Goal: Task Accomplishment & Management: Manage account settings

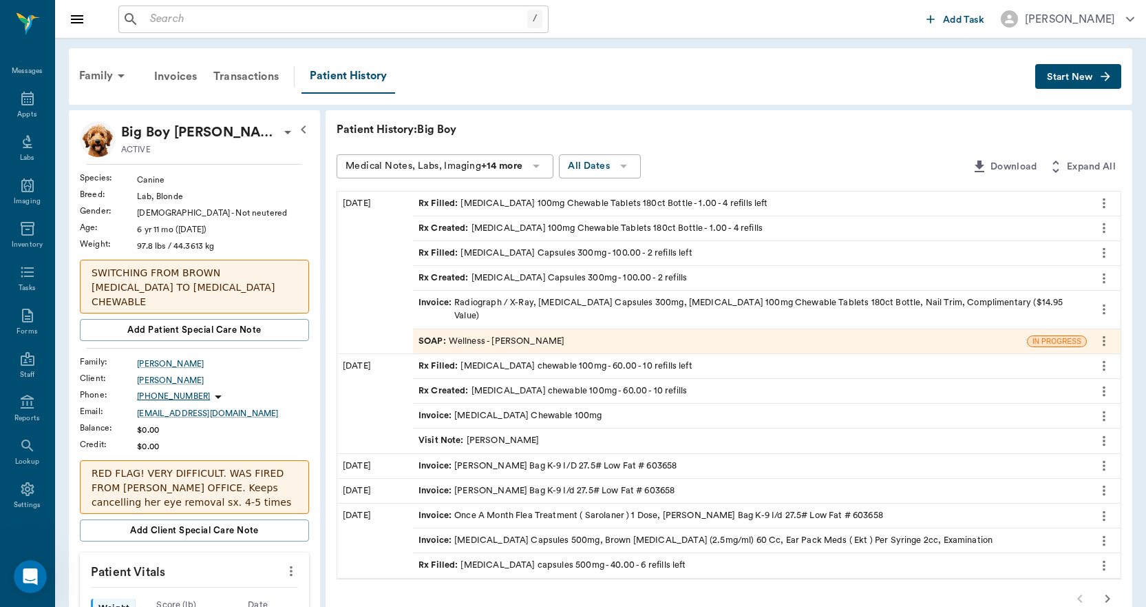
scroll to position [9078, 0]
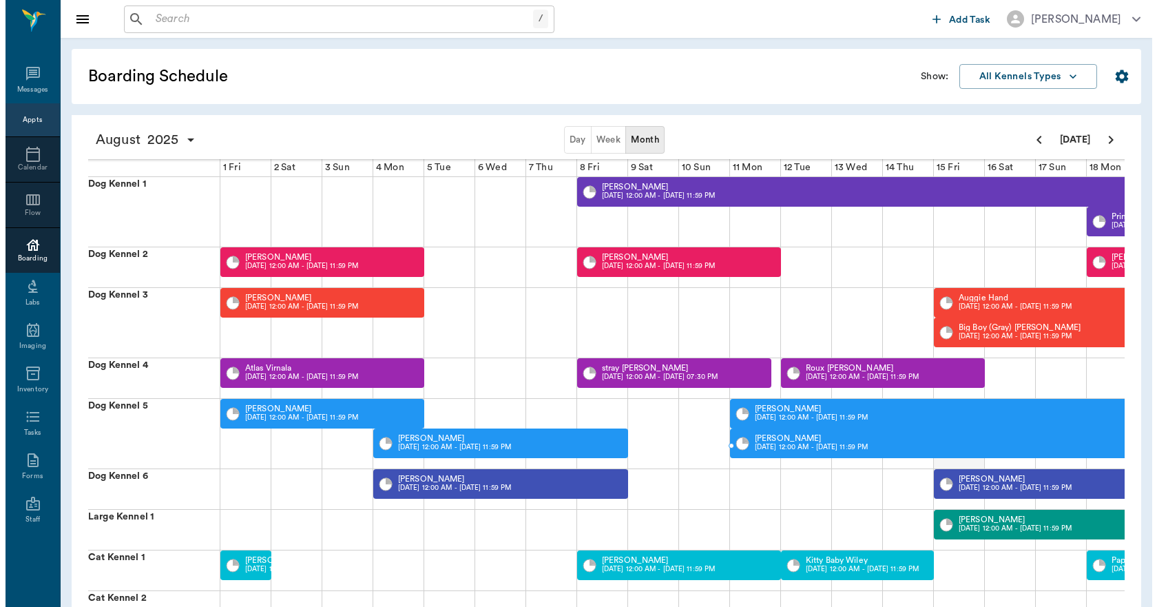
scroll to position [0, 533]
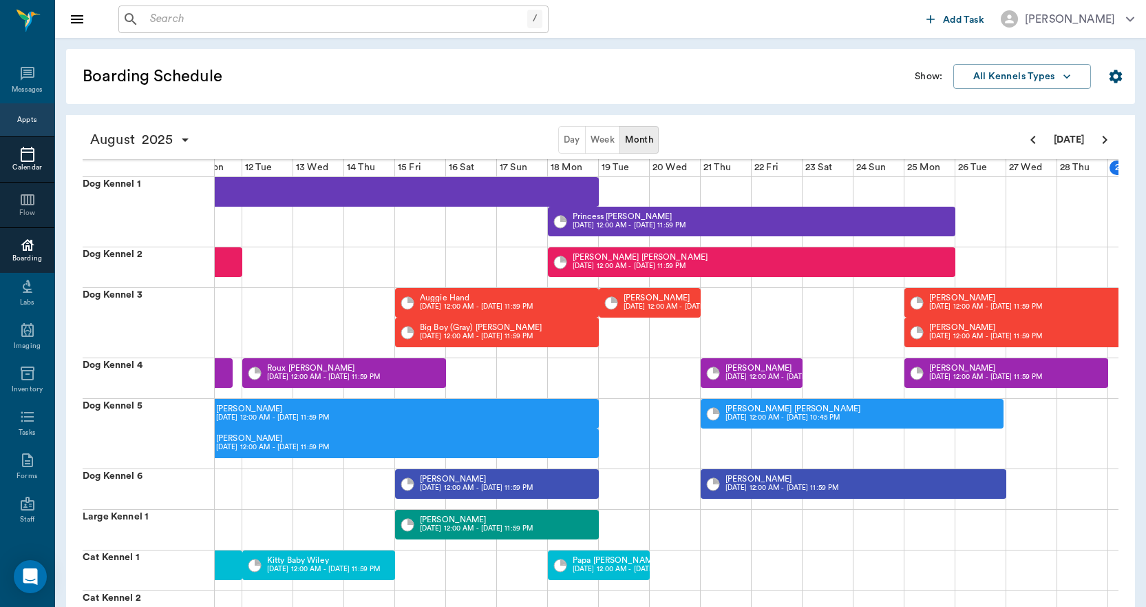
click at [30, 158] on icon at bounding box center [27, 154] width 17 height 17
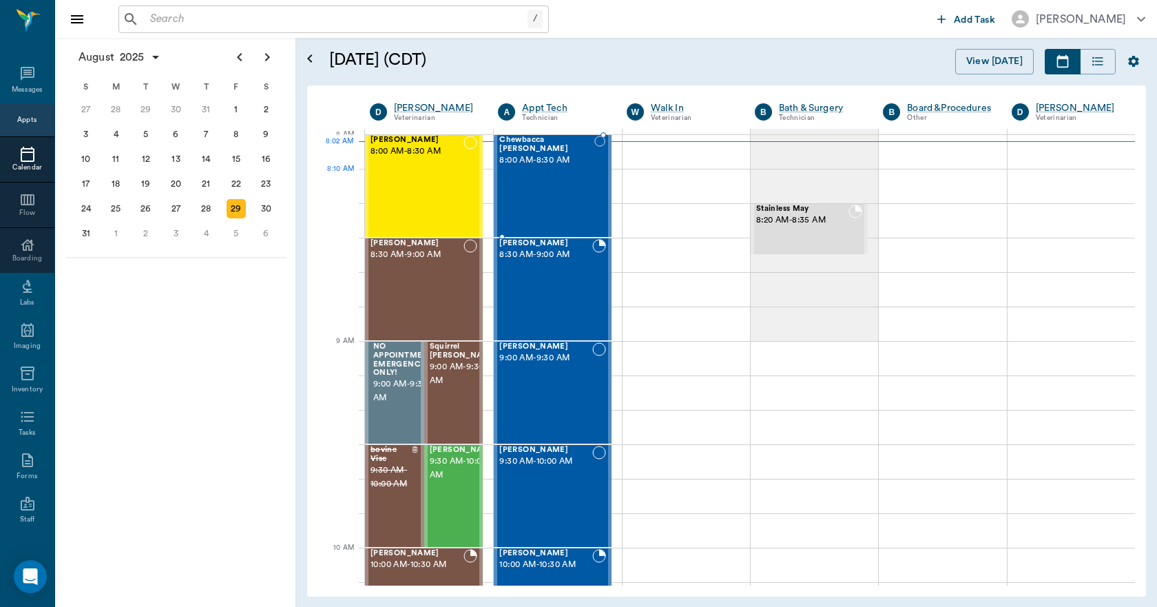
click at [563, 187] on div "Chewbacca Wadkins 8:00 AM - 8:30 AM" at bounding box center [546, 186] width 95 height 101
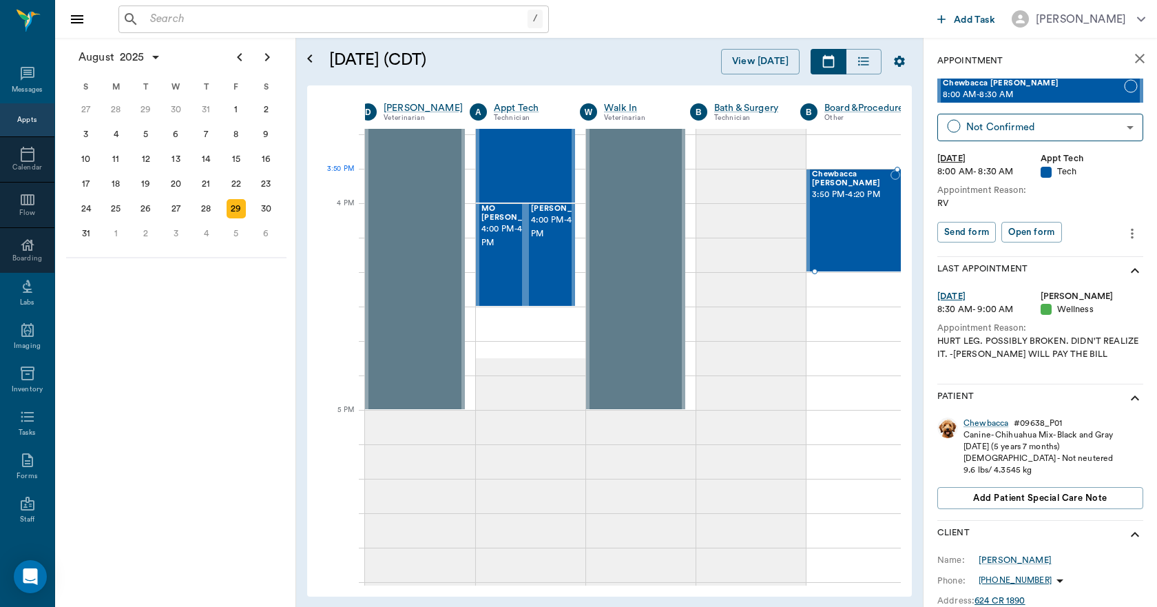
scroll to position [1584, 10]
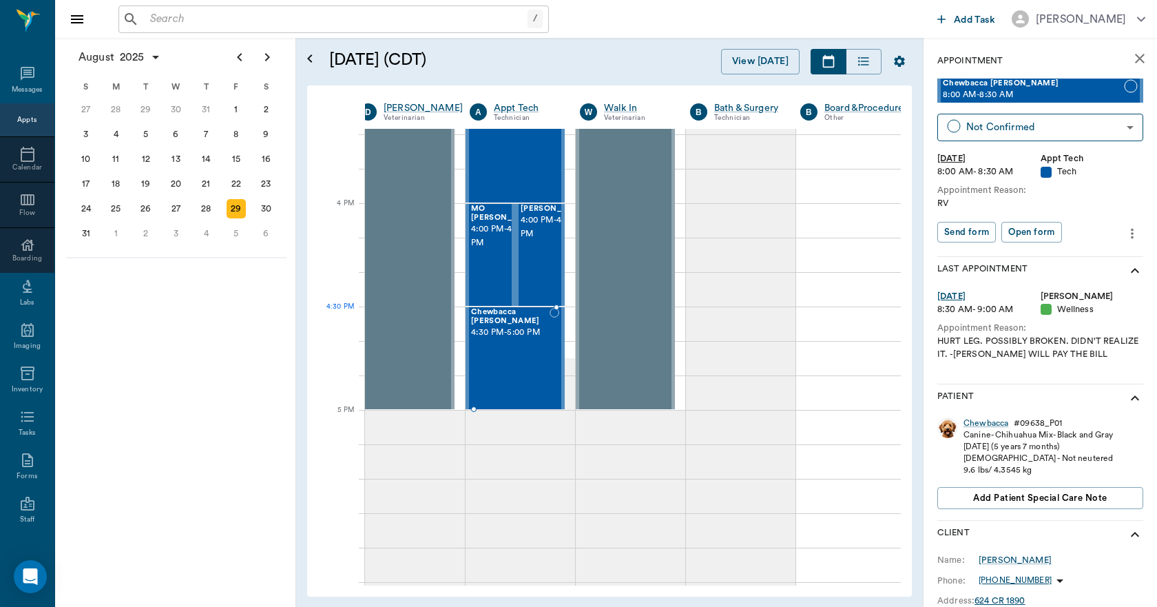
drag, startPoint x: 997, startPoint y: 94, endPoint x: 563, endPoint y: 333, distance: 495.3
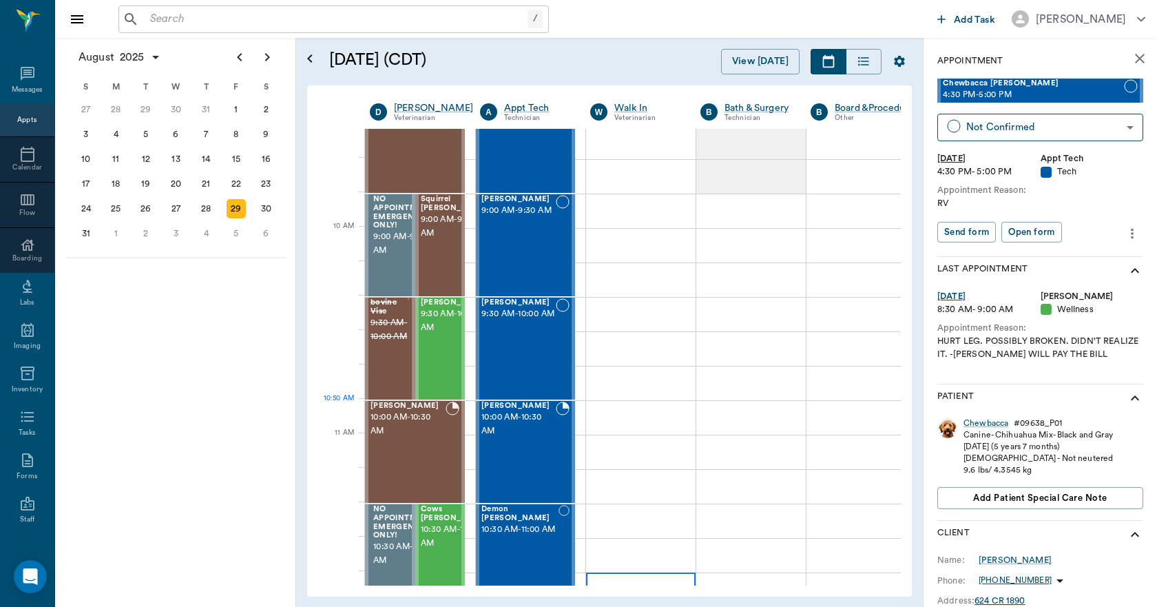
scroll to position [344, 0]
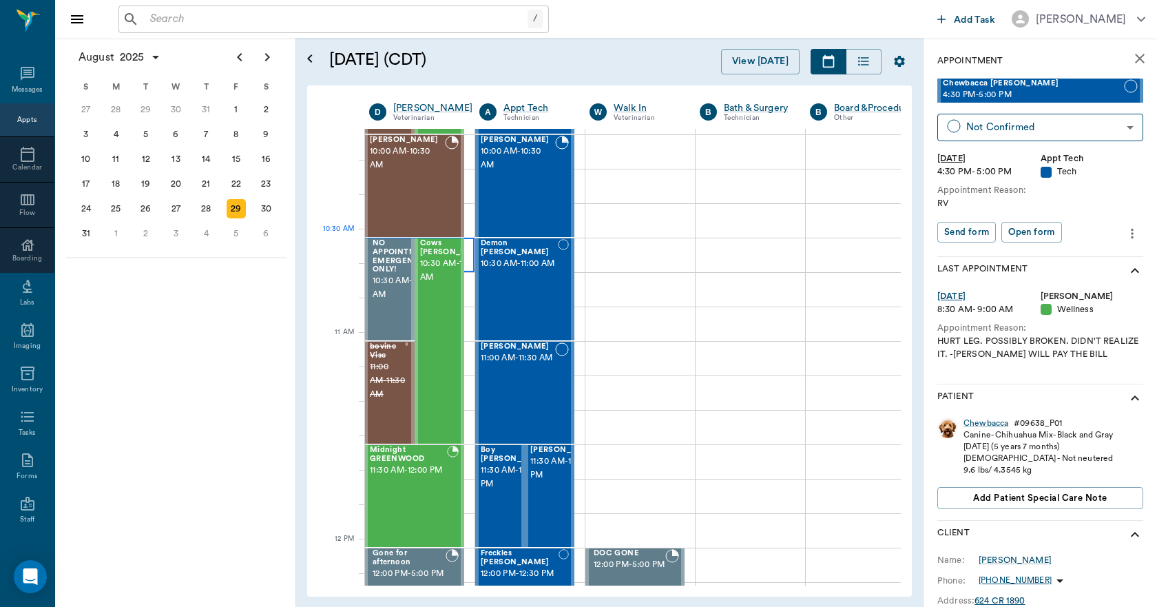
scroll to position [482, 1]
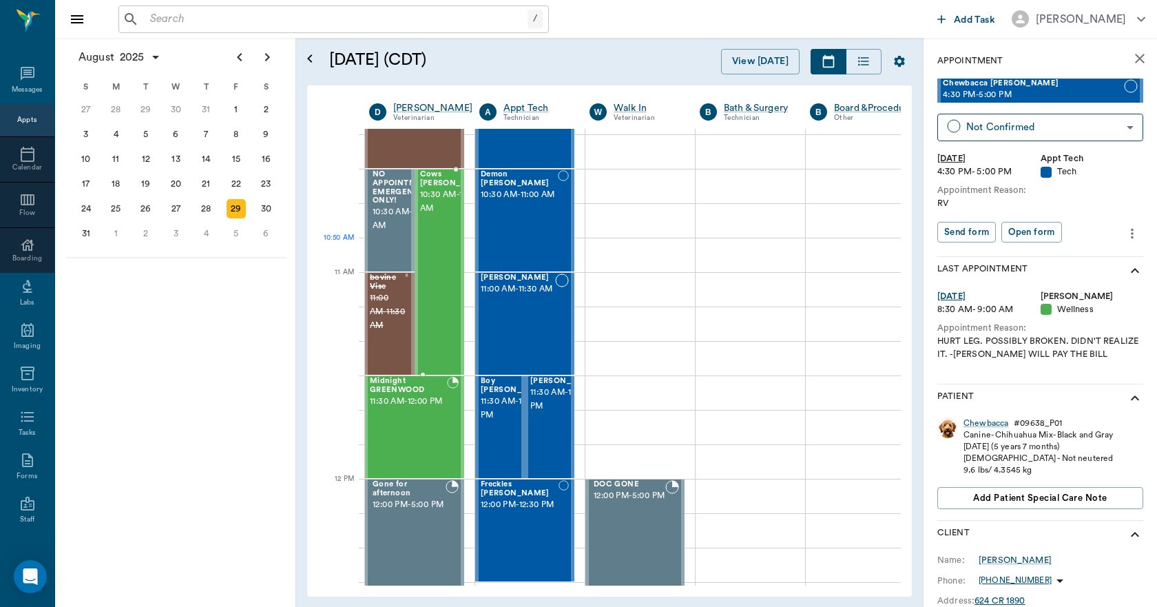
click at [439, 268] on div "Cows Evans 10:30 AM - 11:30 AM" at bounding box center [454, 272] width 69 height 204
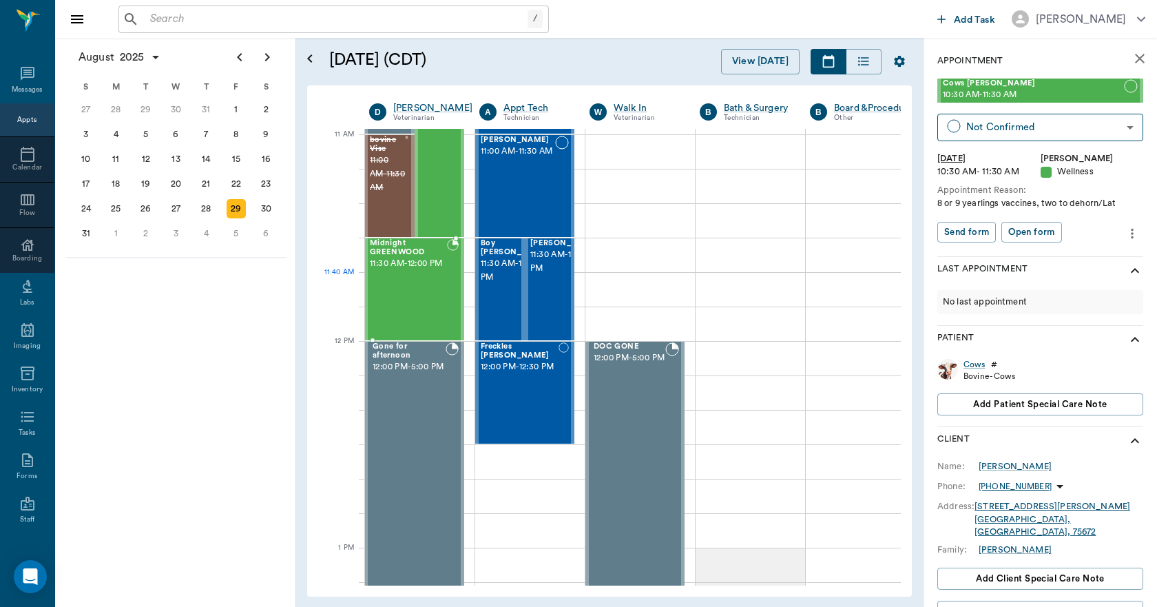
scroll to position [689, 1]
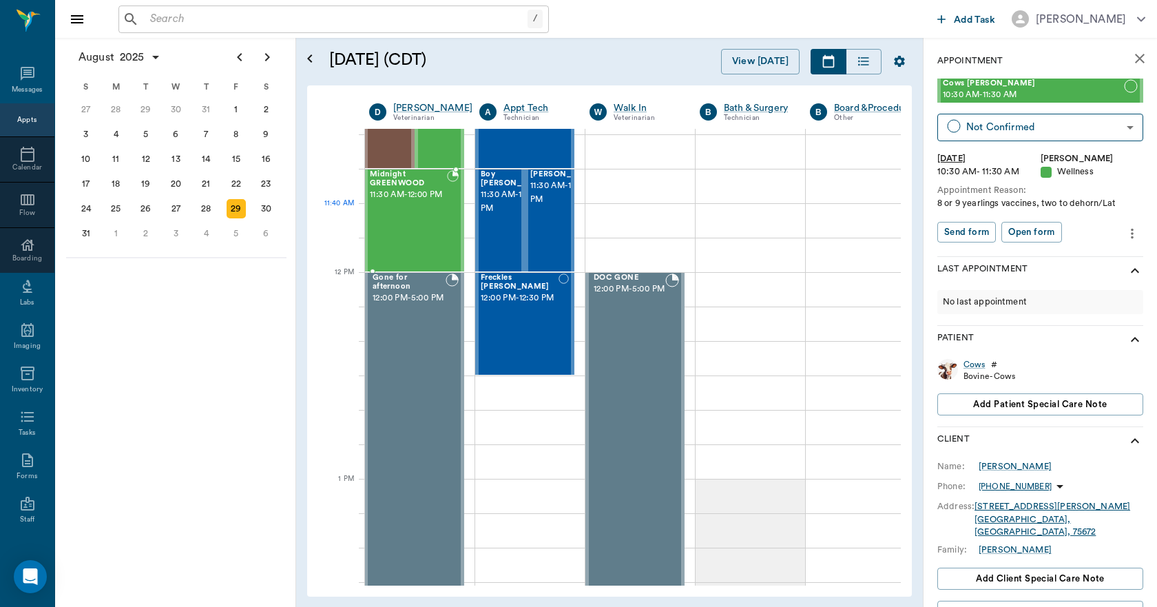
click at [414, 235] on div "Midnight GREENWOOD 11:30 AM - 12:00 PM" at bounding box center [408, 220] width 77 height 101
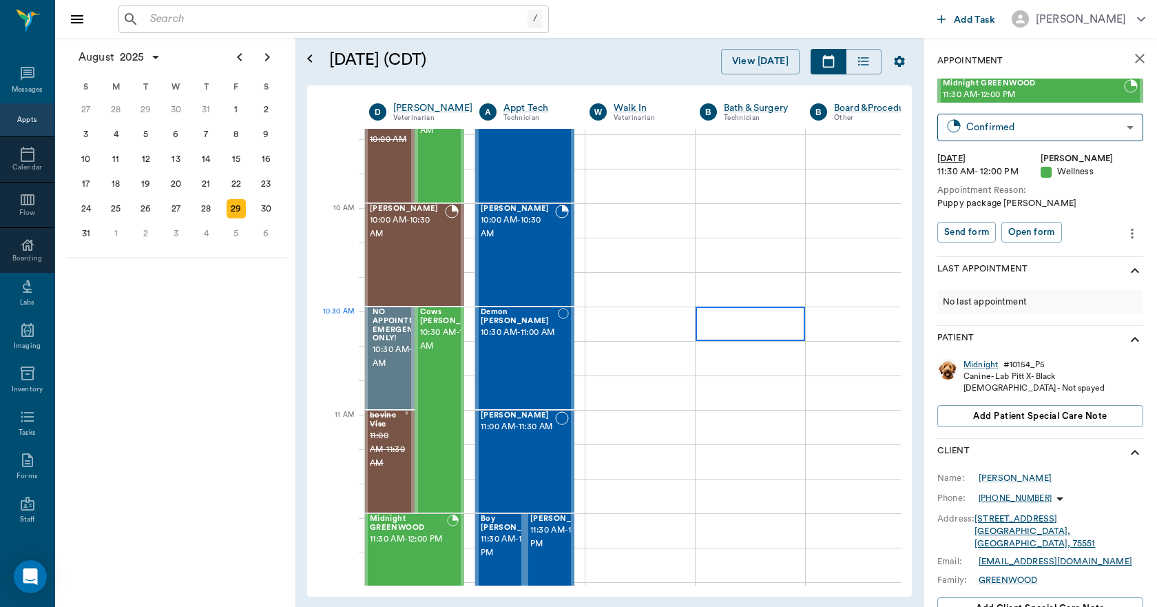
scroll to position [0, 1]
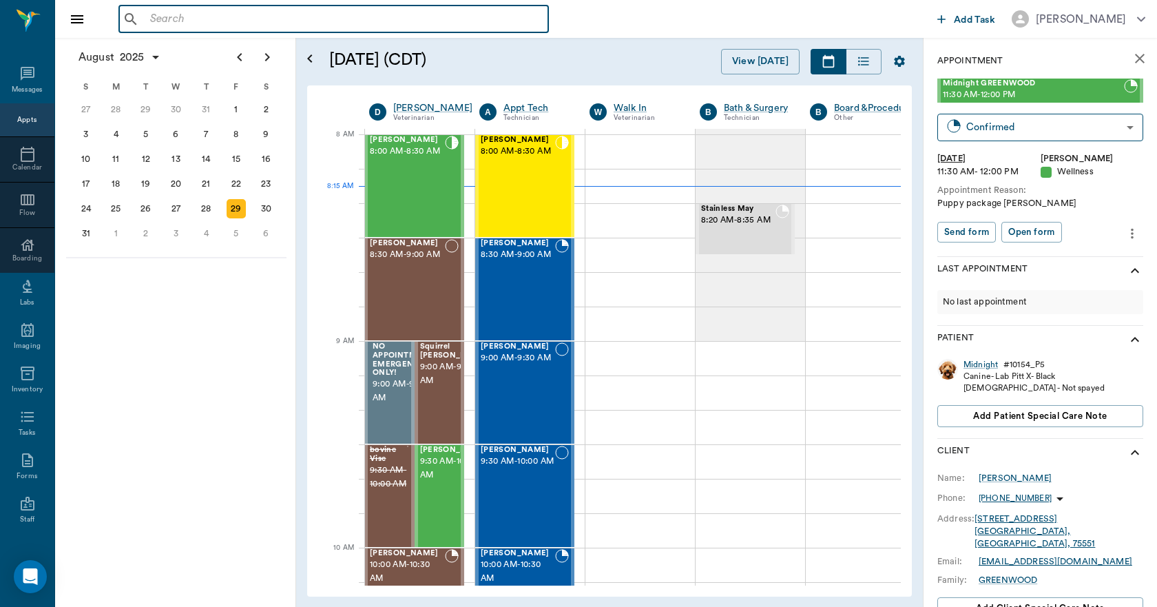
click at [353, 14] on input "text" at bounding box center [344, 19] width 398 height 19
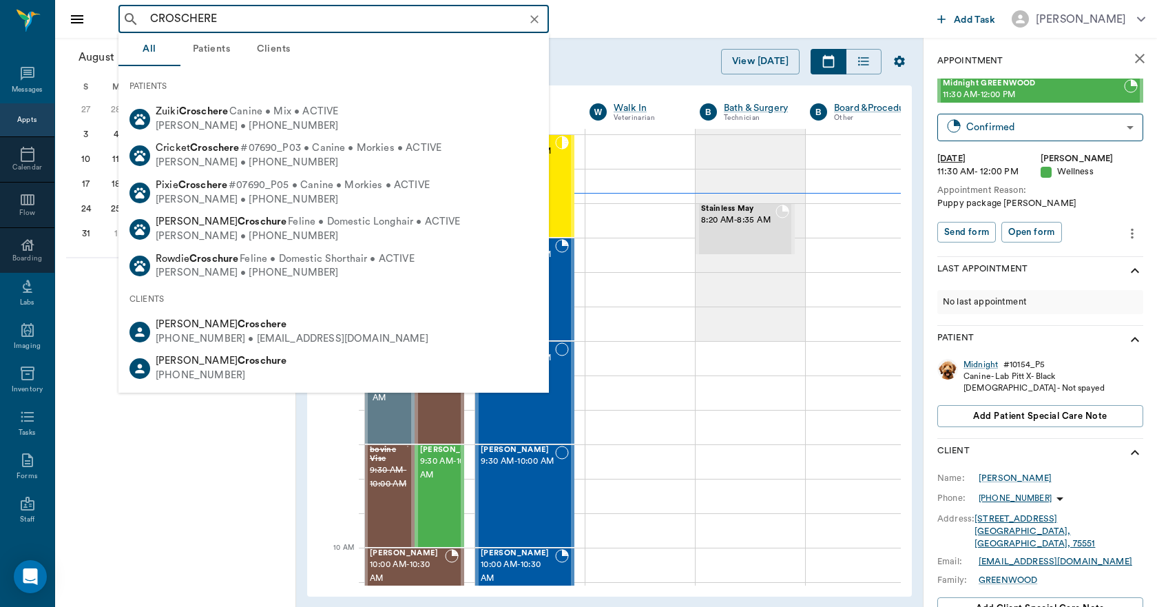
type input "CROSCHERE"
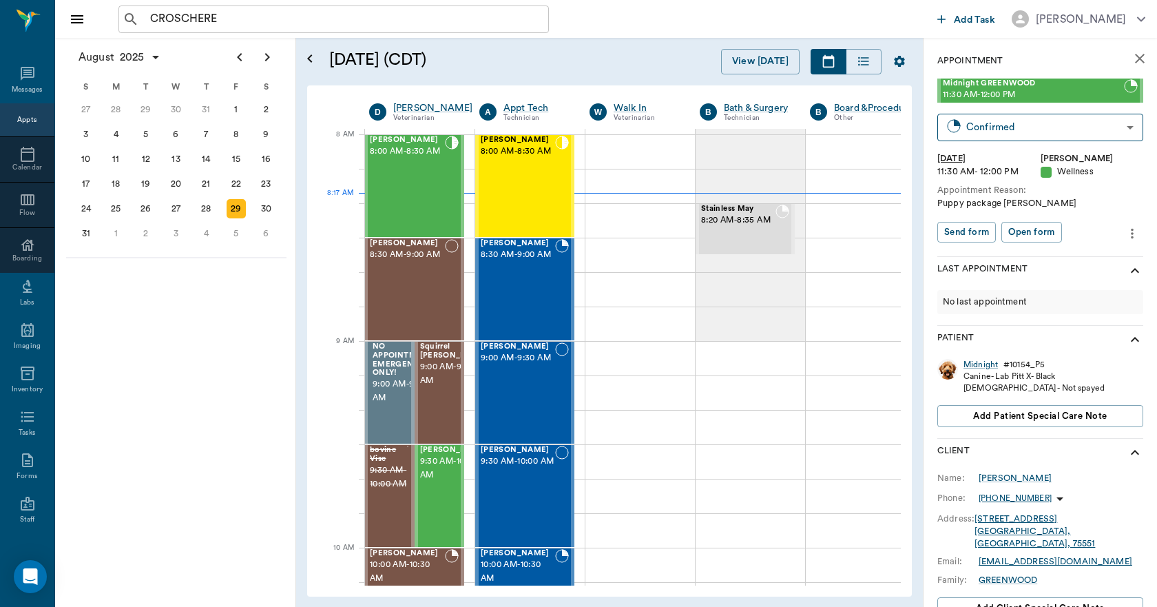
click at [207, 475] on div "August 2025 S M T W T F S 29 30 Jul 1 2 3 4 5 6 7 8 9 10 11 12 13 14 15 16 17 1…" at bounding box center [175, 322] width 241 height 569
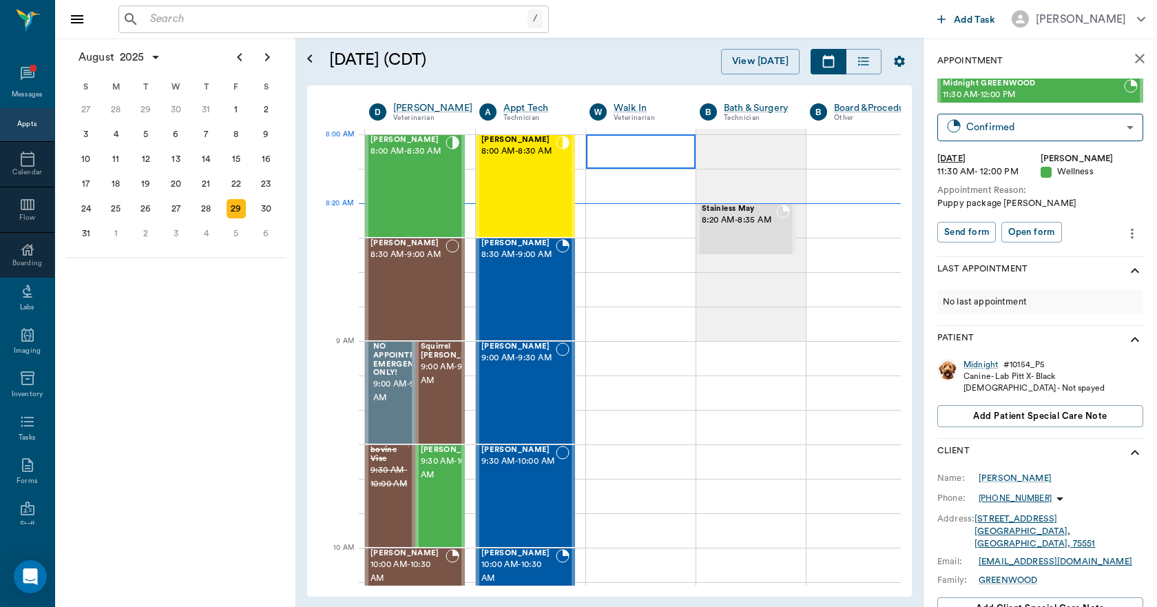
scroll to position [0, 1]
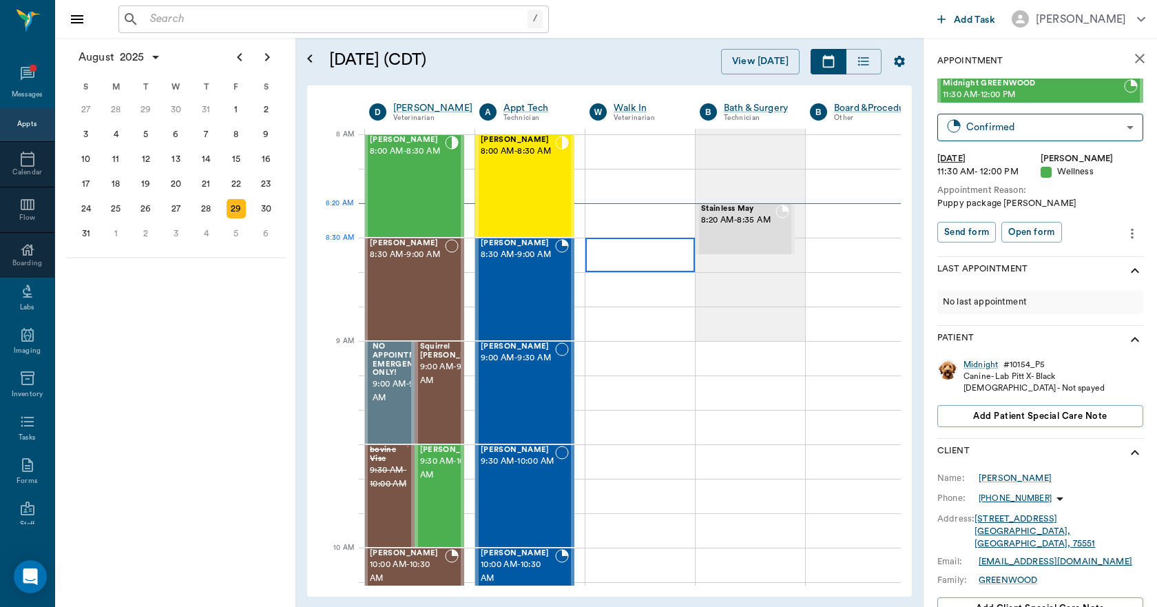
click at [621, 249] on div at bounding box center [639, 255] width 109 height 34
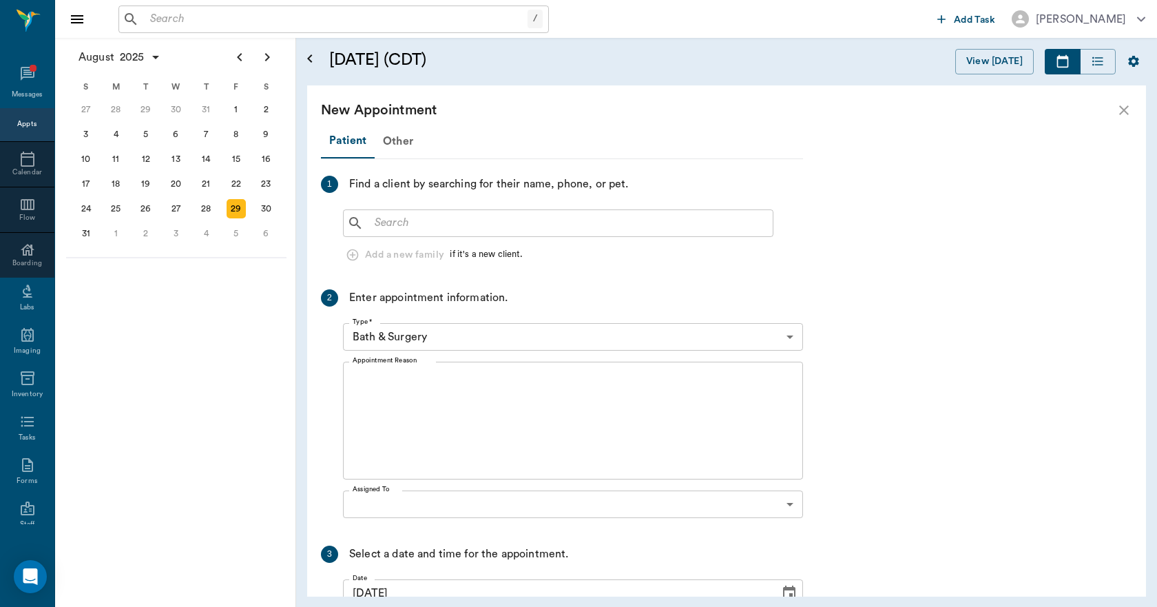
scroll to position [0, 0]
click at [482, 218] on input "text" at bounding box center [568, 222] width 398 height 19
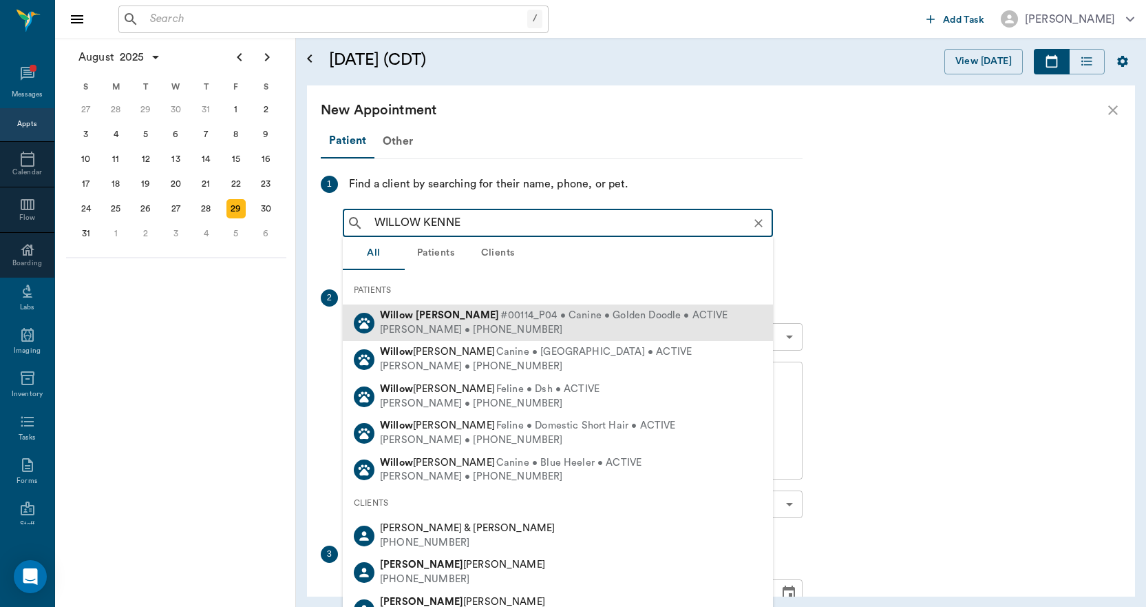
click at [441, 314] on b "Kennedy" at bounding box center [457, 315] width 83 height 10
type input "WILLOW KENNE"
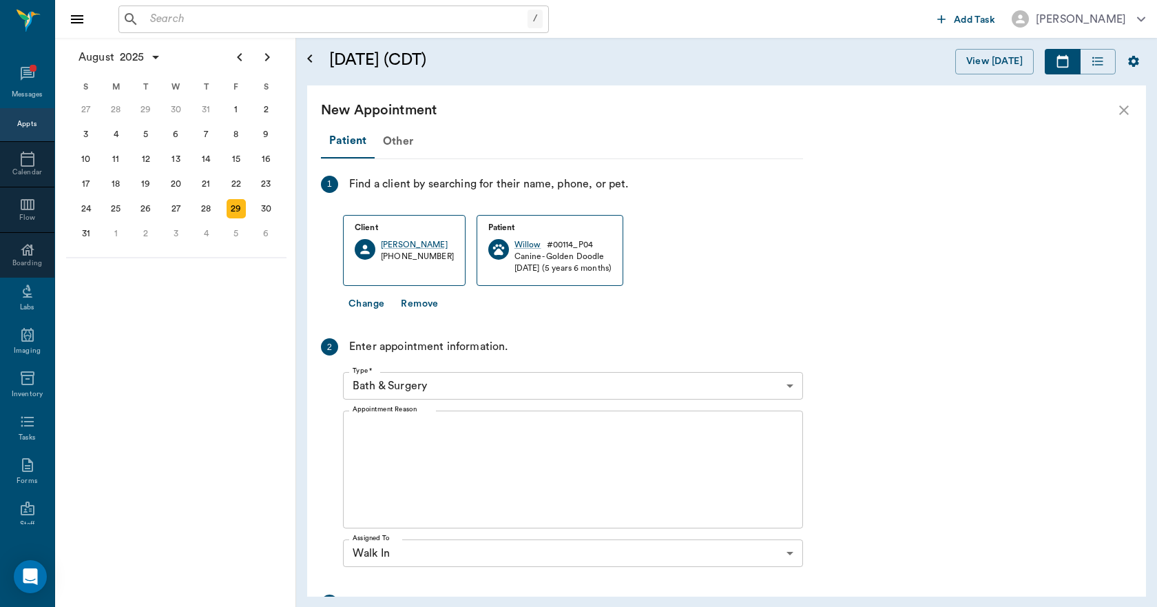
click at [432, 383] on body "/ ​ Add Task Dr. Bert Ellsworth Nectar Messages Appts Calendar Flow Boarding La…" at bounding box center [578, 303] width 1157 height 607
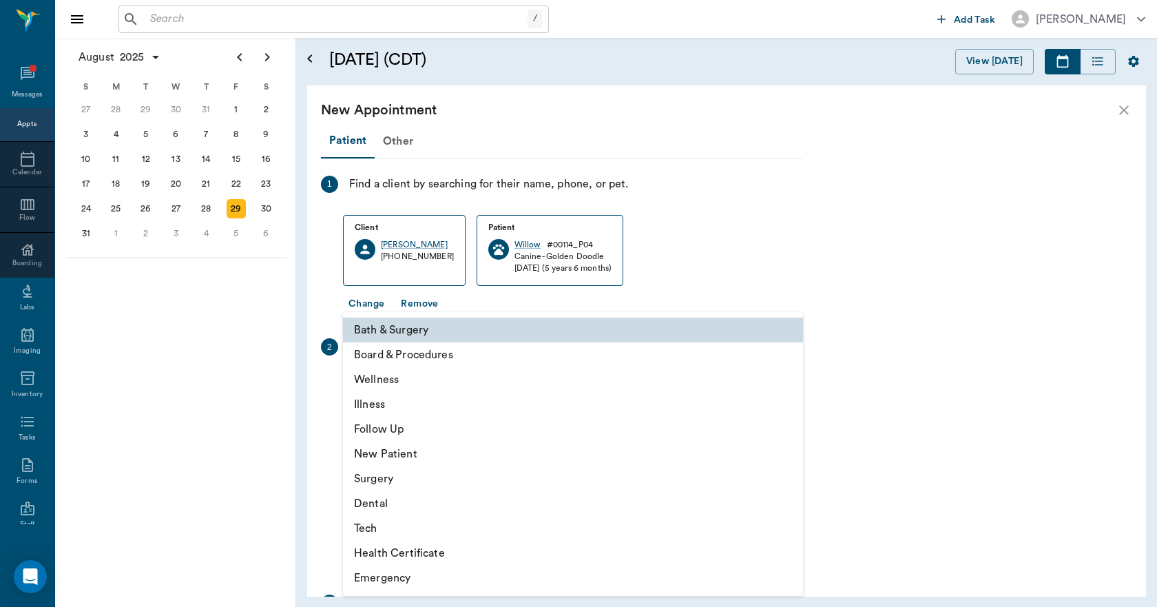
click at [404, 404] on li "Illness" at bounding box center [573, 404] width 460 height 25
type input "65d2be4f46e3a538d89b8c15"
type input "09:00 AM"
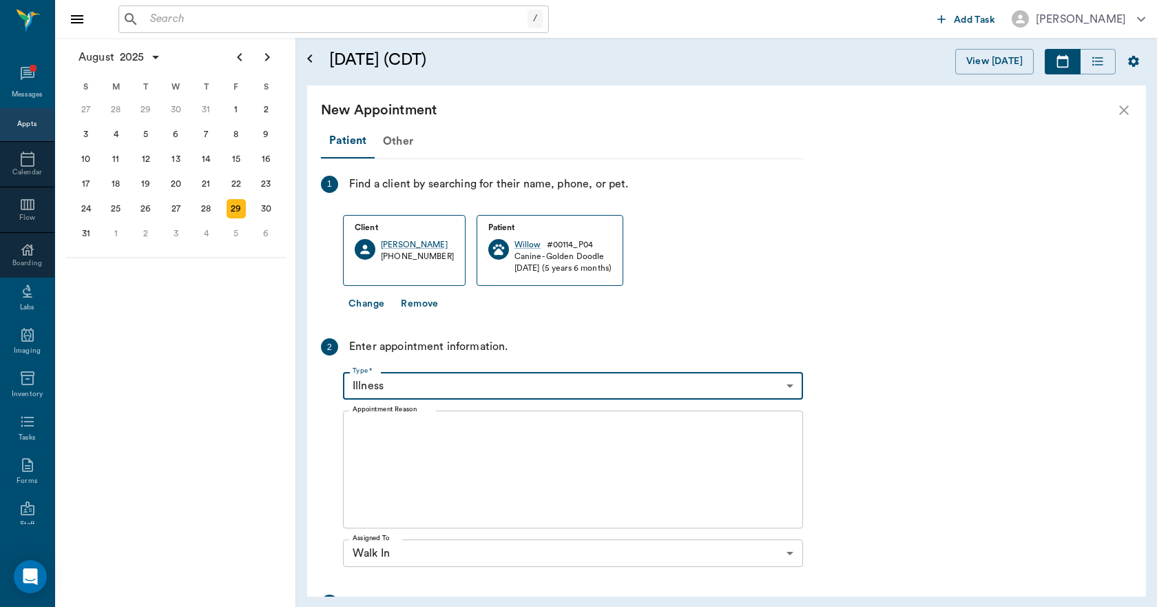
click at [403, 442] on textarea "Appointment Reason" at bounding box center [573, 469] width 441 height 95
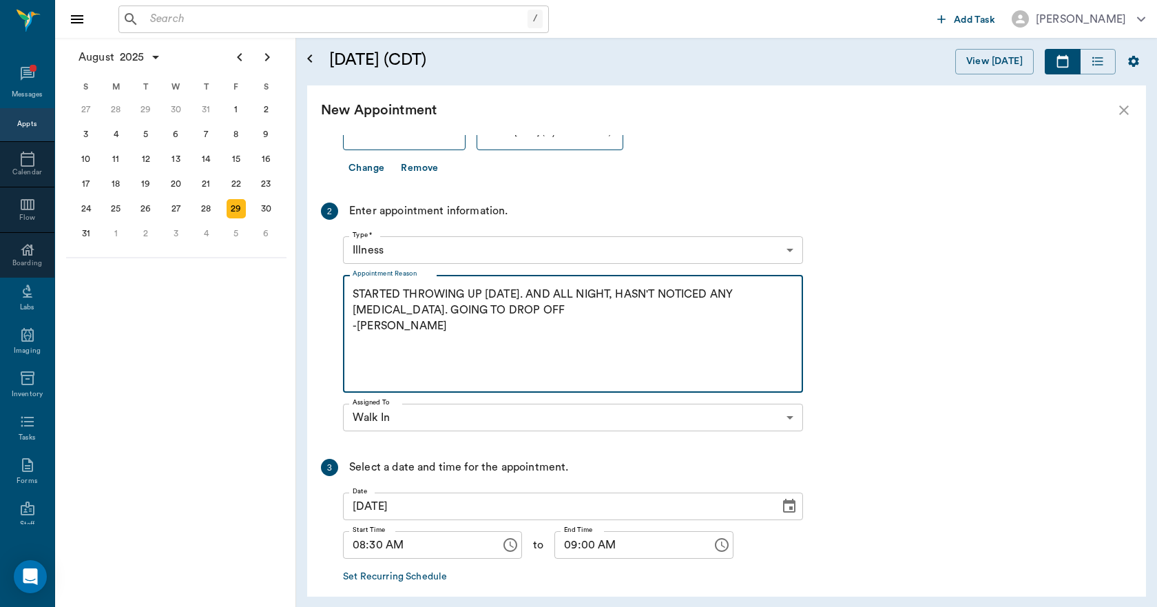
scroll to position [201, 0]
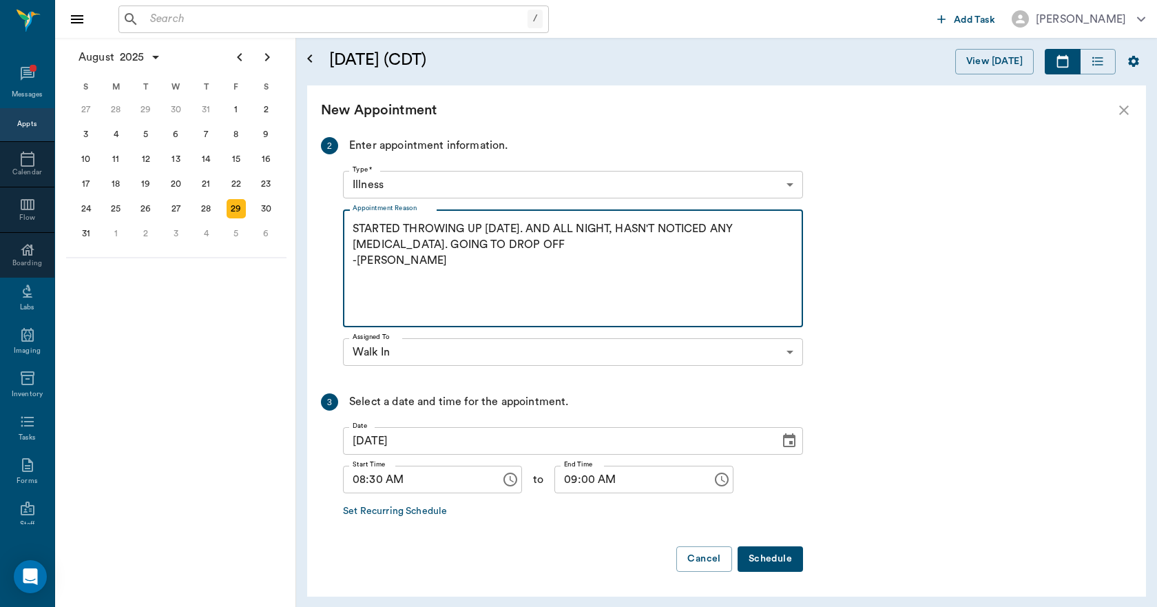
type textarea "STARTED THROWING UP YESTERDAY. AND ALL NIGHT, HASN'T NOTICED ANY DIARRHEA. GOIN…"
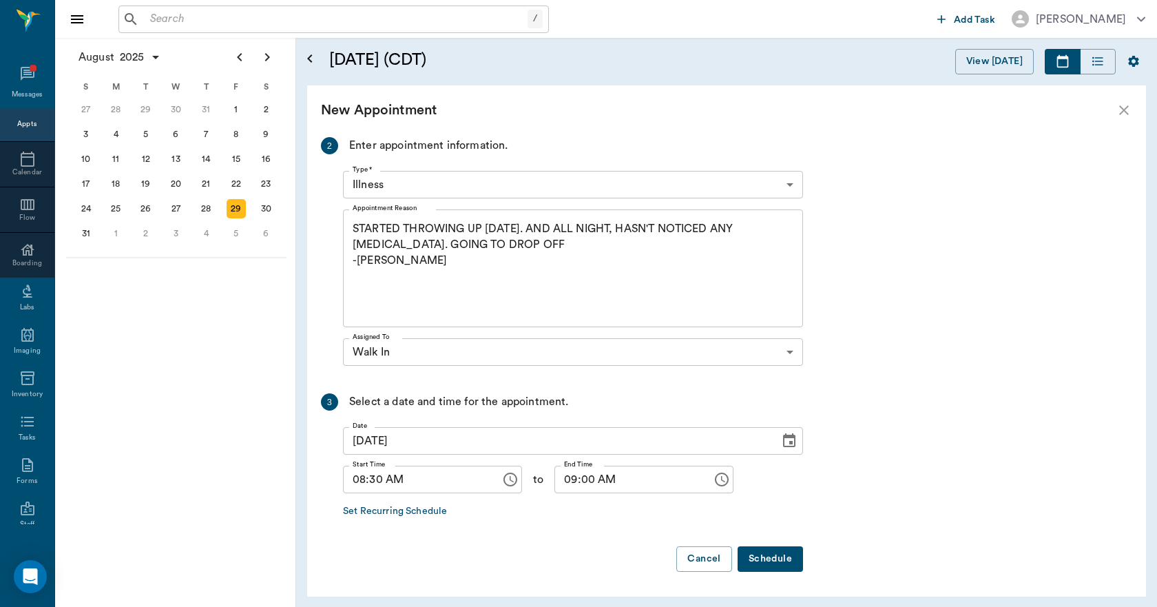
click at [761, 553] on button "Schedule" at bounding box center [769, 558] width 65 height 25
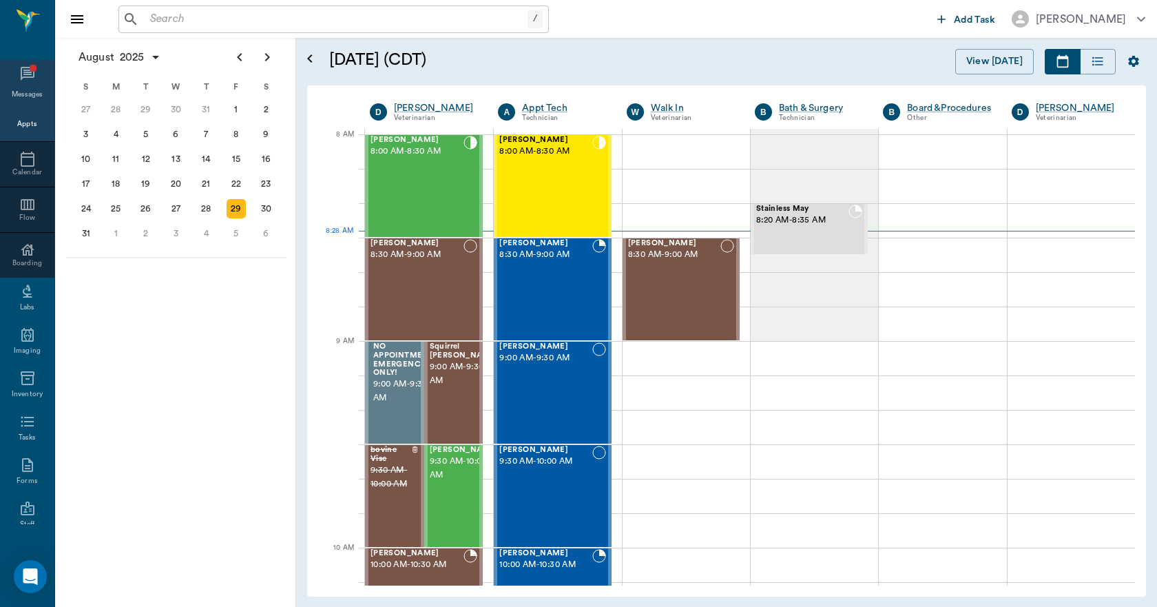
click at [23, 63] on div "Messages" at bounding box center [27, 84] width 54 height 48
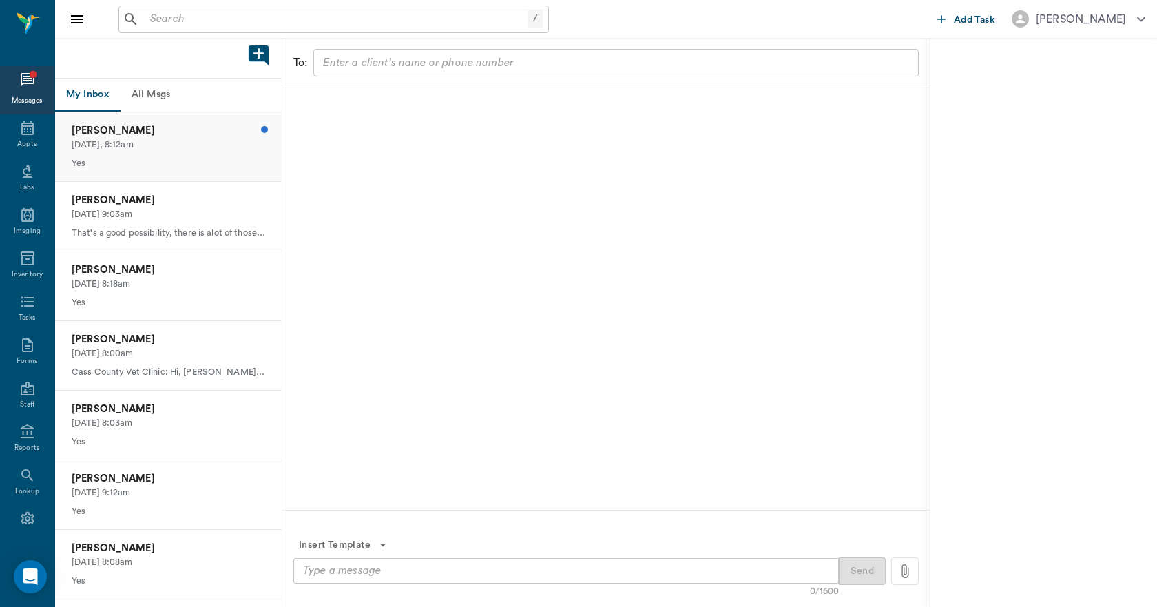
click at [137, 131] on p "[PERSON_NAME]" at bounding box center [168, 130] width 193 height 15
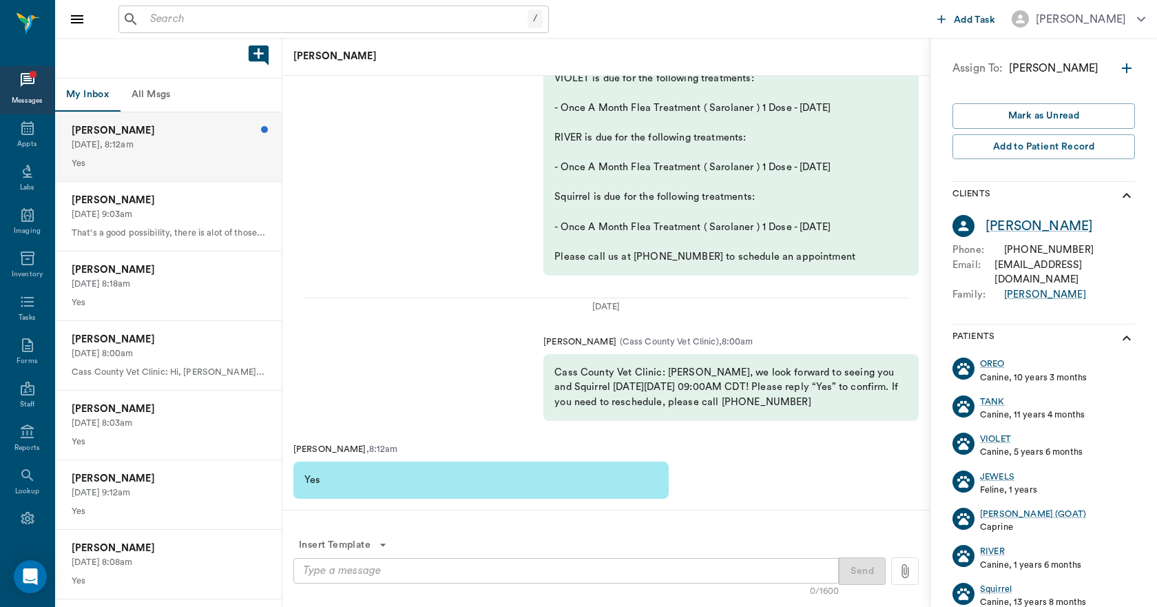
click at [156, 97] on button "All Msgs" at bounding box center [151, 94] width 62 height 33
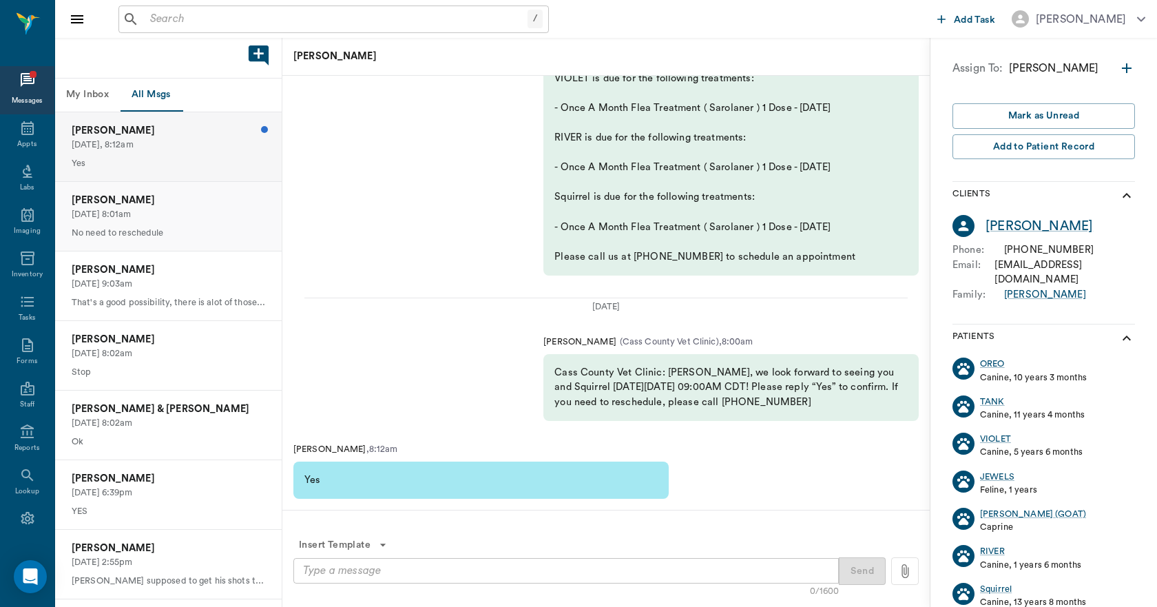
click at [136, 218] on p "08/27/2025, 8:01am" at bounding box center [168, 214] width 193 height 13
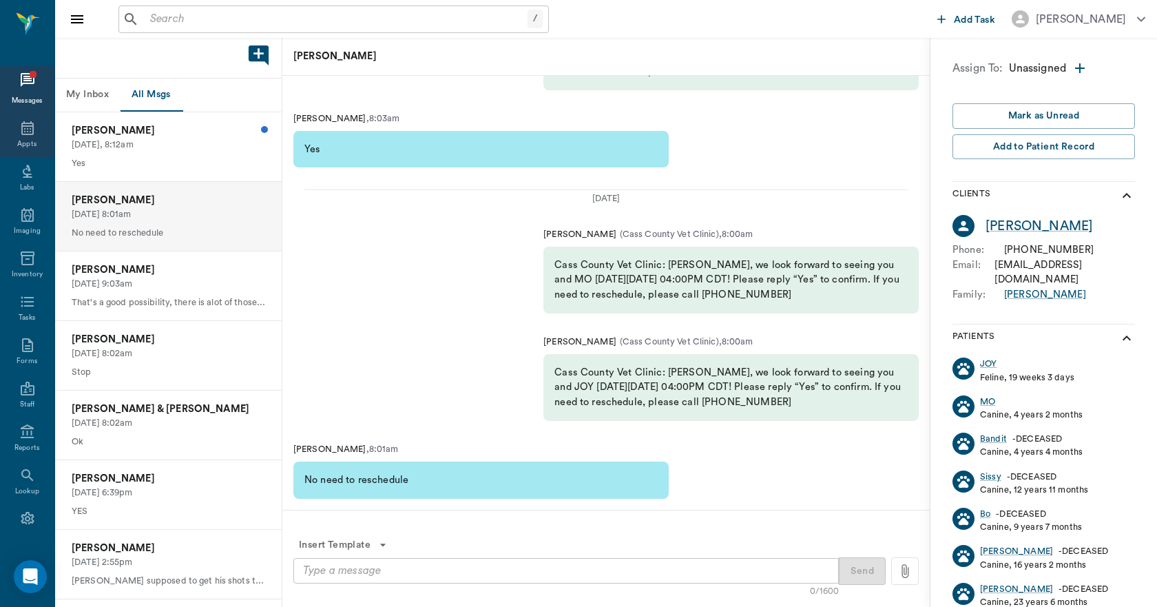
click at [25, 138] on div "Appts" at bounding box center [27, 135] width 54 height 43
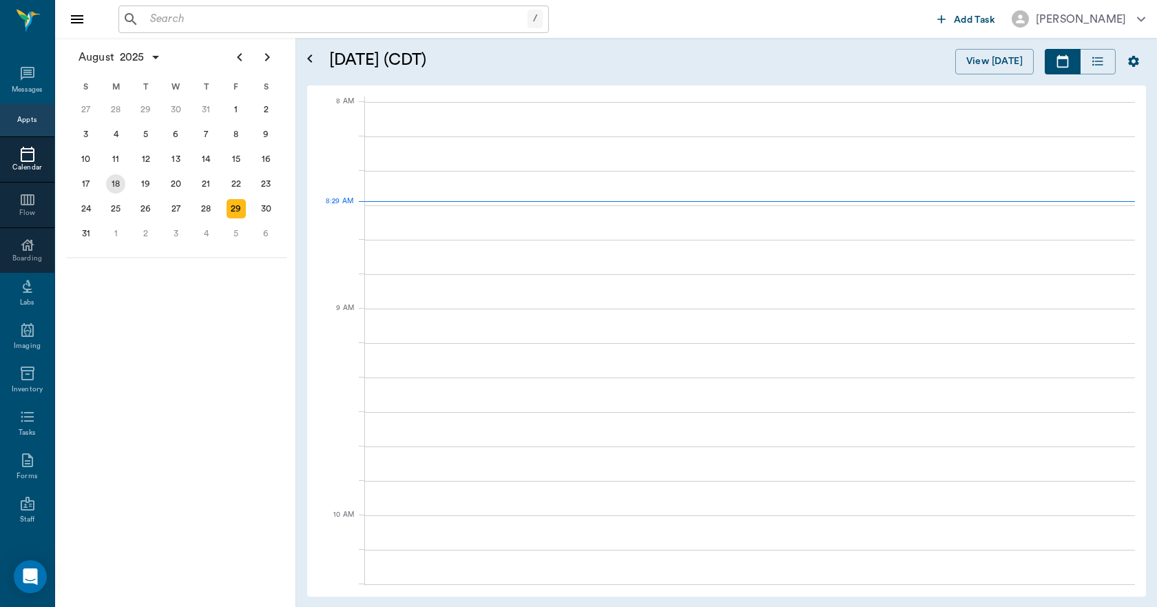
scroll to position [1, 0]
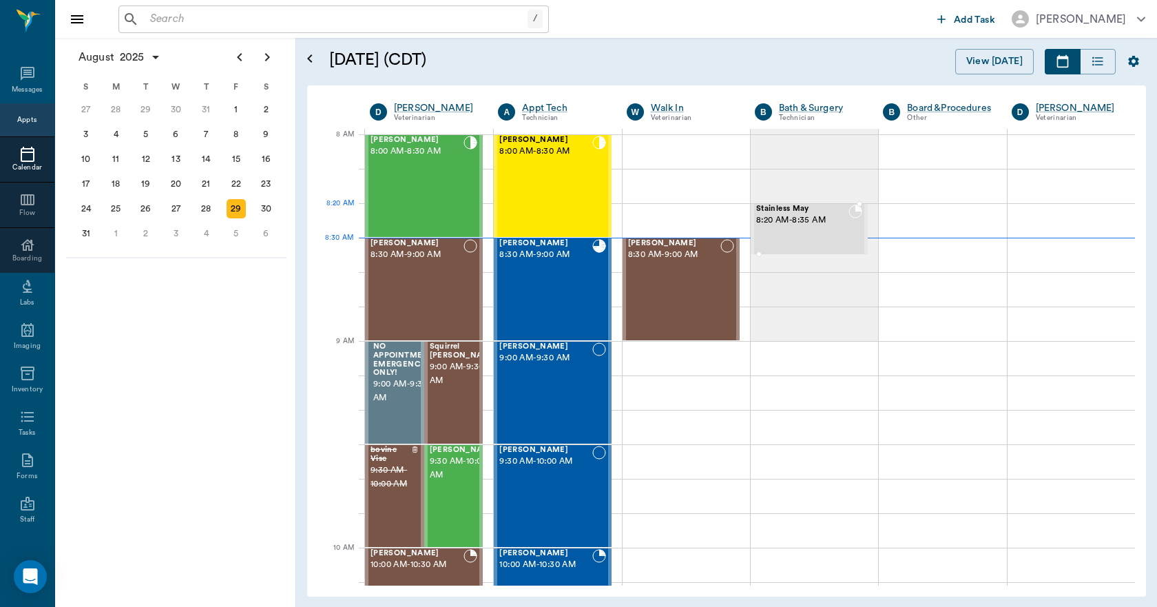
click at [787, 216] on span "8:20 AM - 8:35 AM" at bounding box center [802, 220] width 92 height 14
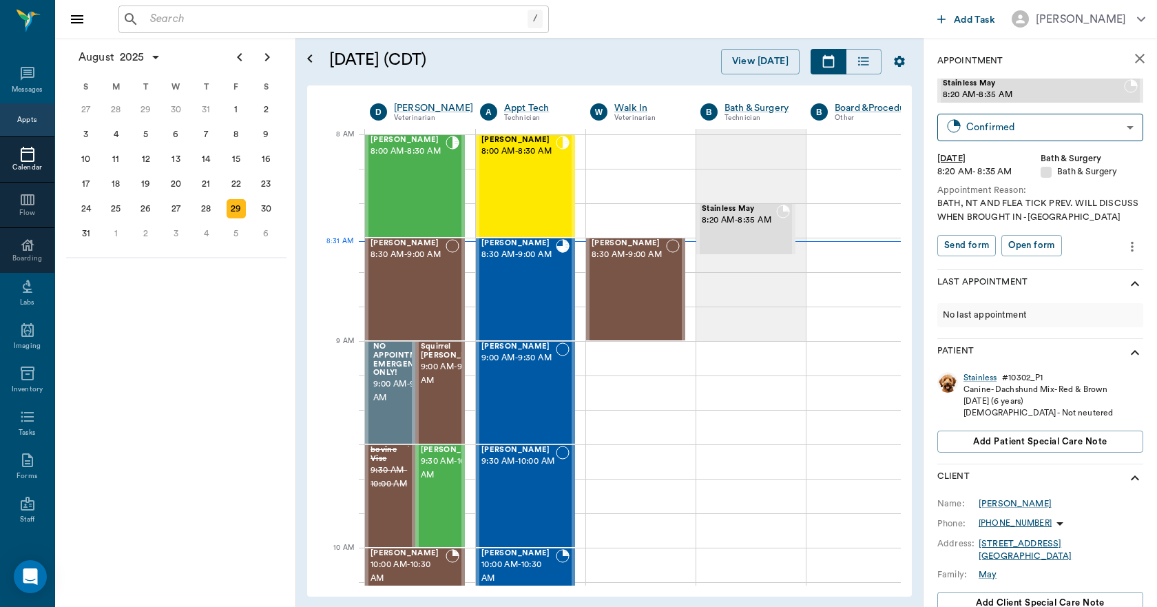
click at [24, 165] on div "Calendar" at bounding box center [27, 168] width 54 height 10
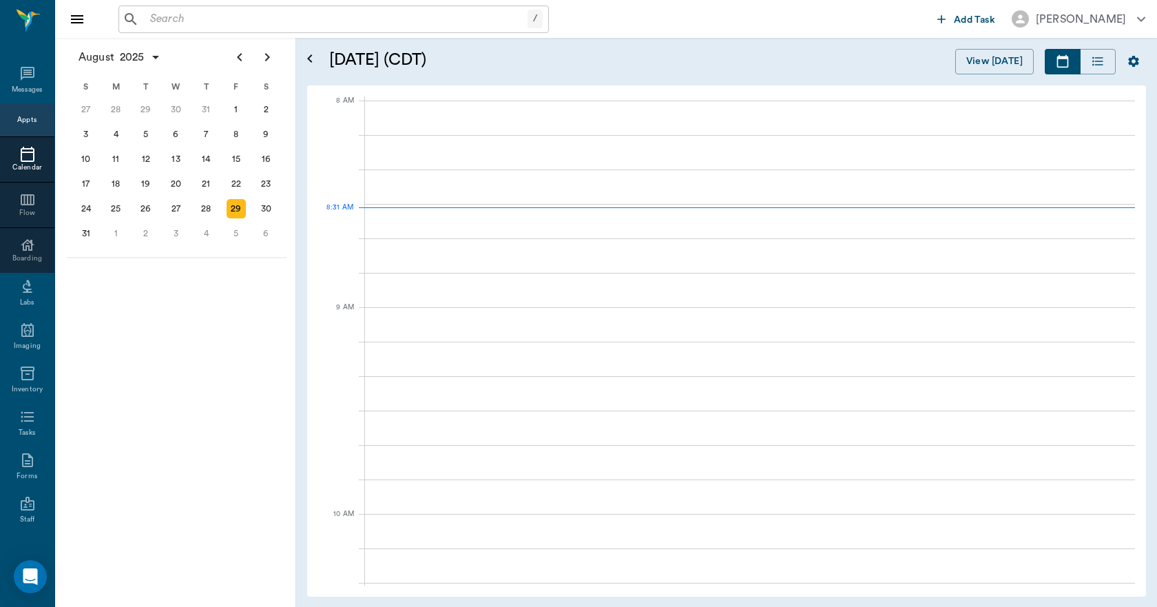
scroll to position [2, 0]
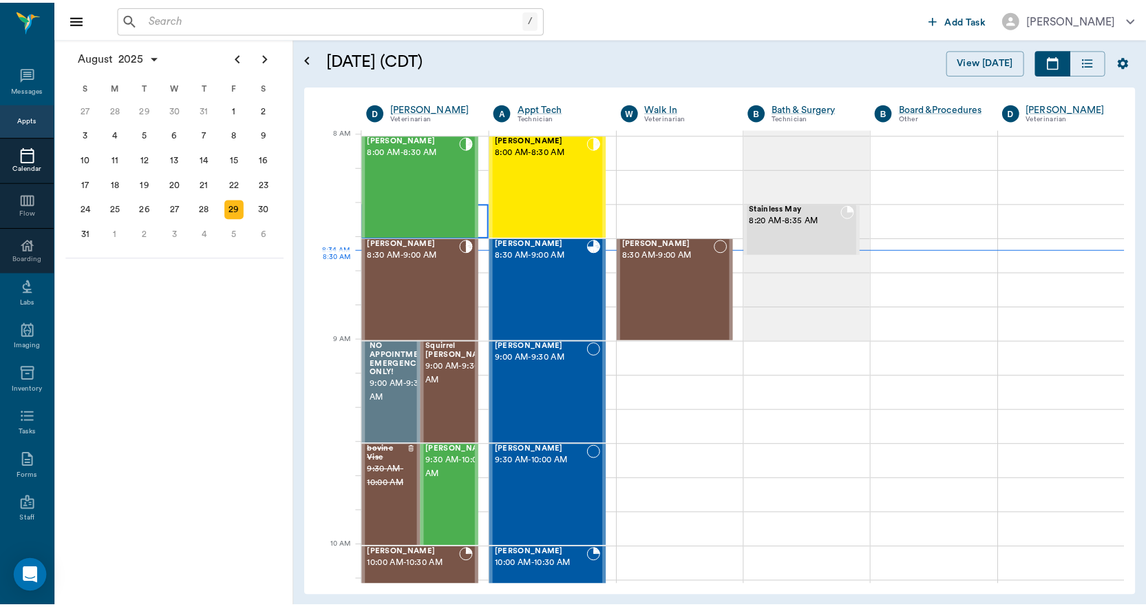
scroll to position [2, 0]
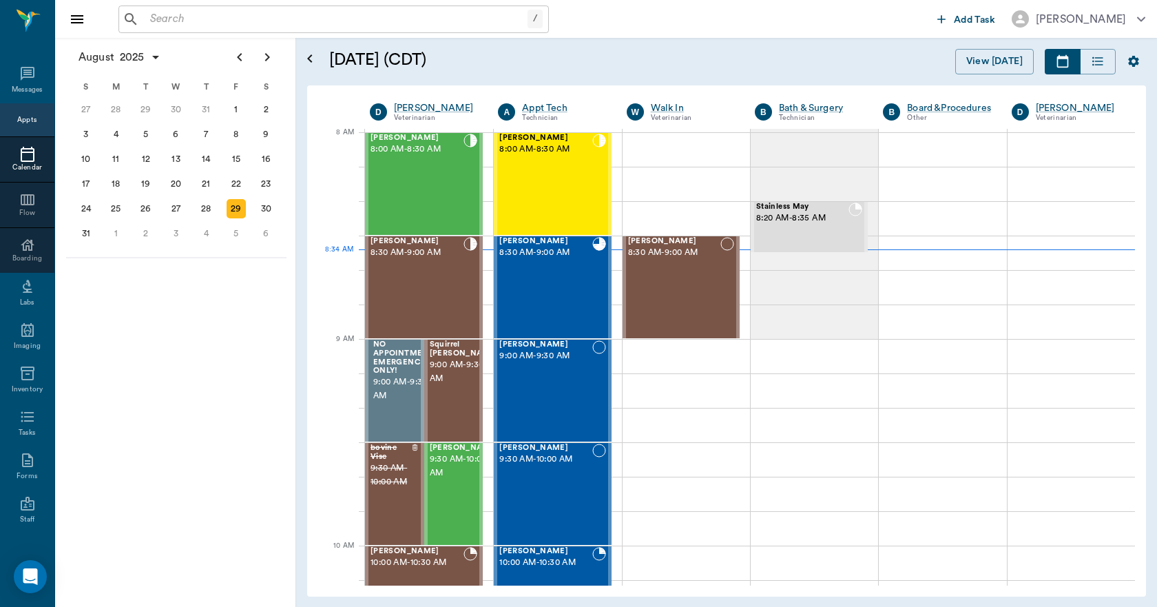
click at [362, 24] on input "text" at bounding box center [336, 19] width 383 height 19
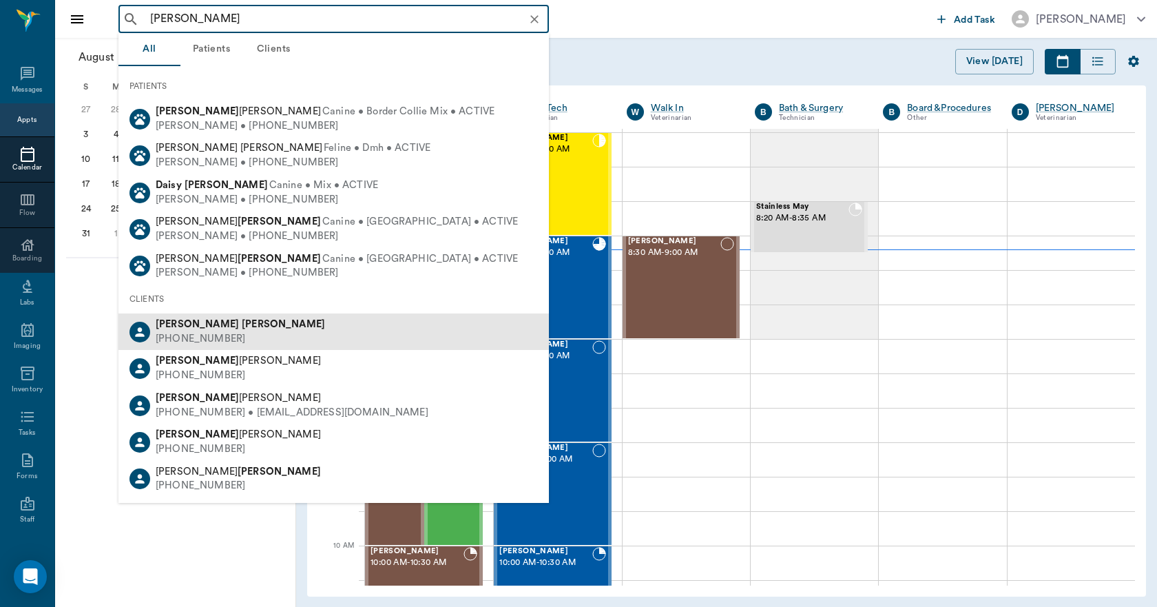
click at [184, 326] on b "Shana" at bounding box center [197, 324] width 83 height 10
type input "SHANA DAVIS"
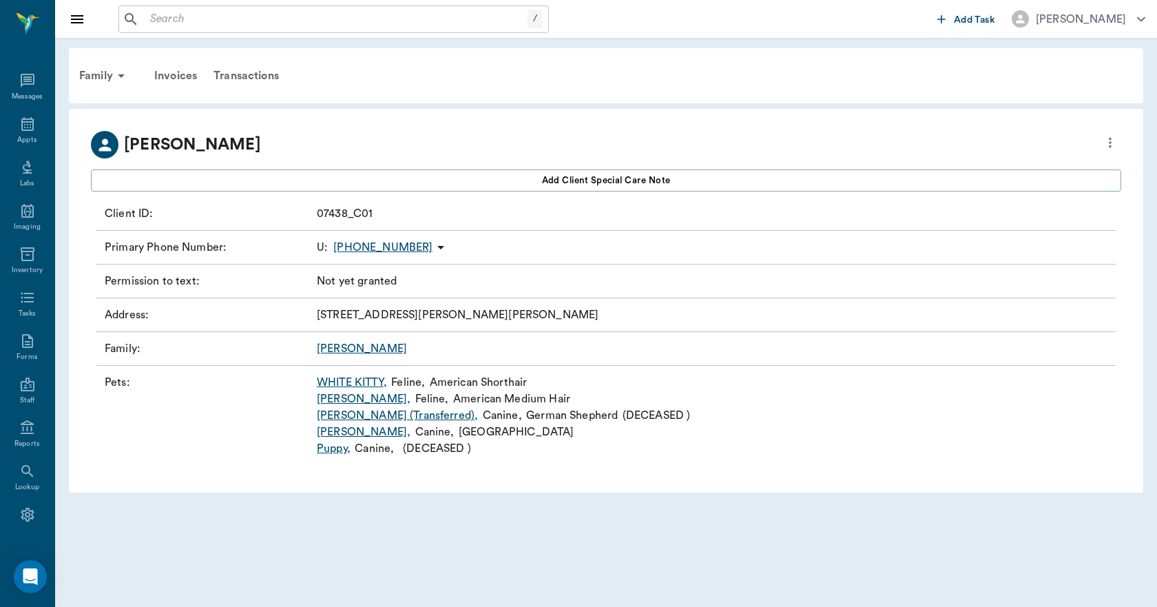
click at [343, 397] on link "Sabrina ," at bounding box center [364, 398] width 94 height 17
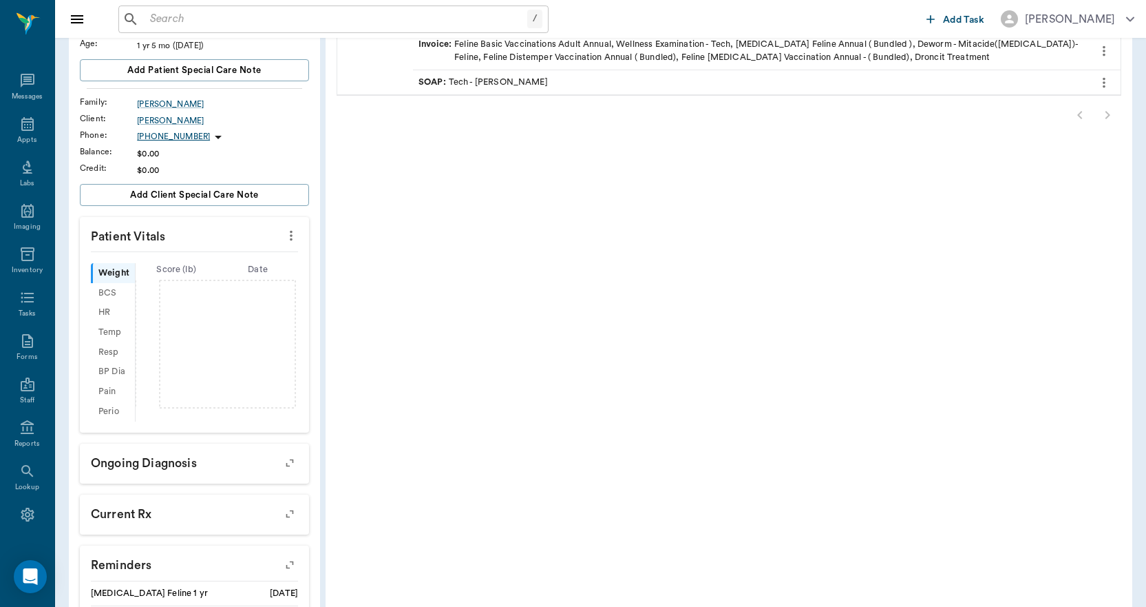
scroll to position [88, 0]
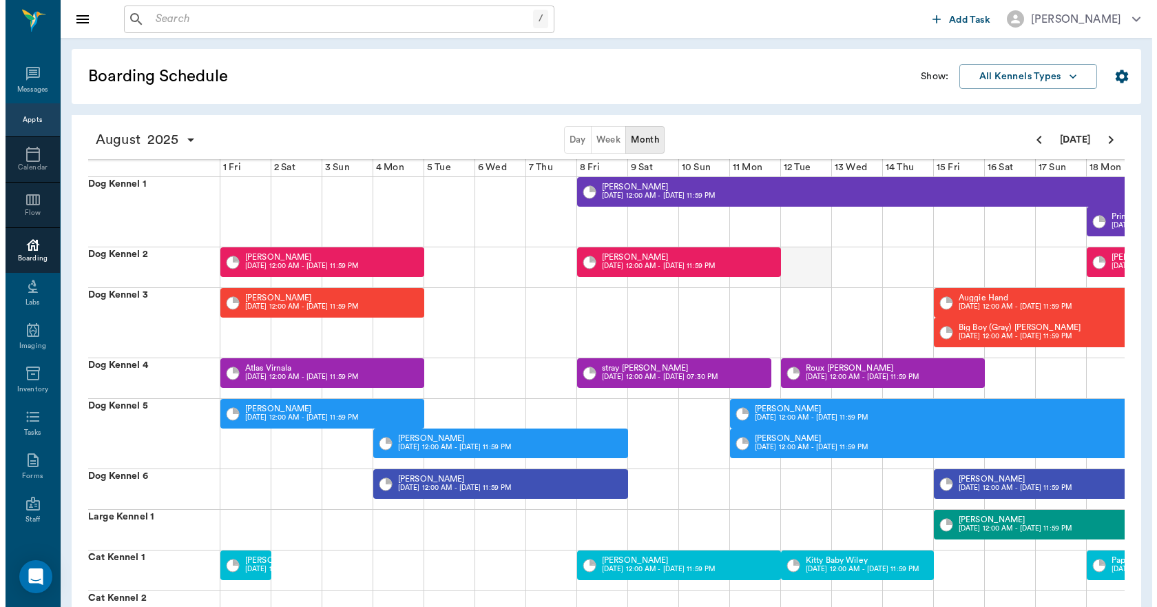
scroll to position [0, 533]
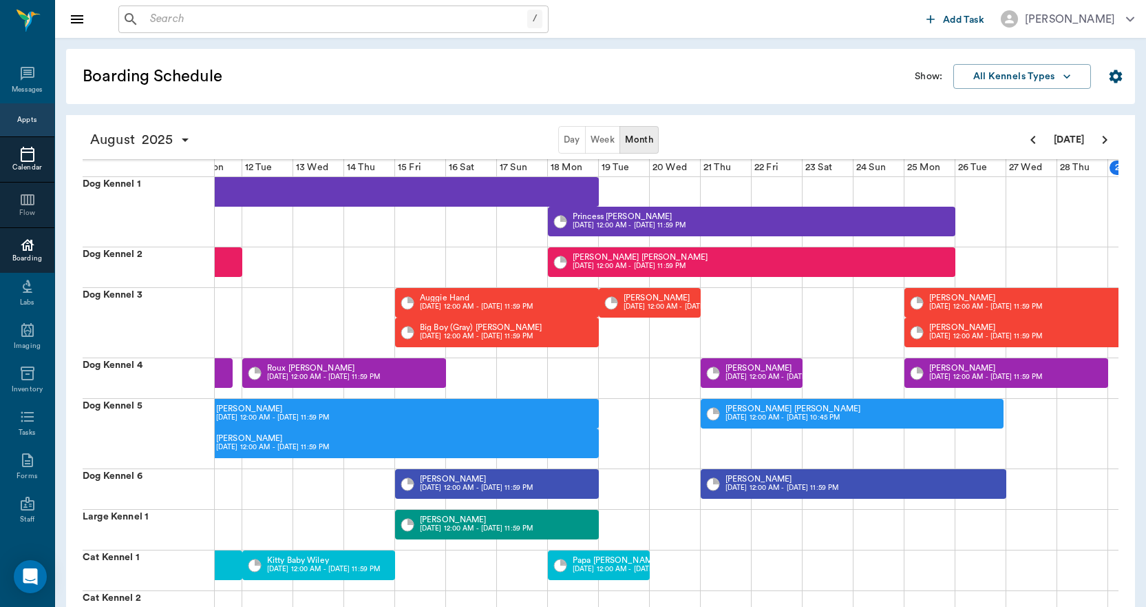
click at [21, 157] on icon at bounding box center [27, 154] width 17 height 17
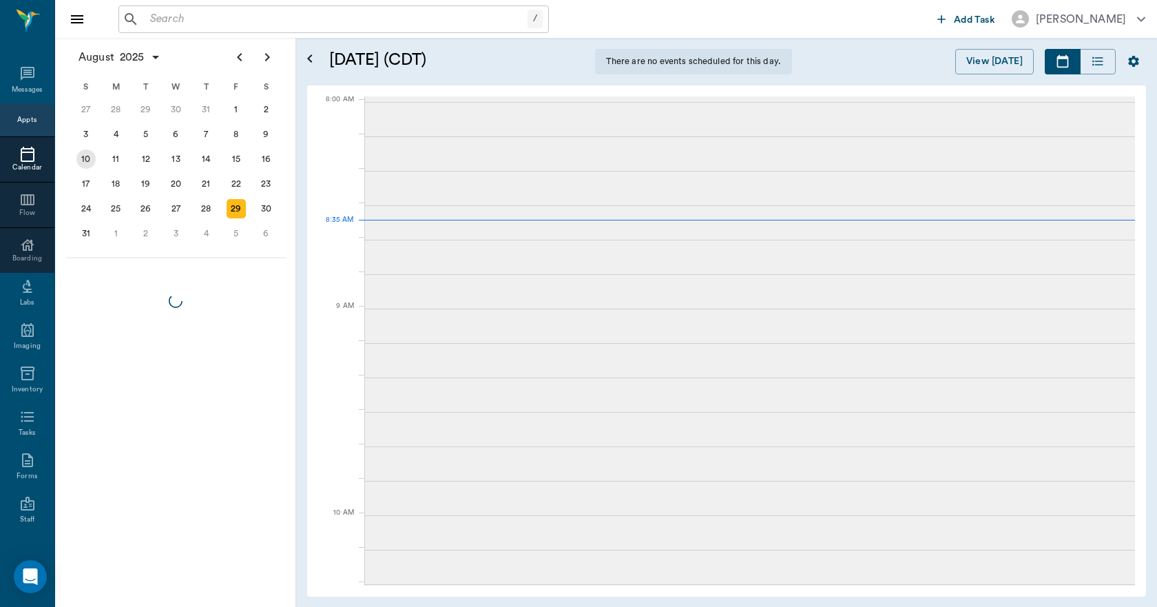
scroll to position [3, 0]
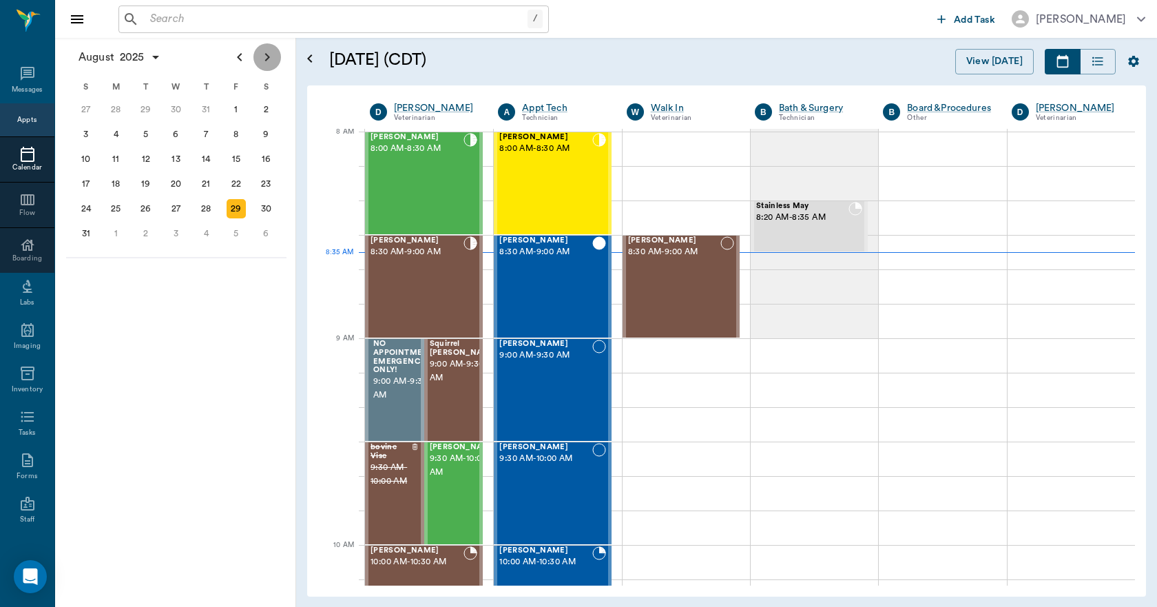
click at [269, 59] on icon "Next page" at bounding box center [267, 57] width 5 height 8
click at [113, 141] on div "8" at bounding box center [115, 134] width 19 height 19
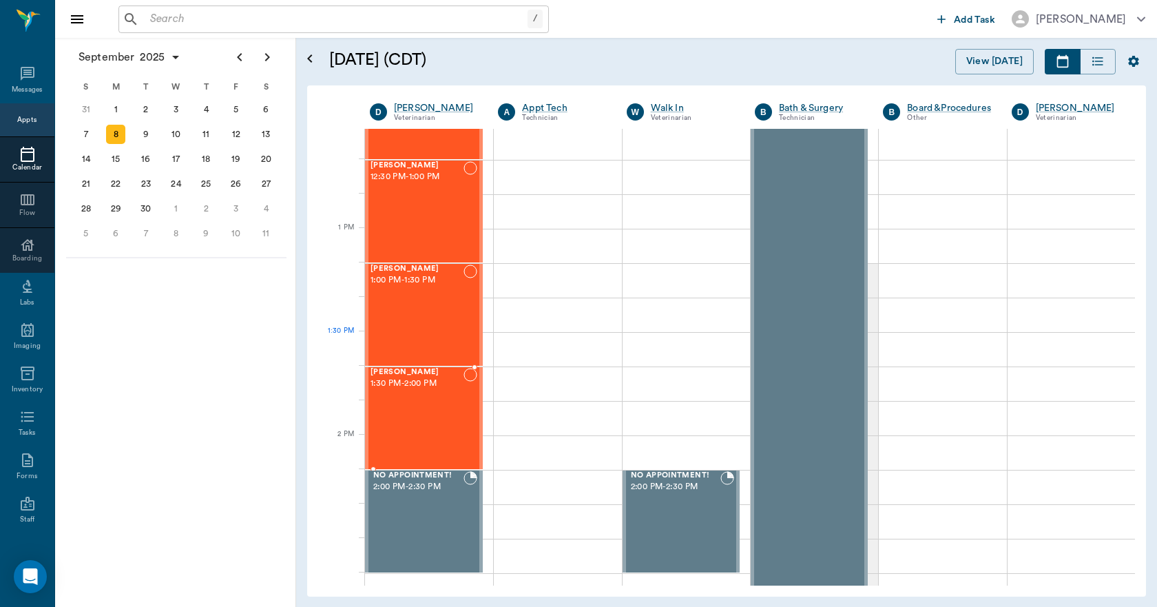
scroll to position [1171, 0]
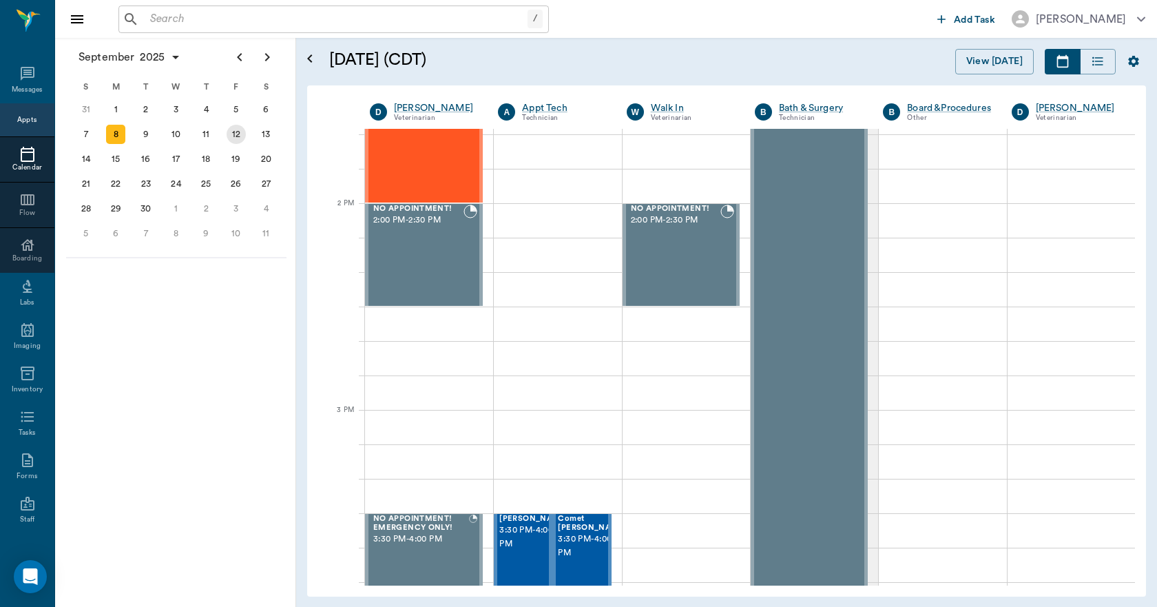
click at [233, 134] on div "12" at bounding box center [236, 134] width 19 height 19
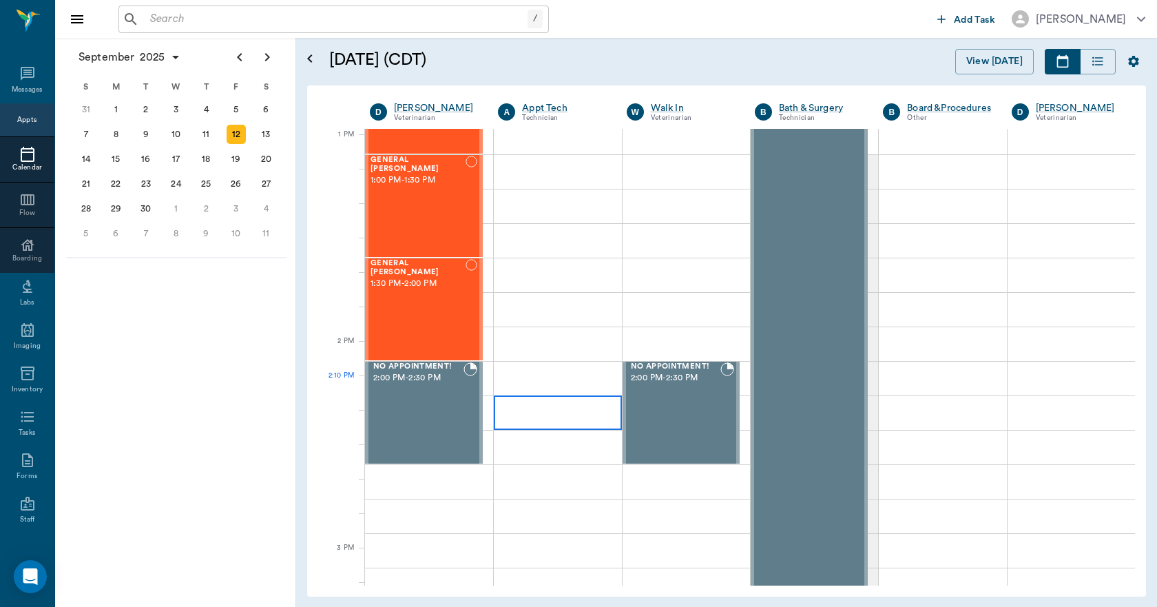
scroll to position [1033, 0]
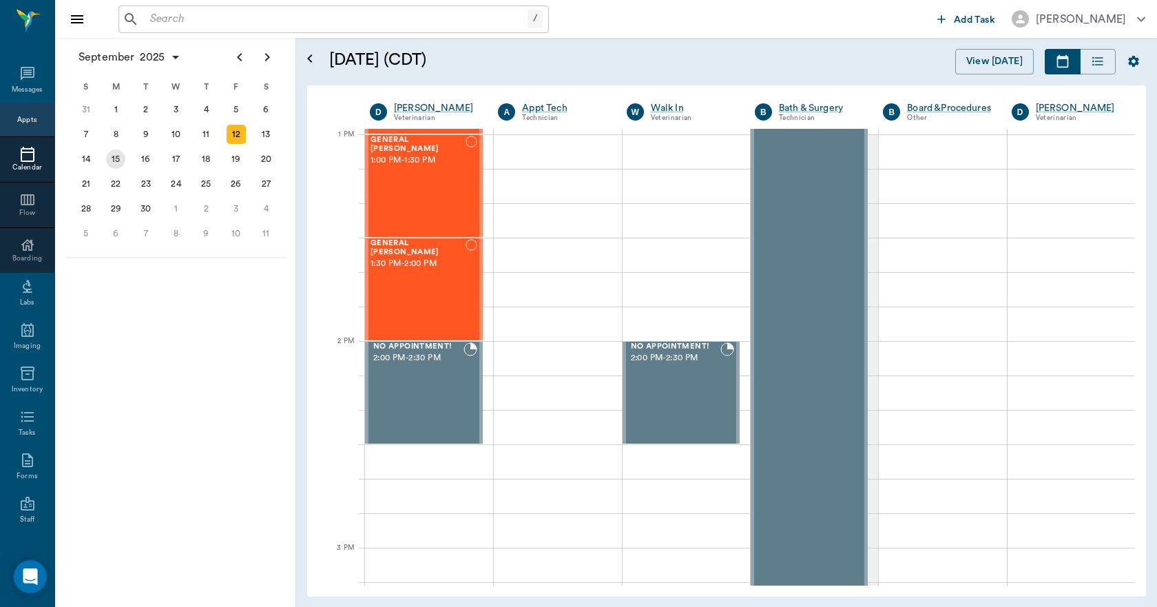
click at [116, 160] on div "15" at bounding box center [115, 158] width 19 height 19
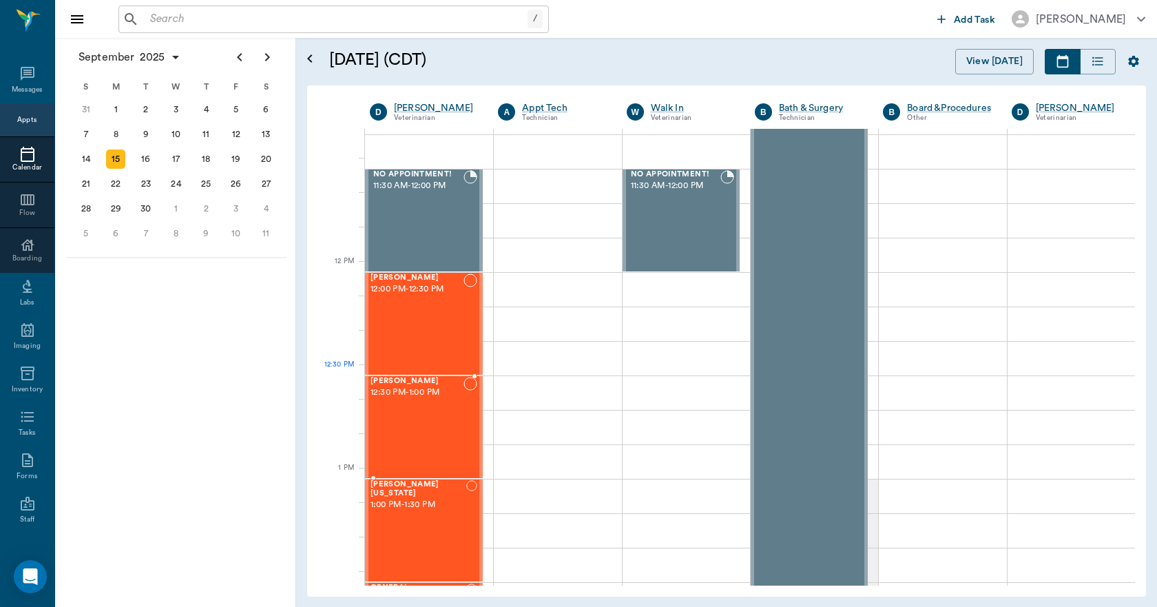
scroll to position [964, 0]
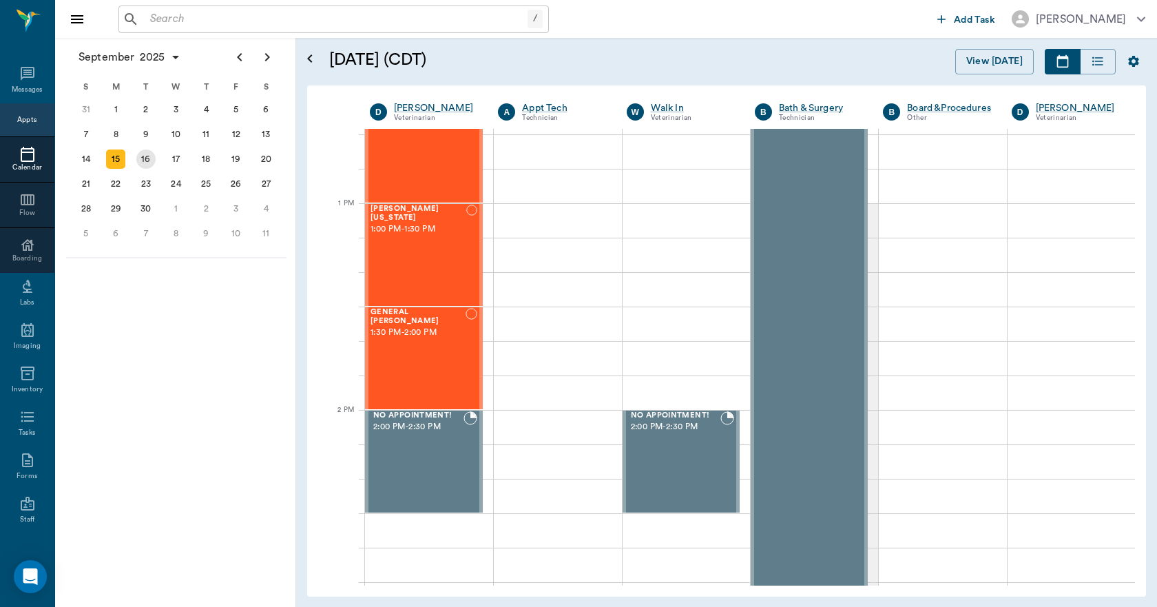
click at [147, 161] on div "16" at bounding box center [145, 158] width 19 height 19
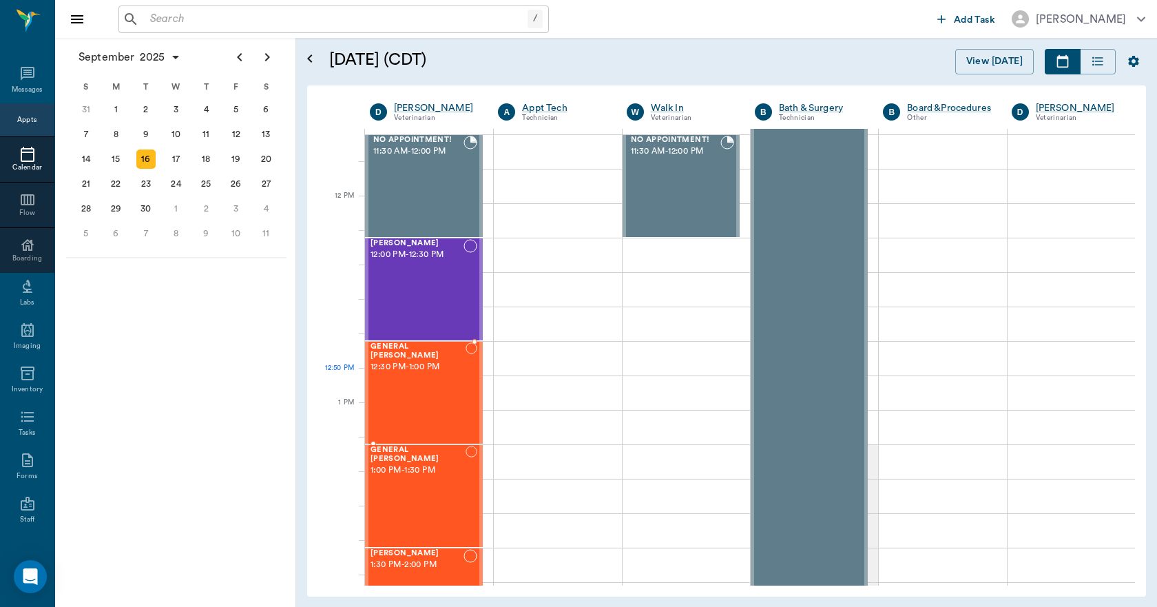
scroll to position [895, 0]
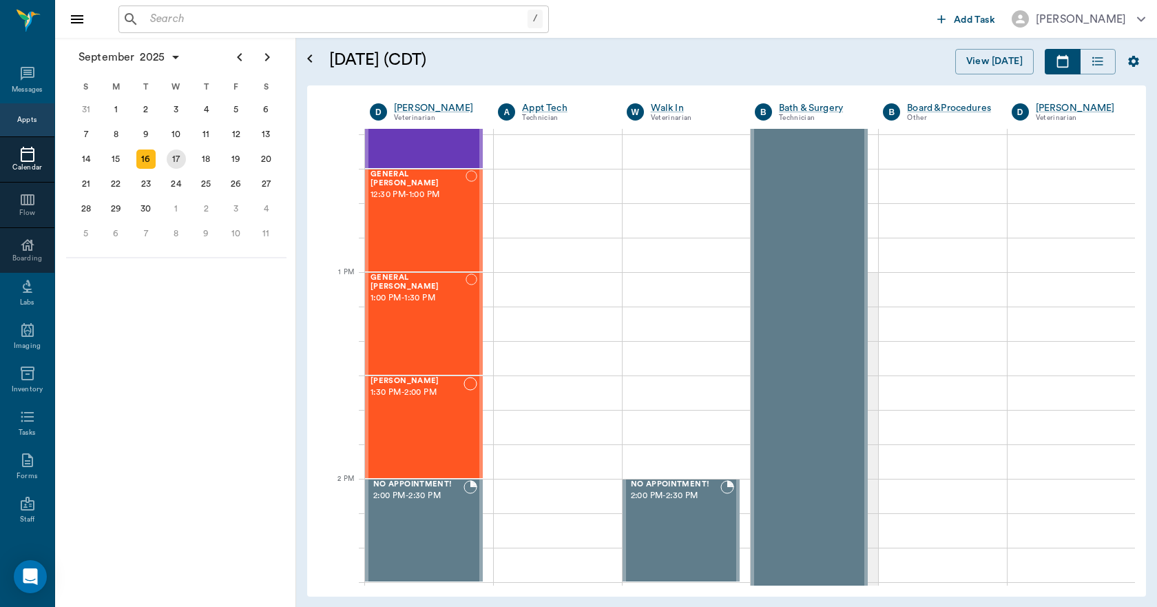
click at [180, 169] on div "17" at bounding box center [176, 159] width 30 height 25
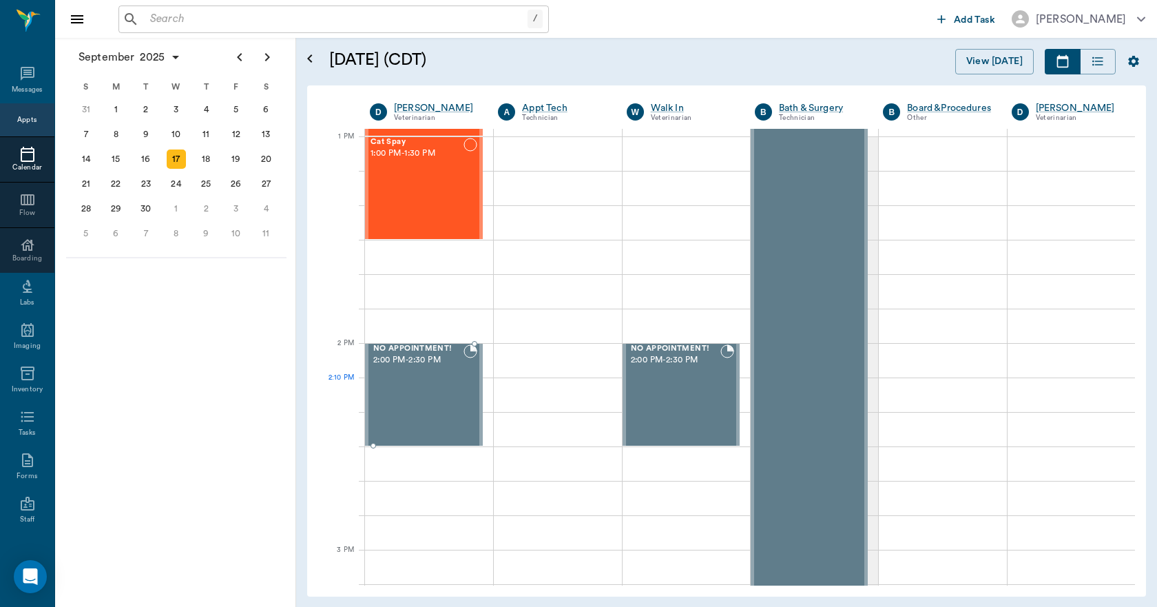
scroll to position [1033, 0]
click at [212, 163] on div "18" at bounding box center [205, 158] width 19 height 19
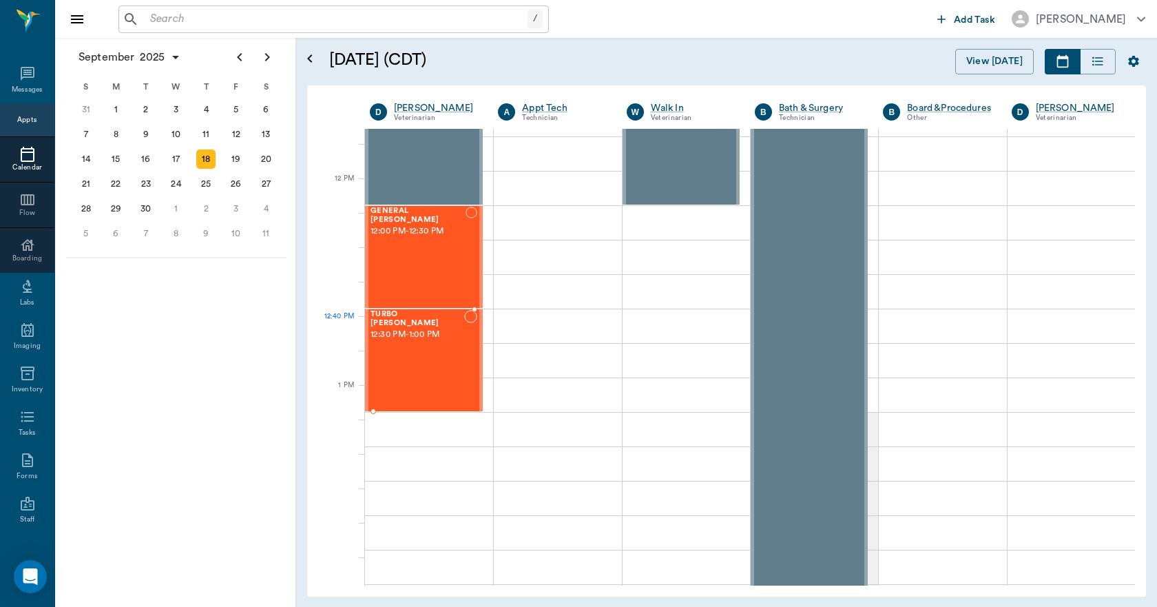
scroll to position [895, 0]
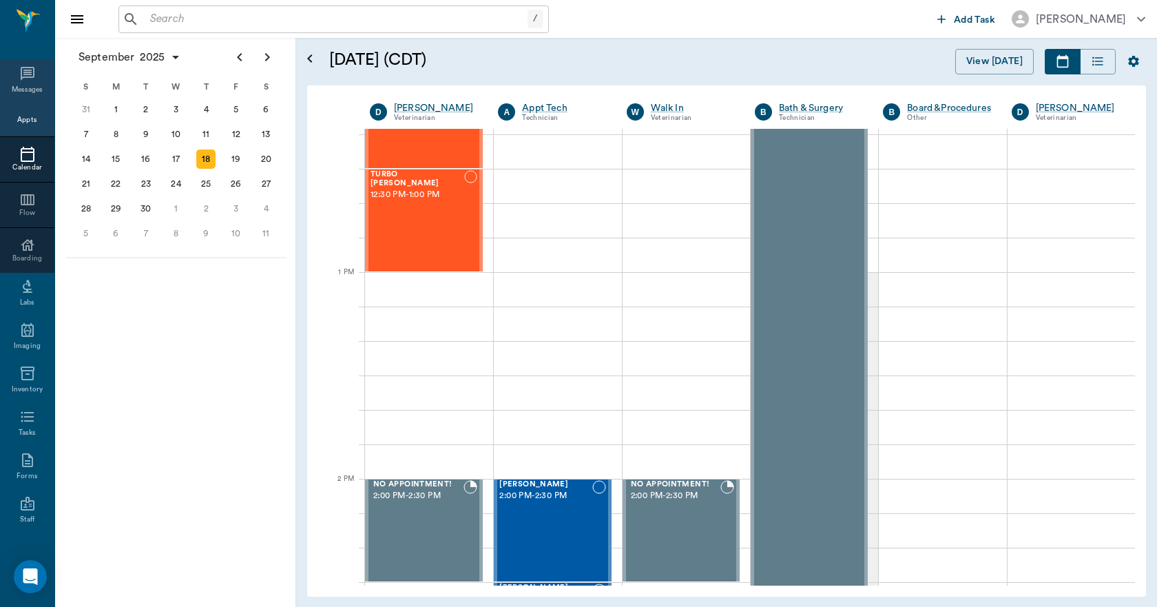
click at [19, 87] on div "Messages" at bounding box center [28, 90] width 32 height 10
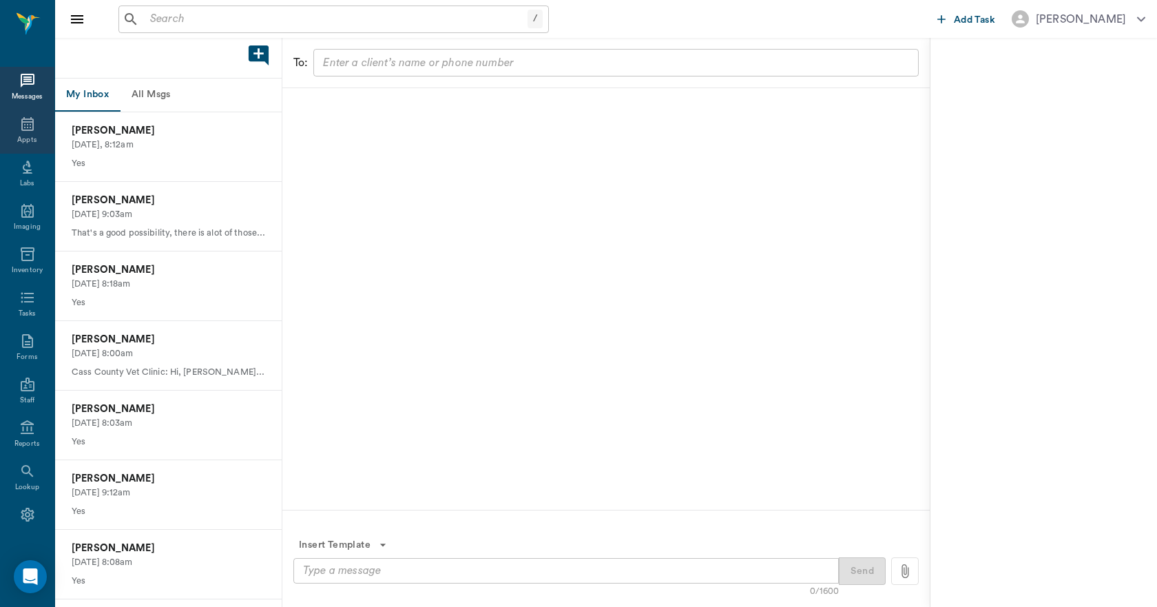
click at [7, 123] on div "Appts" at bounding box center [27, 131] width 54 height 43
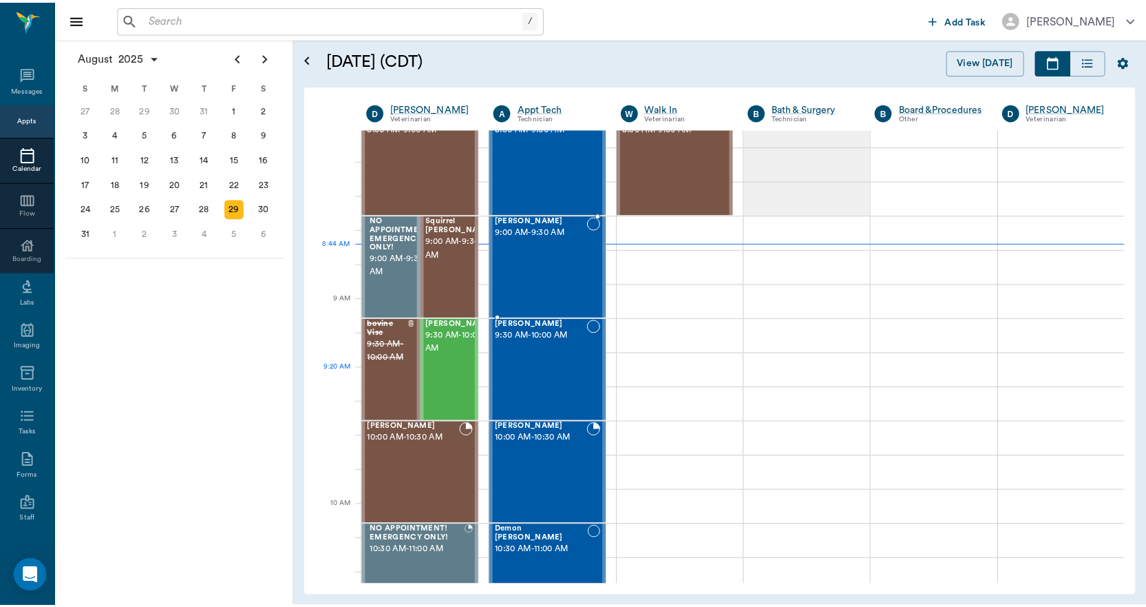
scroll to position [140, 0]
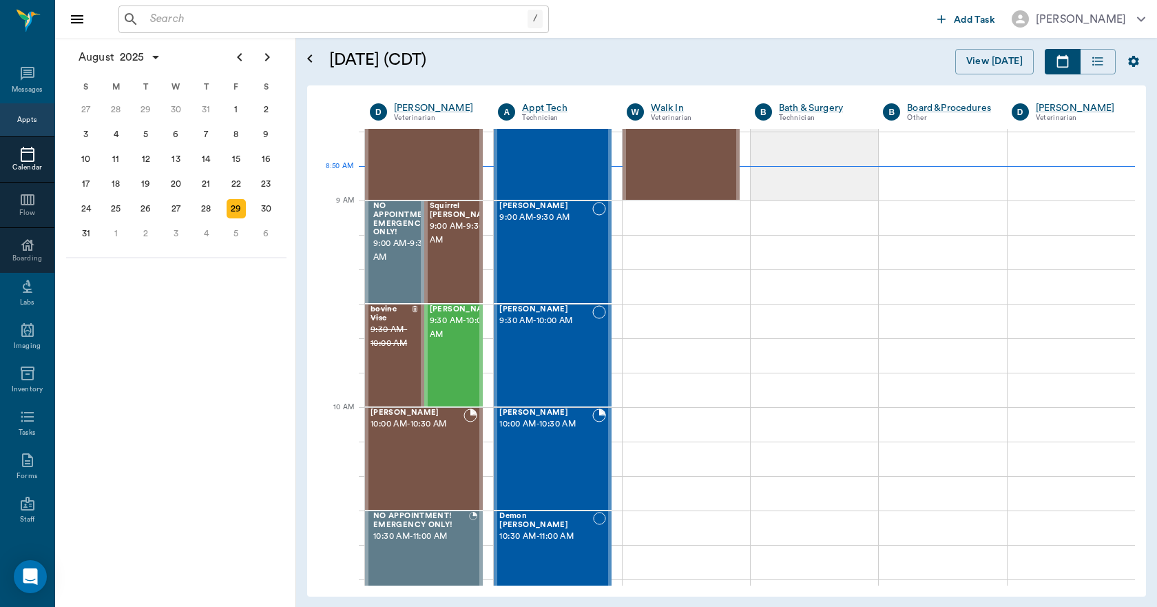
click at [177, 15] on input "text" at bounding box center [336, 19] width 383 height 19
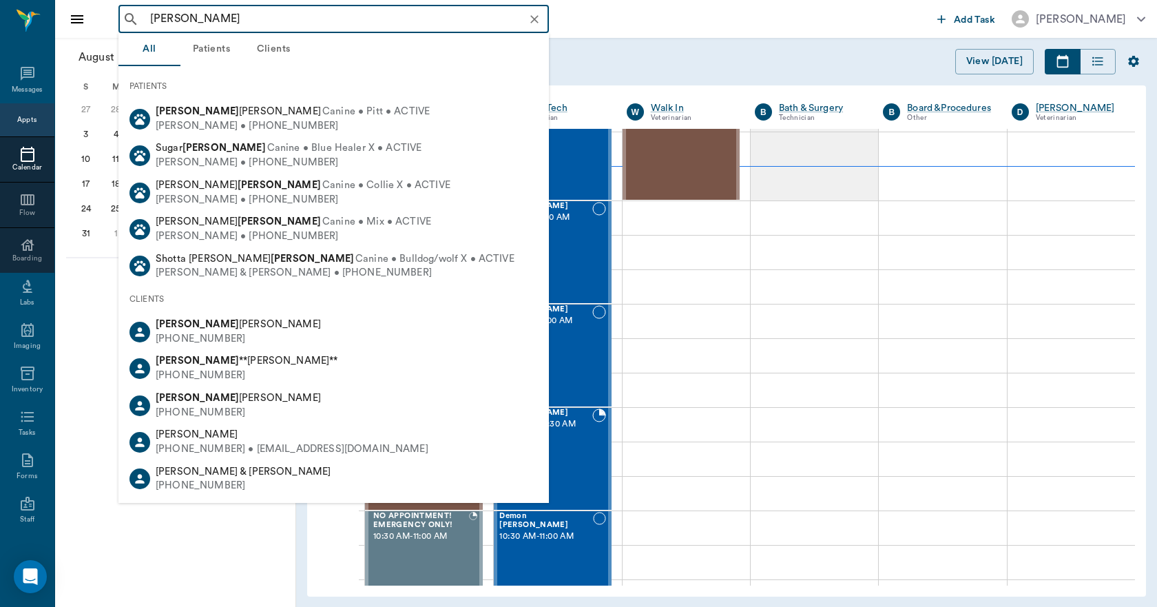
click at [155, 17] on input "vicky Henderson" at bounding box center [345, 19] width 400 height 19
drag, startPoint x: 177, startPoint y: 17, endPoint x: 131, endPoint y: 24, distance: 46.6
click at [131, 24] on div "vicky Henderson ​" at bounding box center [333, 20] width 430 height 28
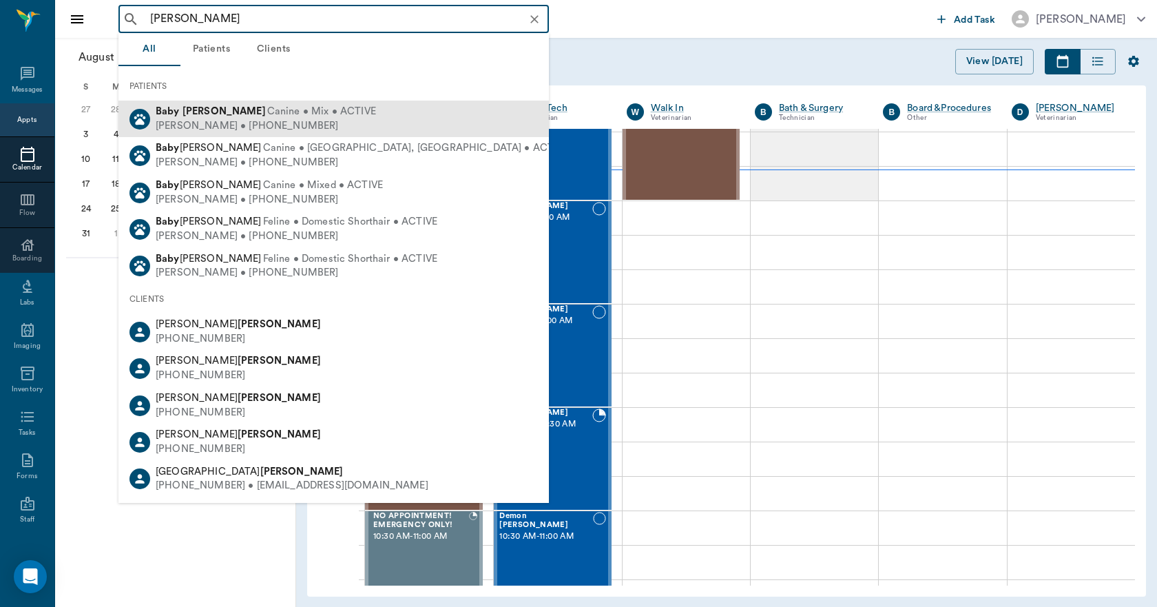
click at [164, 110] on b "Baby" at bounding box center [168, 111] width 24 height 10
type input "Baby Henderson"
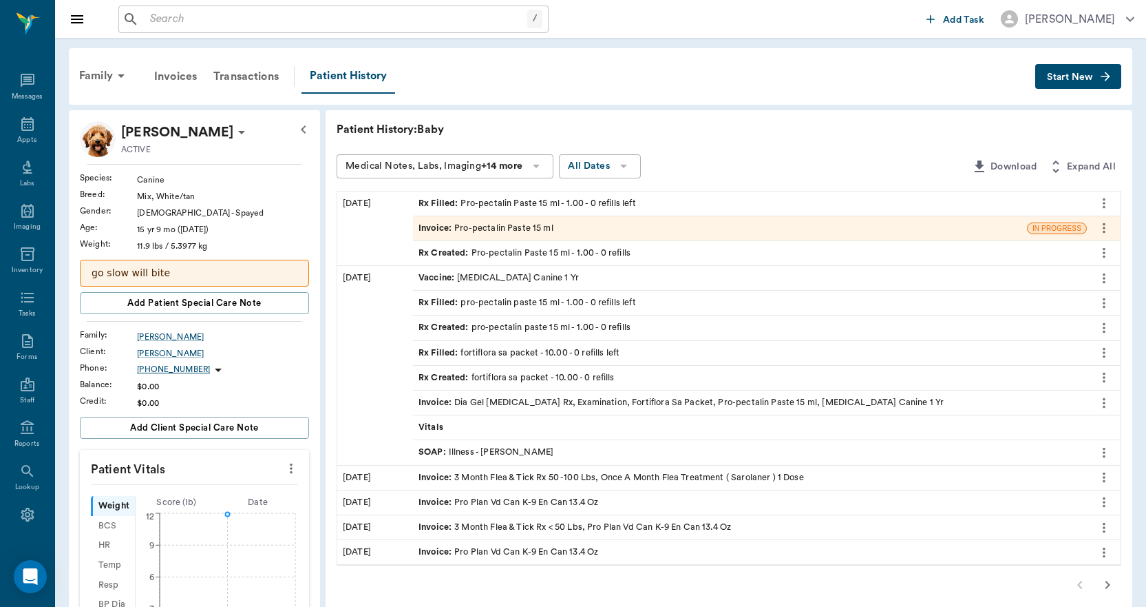
click at [543, 231] on div "Invoice : Pro-pectalin Paste 15 ml" at bounding box center [486, 228] width 135 height 13
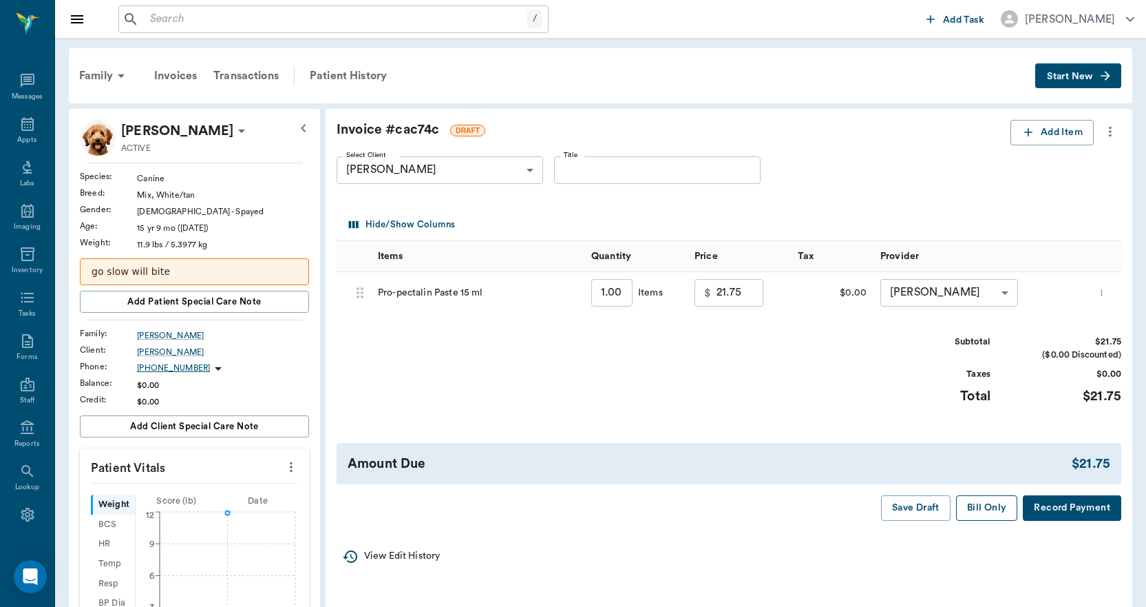
click at [970, 503] on button "Bill Only" at bounding box center [987, 507] width 62 height 25
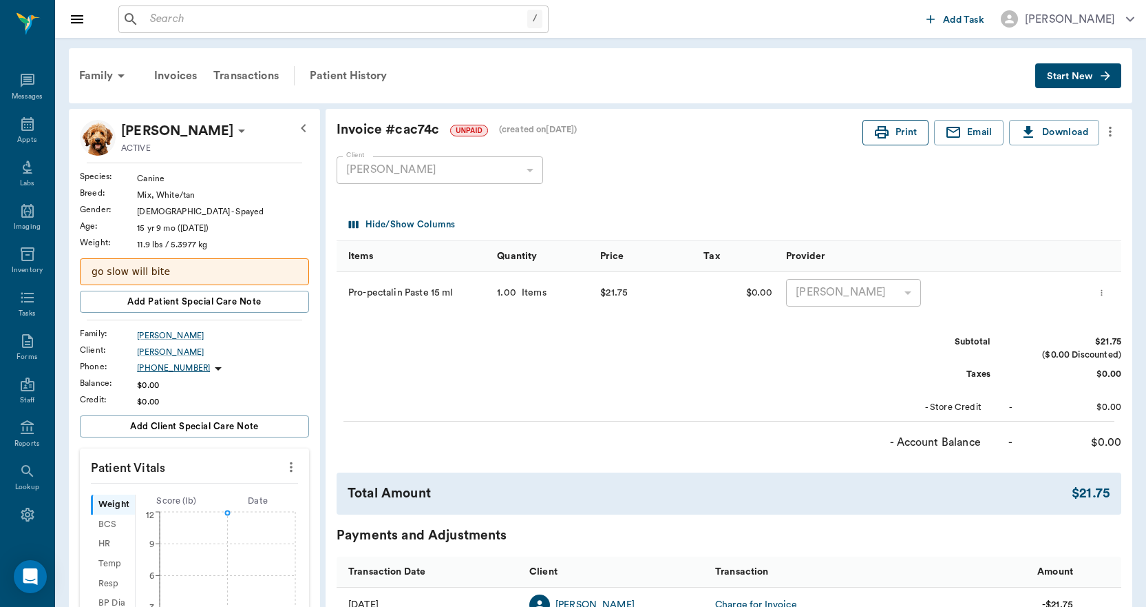
click at [889, 132] on icon "button" at bounding box center [882, 132] width 17 height 17
click at [17, 135] on div "Appts" at bounding box center [26, 140] width 19 height 10
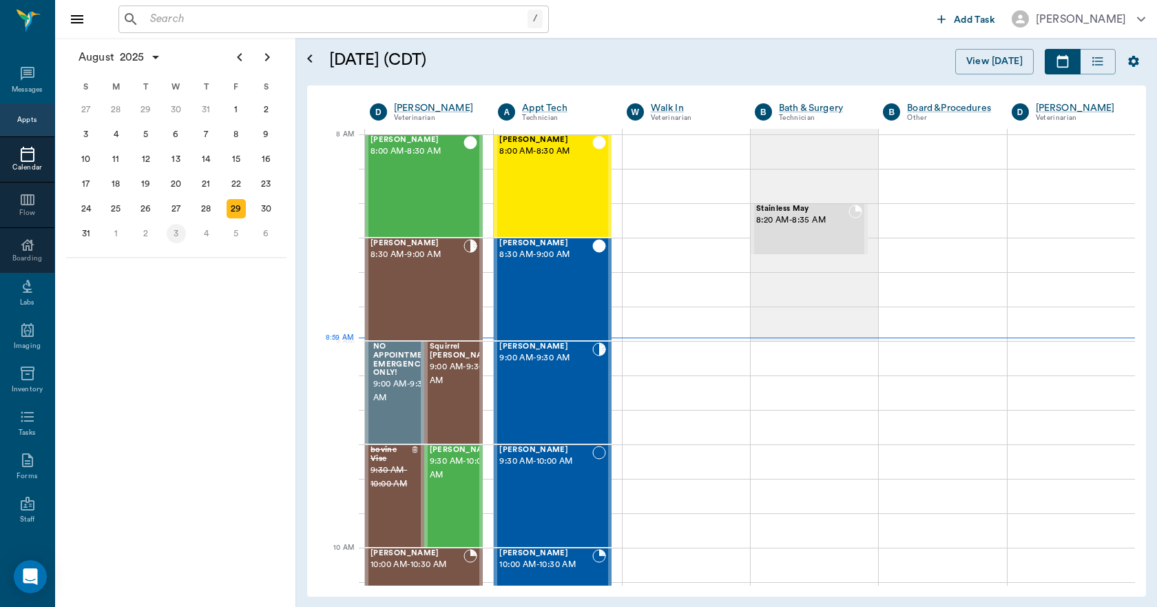
click at [171, 233] on div "3" at bounding box center [176, 233] width 19 height 19
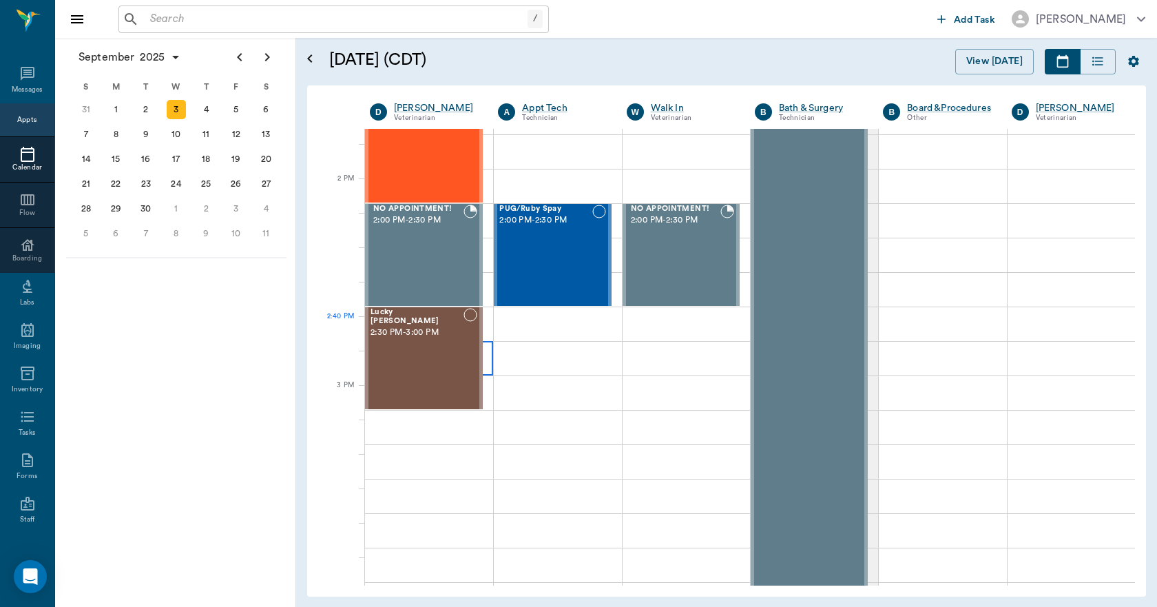
scroll to position [1239, 0]
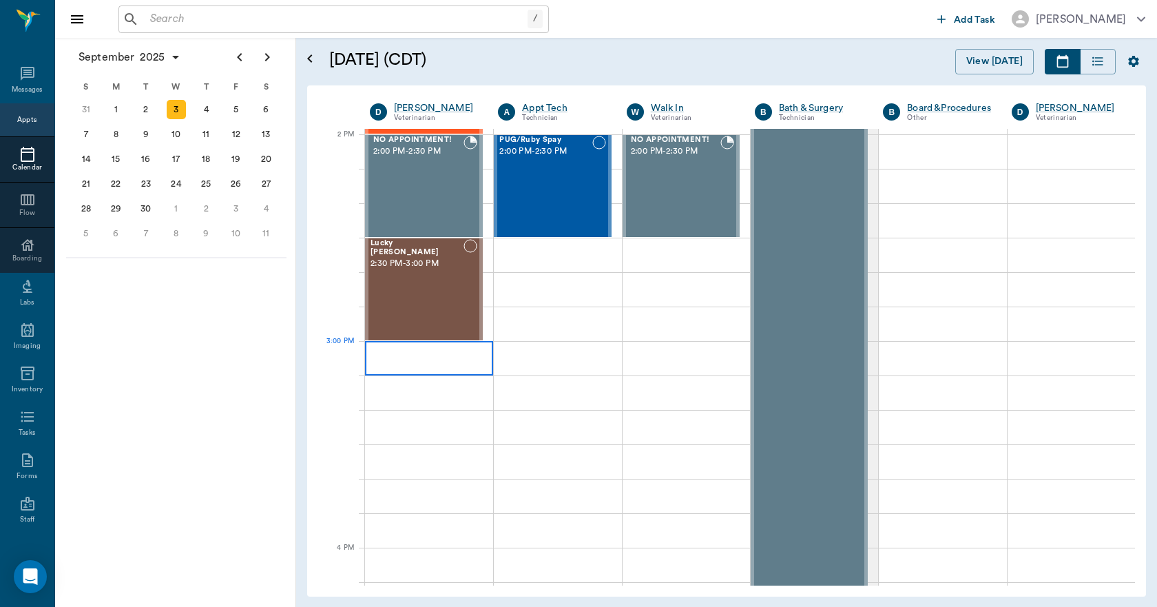
click at [475, 359] on div at bounding box center [429, 358] width 128 height 34
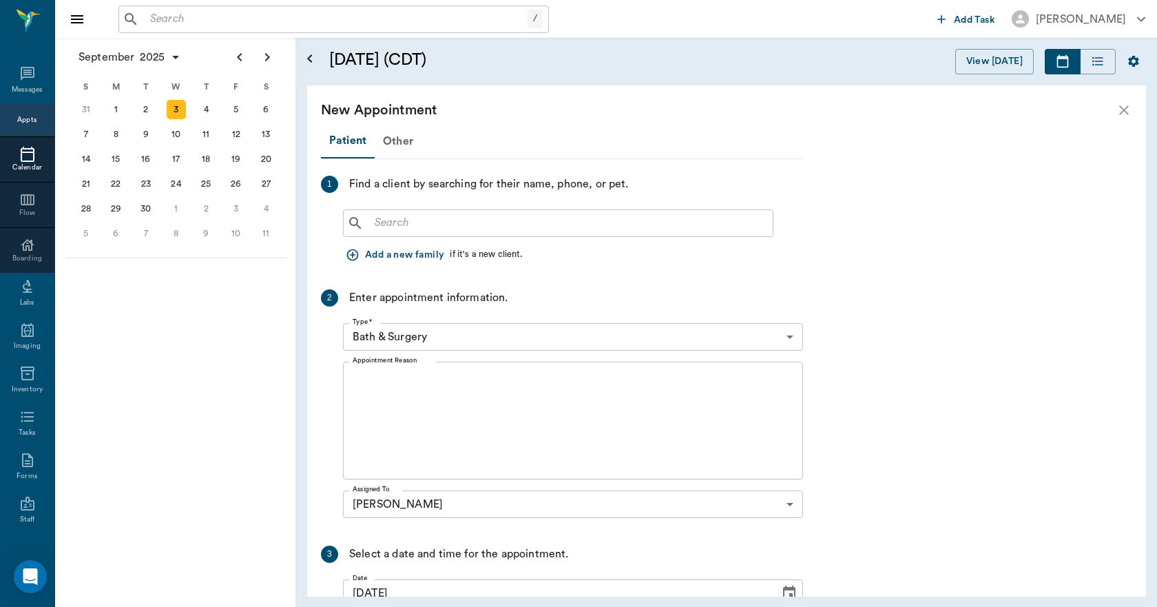
click at [393, 216] on input "text" at bounding box center [568, 222] width 398 height 19
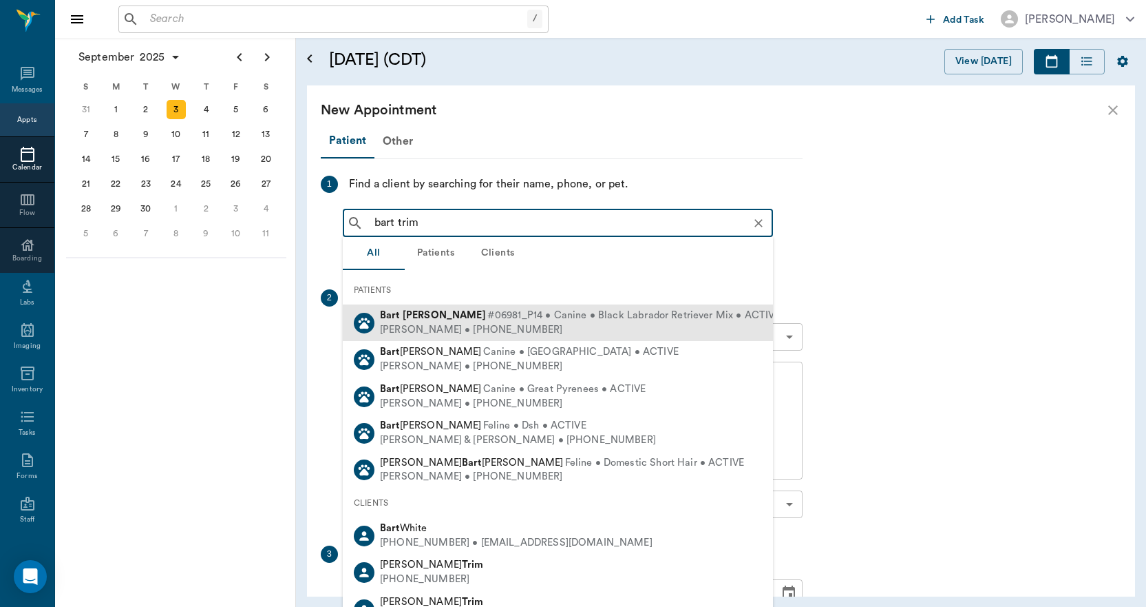
click at [420, 319] on b "Trimble" at bounding box center [444, 315] width 83 height 10
type input "bart trim"
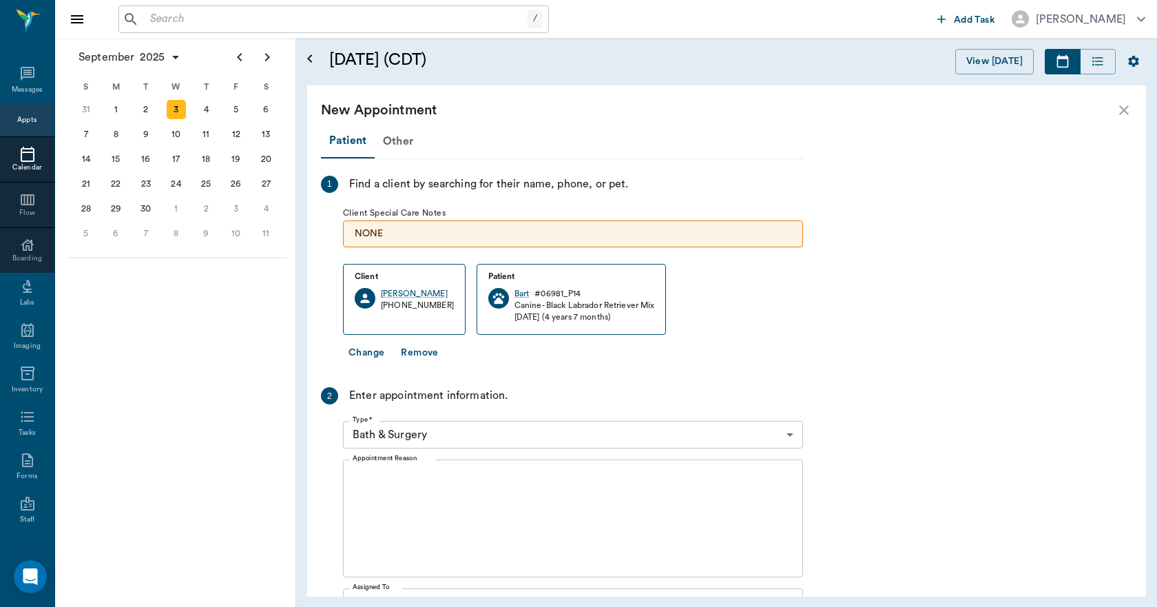
click at [443, 433] on body "/ ​ Add Task Dr. Bert Ellsworth Nectar Messages Appts Calendar Flow Boarding La…" at bounding box center [578, 303] width 1157 height 607
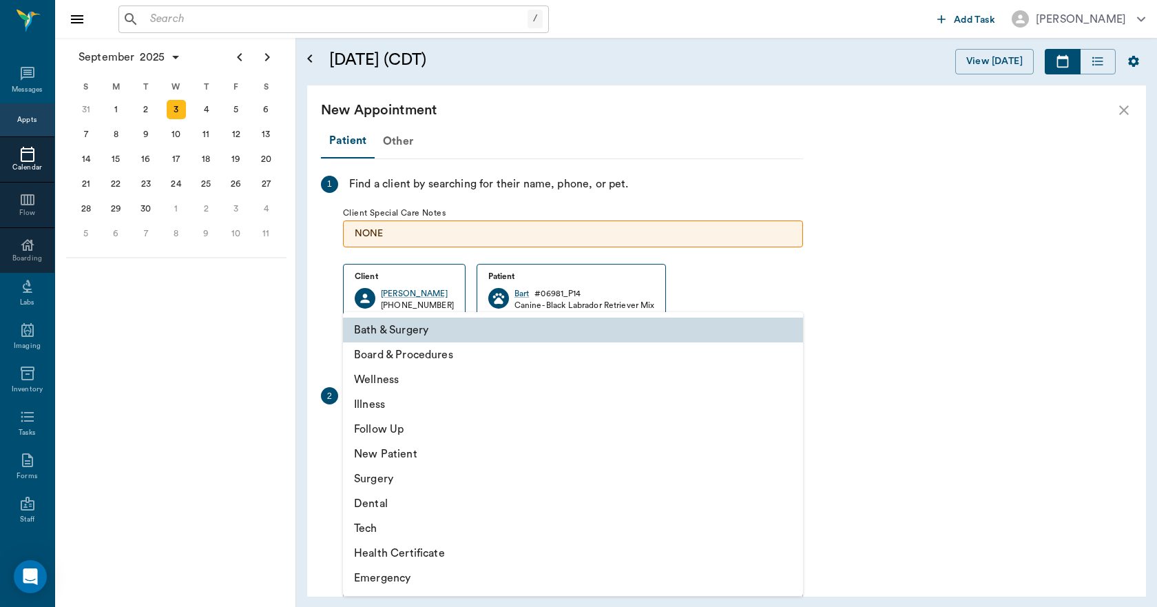
click at [392, 381] on li "Wellness" at bounding box center [573, 379] width 460 height 25
type input "65d2be4f46e3a538d89b8c14"
type input "03:30 PM"
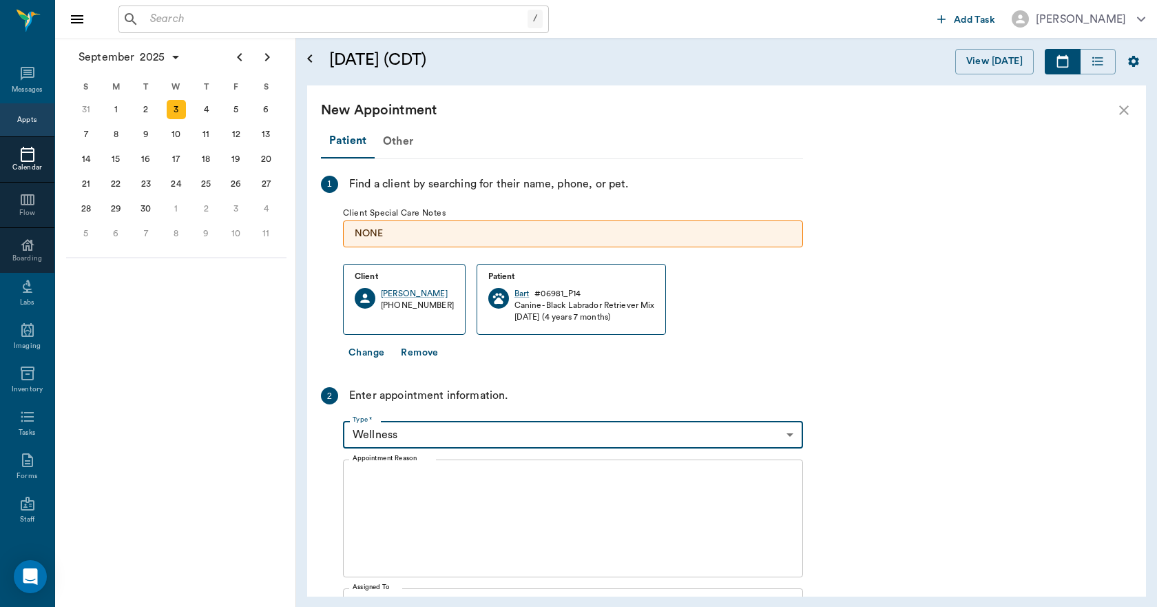
click at [410, 514] on textarea "Appointment Reason" at bounding box center [573, 518] width 441 height 95
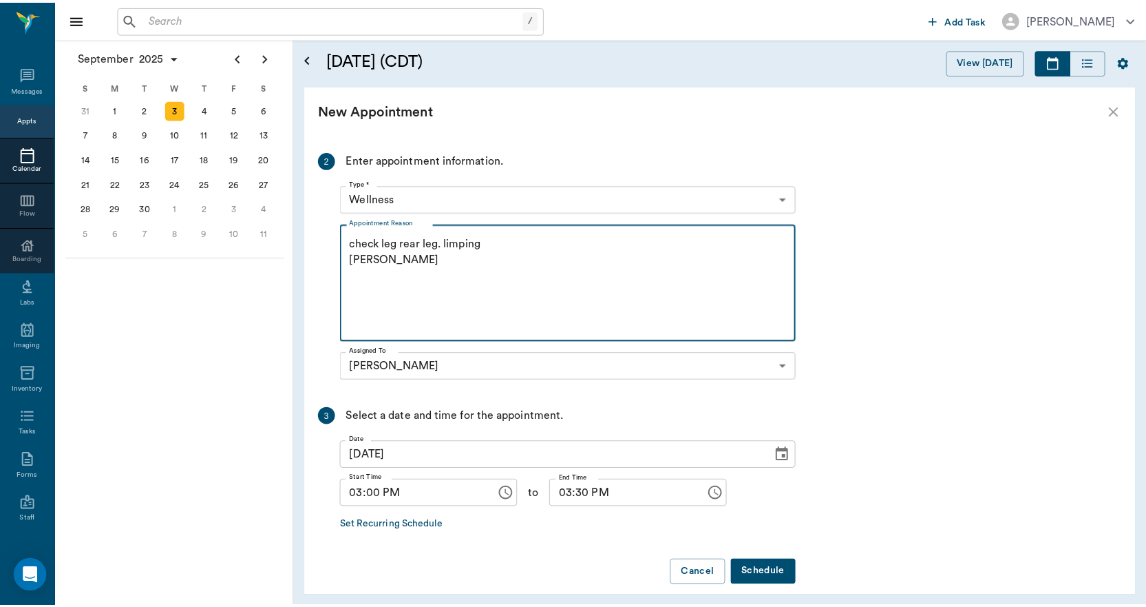
scroll to position [250, 0]
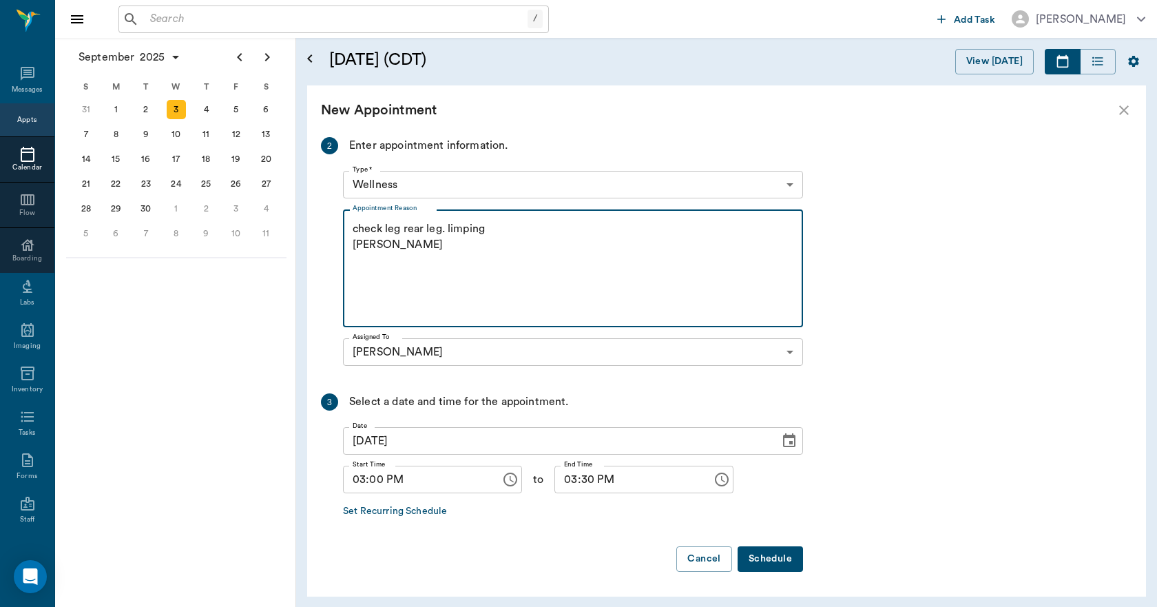
type textarea "check leg rear leg. limping lory"
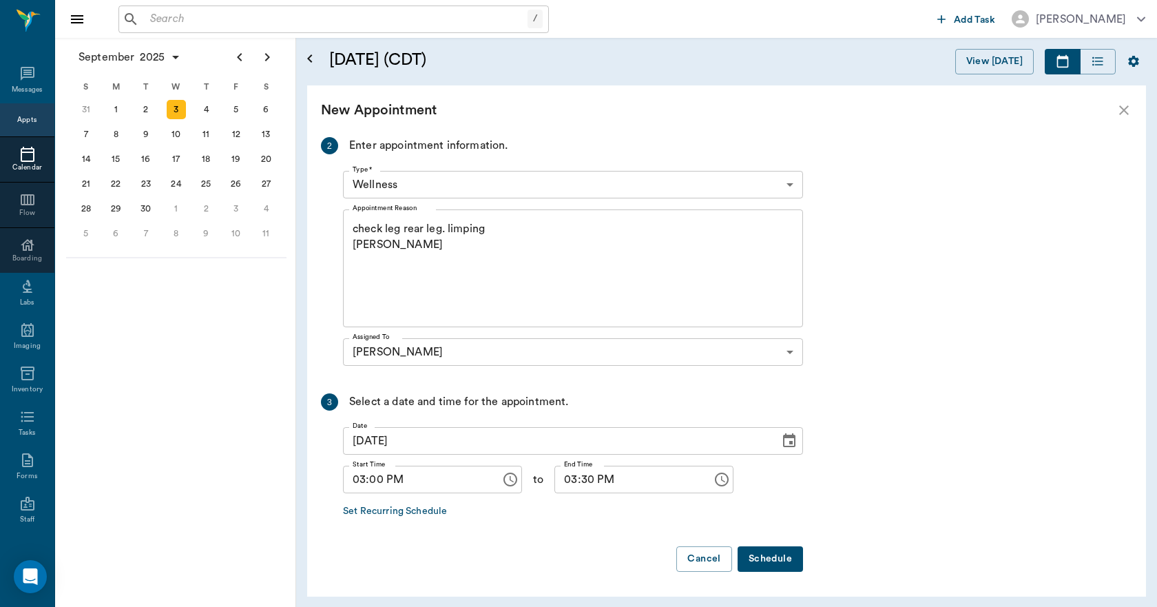
click at [785, 558] on button "Schedule" at bounding box center [769, 558] width 65 height 25
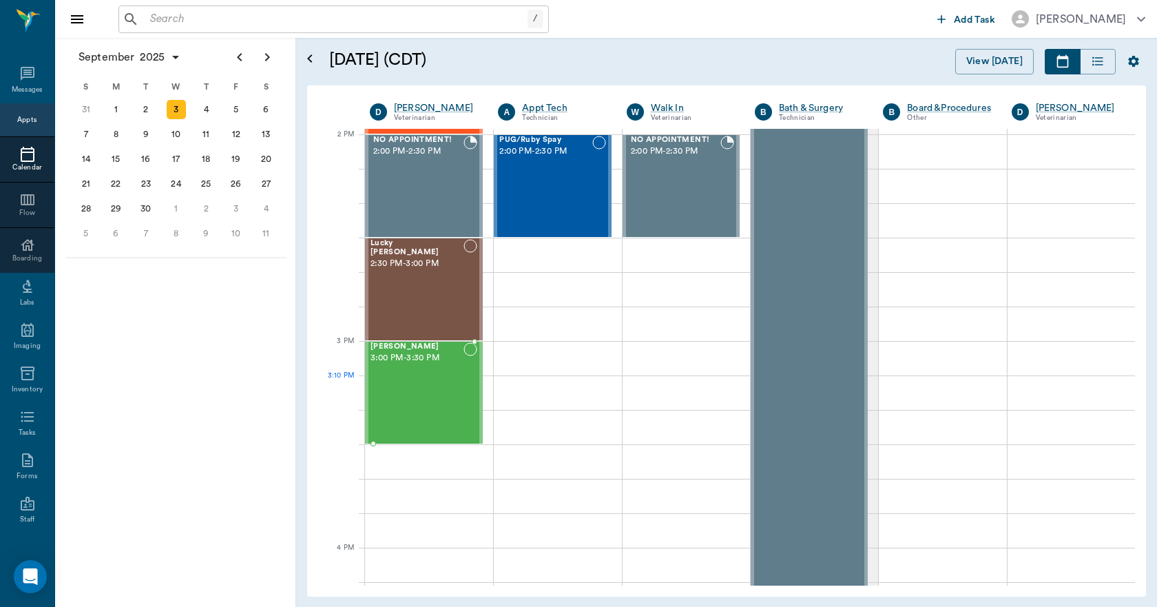
click at [446, 399] on div "Bart Trimble 3:00 PM - 3:30 PM" at bounding box center [416, 392] width 93 height 101
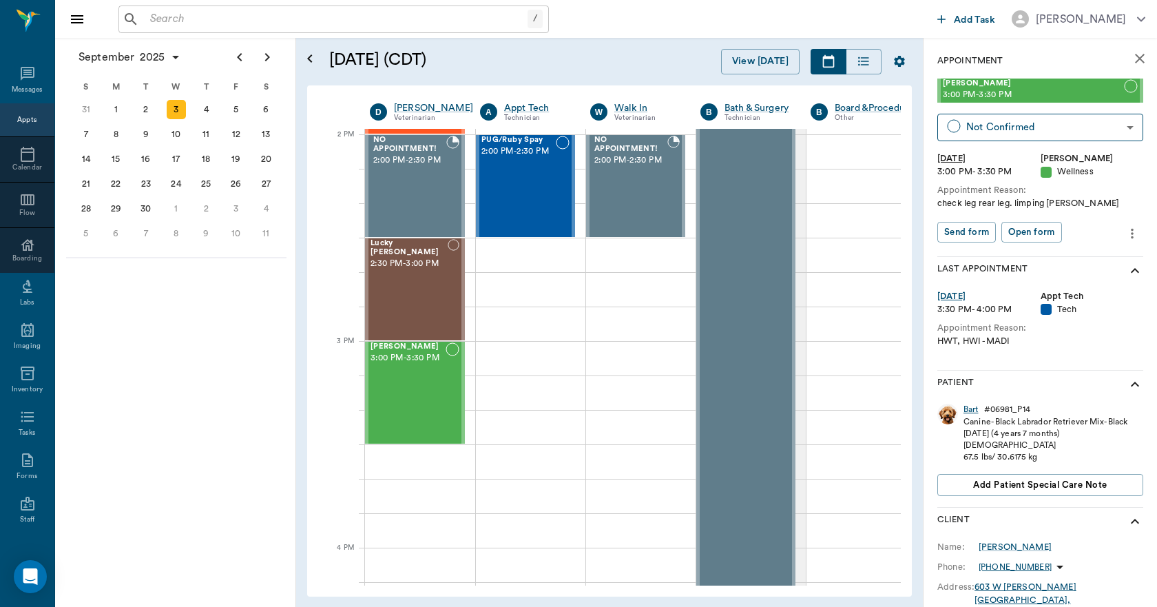
click at [968, 408] on div "Bart" at bounding box center [970, 410] width 15 height 12
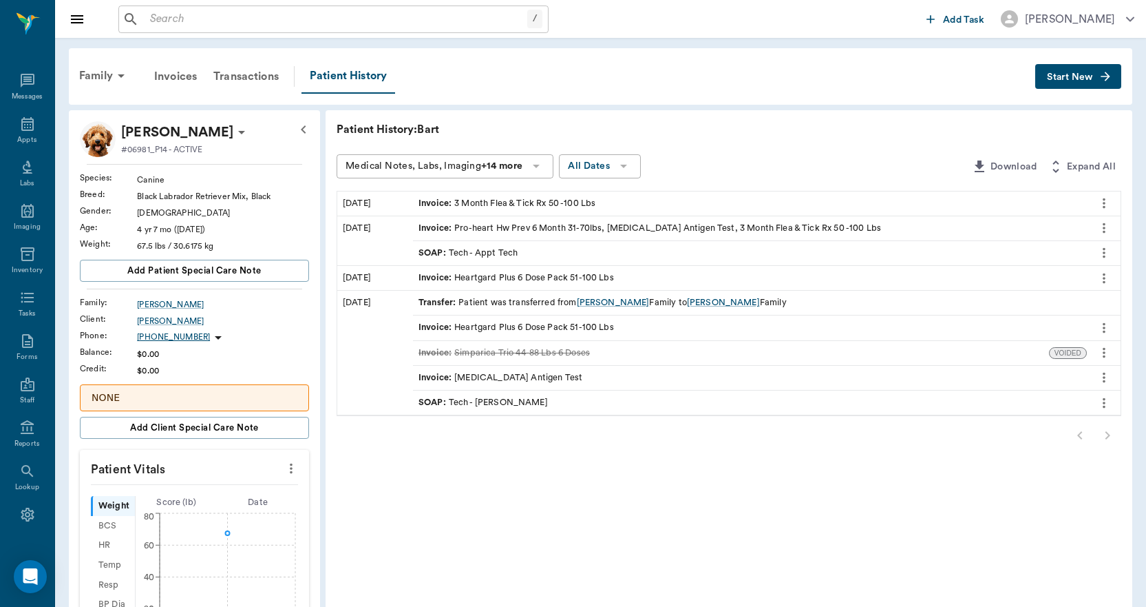
click at [1109, 436] on div at bounding box center [729, 435] width 785 height 28
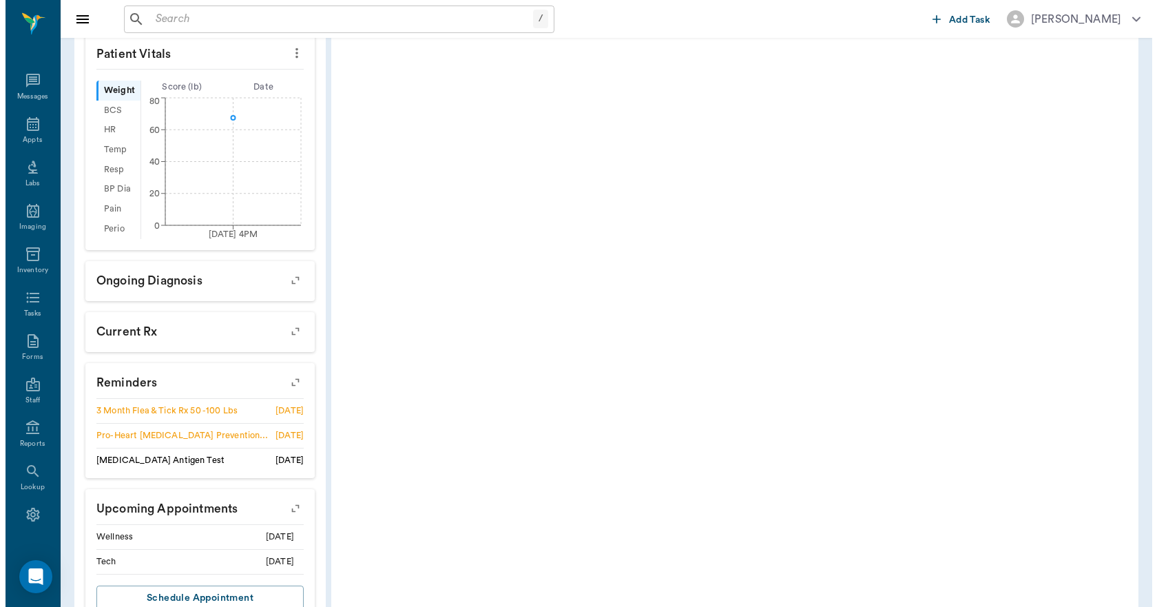
scroll to position [463, 0]
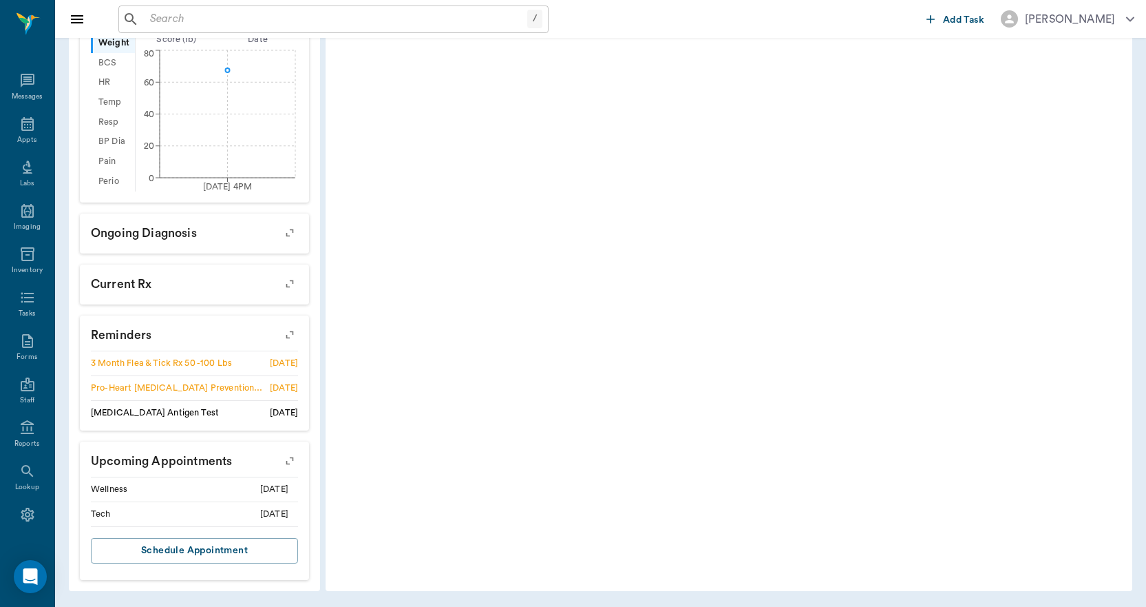
click at [293, 458] on icon "button" at bounding box center [289, 460] width 11 height 11
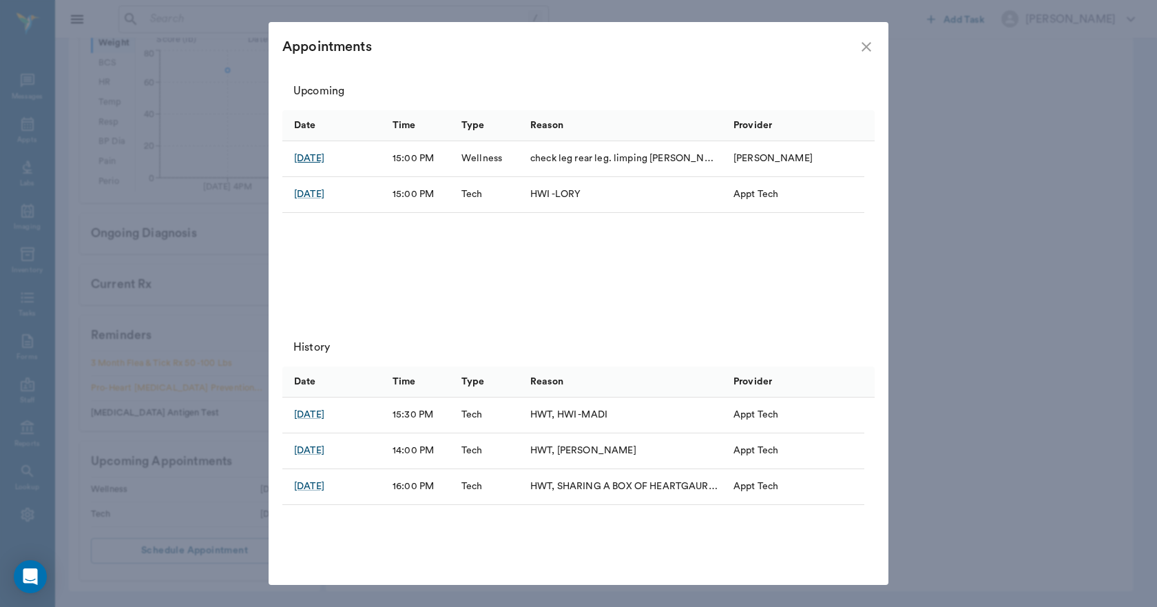
click at [315, 158] on div "Sep 3, 2025" at bounding box center [309, 158] width 30 height 14
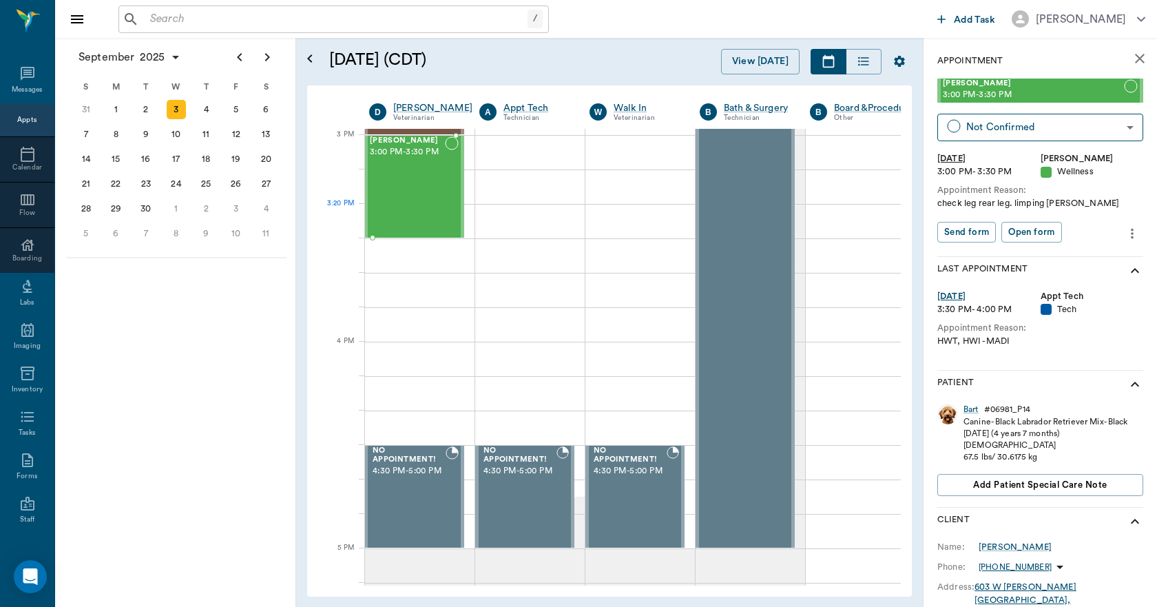
scroll to position [1446, 1]
click at [1133, 61] on icon "close" at bounding box center [1139, 58] width 17 height 17
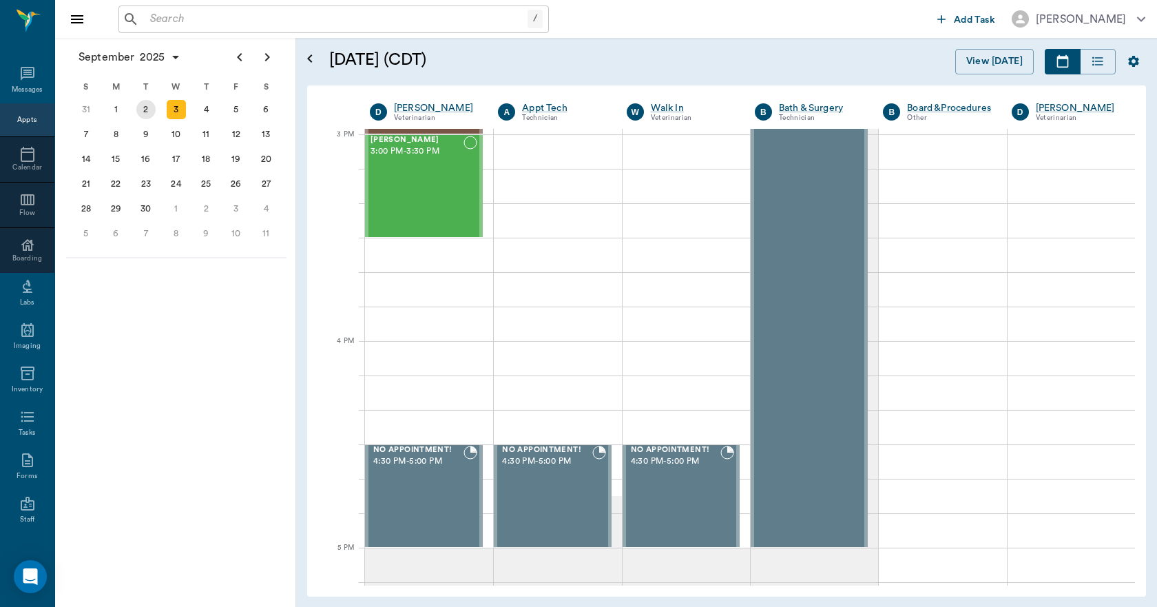
click at [145, 115] on div "2" at bounding box center [145, 109] width 19 height 19
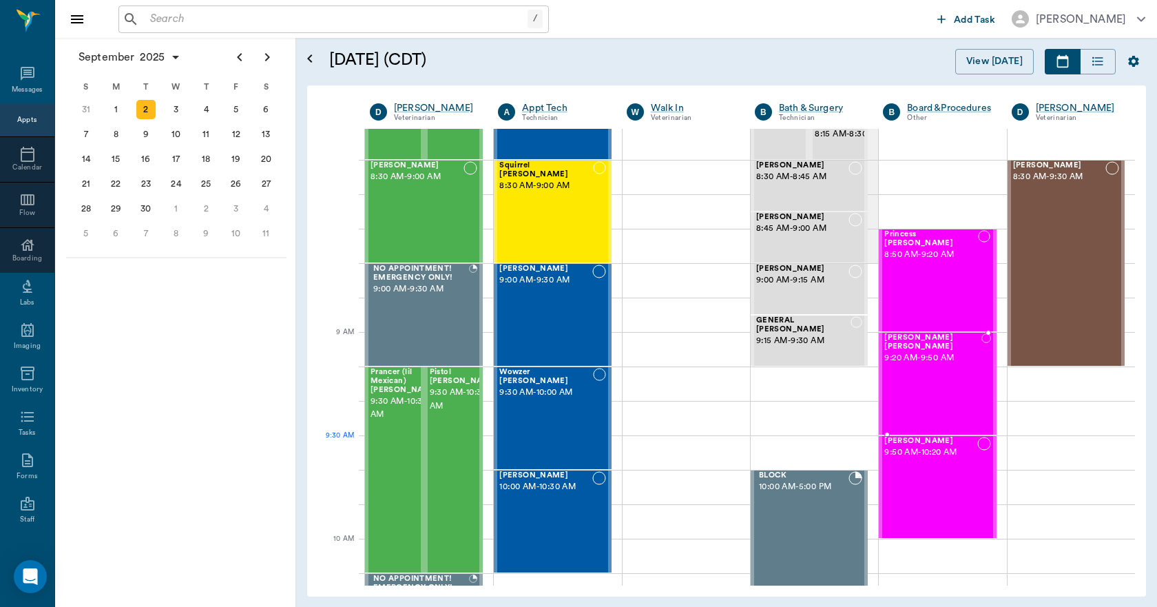
scroll to position [138, 0]
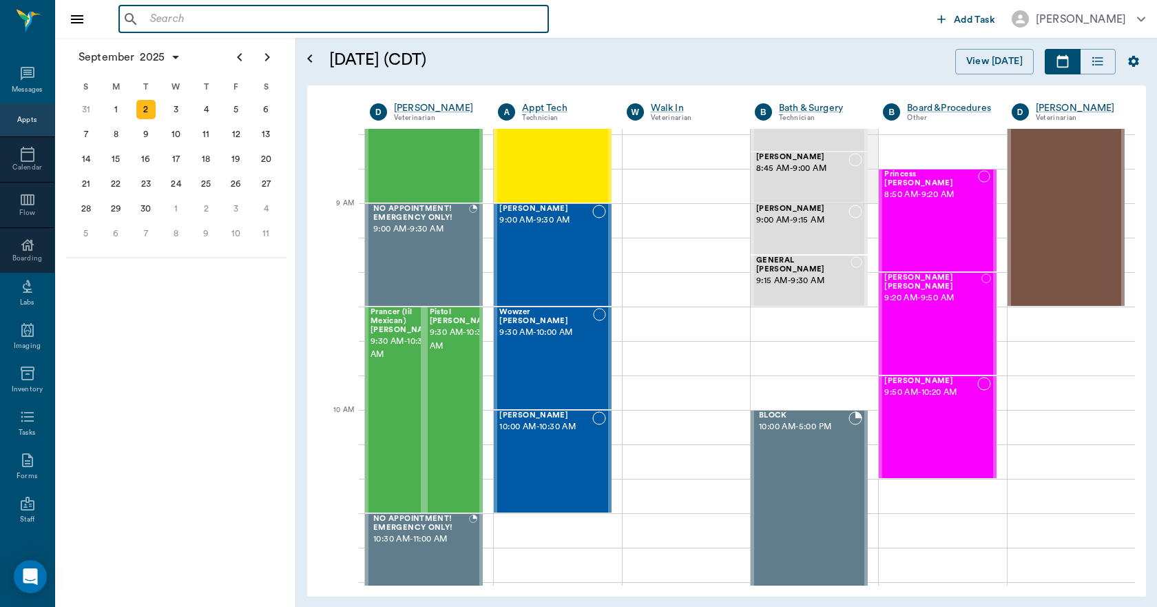
click at [263, 19] on input "text" at bounding box center [344, 19] width 398 height 19
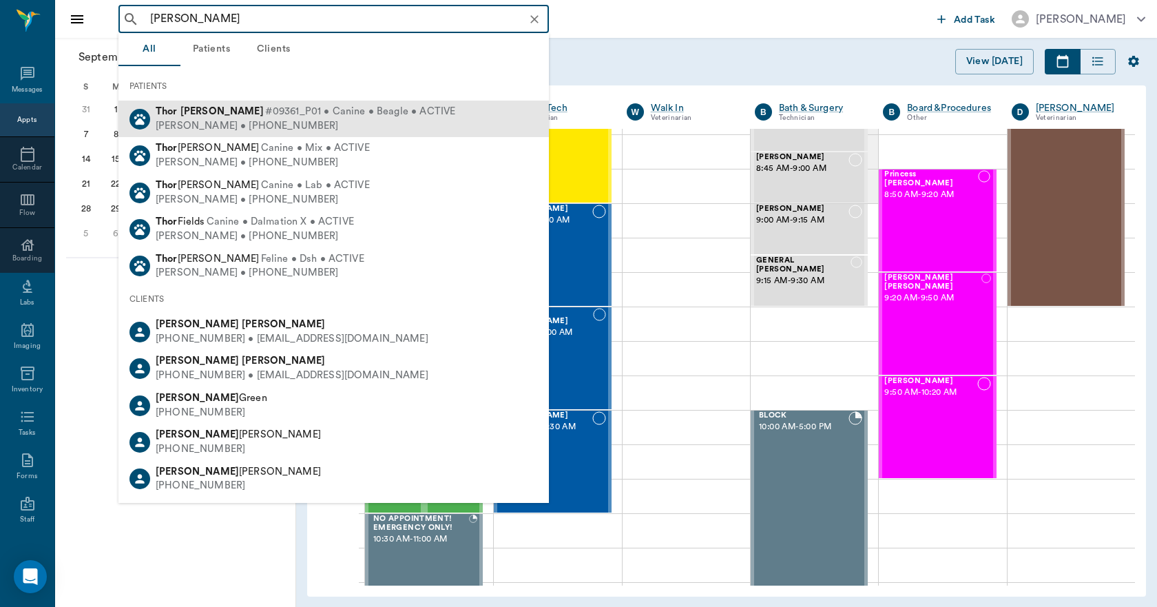
click at [219, 118] on div "Thor Hollinshead #09361_P01 • Canine • Beagle • ACTIVE" at bounding box center [306, 112] width 300 height 14
type input "THOR HOLL"
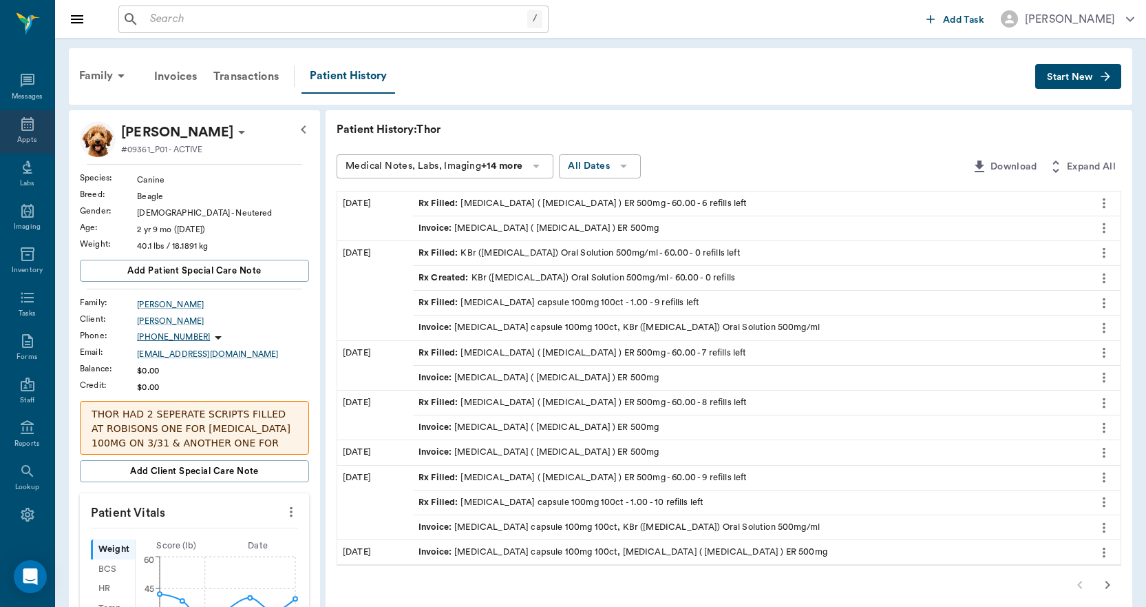
click at [30, 129] on icon at bounding box center [27, 124] width 17 height 17
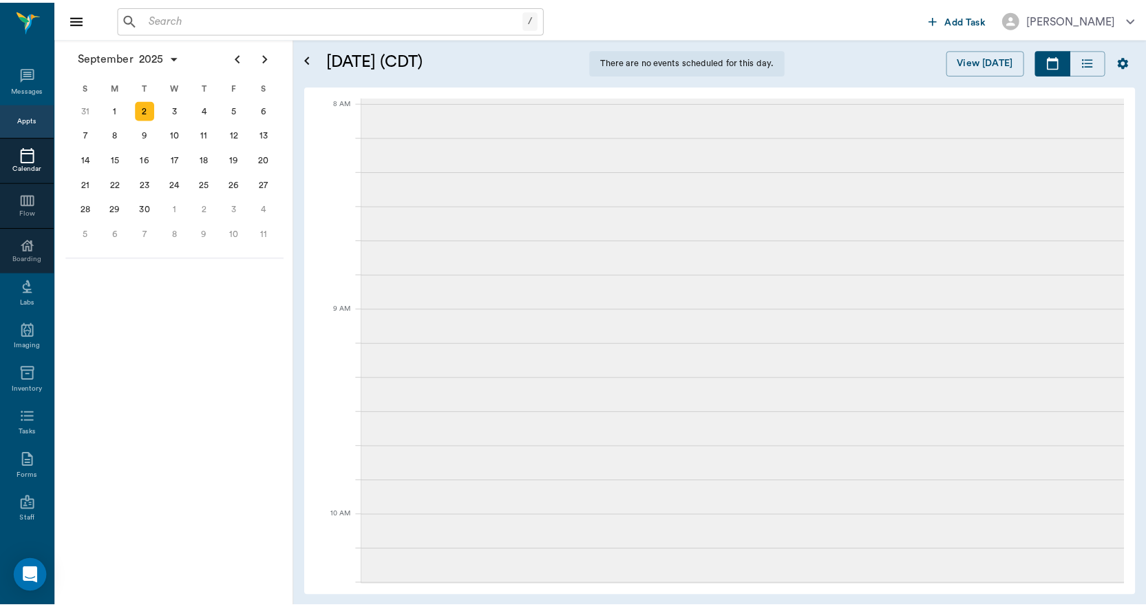
scroll to position [210, 0]
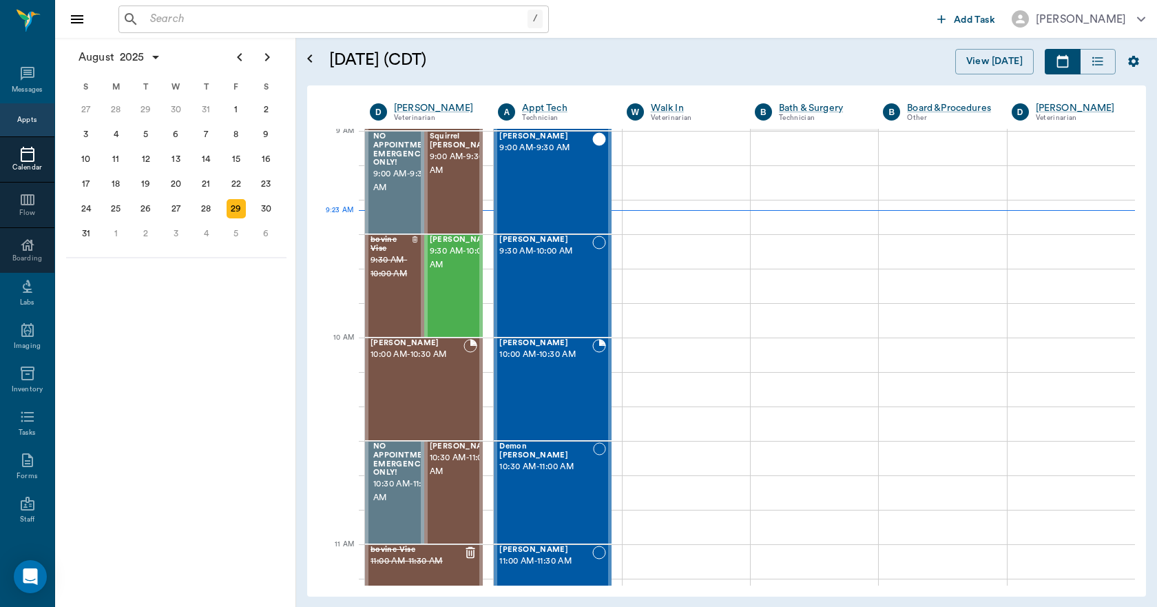
click at [152, 10] on input "text" at bounding box center [336, 19] width 383 height 19
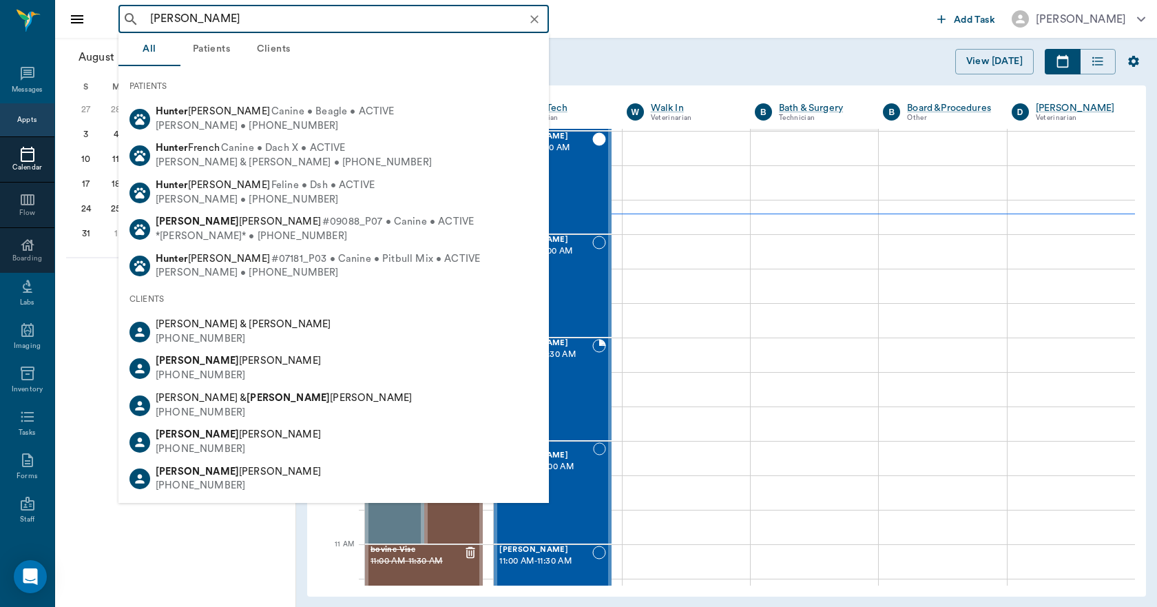
click at [152, 17] on input "jOSPH HUNLER" at bounding box center [345, 19] width 400 height 19
drag, startPoint x: 193, startPoint y: 15, endPoint x: 186, endPoint y: 17, distance: 7.0
click at [186, 17] on input "jOSPH HUNLER" at bounding box center [345, 19] width 400 height 19
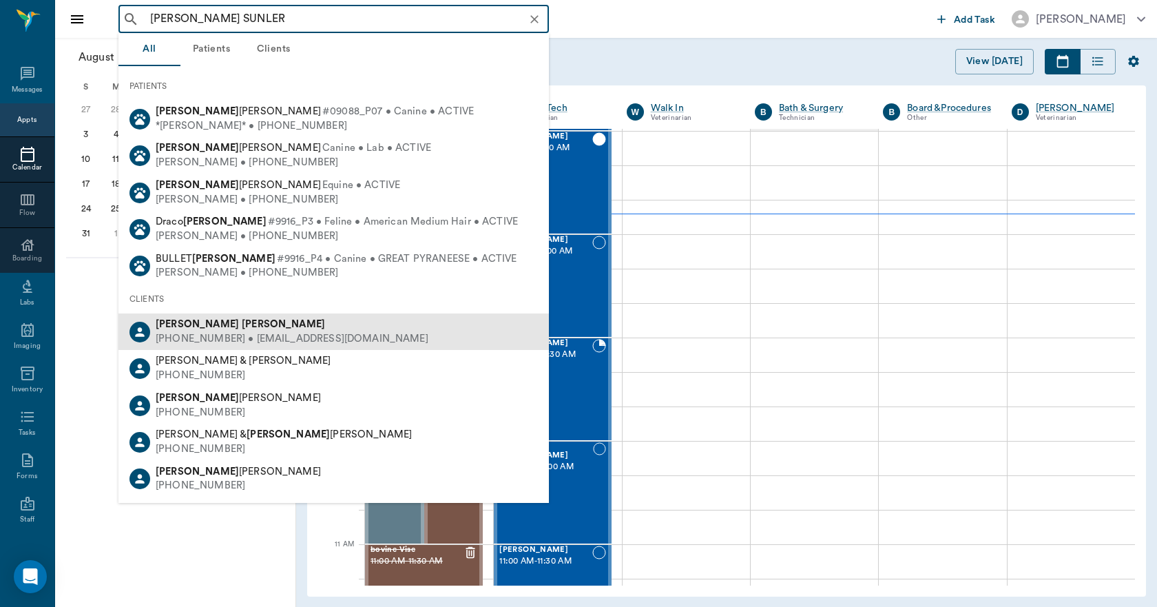
click at [242, 326] on b "Sumler" at bounding box center [283, 324] width 83 height 10
type input "jOSPH SUNLER"
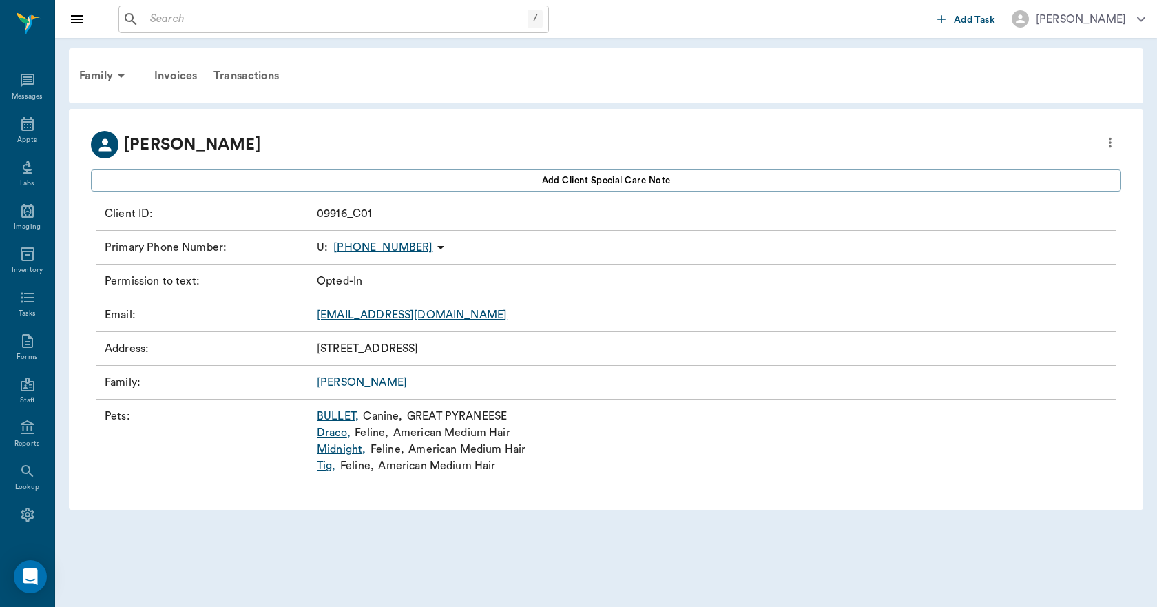
click at [342, 433] on link "Draco ," at bounding box center [334, 432] width 34 height 17
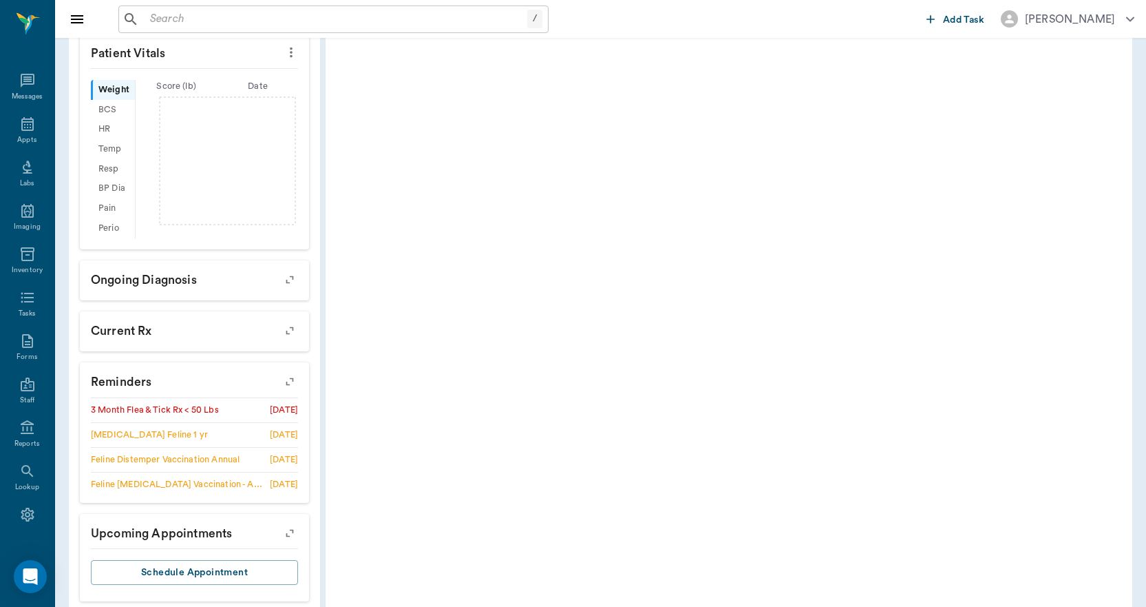
scroll to position [405, 0]
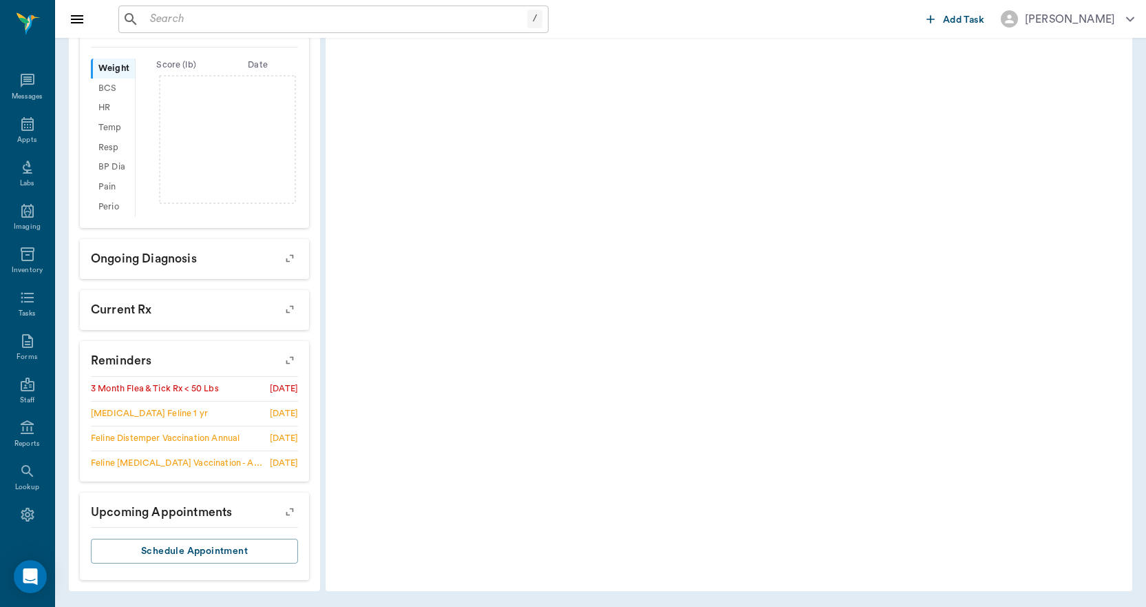
click at [294, 364] on icon "button" at bounding box center [289, 359] width 19 height 19
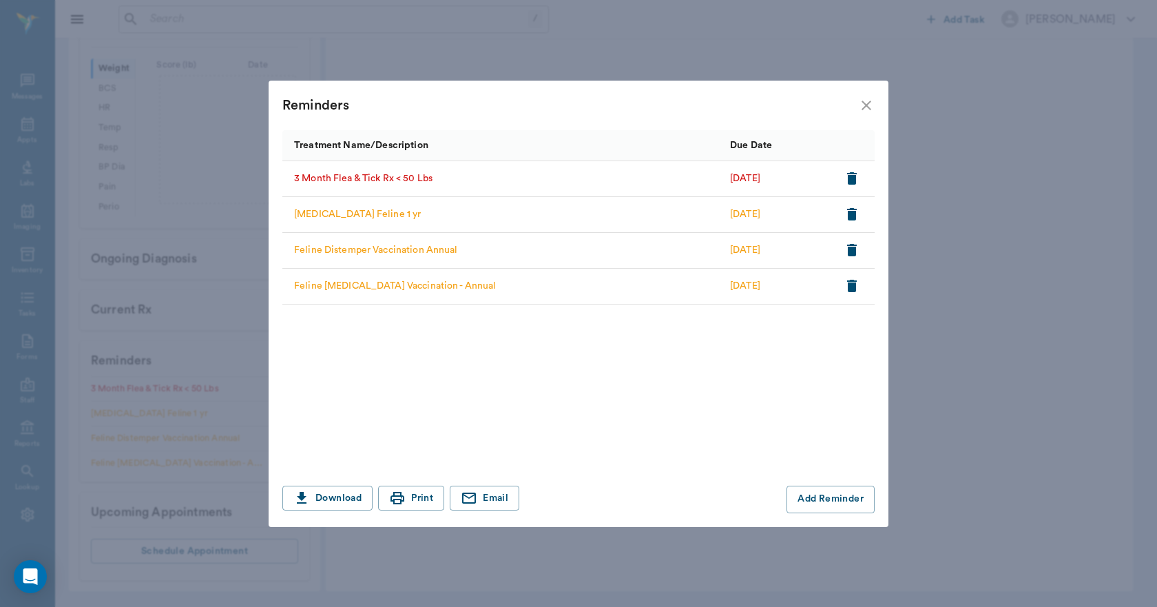
click at [877, 107] on div "Reminders" at bounding box center [579, 106] width 620 height 50
click at [865, 101] on icon "close" at bounding box center [866, 105] width 17 height 17
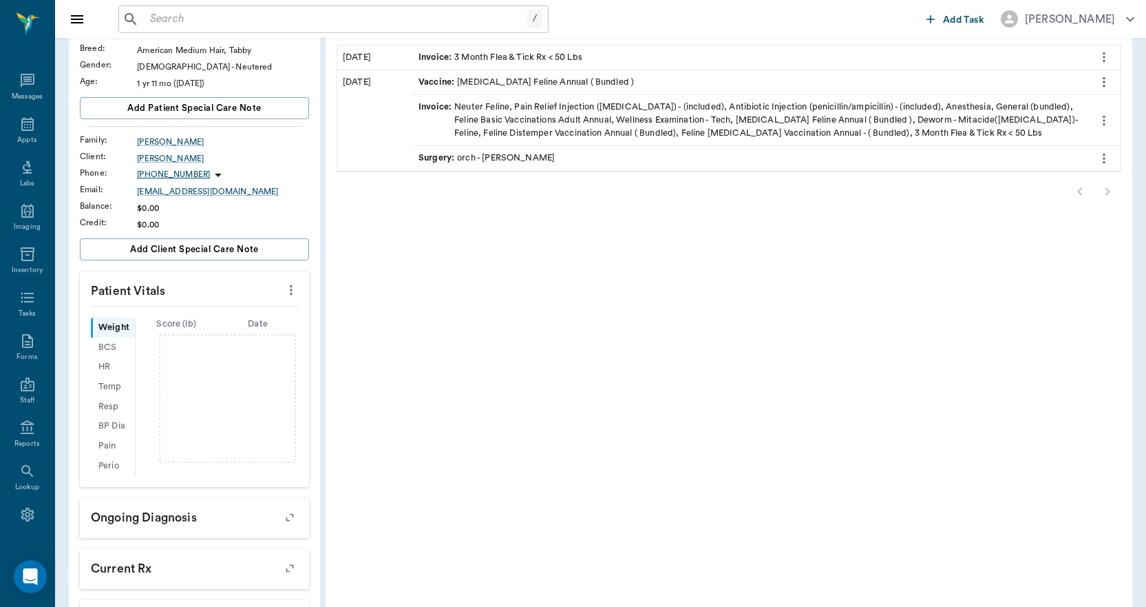
scroll to position [0, 0]
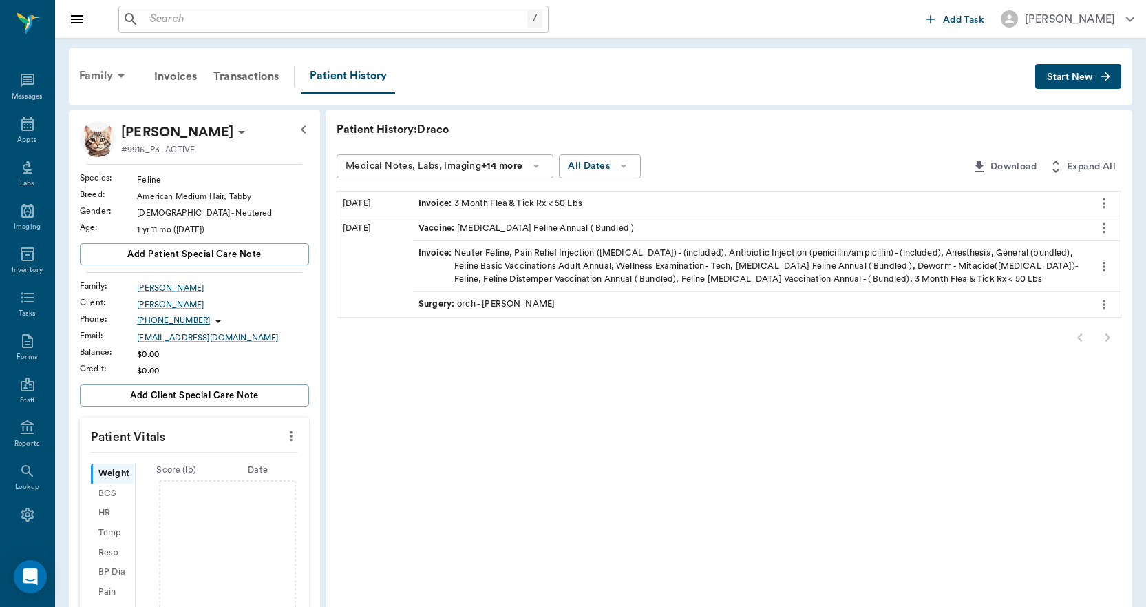
click at [101, 83] on div "Family" at bounding box center [104, 75] width 67 height 33
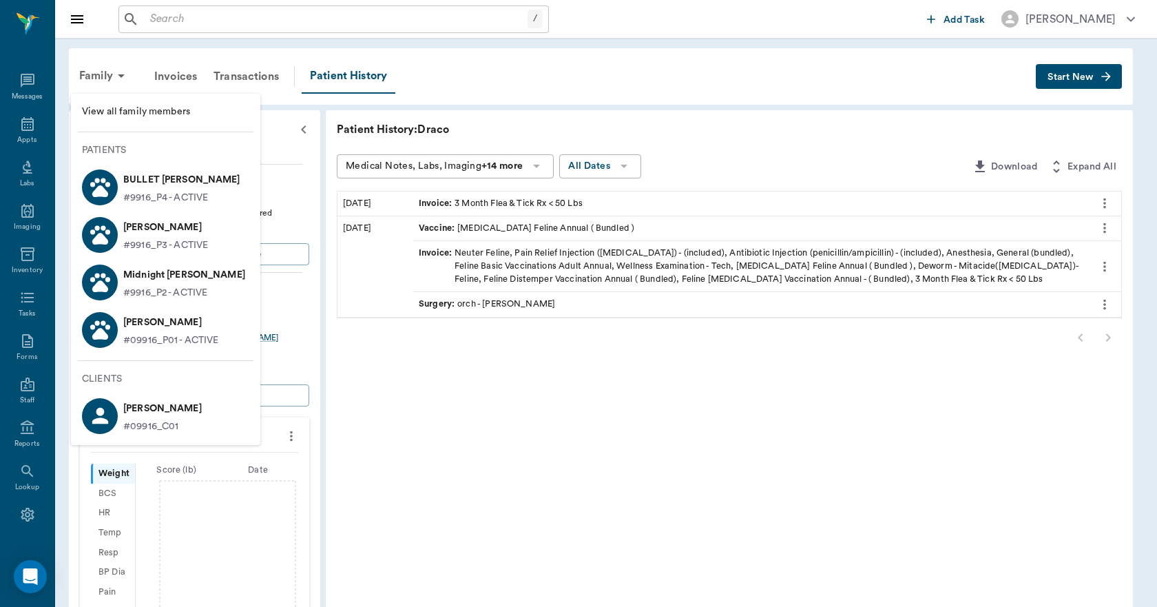
click at [167, 282] on p "Midnight Sumler" at bounding box center [184, 275] width 122 height 22
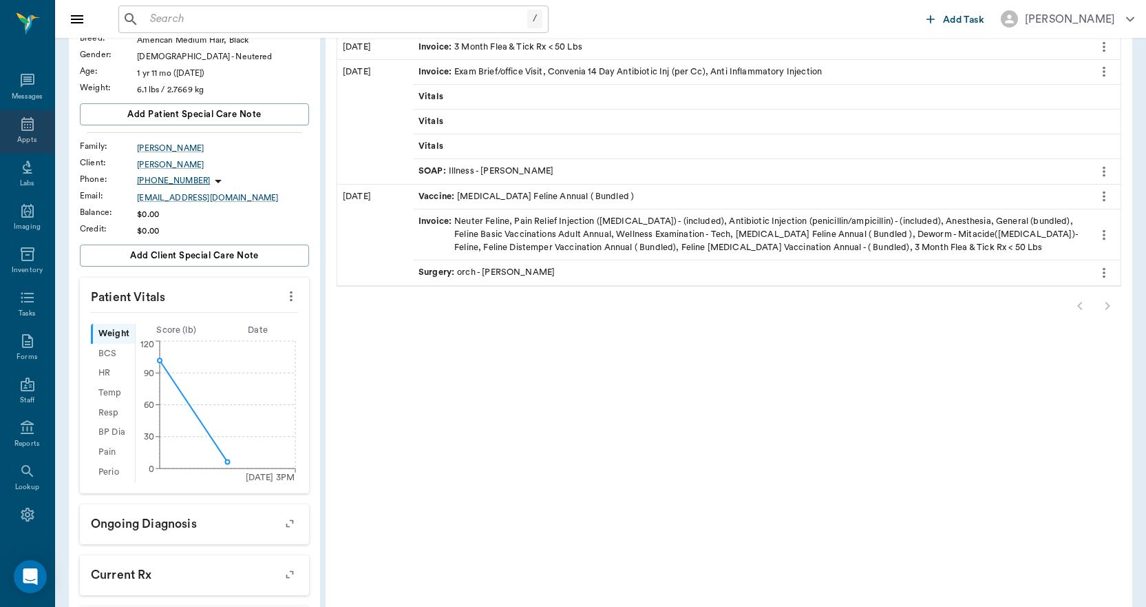
scroll to position [146, 0]
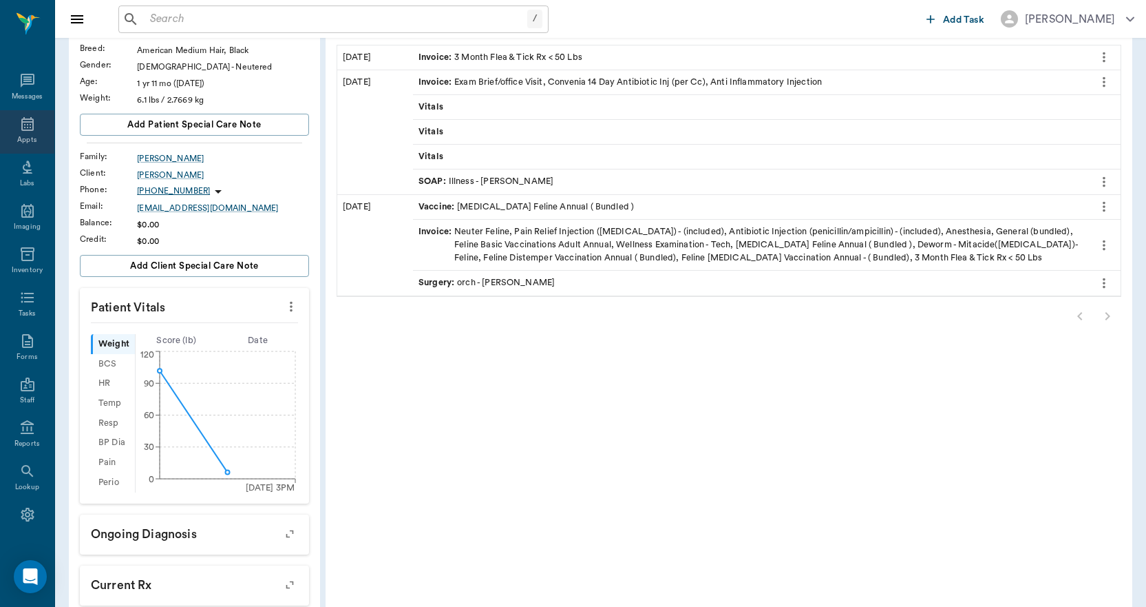
click at [21, 139] on div "Appts" at bounding box center [26, 140] width 19 height 10
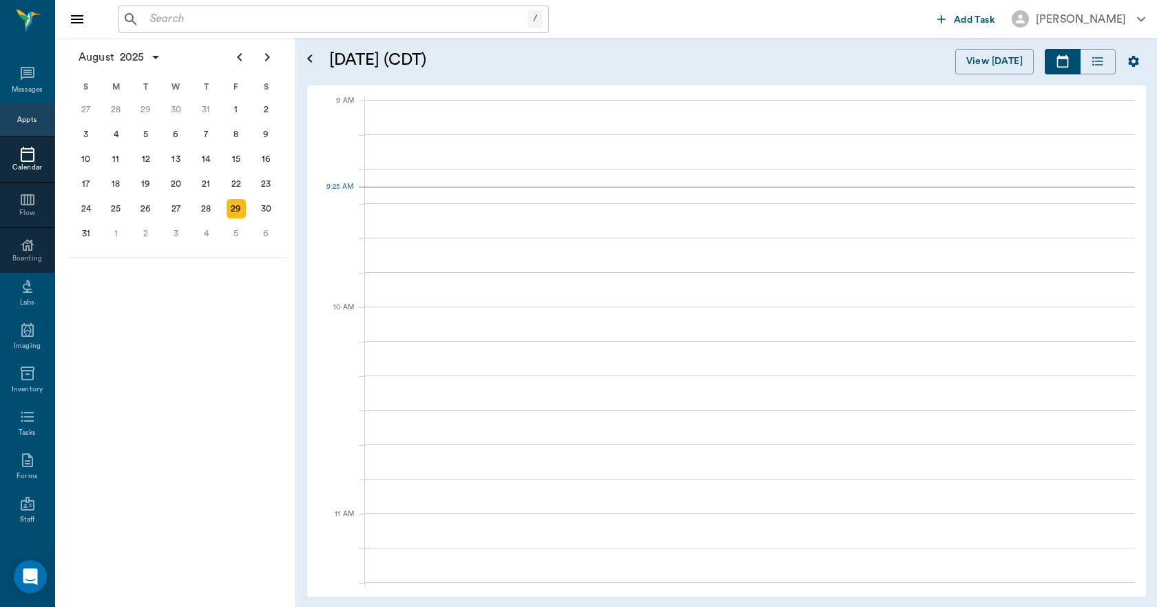
scroll to position [208, 0]
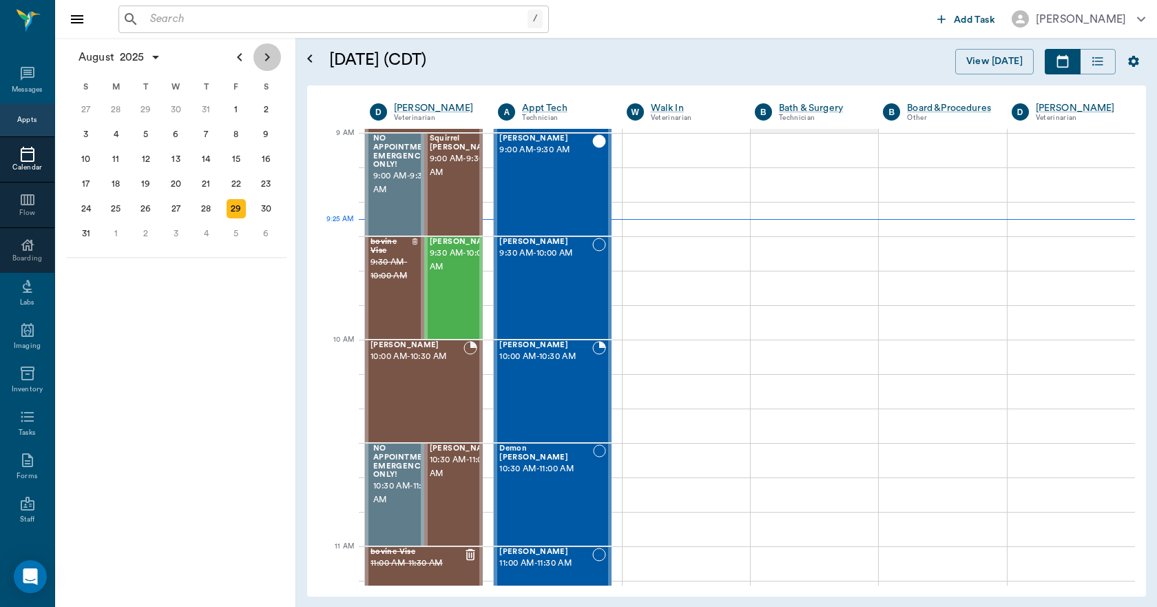
click at [270, 50] on icon "Next page" at bounding box center [267, 57] width 17 height 17
click at [147, 105] on div "2" at bounding box center [145, 109] width 19 height 19
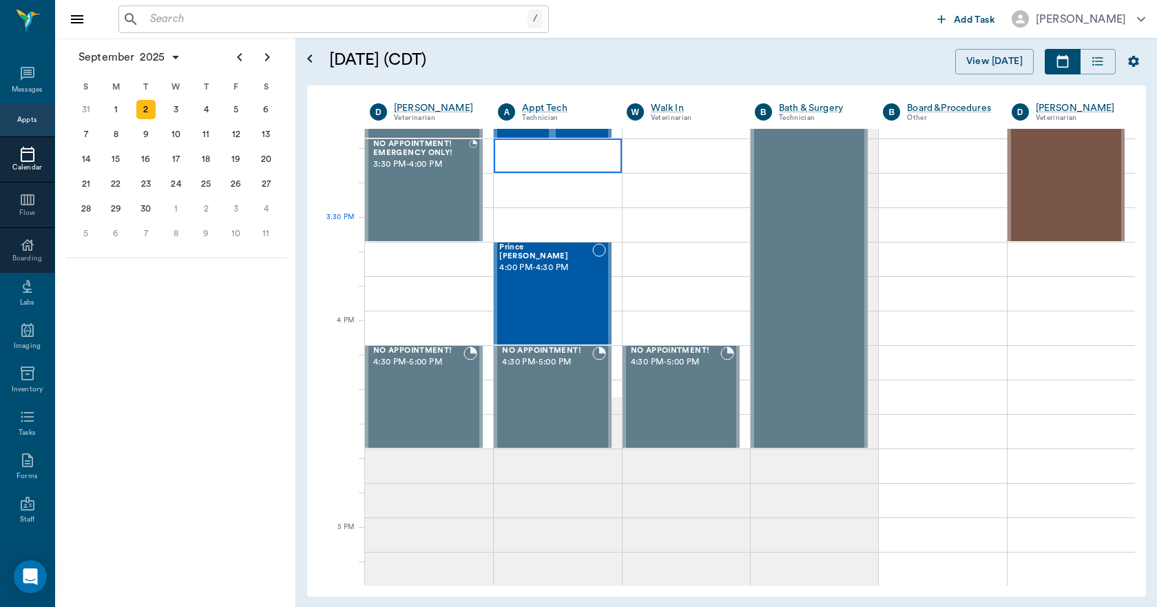
scroll to position [1446, 0]
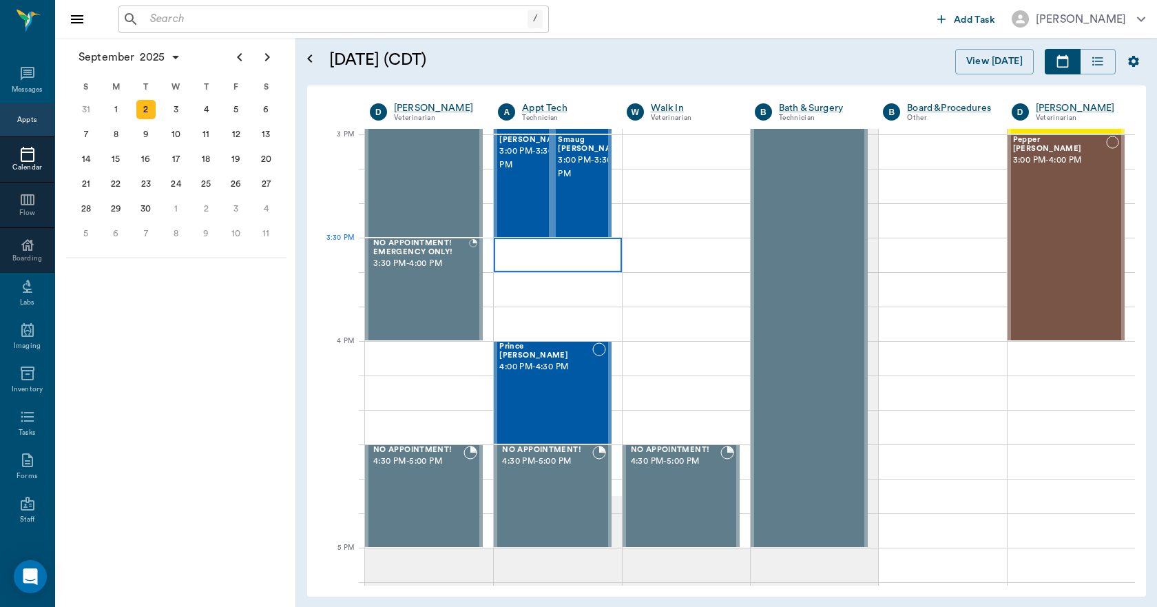
click at [587, 246] on div at bounding box center [557, 255] width 127 height 34
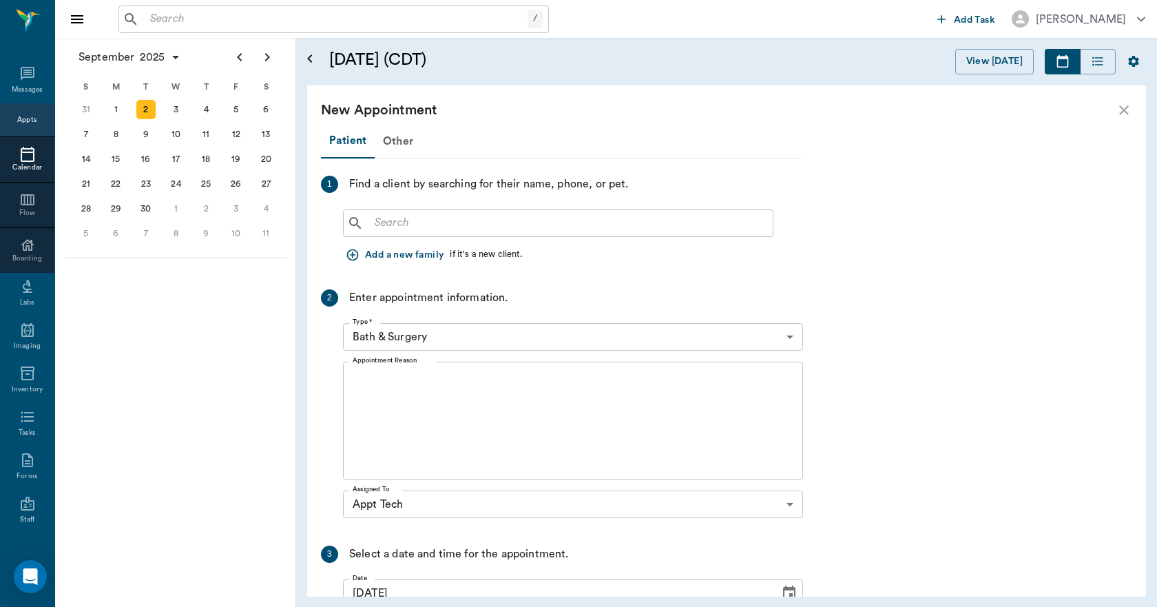
click at [466, 213] on input "text" at bounding box center [568, 222] width 398 height 19
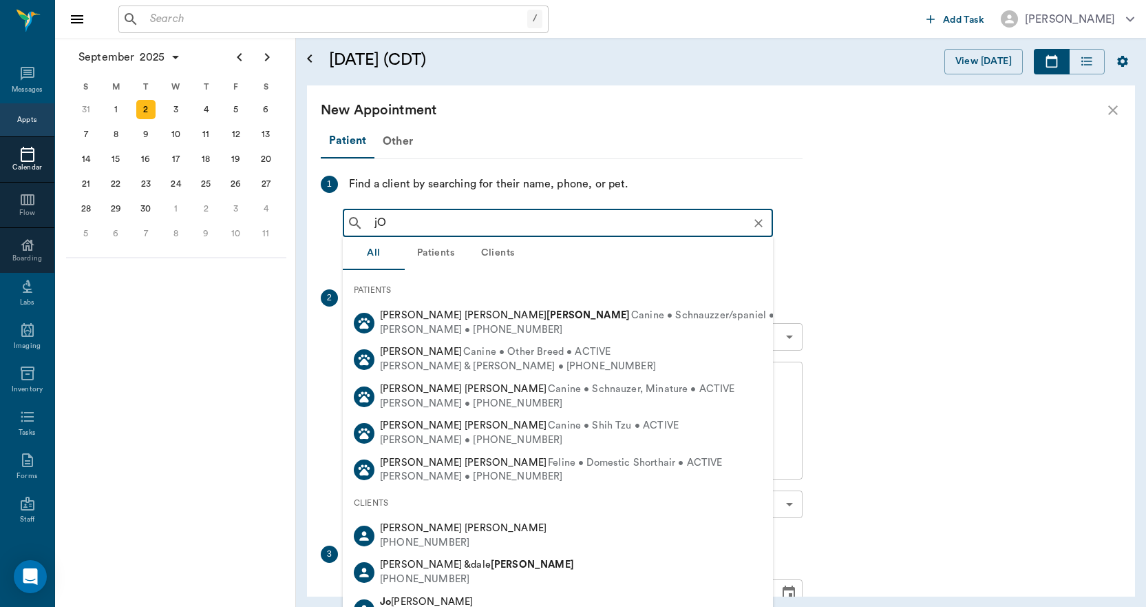
type input "j"
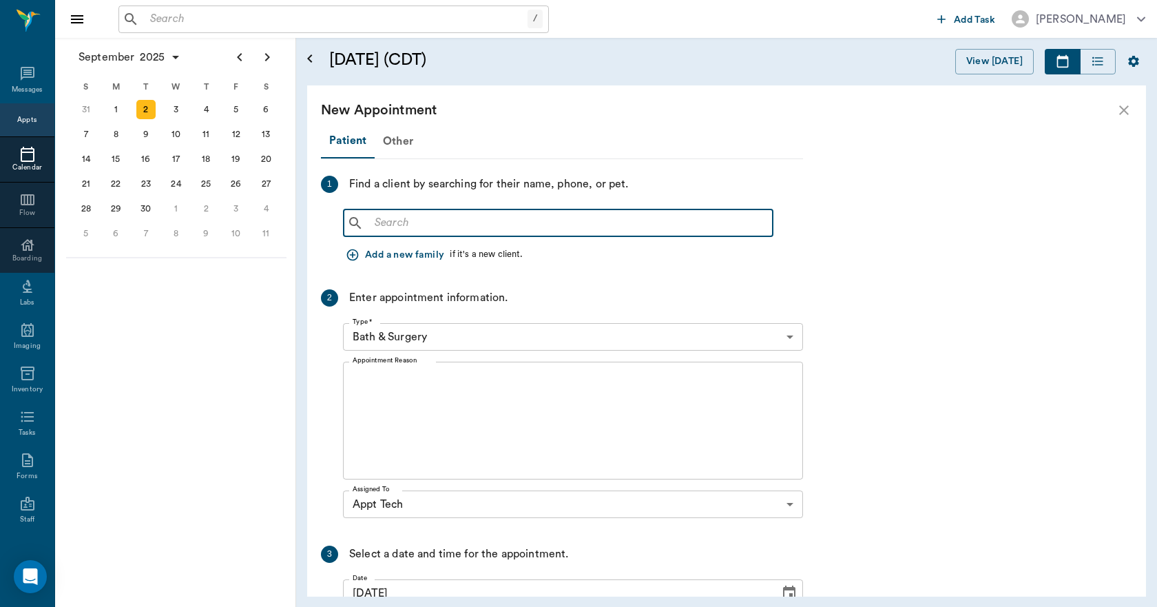
type input "J"
click at [467, 215] on input "text" at bounding box center [568, 222] width 398 height 19
click at [1124, 103] on icon "close" at bounding box center [1124, 110] width 17 height 17
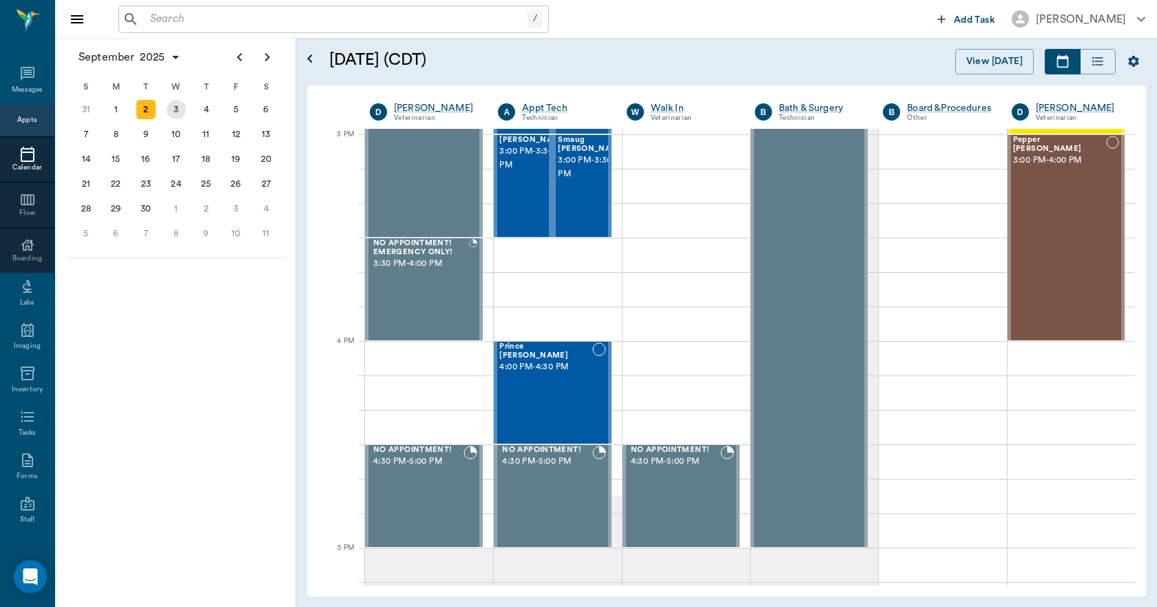
click at [173, 109] on div "3" at bounding box center [176, 109] width 19 height 19
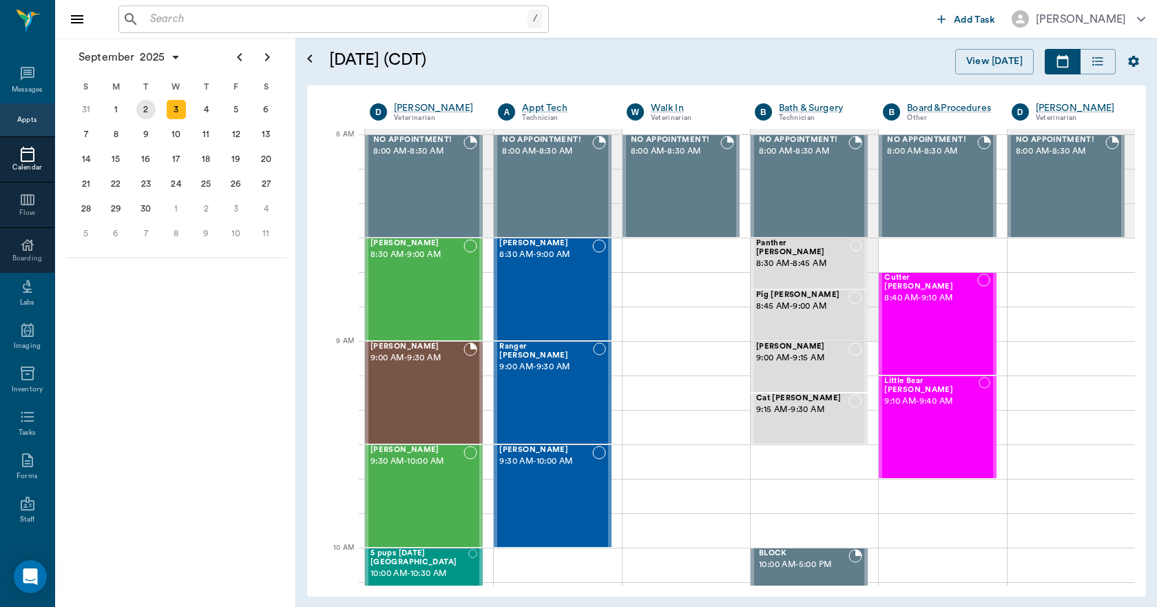
click at [148, 105] on div "2" at bounding box center [145, 109] width 19 height 19
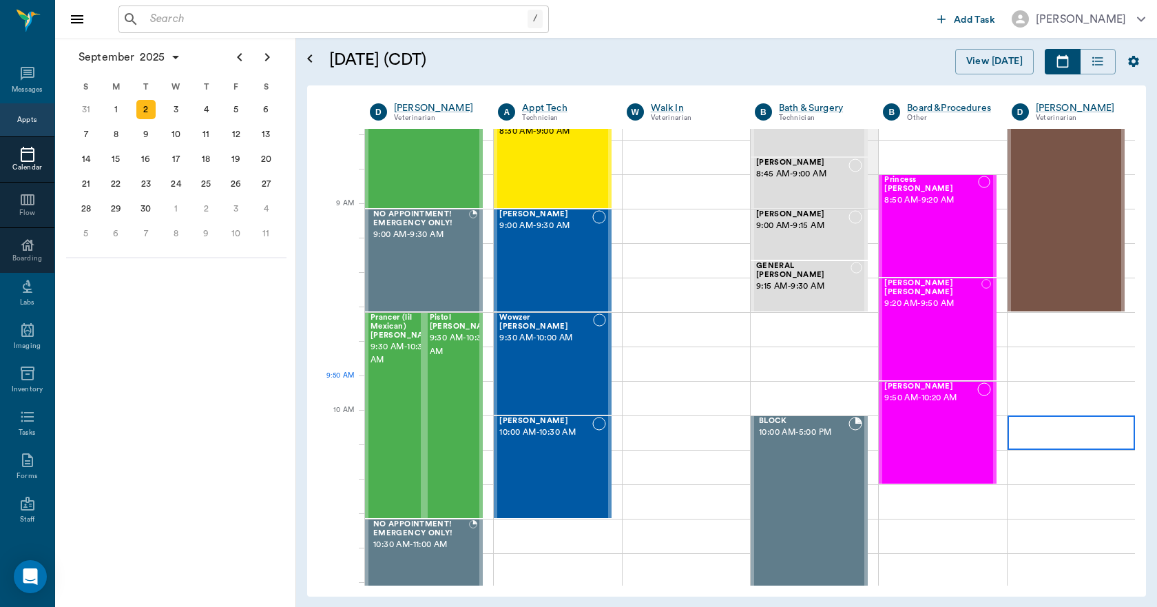
scroll to position [138, 0]
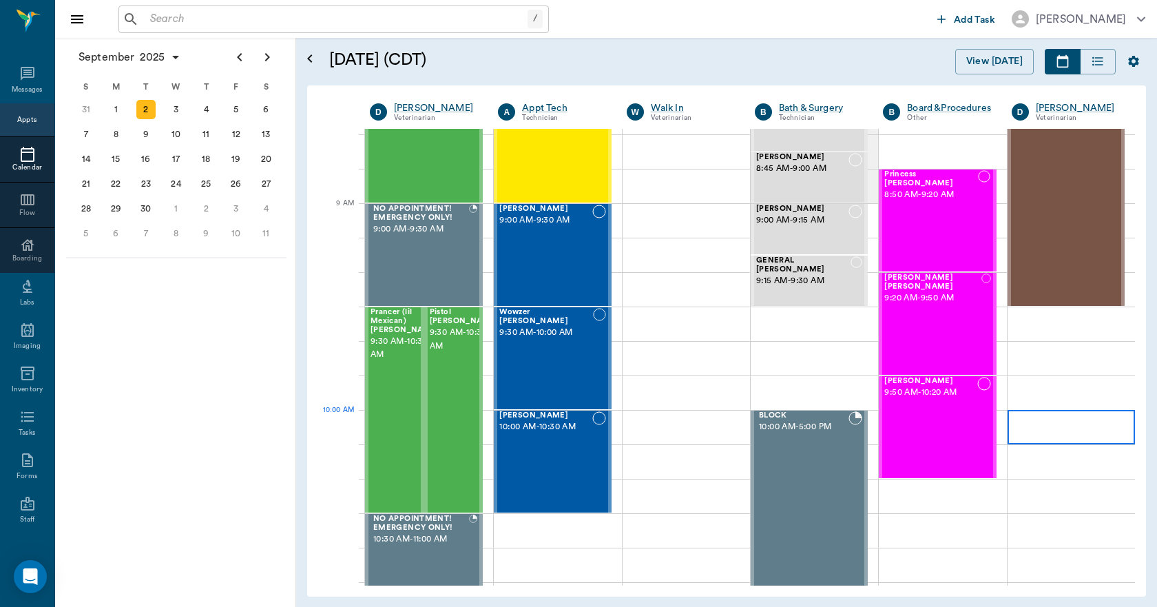
click at [1020, 428] on div at bounding box center [1070, 427] width 127 height 34
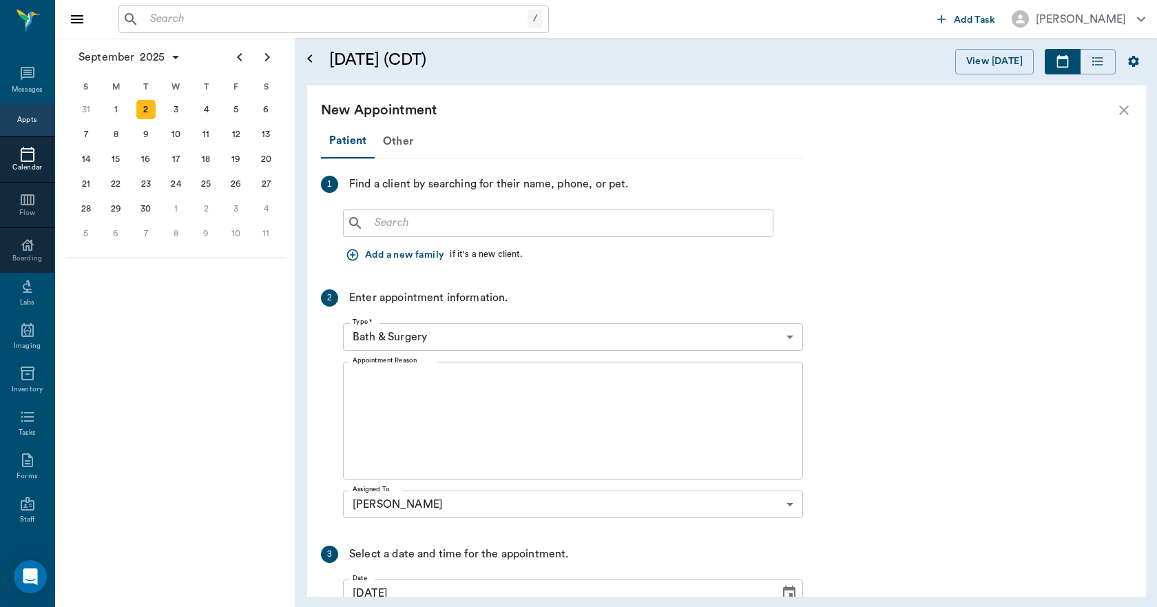
click at [545, 228] on input "text" at bounding box center [568, 222] width 398 height 19
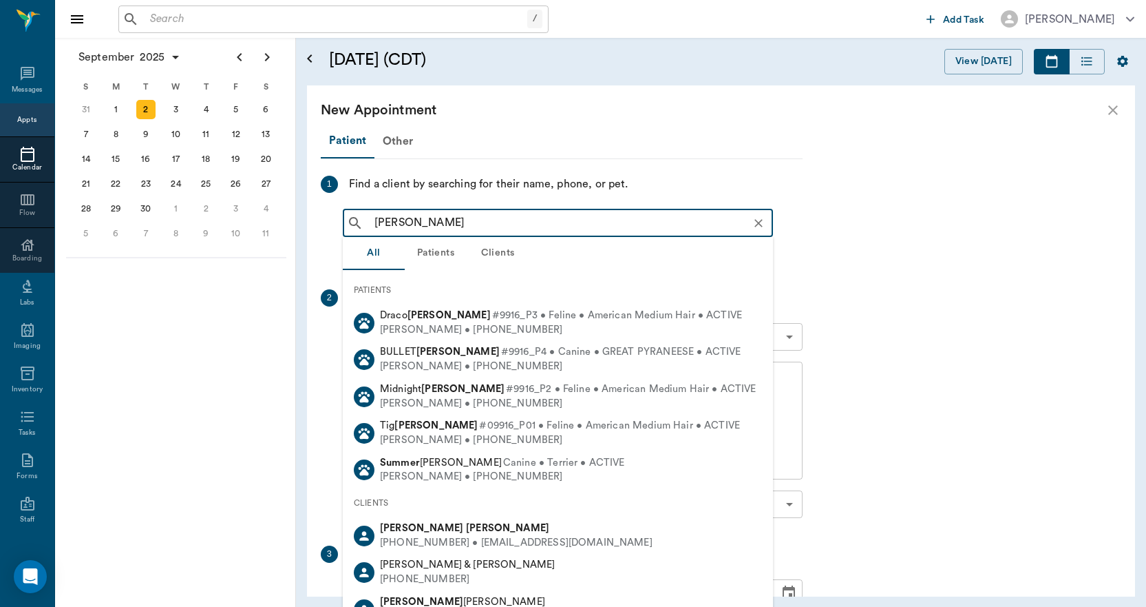
click at [467, 538] on div "(870) 648-5539 • JOESUM71@gmail.com" at bounding box center [516, 543] width 273 height 14
type input "Josph Sumler"
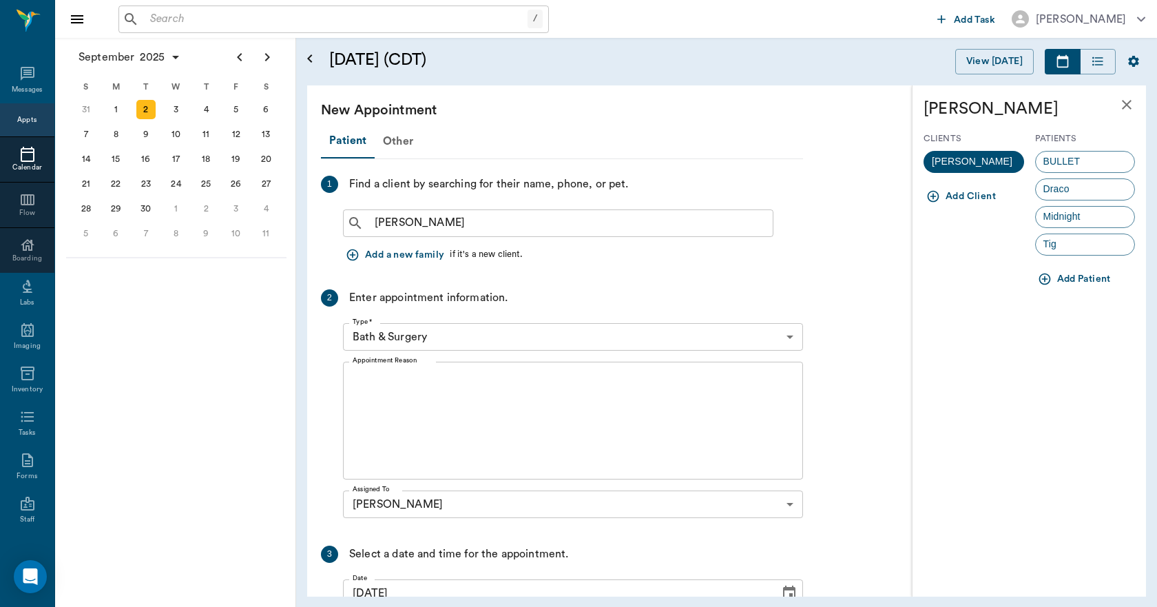
click at [513, 328] on body "/ ​ Add Task Dr. Bert Ellsworth Nectar Messages Appts Calendar Flow Boarding La…" at bounding box center [578, 303] width 1157 height 607
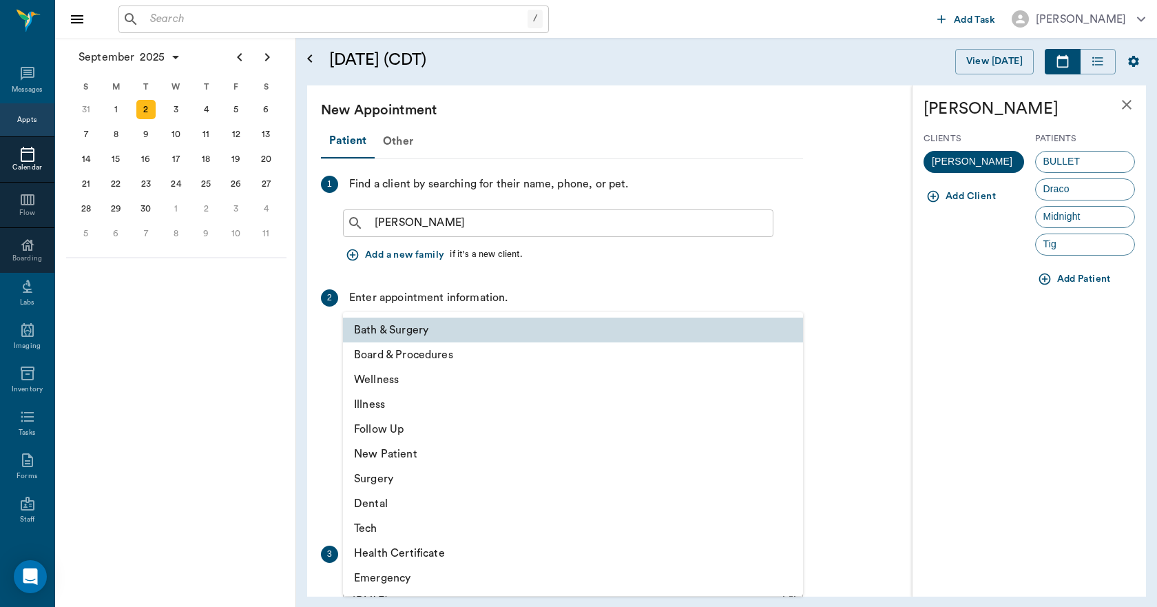
click at [422, 386] on li "Wellness" at bounding box center [573, 379] width 460 height 25
type input "65d2be4f46e3a538d89b8c14"
type input "10:30 AM"
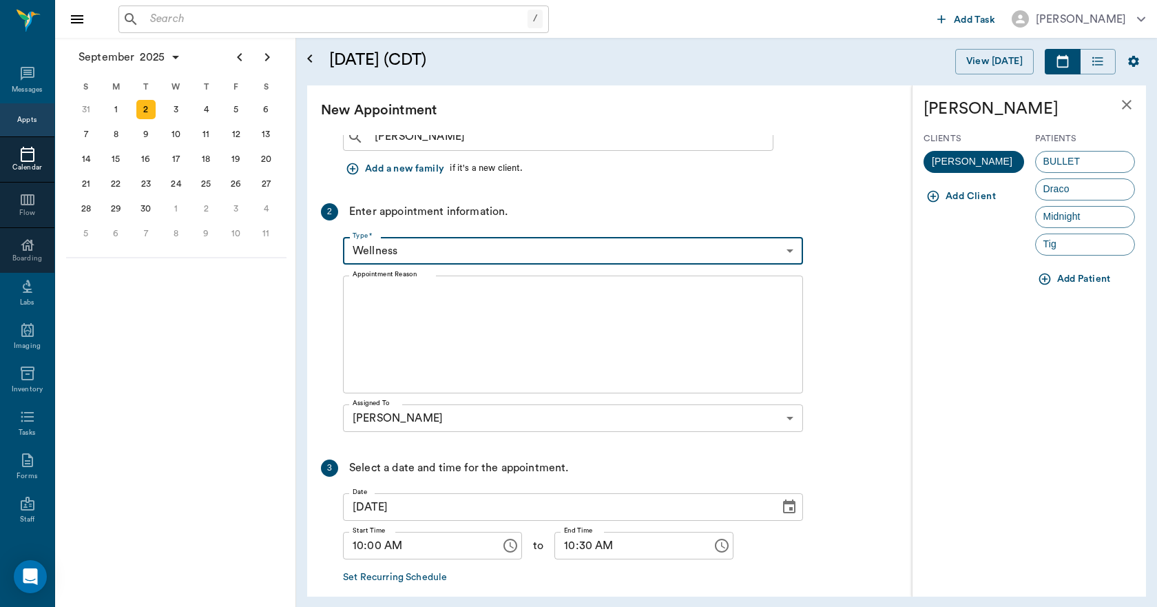
scroll to position [0, 0]
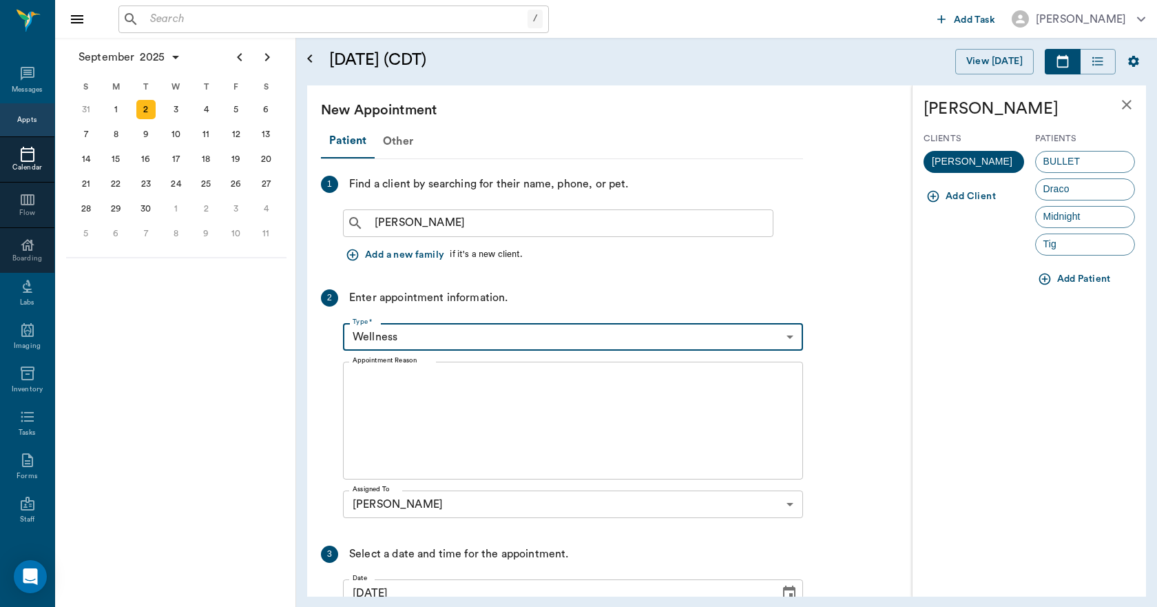
click at [1069, 278] on button "Add Patient" at bounding box center [1075, 278] width 81 height 25
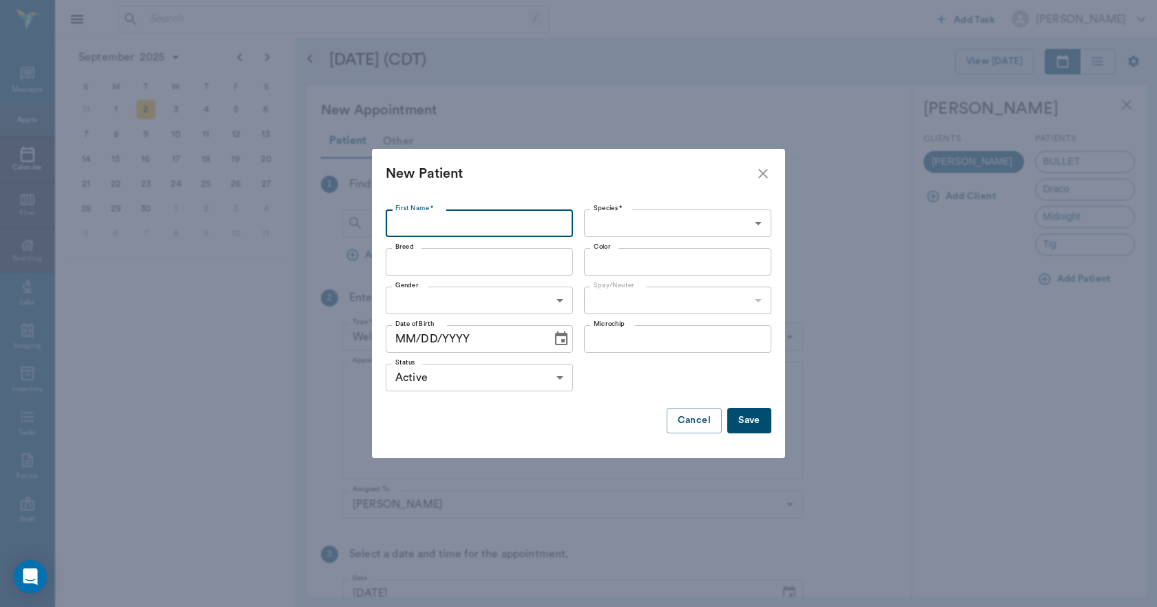
click at [433, 218] on input "First Name *" at bounding box center [479, 223] width 187 height 28
type input "Tod"
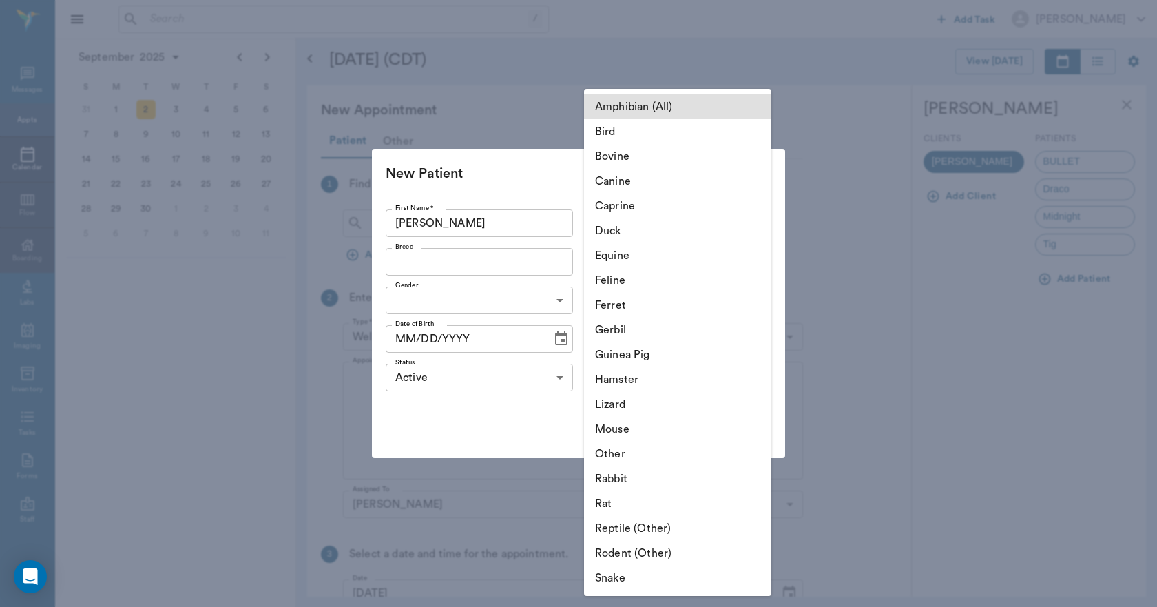
click at [693, 224] on body "/ ​ Add Task Dr. Bert Ellsworth Nectar Messages Appts Calendar Flow Boarding La…" at bounding box center [578, 303] width 1157 height 607
click at [656, 283] on li "Feline" at bounding box center [677, 280] width 187 height 25
type input "Feline"
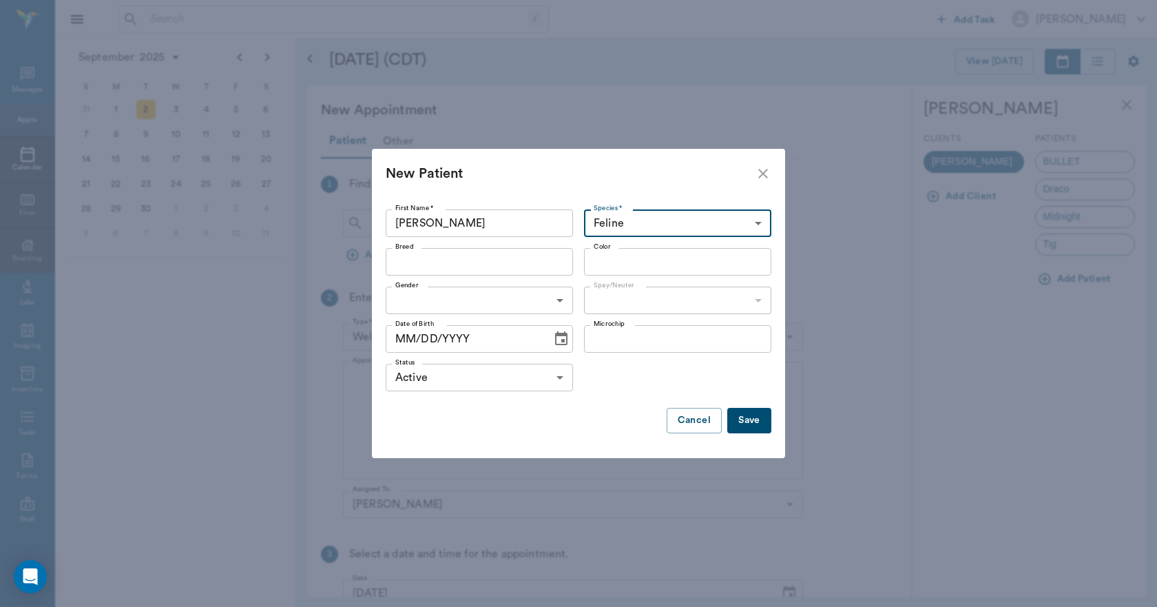
click at [522, 267] on input "Breed" at bounding box center [468, 261] width 156 height 19
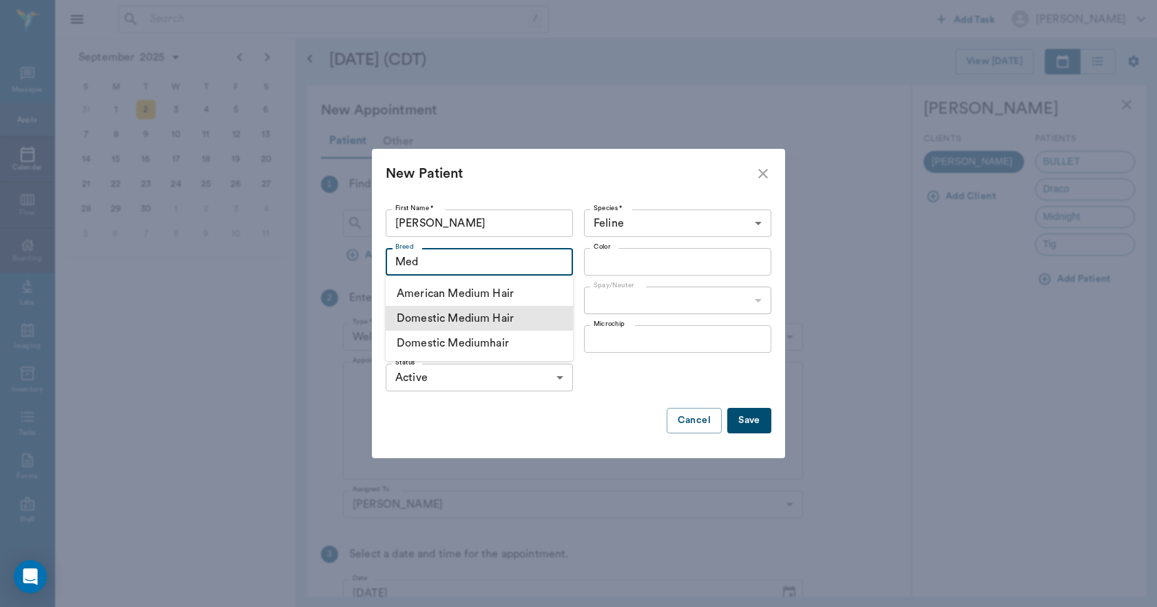
click at [514, 318] on li "Domestic Medium Hair" at bounding box center [479, 318] width 187 height 25
type input "Domestic Medium Hair"
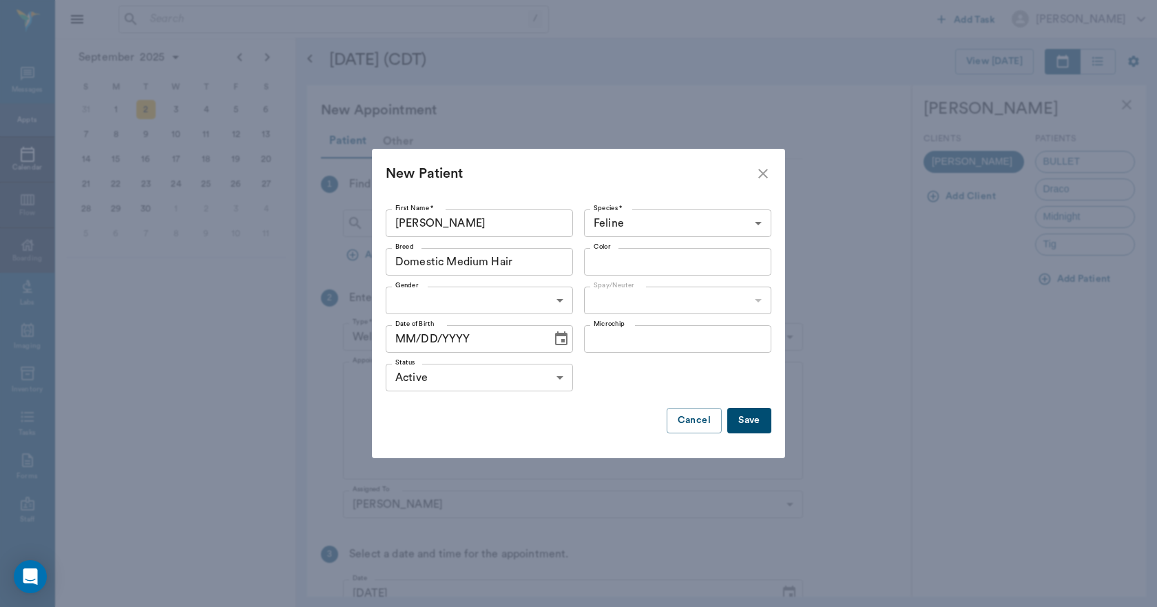
click at [559, 308] on body "/ ​ Add Task Dr. Bert Ellsworth Nectar Messages Appts Calendar Flow Boarding La…" at bounding box center [578, 303] width 1157 height 607
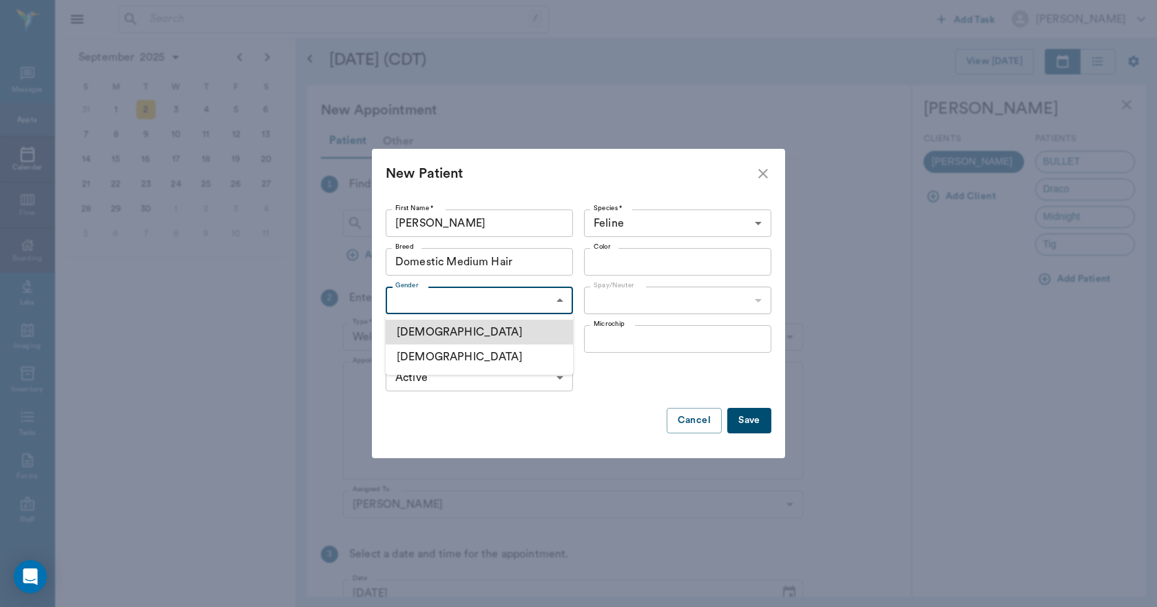
click at [458, 337] on li "Male" at bounding box center [479, 332] width 187 height 25
type input "MALE"
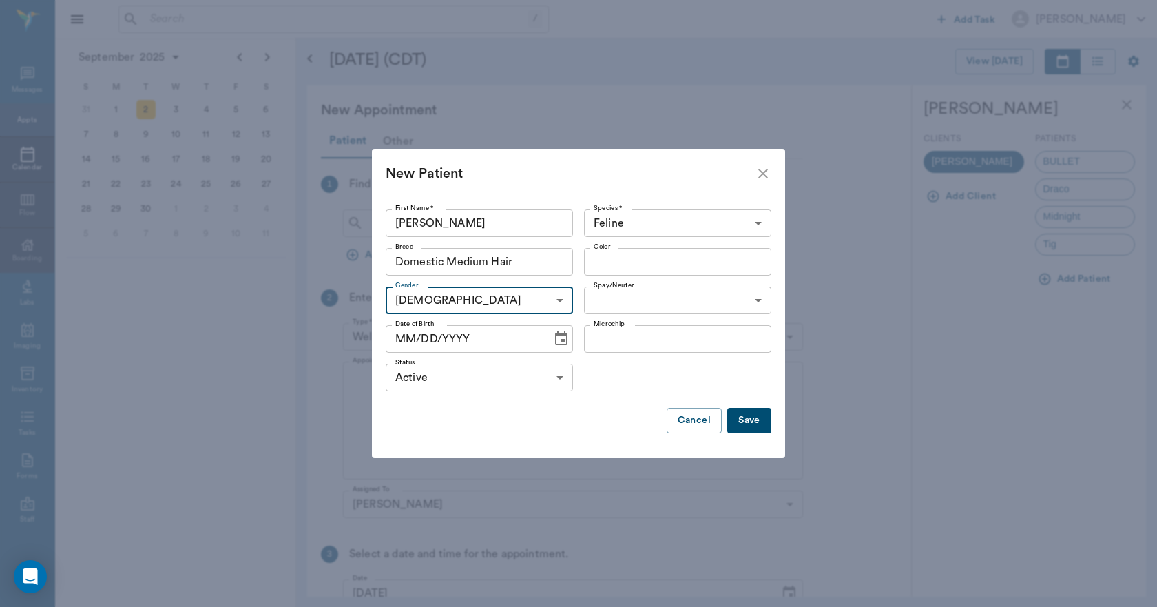
click at [624, 264] on input "Color" at bounding box center [666, 261] width 156 height 19
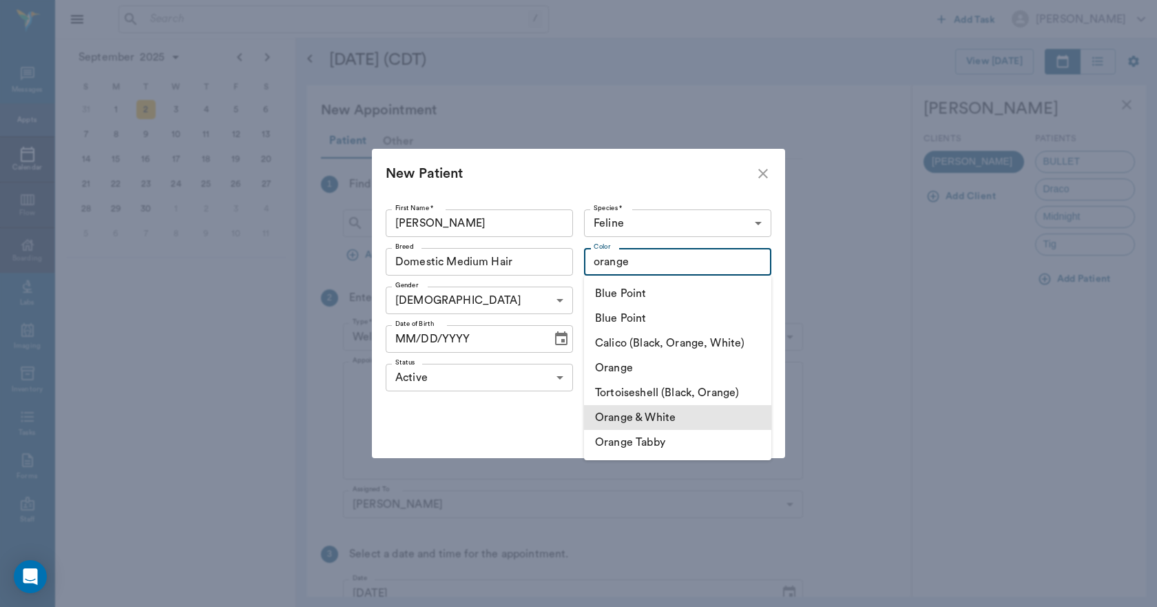
click at [661, 416] on li "Orange & White" at bounding box center [677, 417] width 187 height 25
type input "Orange & White"
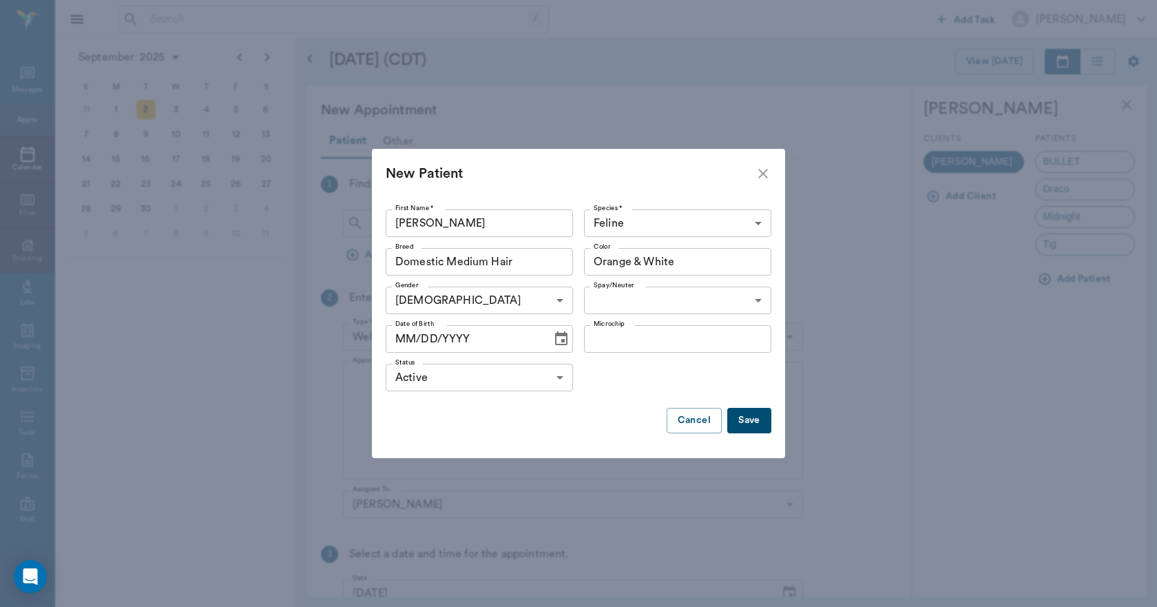
click at [623, 300] on body "/ ​ Add Task Dr. Bert Ellsworth Nectar Messages Appts Calendar Flow Boarding La…" at bounding box center [578, 303] width 1157 height 607
click at [636, 362] on li "Not neutered" at bounding box center [677, 356] width 187 height 25
type input "false"
click at [554, 339] on icon "Choose date" at bounding box center [561, 339] width 17 height 17
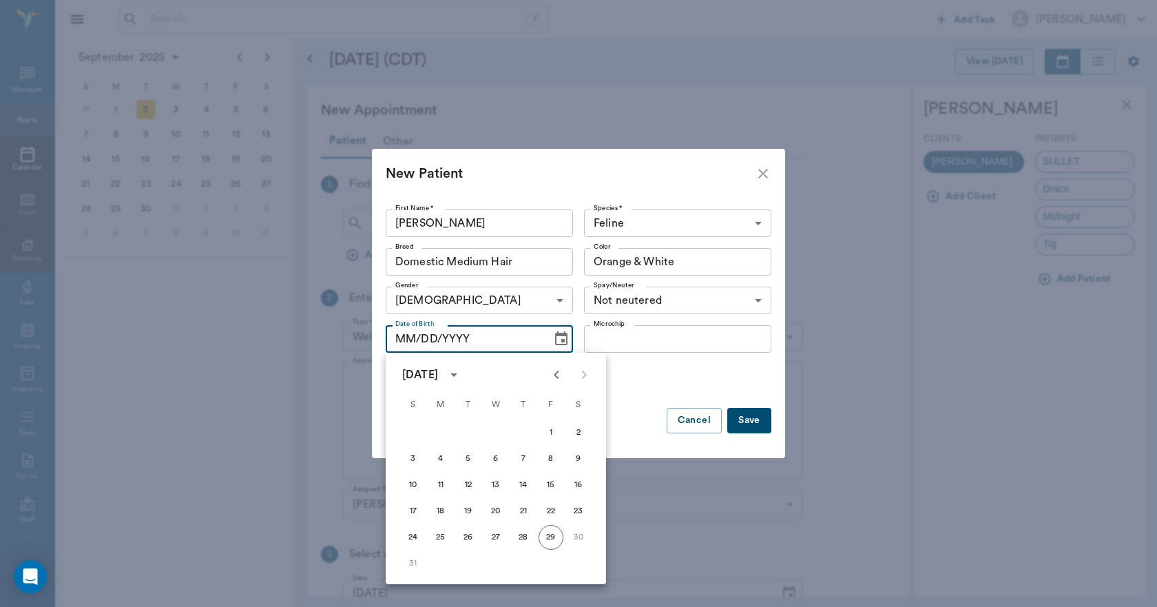
click at [643, 370] on div "Status Active ACTIVE Status" at bounding box center [579, 377] width 386 height 39
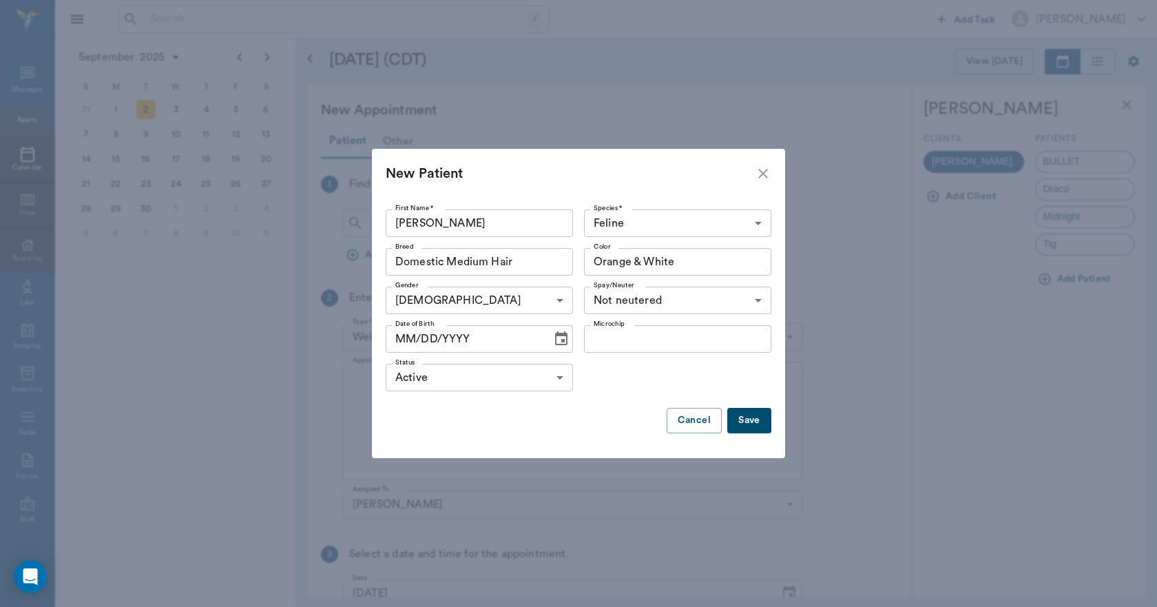
click at [745, 419] on button "Save" at bounding box center [749, 420] width 44 height 25
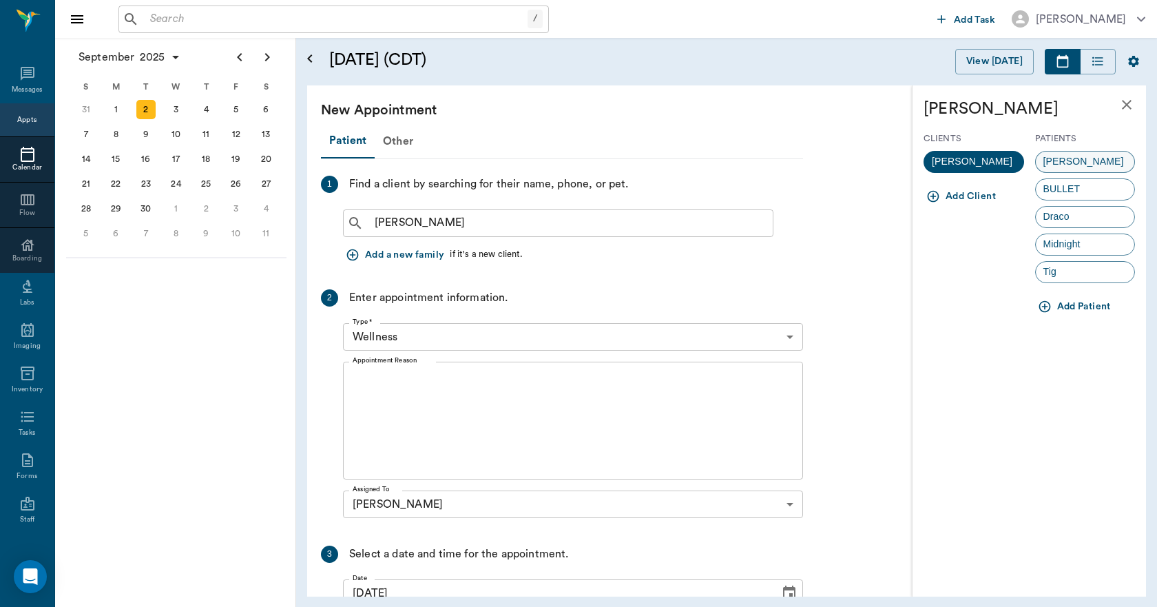
click at [1072, 158] on div "Tod" at bounding box center [1085, 162] width 101 height 22
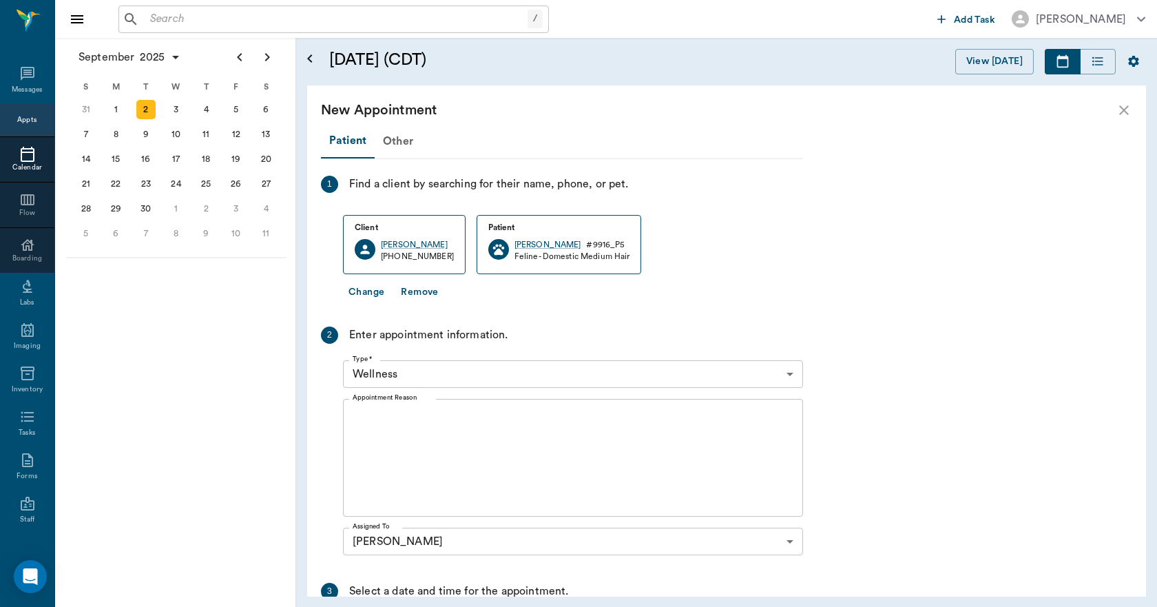
click at [443, 423] on textarea "Appointment Reason" at bounding box center [573, 457] width 441 height 95
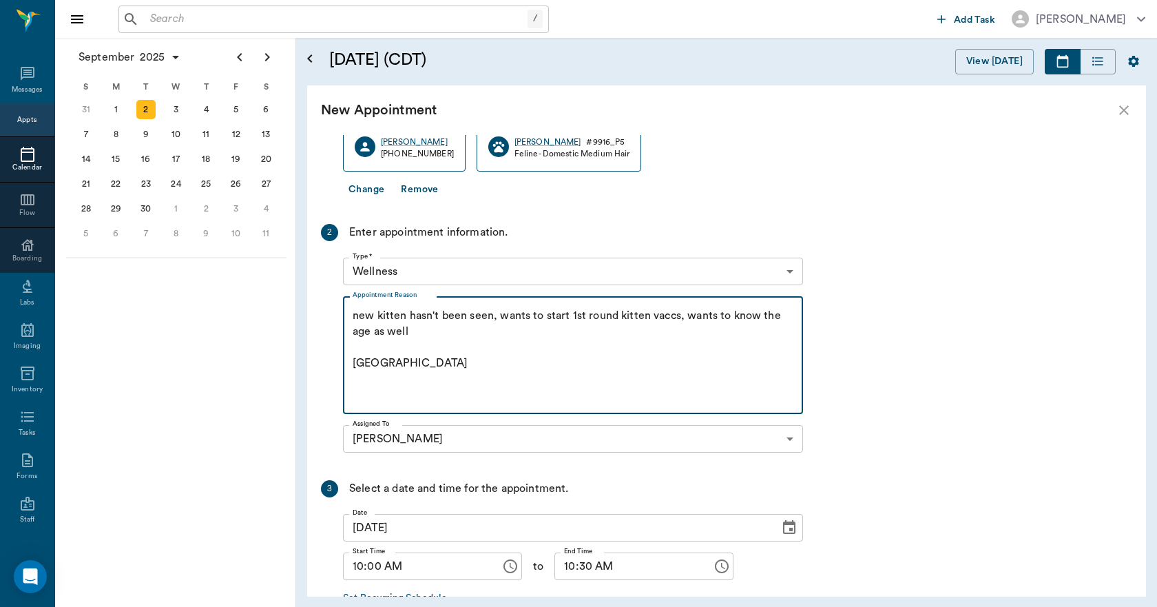
scroll to position [189, 0]
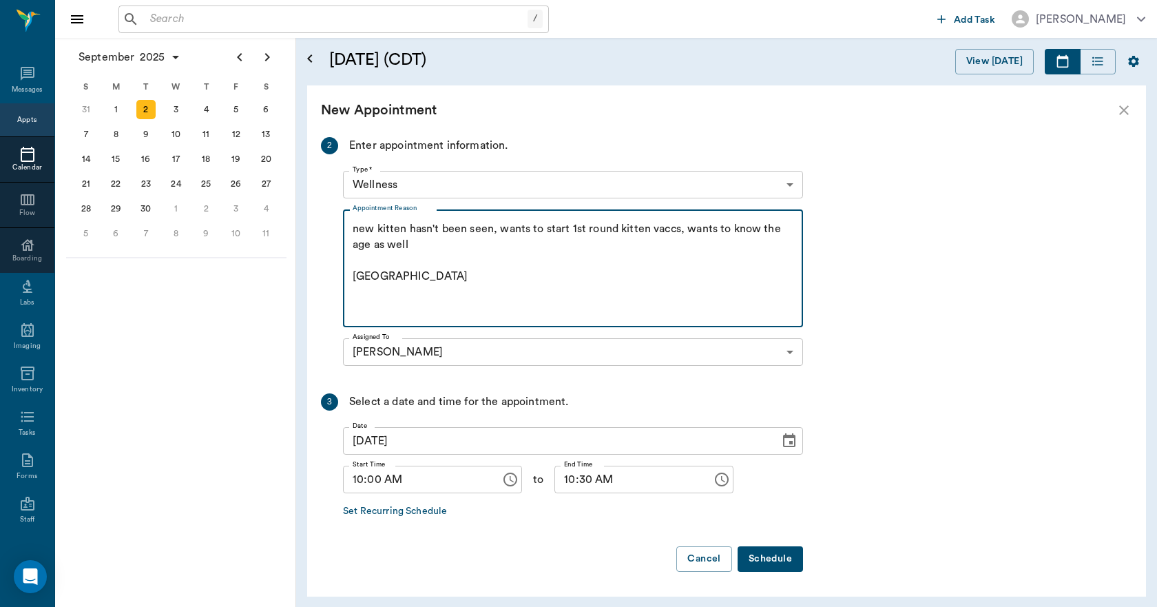
type textarea "new kitten hasn't been seen, wants to start 1st round kitten vaccs, wants to kn…"
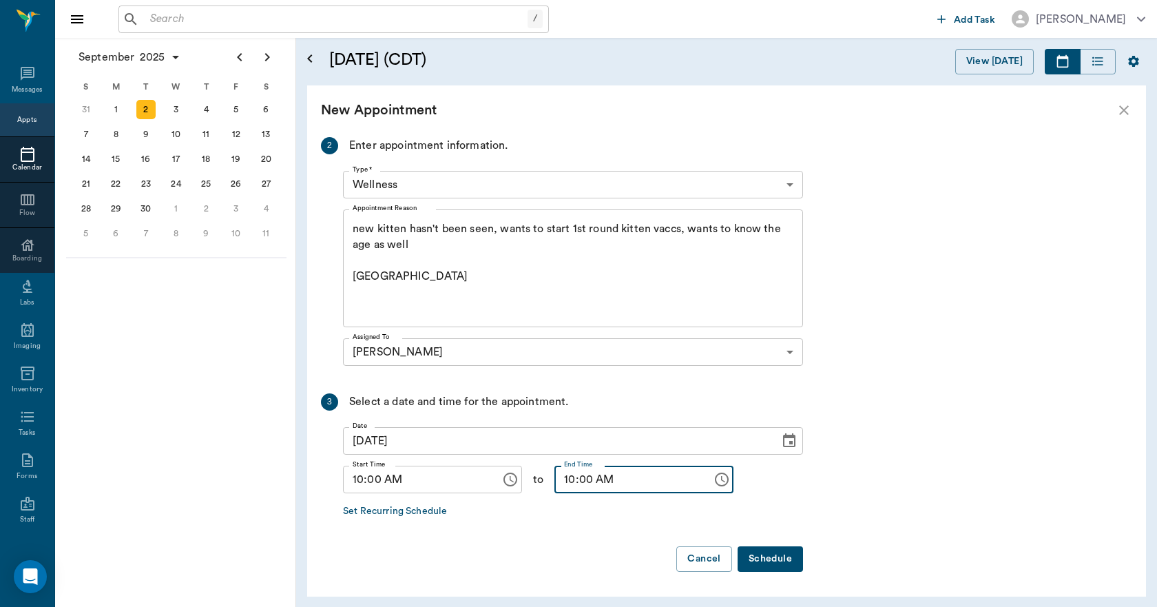
click at [561, 476] on input "10:00 AM" at bounding box center [628, 479] width 148 height 28
type input "11:00 AM"
click at [787, 560] on button "Schedule" at bounding box center [769, 558] width 65 height 25
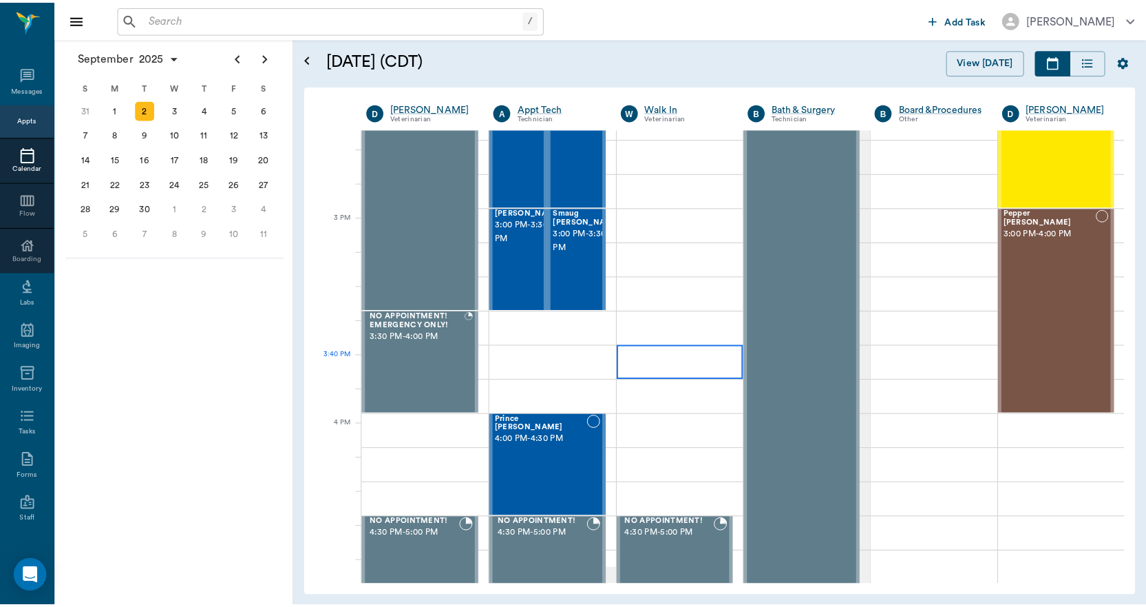
scroll to position [1377, 0]
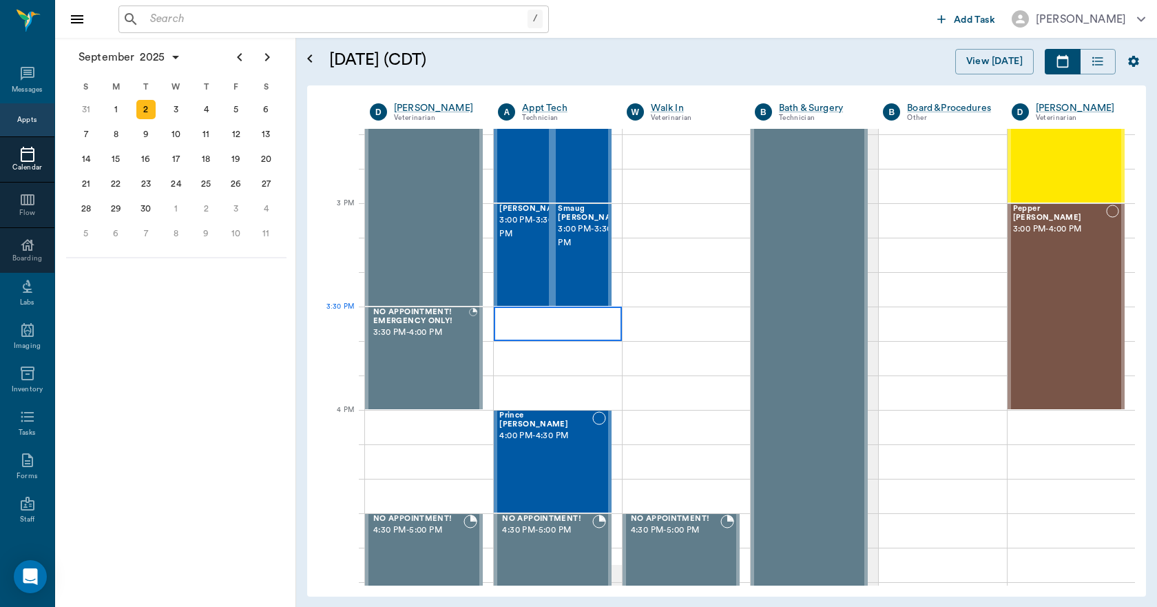
click at [594, 320] on div at bounding box center [557, 323] width 127 height 34
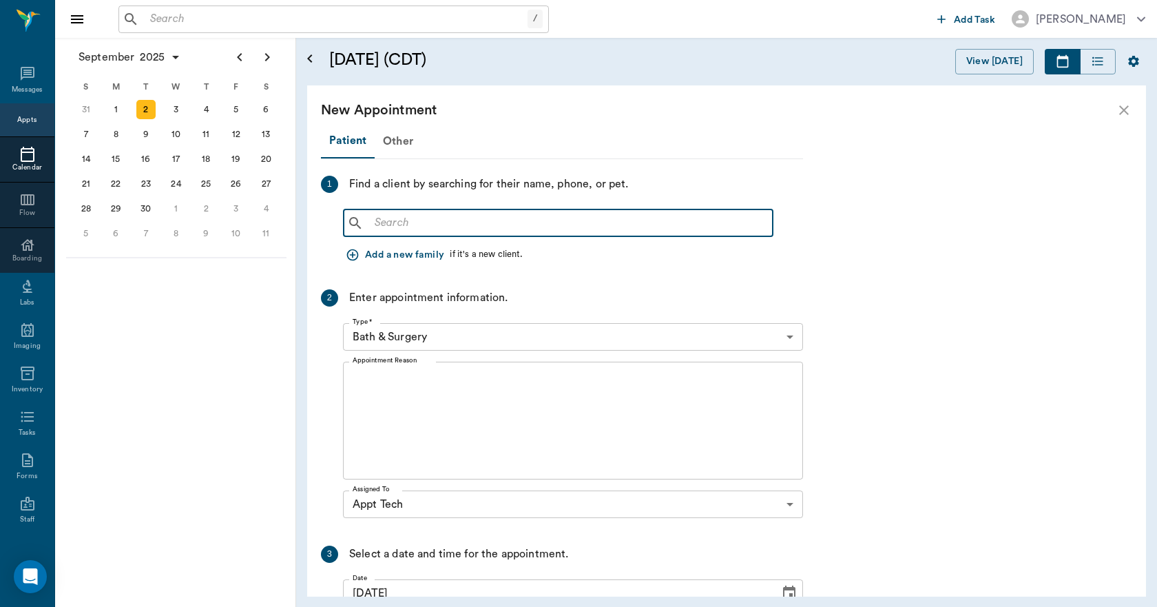
click at [451, 219] on input "text" at bounding box center [568, 222] width 398 height 19
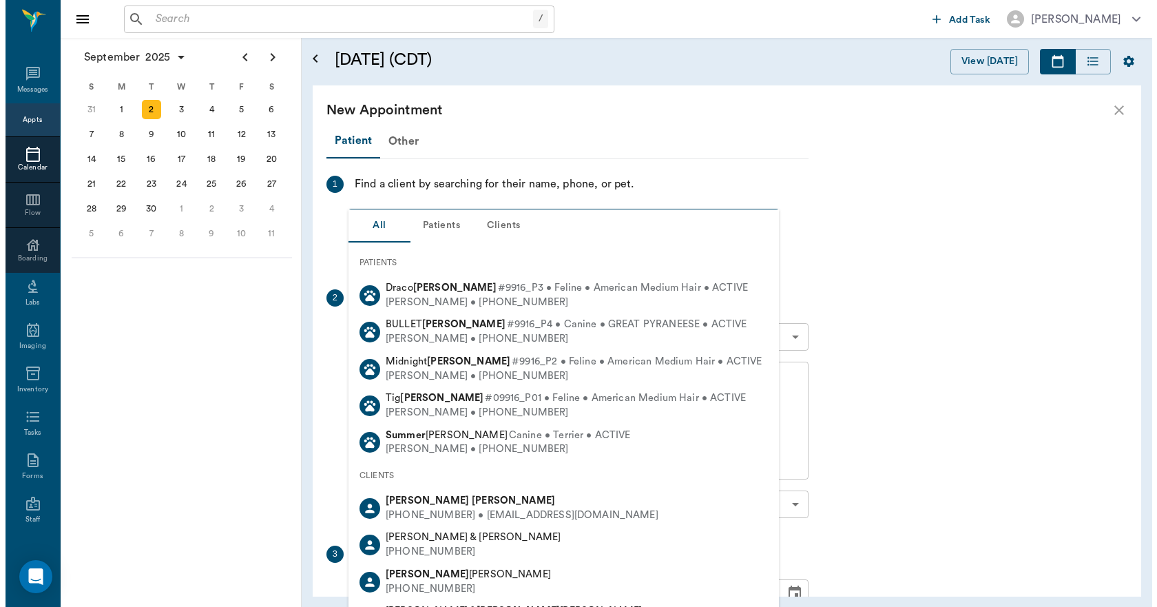
scroll to position [69, 0]
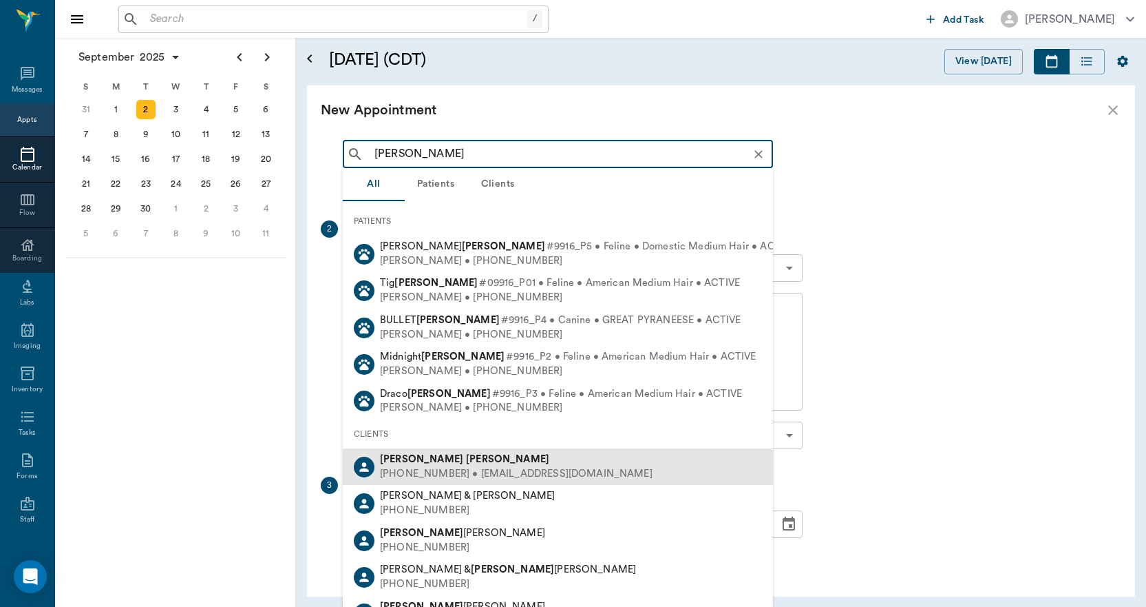
click at [487, 470] on div "(870) 648-5539 • JOESUM71@gmail.com" at bounding box center [516, 474] width 273 height 14
type input "Josph Sumler"
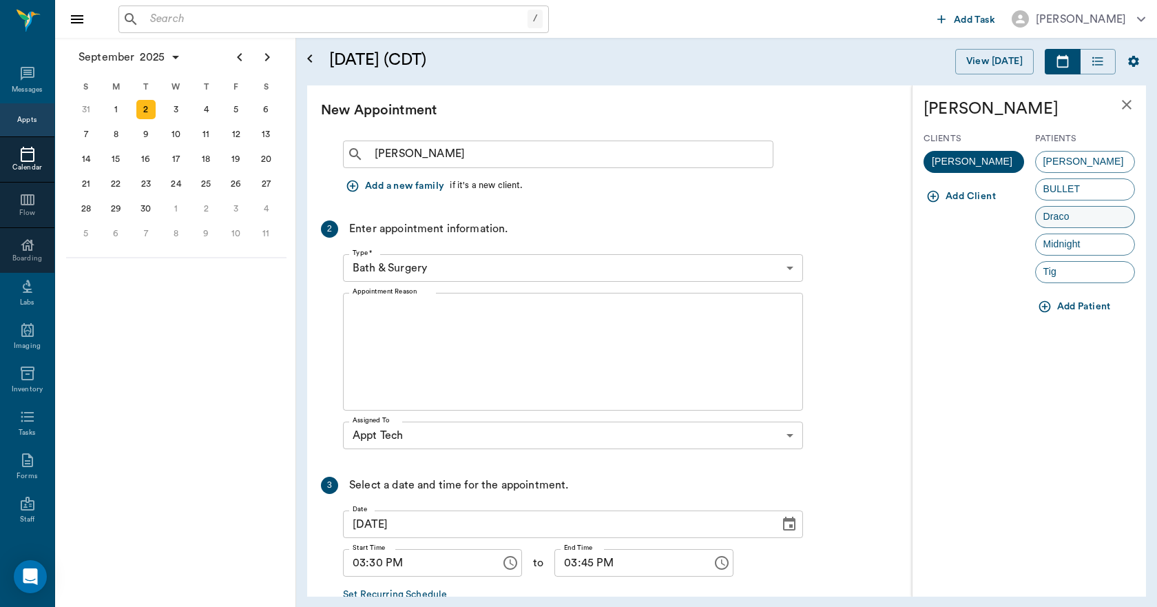
click at [1069, 221] on span "Draco" at bounding box center [1056, 216] width 41 height 14
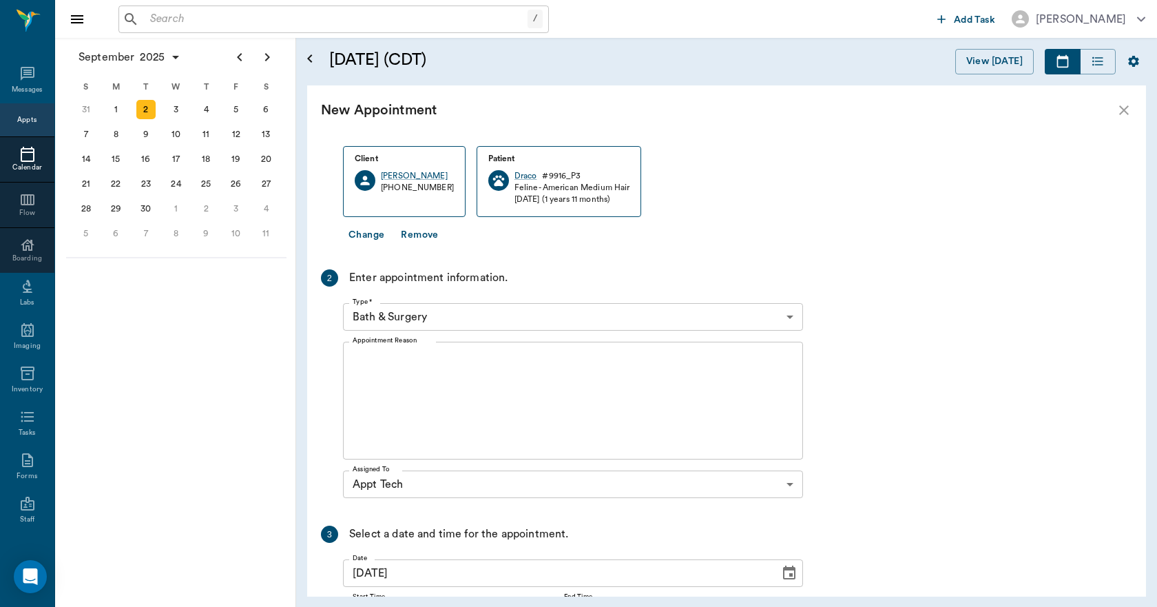
click at [475, 314] on body "/ ​ Add Task Dr. Bert Ellsworth Nectar Messages Appts Calendar Flow Boarding La…" at bounding box center [578, 303] width 1157 height 607
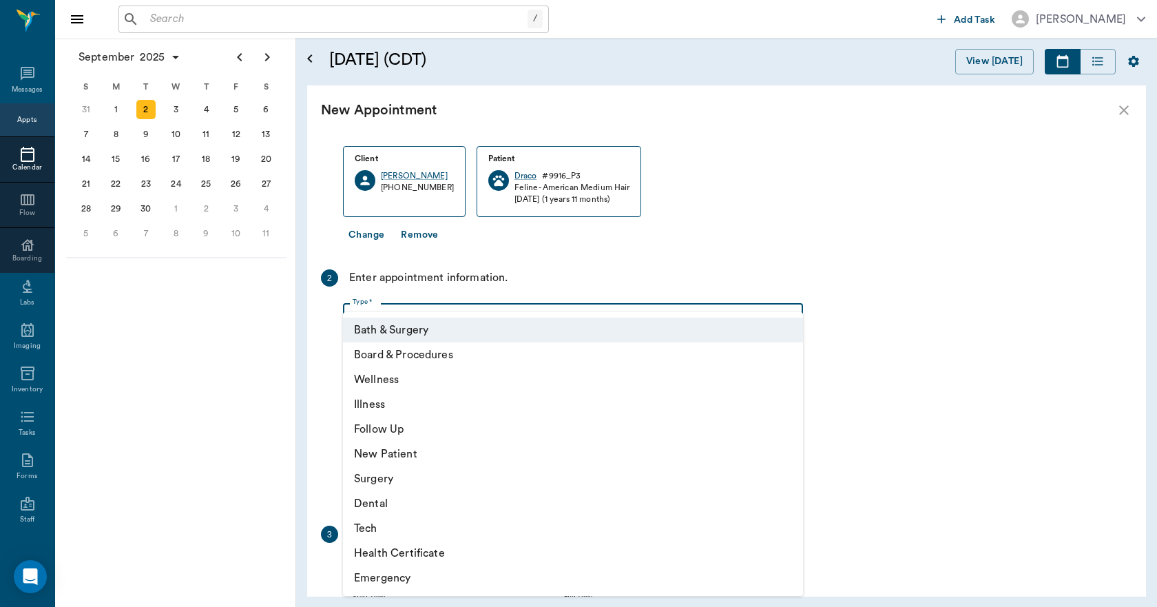
click at [392, 532] on li "Tech" at bounding box center [573, 528] width 460 height 25
type input "65d2be4f46e3a538d89b8c1a"
type input "04:00 PM"
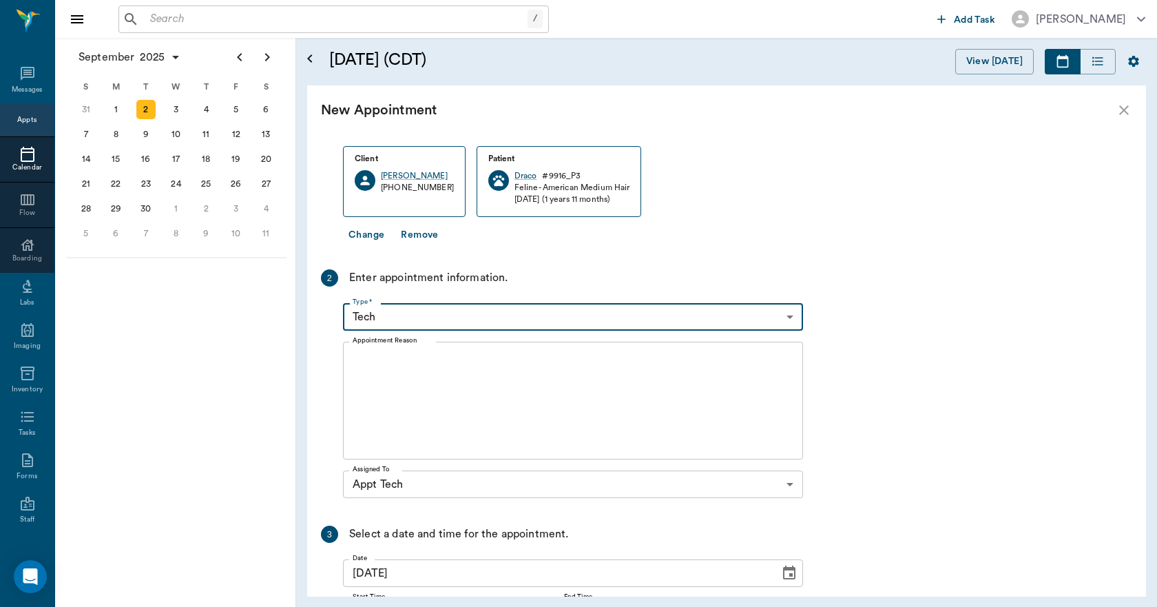
click at [468, 359] on textarea "Appointment Reason" at bounding box center [573, 400] width 441 height 95
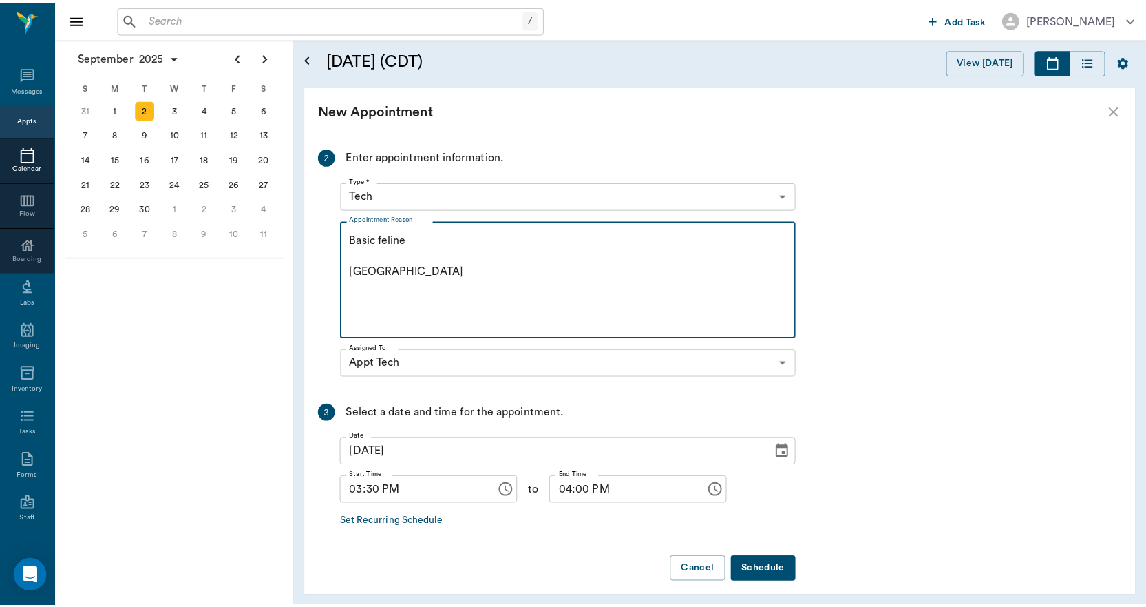
scroll to position [201, 0]
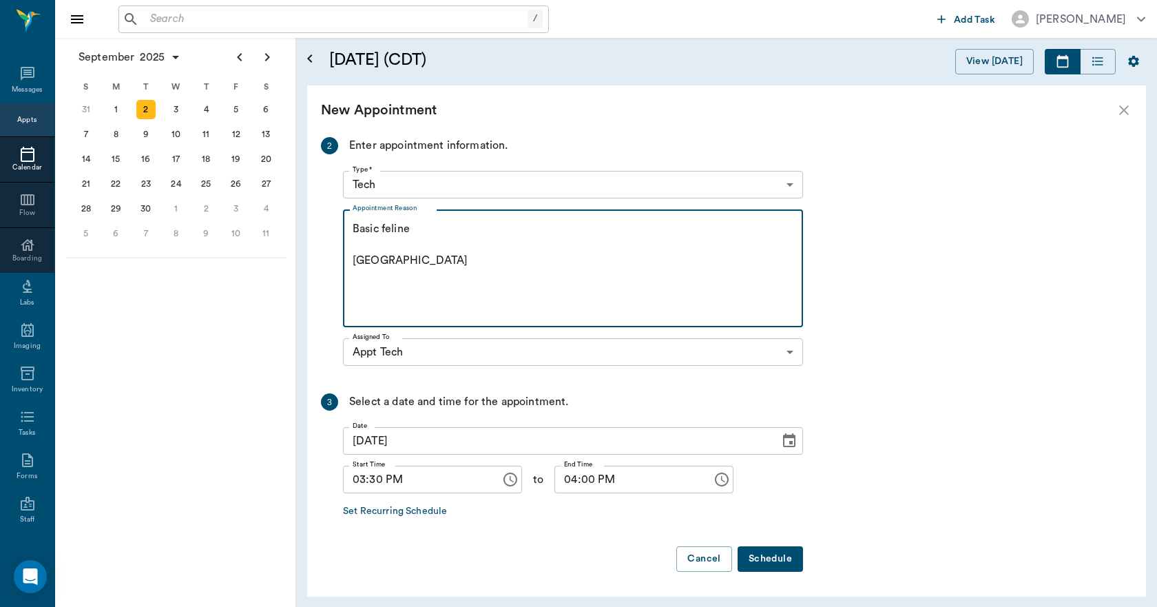
type textarea "Basic feline Caryn"
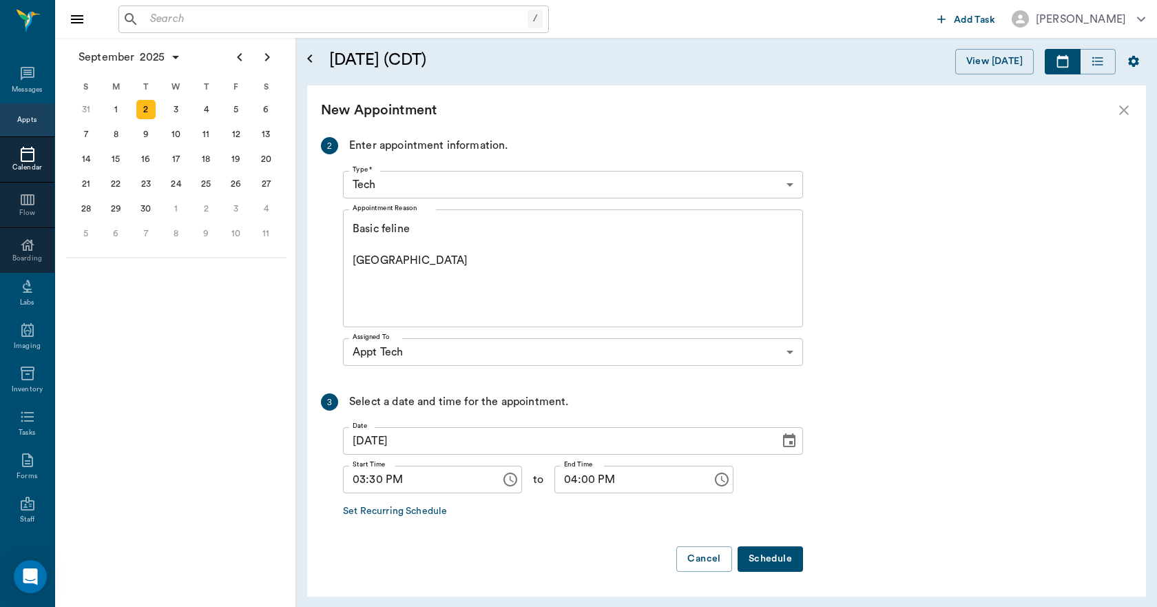
click at [764, 558] on button "Schedule" at bounding box center [769, 558] width 65 height 25
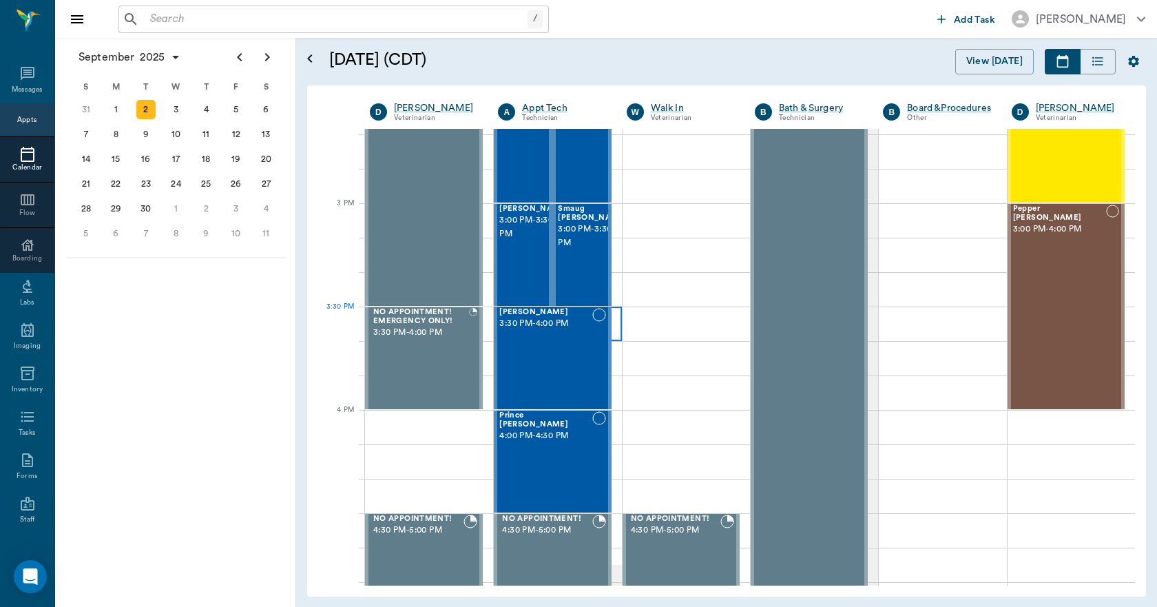
click at [613, 328] on div at bounding box center [557, 323] width 127 height 34
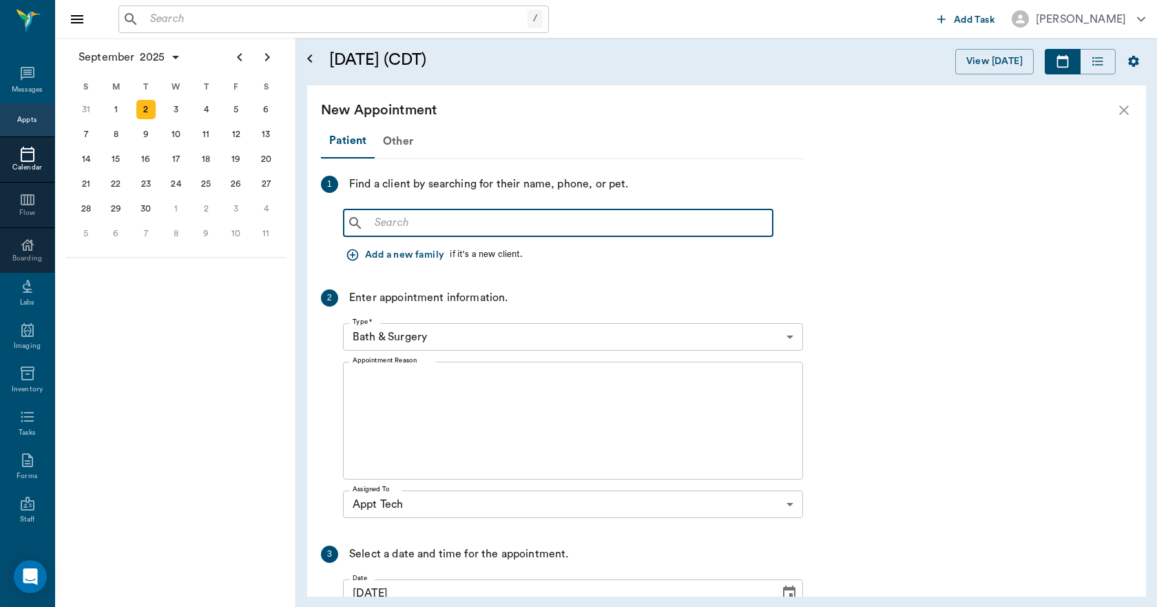
click at [450, 229] on input "text" at bounding box center [568, 222] width 398 height 19
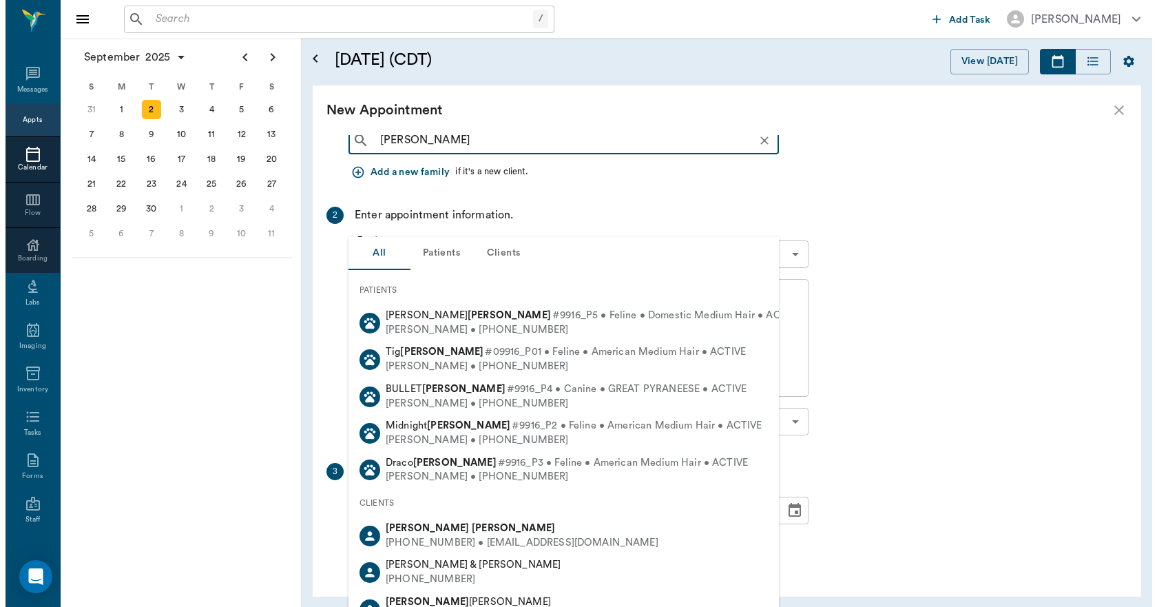
scroll to position [152, 0]
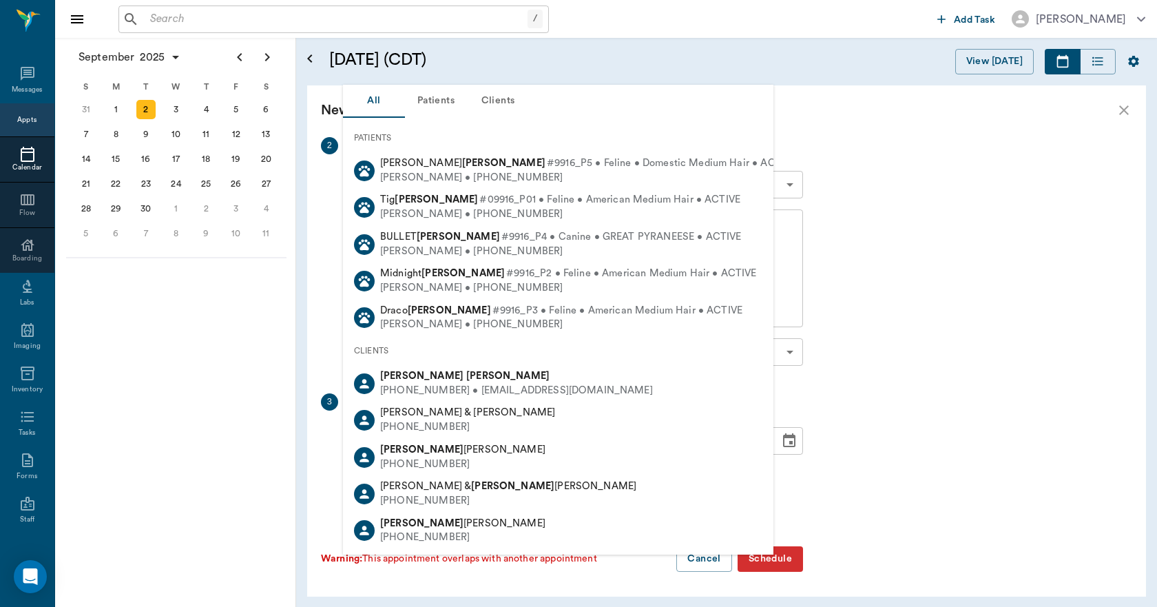
click at [421, 382] on div "Joseph Sumler" at bounding box center [516, 376] width 273 height 14
type input "Josph Sumler"
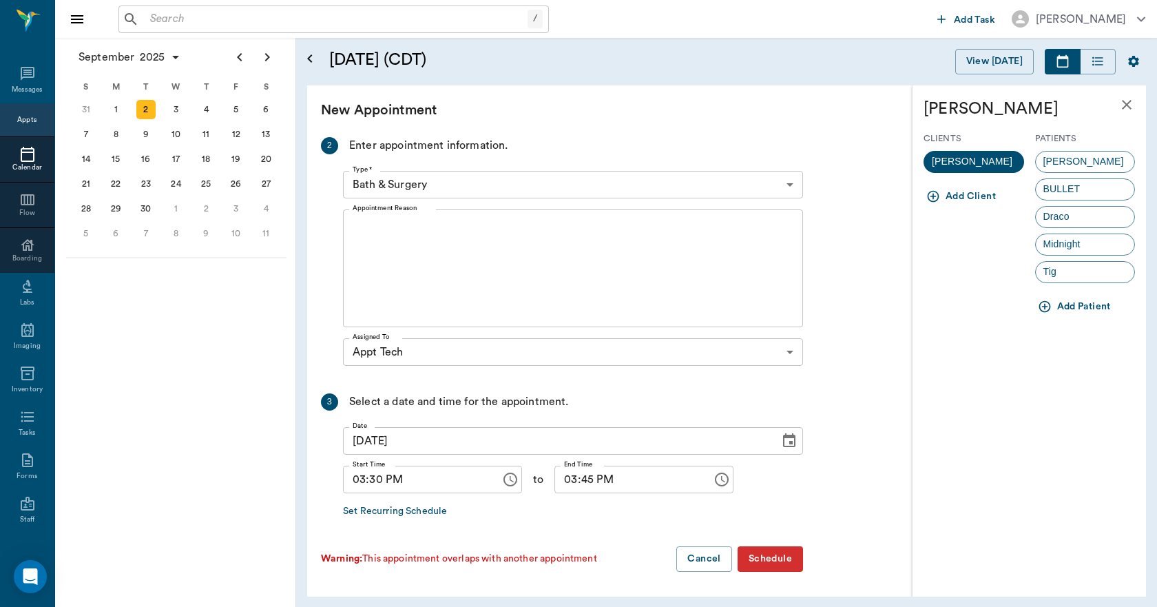
drag, startPoint x: 1077, startPoint y: 247, endPoint x: 1058, endPoint y: 247, distance: 18.6
click at [1078, 247] on span "Midnight" at bounding box center [1062, 244] width 52 height 14
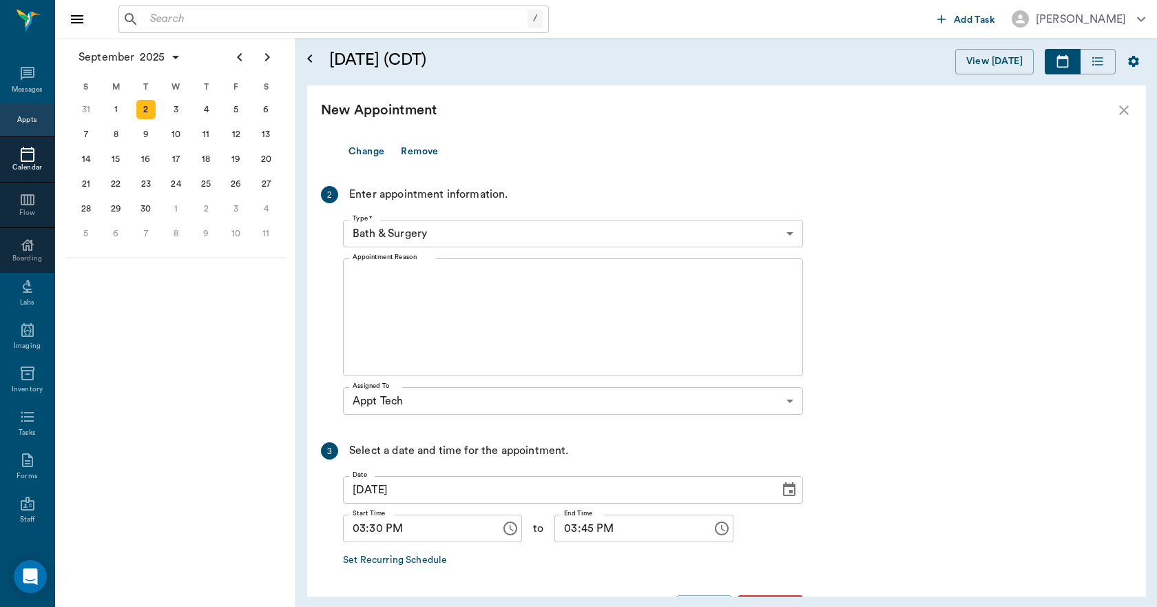
scroll to position [201, 0]
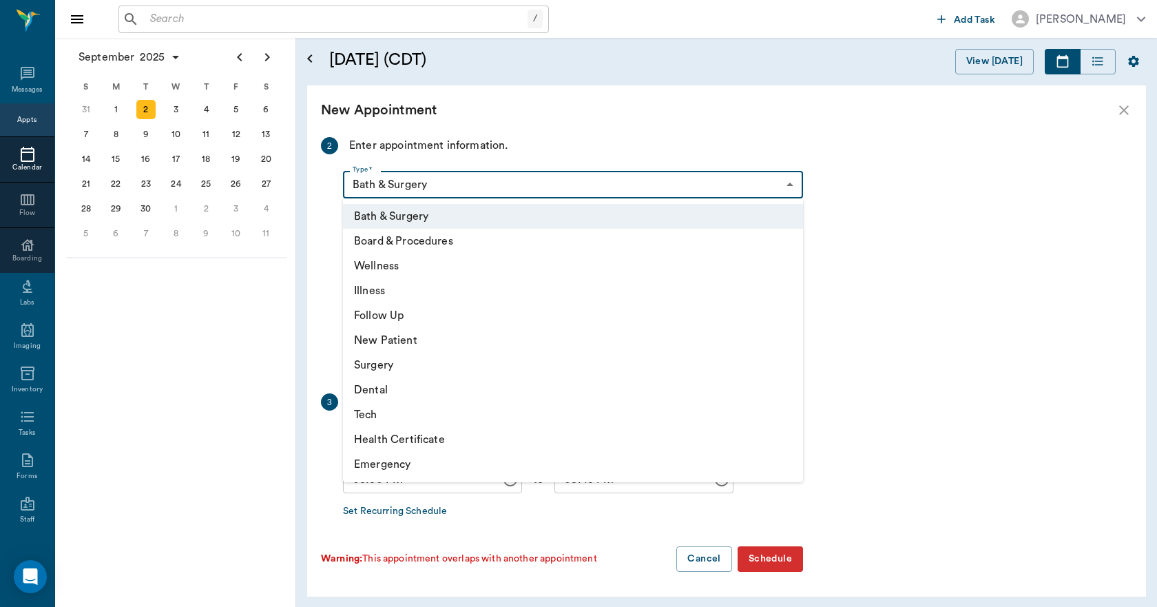
click at [453, 181] on body "/ ​ Add Task Dr. Bert Ellsworth Nectar Messages Appts Calendar Flow Boarding La…" at bounding box center [578, 303] width 1157 height 607
click at [406, 410] on li "Tech" at bounding box center [573, 414] width 460 height 25
type input "65d2be4f46e3a538d89b8c1a"
type input "04:00 PM"
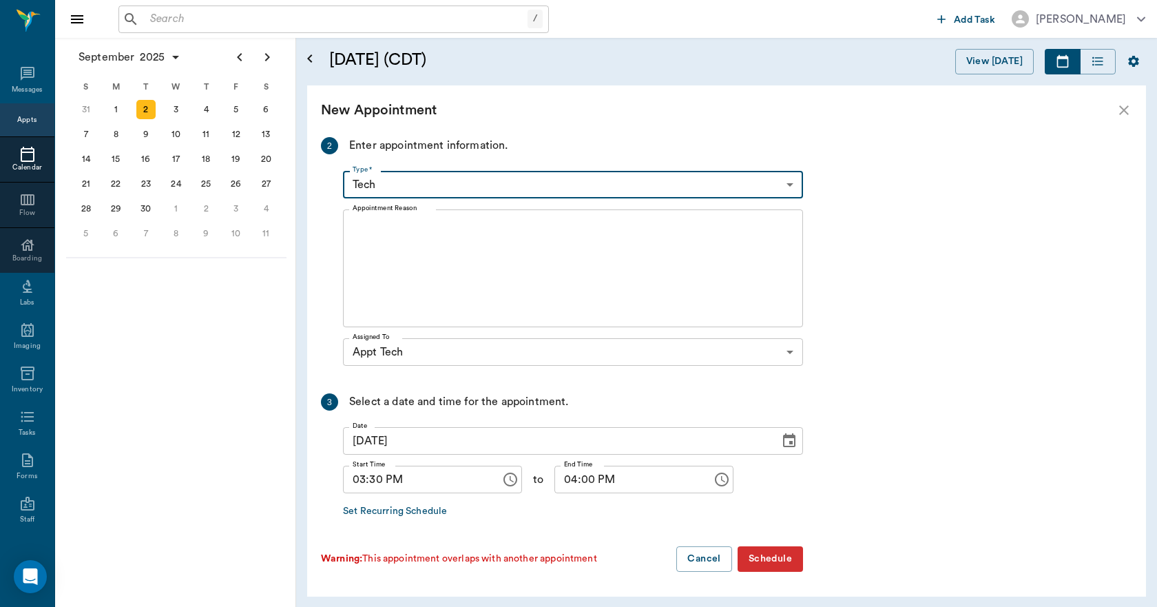
click at [390, 235] on textarea "Appointment Reason" at bounding box center [573, 268] width 441 height 95
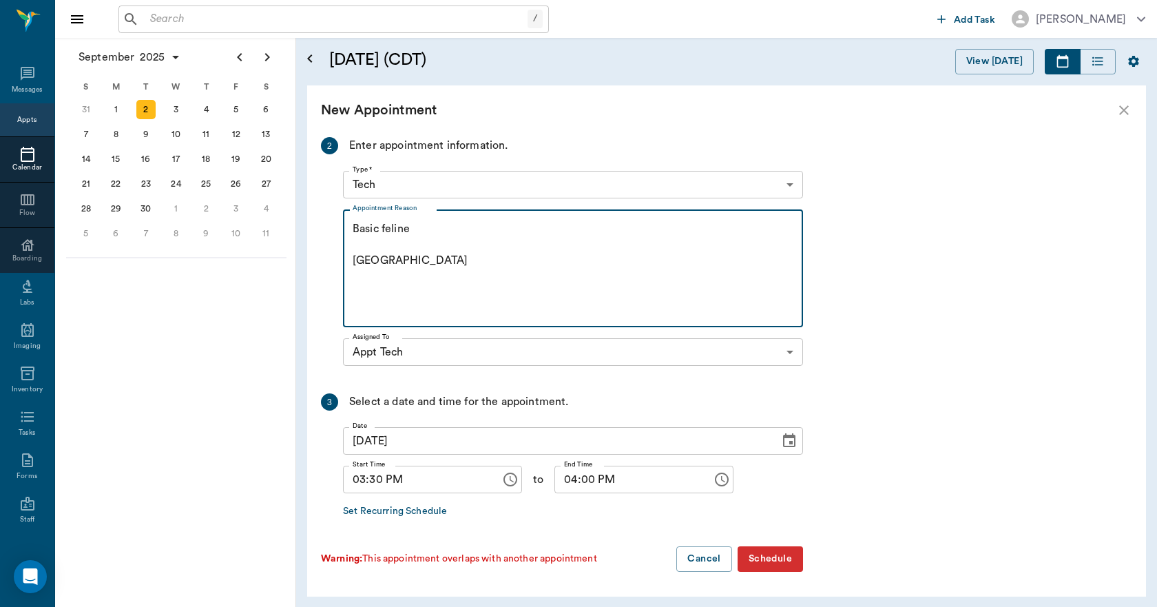
type textarea "Basic feline Caryn"
click at [781, 565] on button "Schedule" at bounding box center [769, 558] width 65 height 25
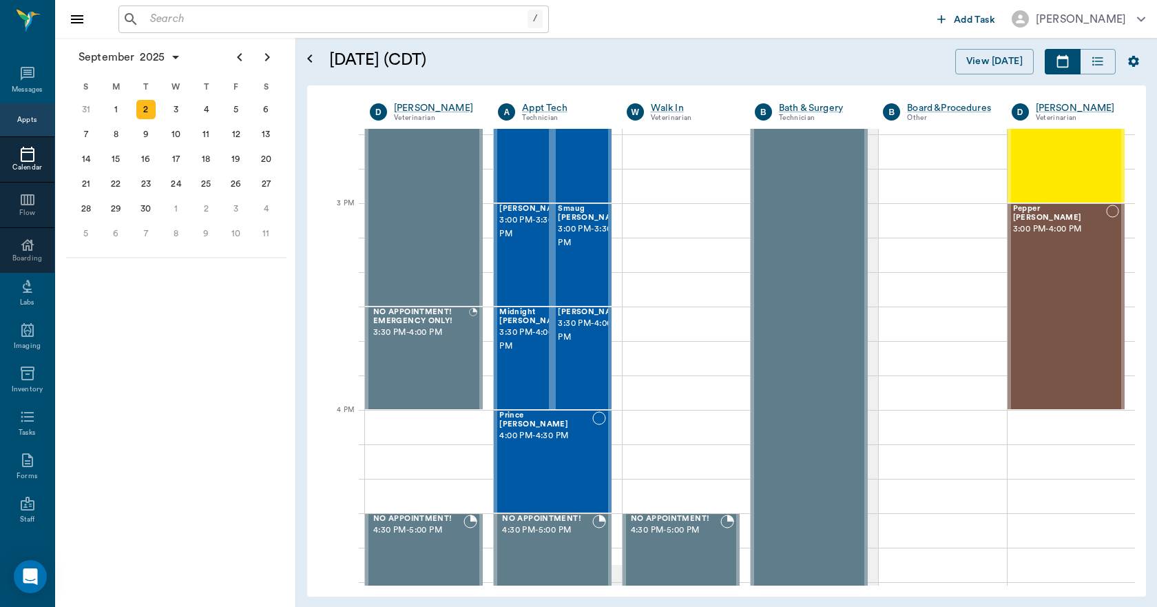
click at [28, 156] on icon at bounding box center [28, 154] width 14 height 15
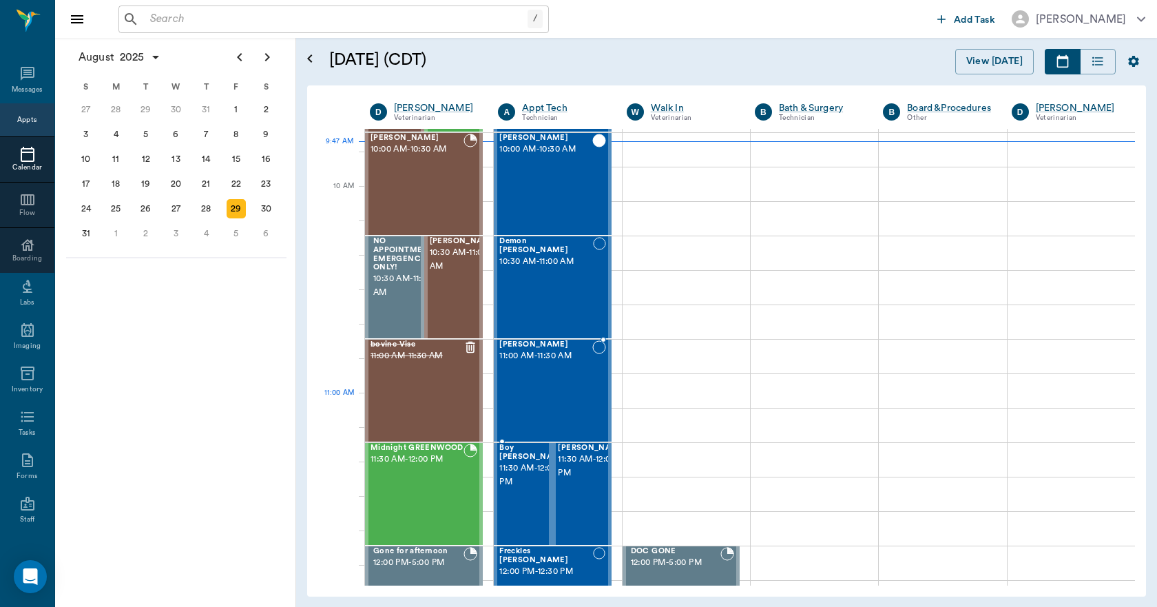
scroll to position [344, 0]
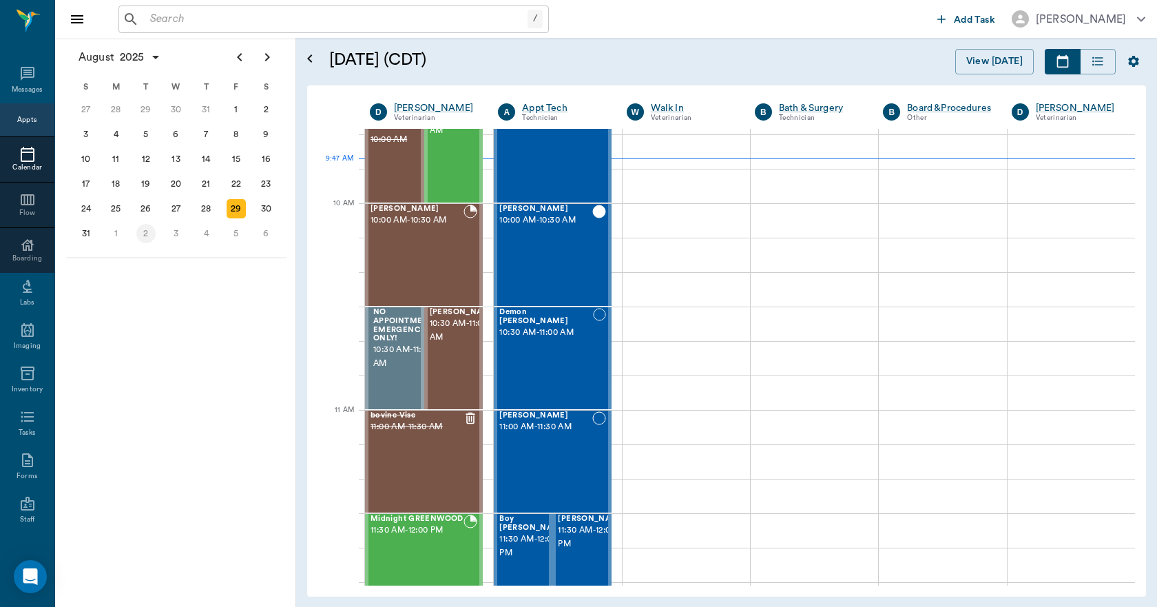
click at [147, 235] on div "2" at bounding box center [145, 233] width 19 height 19
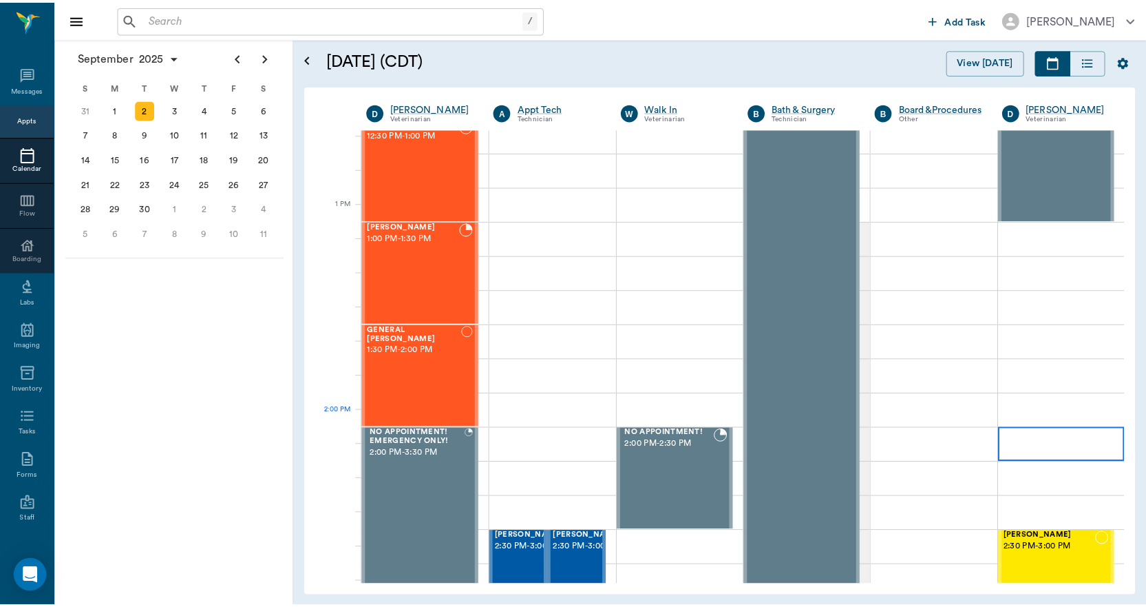
scroll to position [964, 0]
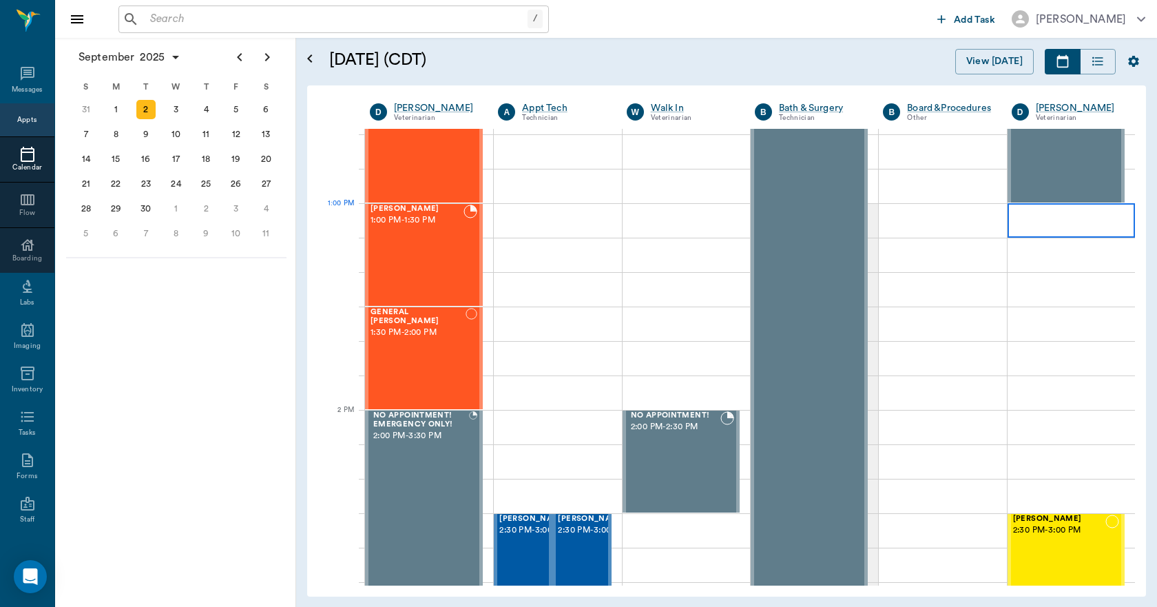
click at [1054, 226] on div at bounding box center [1070, 220] width 127 height 34
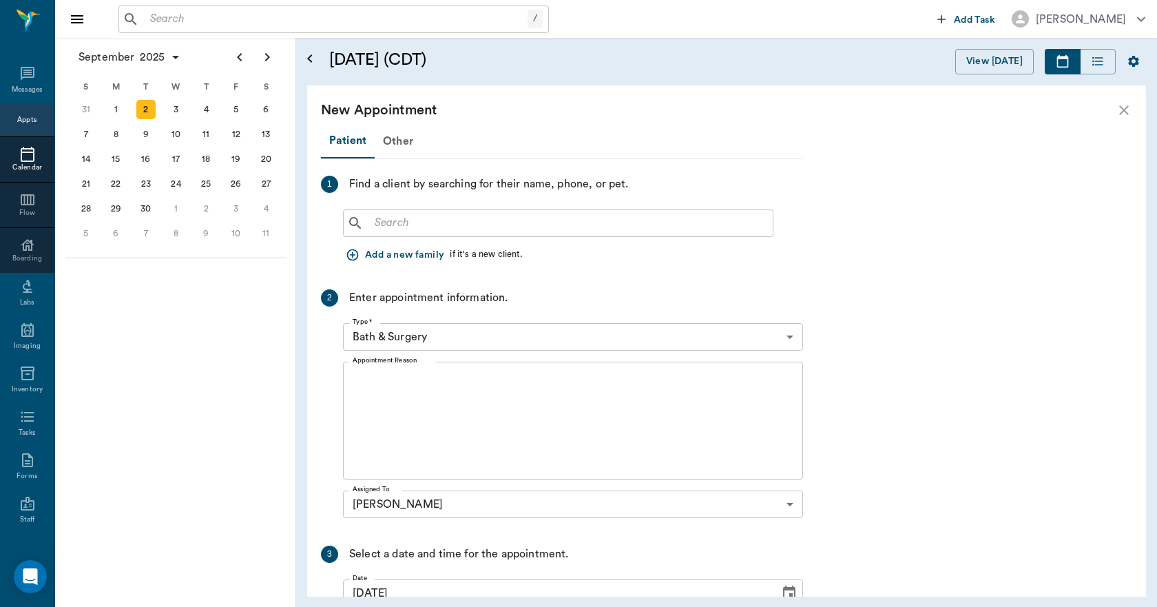
click at [643, 229] on input "text" at bounding box center [568, 222] width 398 height 19
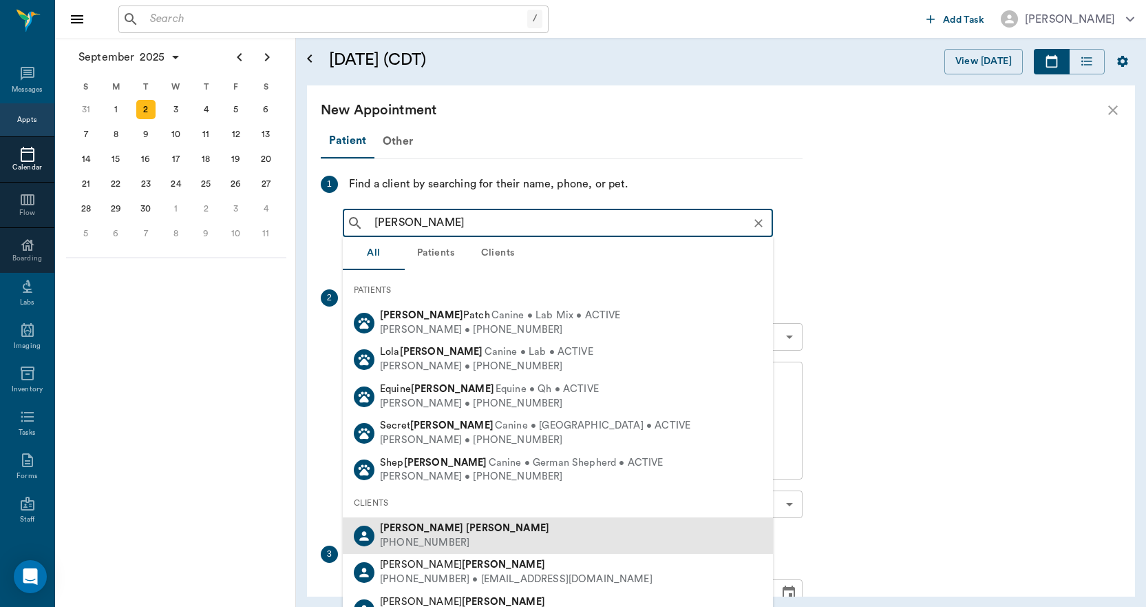
click at [408, 527] on span "Linda Hammonds" at bounding box center [464, 528] width 169 height 10
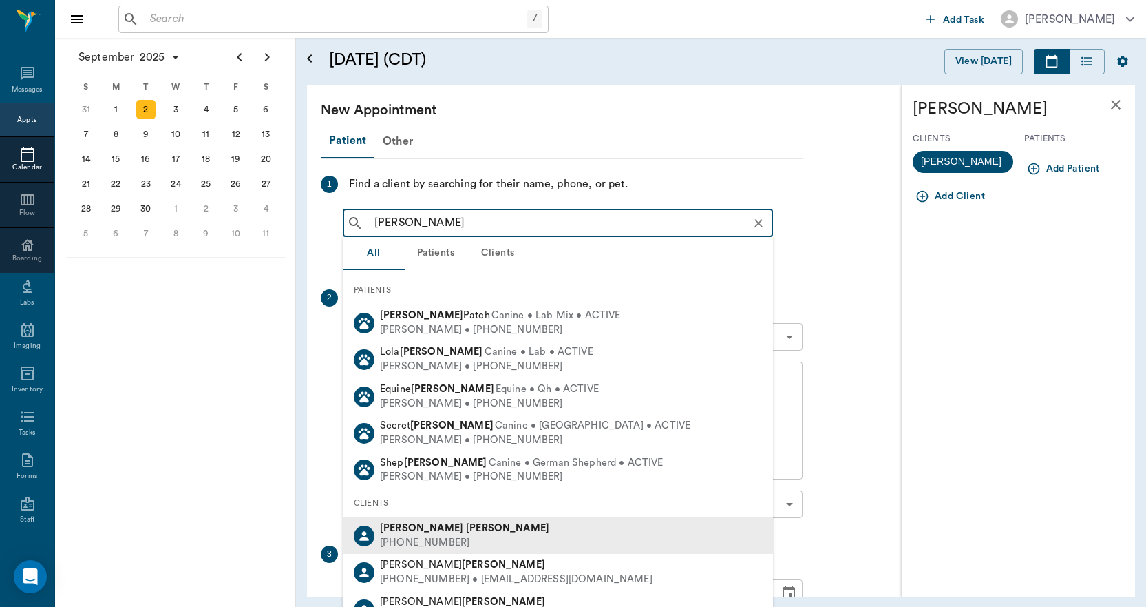
click at [535, 221] on input "linda hammonds" at bounding box center [569, 222] width 400 height 19
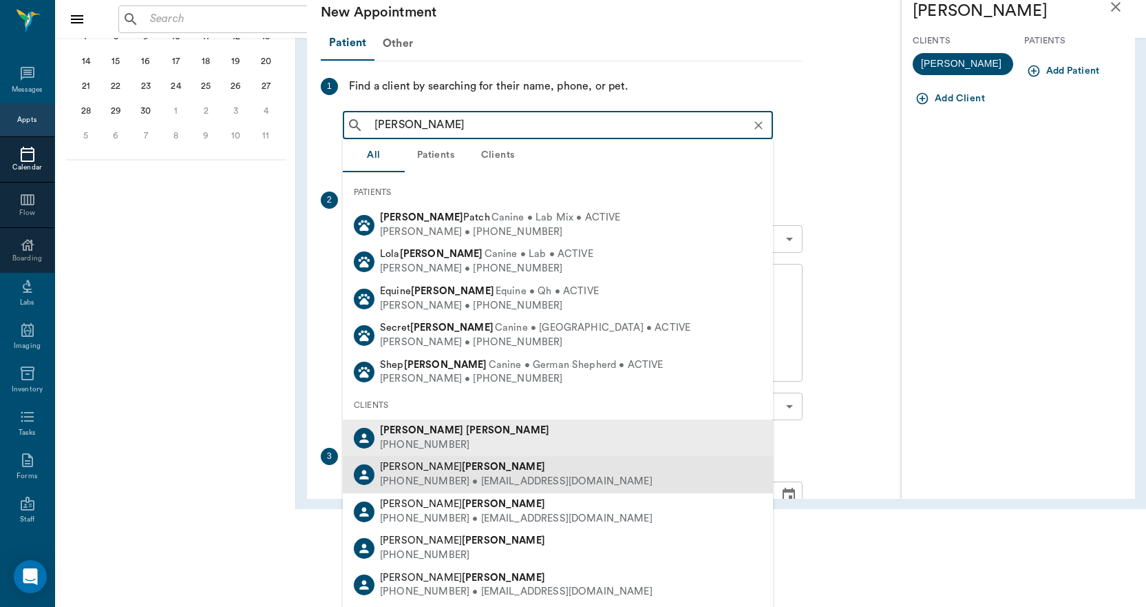
scroll to position [100, 0]
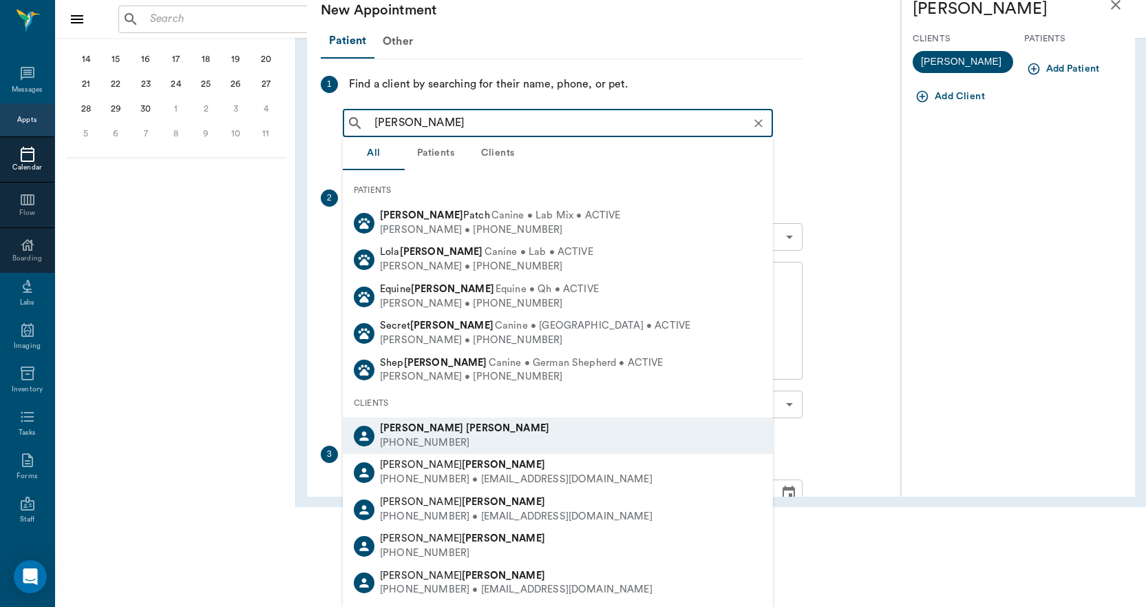
click at [542, 116] on input "linda hammonds" at bounding box center [569, 123] width 400 height 19
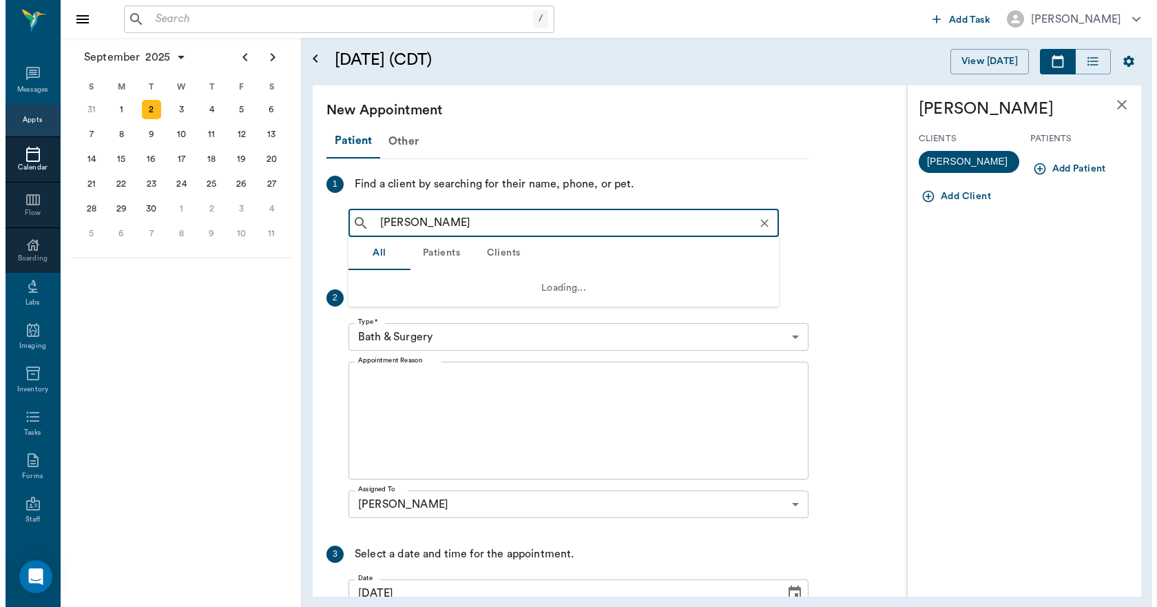
scroll to position [0, 0]
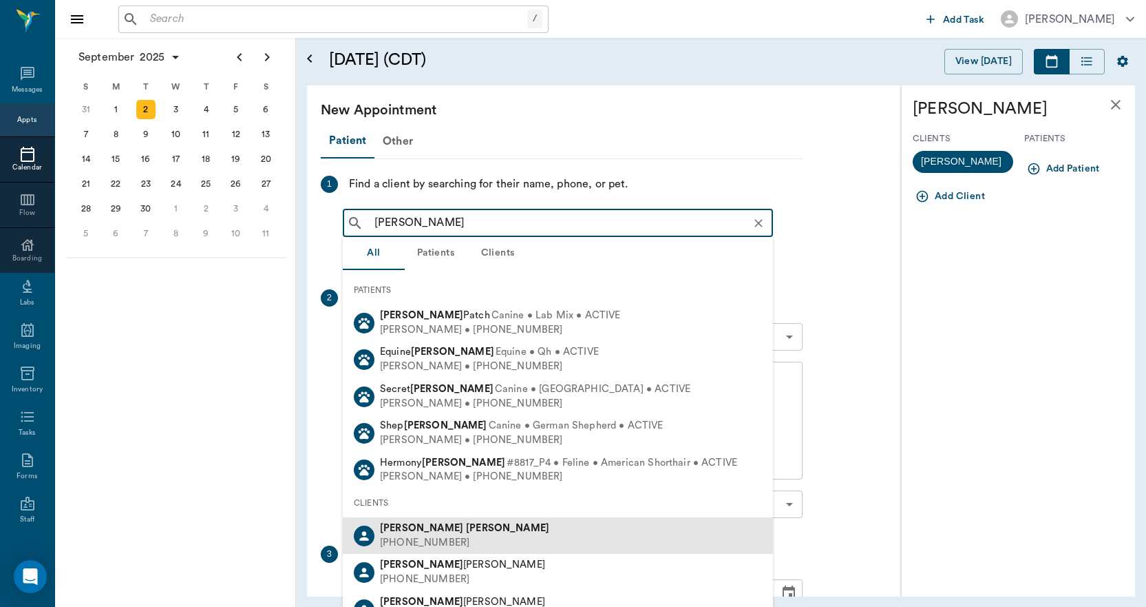
click at [466, 532] on b "Hammonds" at bounding box center [507, 528] width 83 height 10
type input "linda hammond"
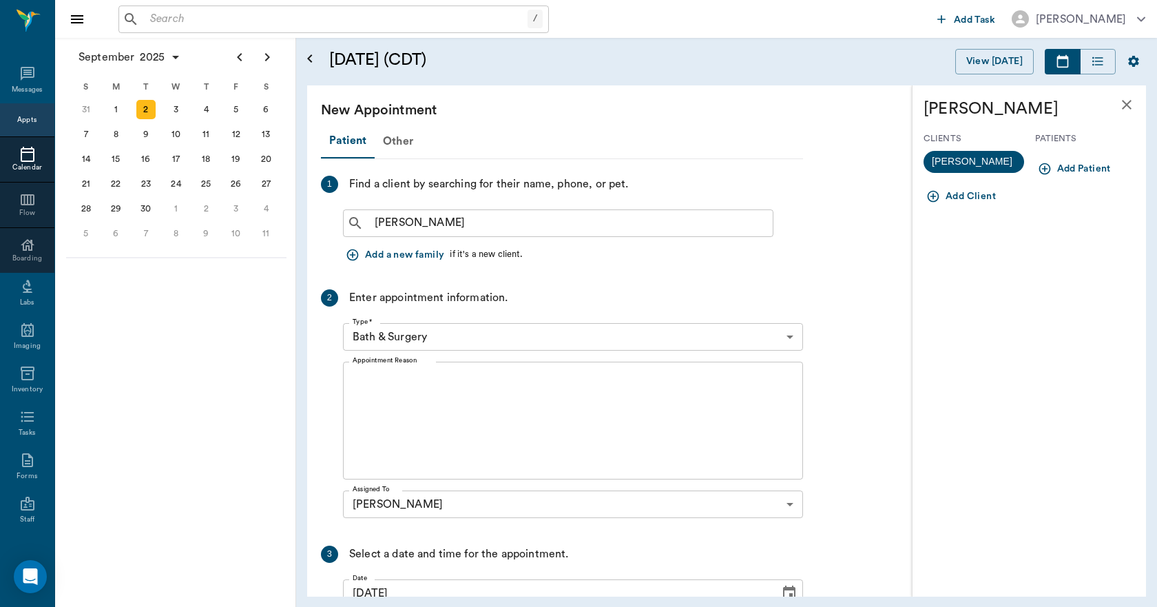
click at [1051, 169] on icon "button" at bounding box center [1045, 169] width 14 height 14
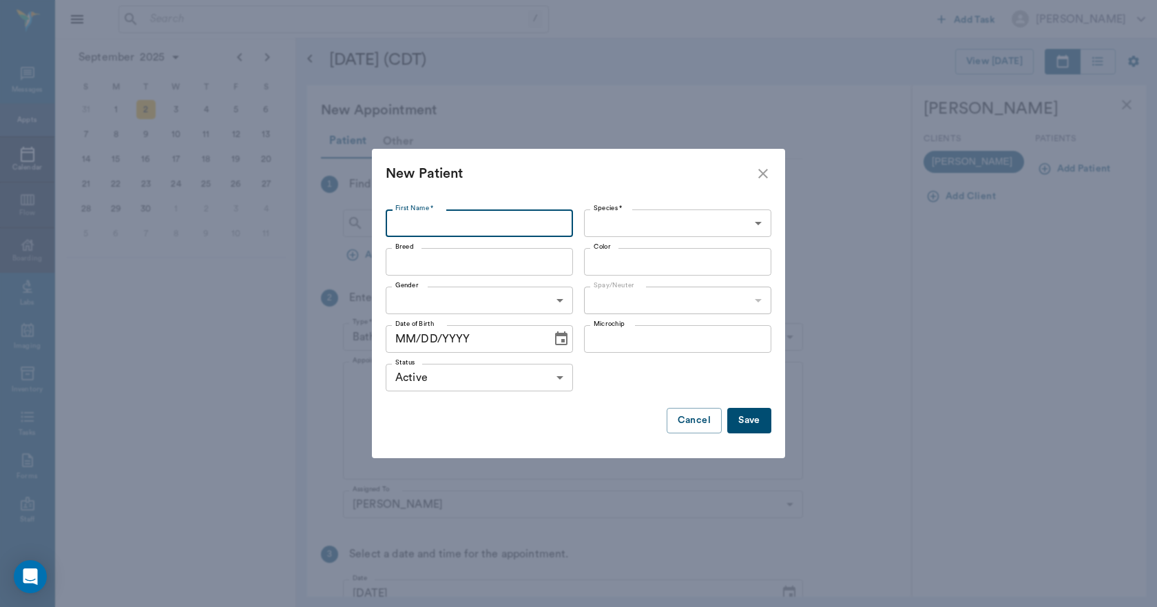
click at [561, 220] on input "First Name *" at bounding box center [479, 223] width 187 height 28
type input "t"
type input "T"
click at [704, 416] on button "Cancel" at bounding box center [694, 420] width 55 height 25
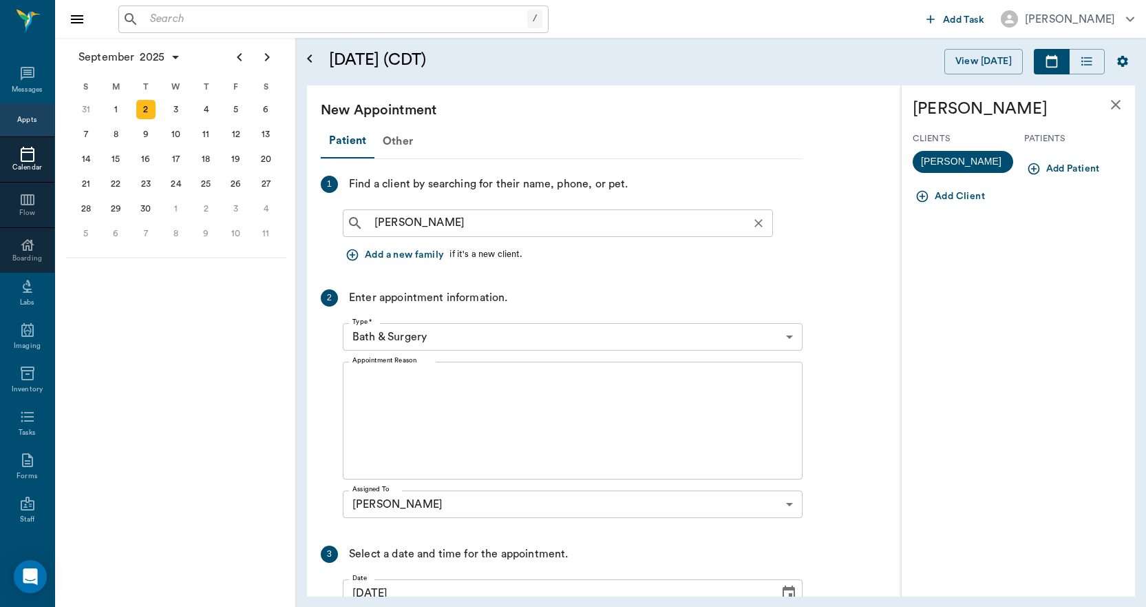
click at [547, 221] on input "linda hammond" at bounding box center [569, 222] width 400 height 19
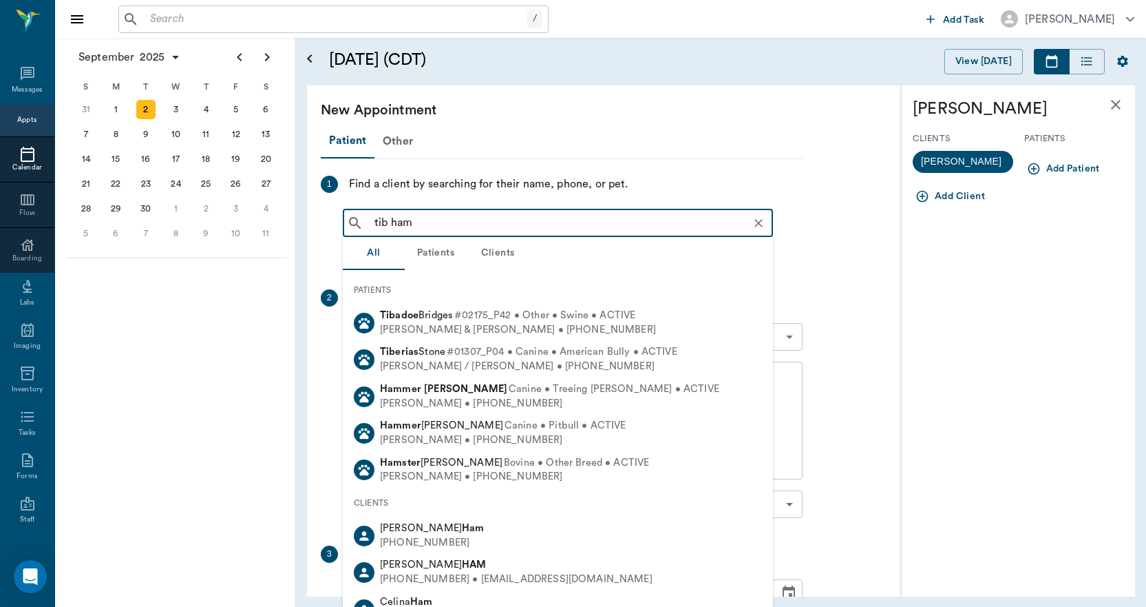
type input "tib ham"
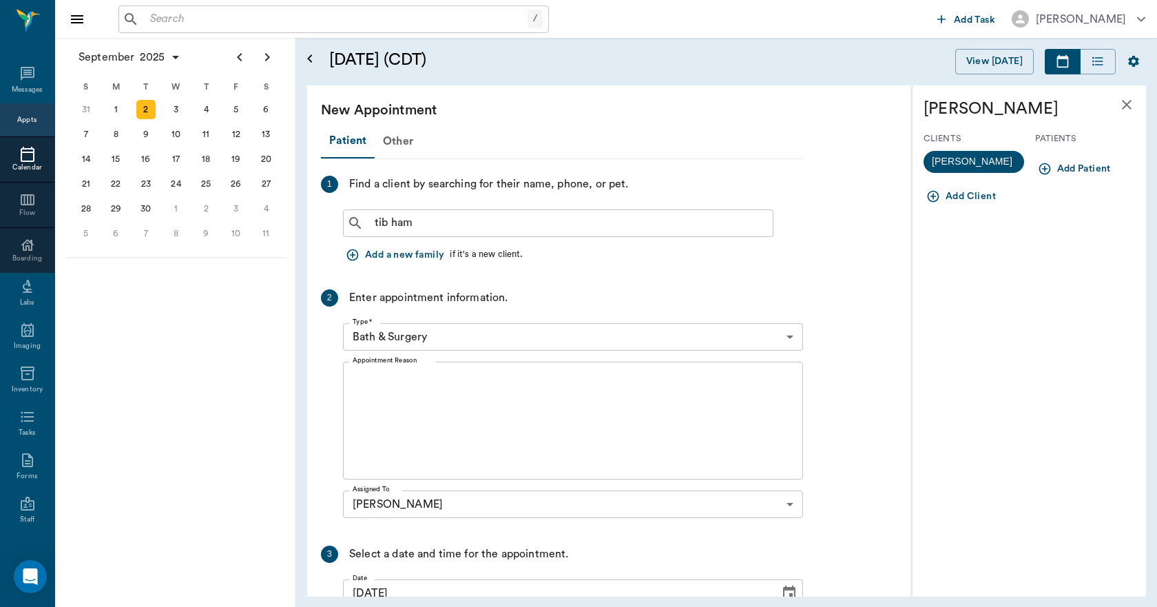
click at [1035, 165] on button "Add Patient" at bounding box center [1075, 168] width 81 height 25
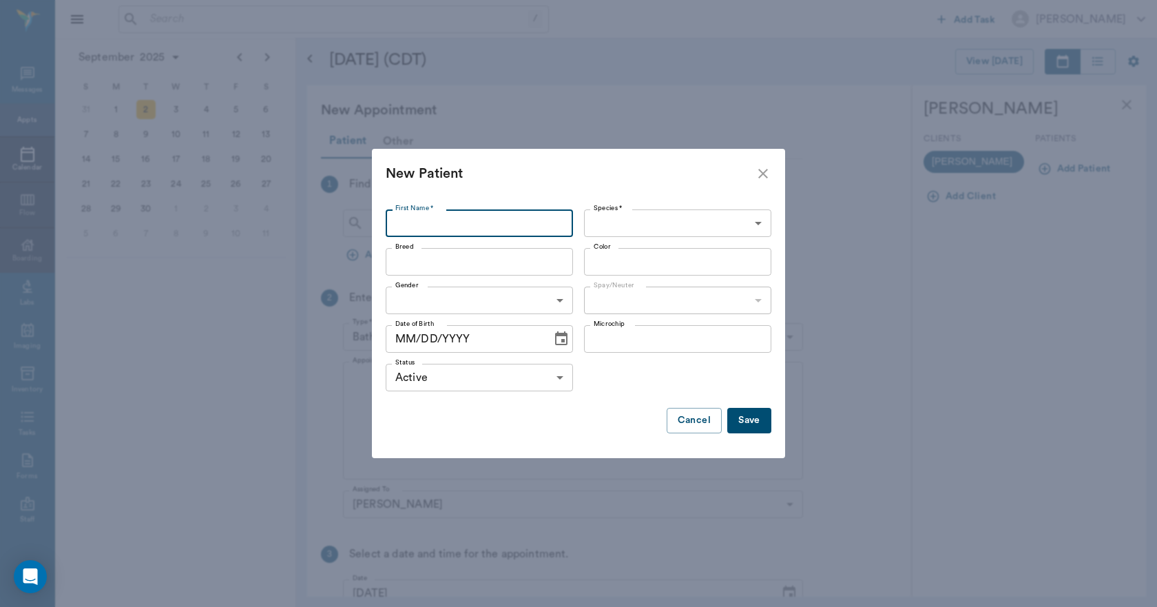
click at [559, 220] on input "First Name *" at bounding box center [479, 223] width 187 height 28
type input "ms. hammonds dog"
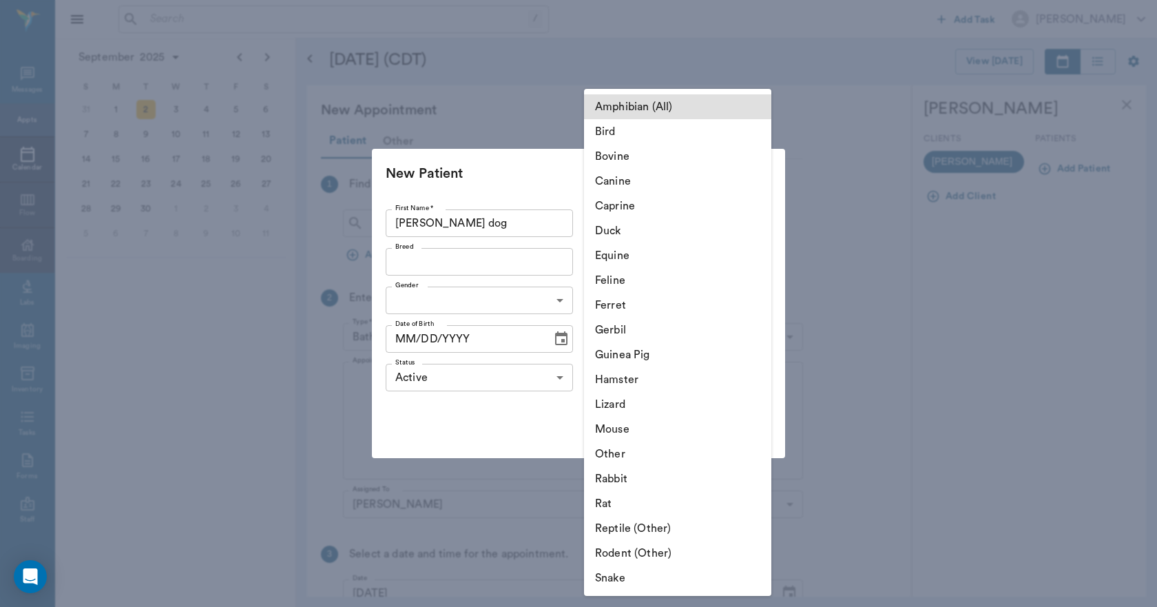
click at [612, 219] on body "/ ​ Add Task Dr. Bert Ellsworth Nectar Messages Appts Calendar Flow Boarding La…" at bounding box center [578, 303] width 1157 height 607
click at [620, 177] on li "Canine" at bounding box center [677, 181] width 187 height 25
type input "Canine"
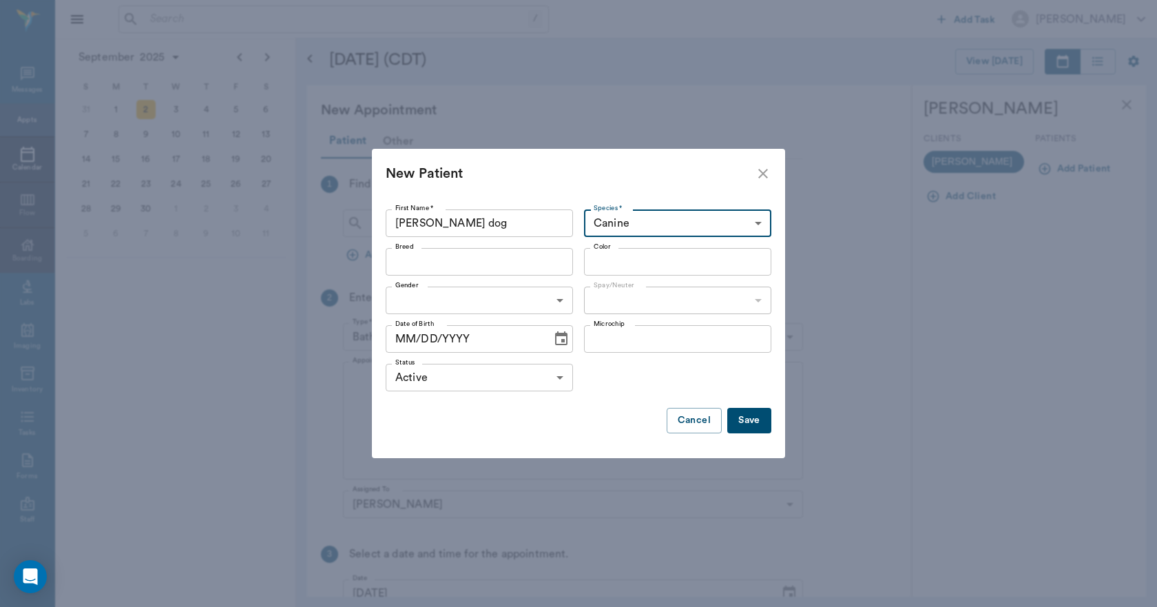
click at [506, 256] on input "Breed" at bounding box center [468, 261] width 156 height 19
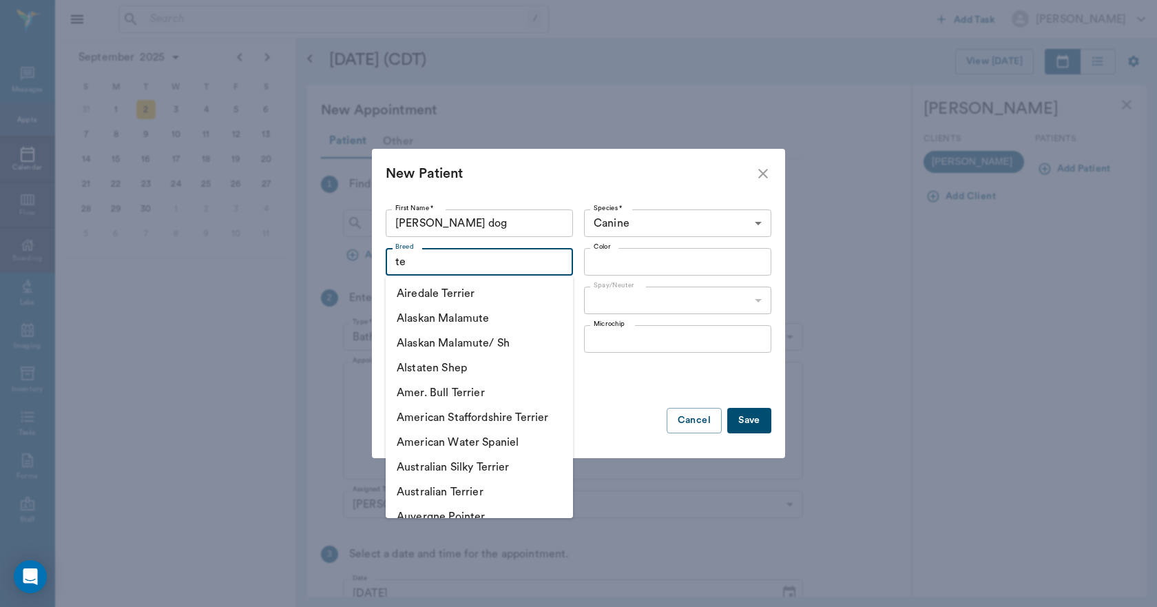
type input "t"
type input "s"
type input "b"
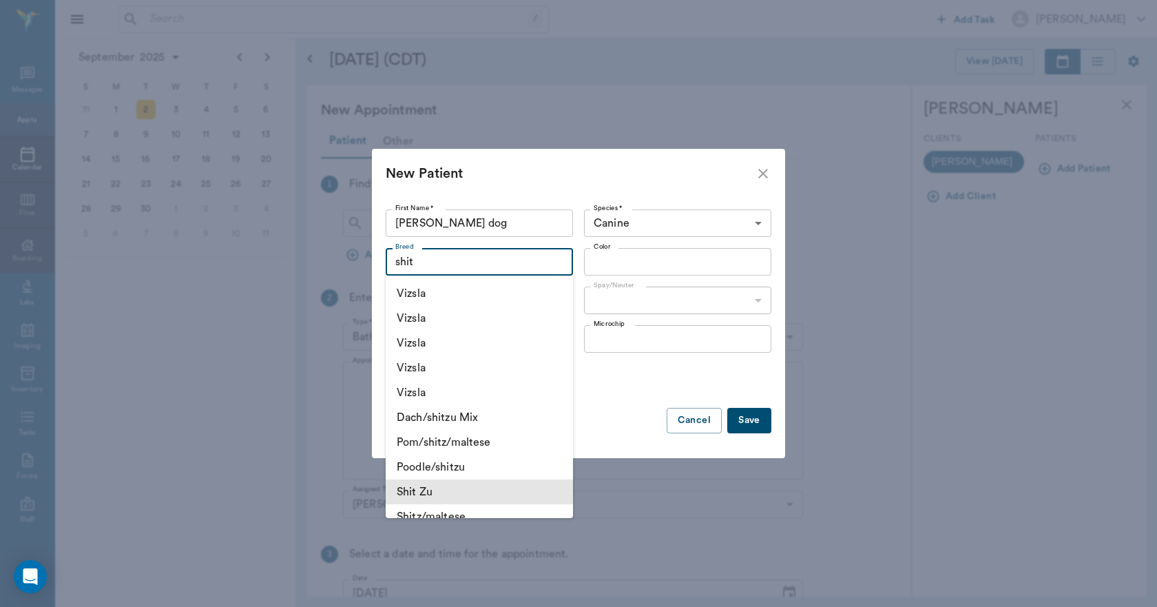
click at [430, 483] on li "Shit Zu" at bounding box center [479, 491] width 187 height 25
type input "Shit Zu"
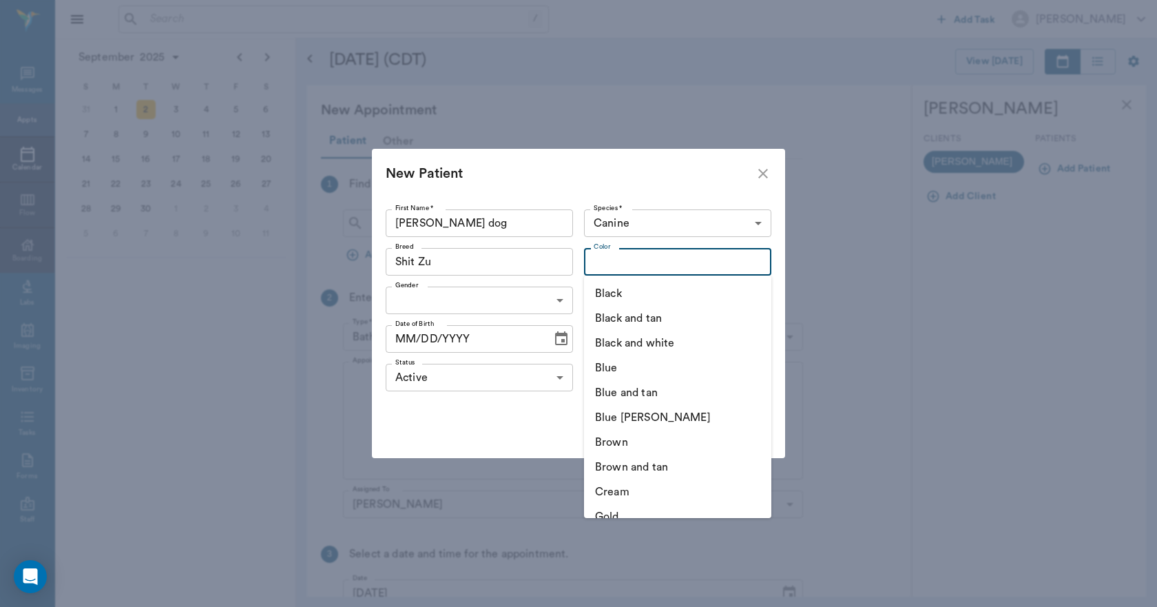
click at [616, 262] on input "Color" at bounding box center [666, 261] width 156 height 19
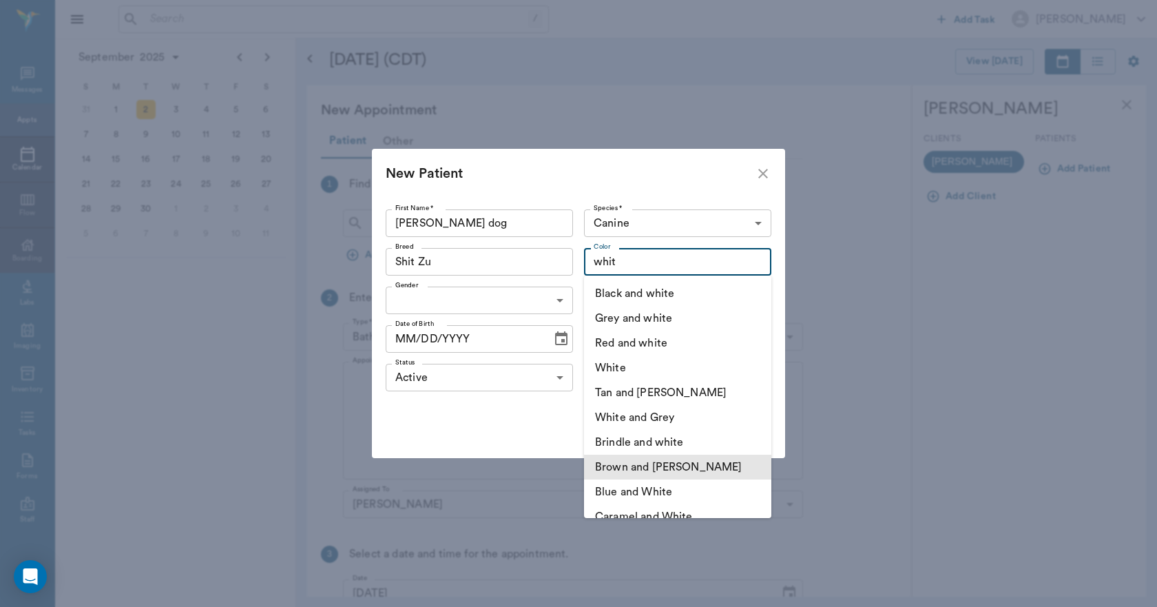
click at [644, 462] on li "Brown and White" at bounding box center [677, 466] width 187 height 25
type input "Brown and White"
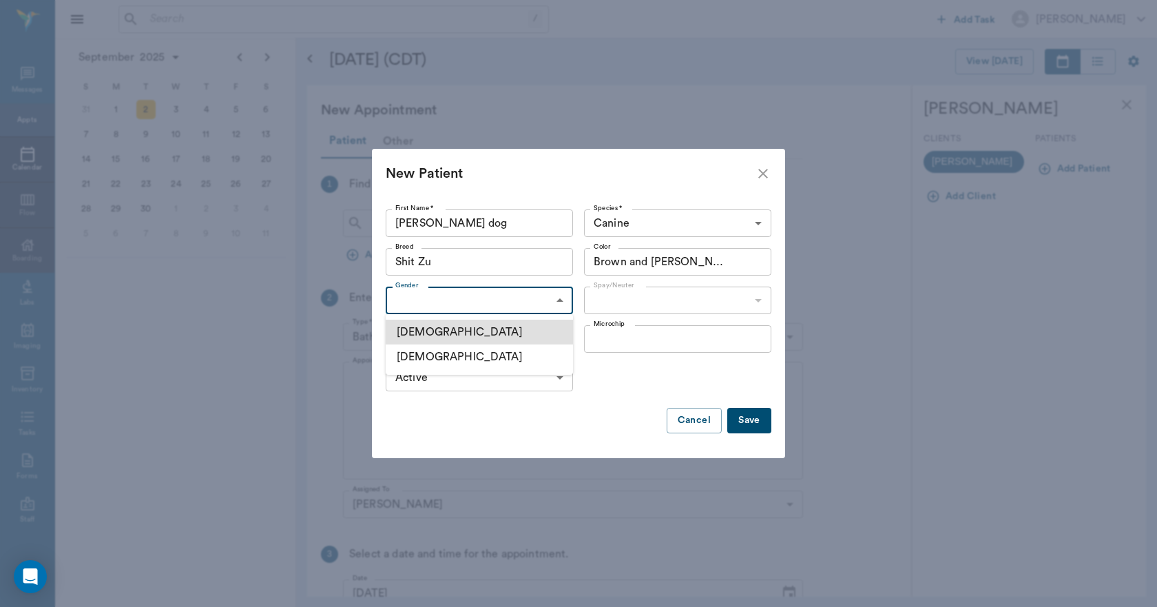
click at [512, 301] on body "/ ​ Add Task Dr. Bert Ellsworth Nectar Messages Appts Calendar Flow Boarding La…" at bounding box center [578, 303] width 1157 height 607
click at [471, 328] on li "Male" at bounding box center [479, 332] width 187 height 25
type input "MALE"
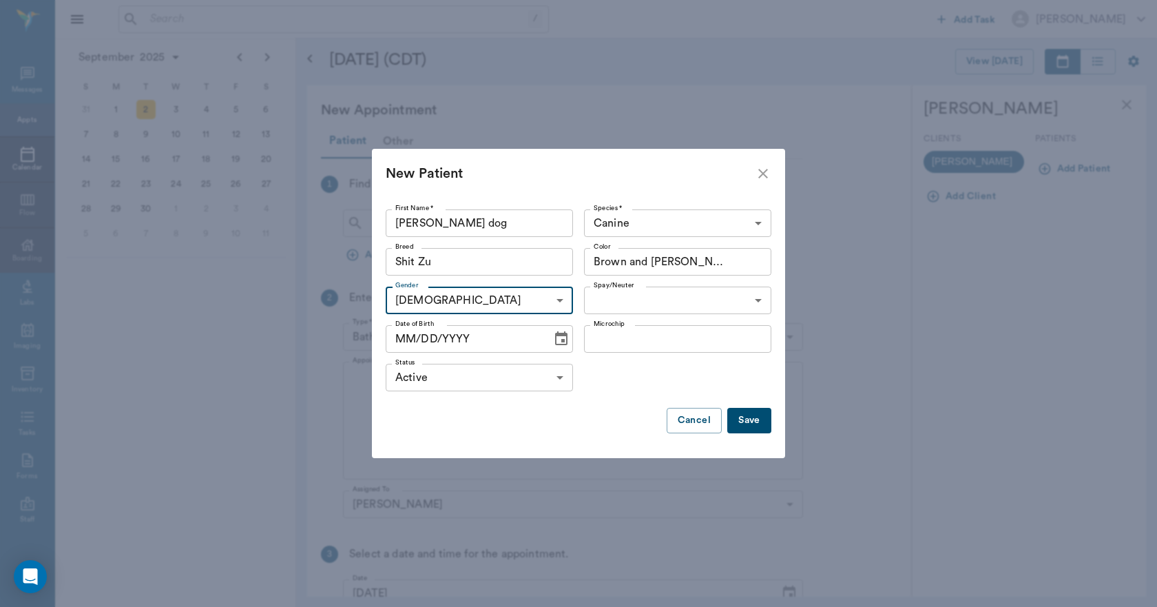
click at [602, 297] on body "/ ​ Add Task Dr. Bert Ellsworth Nectar Messages Appts Calendar Flow Boarding La…" at bounding box center [578, 303] width 1157 height 607
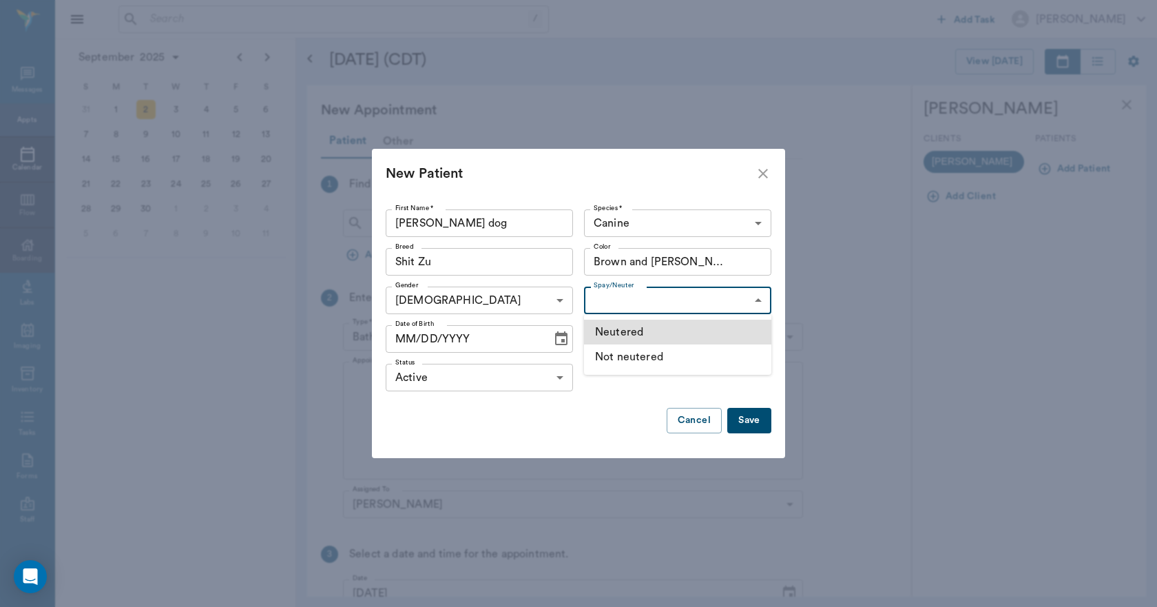
click at [609, 356] on li "Not neutered" at bounding box center [677, 356] width 187 height 25
type input "false"
click at [557, 332] on icon "Choose date" at bounding box center [561, 339] width 17 height 17
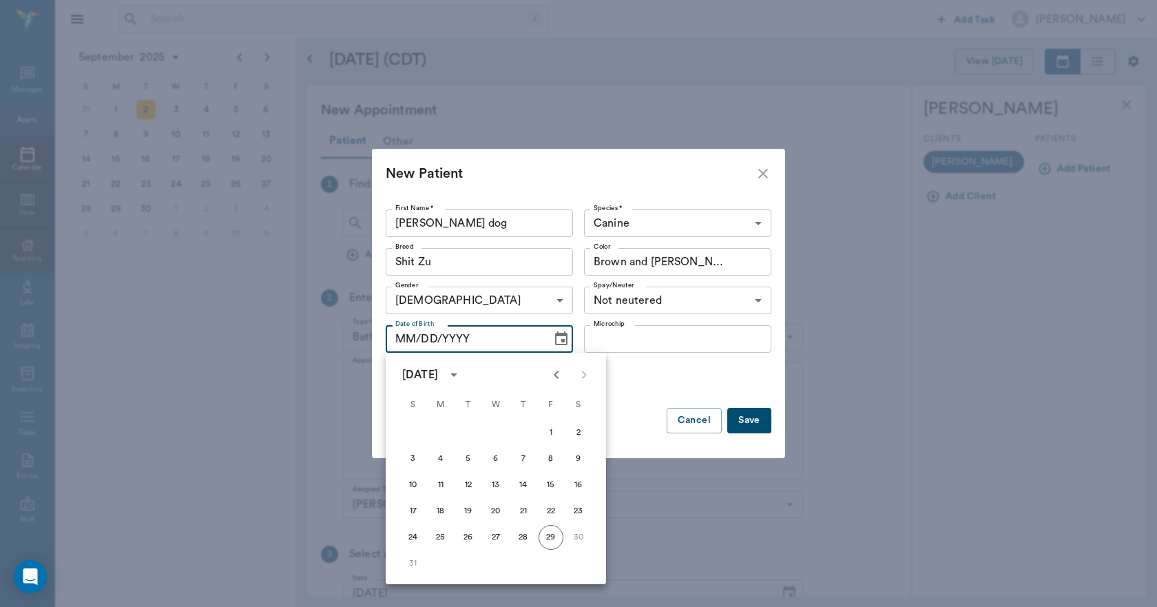
click at [559, 374] on icon "Previous month" at bounding box center [556, 374] width 17 height 17
click at [552, 401] on span "F" at bounding box center [550, 405] width 25 height 28
click at [554, 376] on icon "Previous month" at bounding box center [556, 374] width 17 height 17
click at [554, 377] on icon "Previous month" at bounding box center [556, 374] width 17 height 17
click at [549, 455] on button "9" at bounding box center [550, 458] width 25 height 25
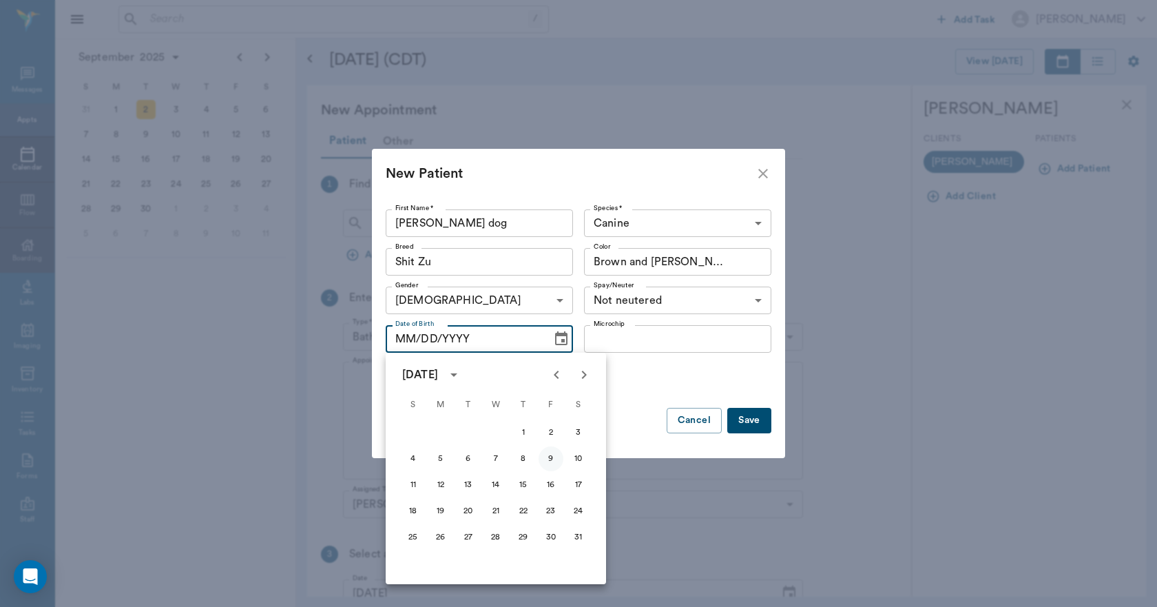
type input "05/09/2025"
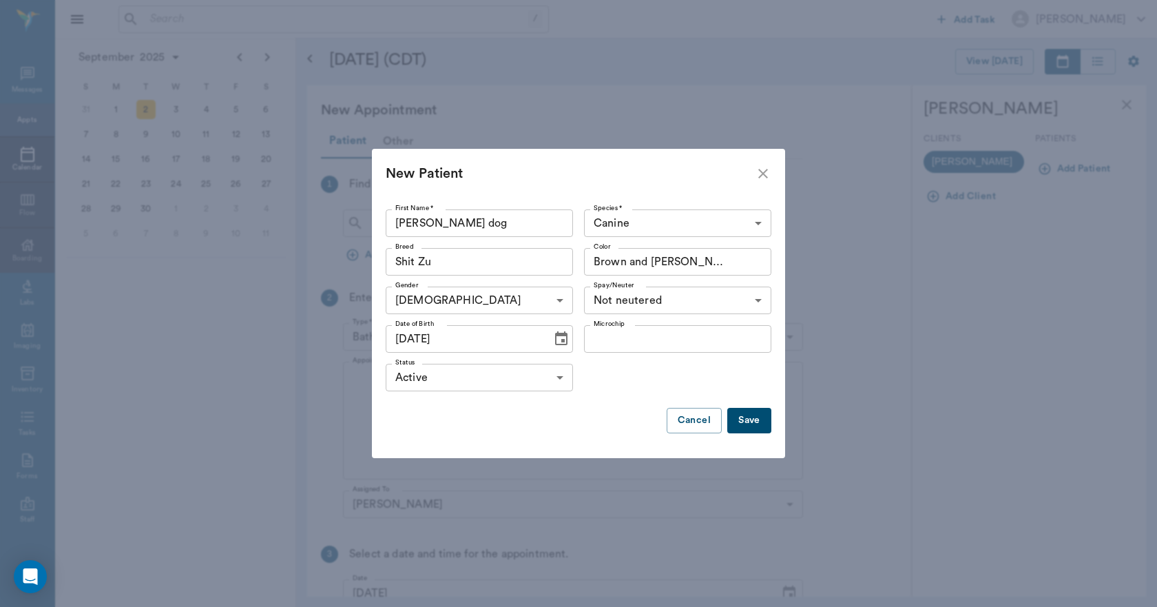
click at [750, 417] on button "Save" at bounding box center [749, 420] width 44 height 25
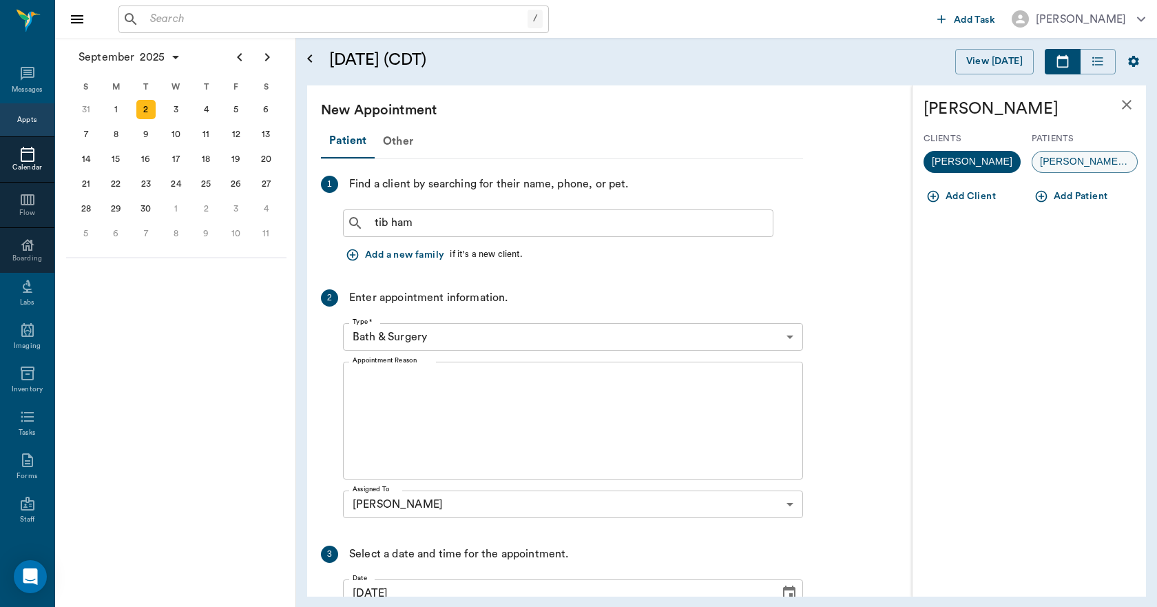
click at [1071, 160] on span "ms. hammonds dog" at bounding box center [1084, 161] width 105 height 14
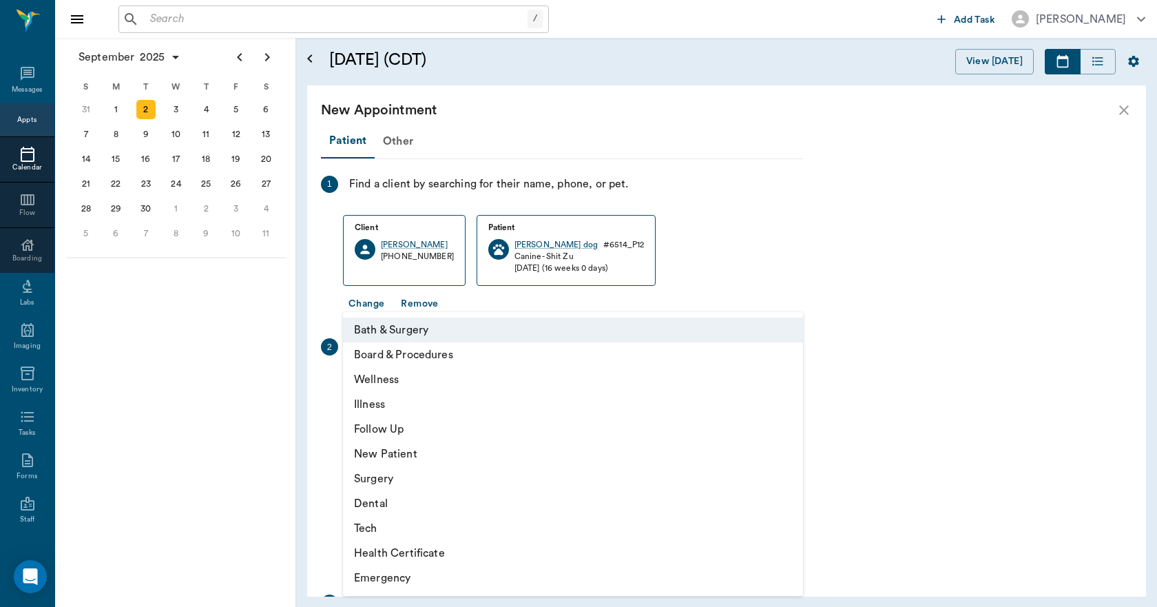
click at [490, 388] on body "/ ​ Add Task Dr. Bert Ellsworth Nectar Messages Appts Calendar Flow Boarding La…" at bounding box center [578, 303] width 1157 height 607
click at [401, 449] on li "New Patient" at bounding box center [573, 453] width 460 height 25
type input "65d2be4f46e3a538d89b8c17"
type input "01:30 PM"
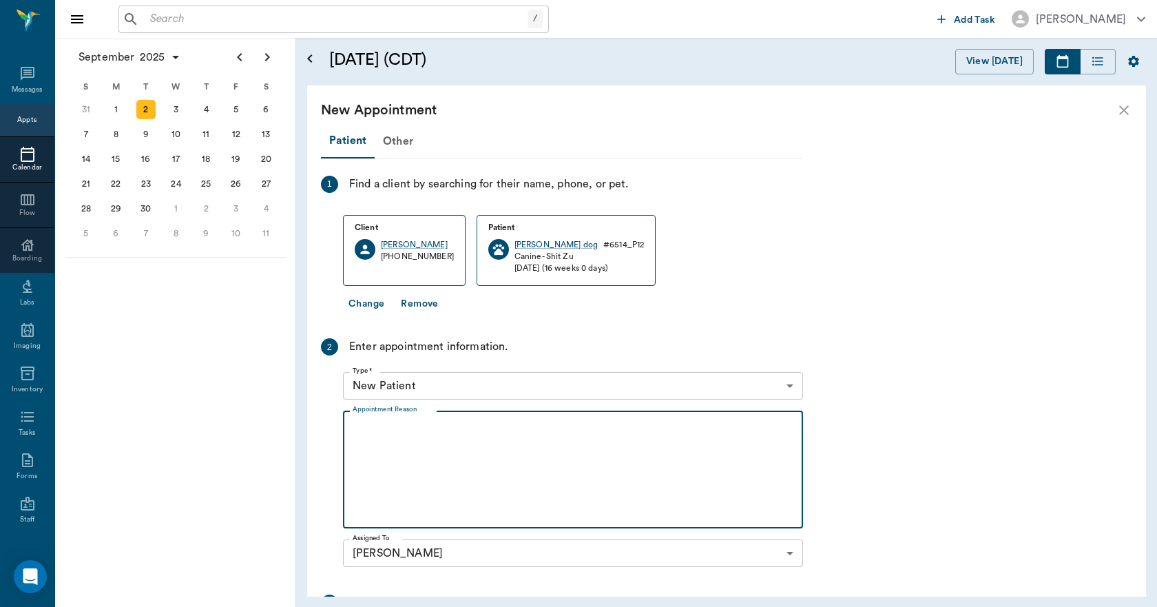
click at [439, 459] on textarea "Appointment Reason" at bounding box center [573, 469] width 441 height 95
type textarea "G"
type textarea "GOT HIM AND NEEDS A WEL"
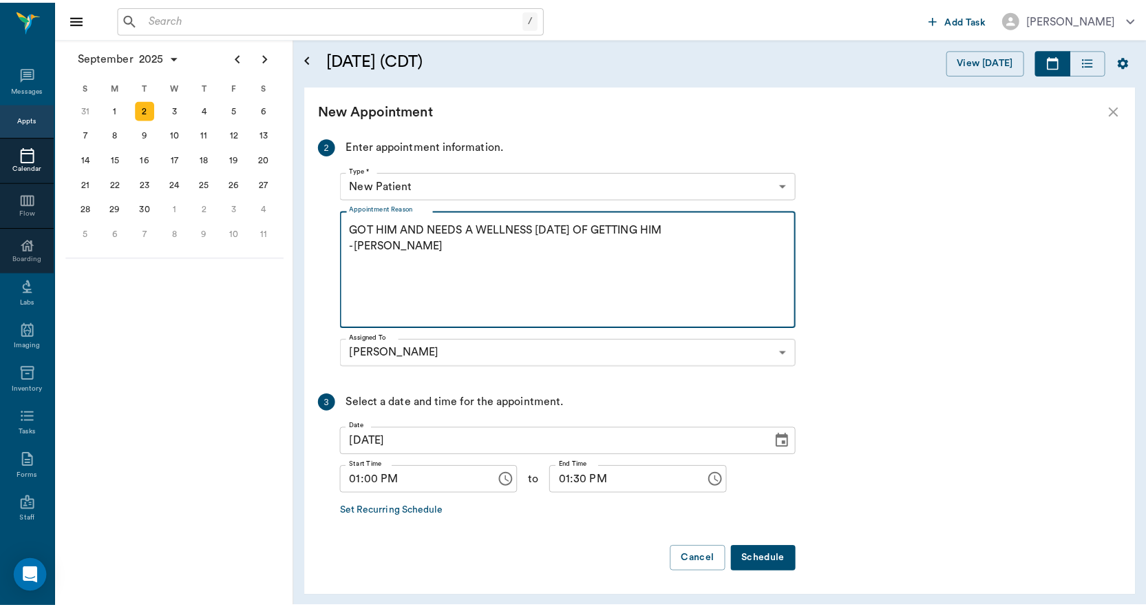
scroll to position [201, 0]
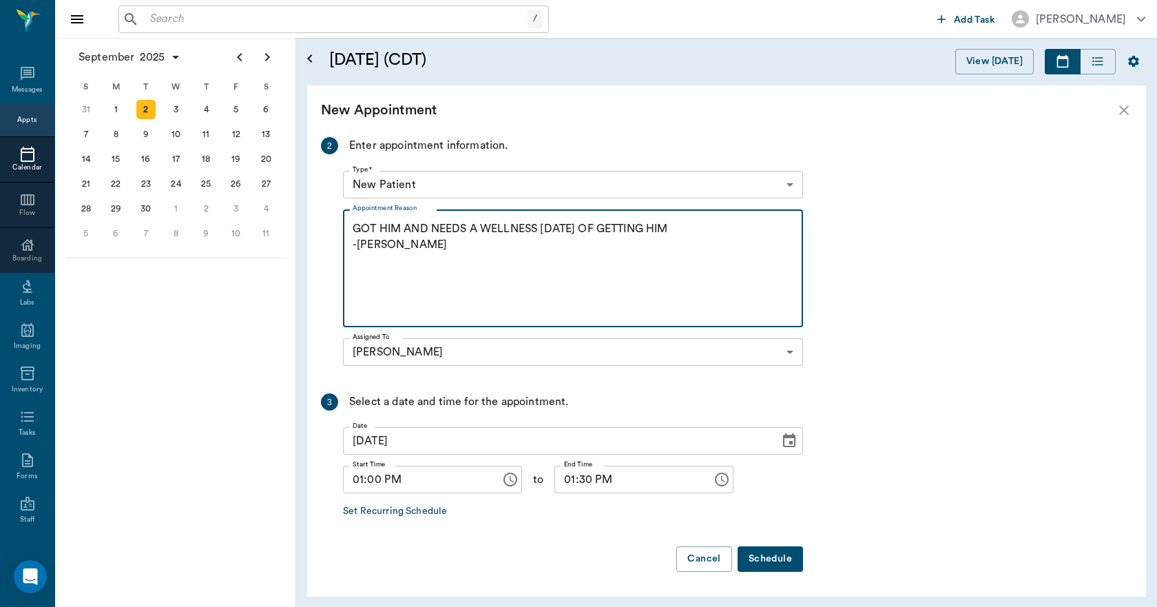
type textarea "GOT HIM AND NEEDS A WELLNESS [DATE] OF GETTING HIM -[PERSON_NAME]"
click at [554, 484] on input "01:30 PM" at bounding box center [628, 479] width 148 height 28
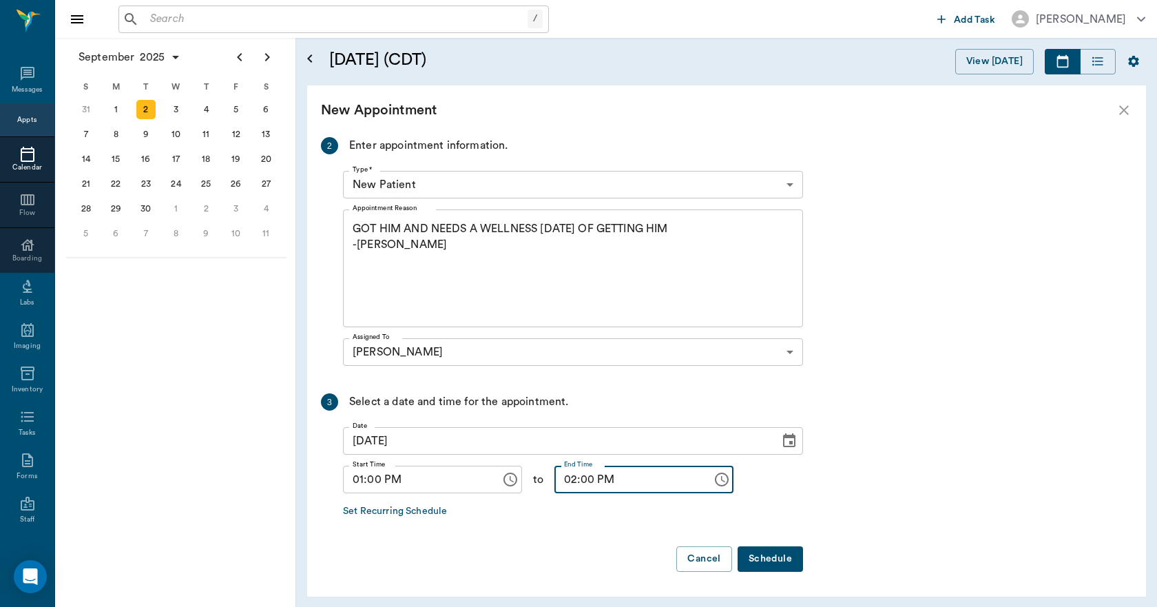
type input "02:00 PM"
click at [761, 557] on button "Schedule" at bounding box center [769, 558] width 65 height 25
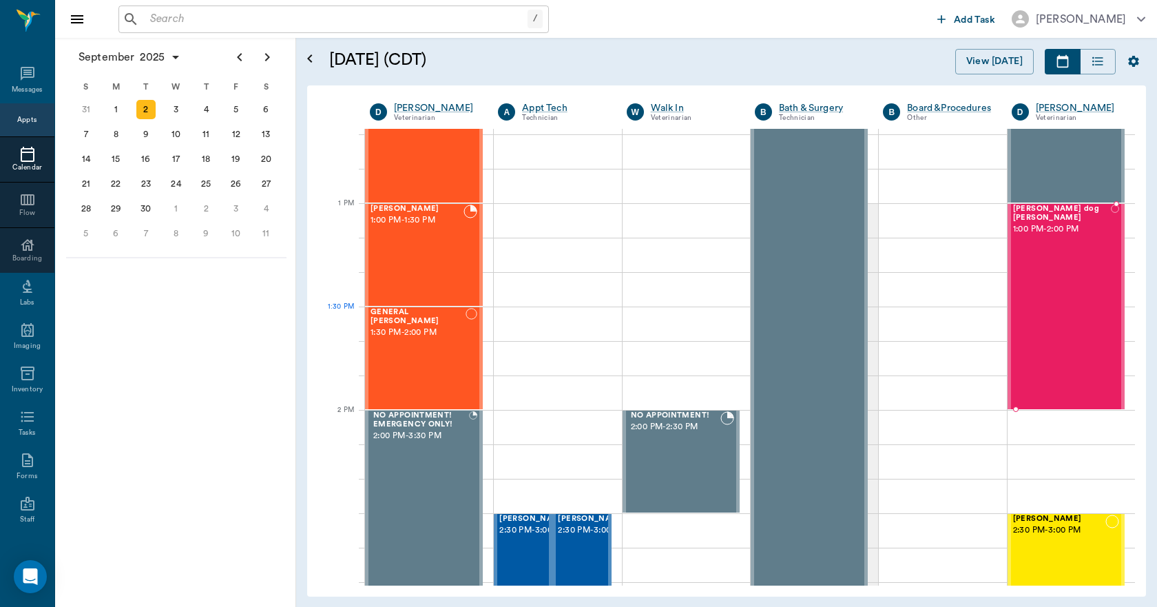
click at [1015, 305] on div "ms. hammonds dog Hammonds 1:00 PM - 2:00 PM" at bounding box center [1062, 307] width 98 height 204
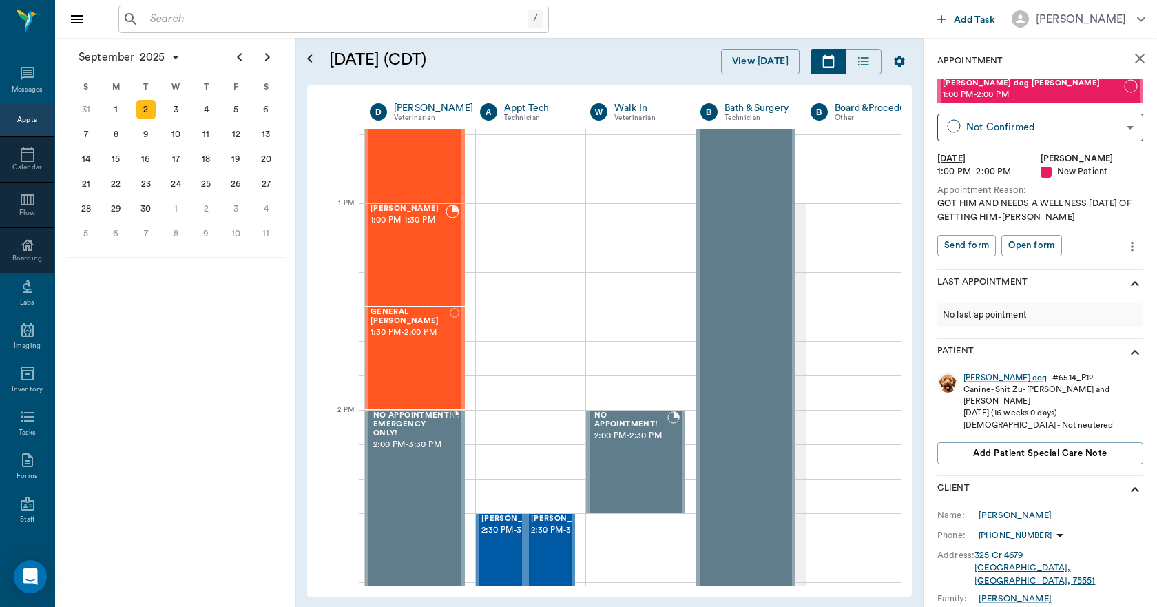
click at [990, 509] on div "Linda Hammonds" at bounding box center [1014, 515] width 73 height 12
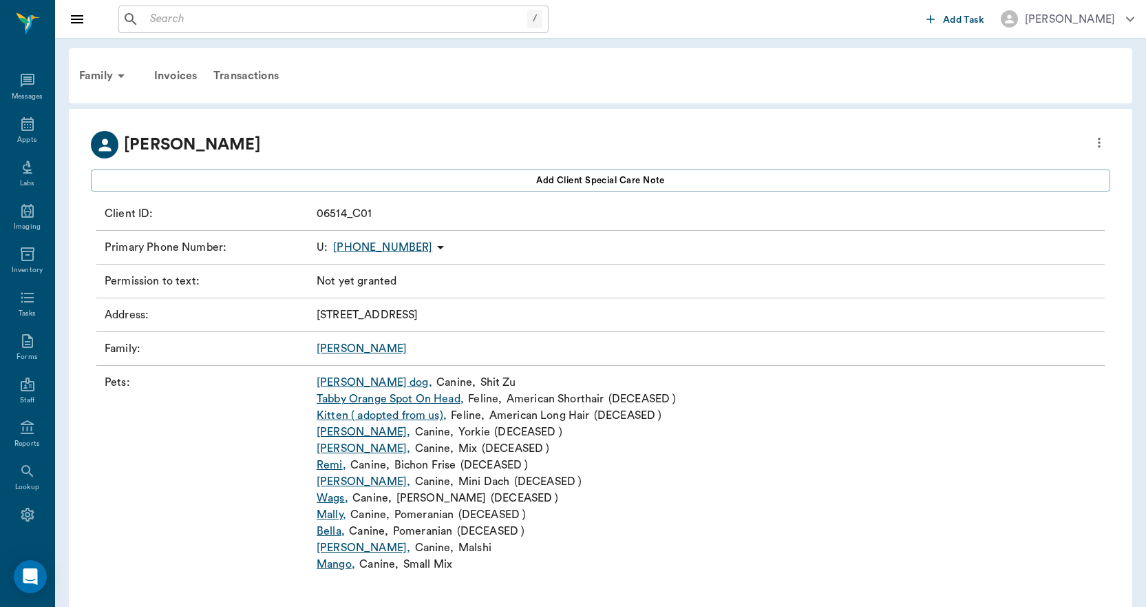
click at [96, 72] on div "Family" at bounding box center [104, 75] width 67 height 33
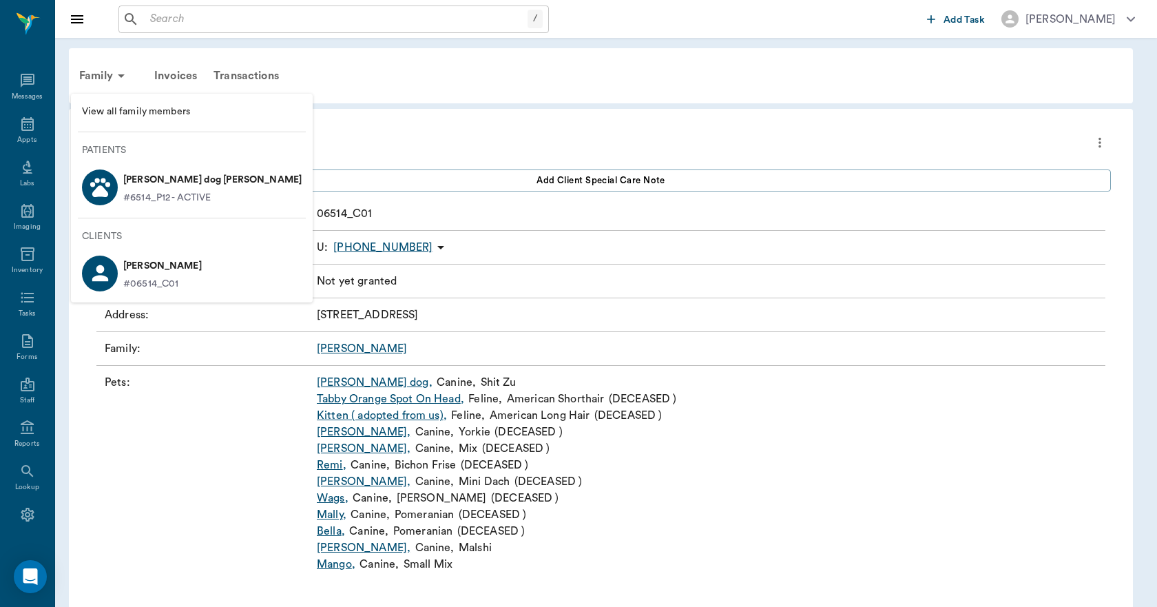
click at [105, 98] on div "View all family members Patients ms. hammonds dog Hammonds #6514_P12 - ACTIVE C…" at bounding box center [192, 198] width 242 height 209
click at [112, 108] on span "View all family members" at bounding box center [192, 112] width 220 height 14
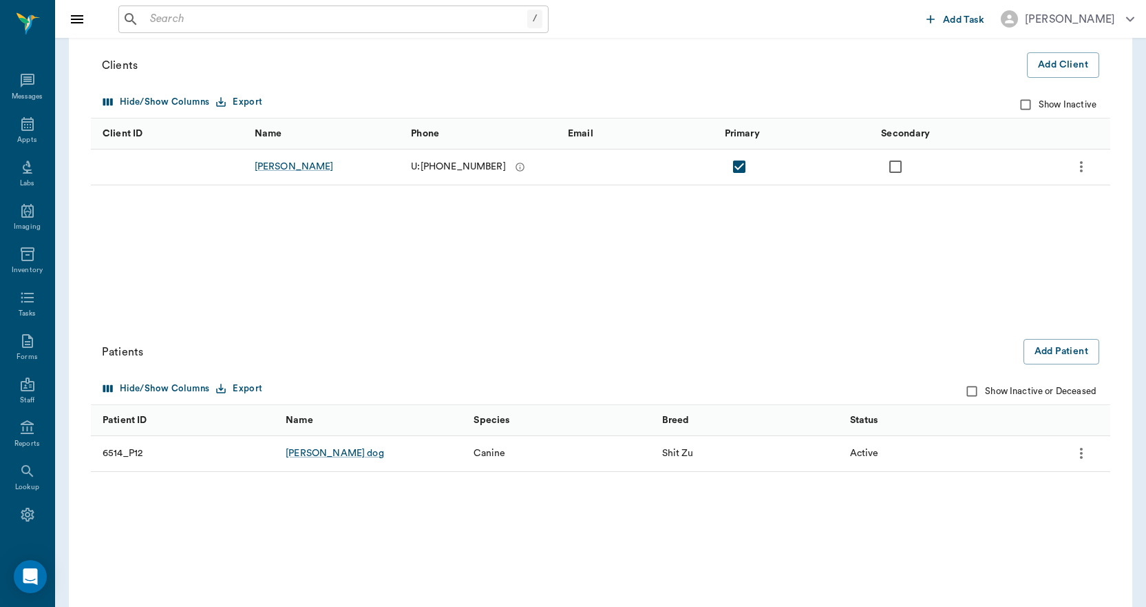
scroll to position [170, 0]
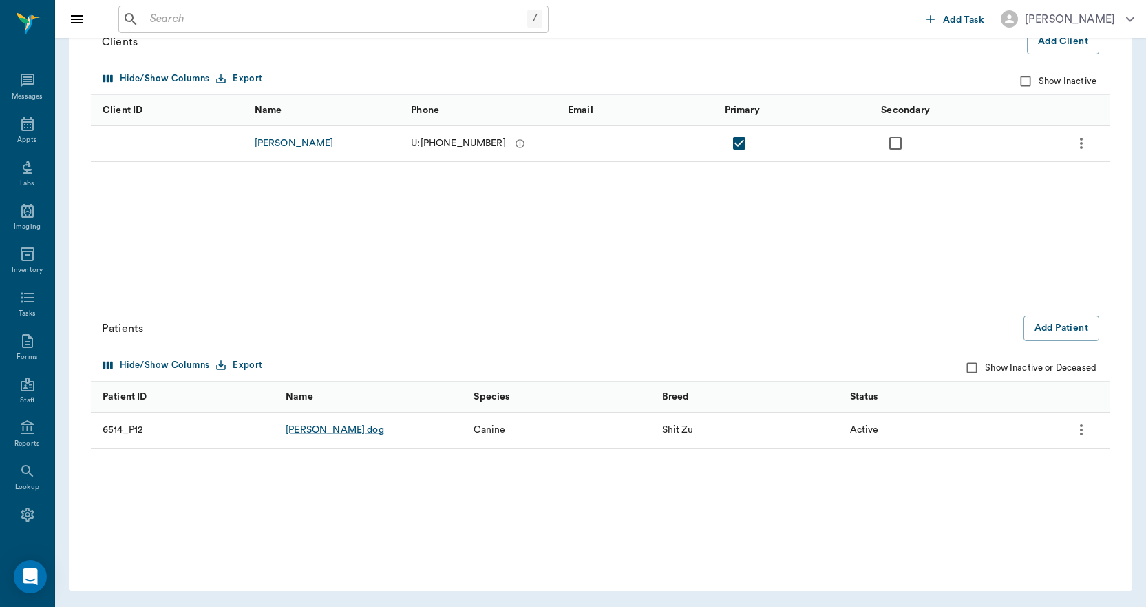
click at [974, 365] on input "Show Inactive or Deceased" at bounding box center [972, 368] width 26 height 26
checkbox input "true"
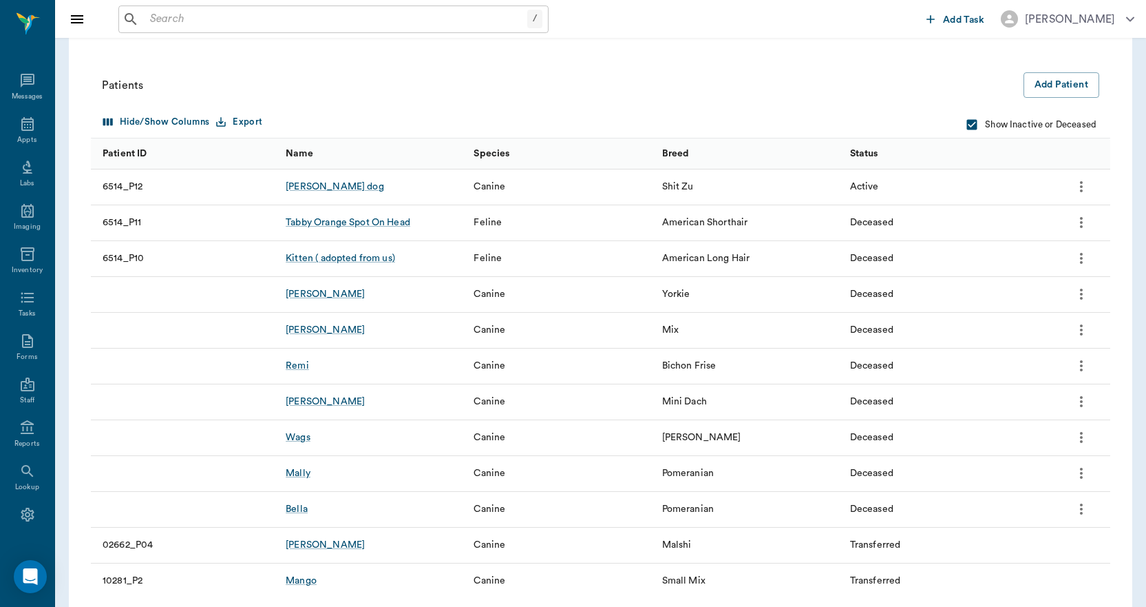
scroll to position [432, 0]
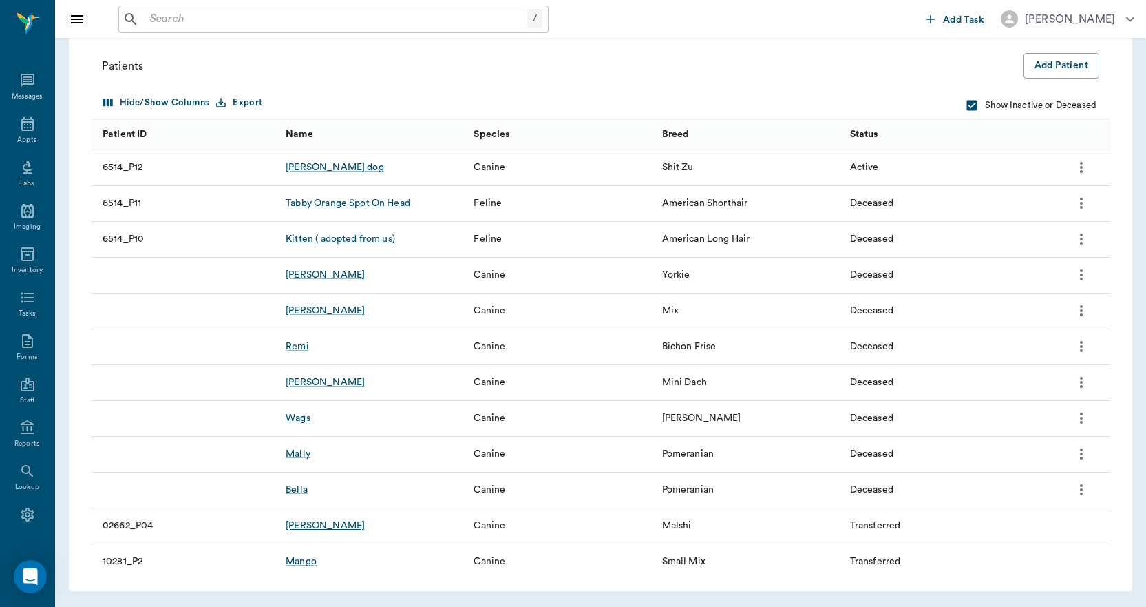
click at [317, 527] on div "Mr Tibbs" at bounding box center [325, 526] width 79 height 14
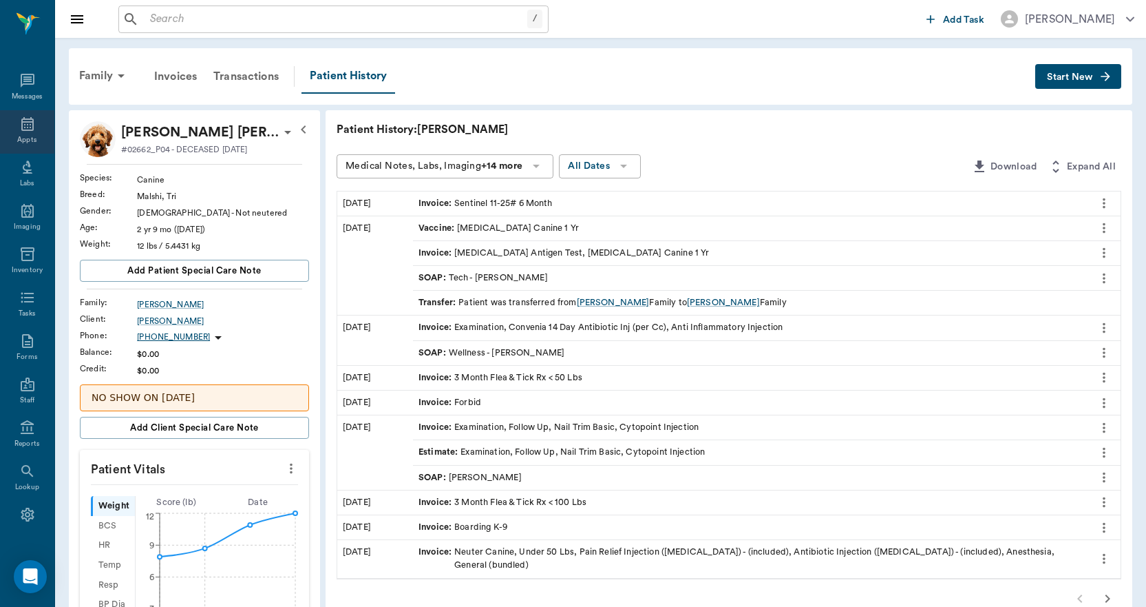
click at [19, 116] on icon at bounding box center [27, 124] width 17 height 17
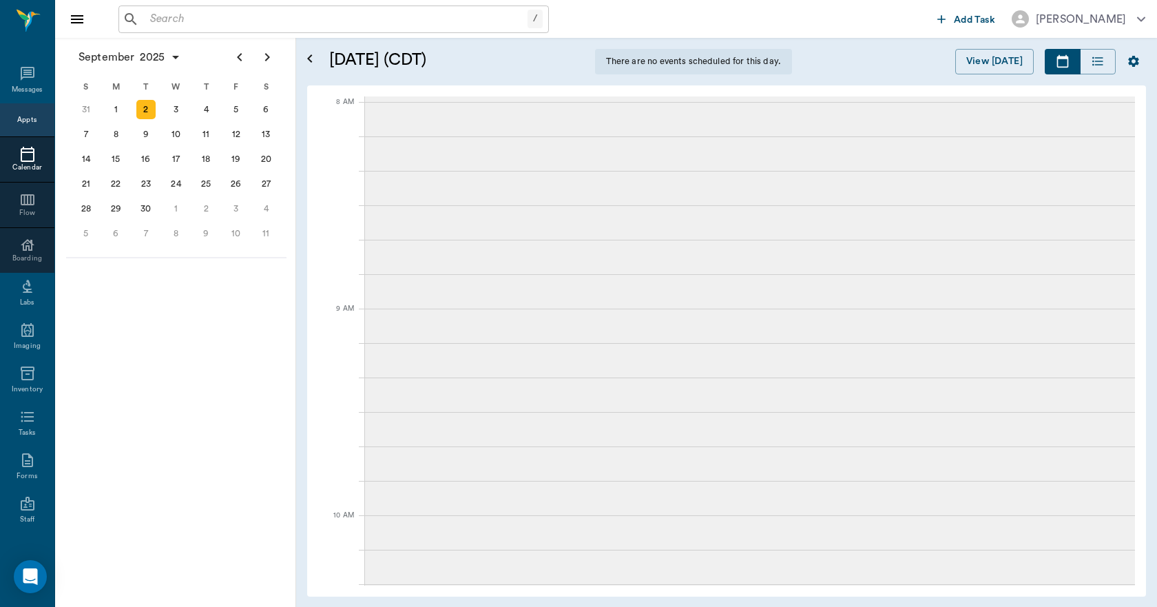
scroll to position [207, 0]
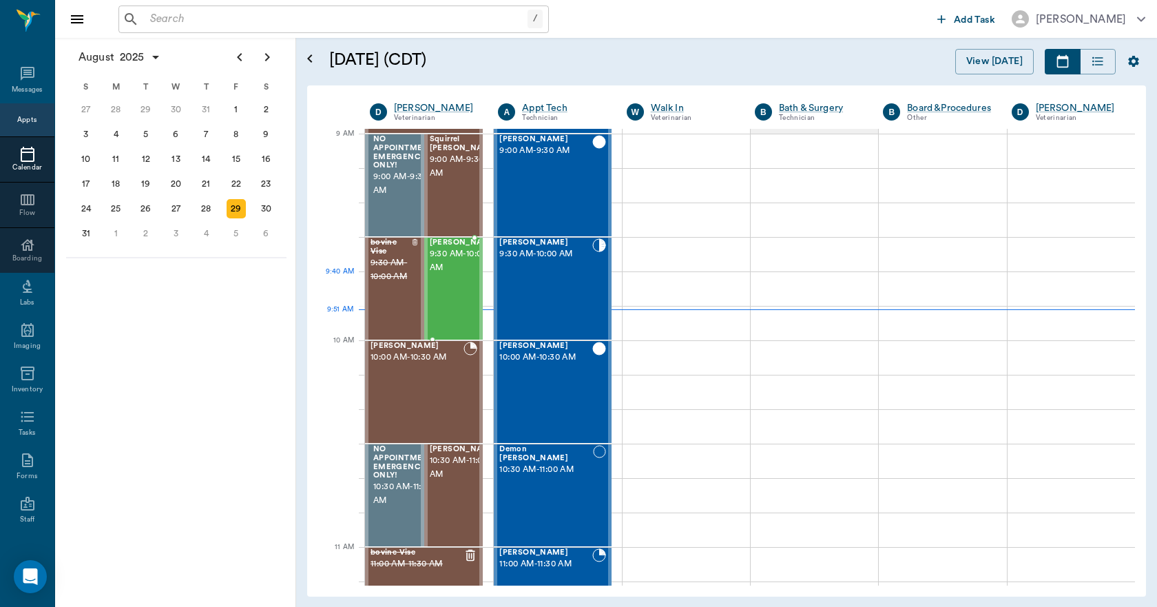
click at [440, 286] on div "Susie Forga 9:30 AM - 10:00 AM" at bounding box center [464, 288] width 69 height 101
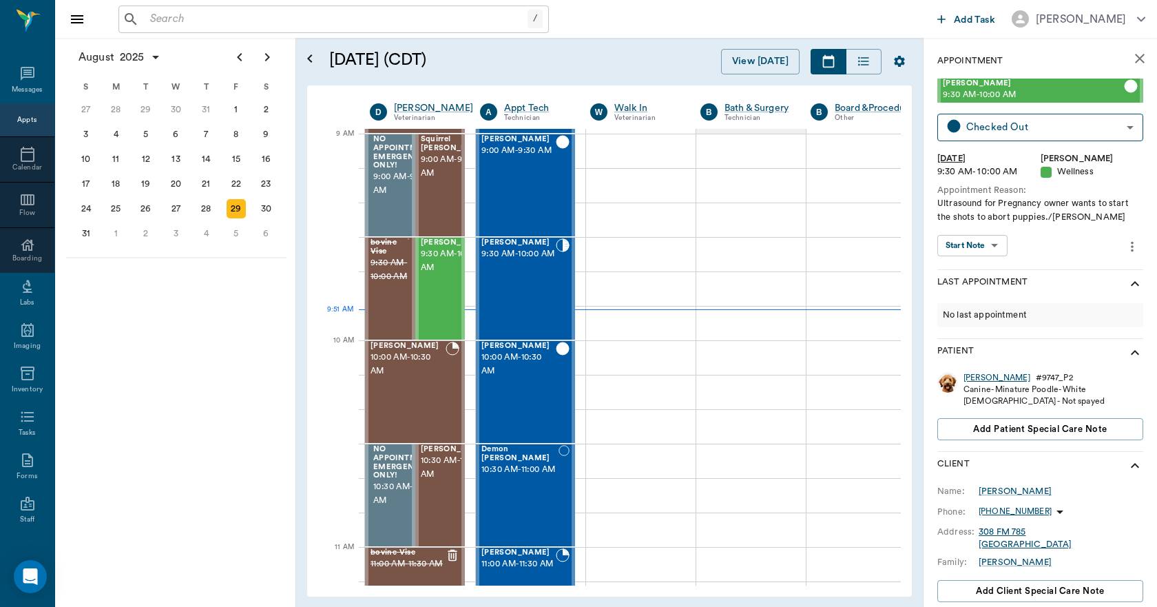
click at [974, 375] on div "Susie" at bounding box center [996, 378] width 67 height 12
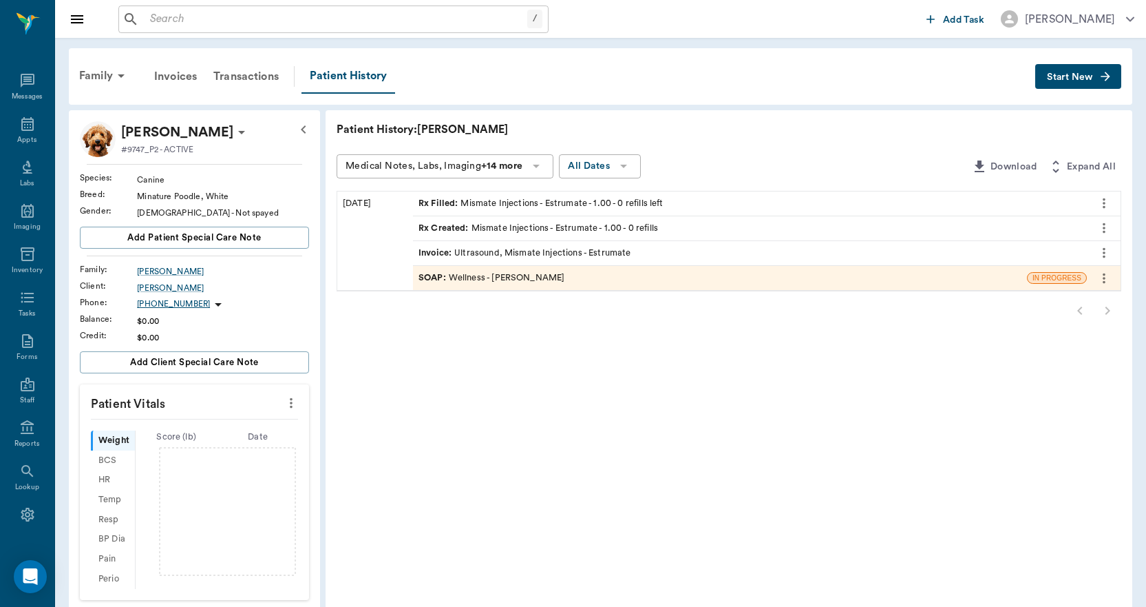
click at [1112, 308] on div at bounding box center [729, 311] width 785 height 28
click at [250, 74] on div "Transactions" at bounding box center [246, 76] width 82 height 33
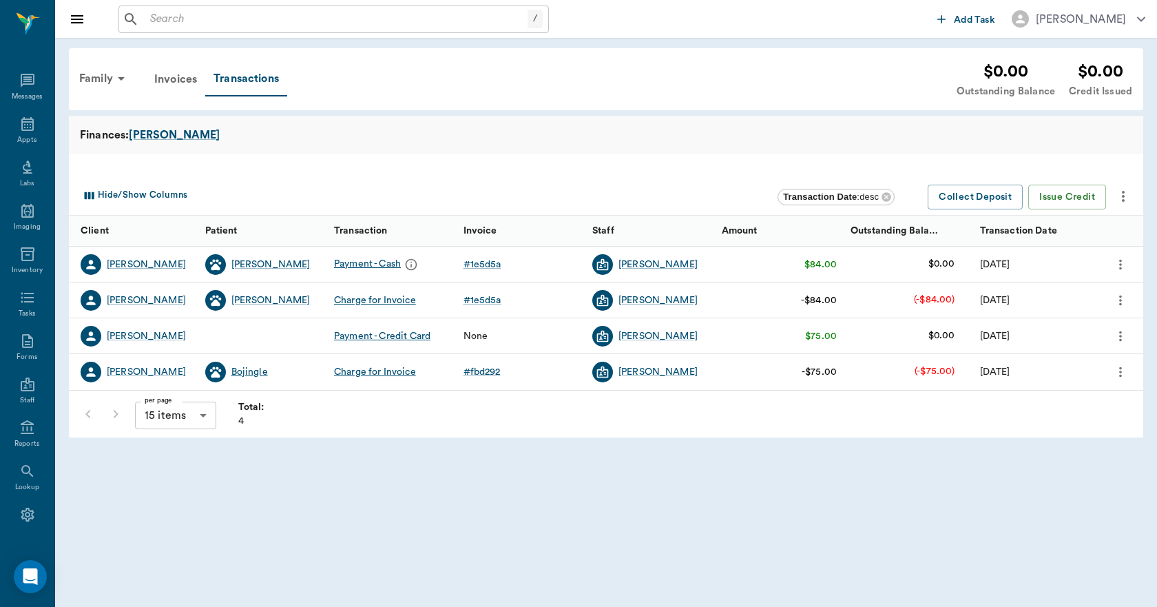
click at [251, 372] on div "Bojingle" at bounding box center [249, 372] width 36 height 14
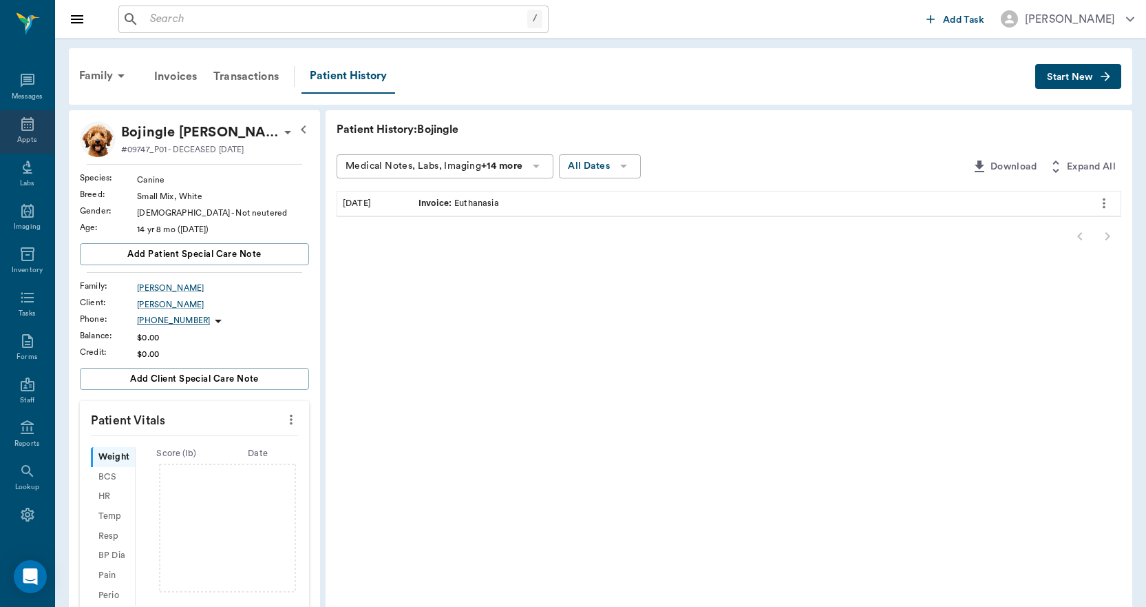
click at [21, 132] on div "Appts" at bounding box center [27, 131] width 54 height 43
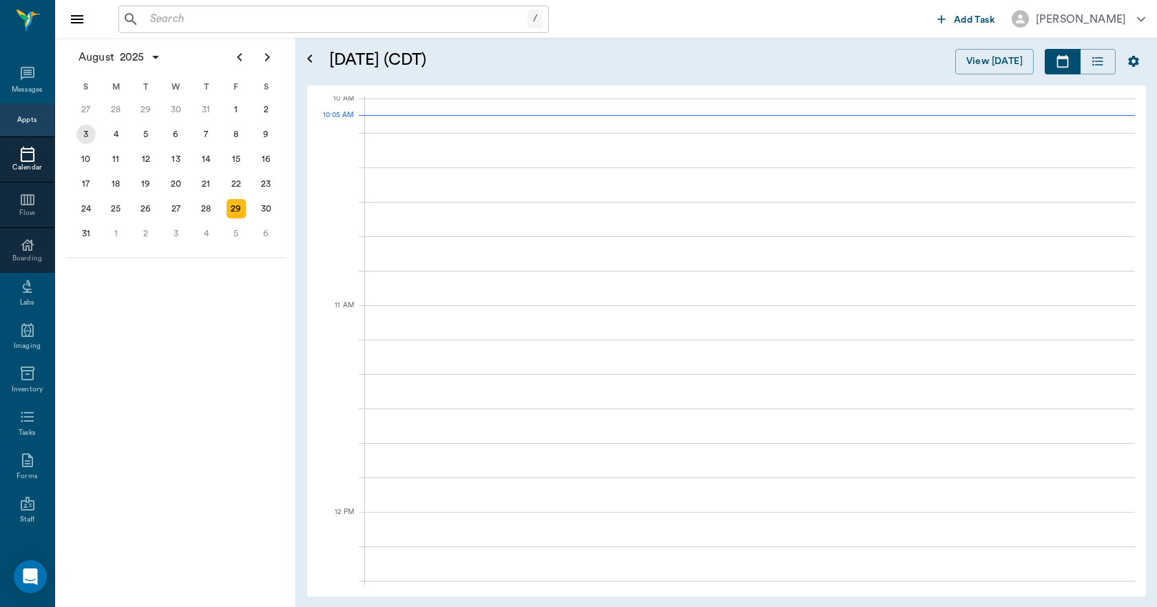
scroll to position [417, 0]
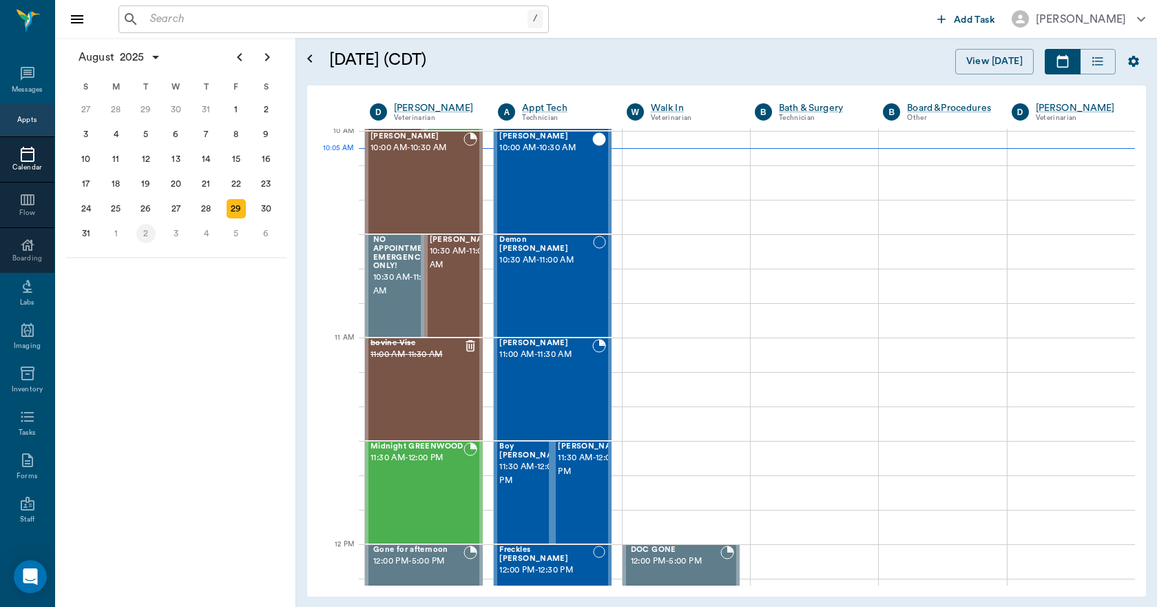
click at [150, 238] on div "2" at bounding box center [145, 233] width 19 height 19
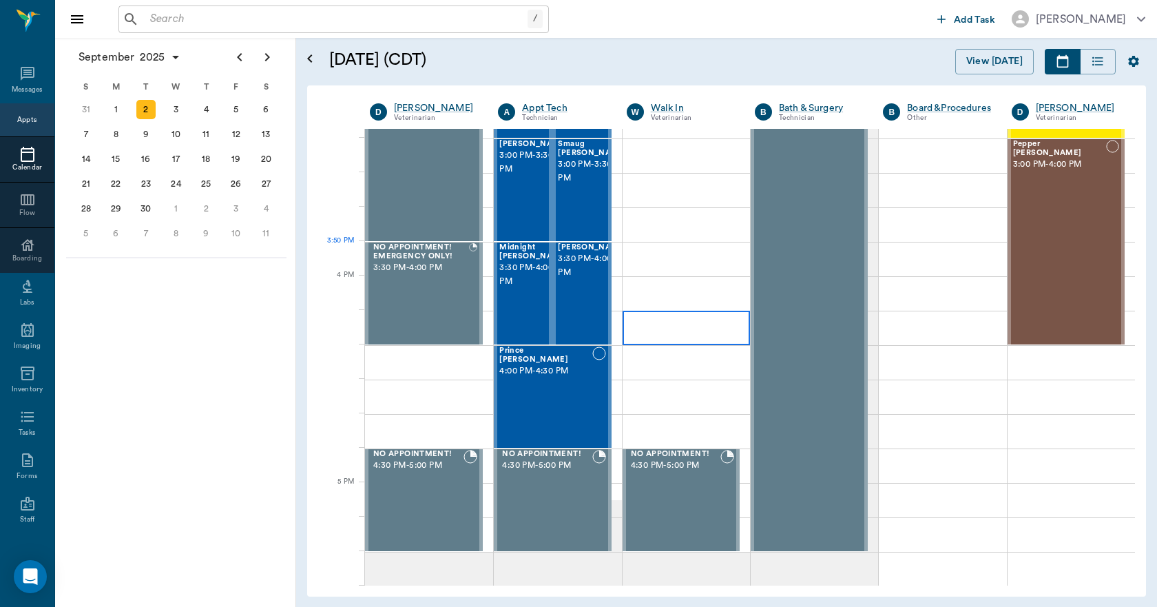
scroll to position [1515, 0]
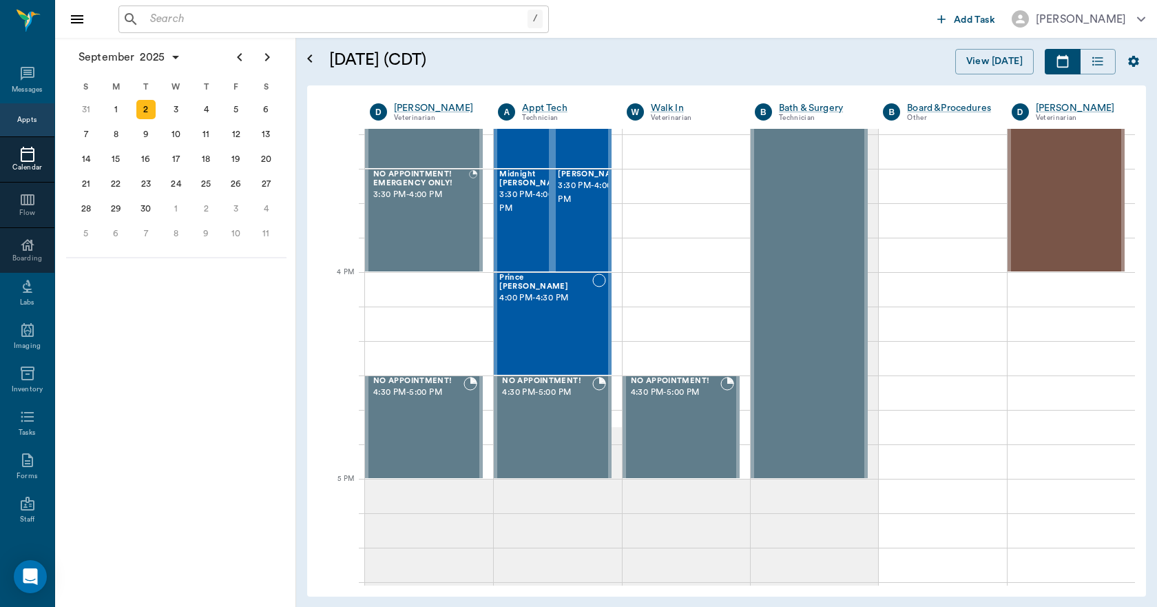
click at [211, 34] on div "/ ​ Add Task Dr. Bert Ellsworth" at bounding box center [606, 19] width 1102 height 38
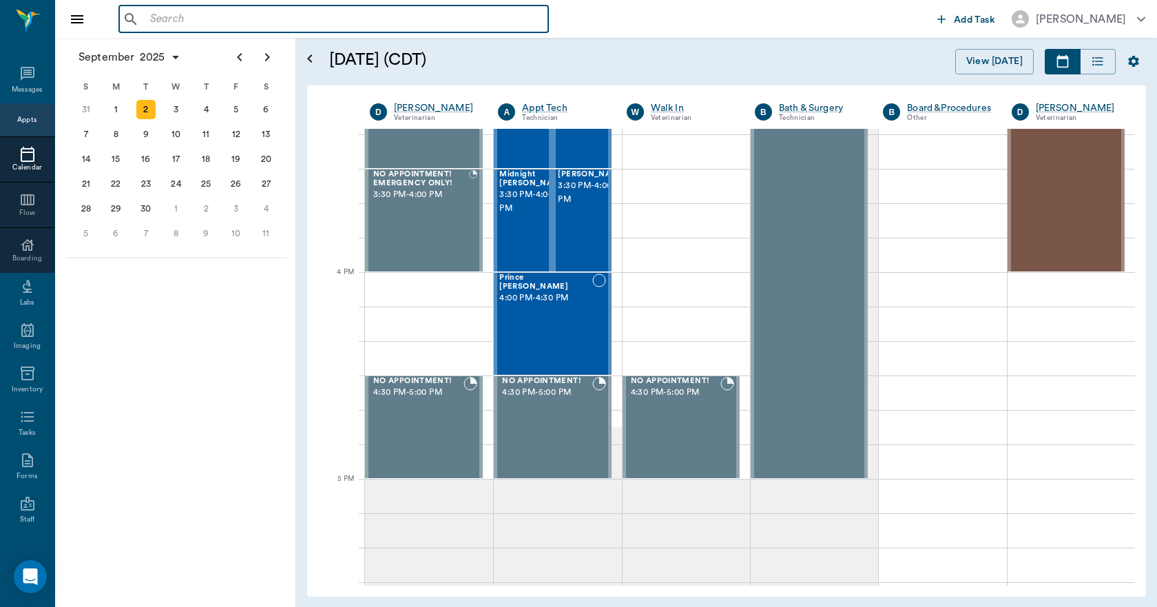
click at [211, 17] on input "text" at bounding box center [344, 19] width 398 height 19
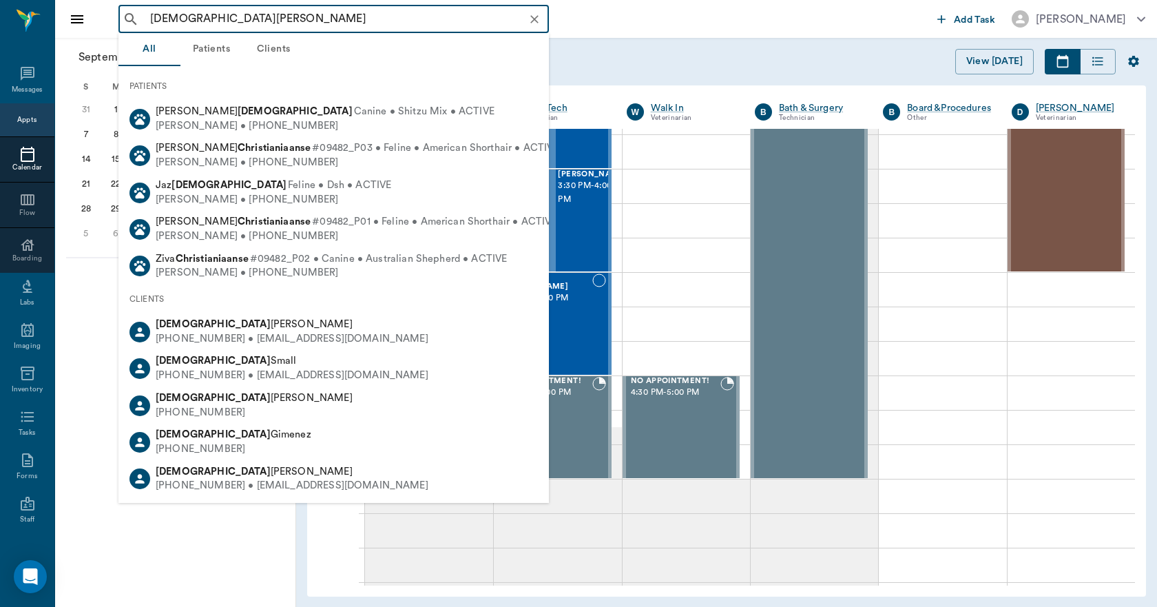
click at [221, 17] on input "CHRISTI TAYHLOR" at bounding box center [345, 19] width 400 height 19
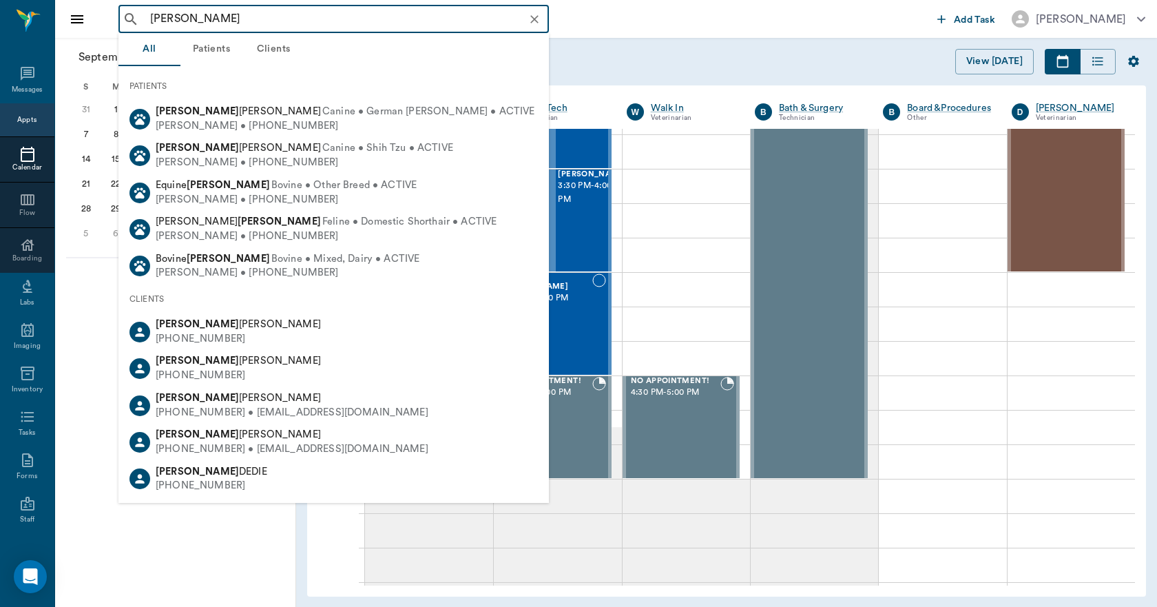
click at [185, 15] on input "CHRISTI TAYLOR" at bounding box center [345, 19] width 400 height 19
drag, startPoint x: 194, startPoint y: 17, endPoint x: 127, endPoint y: 18, distance: 66.8
click at [127, 18] on div "CHRISTI TAYLOR ​" at bounding box center [333, 20] width 430 height 28
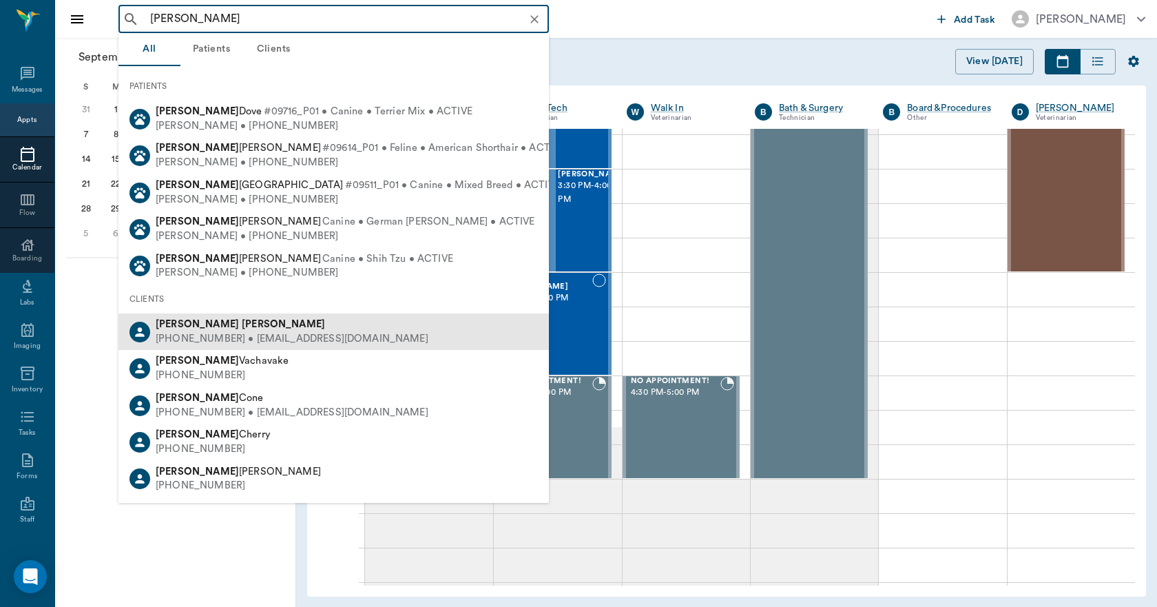
click at [221, 332] on div "(432) 559-9890 • DTA116@gmail.com" at bounding box center [292, 339] width 273 height 14
type input "DAVE TAYLOR"
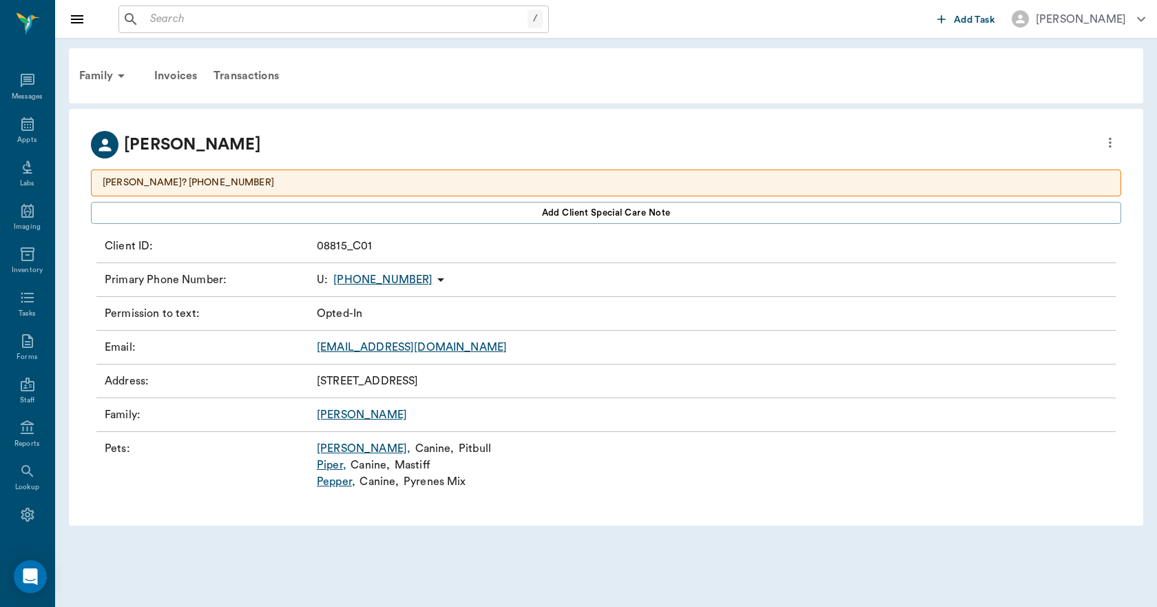
click at [346, 483] on link "Pepper ," at bounding box center [336, 481] width 39 height 17
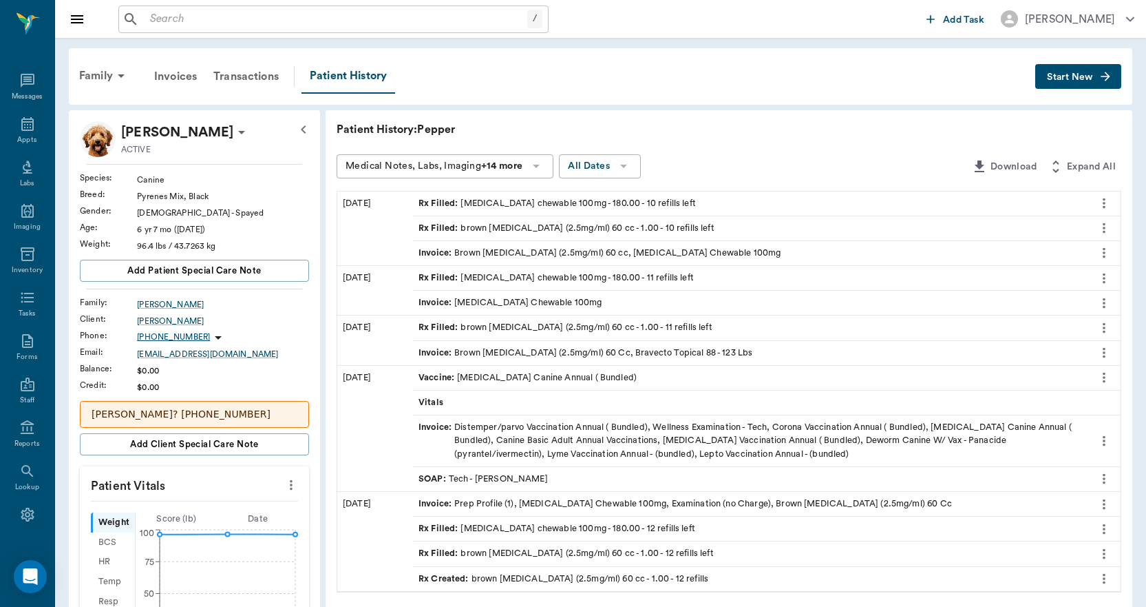
click at [1105, 202] on icon "more" at bounding box center [1104, 203] width 3 height 10
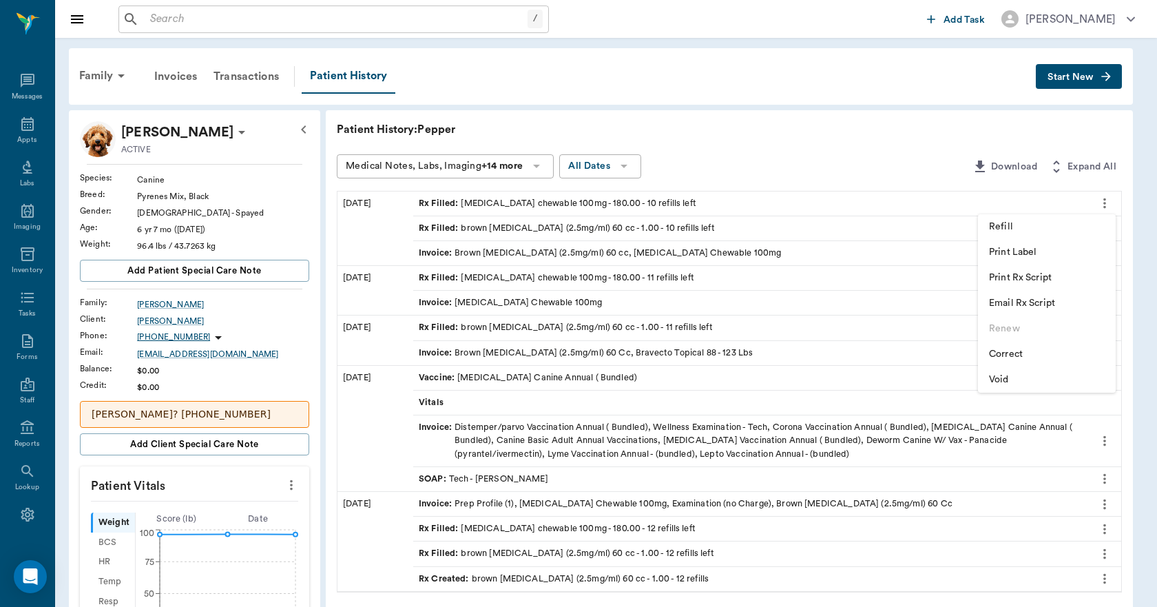
click at [1051, 280] on span "Print Rx Script" at bounding box center [1047, 278] width 116 height 14
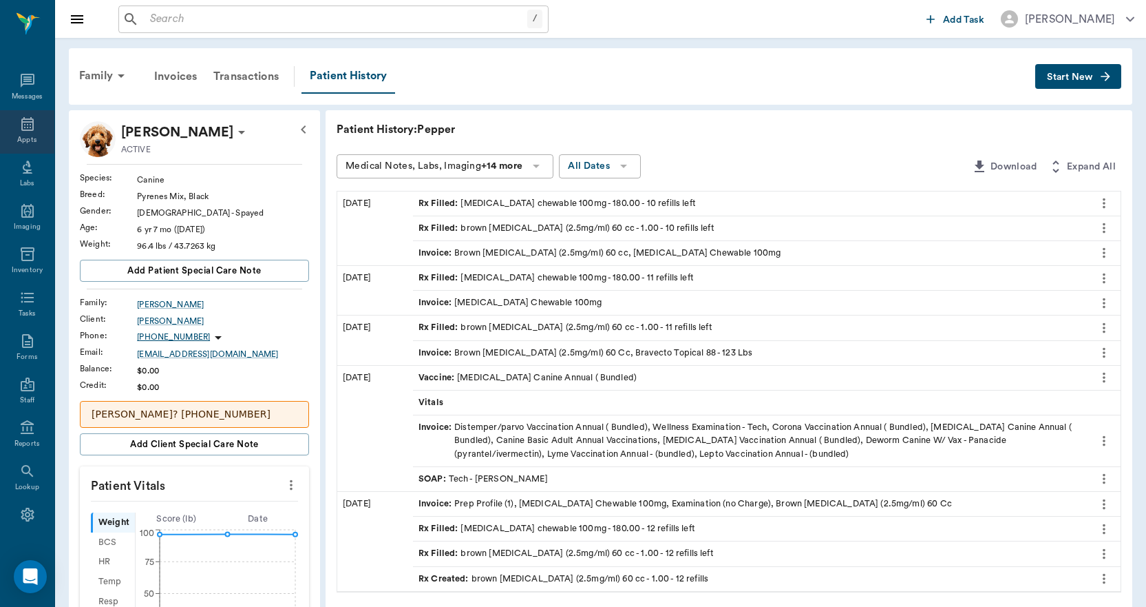
click at [12, 126] on div "Appts" at bounding box center [27, 131] width 54 height 43
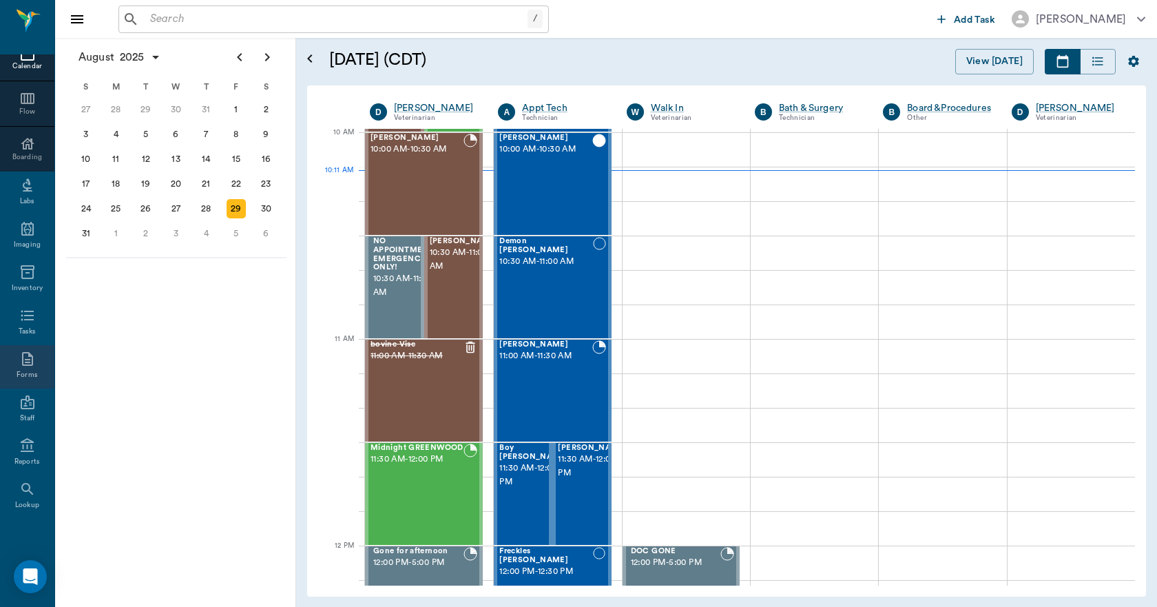
scroll to position [145, 0]
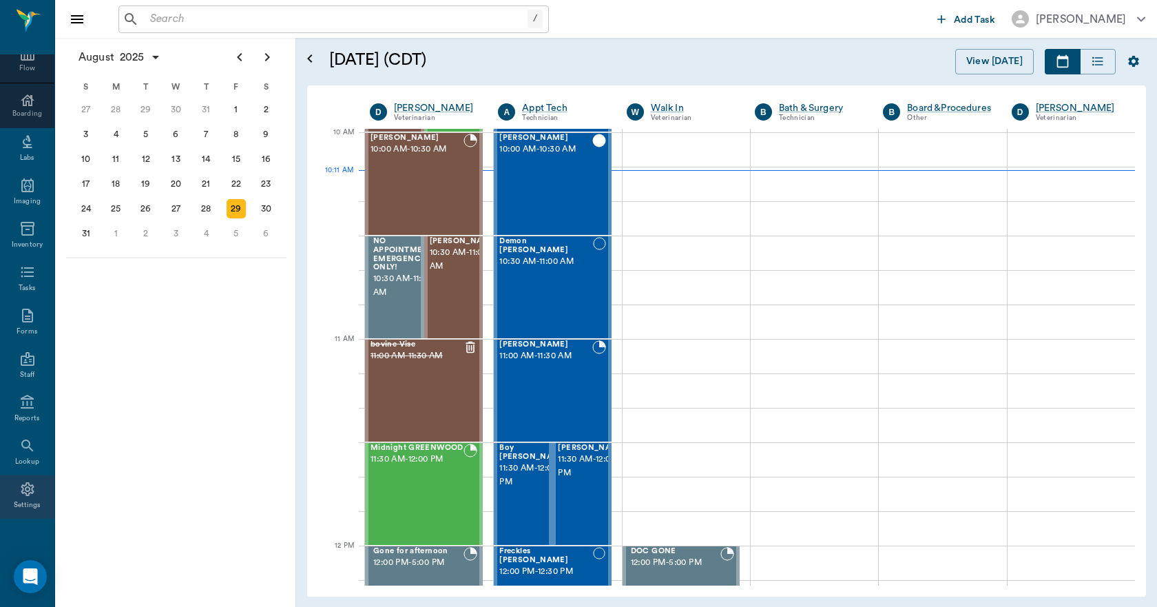
click at [24, 487] on icon at bounding box center [27, 489] width 17 height 17
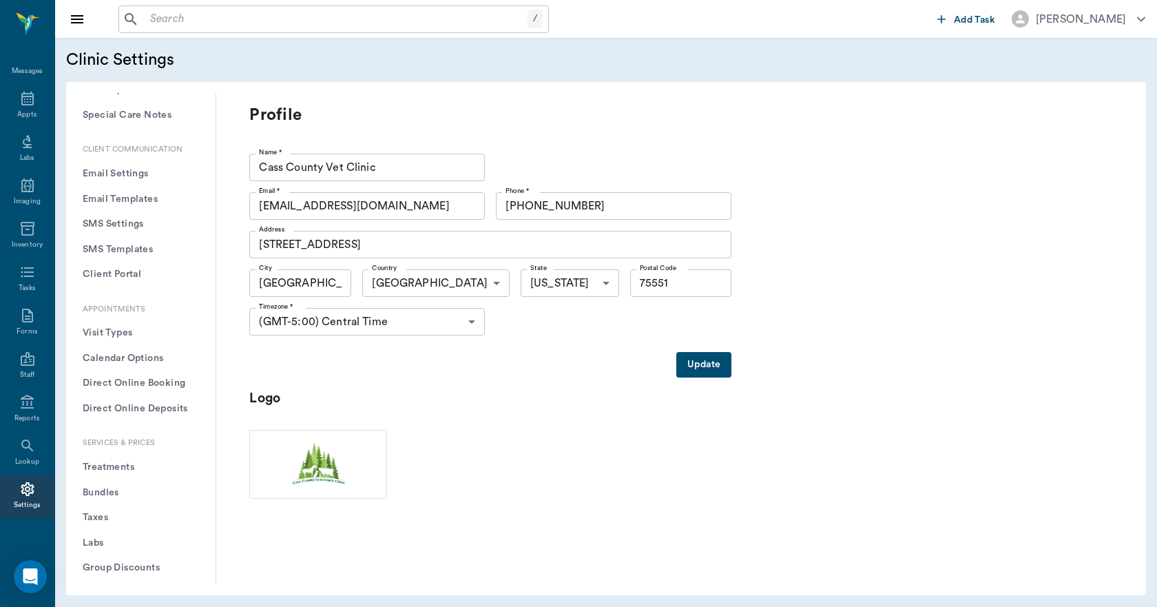
scroll to position [207, 0]
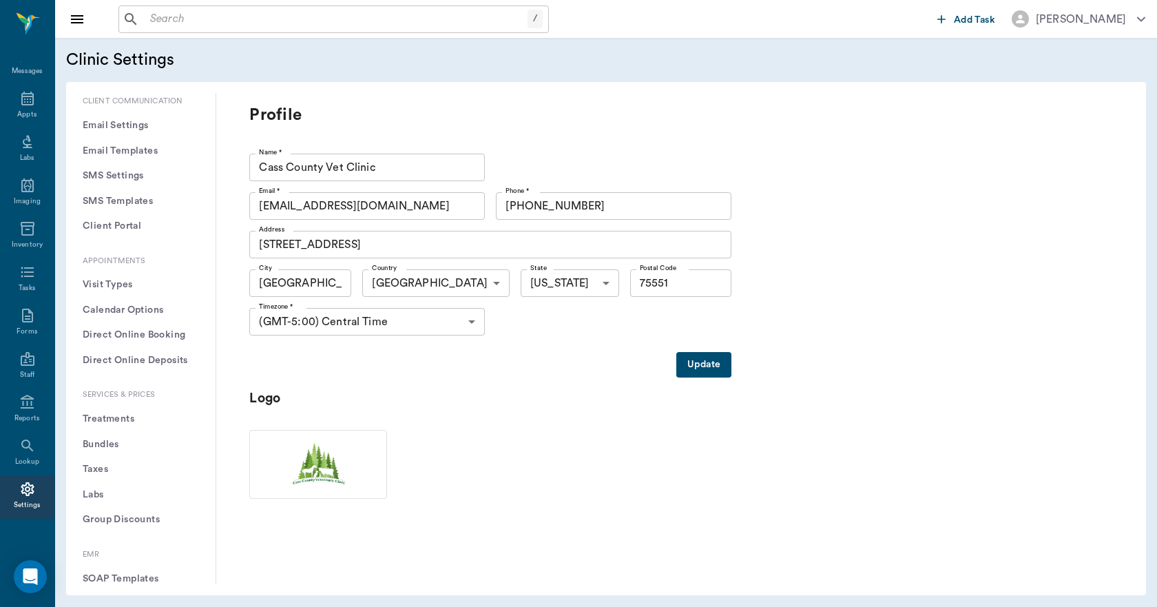
click at [112, 412] on button "Treatments" at bounding box center [140, 418] width 127 height 25
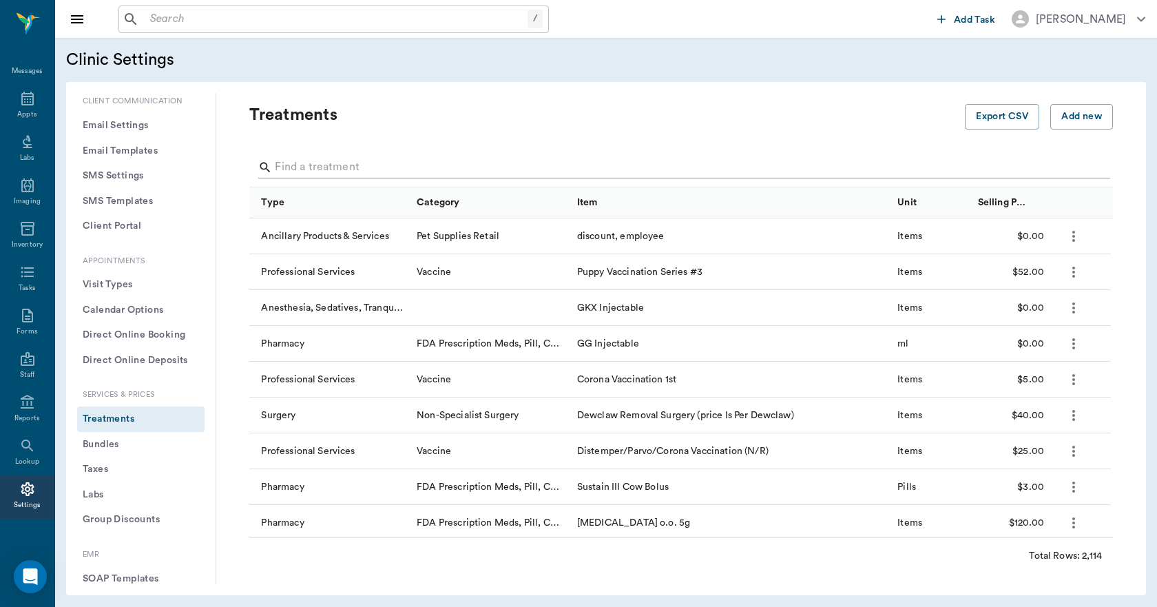
click at [497, 163] on input "Search" at bounding box center [682, 167] width 815 height 22
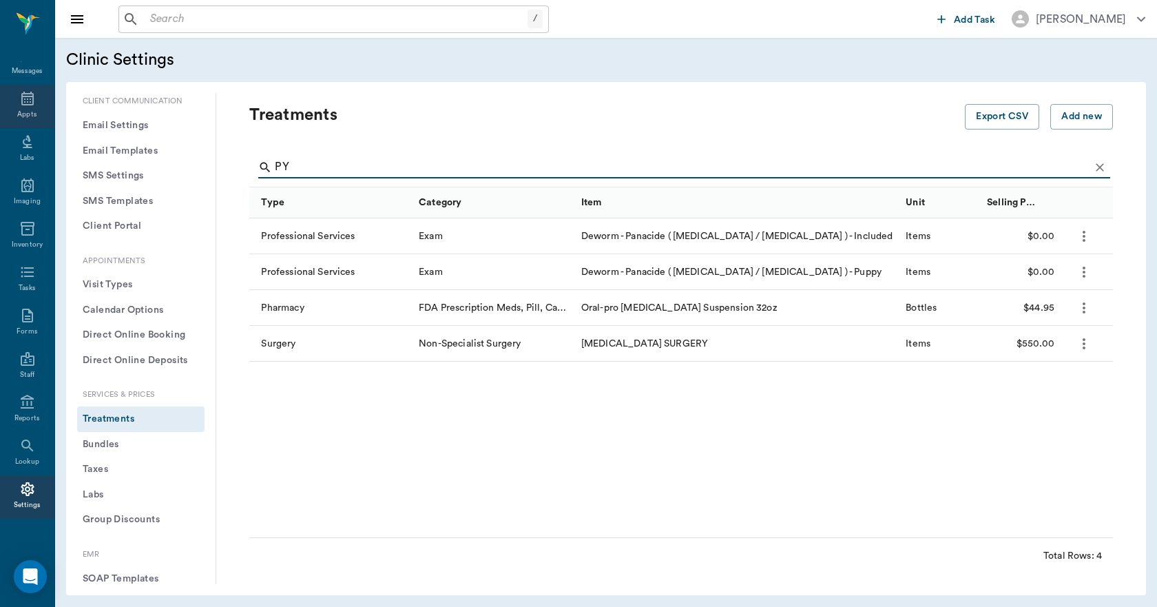
type input "PY"
click at [21, 101] on icon at bounding box center [27, 99] width 12 height 14
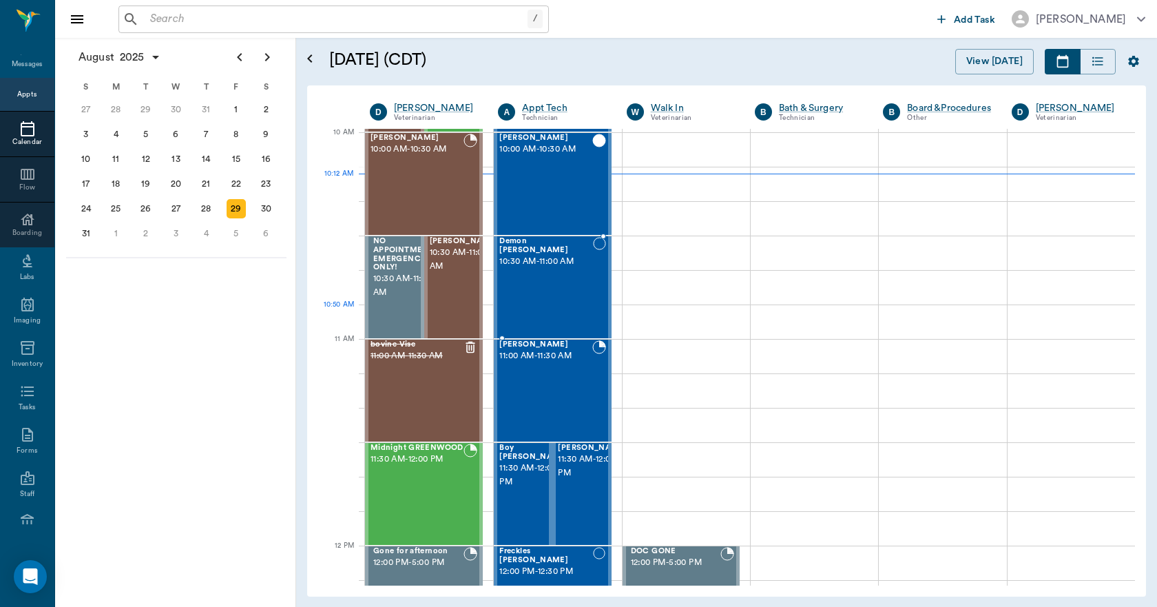
scroll to position [71, 0]
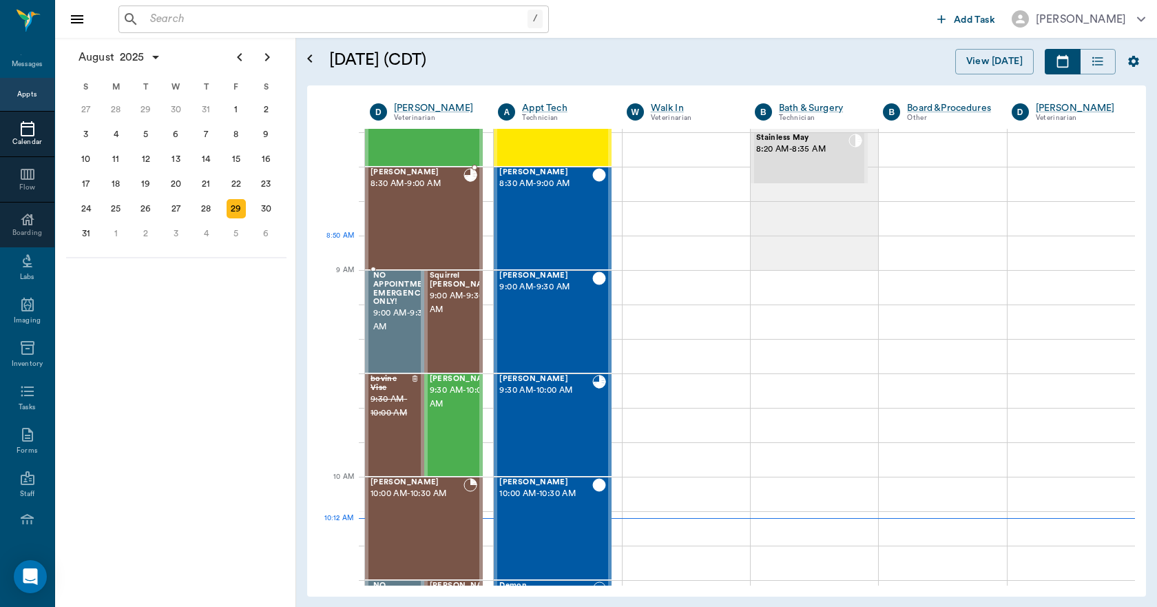
click at [438, 229] on div "Roxie Willis 8:30 AM - 9:00 AM" at bounding box center [416, 218] width 93 height 101
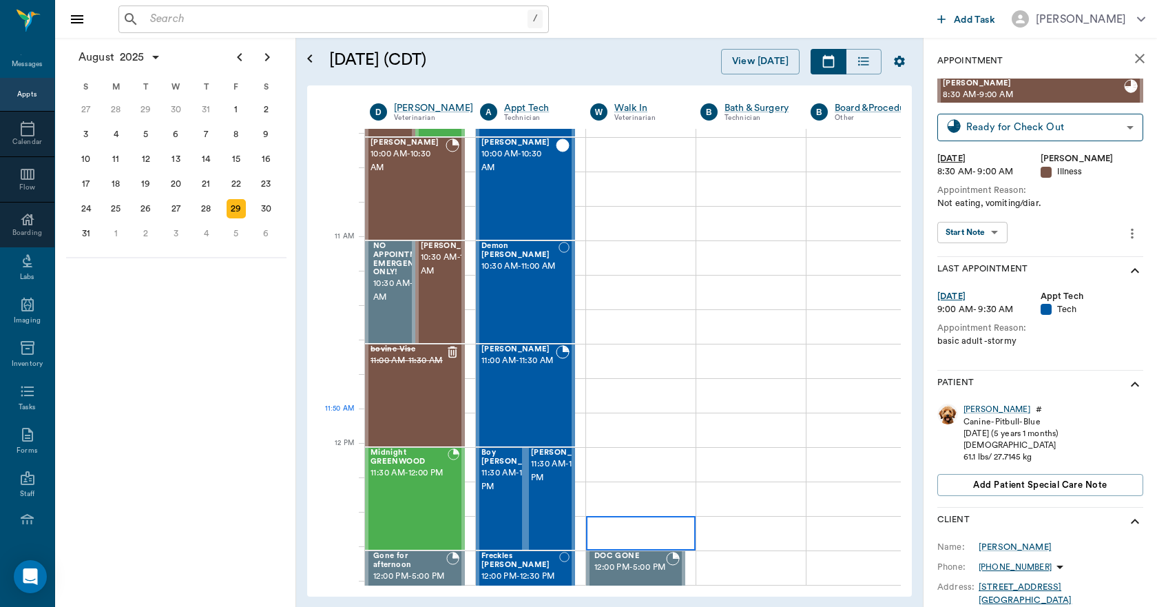
scroll to position [553, 0]
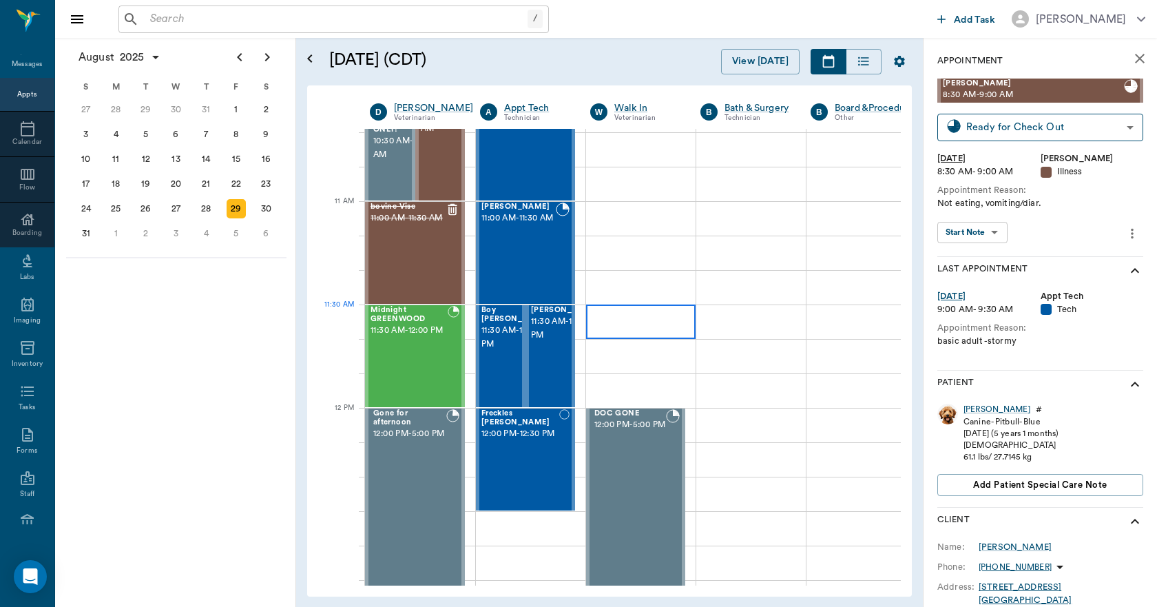
click at [636, 320] on div at bounding box center [640, 321] width 109 height 34
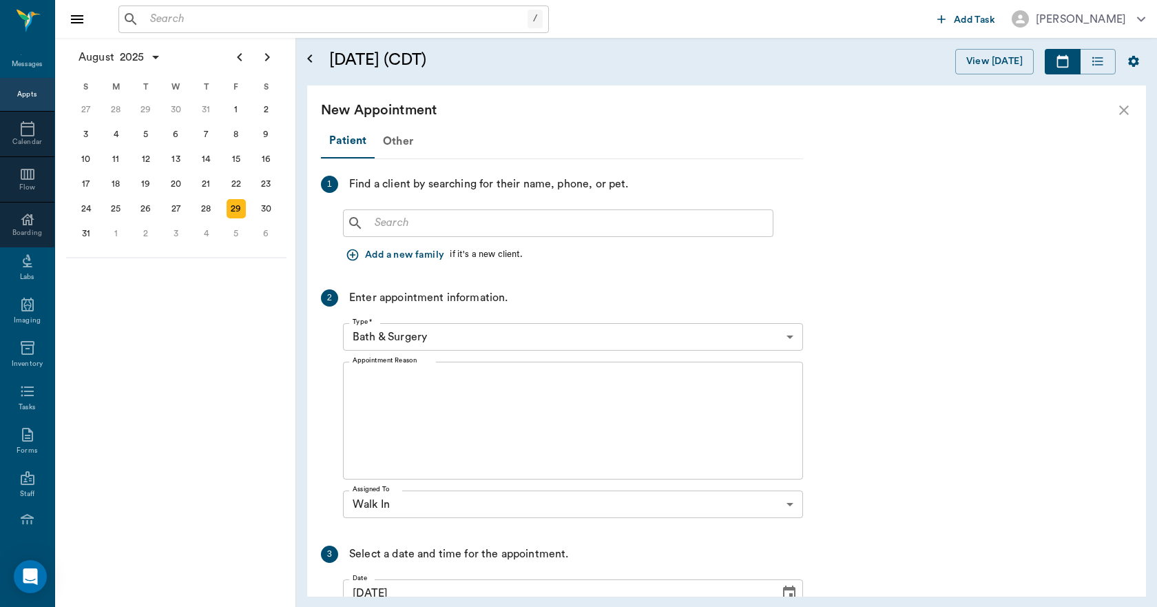
click at [451, 225] on input "text" at bounding box center [568, 222] width 398 height 19
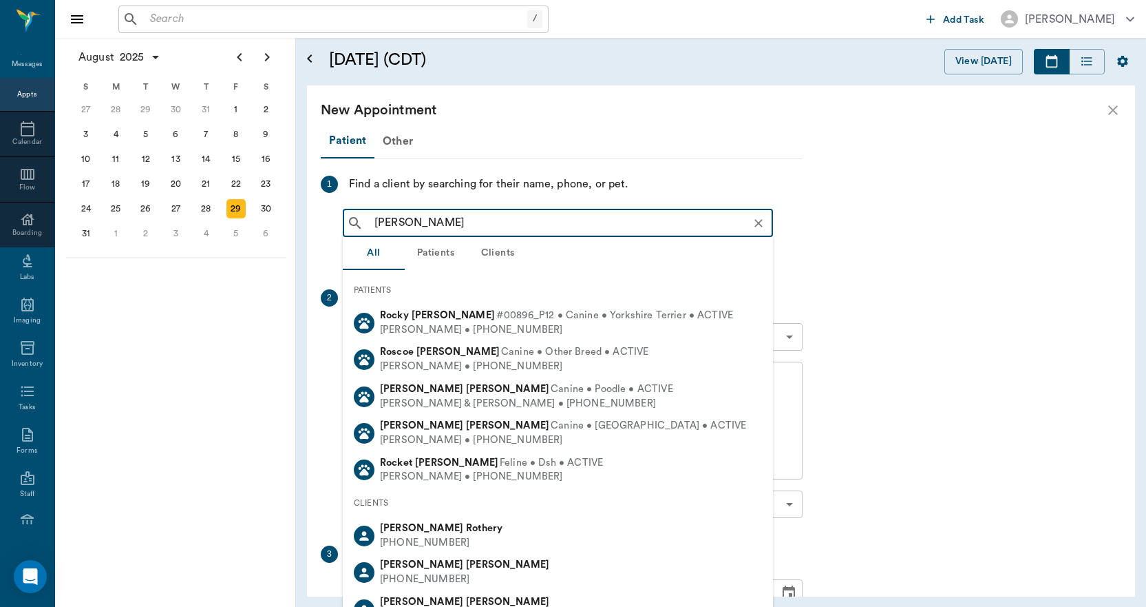
type input "ROXIE WILL"
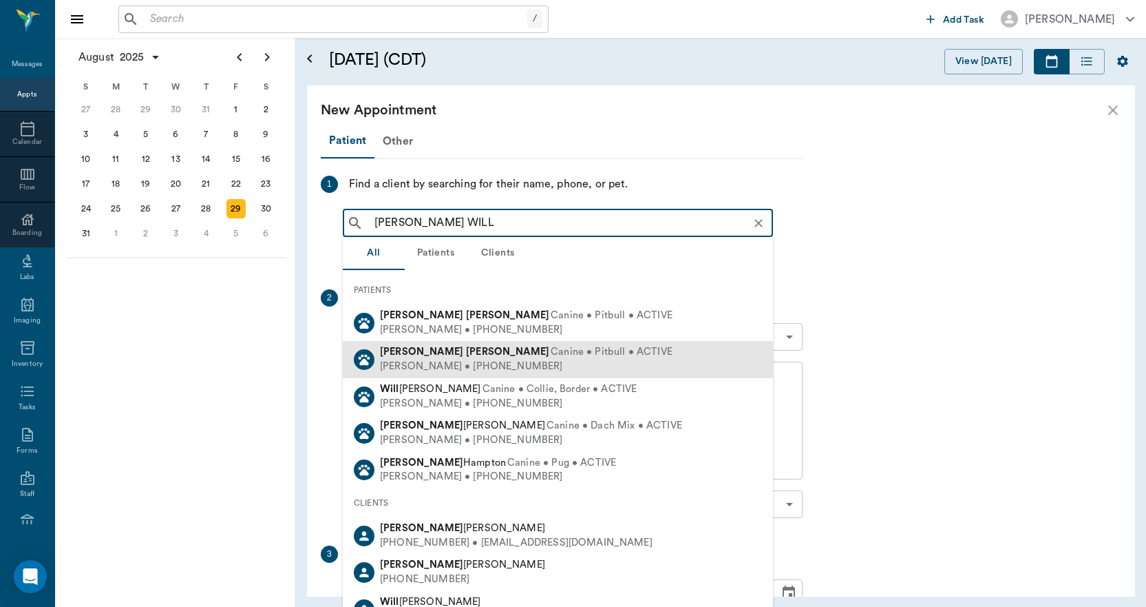
click at [551, 353] on span "Canine • Pitbull • ACTIVE" at bounding box center [612, 352] width 122 height 14
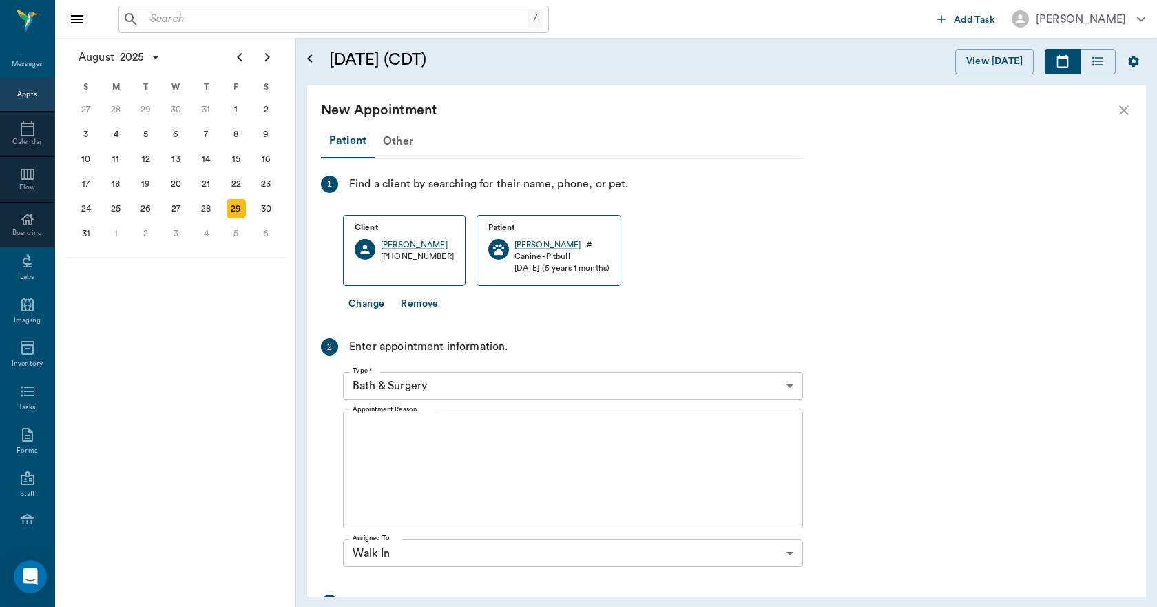
click at [448, 381] on body "/ ​ Add Task Dr. Bert Ellsworth Nectar Messages Appts Calendar Flow Boarding La…" at bounding box center [578, 303] width 1157 height 607
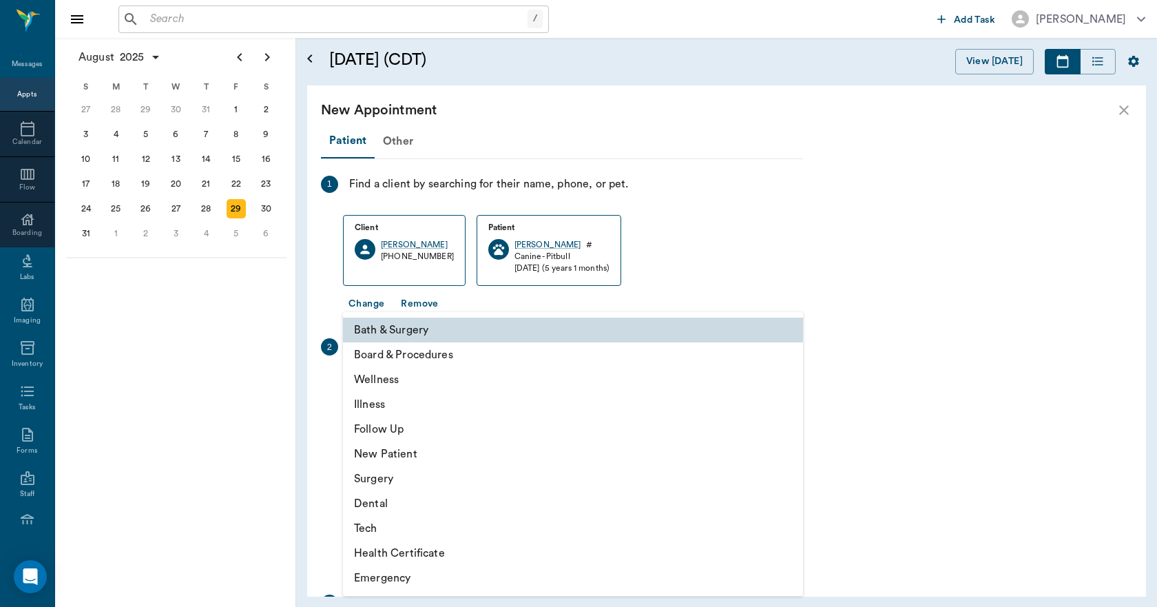
click at [397, 473] on li "Surgery" at bounding box center [573, 478] width 460 height 25
type input "65d2be4f46e3a538d89b8c18"
type input "12:00 PM"
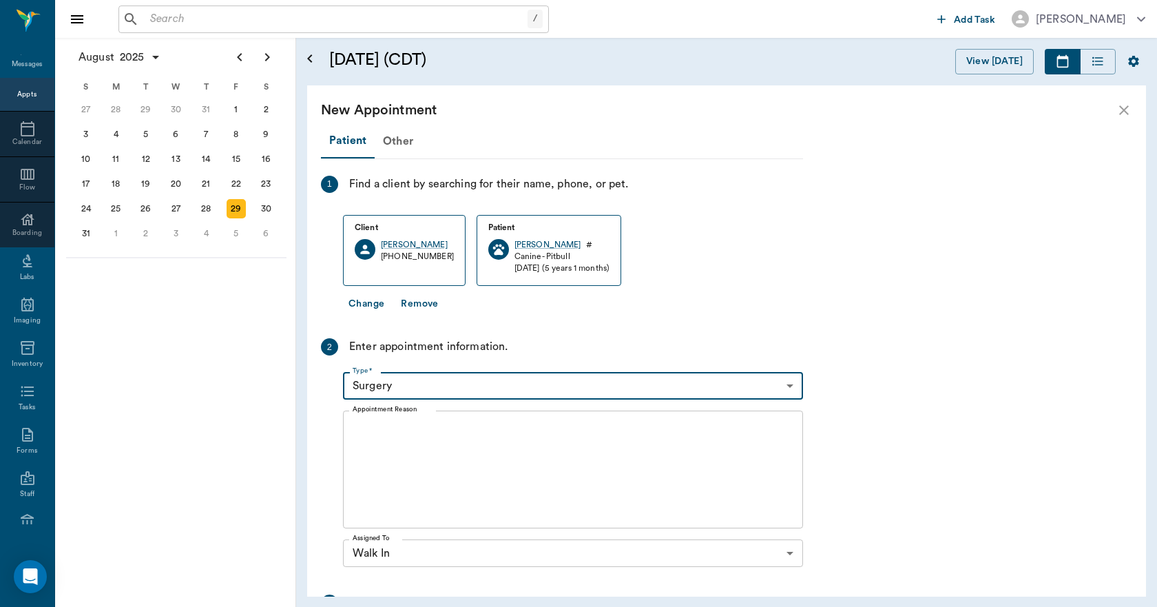
click at [419, 431] on textarea "Appointment Reason" at bounding box center [573, 469] width 441 height 95
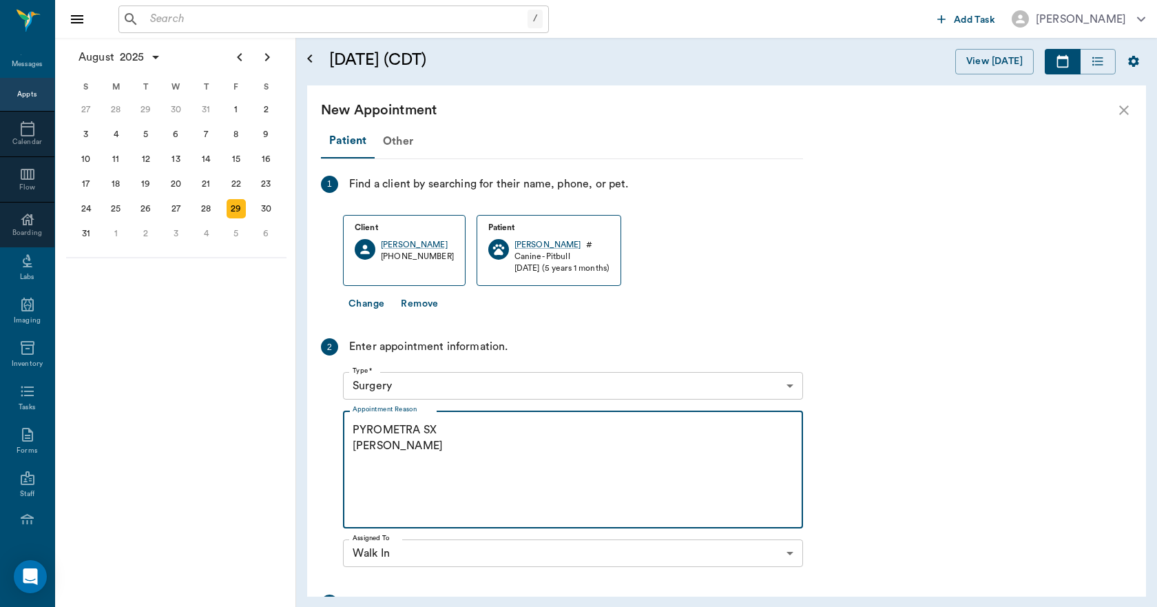
scroll to position [201, 0]
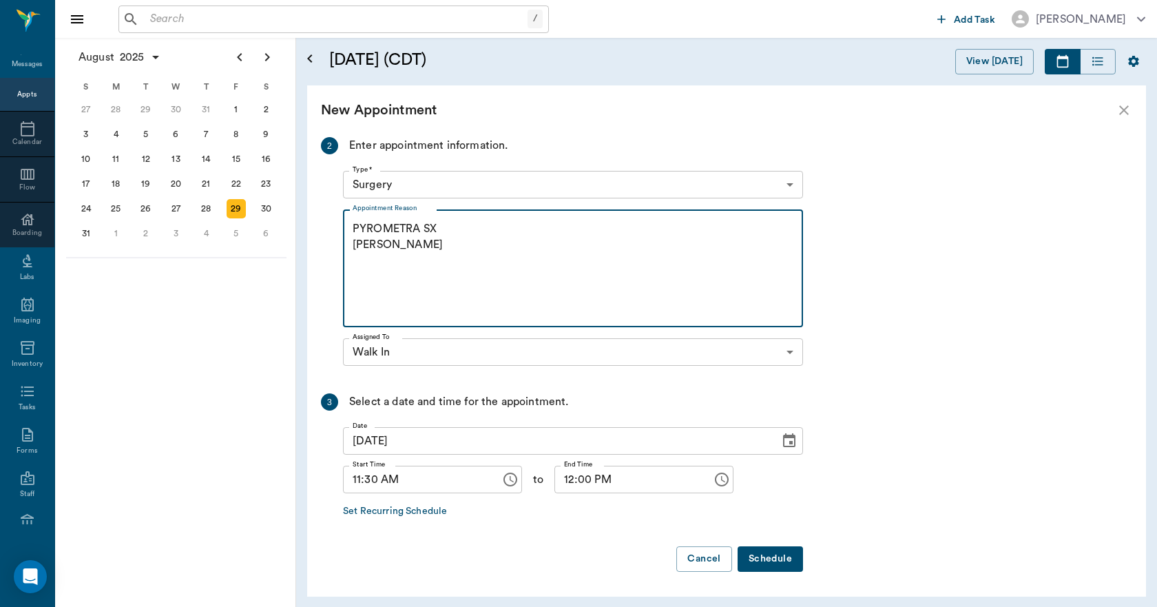
type textarea "PYROMETRA SX LORY"
click at [771, 556] on button "Schedule" at bounding box center [769, 558] width 65 height 25
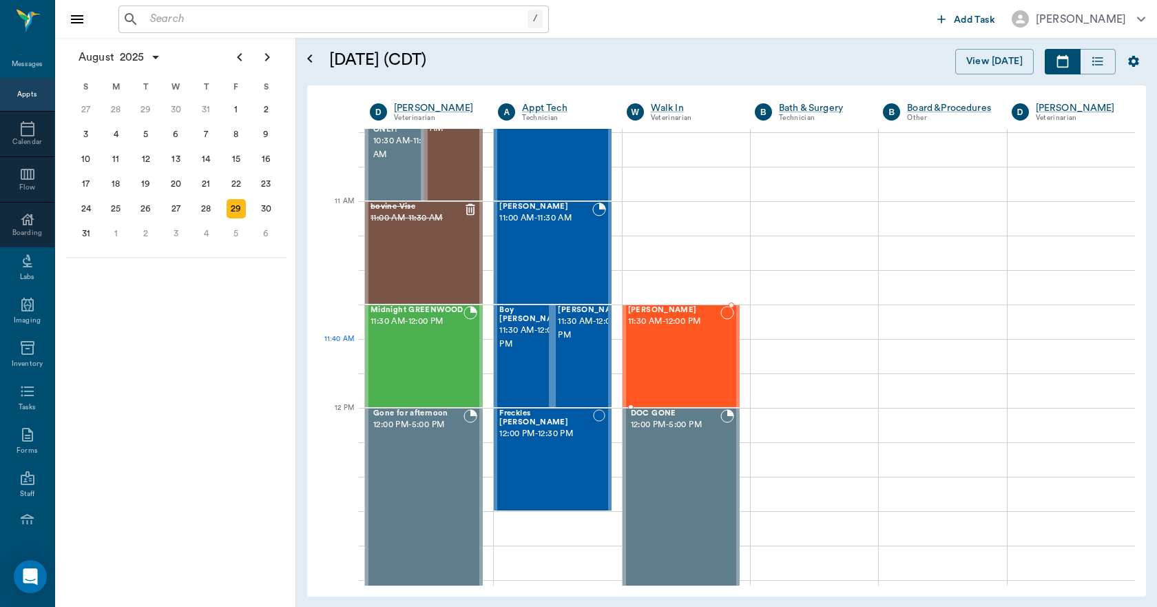
click at [695, 355] on div "Roxie Willis 11:30 AM - 12:00 PM" at bounding box center [674, 356] width 92 height 101
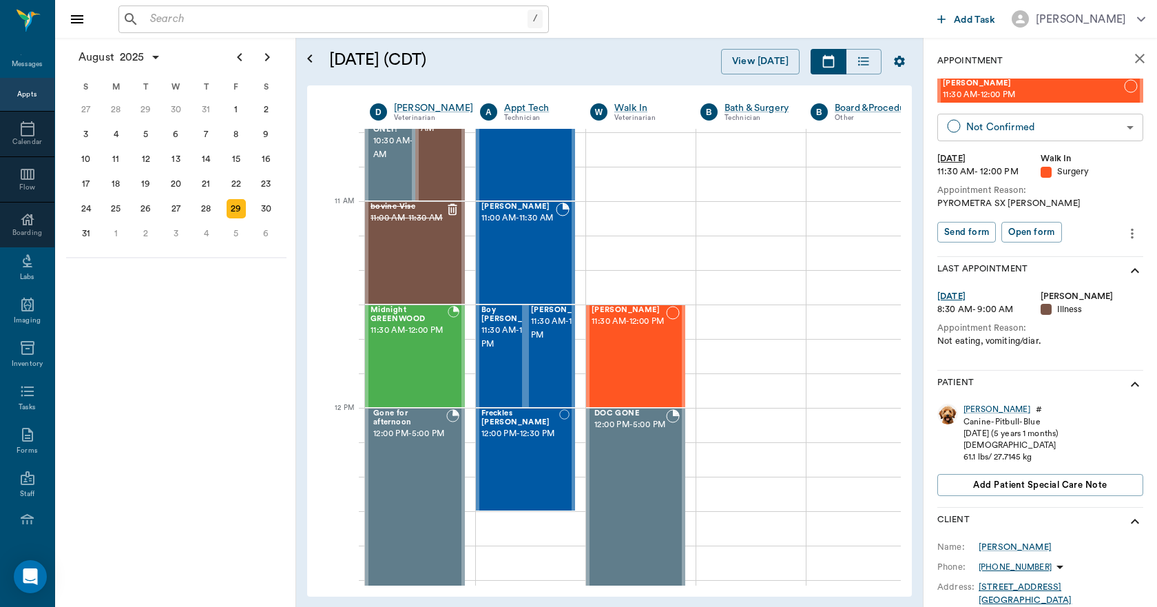
click at [989, 130] on body "/ ​ Add Task Dr. Bert Ellsworth Nectar Messages Appts Calendar Flow Boarding La…" at bounding box center [578, 303] width 1157 height 607
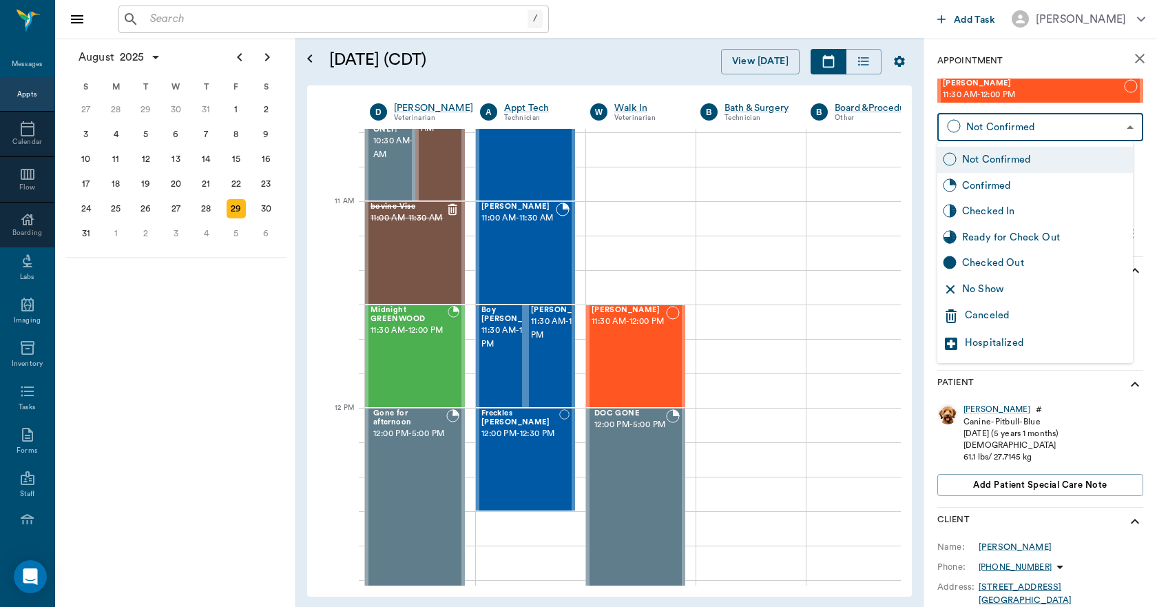
click at [994, 210] on div "Checked In" at bounding box center [1044, 211] width 165 height 15
type input "CHECKED_IN"
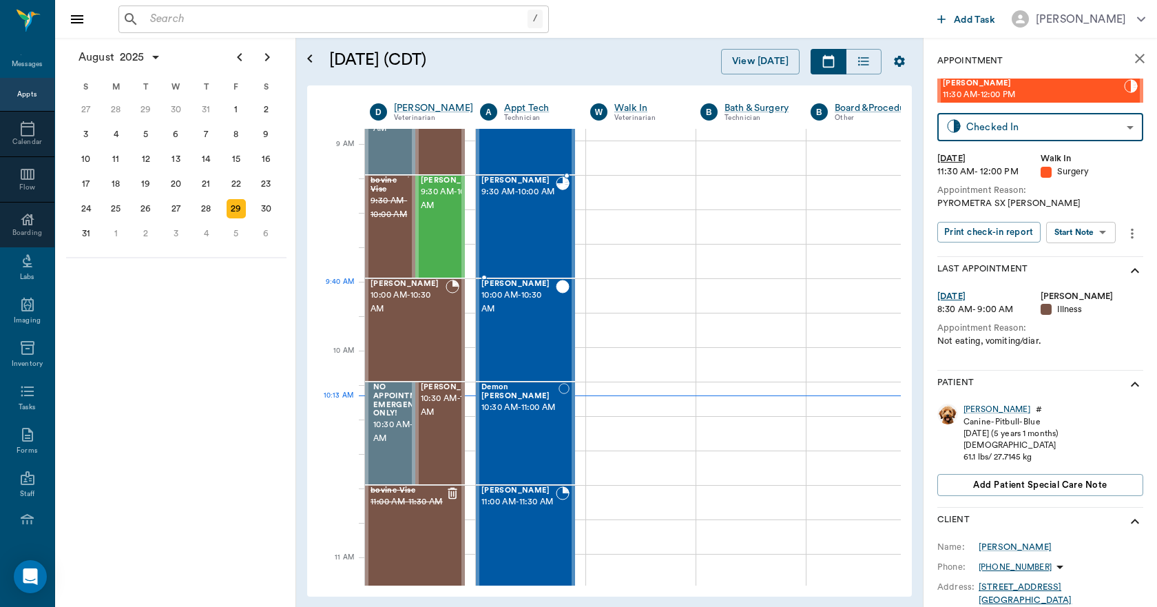
scroll to position [2, 0]
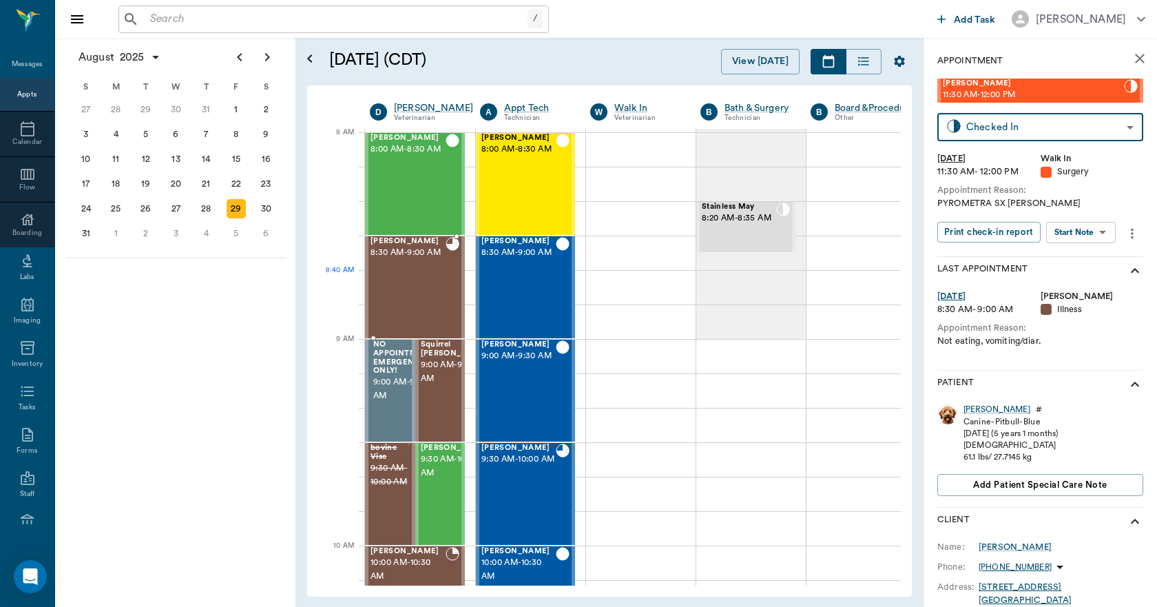
click at [434, 290] on div "Roxie Willis 8:30 AM - 9:00 AM" at bounding box center [407, 287] width 75 height 101
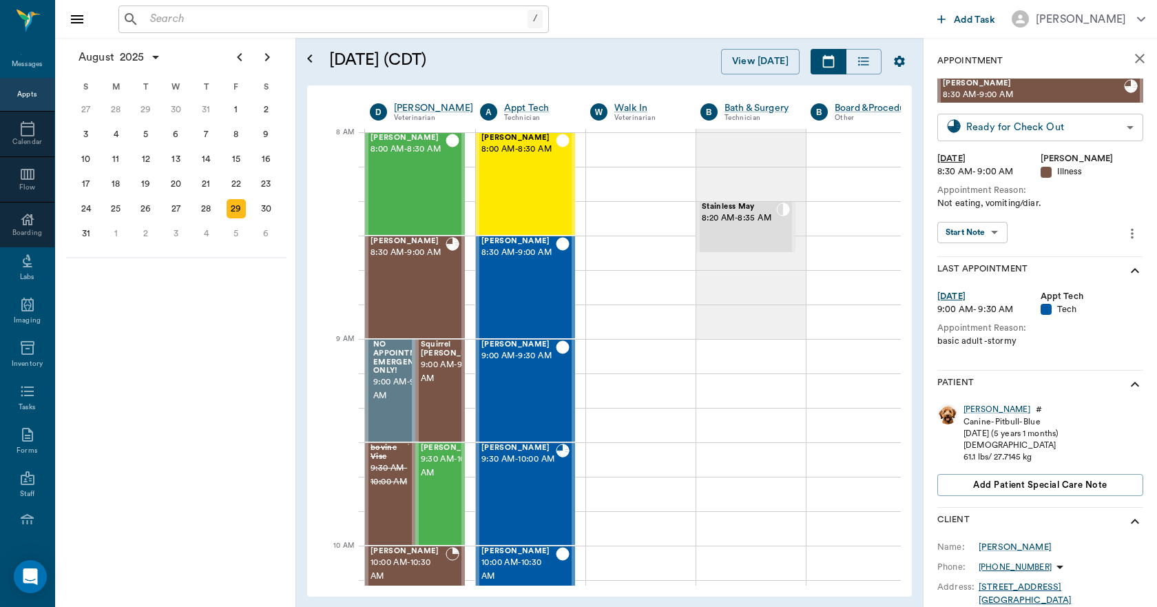
click at [1048, 129] on body "/ ​ Add Task Dr. Bert Ellsworth Nectar Messages Appts Calendar Flow Boarding La…" at bounding box center [578, 303] width 1157 height 607
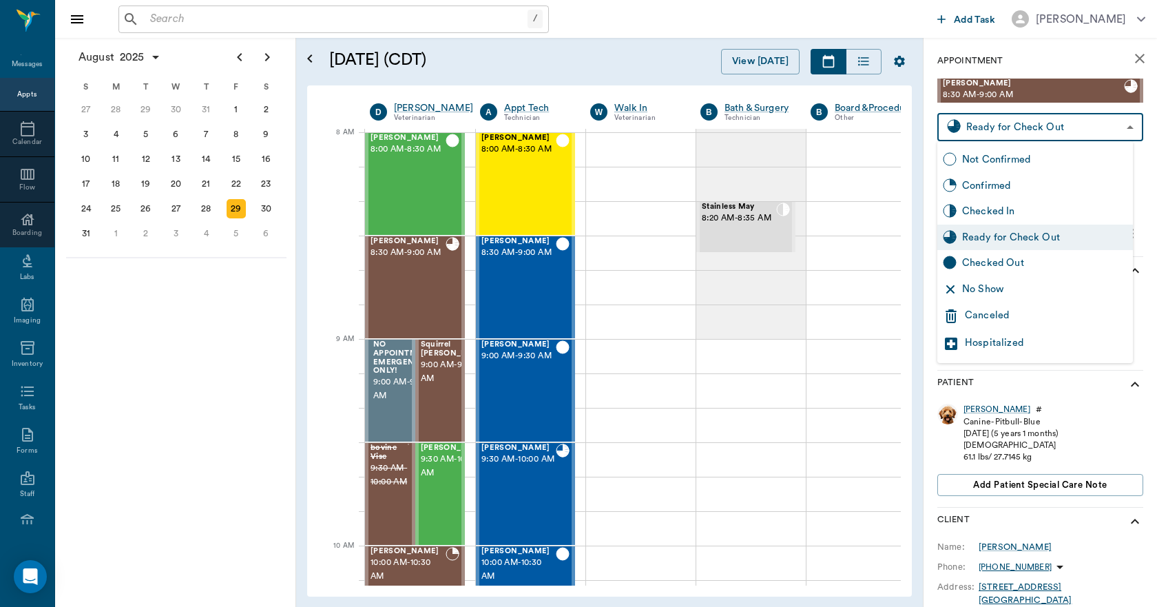
click at [1017, 257] on div "Checked Out" at bounding box center [1044, 262] width 165 height 15
type input "CHECKED_OUT"
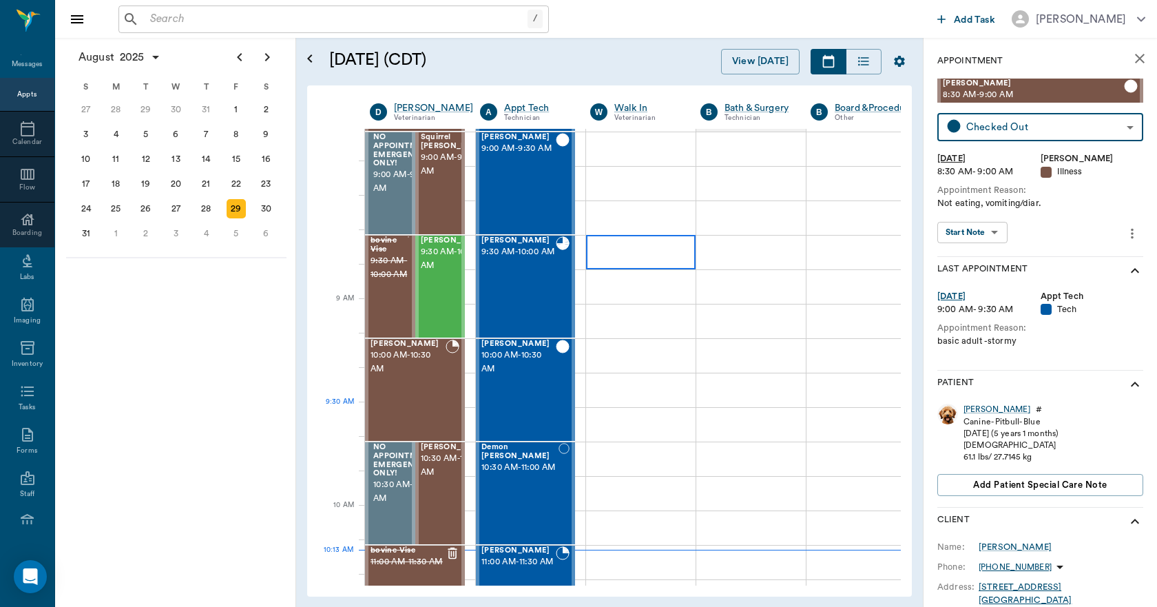
scroll to position [346, 0]
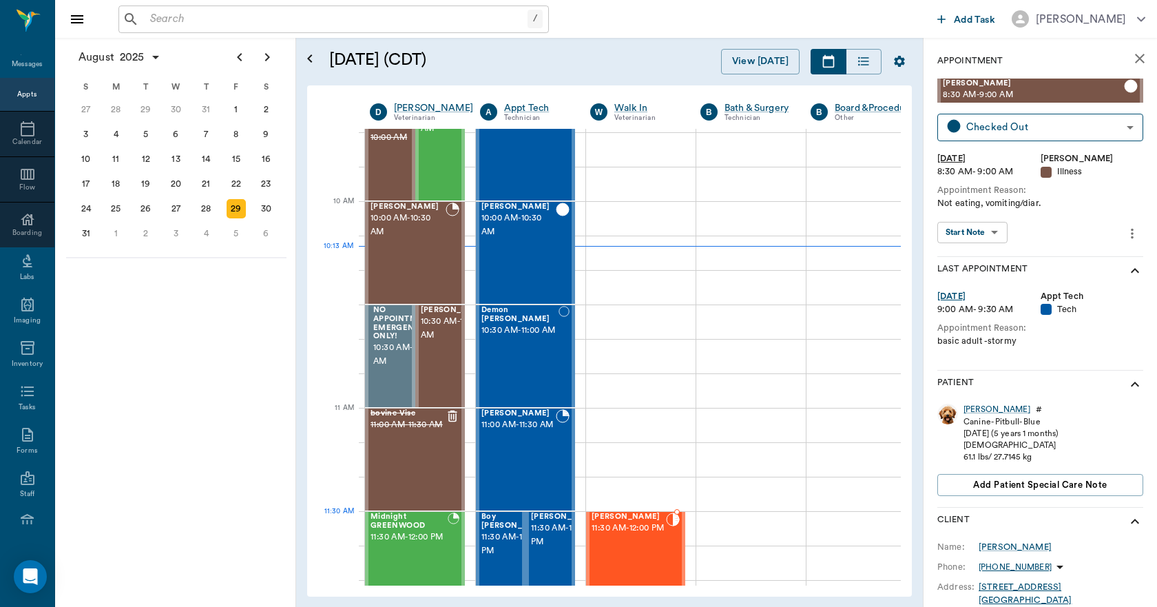
click at [649, 525] on span "11:30 AM - 12:00 PM" at bounding box center [628, 528] width 74 height 14
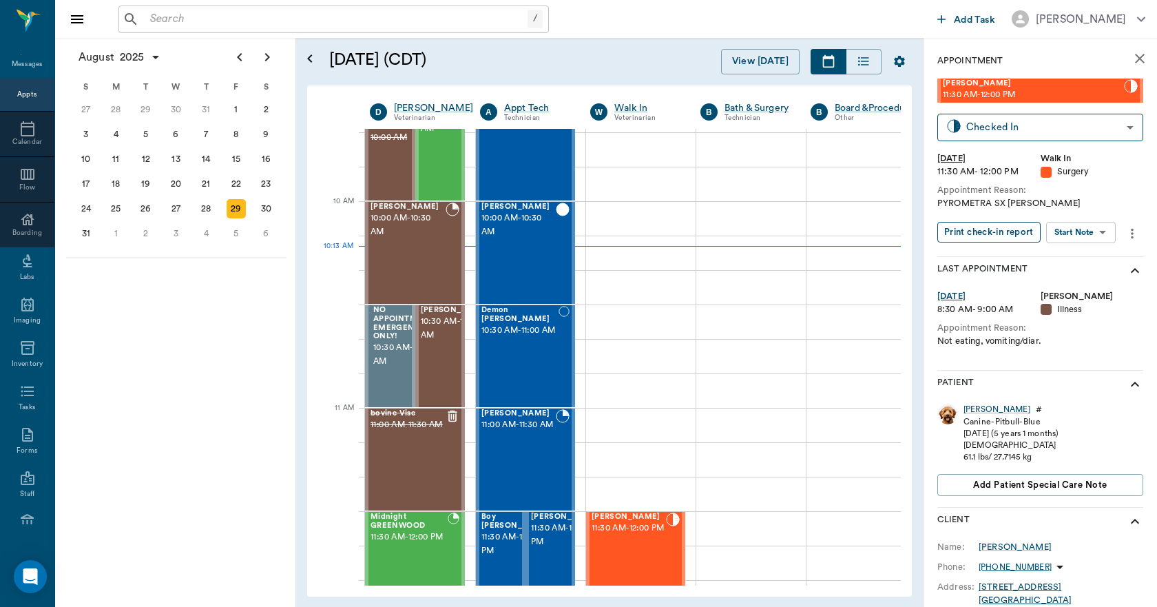
click at [961, 235] on button "Print check-in report" at bounding box center [988, 232] width 103 height 21
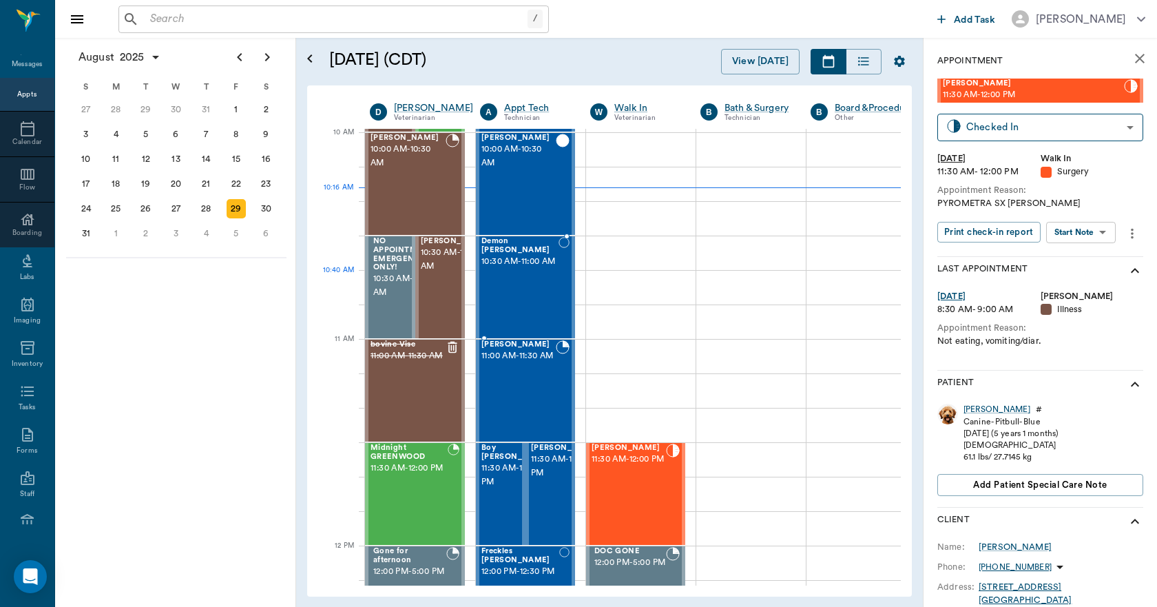
click at [524, 296] on div "Demon Thompson 10:30 AM - 11:00 AM" at bounding box center [519, 287] width 77 height 101
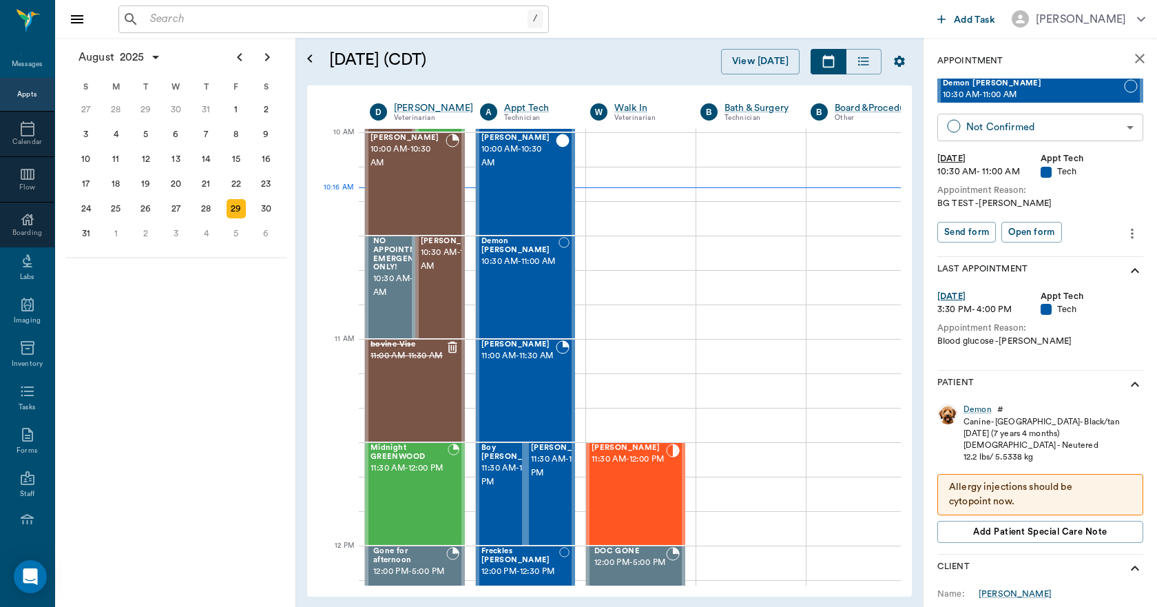
click at [1005, 123] on body "/ ​ Add Task Dr. Bert Ellsworth Nectar Messages Appts Calendar Flow Boarding La…" at bounding box center [578, 303] width 1157 height 607
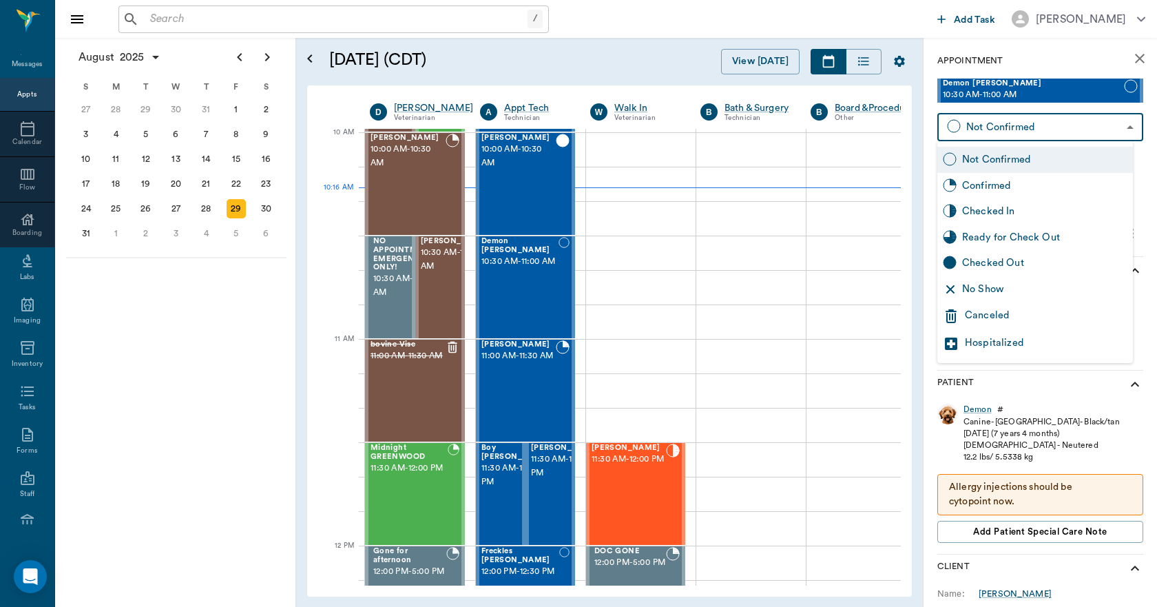
click at [1001, 209] on div "Checked In" at bounding box center [1044, 211] width 165 height 15
type input "CHECKED_IN"
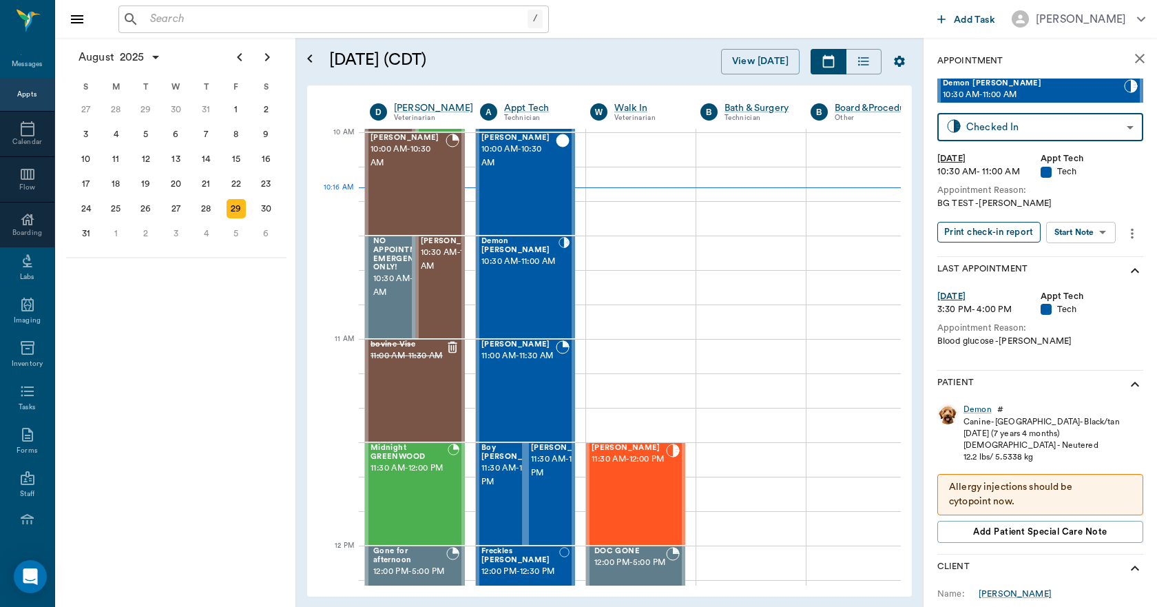
click at [992, 229] on button "Print check-in report" at bounding box center [988, 232] width 103 height 21
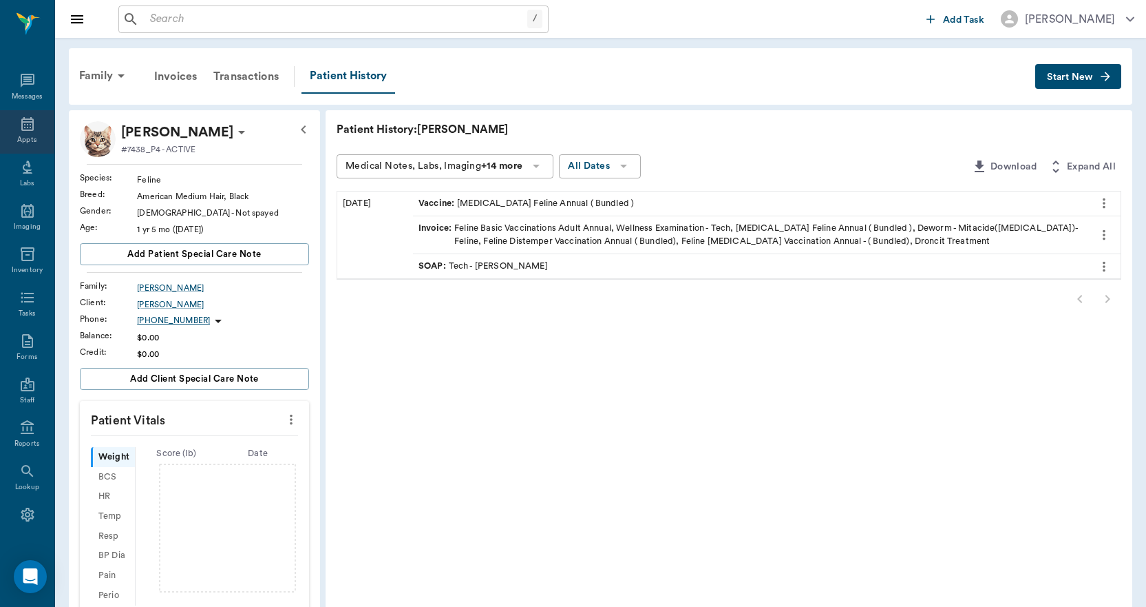
scroll to position [88, 0]
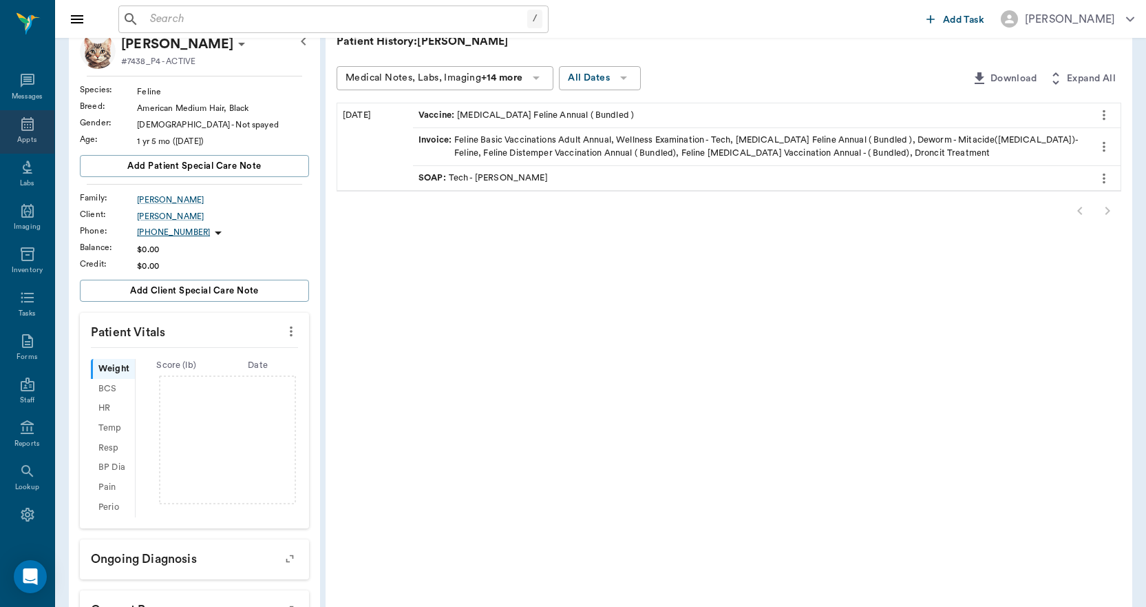
click at [19, 131] on icon at bounding box center [27, 124] width 17 height 17
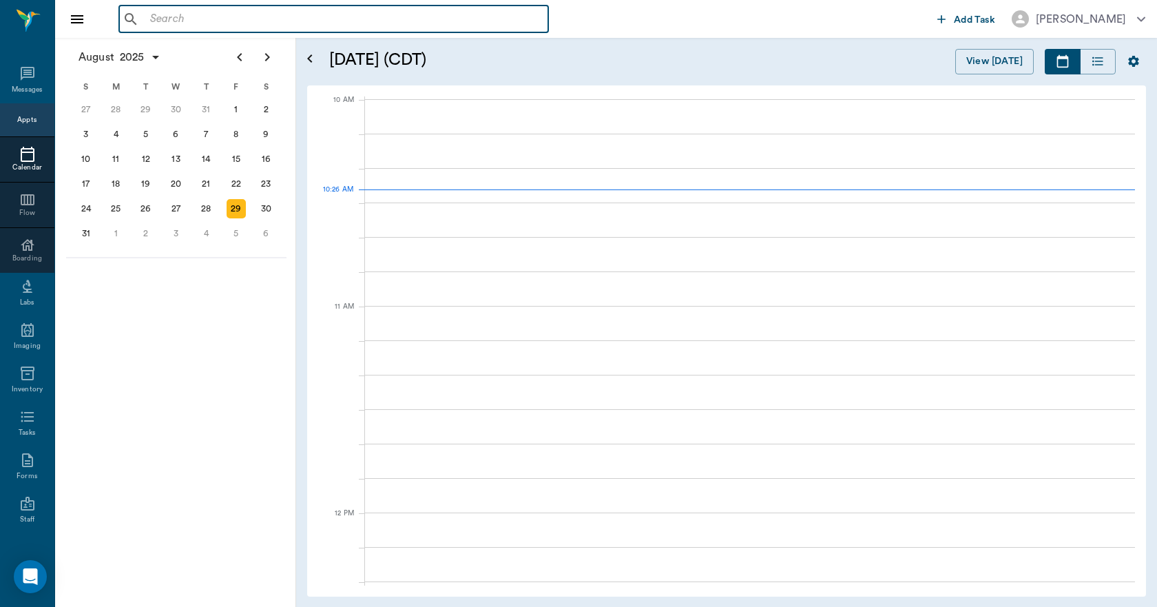
click at [187, 22] on input "text" at bounding box center [344, 19] width 398 height 19
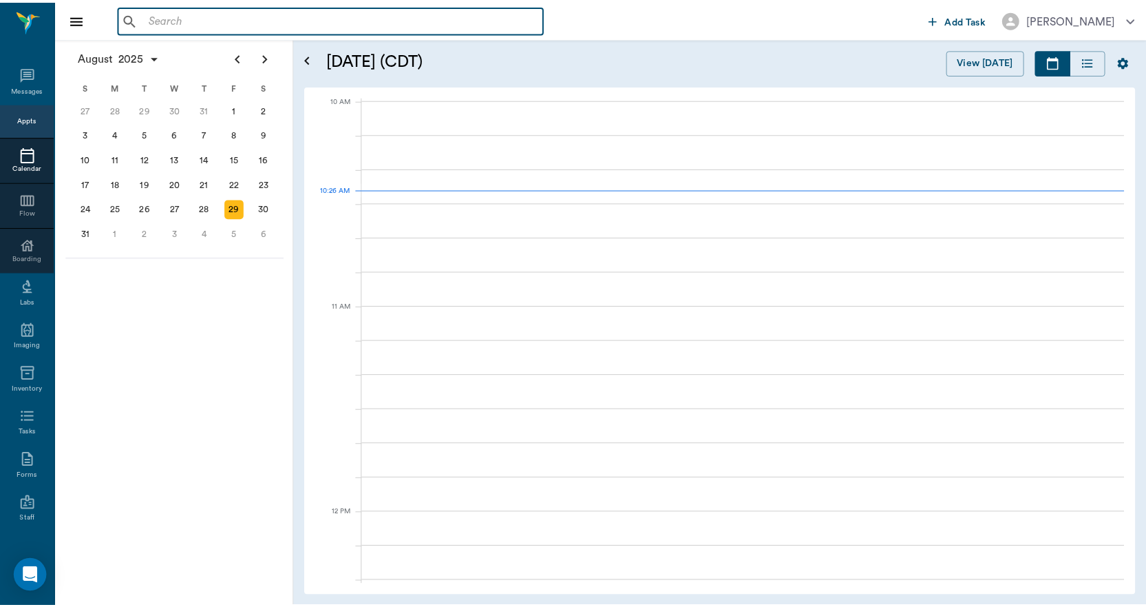
scroll to position [415, 0]
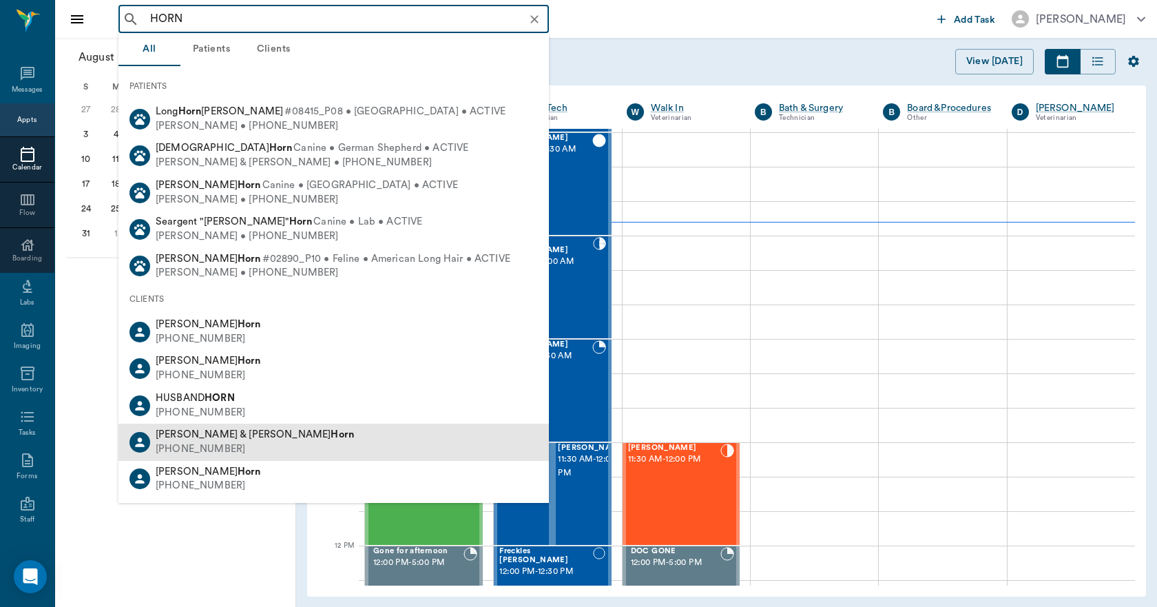
click at [207, 444] on div "[PHONE_NUMBER]" at bounding box center [255, 449] width 198 height 14
type input "HORN"
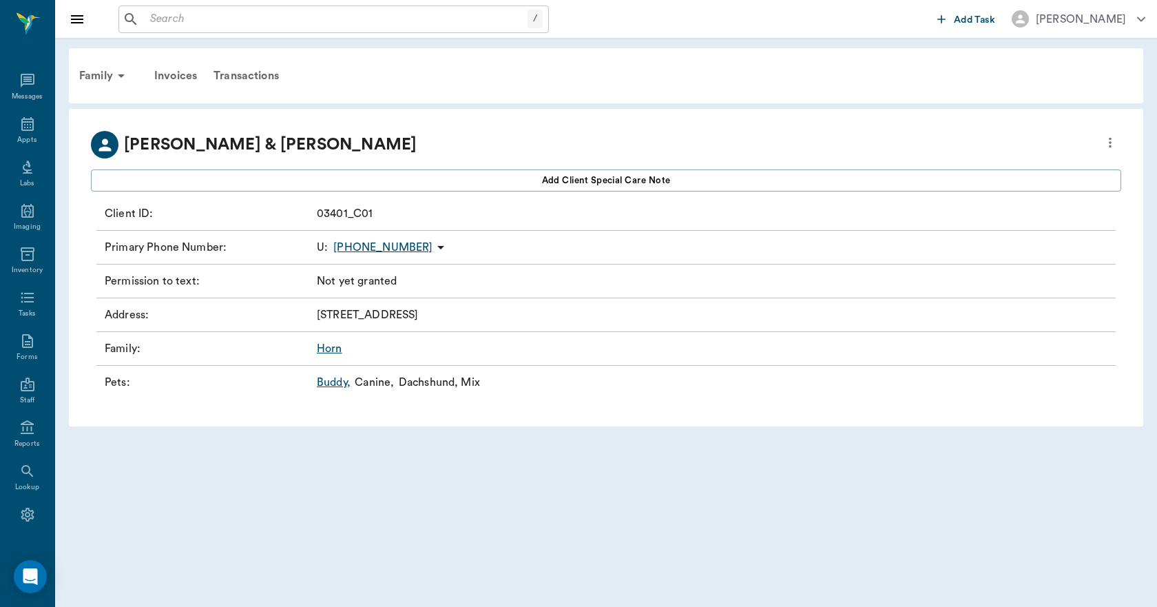
click at [329, 384] on link "Buddy ," at bounding box center [334, 382] width 34 height 17
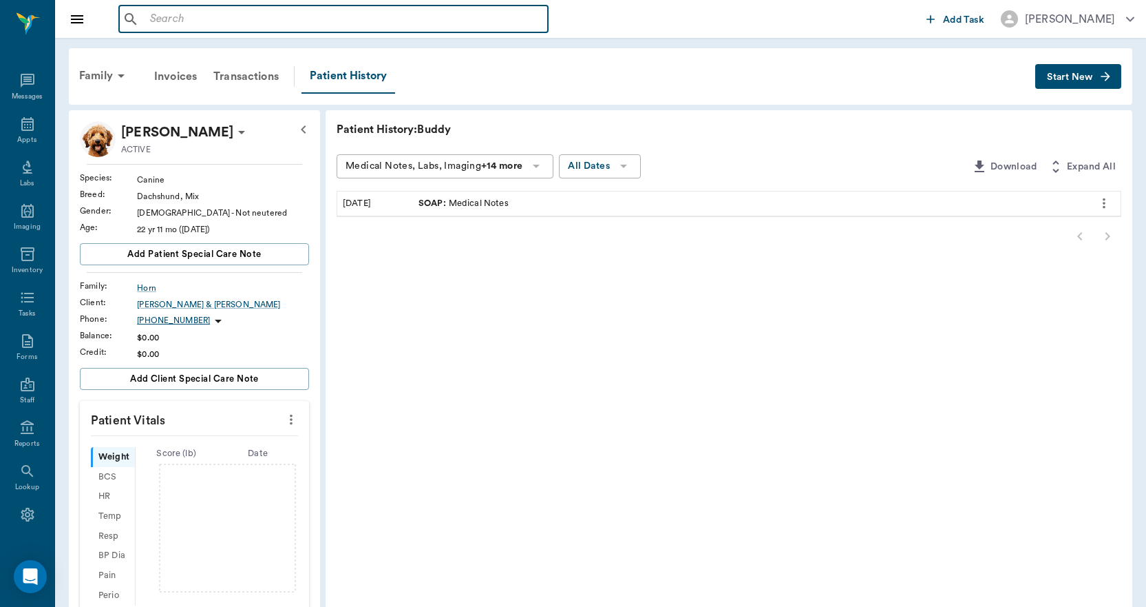
click at [240, 23] on input "text" at bounding box center [344, 19] width 398 height 19
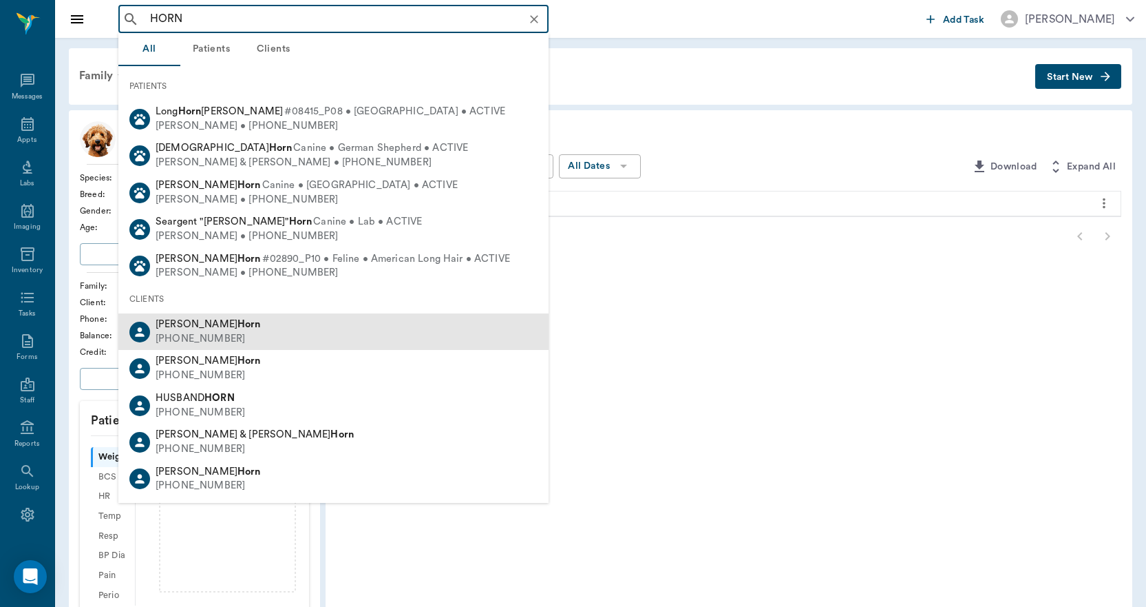
click at [165, 327] on span "[PERSON_NAME]" at bounding box center [208, 324] width 105 height 10
type input "HORN"
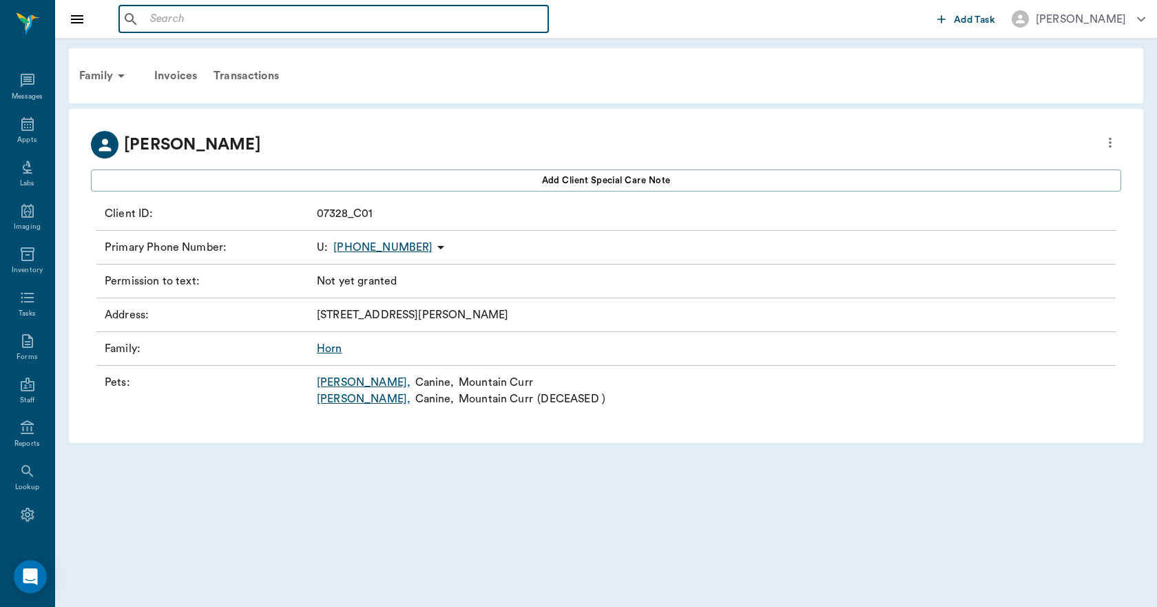
click at [169, 19] on input "text" at bounding box center [344, 19] width 398 height 19
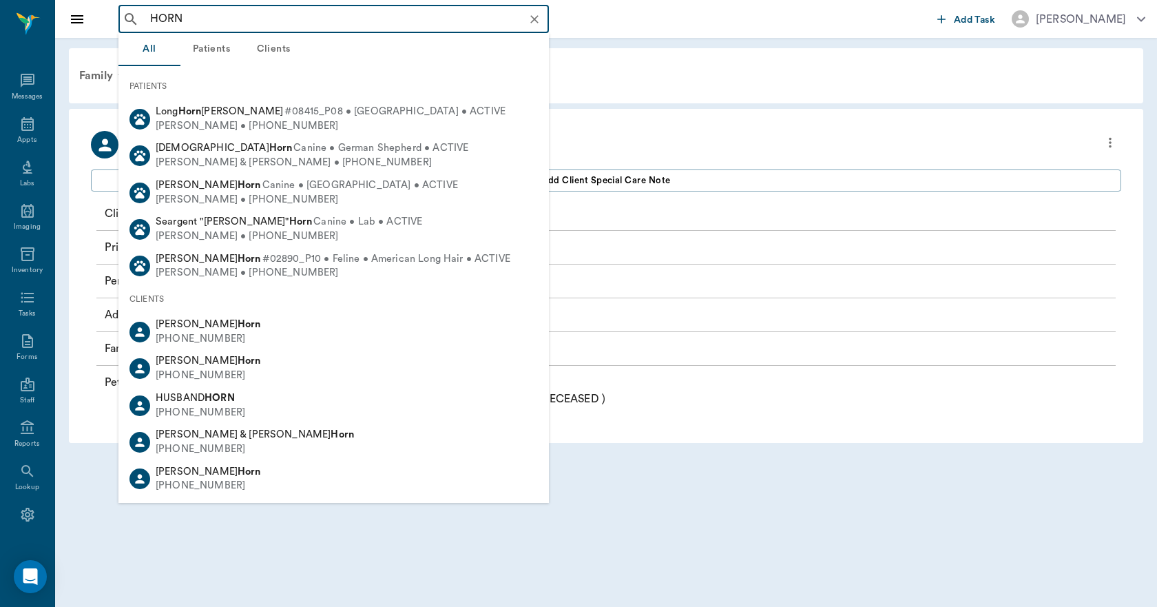
click at [238, 362] on b "Horn" at bounding box center [249, 360] width 23 height 10
type input "HORN"
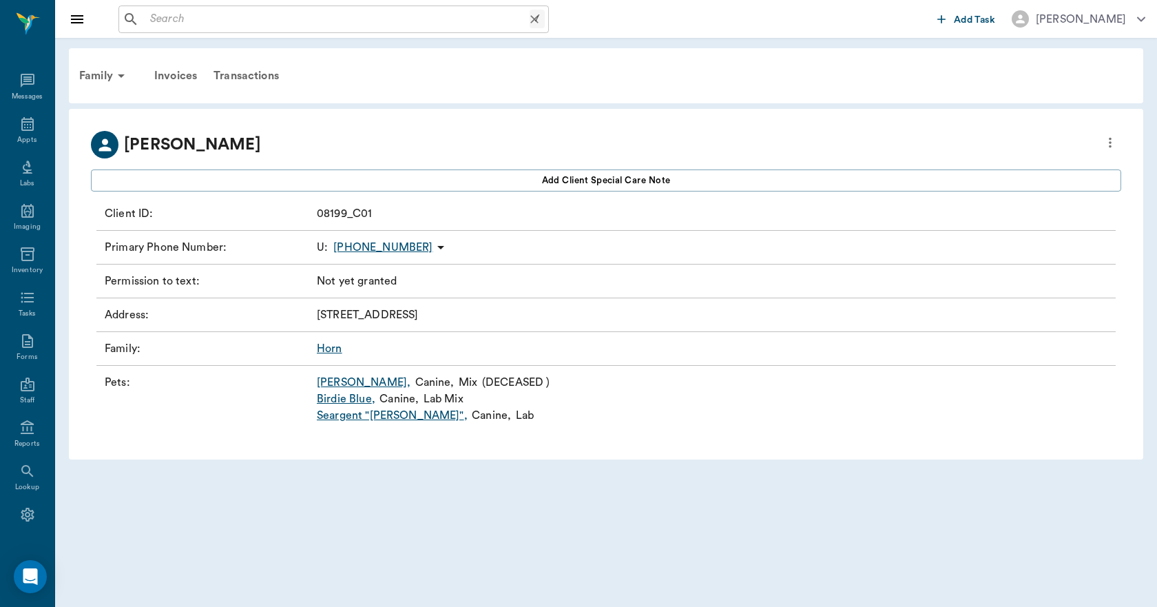
click at [219, 25] on input "text" at bounding box center [337, 19] width 385 height 19
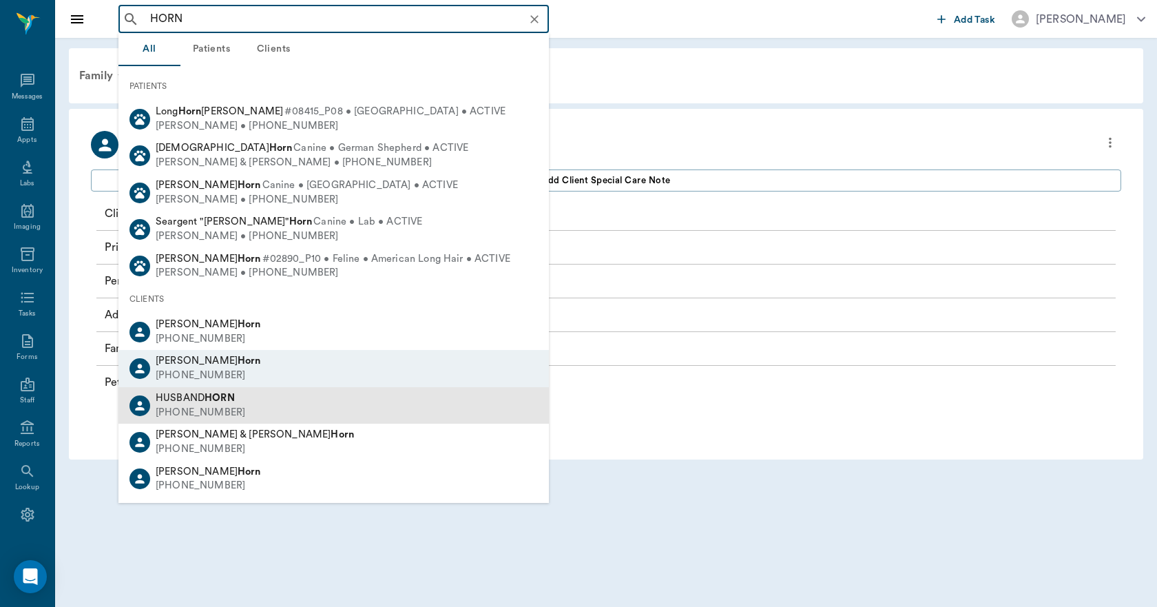
click at [176, 406] on div "[PHONE_NUMBER]" at bounding box center [201, 413] width 90 height 14
type input "HORN"
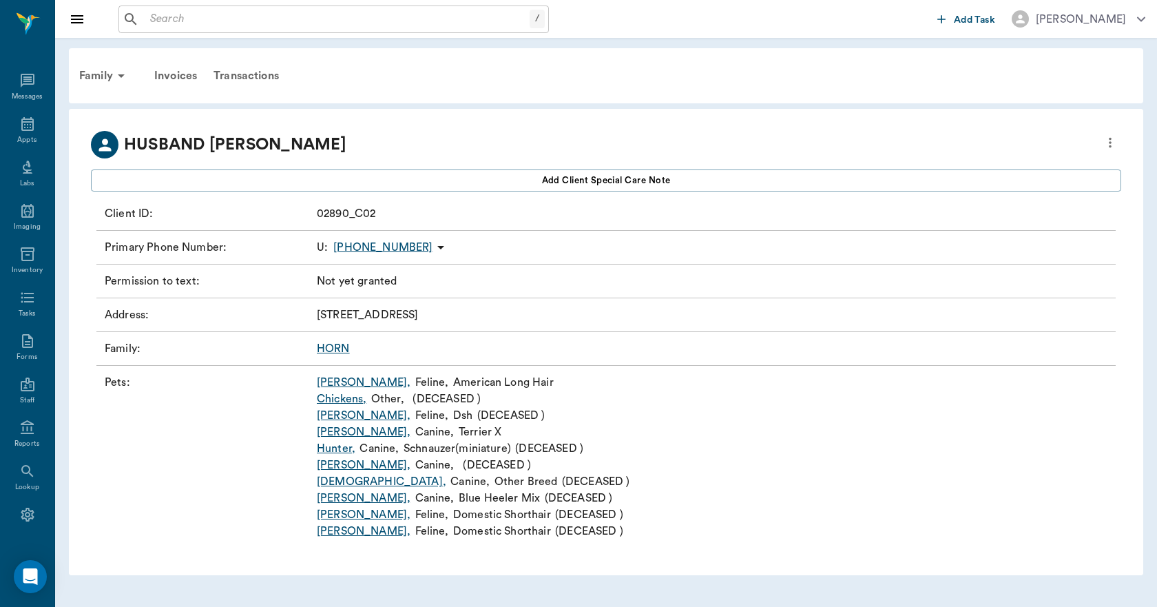
click at [331, 432] on link "[PERSON_NAME] ," at bounding box center [364, 431] width 94 height 17
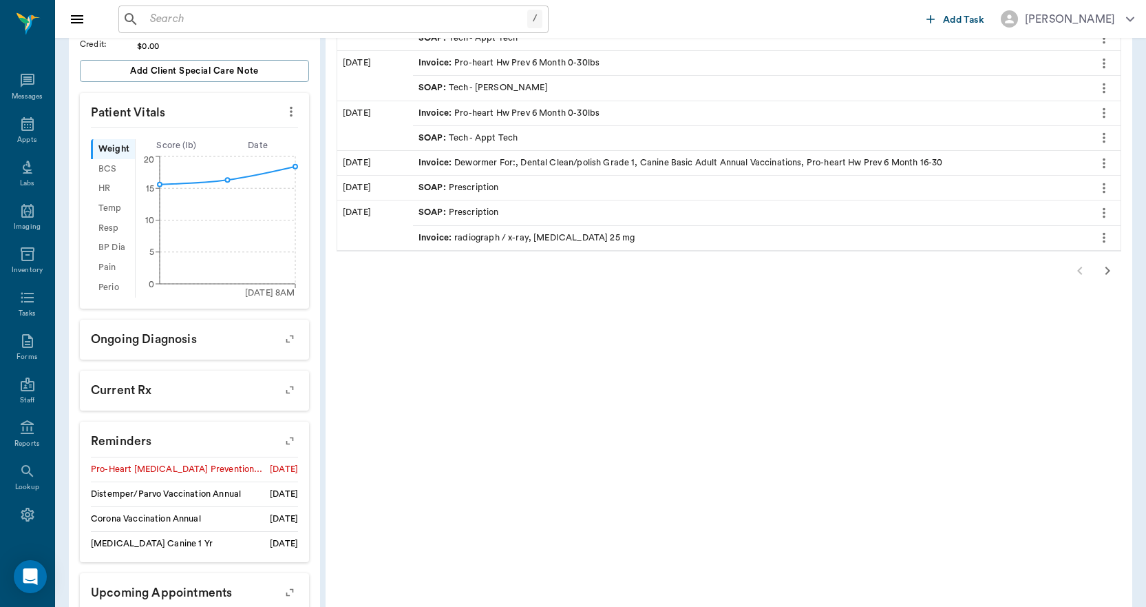
scroll to position [344, 0]
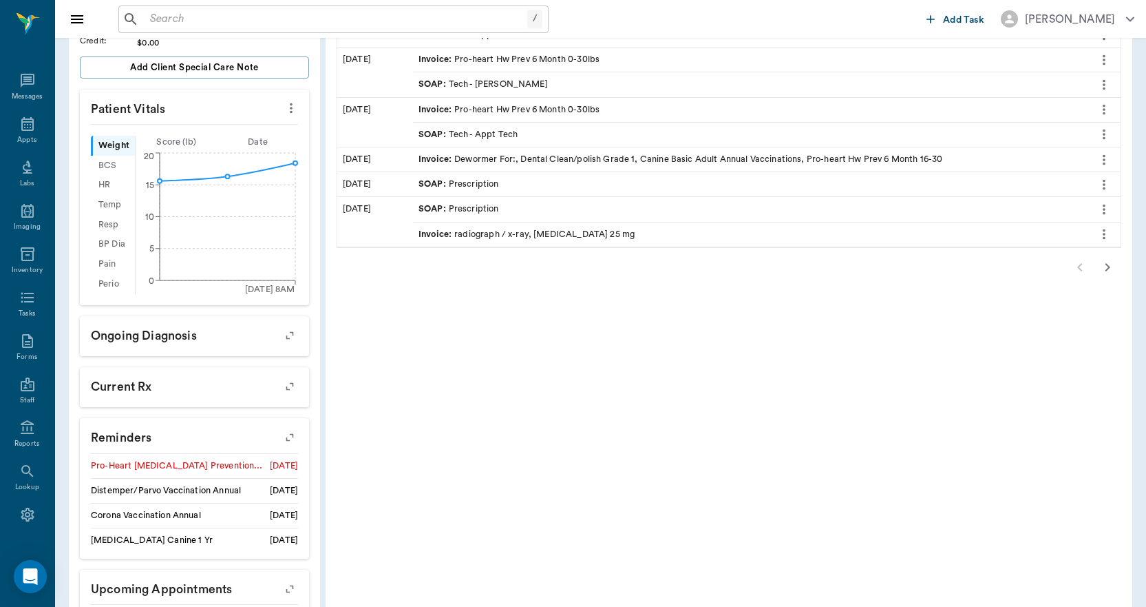
click at [287, 439] on icon "button" at bounding box center [289, 437] width 11 height 11
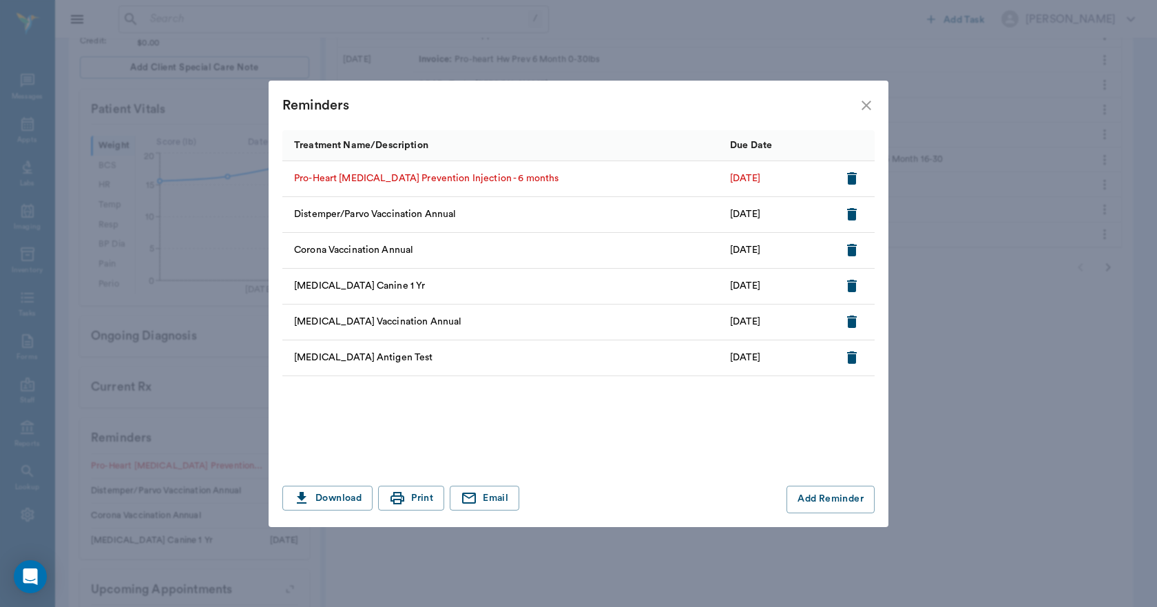
click at [864, 112] on icon "close" at bounding box center [866, 105] width 17 height 17
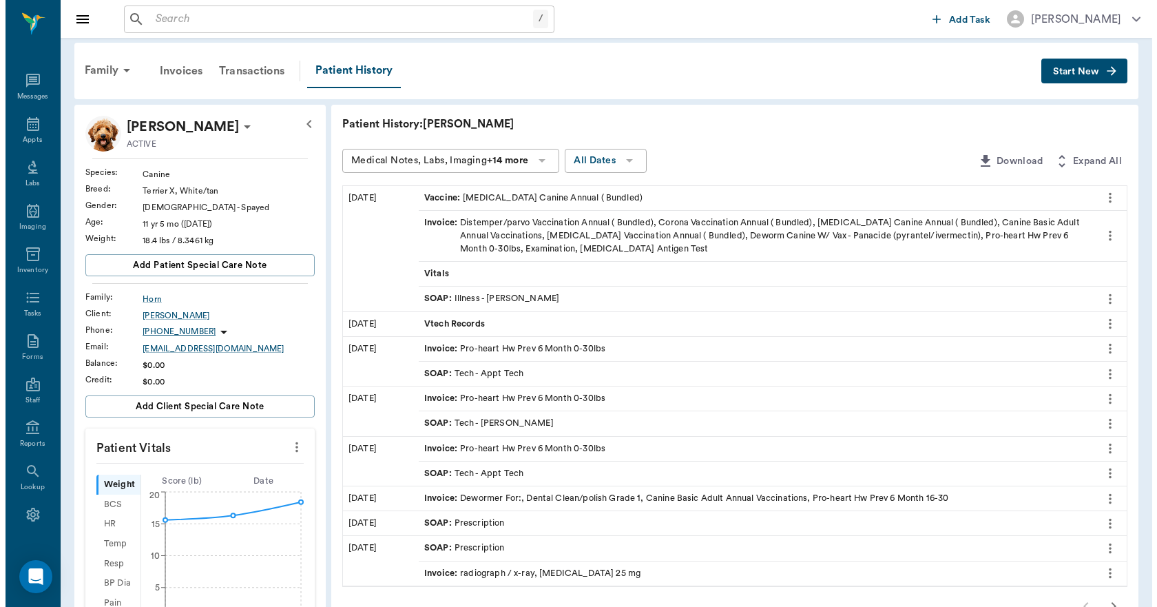
scroll to position [0, 0]
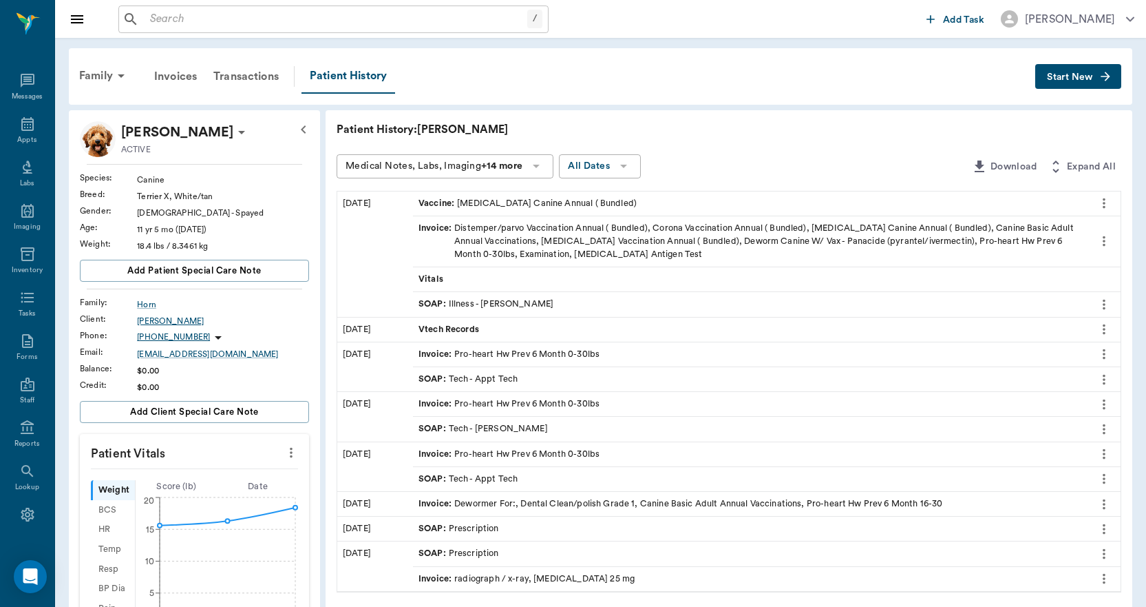
click at [167, 322] on div "[PERSON_NAME]" at bounding box center [223, 321] width 172 height 12
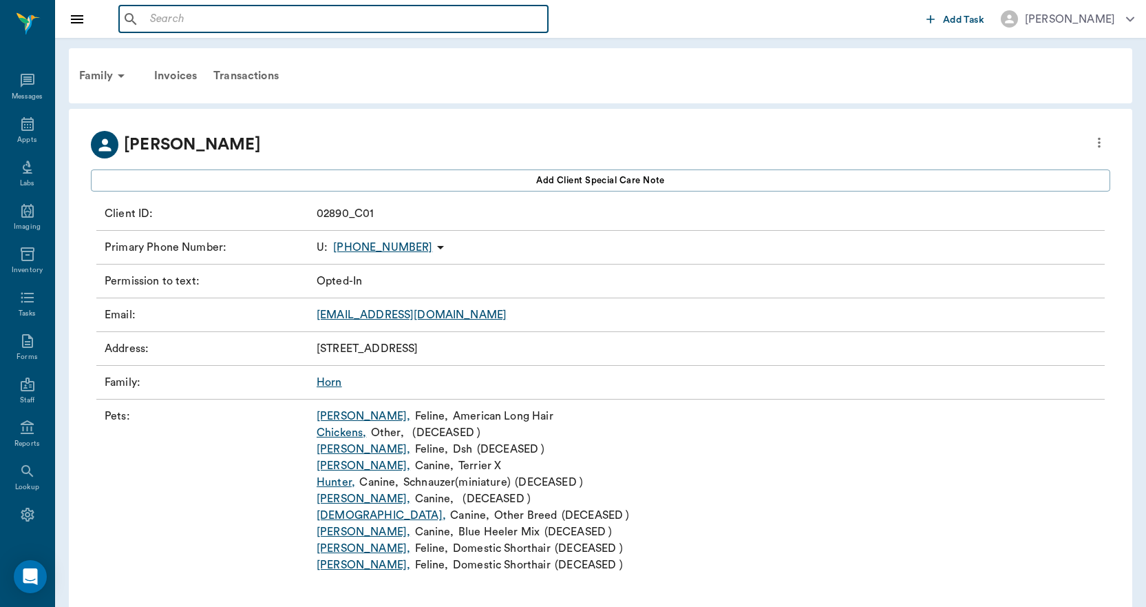
click at [221, 22] on input "text" at bounding box center [344, 19] width 398 height 19
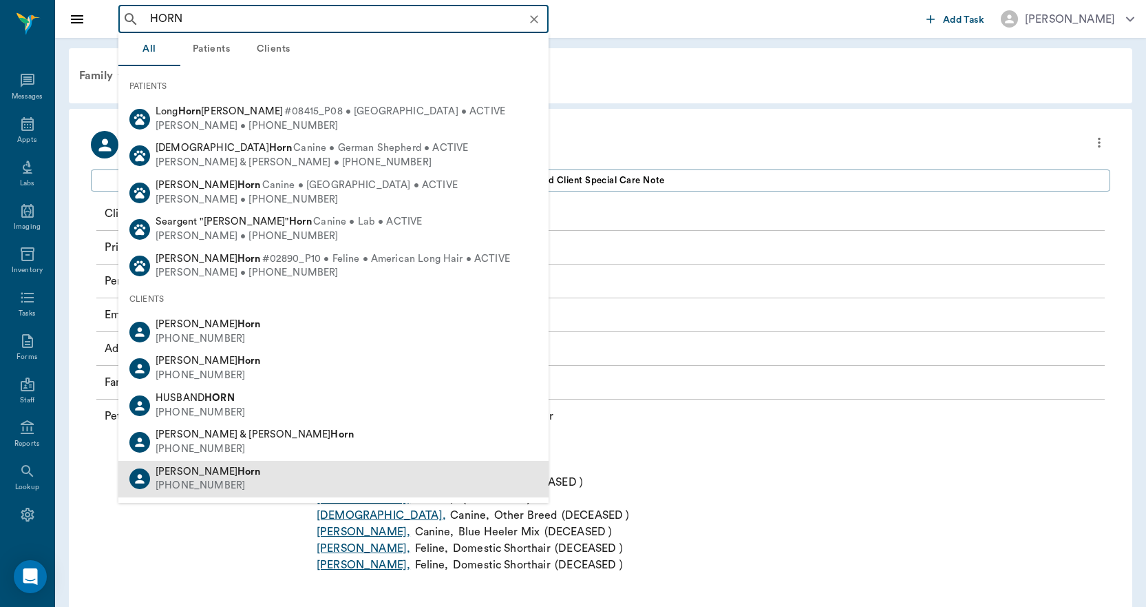
click at [238, 467] on b "Horn" at bounding box center [249, 471] width 23 height 10
type input "HORN"
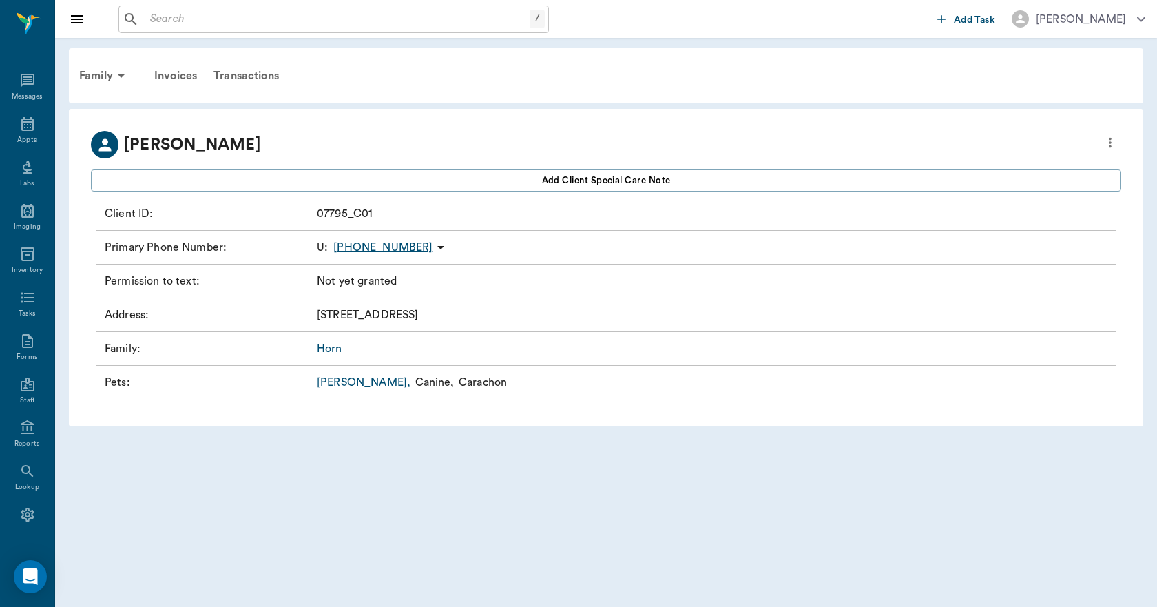
click at [337, 381] on link "[PERSON_NAME] ," at bounding box center [364, 382] width 94 height 17
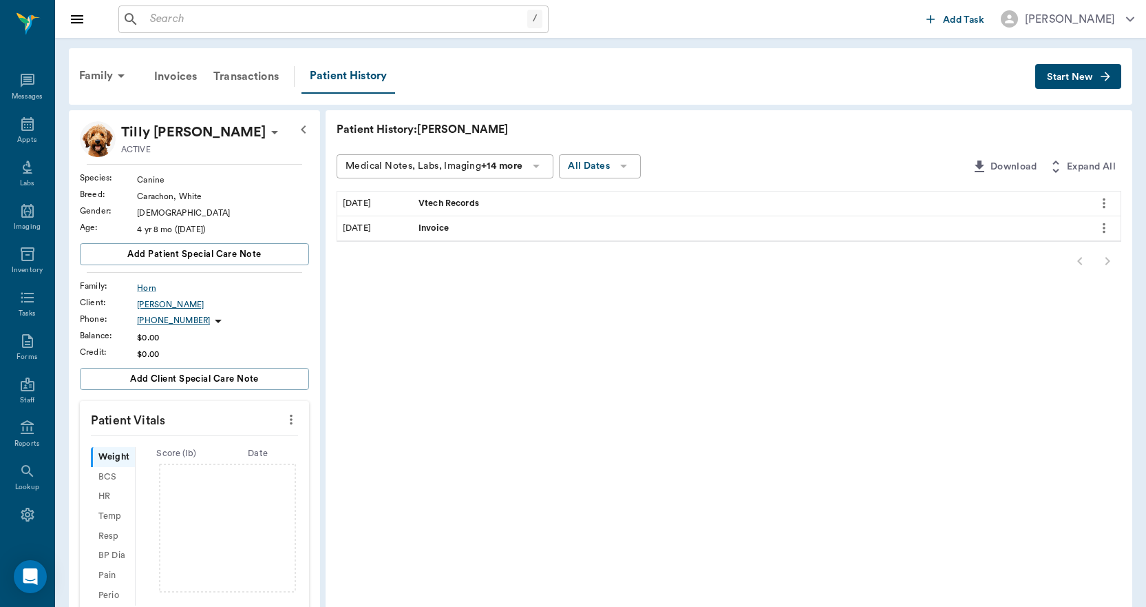
click at [181, 304] on div "[PERSON_NAME]" at bounding box center [223, 304] width 172 height 12
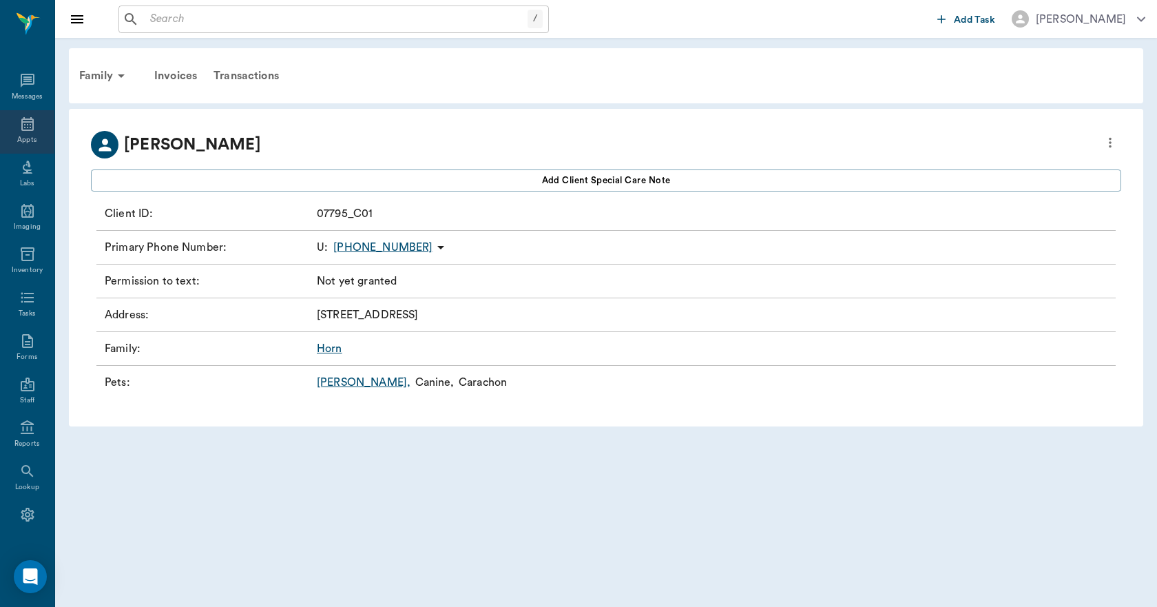
click at [29, 131] on icon at bounding box center [27, 124] width 17 height 17
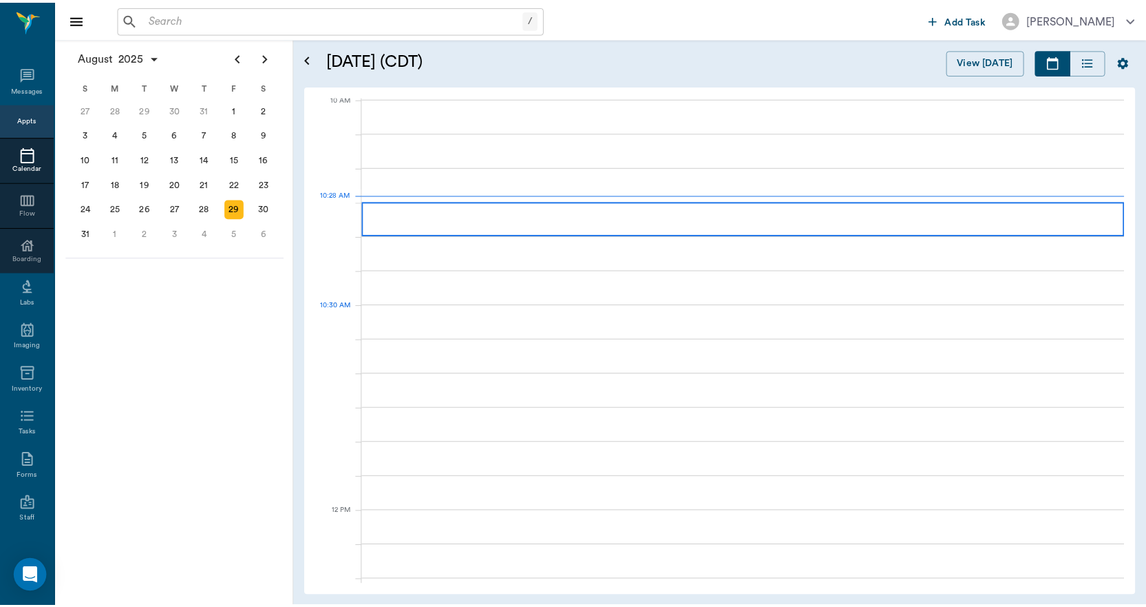
scroll to position [417, 0]
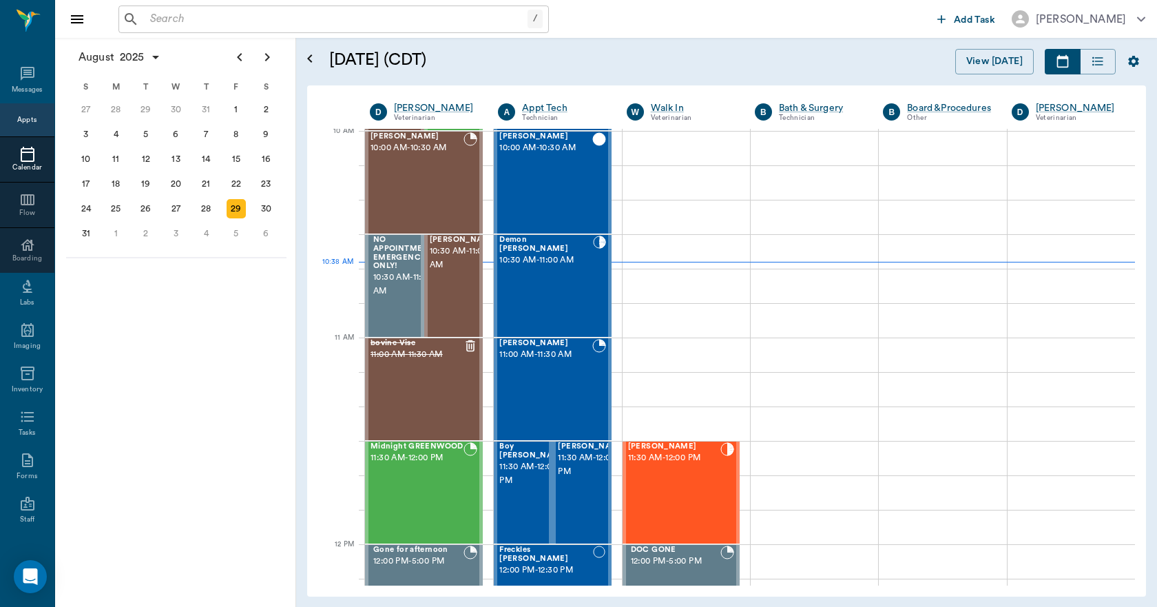
click at [213, 17] on input "text" at bounding box center [336, 19] width 383 height 19
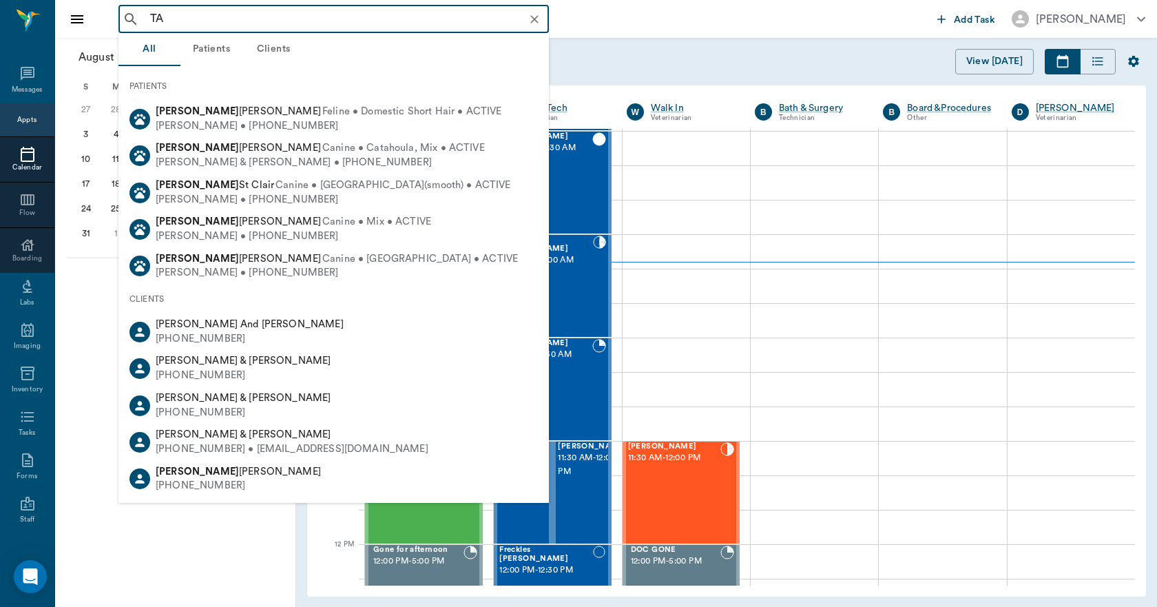
type input "T"
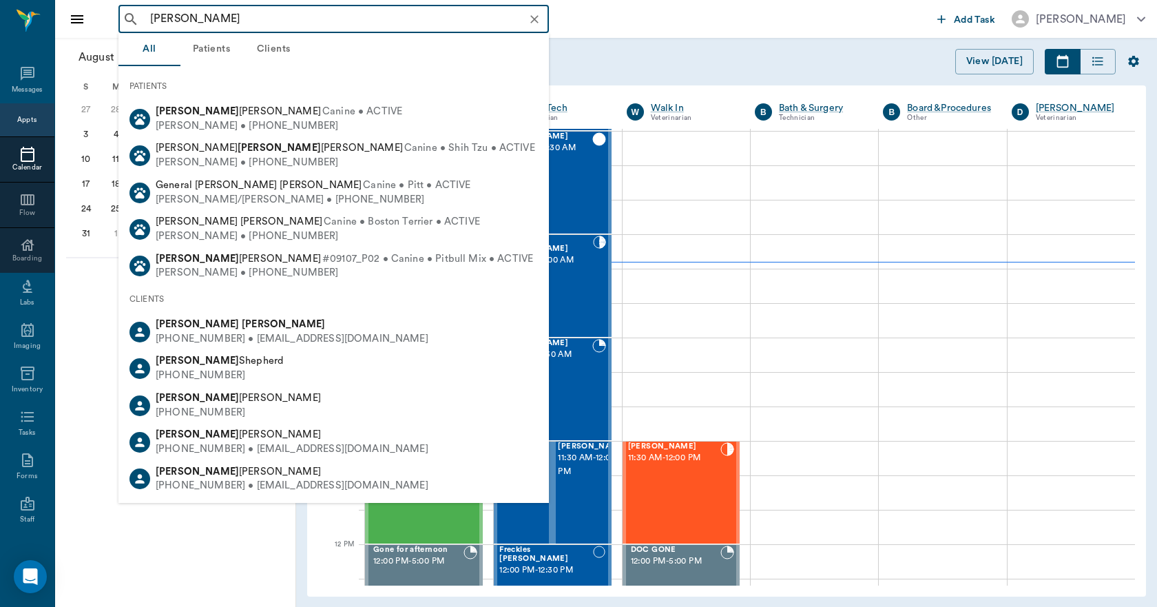
click at [220, 339] on div "[PHONE_NUMBER] • [EMAIL_ADDRESS][DOMAIN_NAME]" at bounding box center [292, 339] width 273 height 14
type input "[PERSON_NAME]"
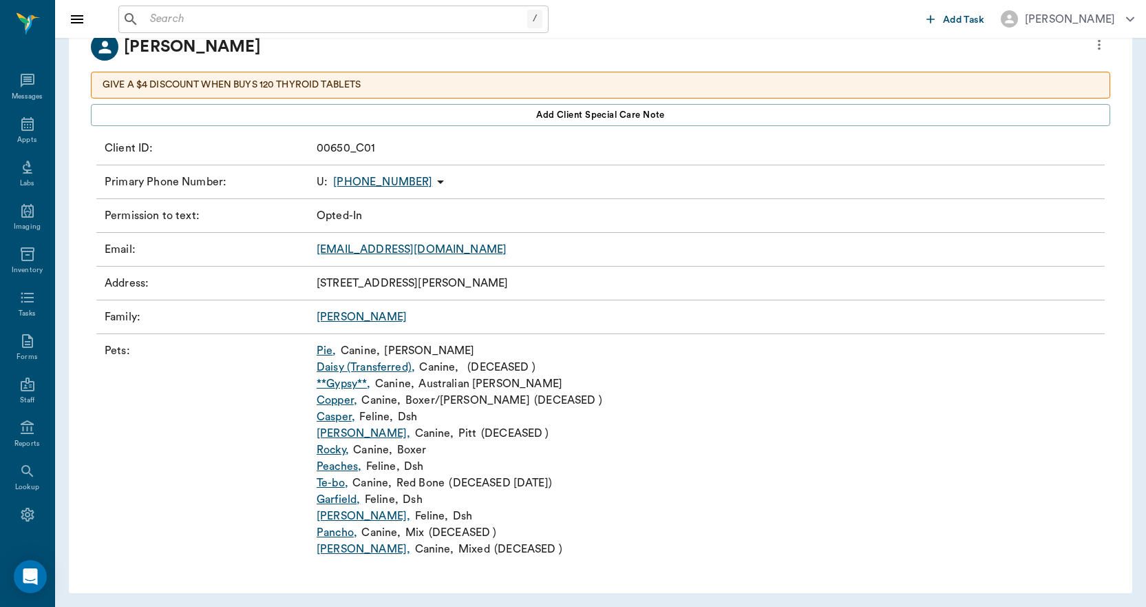
scroll to position [100, 0]
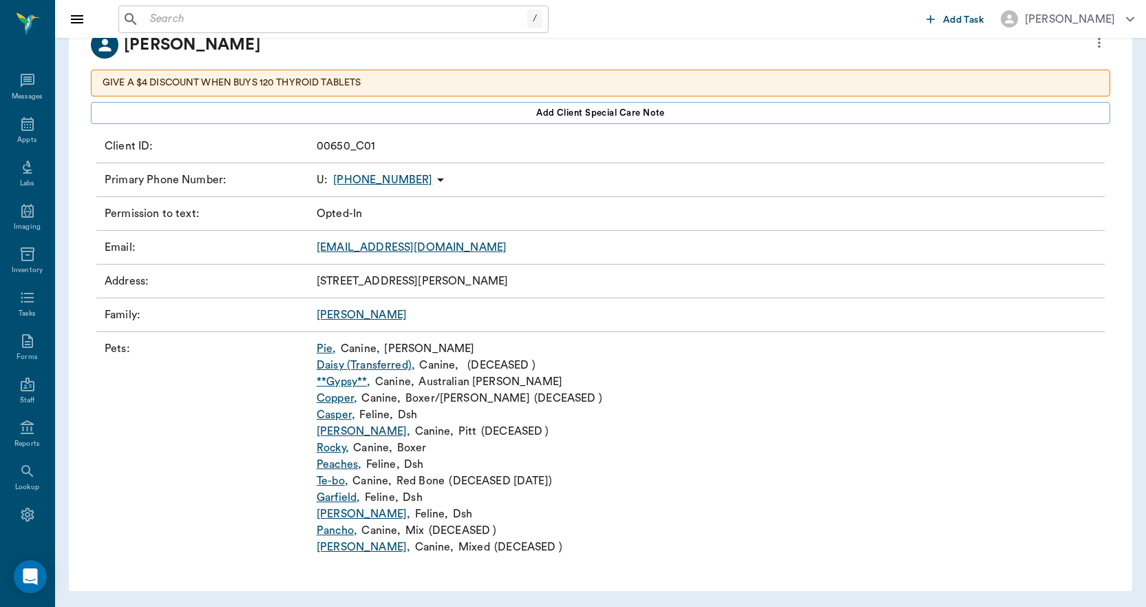
click at [346, 384] on link "**Gypsy** ," at bounding box center [344, 381] width 54 height 17
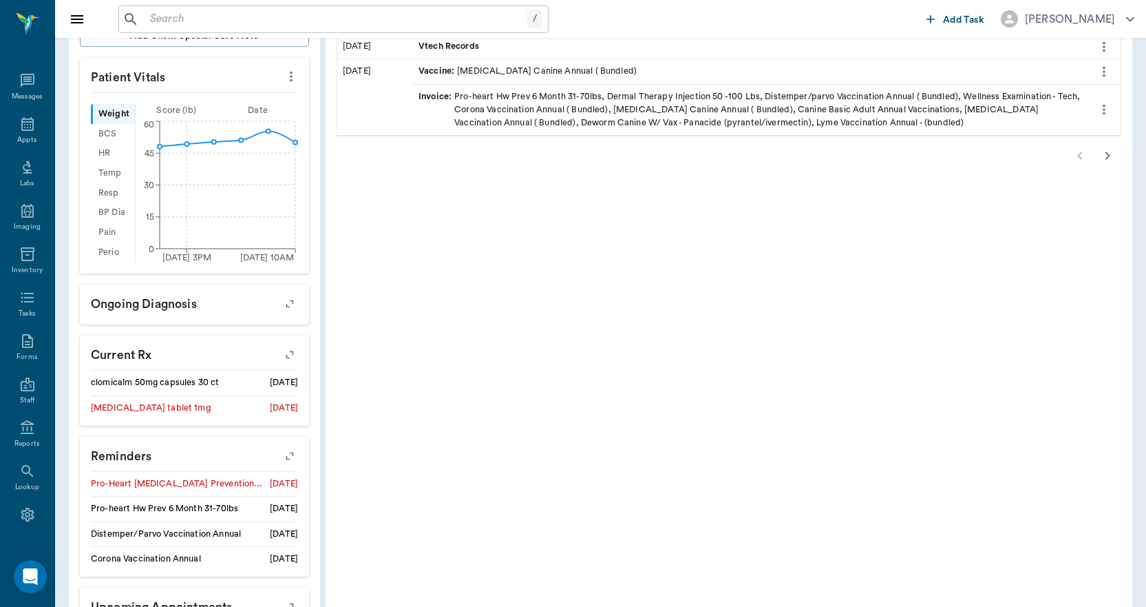
scroll to position [551, 0]
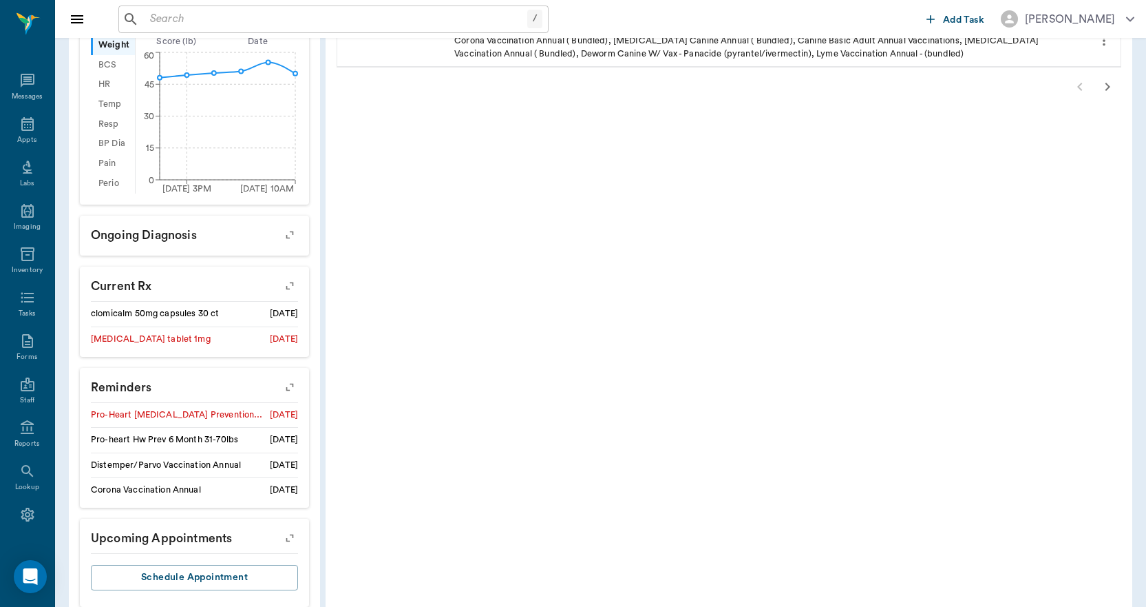
click at [286, 386] on icon "button" at bounding box center [289, 386] width 19 height 19
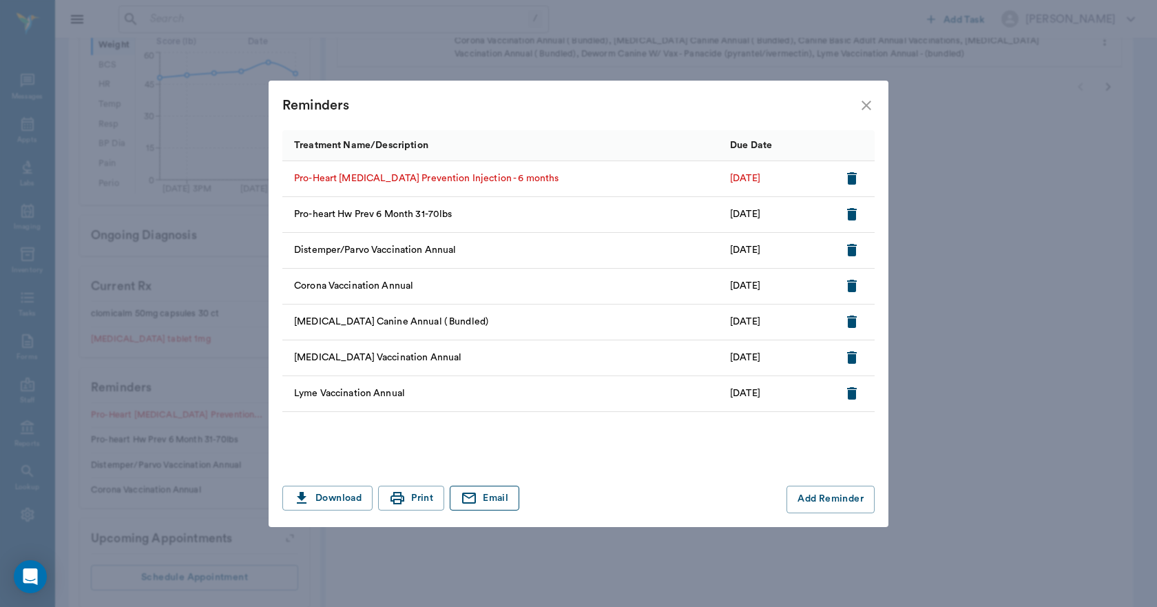
click at [498, 494] on button "Email" at bounding box center [485, 497] width 70 height 25
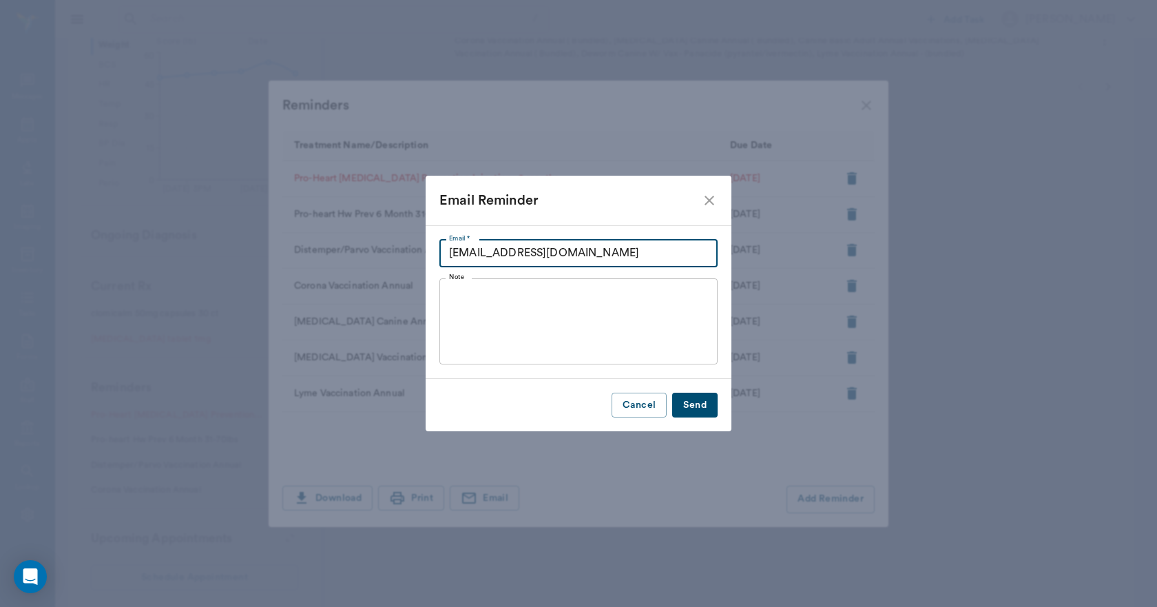
click at [593, 251] on input "MASON_1023@msn.com" at bounding box center [578, 254] width 278 height 28
drag, startPoint x: 596, startPoint y: 253, endPoint x: 428, endPoint y: 279, distance: 169.9
click at [428, 279] on div "Email * MASON_1023@msn.com Email * Note x Note" at bounding box center [579, 302] width 306 height 154
click at [717, 207] on icon "close" at bounding box center [709, 200] width 17 height 17
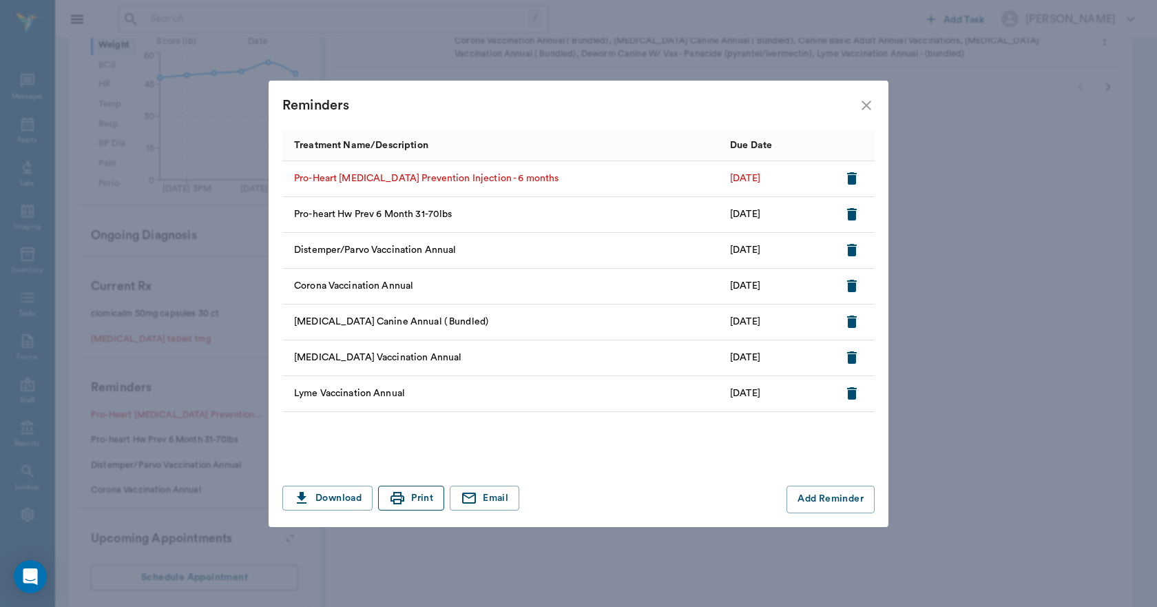
click at [401, 494] on icon "button" at bounding box center [397, 498] width 17 height 17
click at [865, 104] on icon "close" at bounding box center [866, 106] width 10 height 10
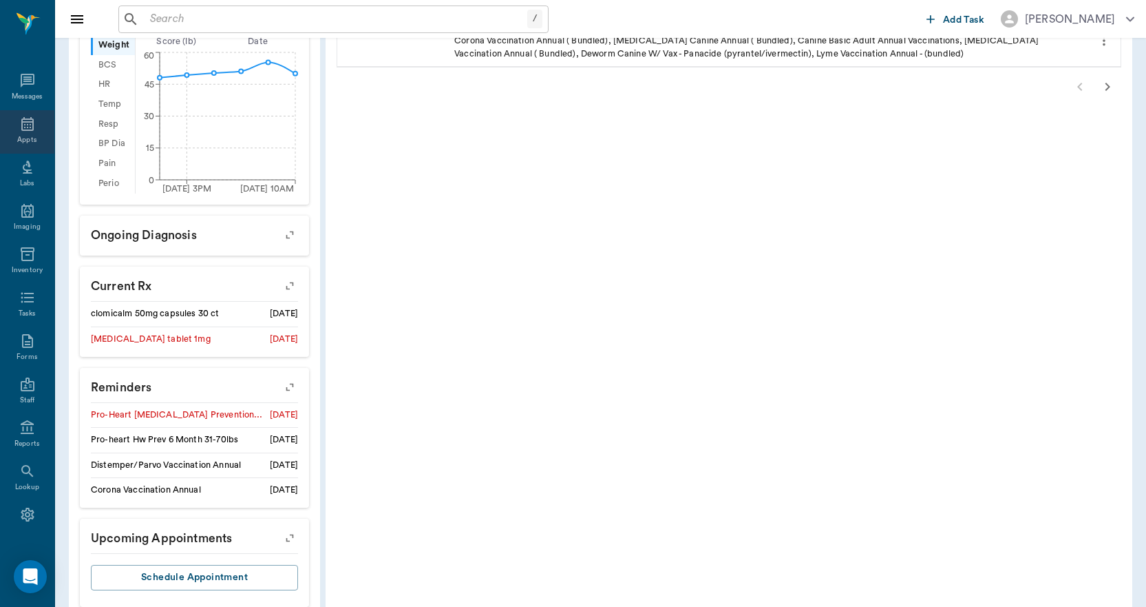
click at [17, 140] on div "Appts" at bounding box center [26, 140] width 19 height 10
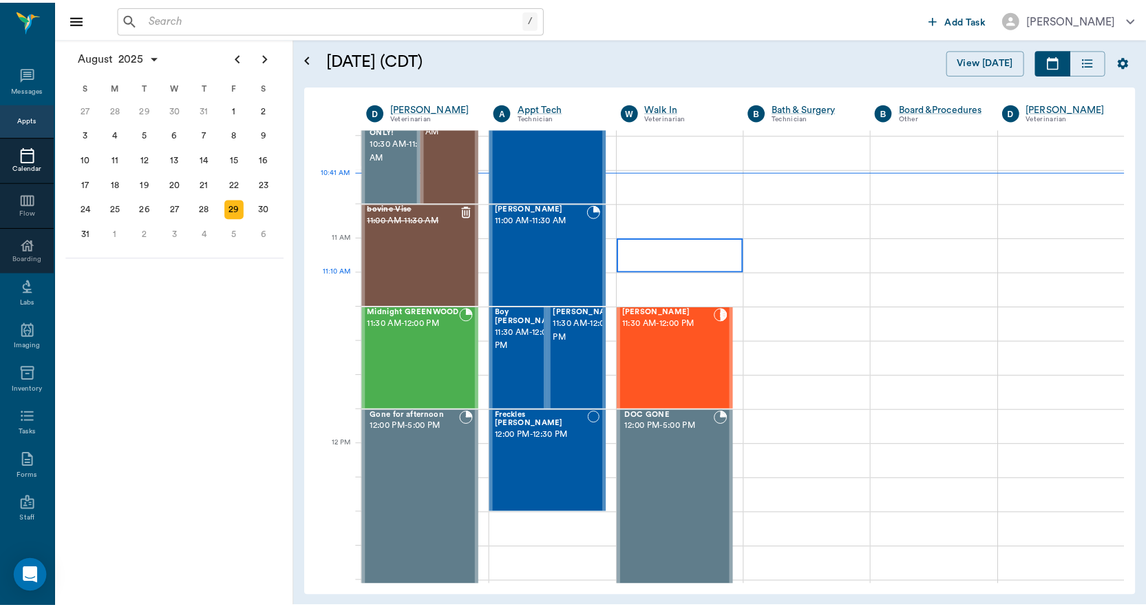
scroll to position [622, 0]
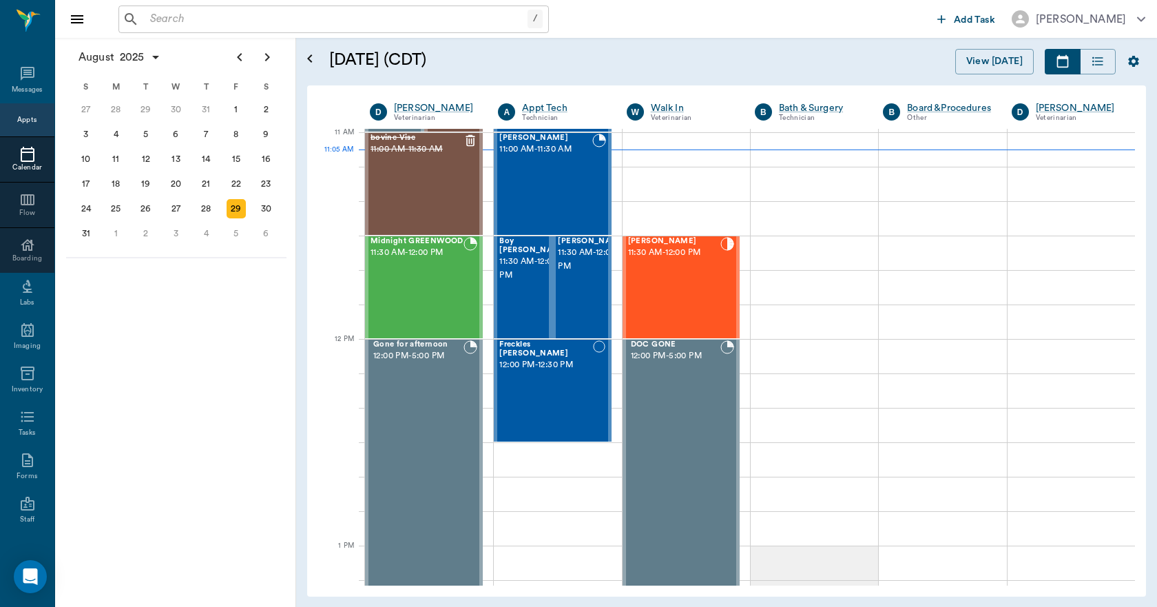
click at [176, 23] on input "text" at bounding box center [336, 19] width 383 height 19
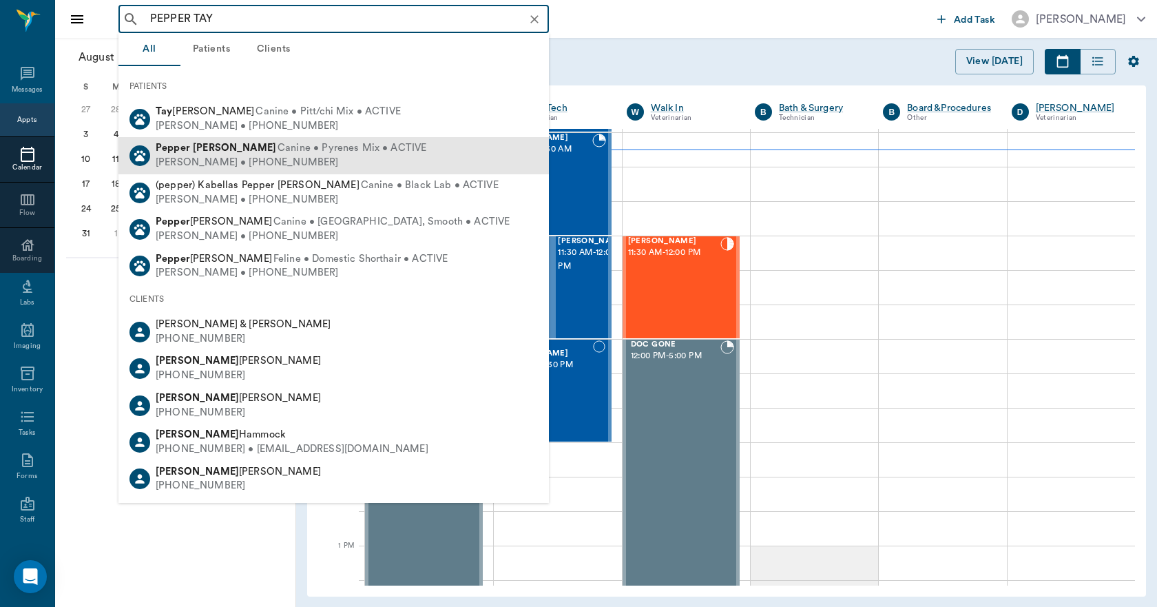
click at [187, 155] on div "Pepper Taylor Canine • Pyrenes Mix • ACTIVE" at bounding box center [291, 148] width 271 height 14
type input "PEPPER TAY"
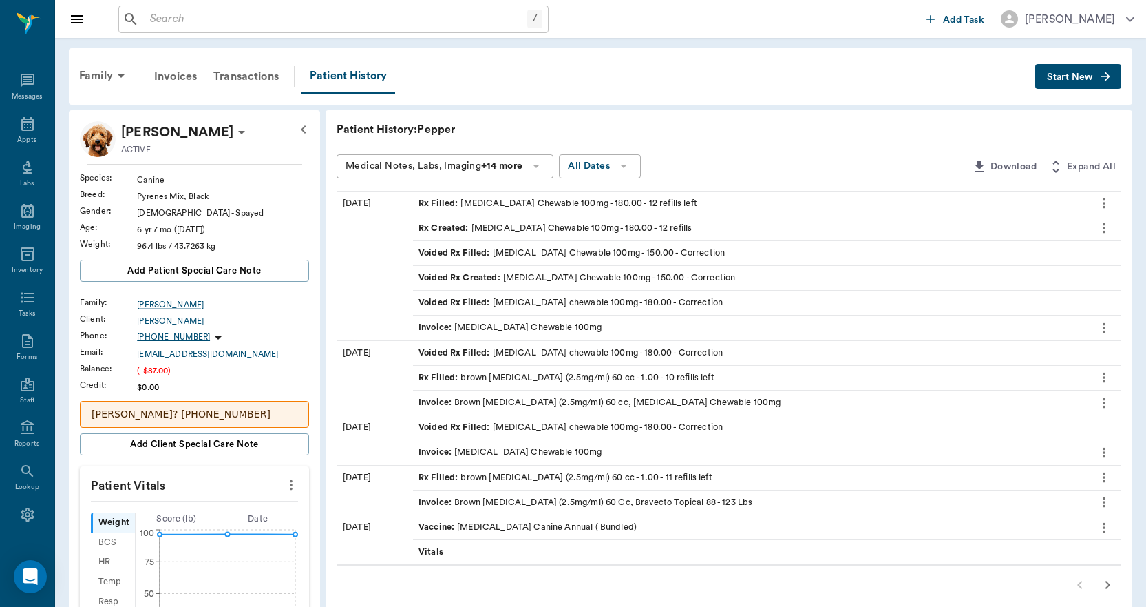
click at [528, 324] on div "Invoice : Carprofen Chewable 100mg" at bounding box center [511, 327] width 184 height 13
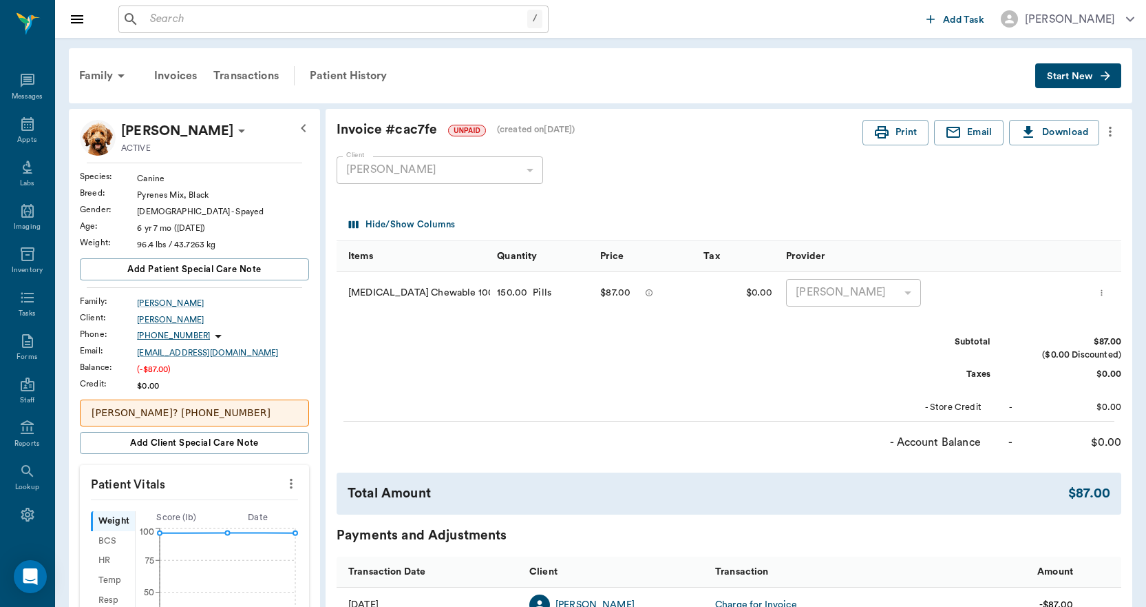
click at [1112, 127] on icon "more" at bounding box center [1110, 131] width 15 height 17
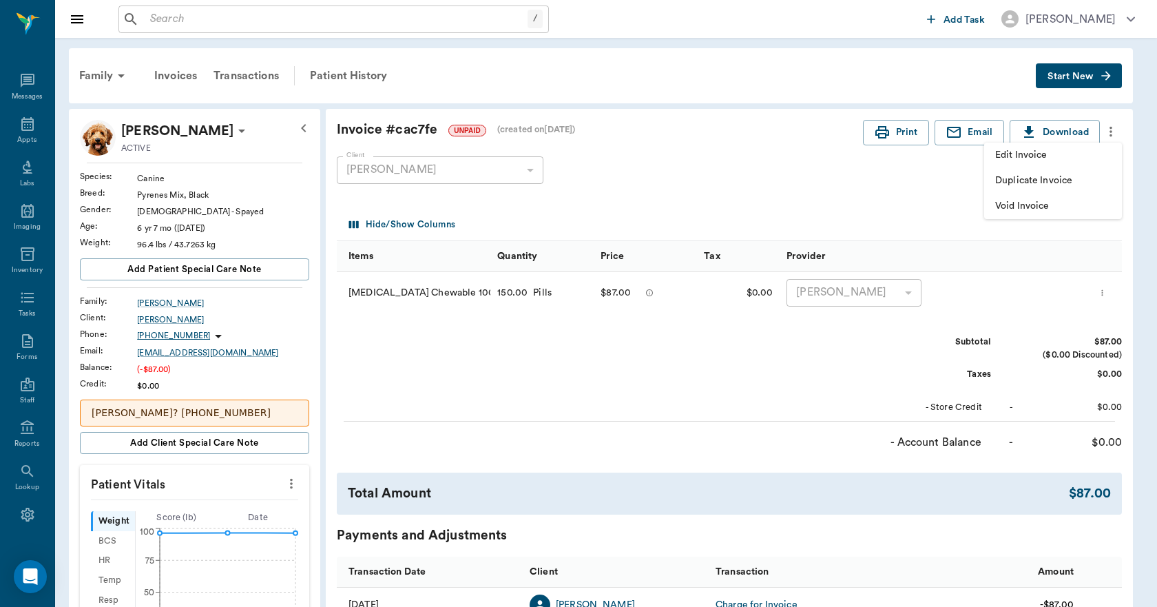
click at [1065, 152] on span "Edit Invoice" at bounding box center [1053, 155] width 116 height 14
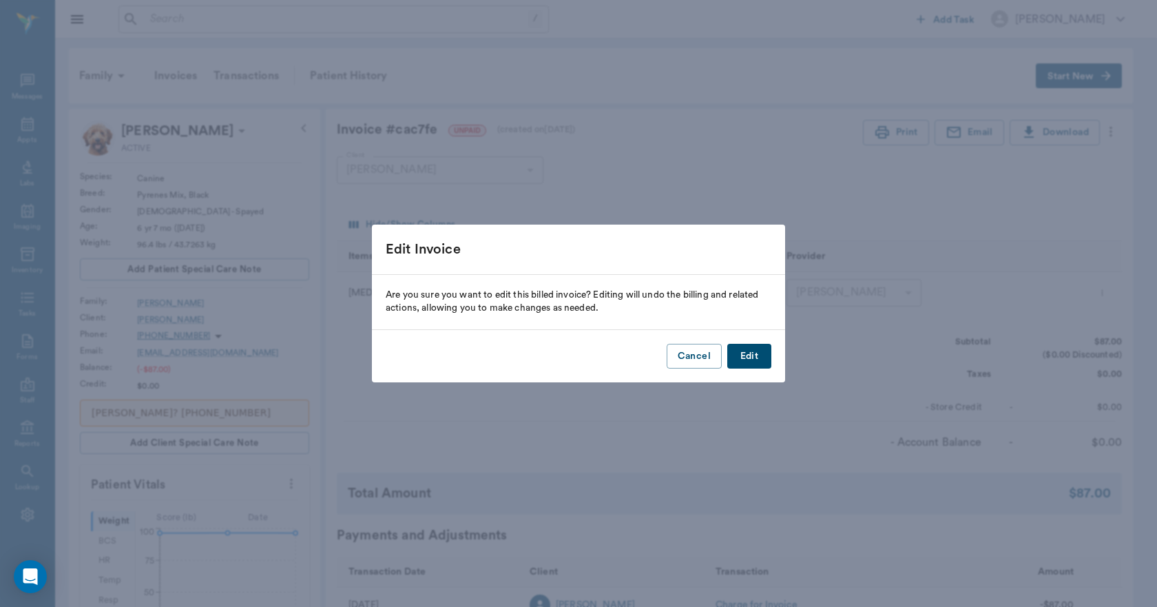
click at [756, 354] on button "Edit" at bounding box center [749, 356] width 44 height 25
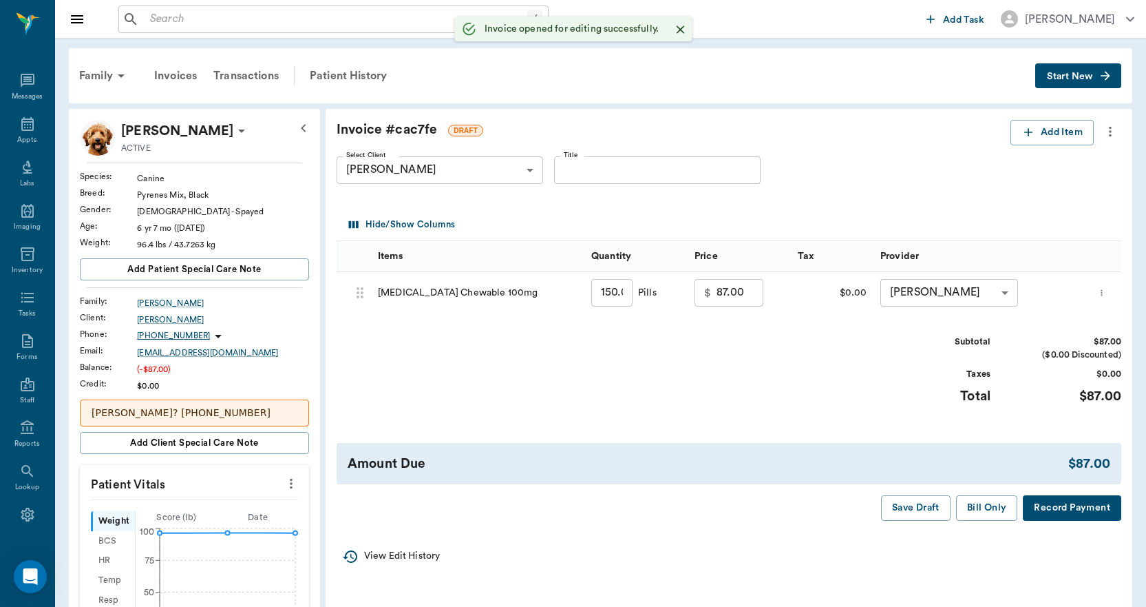
click at [627, 296] on input "150.00" at bounding box center [611, 293] width 41 height 28
type input "1"
type input "9.80"
type input "18"
type input "23.40"
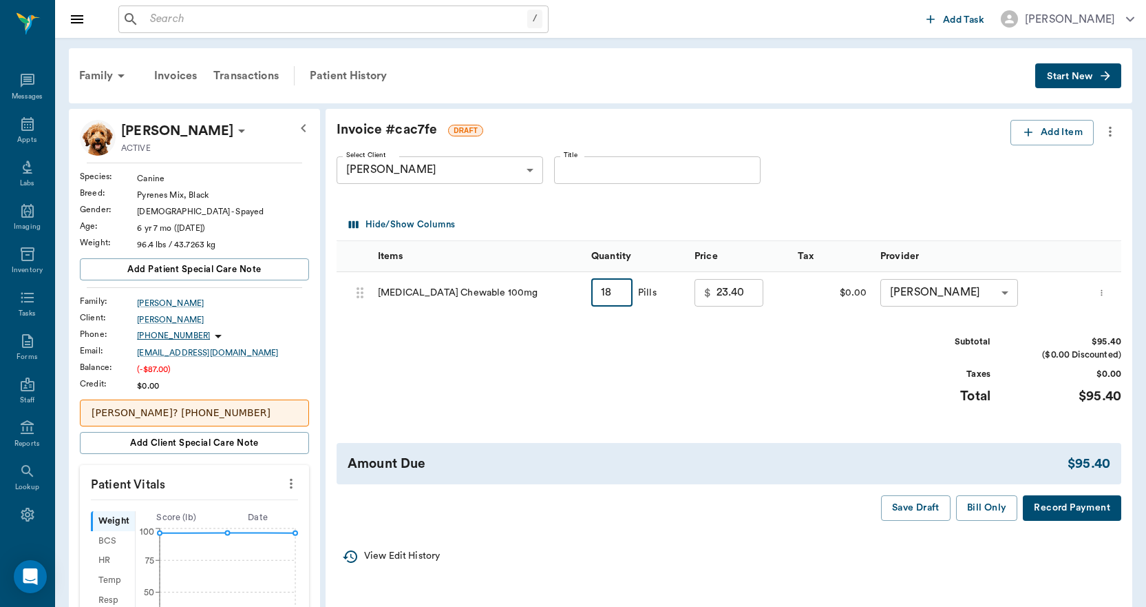
type input "180"
type input "95.40"
click at [980, 510] on button "Bill Only" at bounding box center [987, 507] width 62 height 25
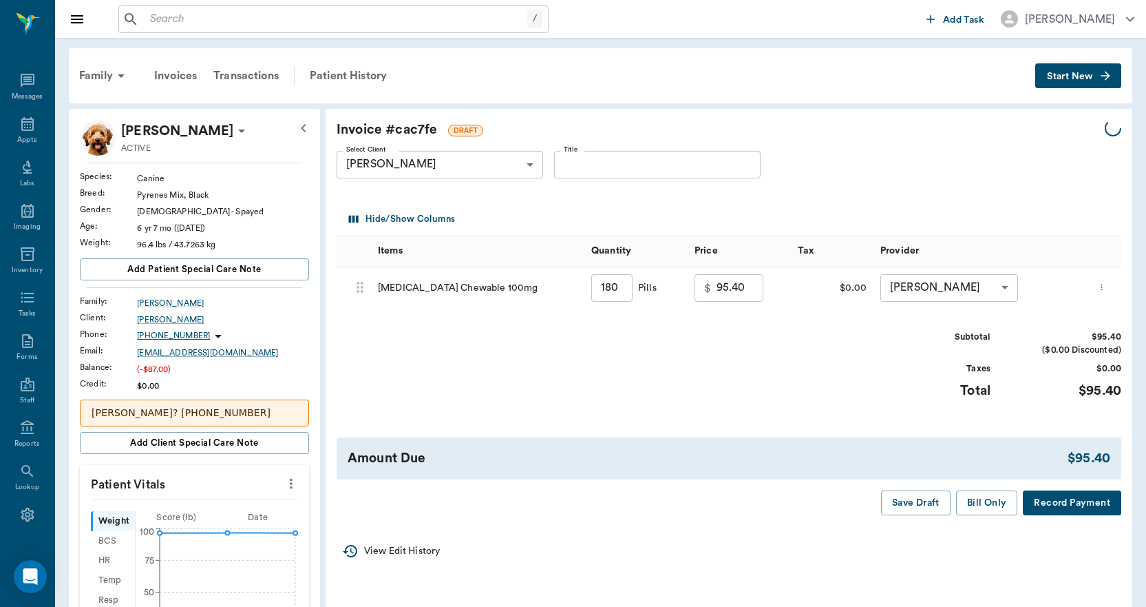
type input "180.00"
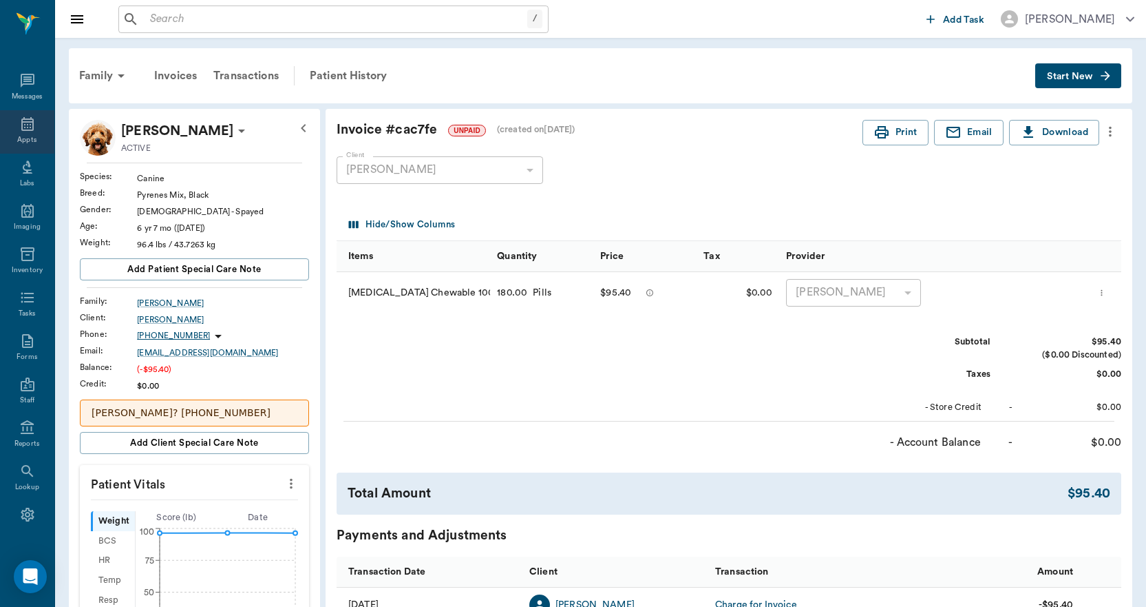
click at [24, 125] on icon at bounding box center [27, 124] width 17 height 17
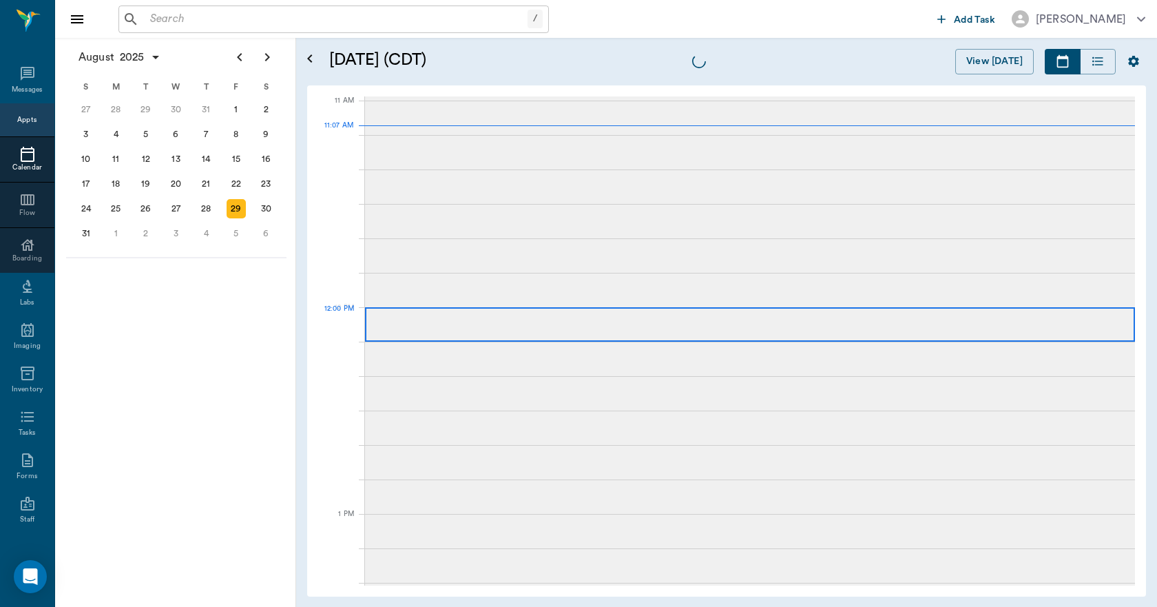
scroll to position [620, 0]
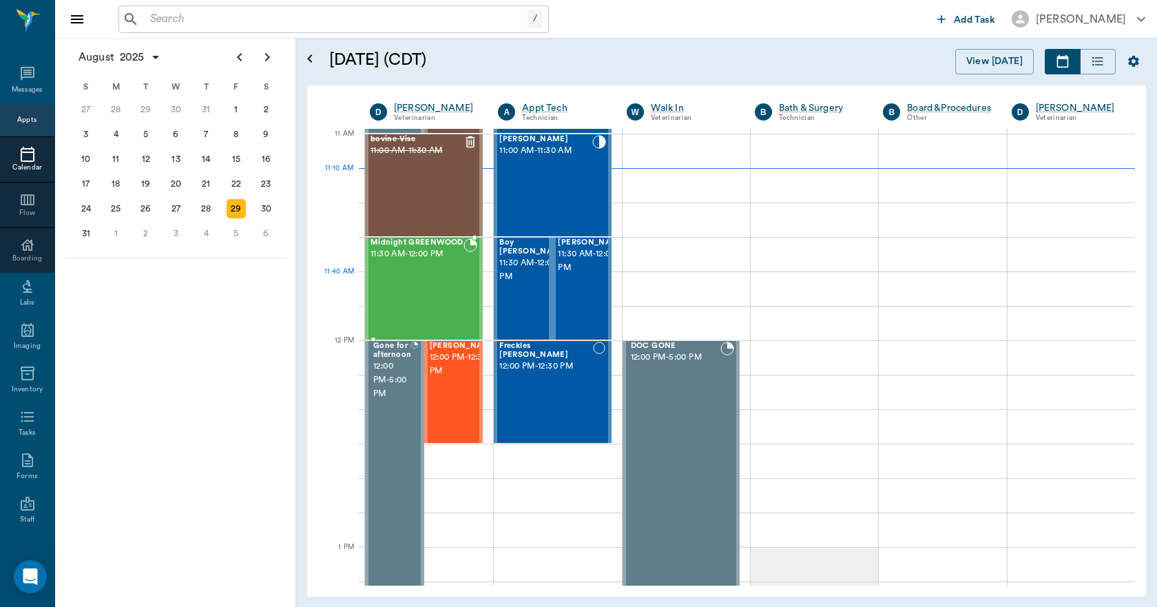
click at [442, 278] on div "Midnight GREENWOOD 11:30 AM - 12:00 PM" at bounding box center [416, 288] width 93 height 101
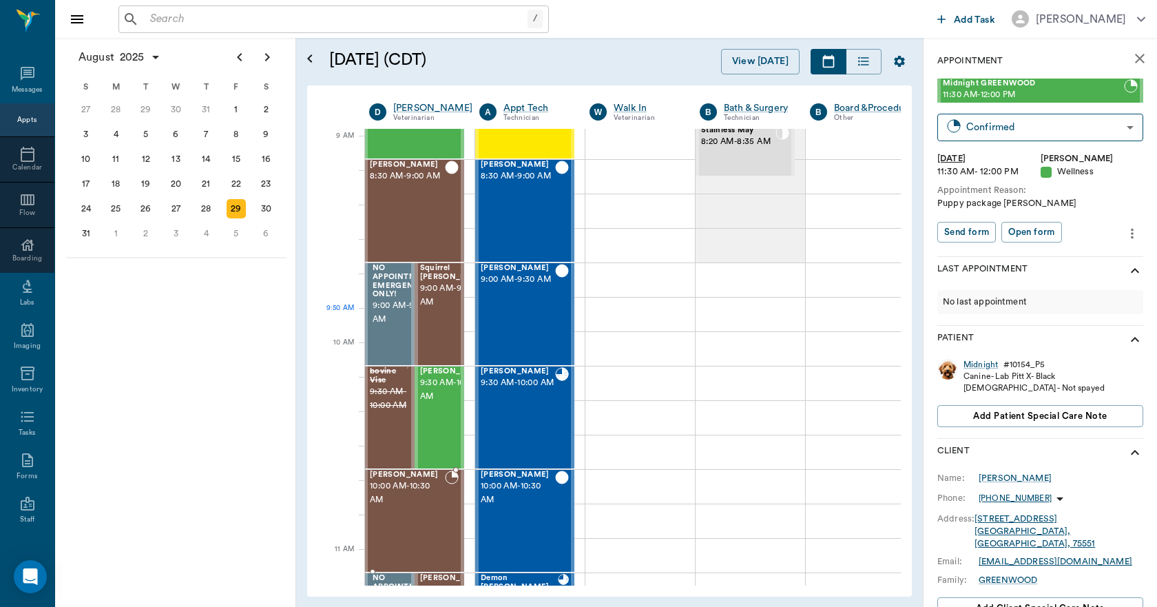
scroll to position [70, 1]
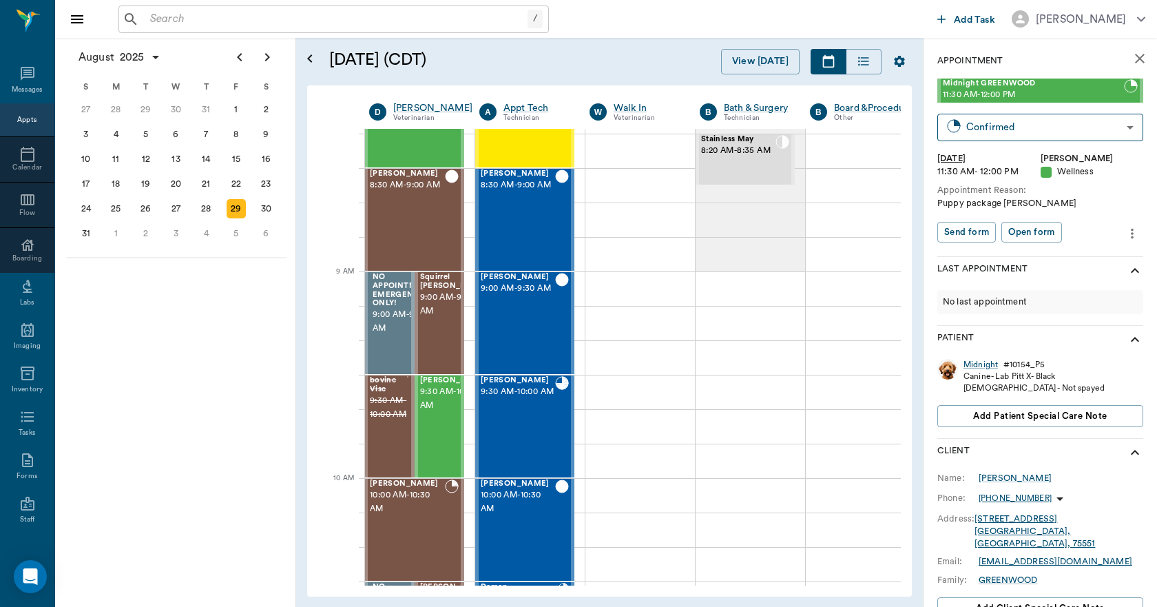
click at [189, 14] on input "text" at bounding box center [336, 19] width 383 height 19
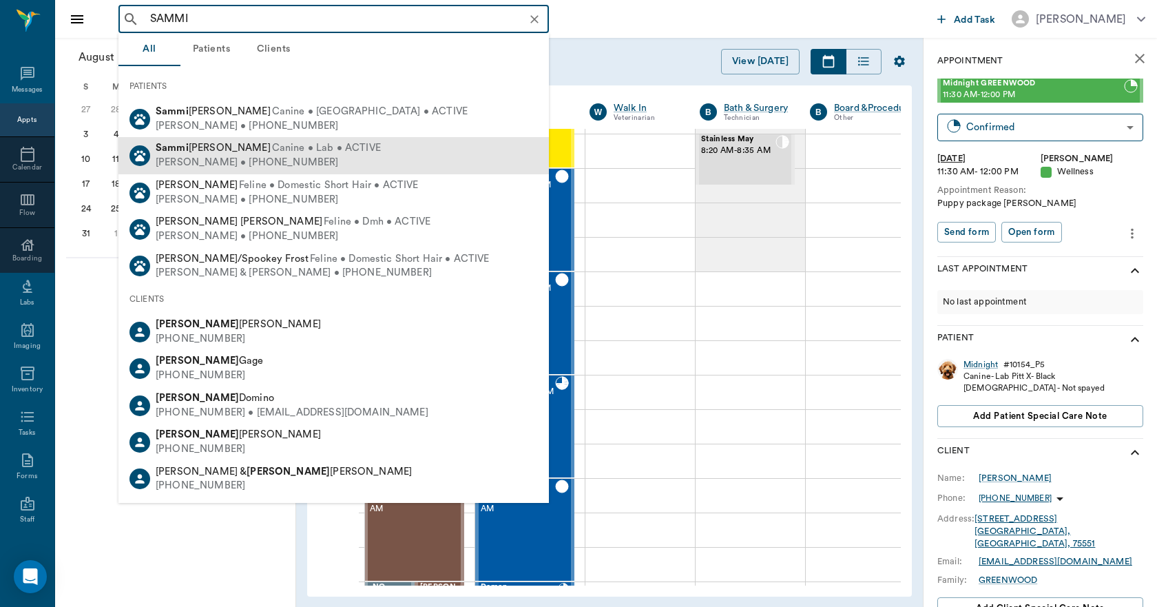
click at [272, 151] on span "Canine • Lab • ACTIVE" at bounding box center [326, 148] width 109 height 14
type input "SAMMI"
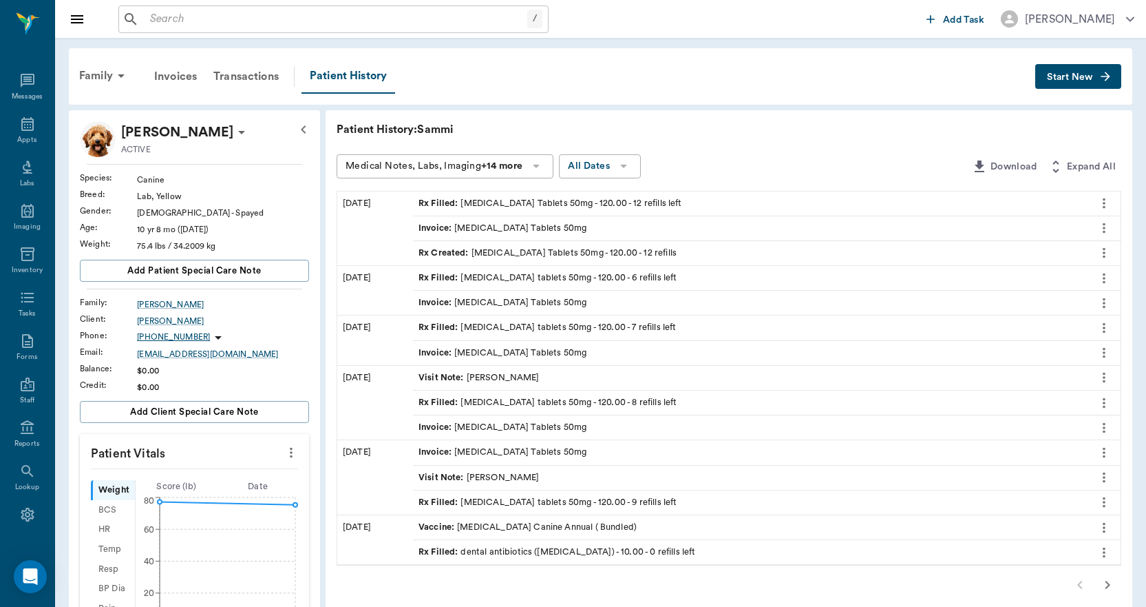
click at [1076, 77] on span "Start New" at bounding box center [1070, 77] width 46 height 0
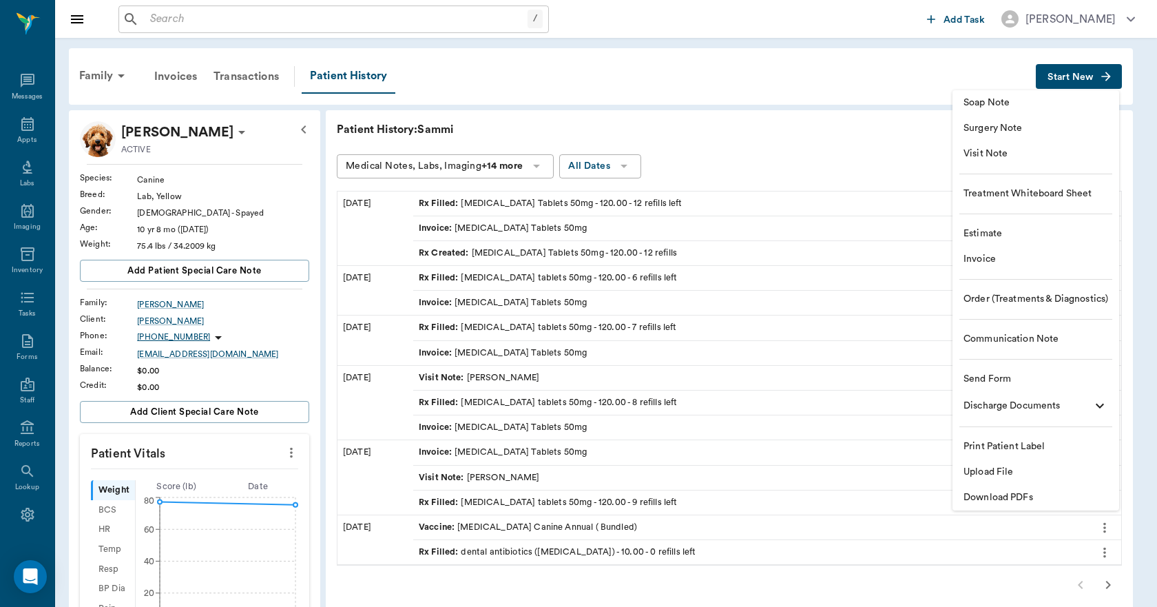
click at [974, 249] on li "Invoice" at bounding box center [1035, 259] width 167 height 25
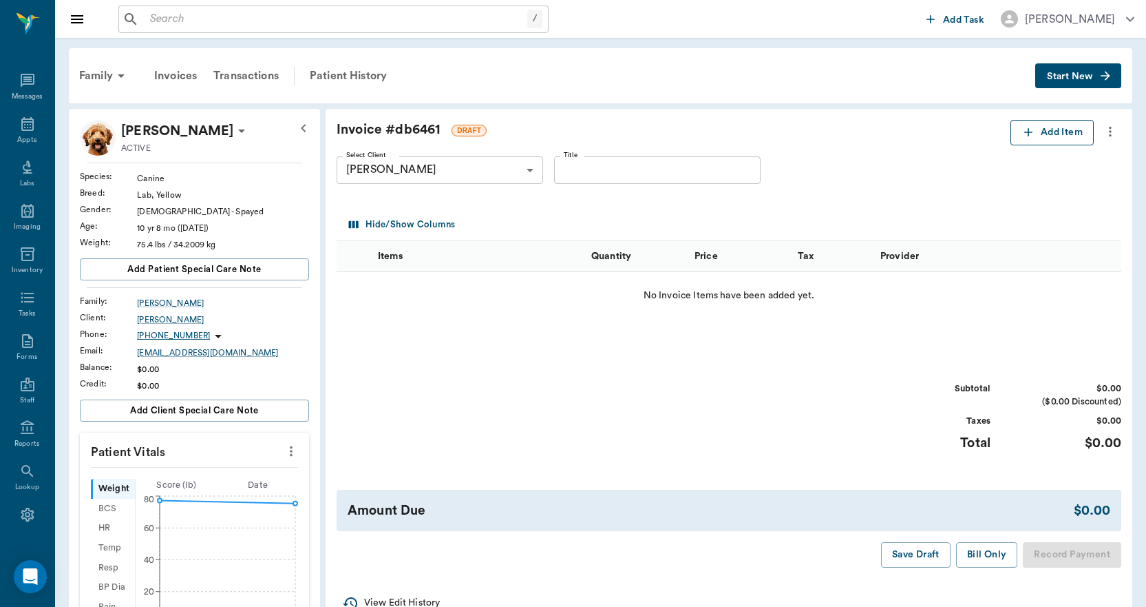
click at [1057, 129] on button "Add Item" at bounding box center [1052, 132] width 83 height 25
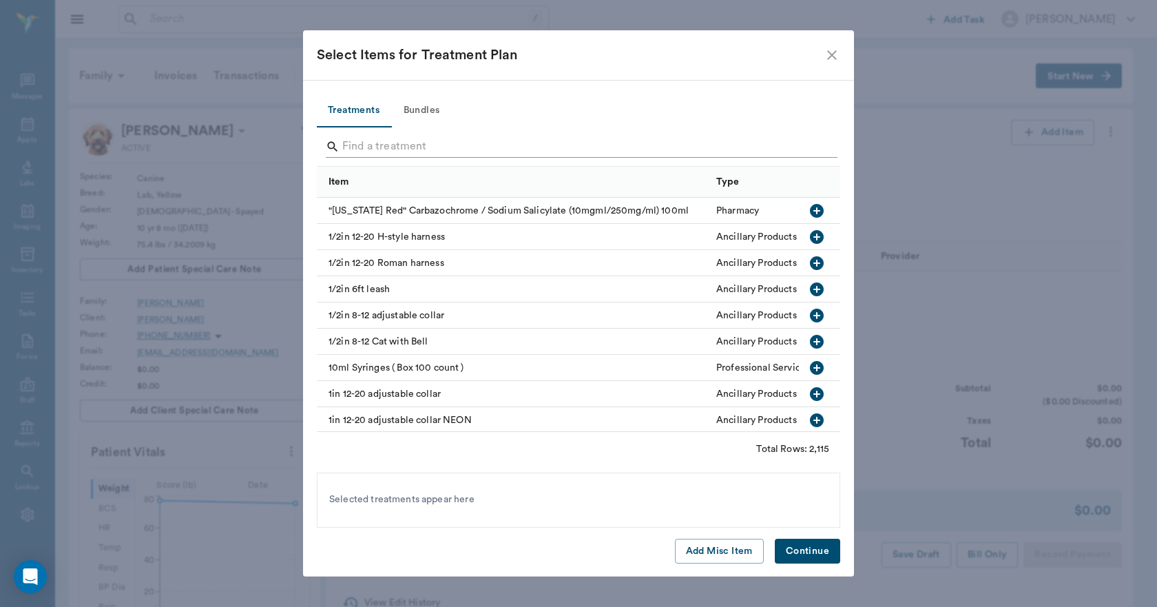
click at [542, 150] on input "Search" at bounding box center [579, 147] width 474 height 22
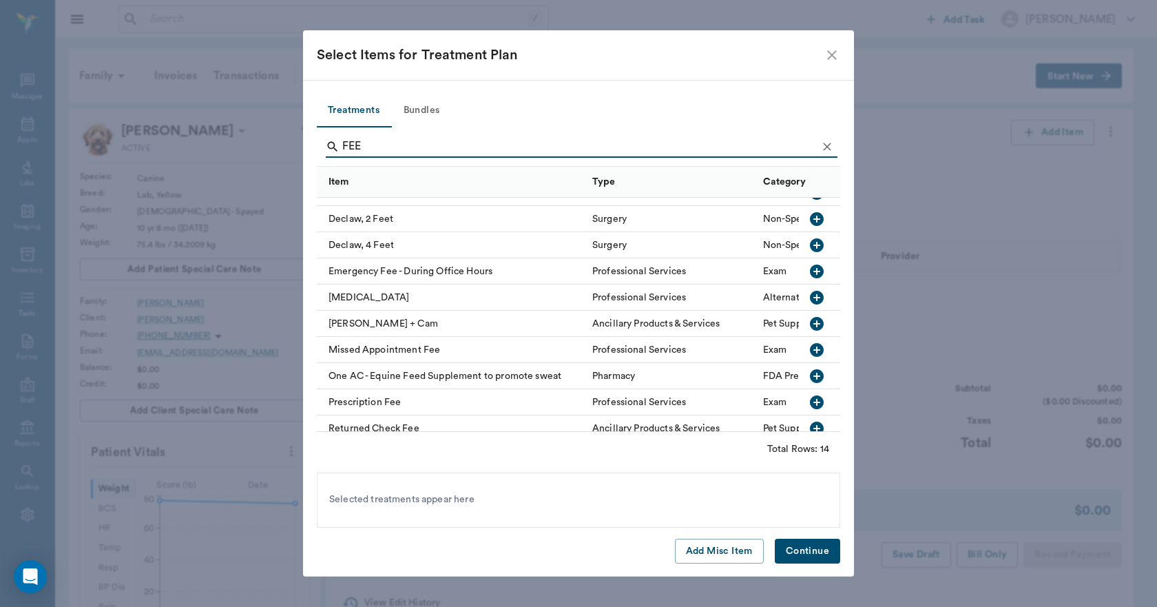
scroll to position [138, 0]
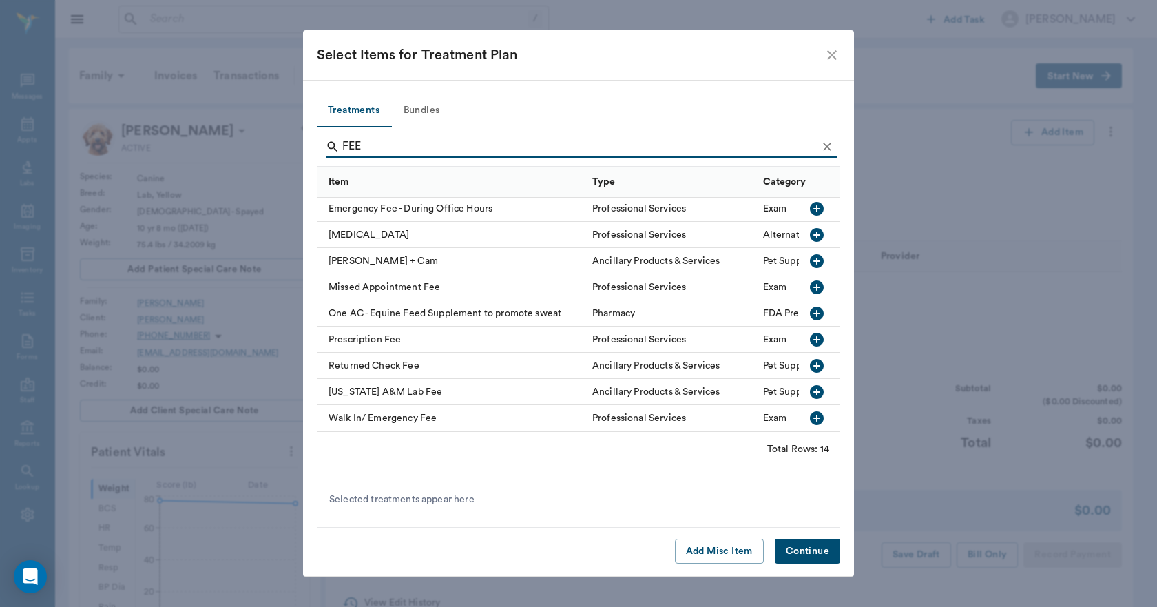
type input "FEE"
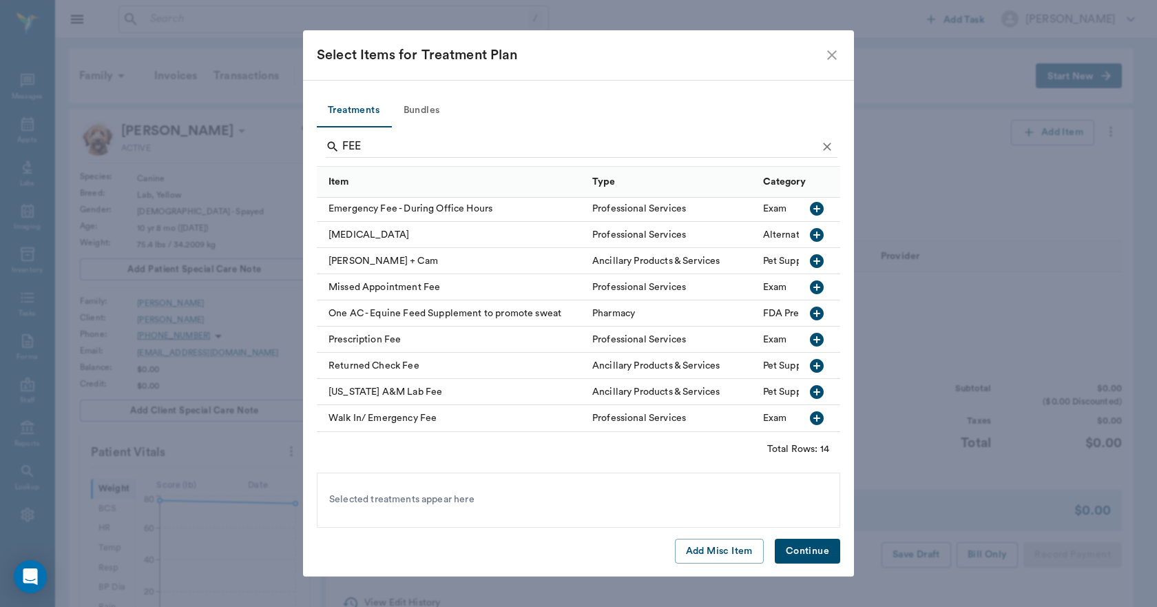
click at [810, 333] on icon "button" at bounding box center [817, 340] width 14 height 14
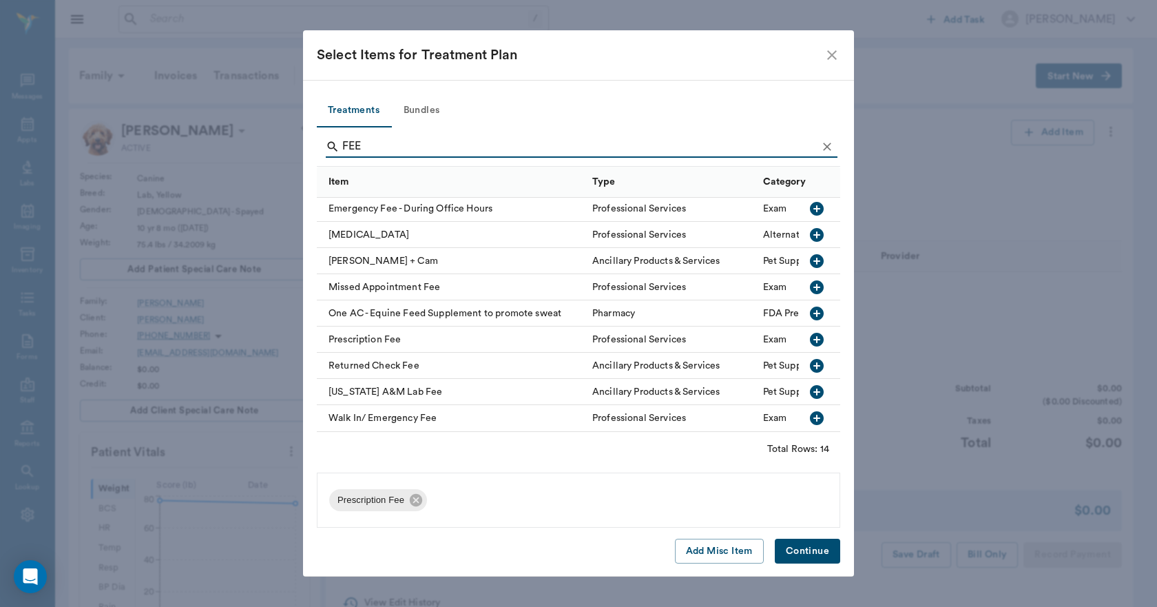
click at [807, 552] on button "Continue" at bounding box center [807, 550] width 65 height 25
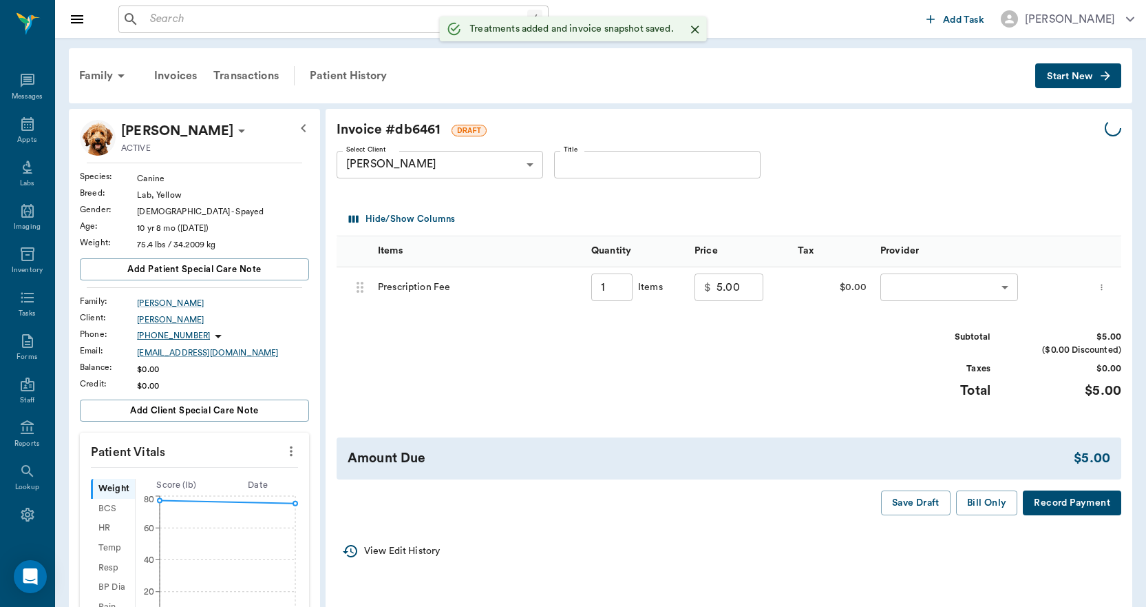
type input "1.00"
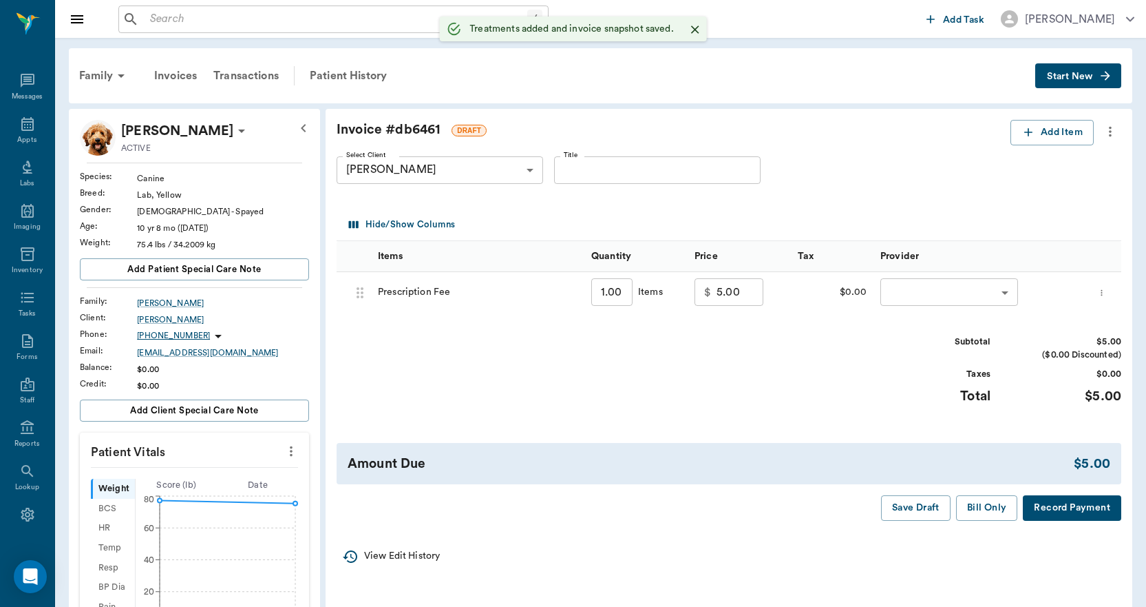
click at [906, 289] on body "/ ​ Add Task [PERSON_NAME] Nectar Messages Appts Labs Imaging Inventory Tasks F…" at bounding box center [573, 563] width 1146 height 1127
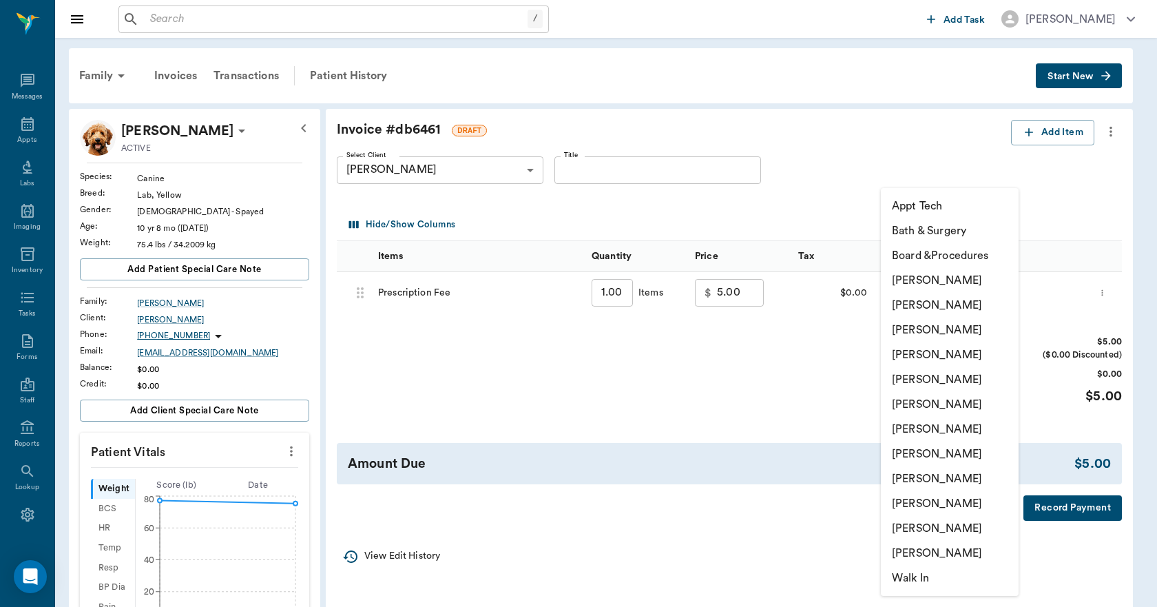
click at [917, 524] on li "[PERSON_NAME]" at bounding box center [950, 528] width 138 height 25
type input "none-63ec2ece52e12b0ba117cc90"
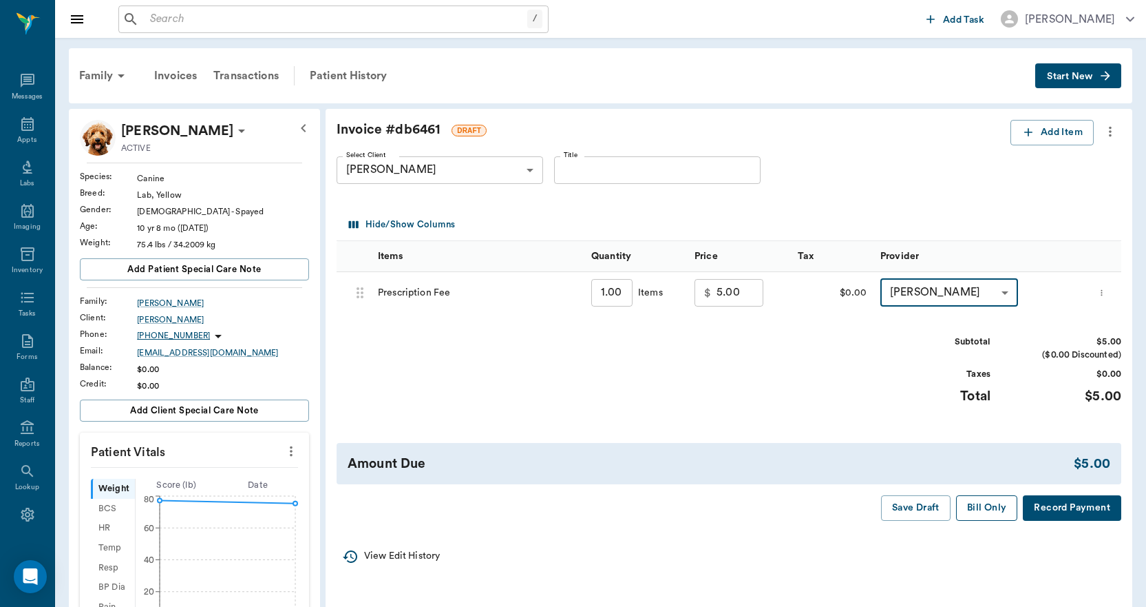
click at [981, 506] on button "Bill Only" at bounding box center [987, 507] width 62 height 25
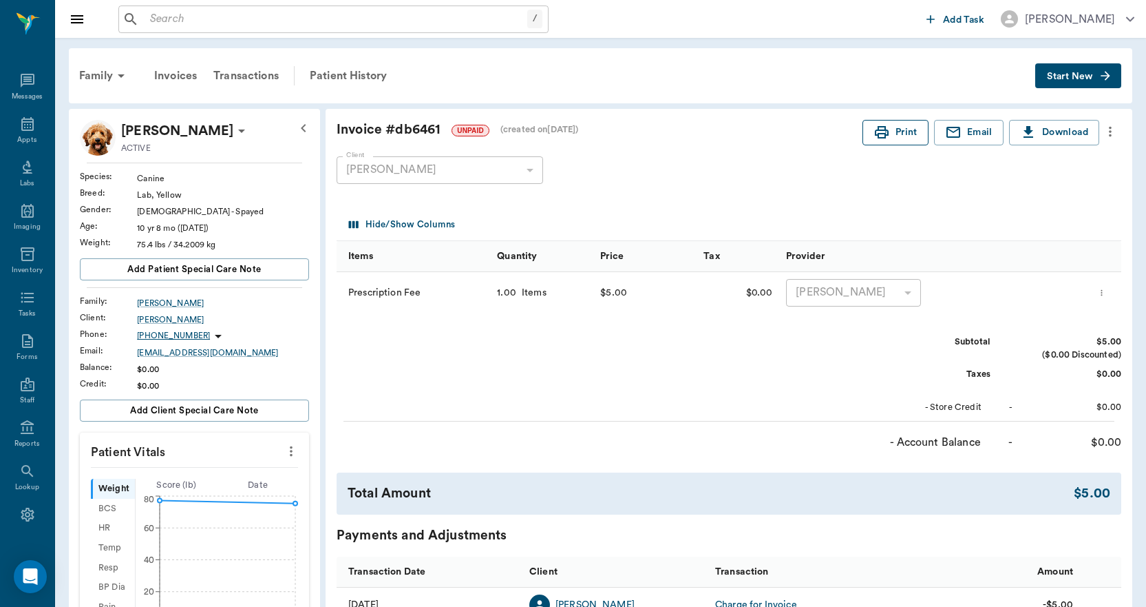
click at [886, 132] on circle "button" at bounding box center [886, 132] width 1 height 1
click at [357, 70] on div "Patient History" at bounding box center [349, 75] width 94 height 33
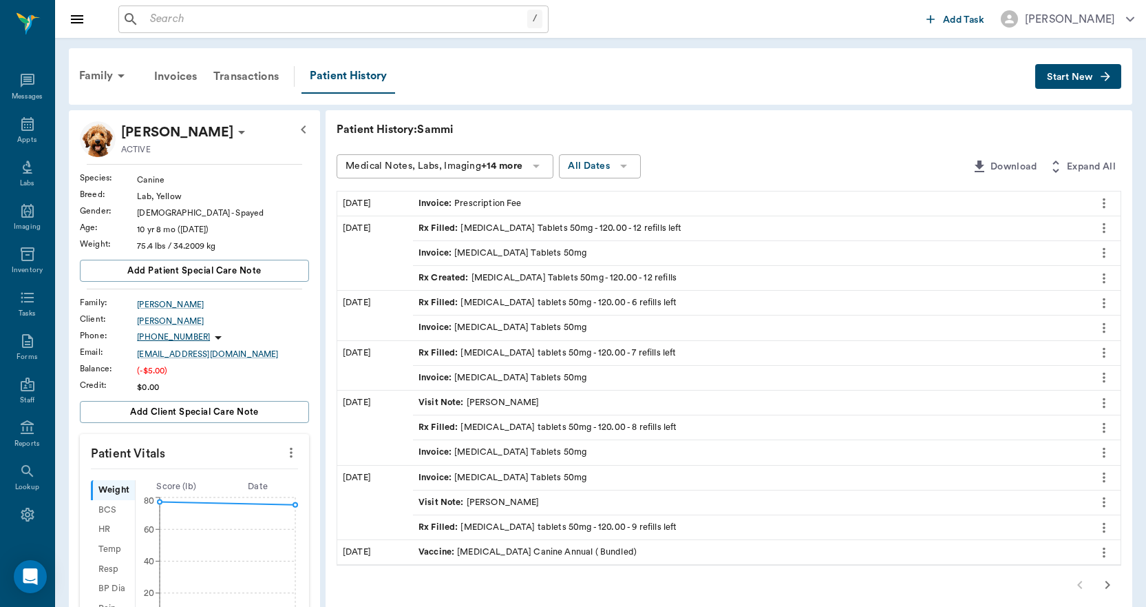
click at [1063, 77] on span "Start New" at bounding box center [1070, 77] width 46 height 0
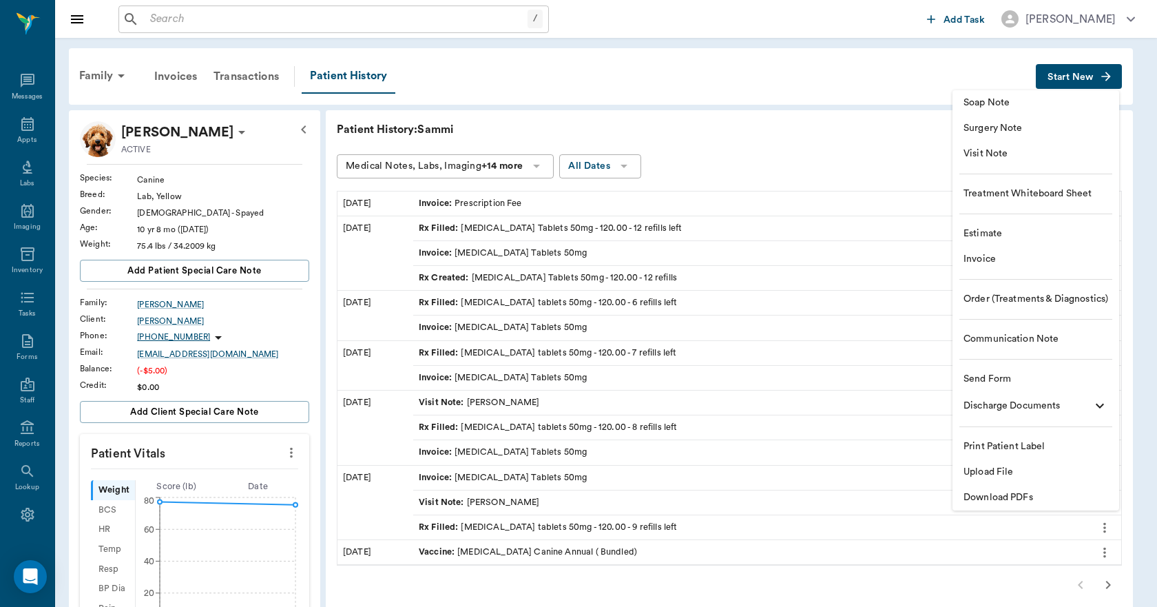
click at [1001, 475] on span "Upload File" at bounding box center [1035, 472] width 145 height 14
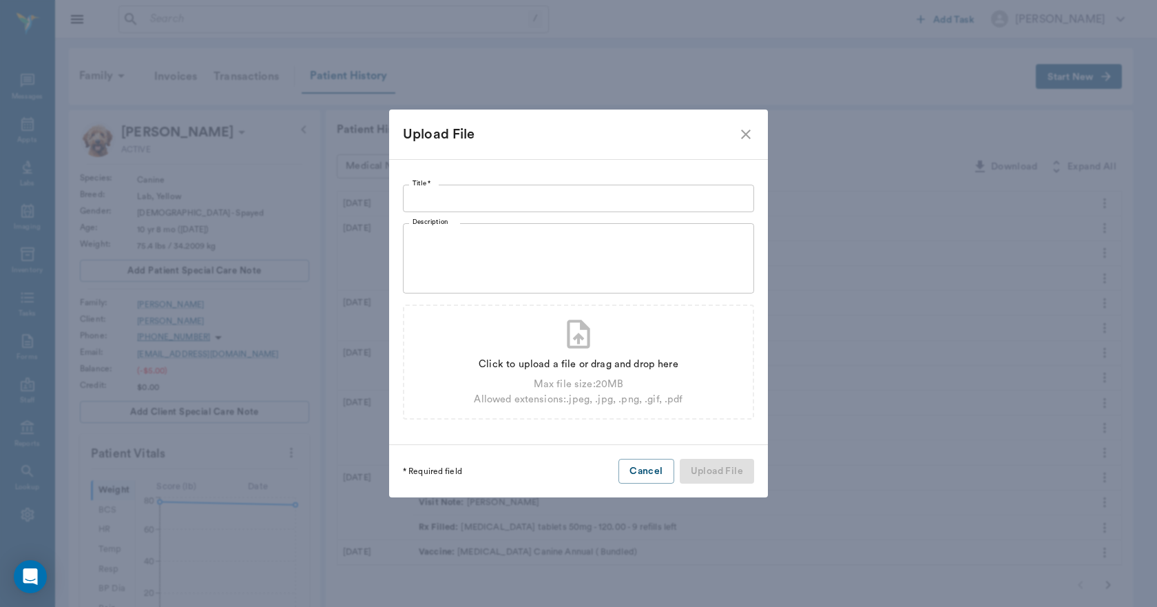
click at [650, 196] on input "Title *" at bounding box center [578, 199] width 351 height 28
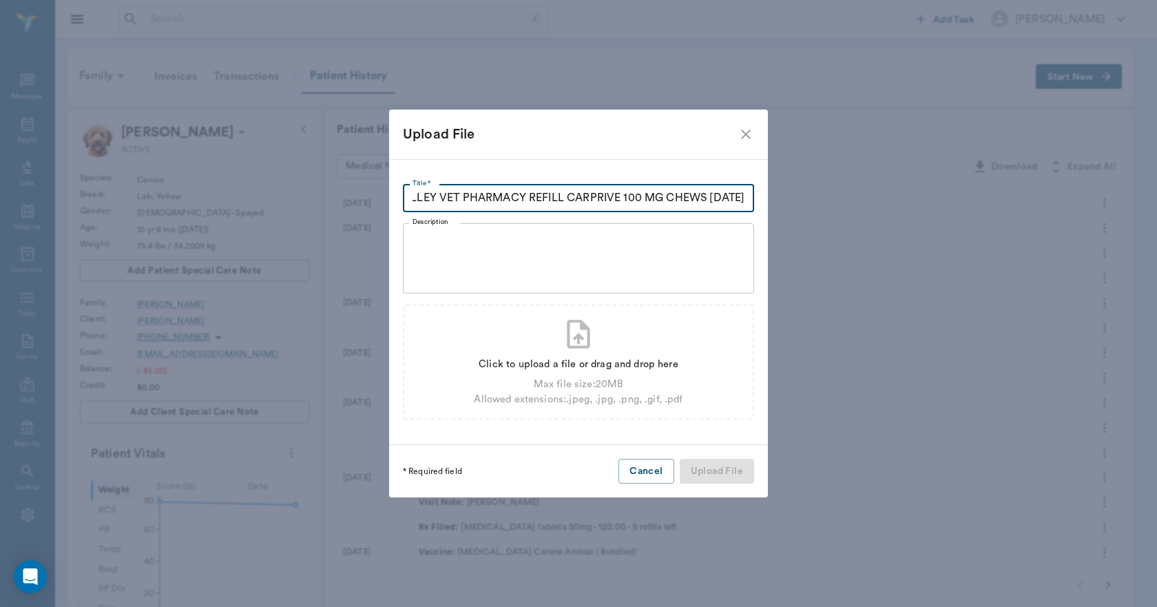
scroll to position [0, 36]
type input "VALLEY VET PHARMACY REFILL CARPRIVE 100 MG CHEWS 08.26.2025"
click at [587, 364] on div "Click to upload a file or drag and drop here" at bounding box center [578, 364] width 209 height 15
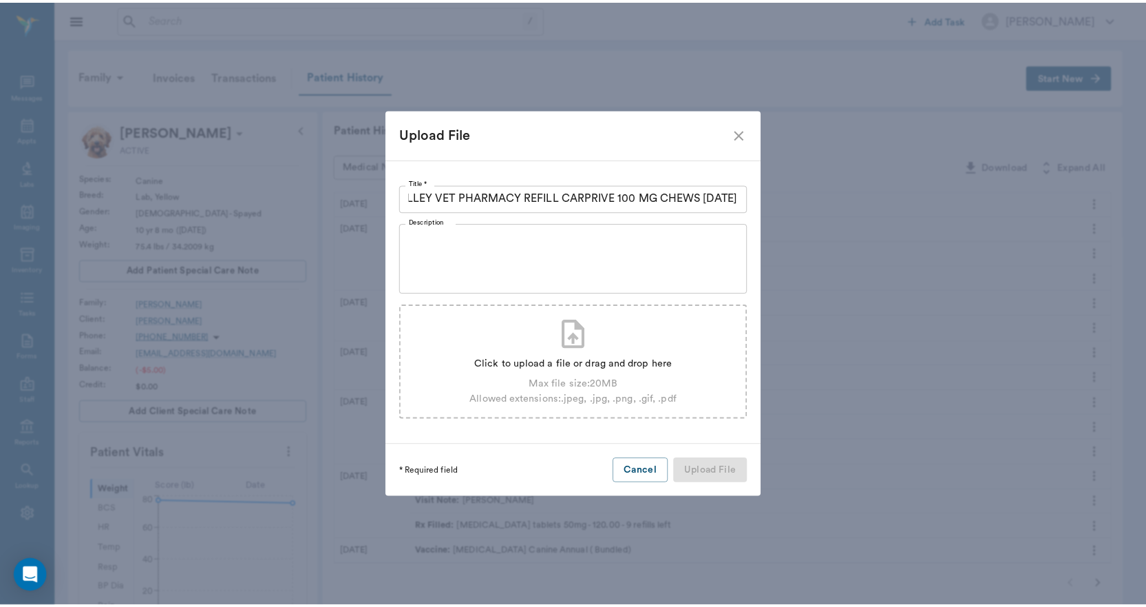
scroll to position [0, 0]
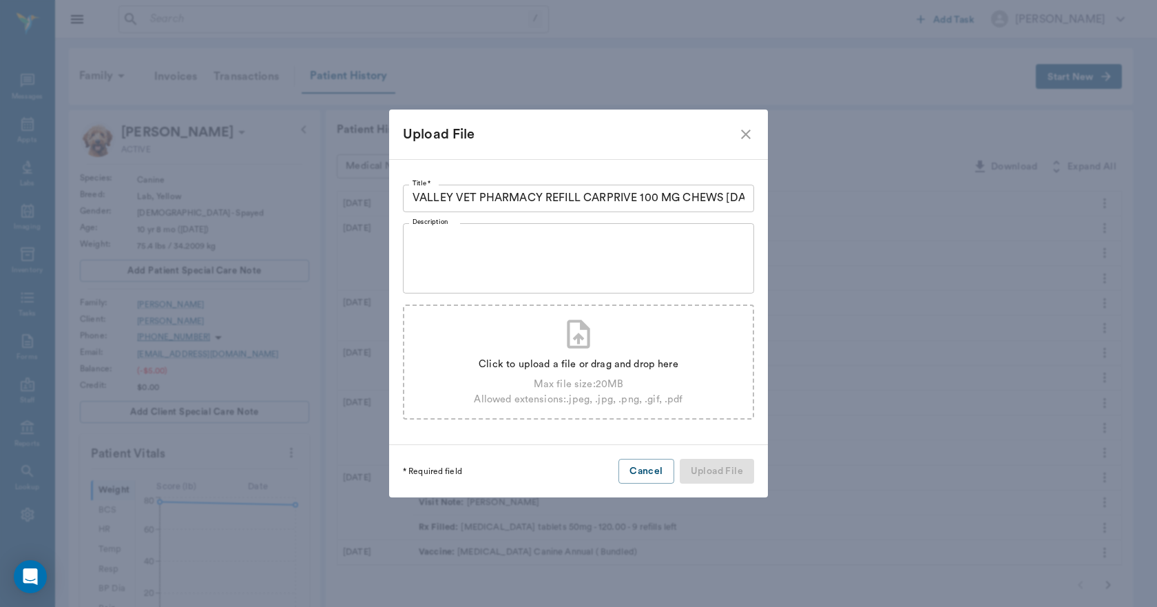
type input "C:\fakepath\Sammi.Russell.RxRefill.08.26.2025.pdf"
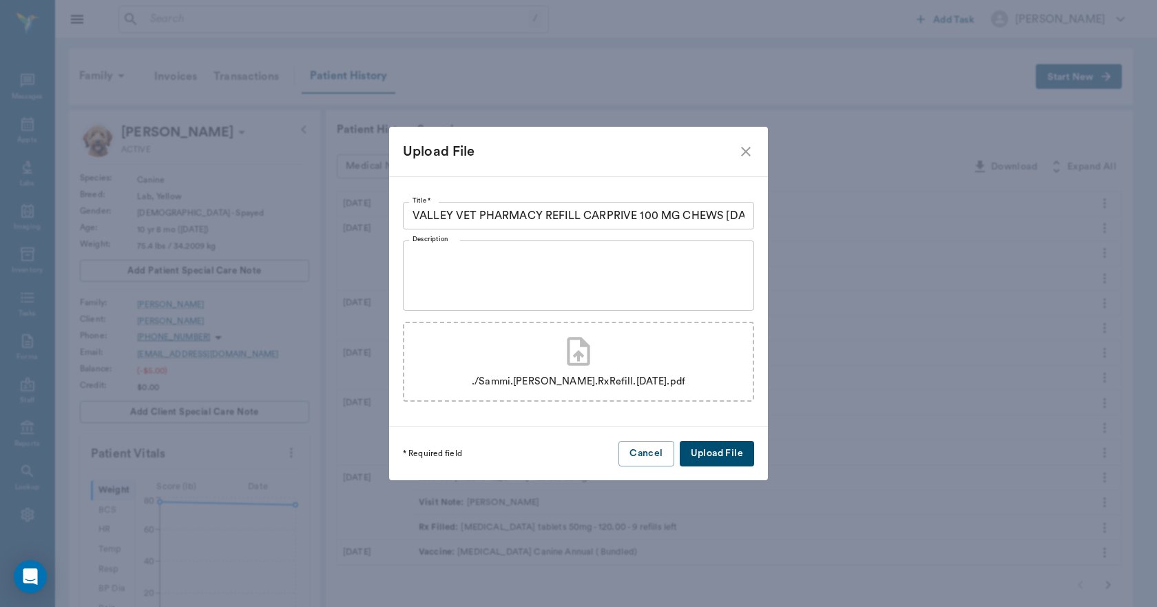
click at [708, 448] on button "Upload File" at bounding box center [717, 453] width 74 height 25
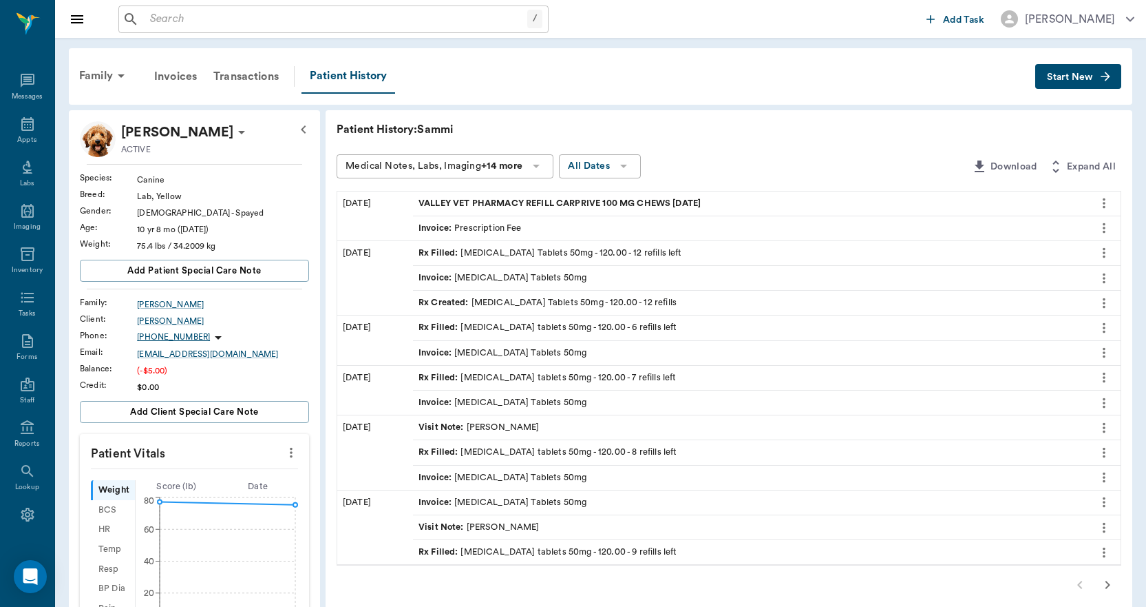
click at [518, 603] on div "Patient History: Sammi Medical Notes, Labs, Imaging +14 more All Dates Download…" at bounding box center [729, 586] width 807 height 952
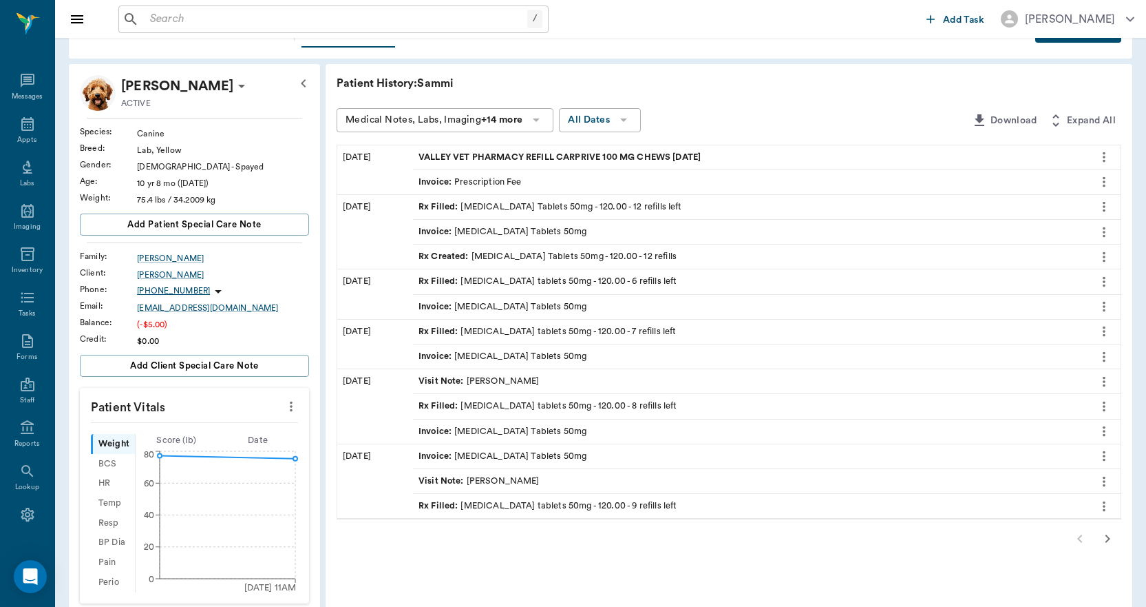
scroll to position [69, 0]
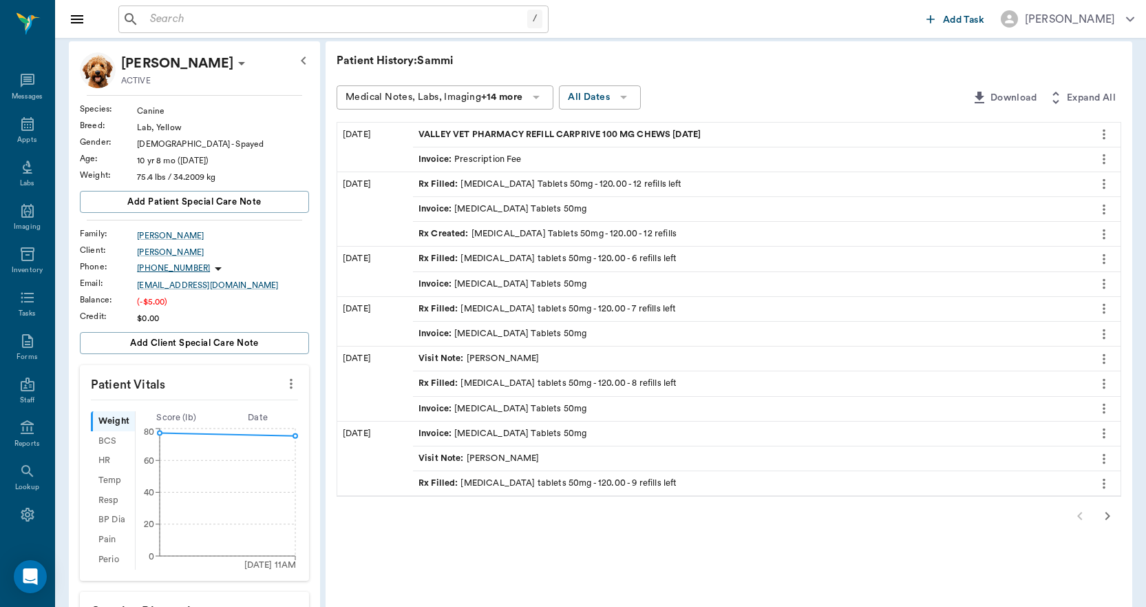
click at [229, 21] on input "text" at bounding box center [336, 19] width 383 height 19
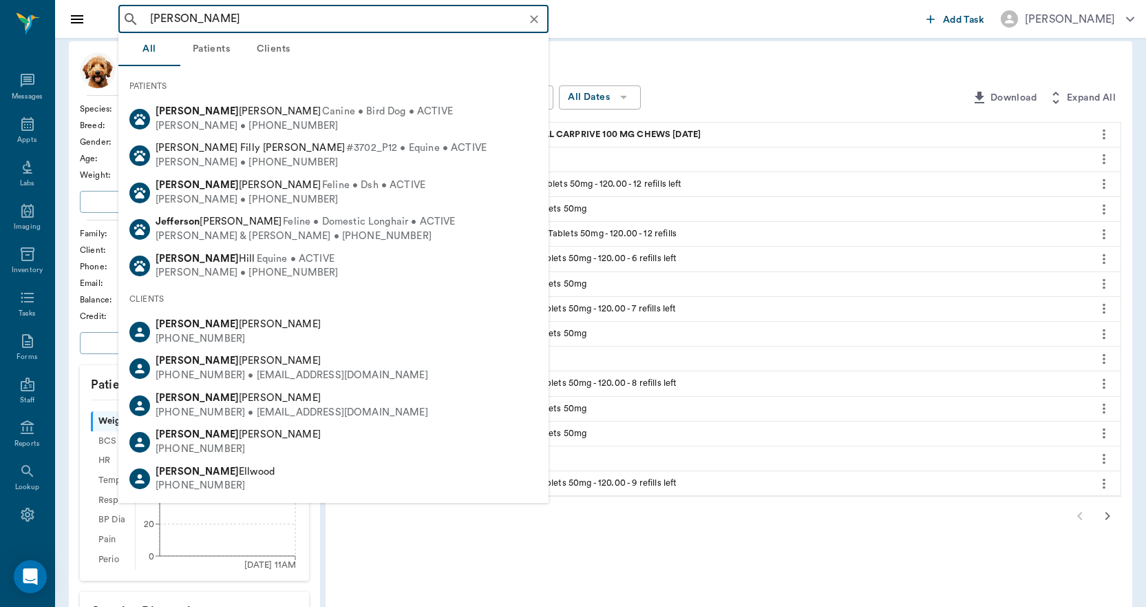
click at [280, 17] on input "JEFF PERKINS" at bounding box center [345, 19] width 400 height 19
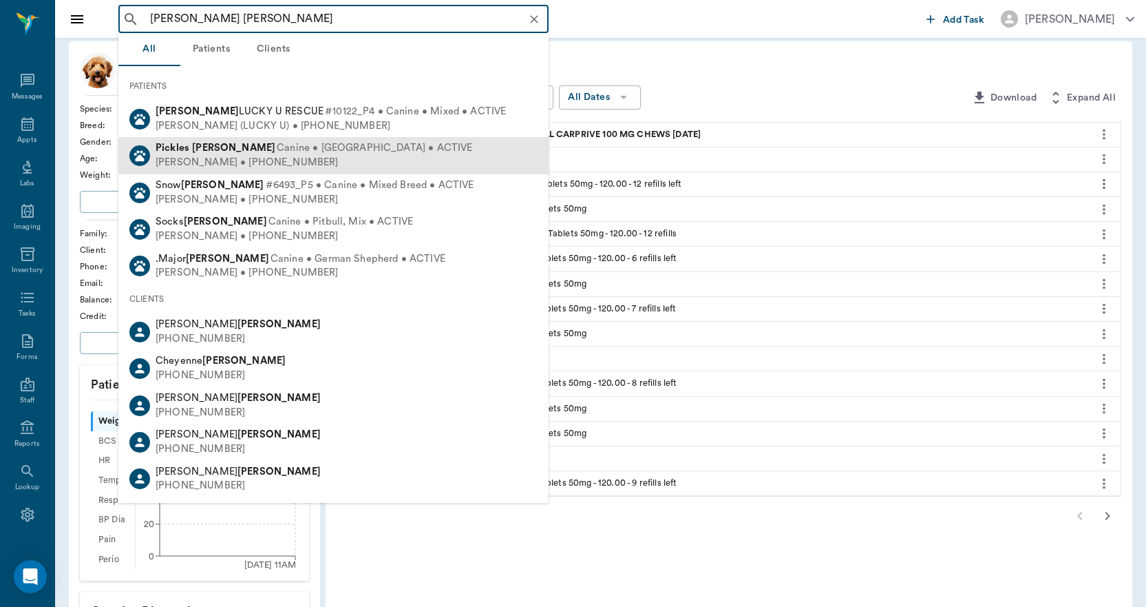
click at [224, 150] on b "Perkins" at bounding box center [233, 148] width 83 height 10
type input "PICKELS PERKINS"
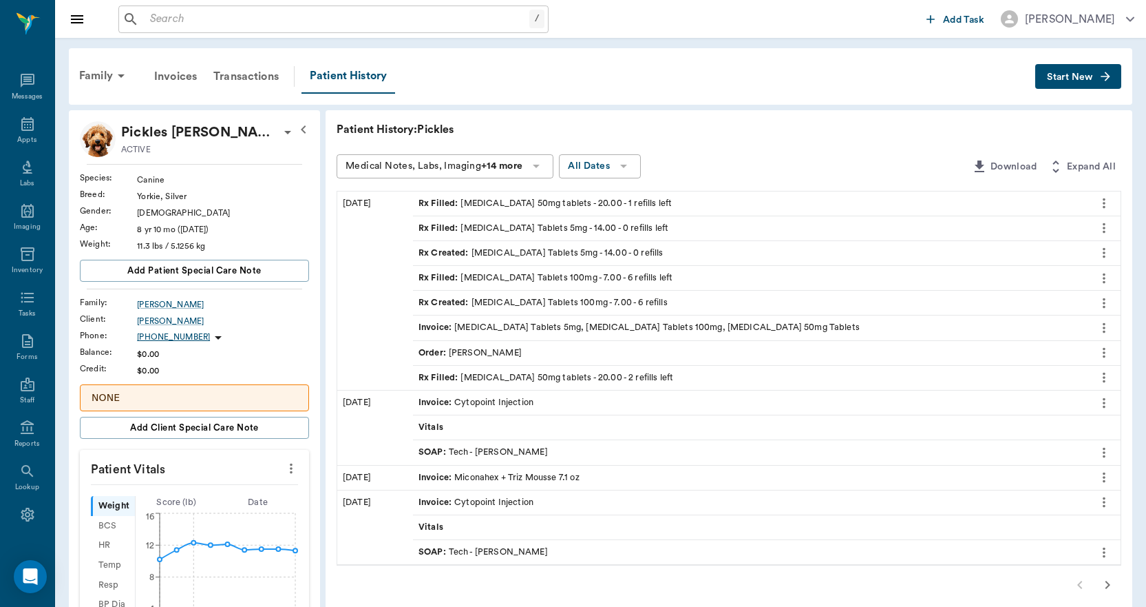
click at [1070, 77] on span "Start New" at bounding box center [1070, 77] width 46 height 0
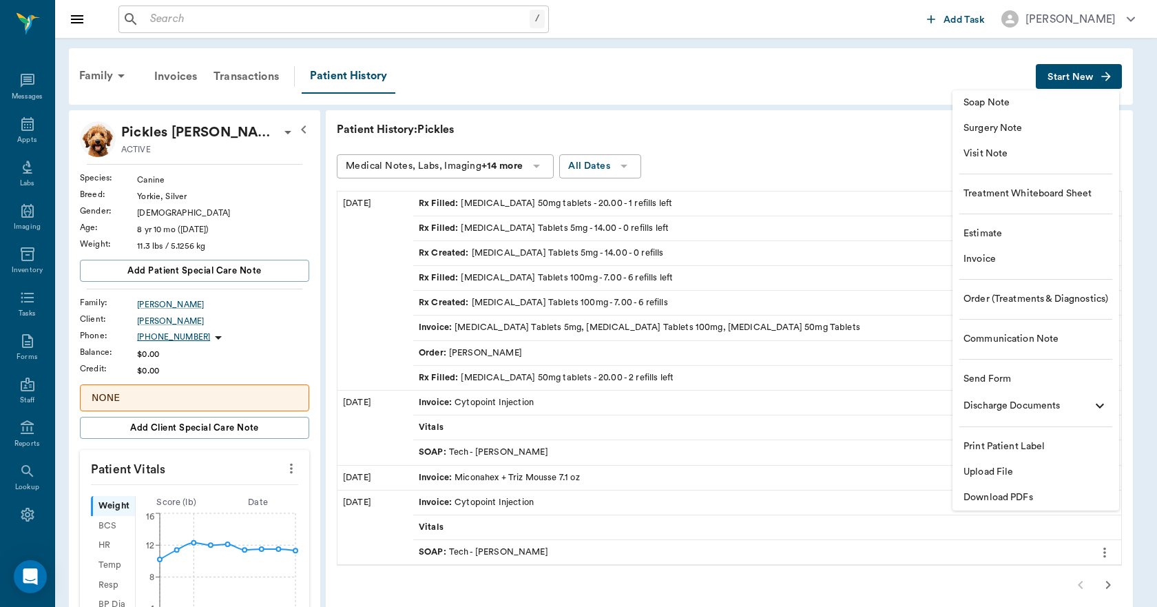
click at [983, 468] on span "Upload File" at bounding box center [1035, 472] width 145 height 14
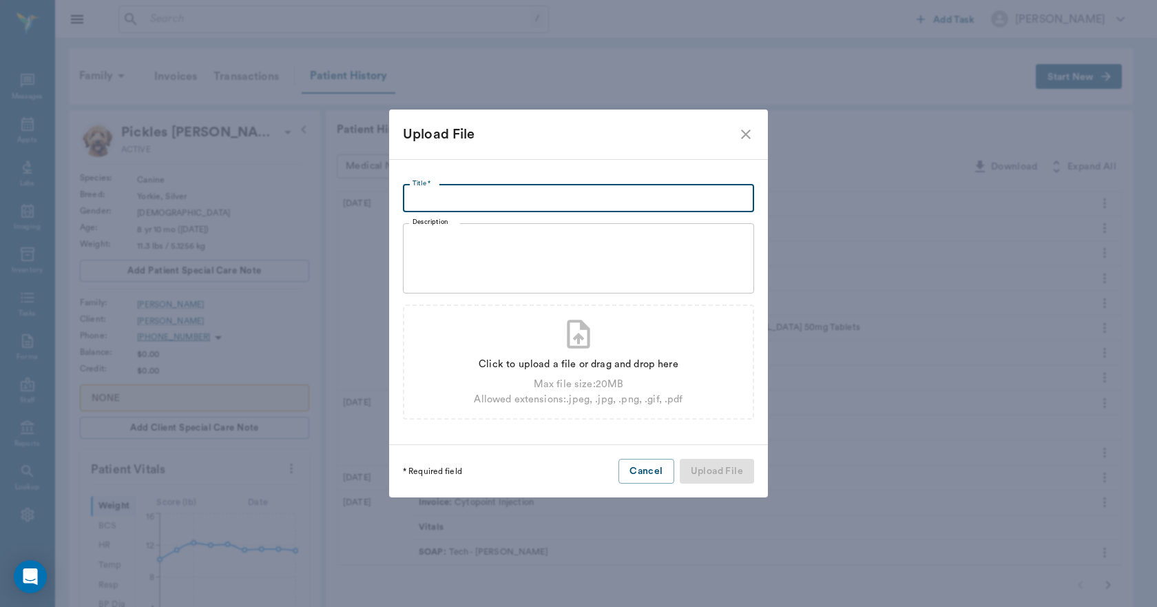
click at [687, 198] on input "Title *" at bounding box center [578, 199] width 351 height 28
type input "WISDOM ANIMAL CLINIC RECORD TRANSFER 08.26.2025"
click at [583, 364] on div "Click to upload a file or drag and drop here" at bounding box center [578, 364] width 209 height 15
type input "C:\fakepath\Pickels.Perkins.RecordTransfer.0826.2025.pdf"
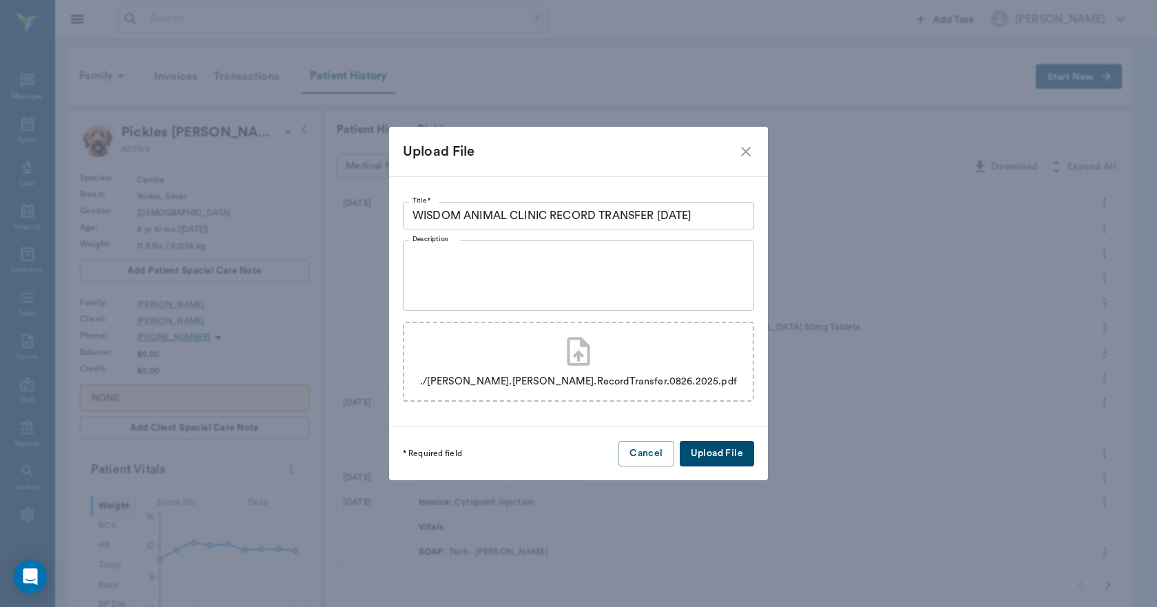
click at [693, 449] on button "Upload File" at bounding box center [717, 453] width 74 height 25
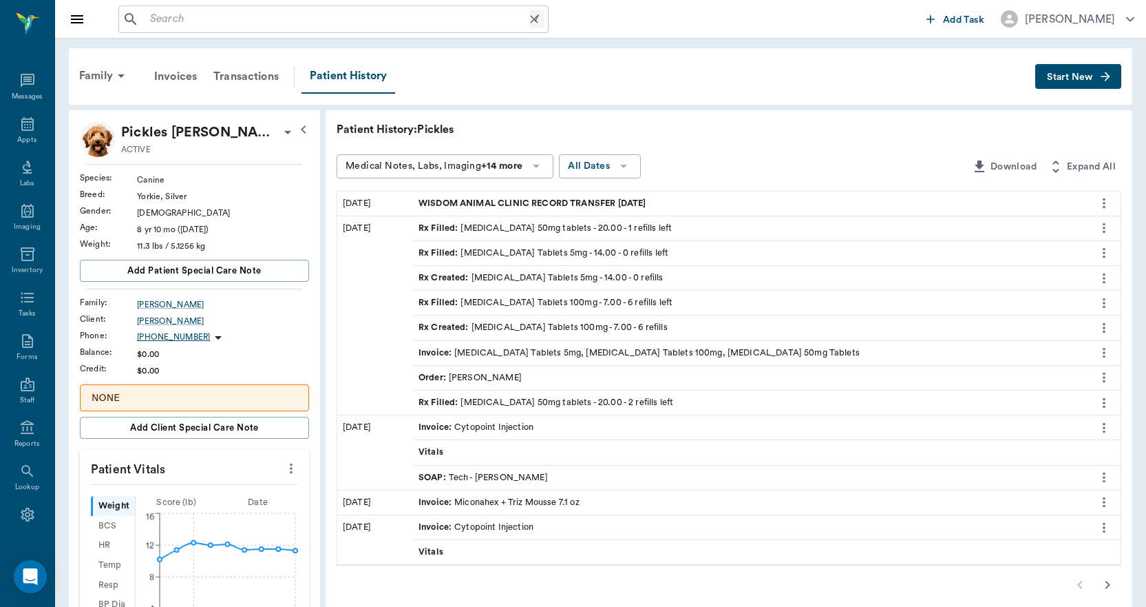
click at [289, 22] on input "text" at bounding box center [337, 19] width 385 height 19
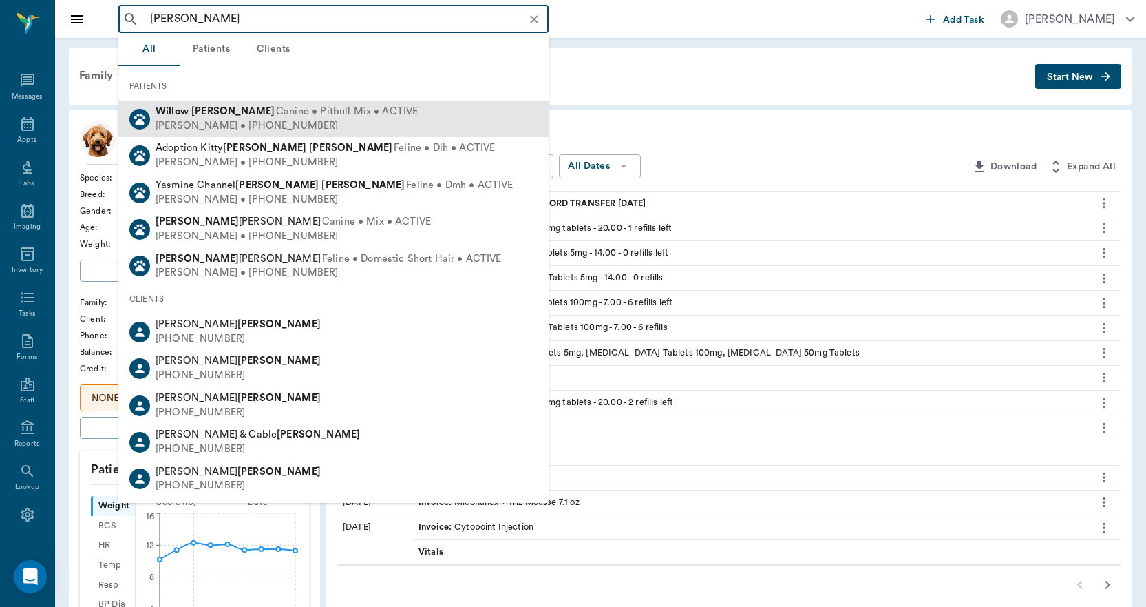
click at [187, 113] on b "Willow" at bounding box center [172, 111] width 33 height 10
type input "WILLOW SMITH"
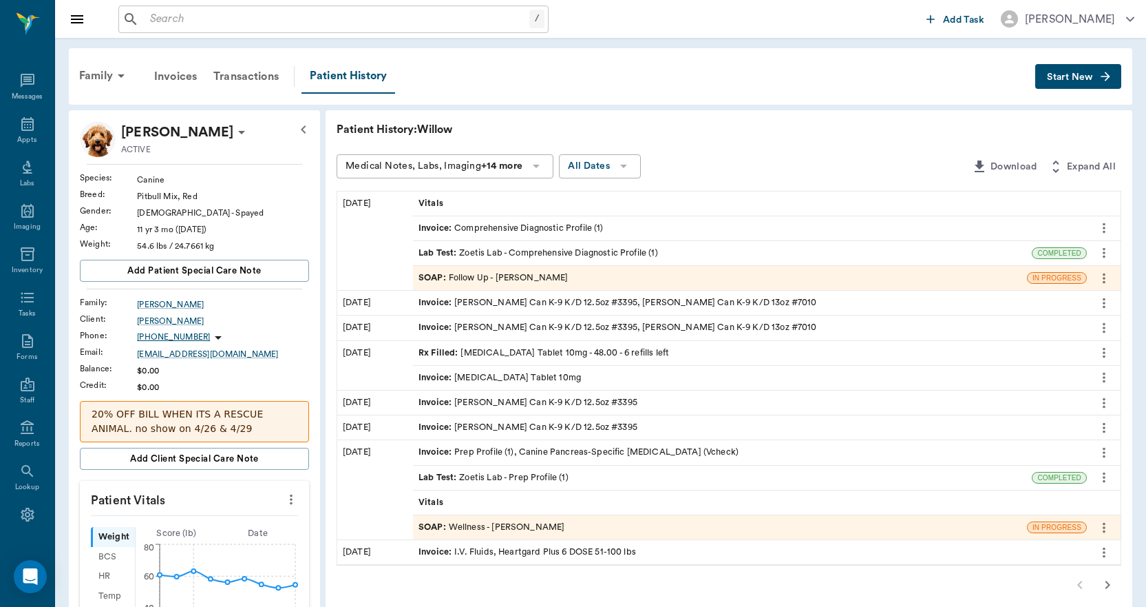
click at [492, 275] on div "SOAP : Follow Up - Dr. Bert Ellsworth" at bounding box center [494, 277] width 150 height 13
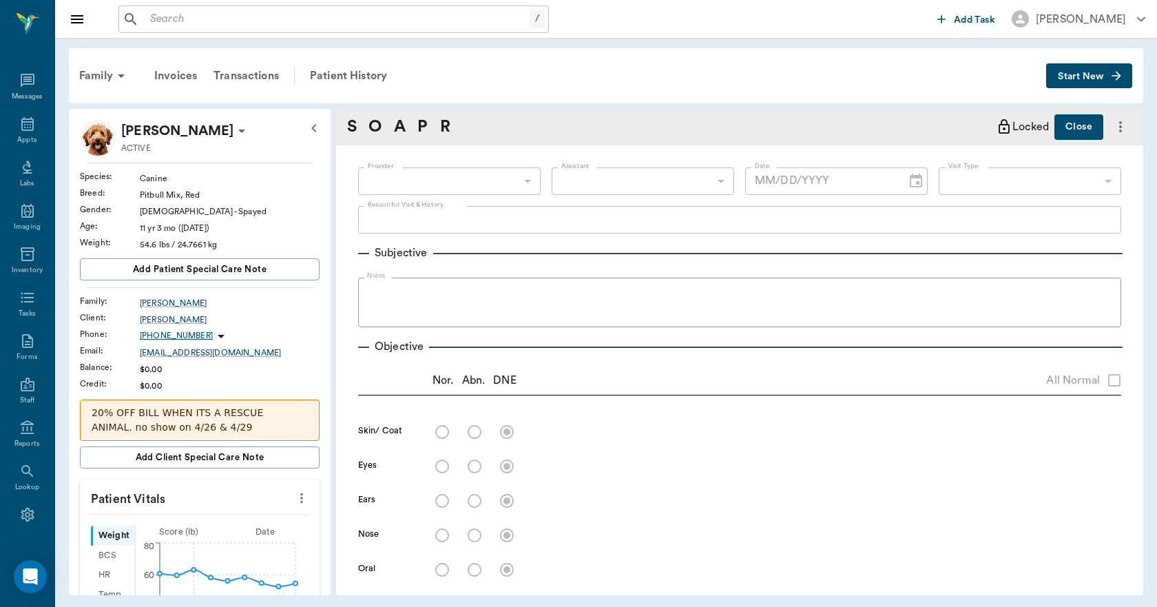
type textarea "Has been treated for Pancreatitis, dog not acting like herself. Owner wants to …"
type input "63ec2f075fda476ae8351a4d"
type input "642ef10e332a41444de2bad1"
type input "65d2be4f46e3a538d89b8c16"
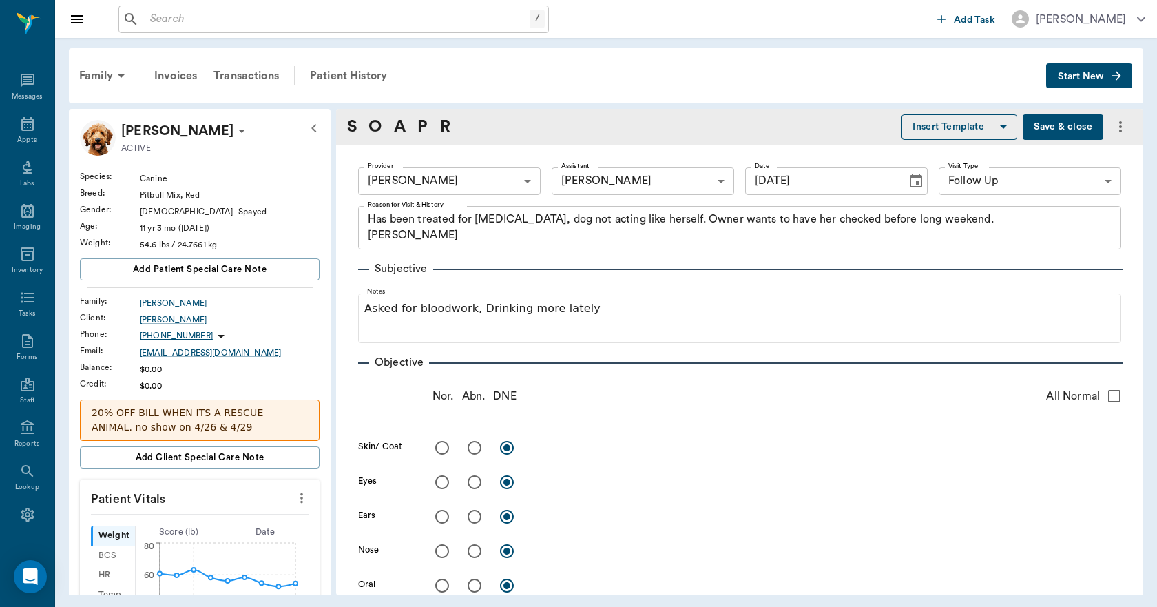
type input "08/29/2025"
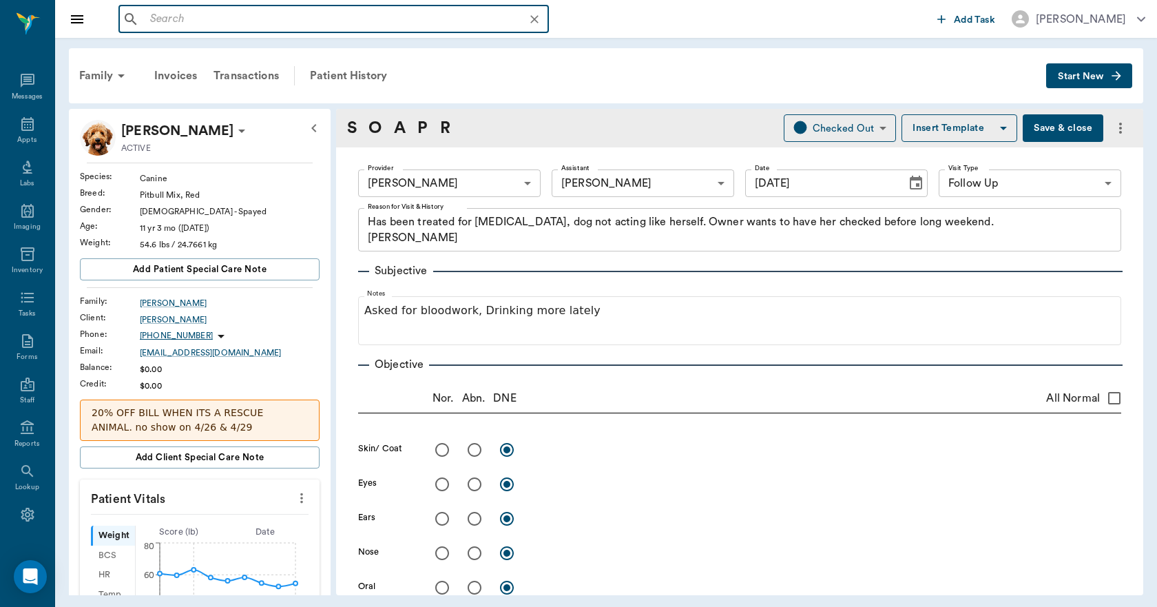
click at [333, 28] on input "text" at bounding box center [345, 19] width 400 height 19
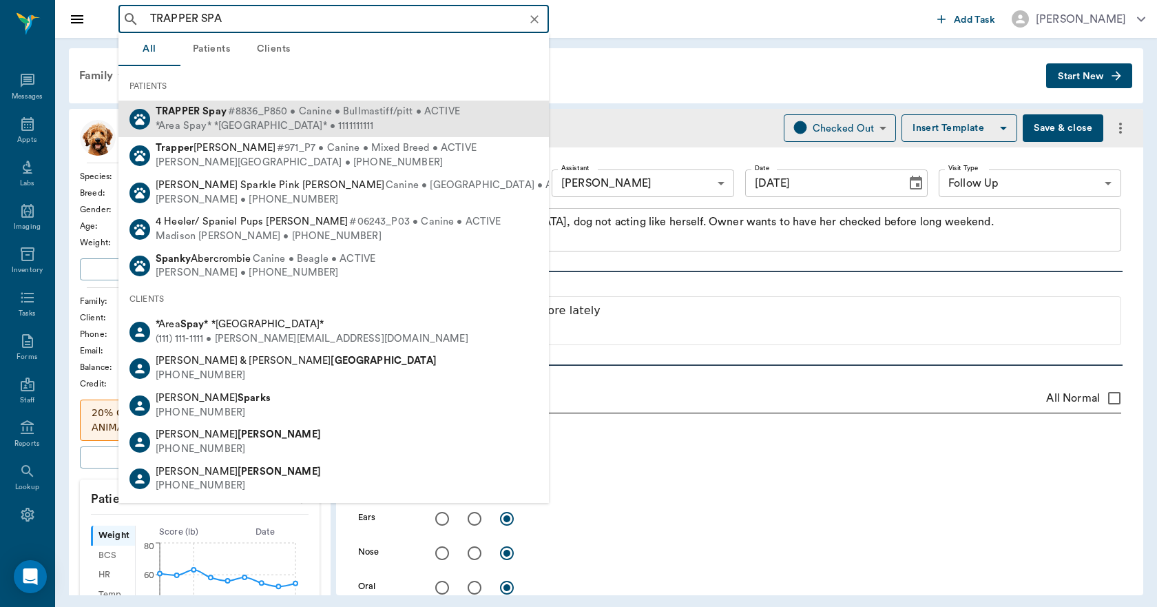
click at [259, 114] on span "#8836_P850 • Canine • Bullmastiff/pitt • ACTIVE" at bounding box center [344, 112] width 232 height 14
type input "TRAPPER SPA"
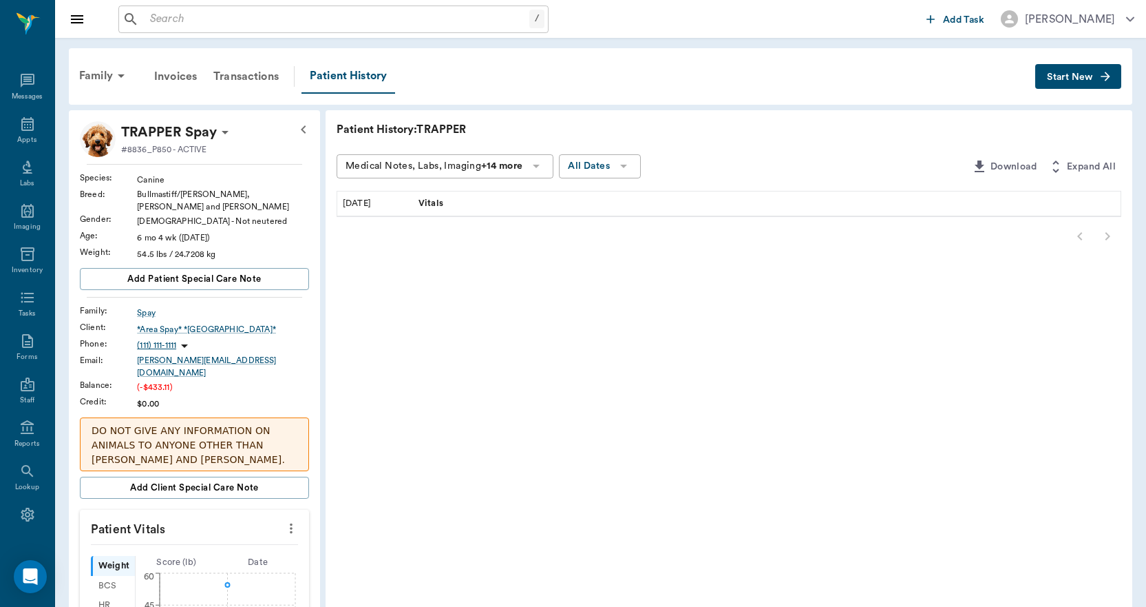
click at [421, 208] on span "Vitals" at bounding box center [433, 203] width 28 height 13
click at [112, 72] on div "Family" at bounding box center [104, 75] width 67 height 33
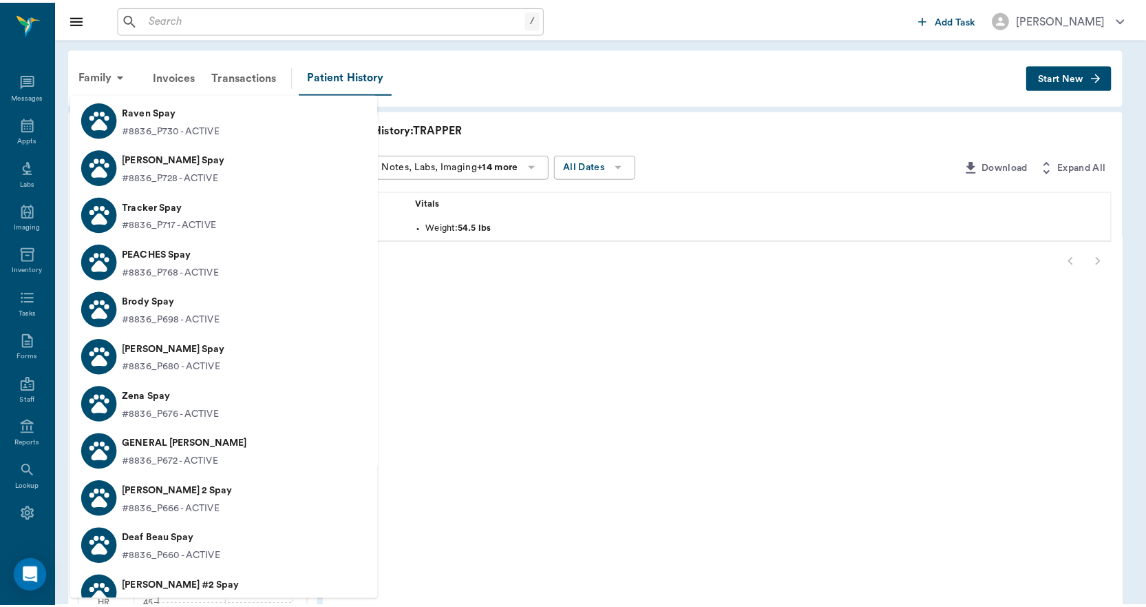
scroll to position [4407, 0]
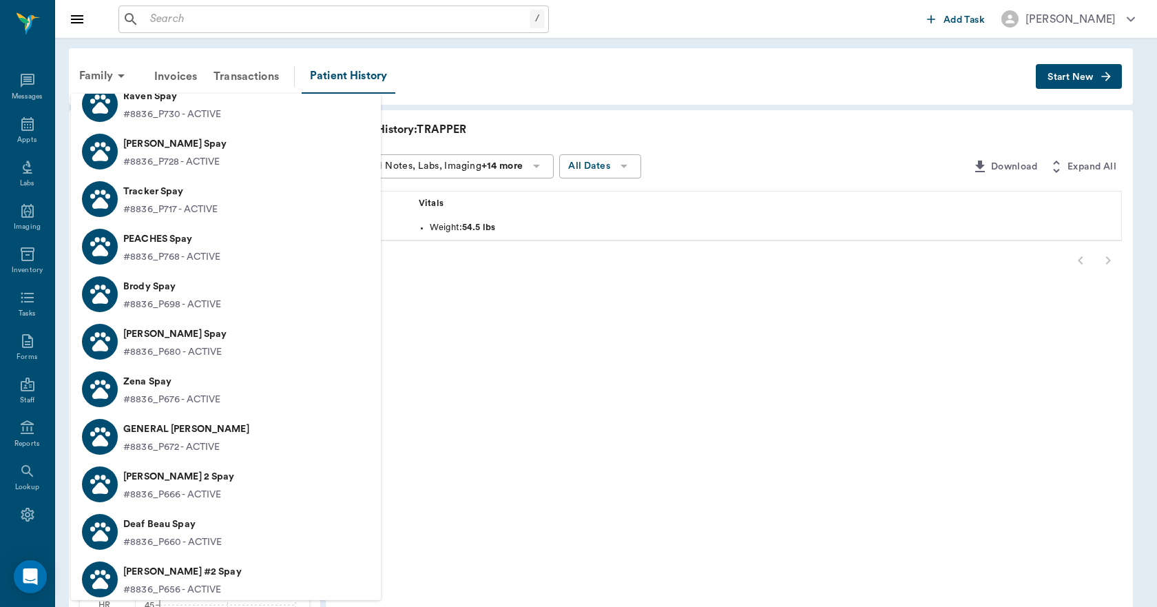
click at [174, 423] on p "GENERAL Spay" at bounding box center [186, 429] width 126 height 22
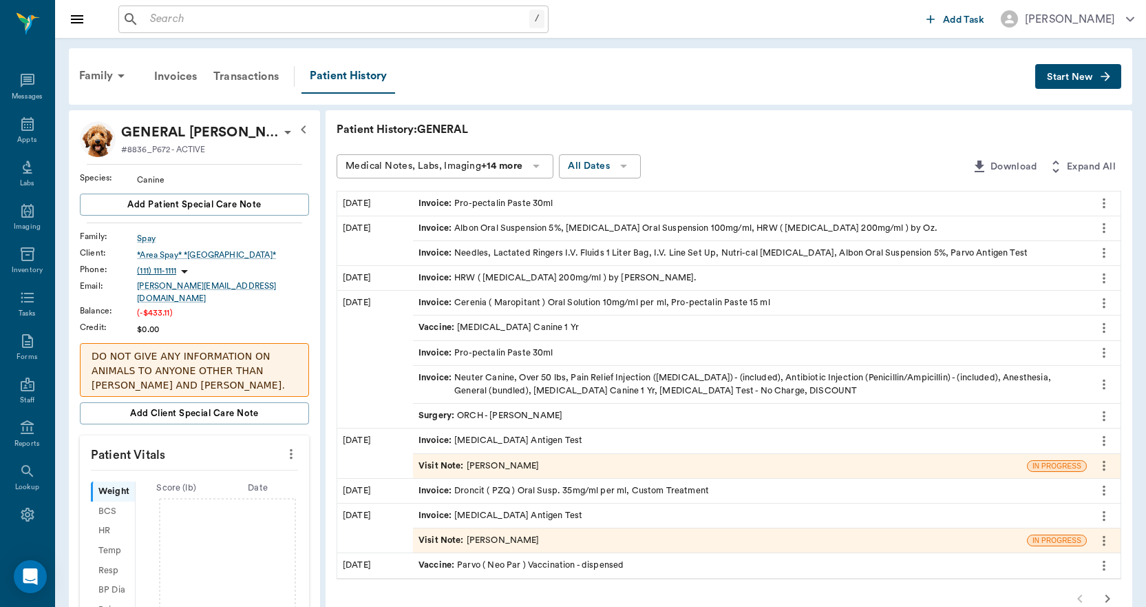
click at [533, 408] on div "Surgery : ORCH - Dr. Bert Ellsworth" at bounding box center [750, 416] width 674 height 24
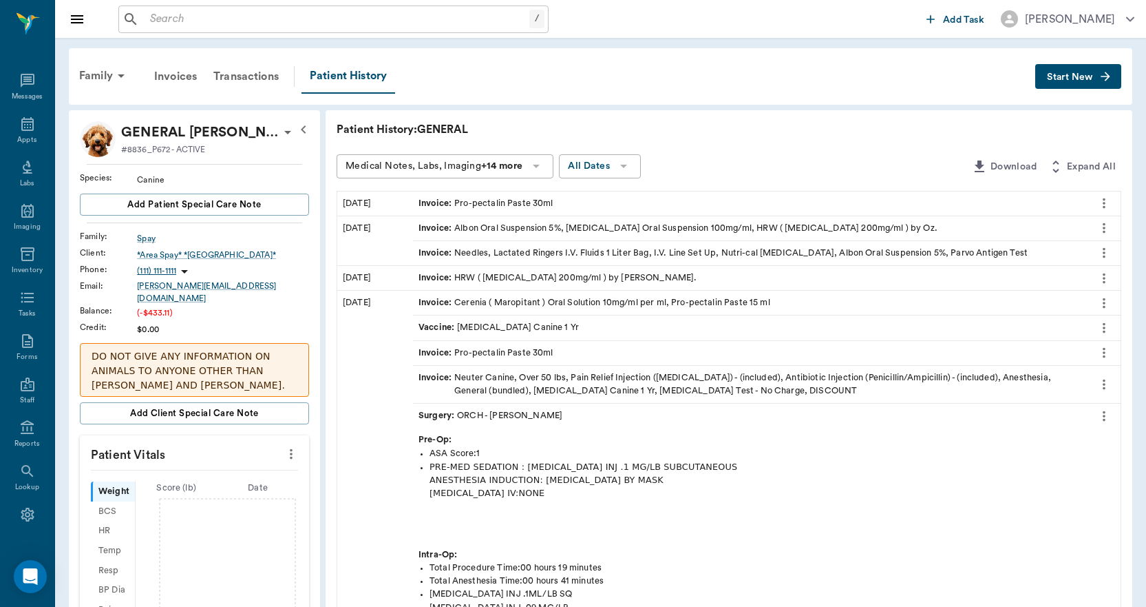
click at [1102, 415] on icon "more" at bounding box center [1104, 416] width 15 height 17
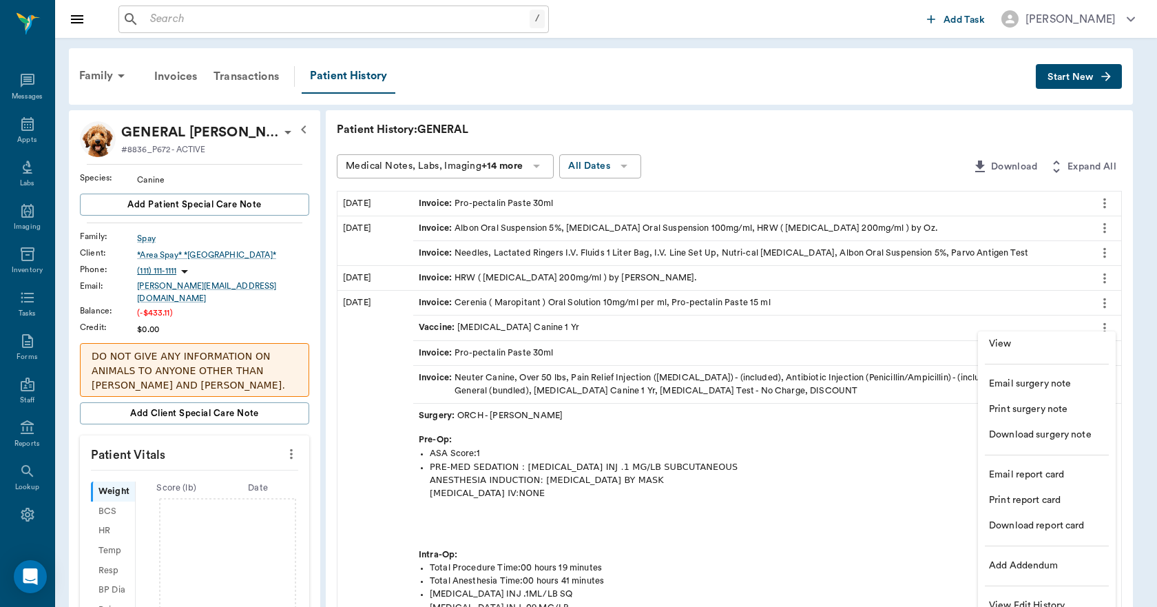
click at [1037, 600] on span "View Edit History" at bounding box center [1047, 605] width 116 height 14
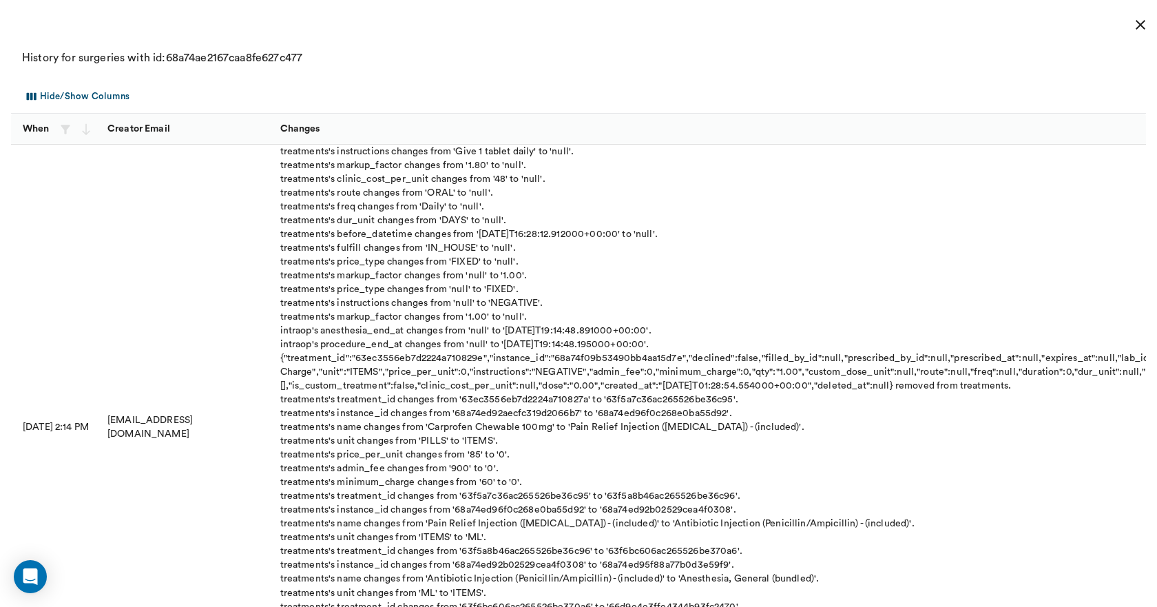
click at [1132, 22] on icon "close" at bounding box center [1140, 25] width 17 height 17
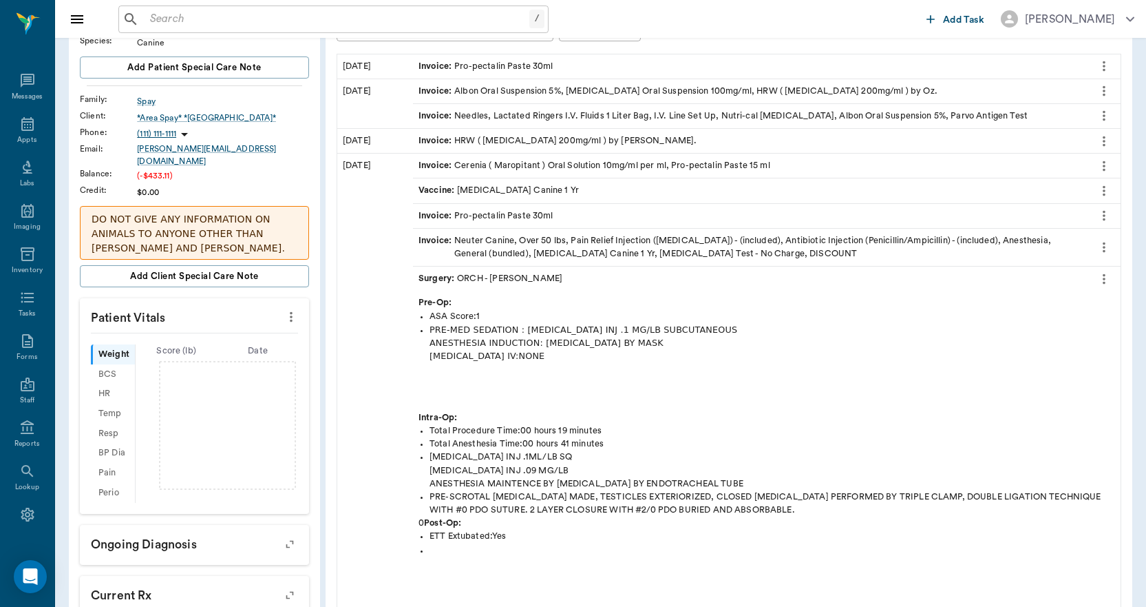
scroll to position [138, 0]
click at [1102, 279] on icon "more" at bounding box center [1104, 278] width 15 height 17
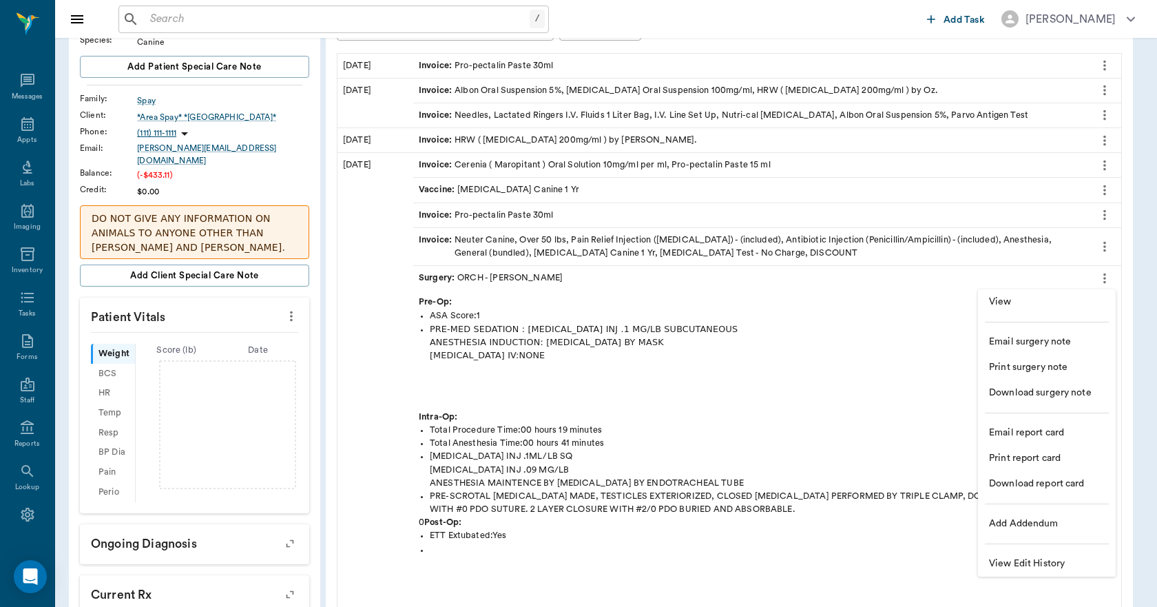
click at [1015, 387] on span "Download surgery note" at bounding box center [1047, 393] width 116 height 14
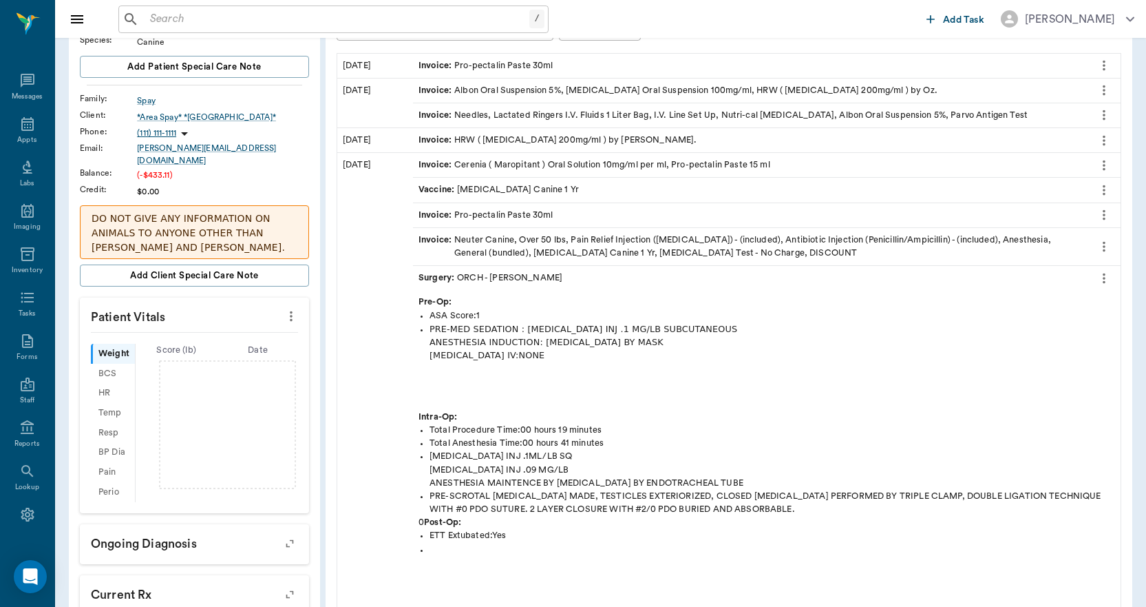
click at [567, 239] on div "Invoice : Neuter Canine, Over 50 lbs, Pain Relief Injection (meloxicam) - (incl…" at bounding box center [750, 246] width 663 height 26
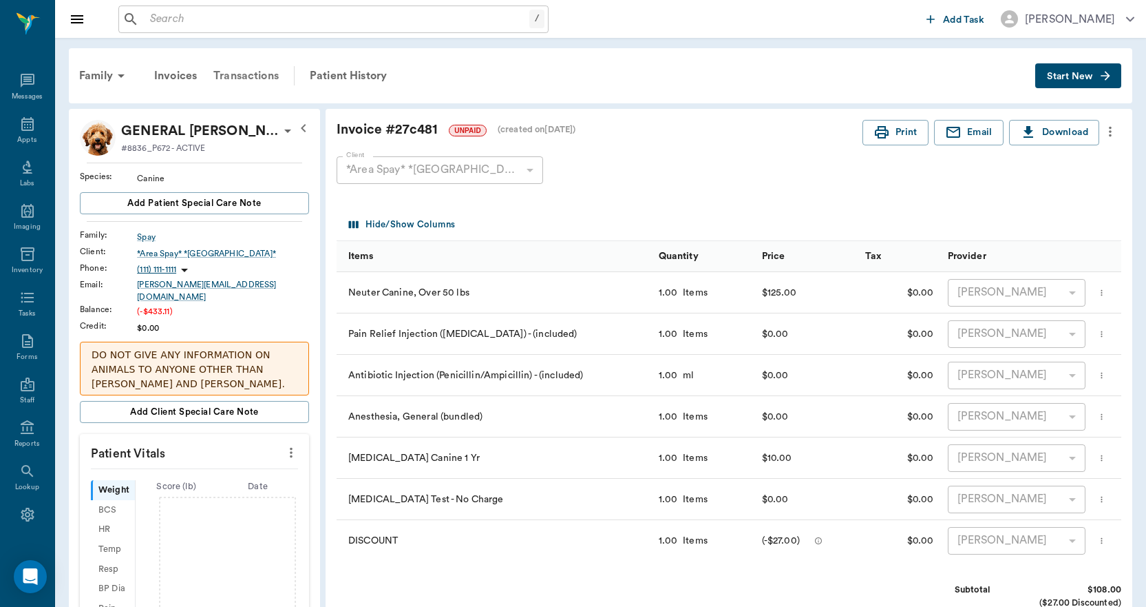
click at [278, 76] on div "Transactions" at bounding box center [246, 75] width 82 height 33
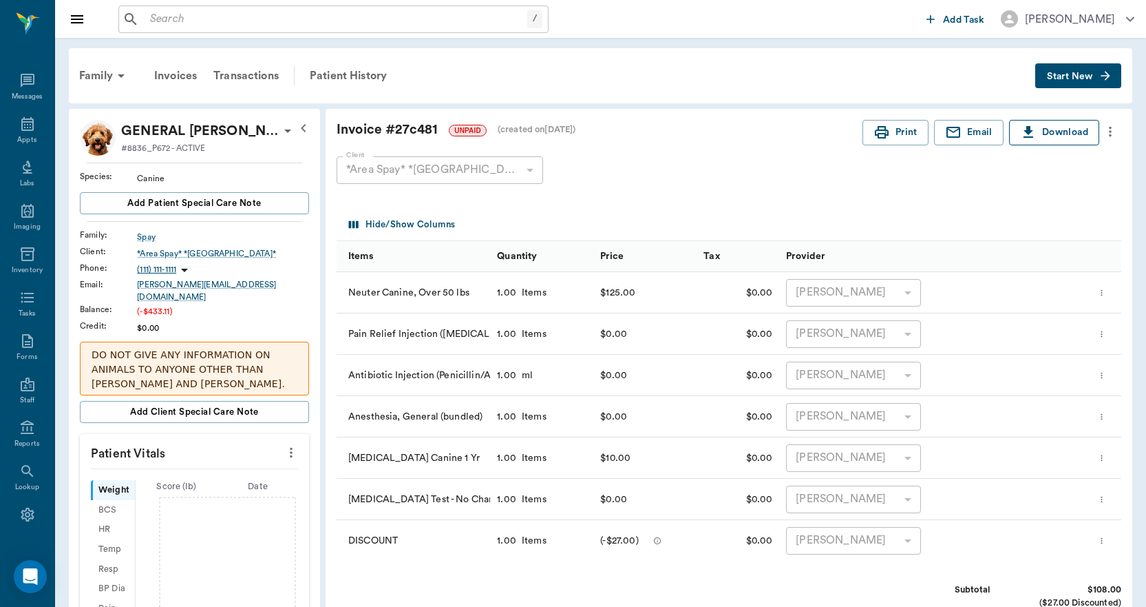
click at [1054, 126] on button "Download" at bounding box center [1054, 132] width 90 height 25
click at [357, 76] on div "Patient History" at bounding box center [349, 75] width 94 height 33
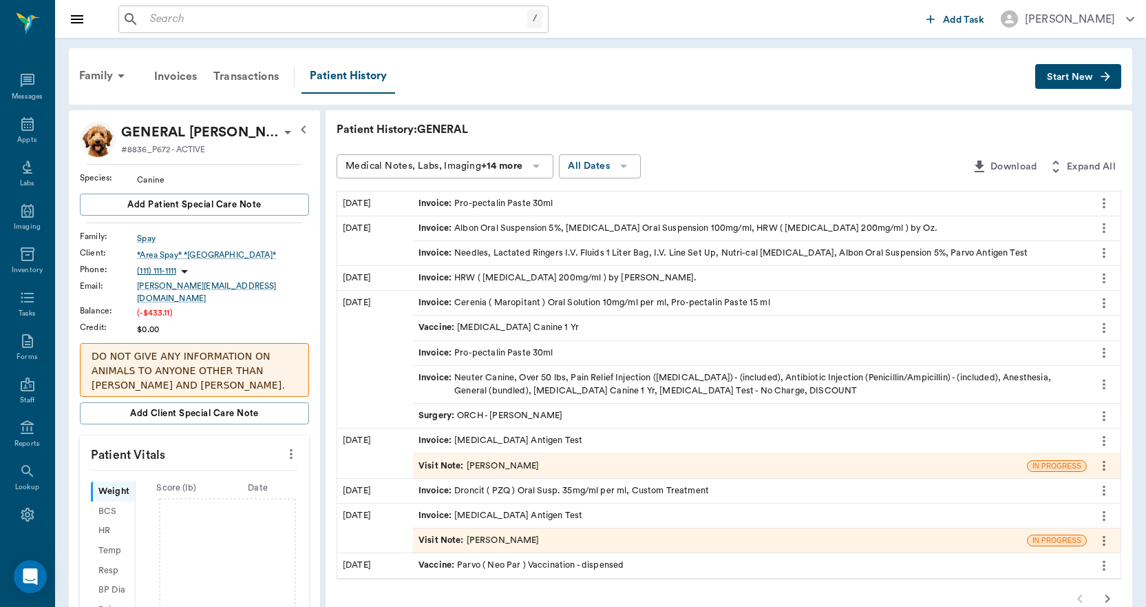
click at [1111, 324] on icon "more" at bounding box center [1104, 328] width 15 height 17
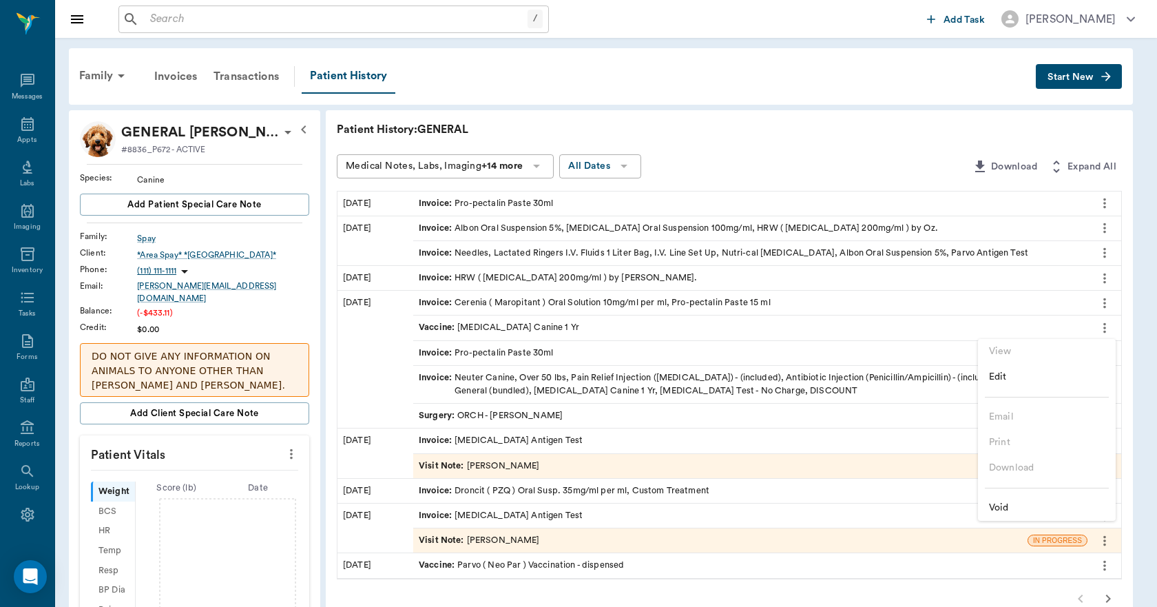
click at [1001, 379] on span "Edit" at bounding box center [1047, 377] width 116 height 14
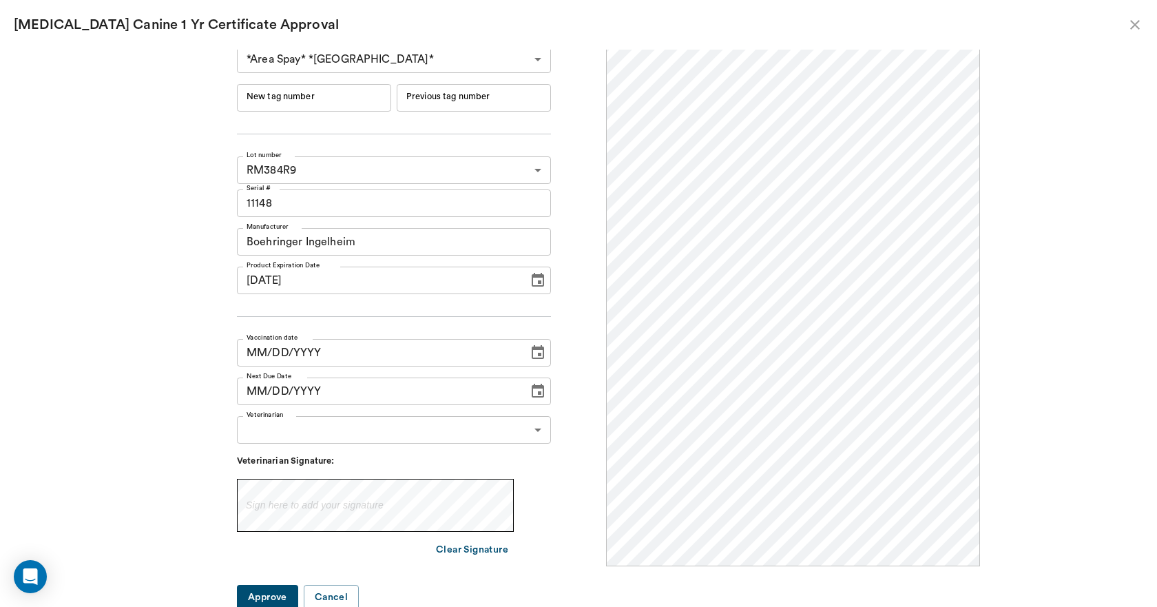
scroll to position [12, 0]
click at [346, 595] on button "Cancel" at bounding box center [331, 594] width 55 height 25
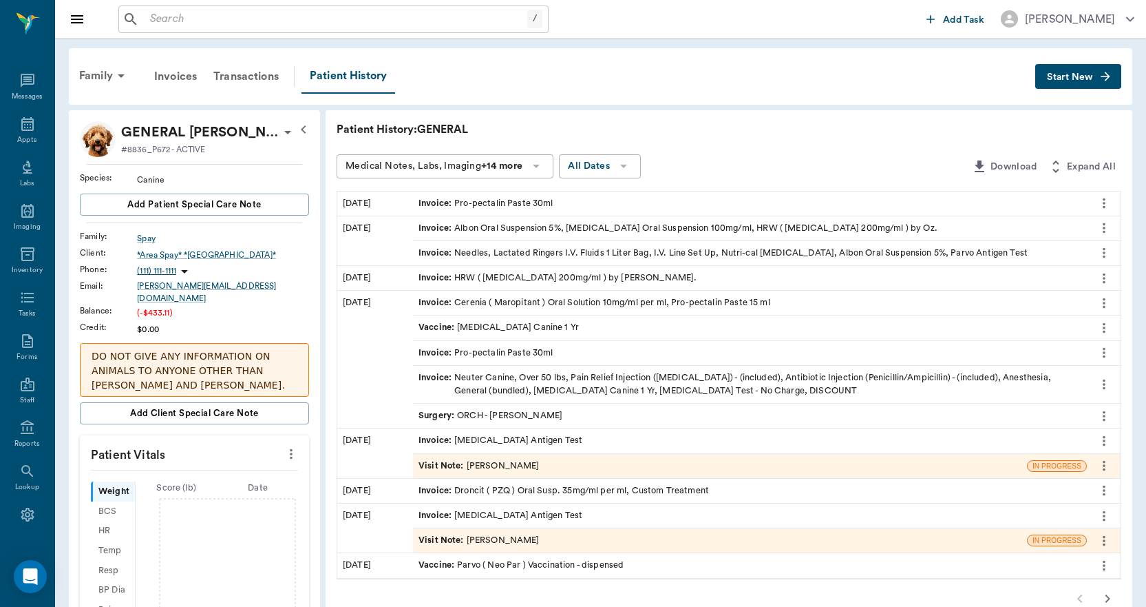
click at [1106, 326] on icon "more" at bounding box center [1104, 328] width 15 height 17
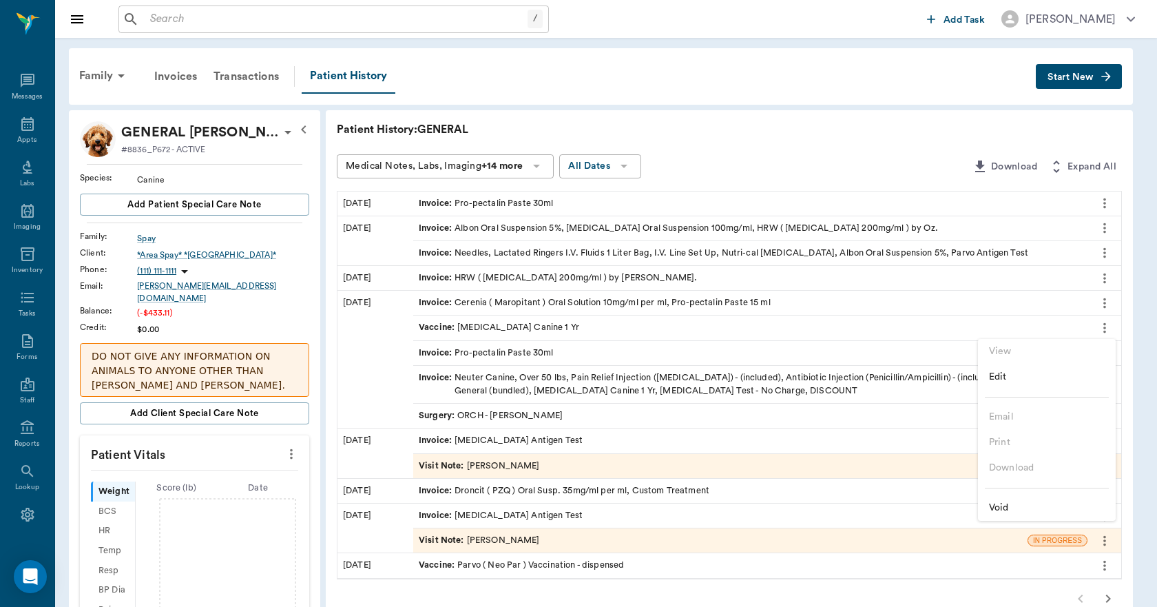
click at [765, 373] on div at bounding box center [578, 303] width 1157 height 607
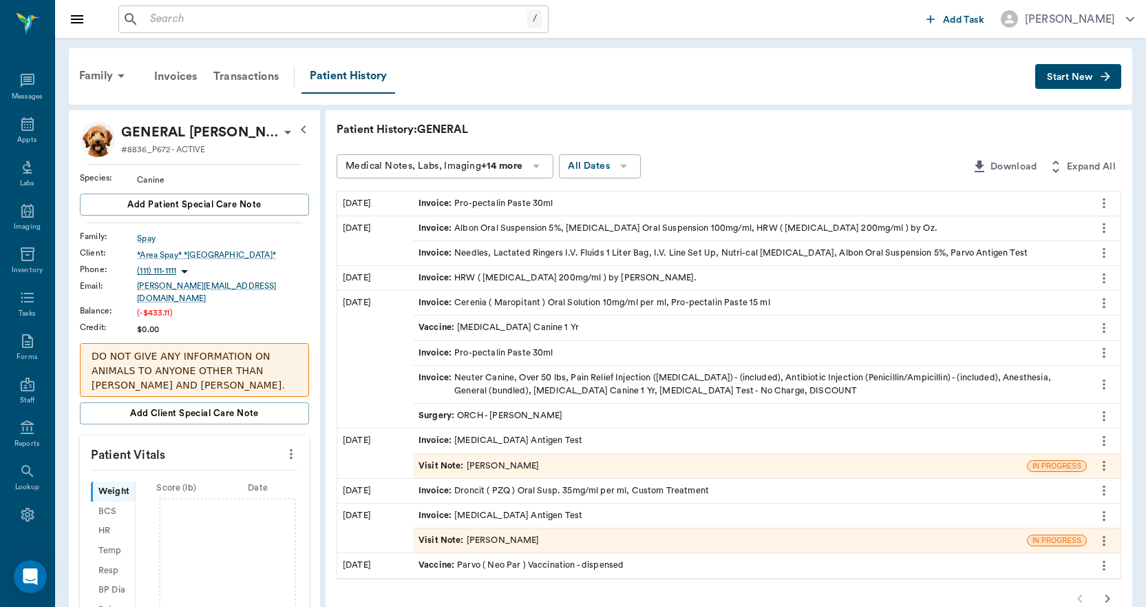
click at [96, 72] on div "Family" at bounding box center [104, 75] width 67 height 33
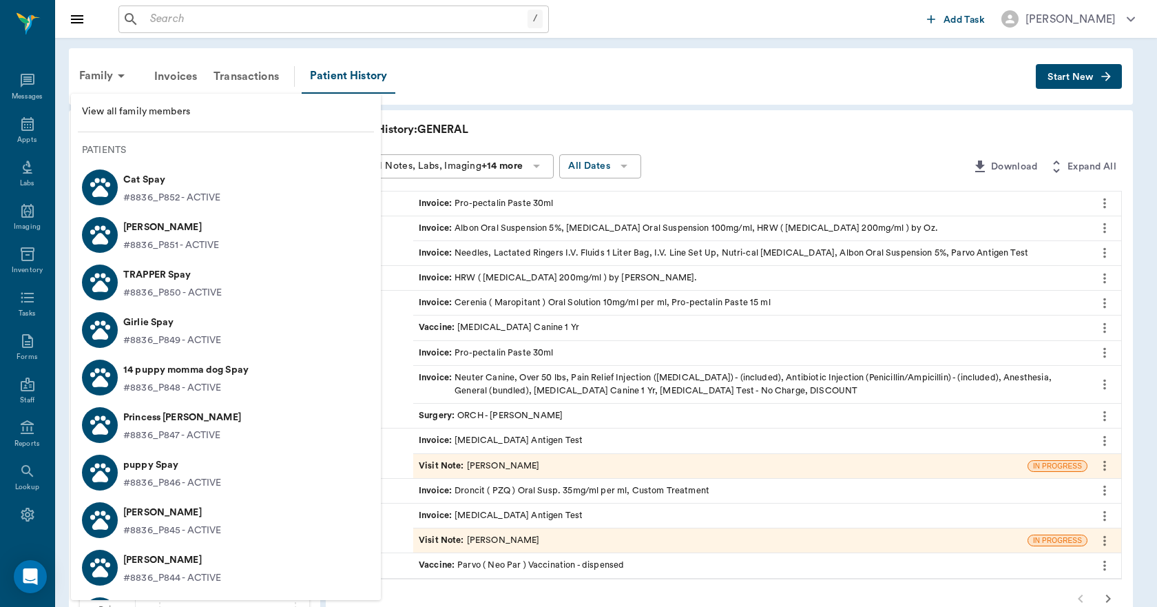
click at [152, 273] on p "TRAPPER Spay" at bounding box center [172, 275] width 99 height 22
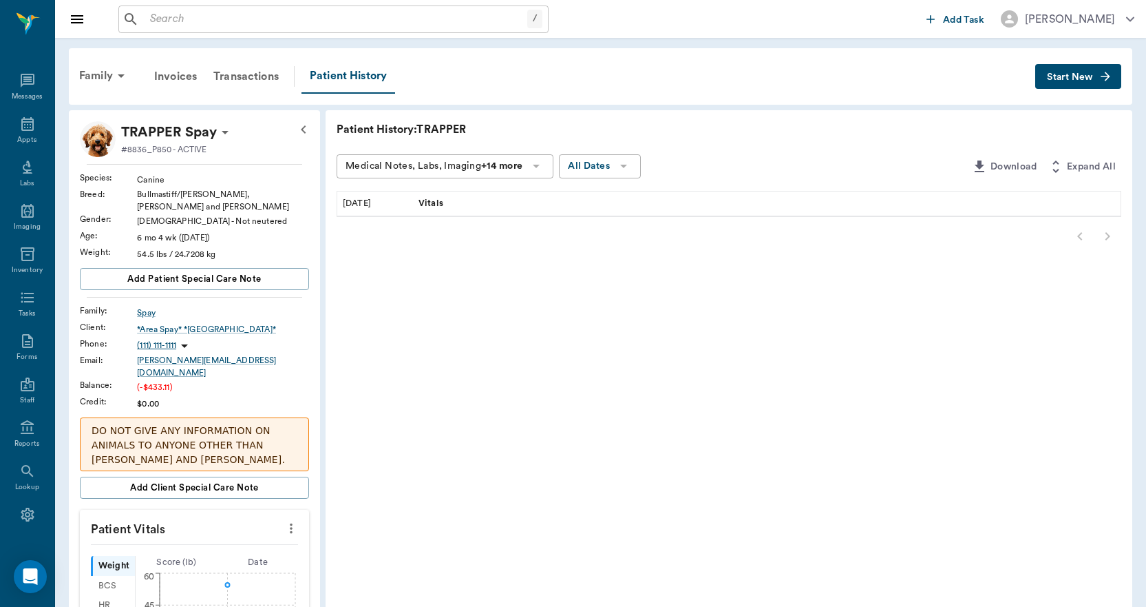
click at [1008, 200] on div "Vitals" at bounding box center [750, 203] width 674 height 24
click at [1071, 77] on span "Start New" at bounding box center [1070, 77] width 46 height 0
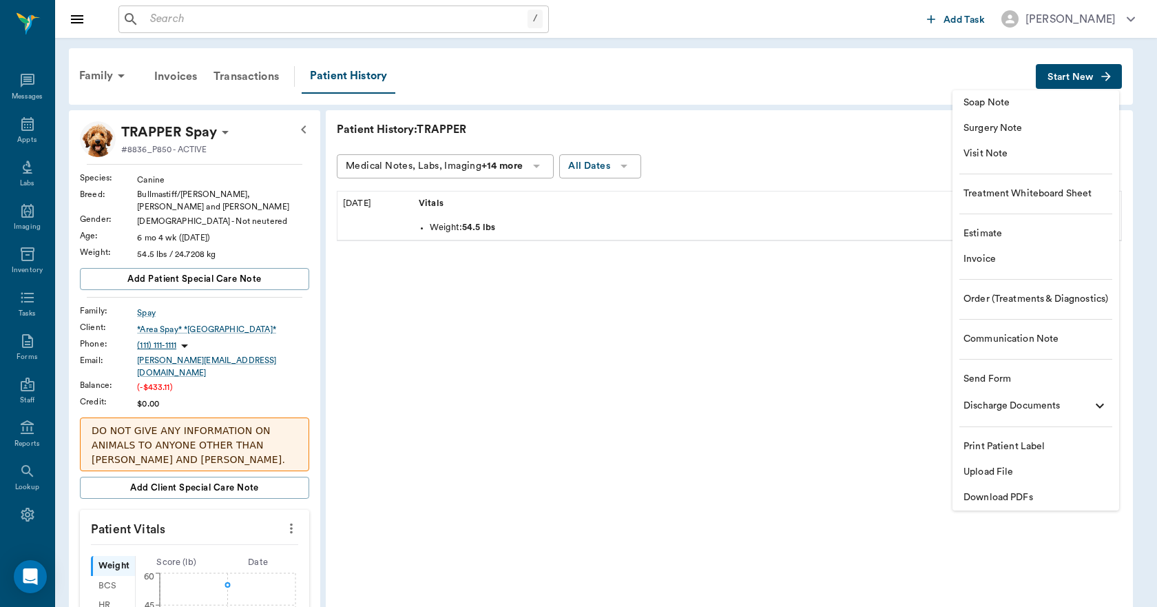
click at [996, 468] on span "Upload File" at bounding box center [1035, 472] width 145 height 14
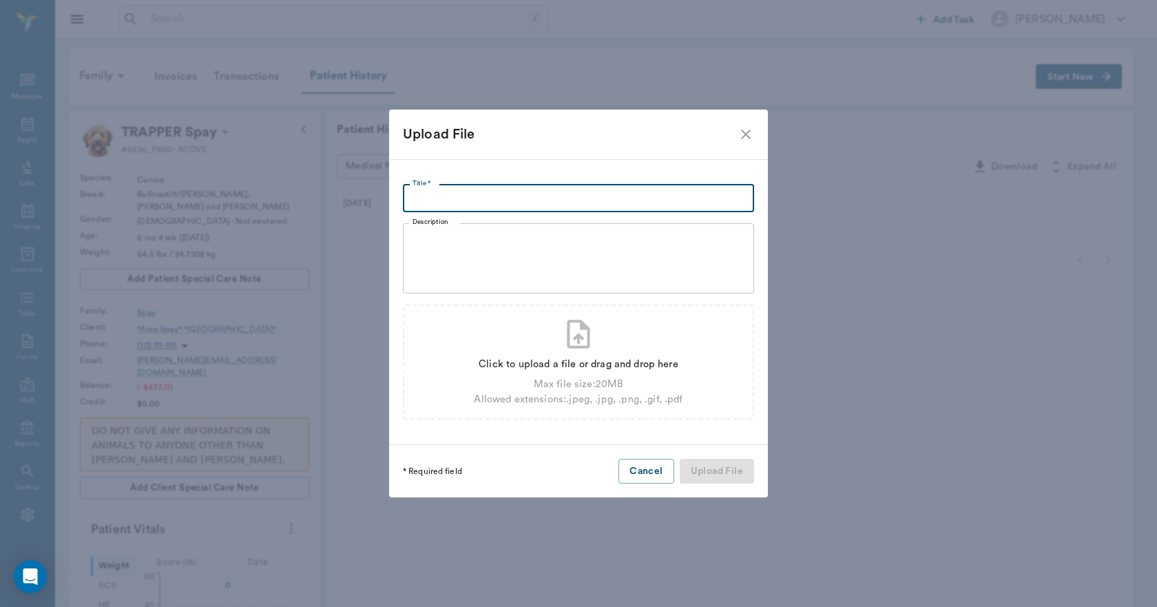
click at [541, 185] on input "Title *" at bounding box center [578, 199] width 351 height 28
type input "ALL SX INFORMATION WAS PUT UNDER GENERAL INSTEAD OF TRAPPER. THIS IS THAT INFOR…"
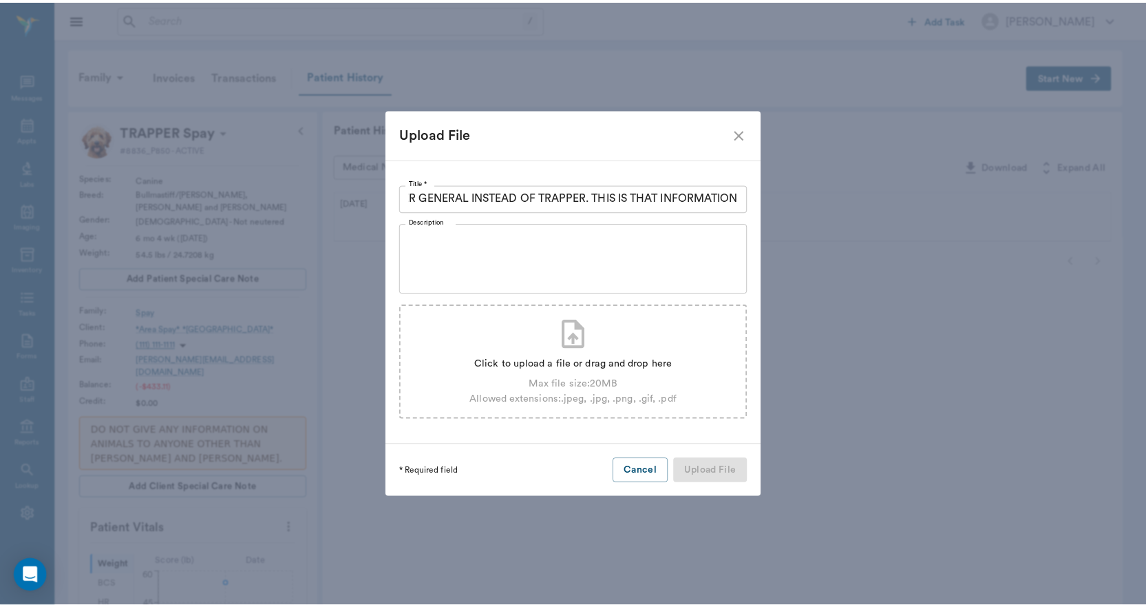
scroll to position [0, 0]
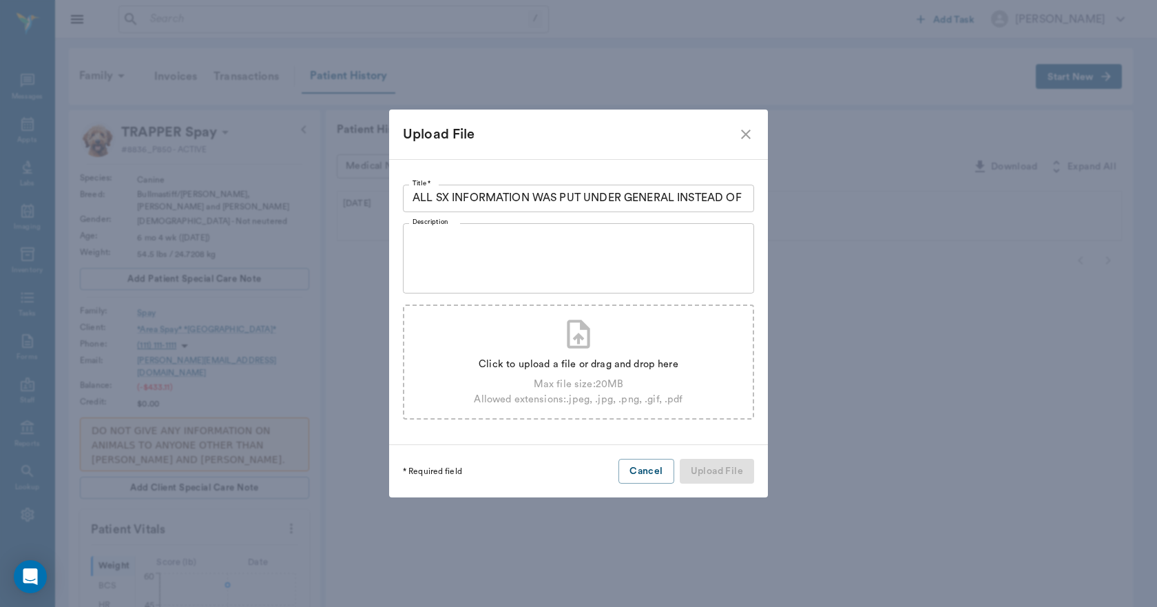
click at [518, 359] on div "Click to upload a file or drag and drop here" at bounding box center [578, 364] width 209 height 15
type input "C:\fakepath\surgery-68a74ae2167caa8fe627c477.pdf"
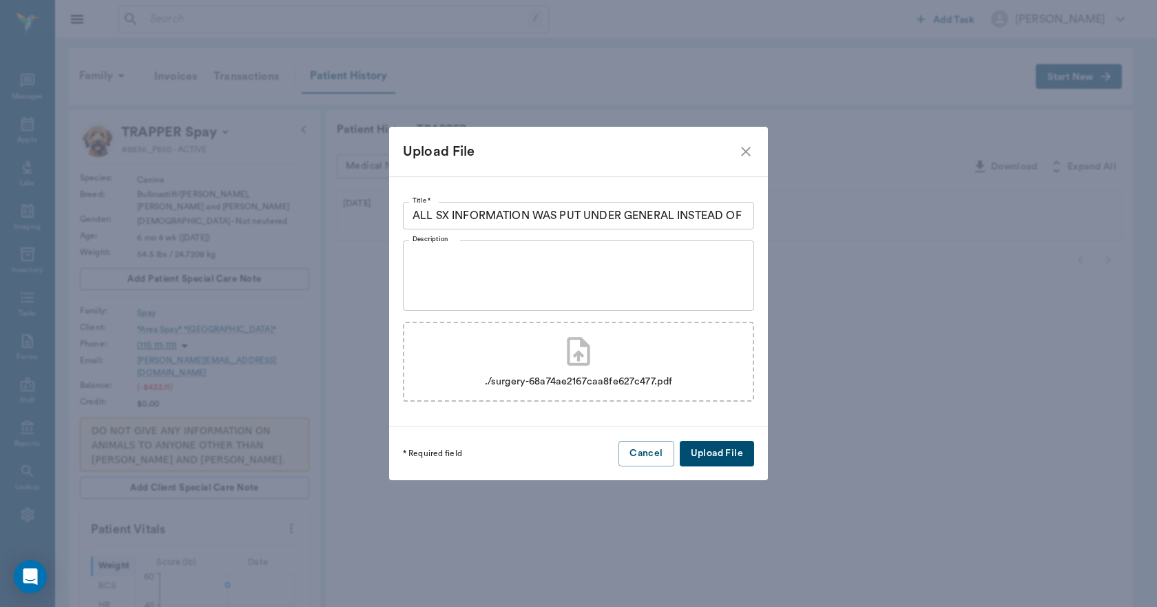
click at [722, 448] on button "Upload File" at bounding box center [717, 453] width 74 height 25
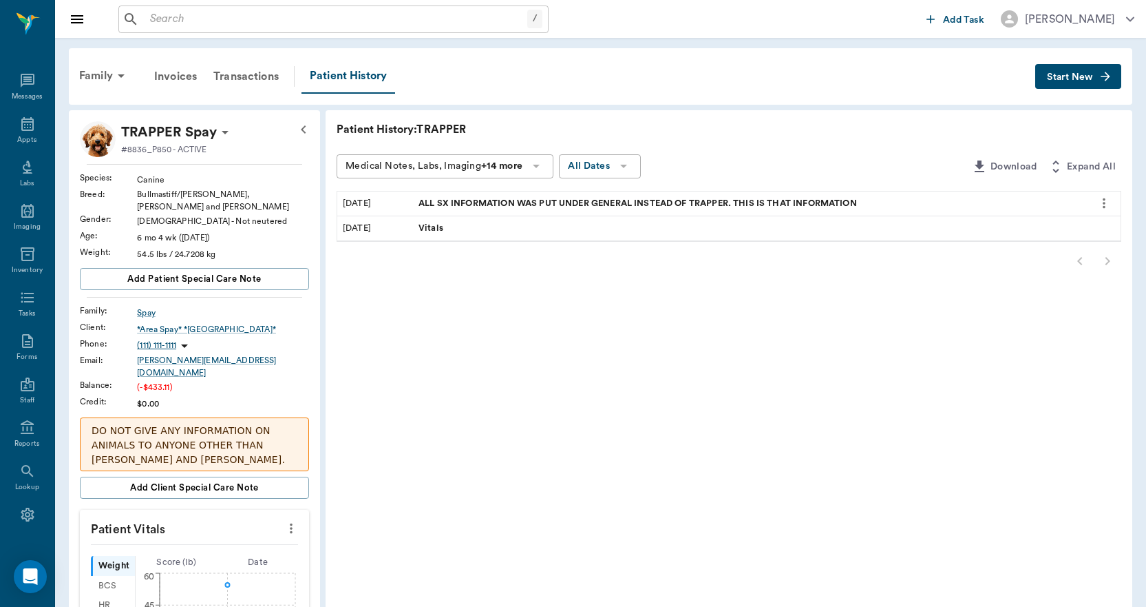
click at [1107, 202] on icon "more" at bounding box center [1104, 203] width 15 height 17
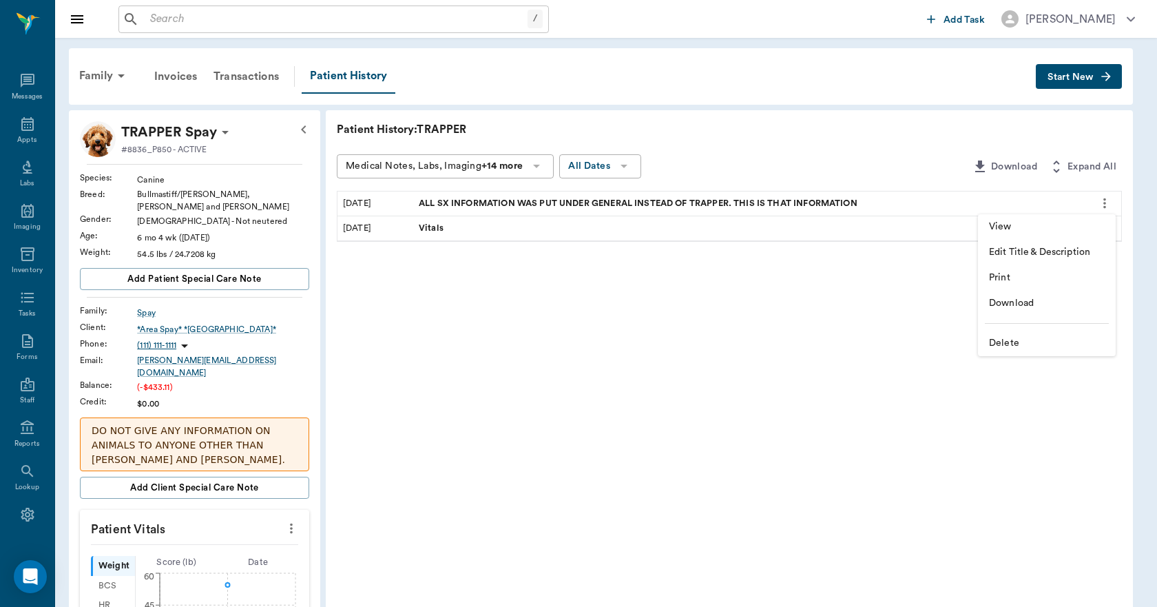
click at [1056, 225] on span "View" at bounding box center [1047, 227] width 116 height 14
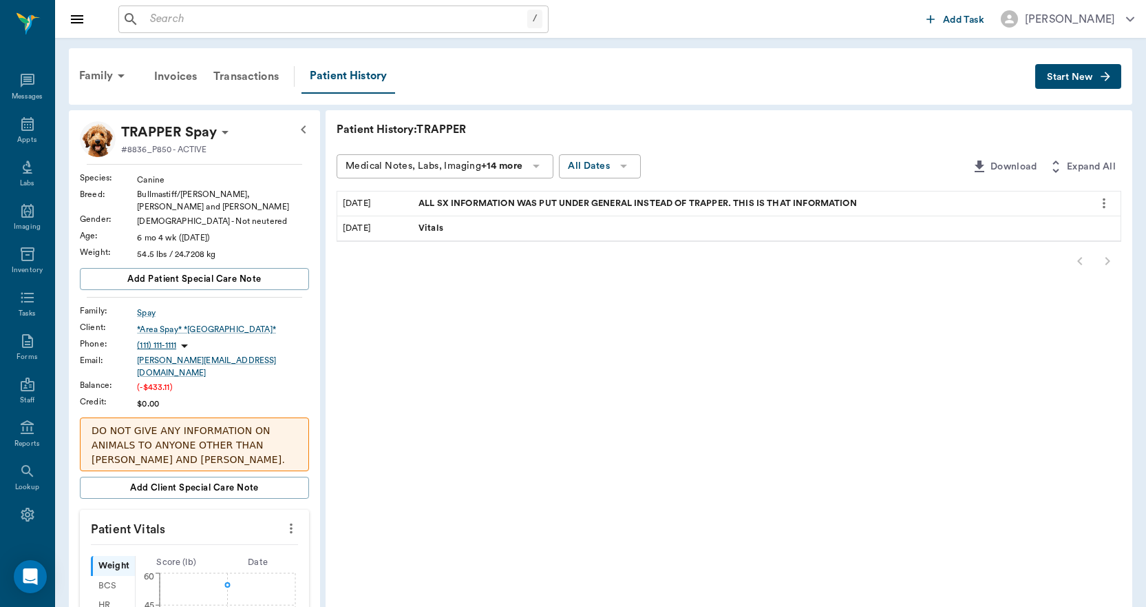
click at [1061, 77] on span "Start New" at bounding box center [1070, 77] width 46 height 0
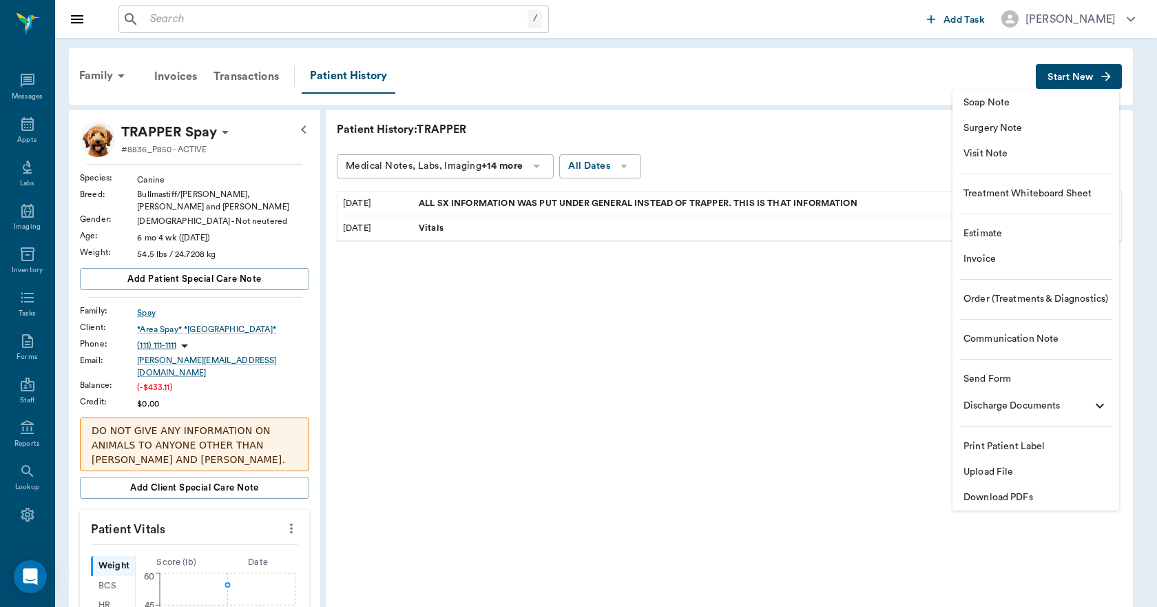
click at [996, 469] on span "Upload File" at bounding box center [1035, 472] width 145 height 14
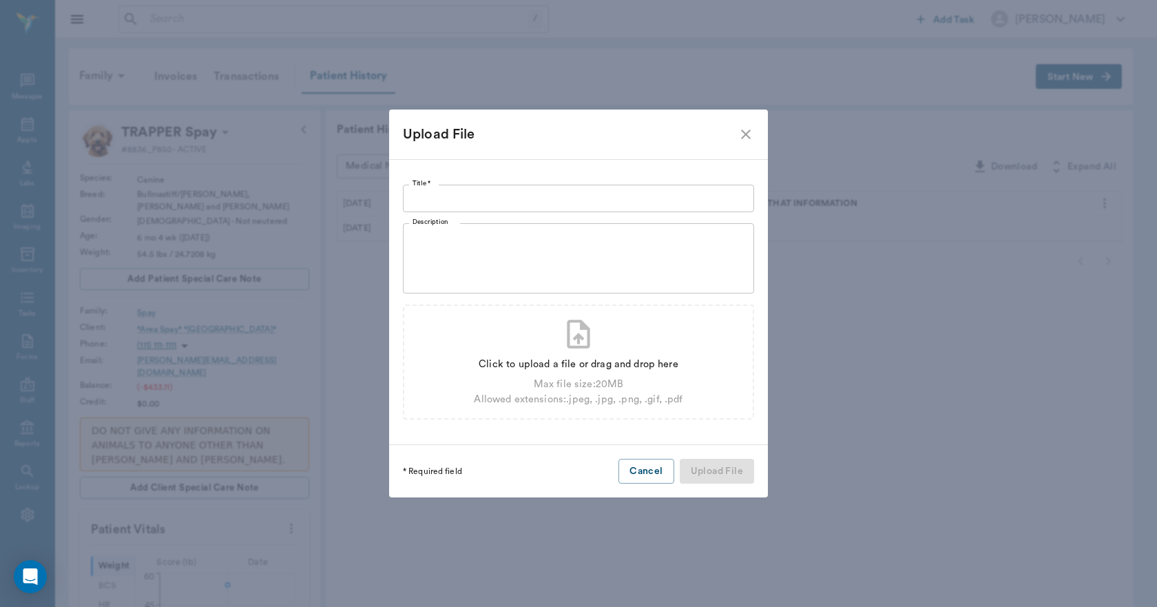
click at [577, 200] on input "Title *" at bounding box center [578, 199] width 351 height 28
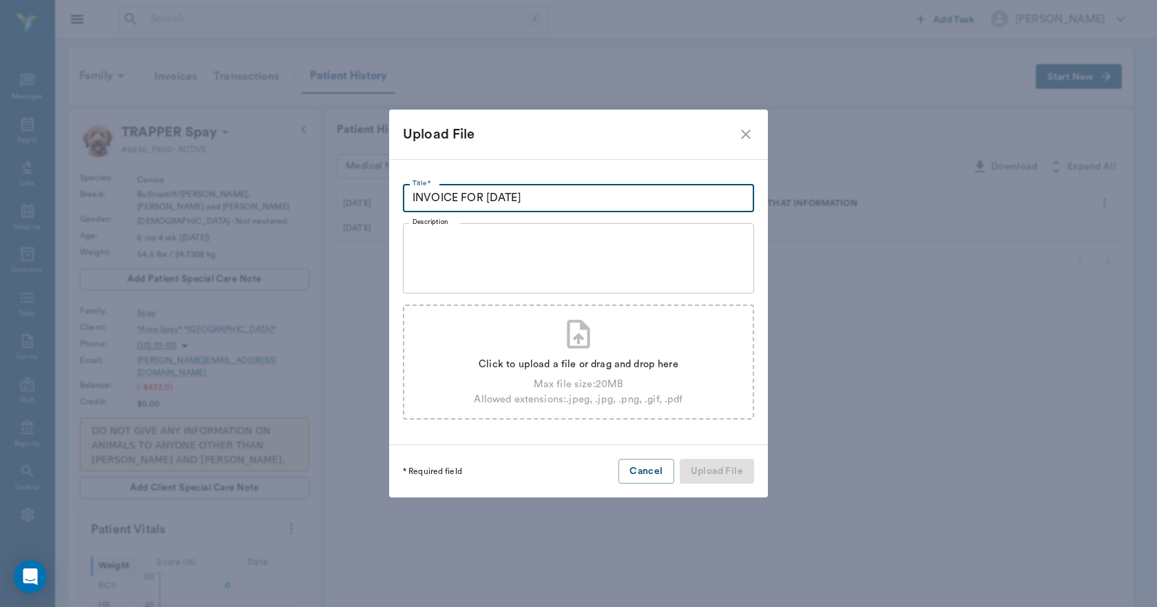
type input "INVOICE FOR 8.21.25"
click at [596, 364] on div "Click to upload a file or drag and drop here" at bounding box center [578, 364] width 209 height 15
type input "C:\fakepath\invoice (1).pdf"
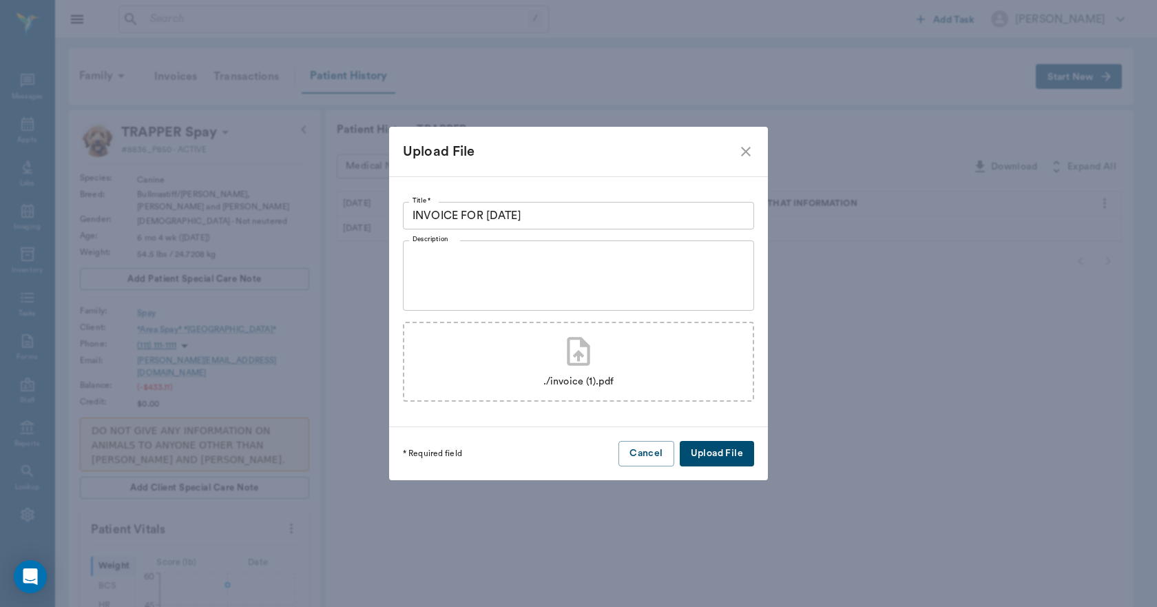
click at [702, 452] on button "Upload File" at bounding box center [717, 453] width 74 height 25
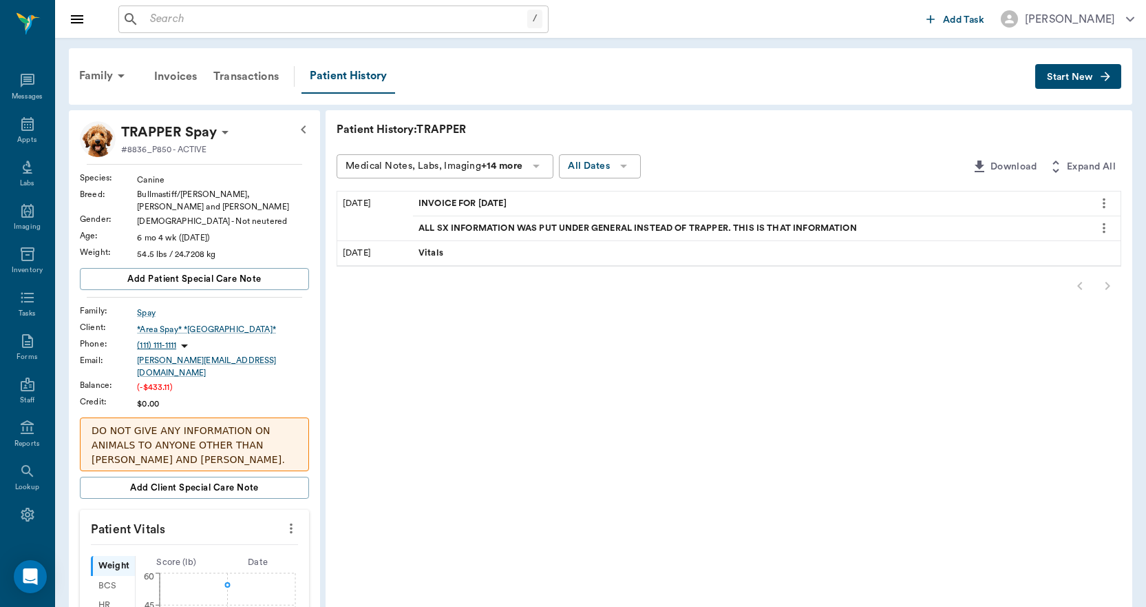
click at [1100, 200] on icon "more" at bounding box center [1104, 203] width 15 height 17
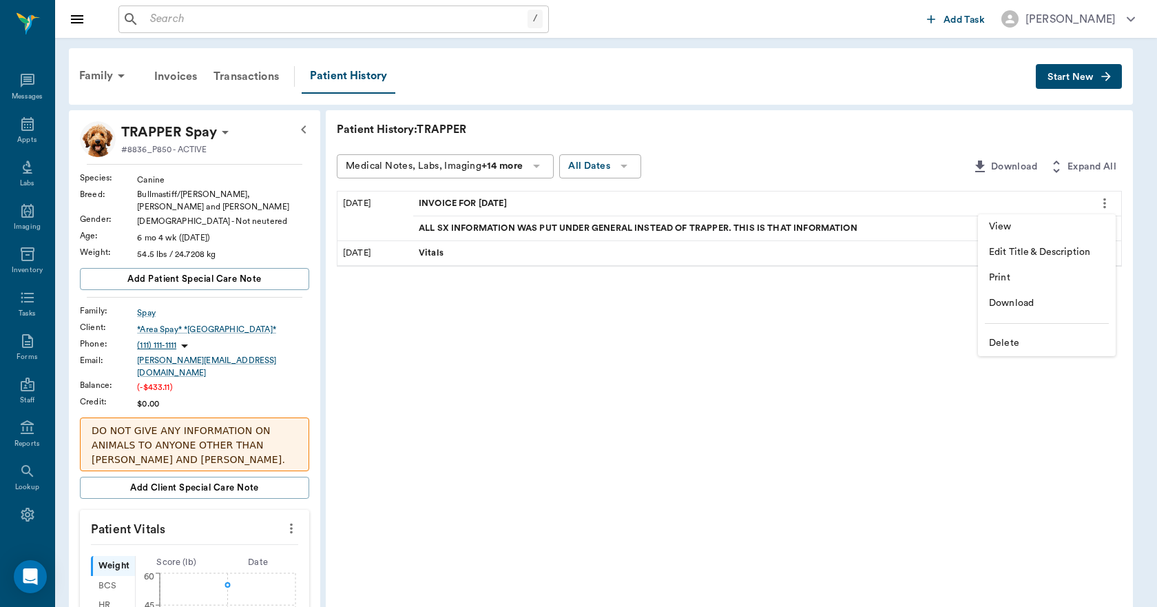
click at [1051, 227] on span "View" at bounding box center [1047, 227] width 116 height 14
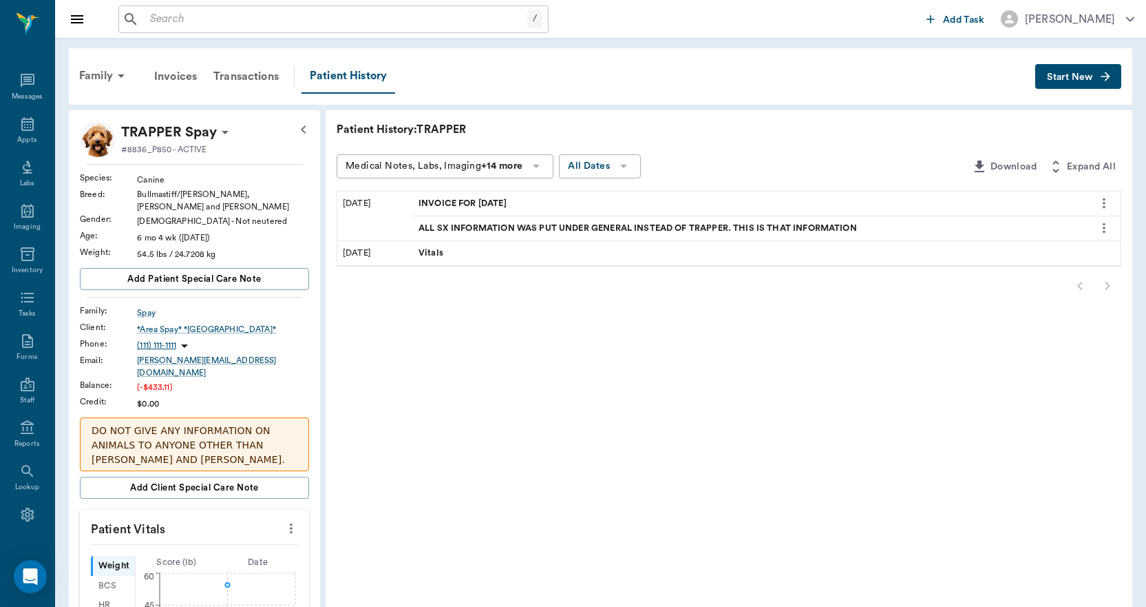
click at [227, 130] on icon at bounding box center [225, 132] width 17 height 17
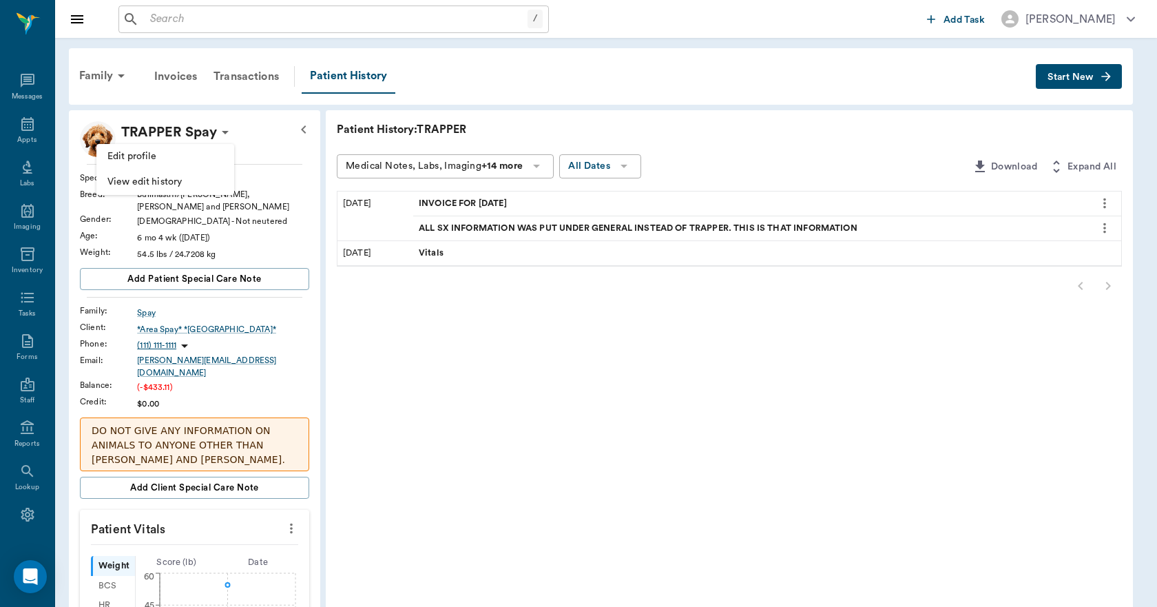
click at [167, 154] on span "Edit profile" at bounding box center [165, 156] width 116 height 14
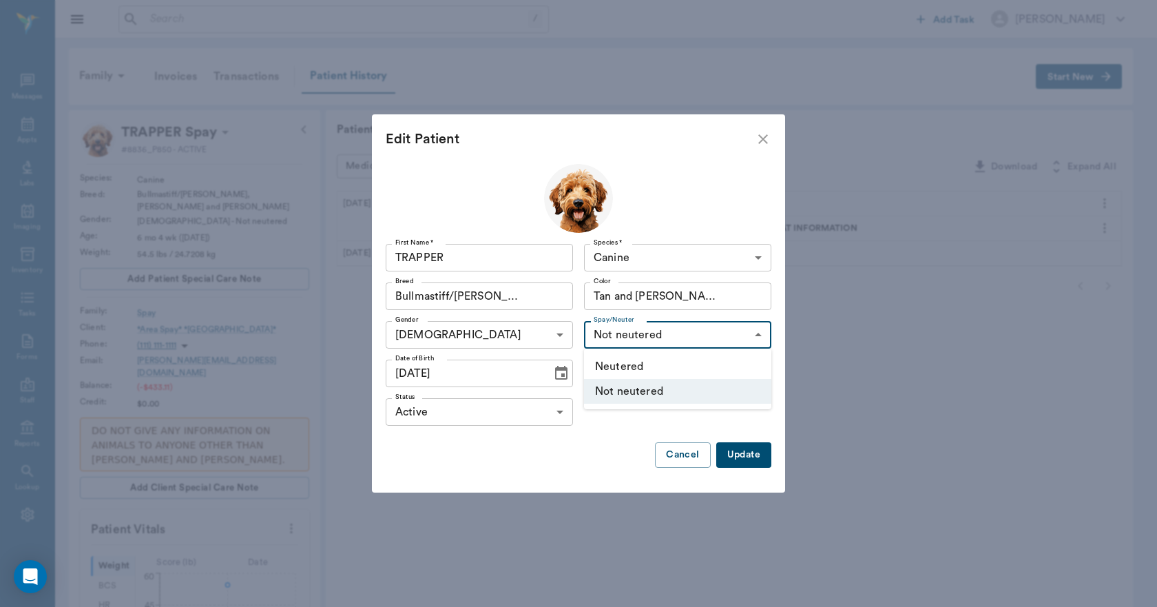
click at [629, 333] on body "/ ​ Add Task Dr. Bert Ellsworth Nectar Messages Appts Labs Imaging Inventory Ta…" at bounding box center [578, 502] width 1157 height 1005
click at [629, 370] on li "Neutered" at bounding box center [677, 366] width 187 height 25
type input "true"
click at [745, 455] on button "Update" at bounding box center [743, 454] width 55 height 25
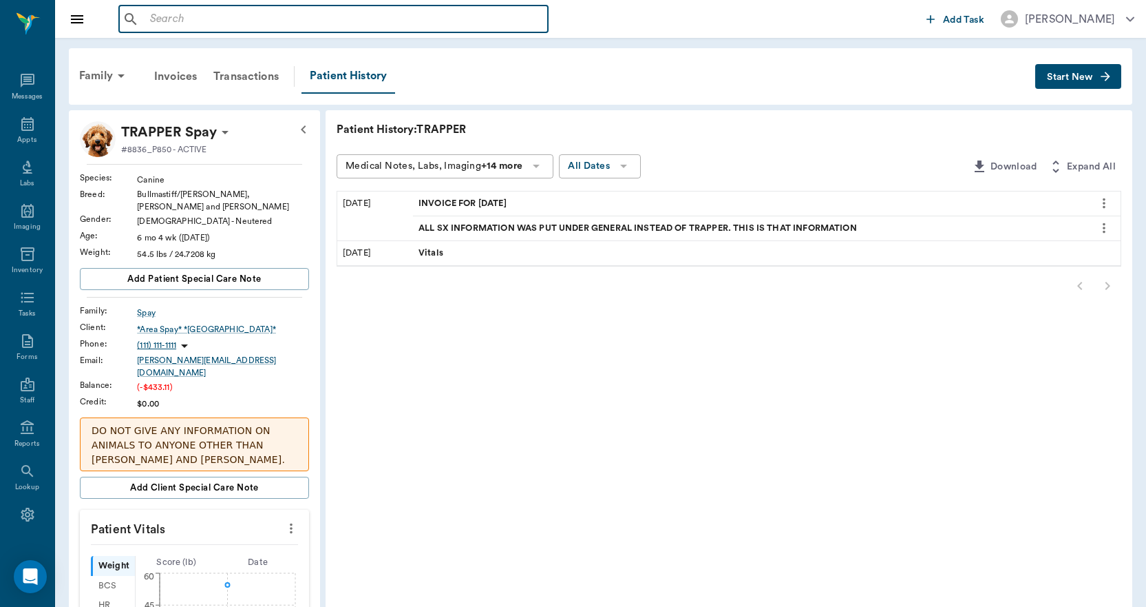
click at [200, 17] on input "text" at bounding box center [344, 19] width 398 height 19
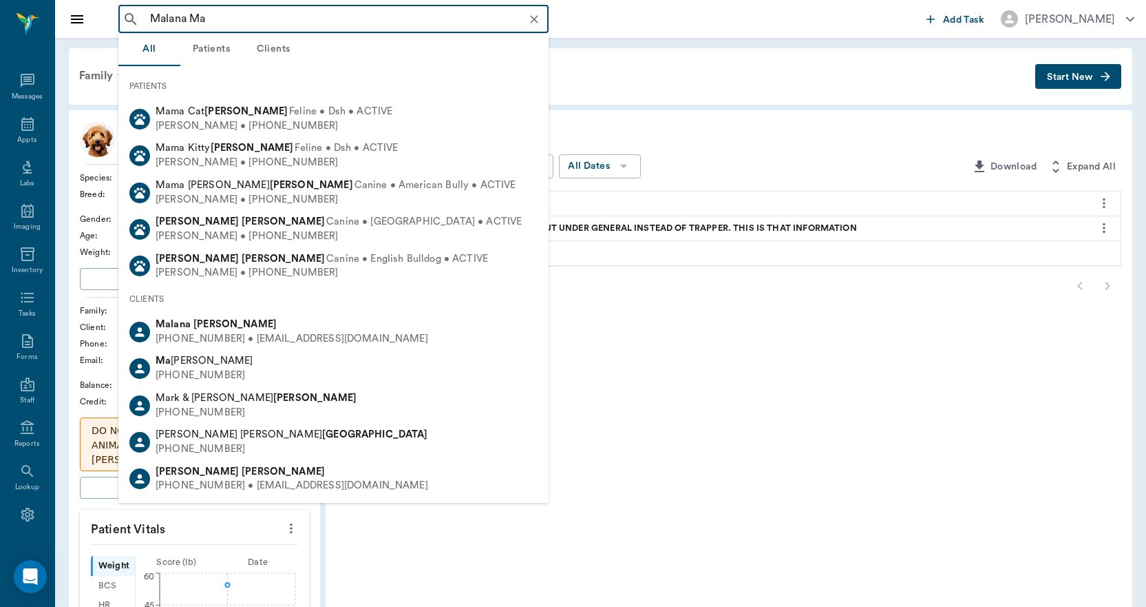
click at [242, 332] on div "(903) 336-4463 • MCMALANA@gmail.com" at bounding box center [292, 339] width 273 height 14
type input "Malana Ma"
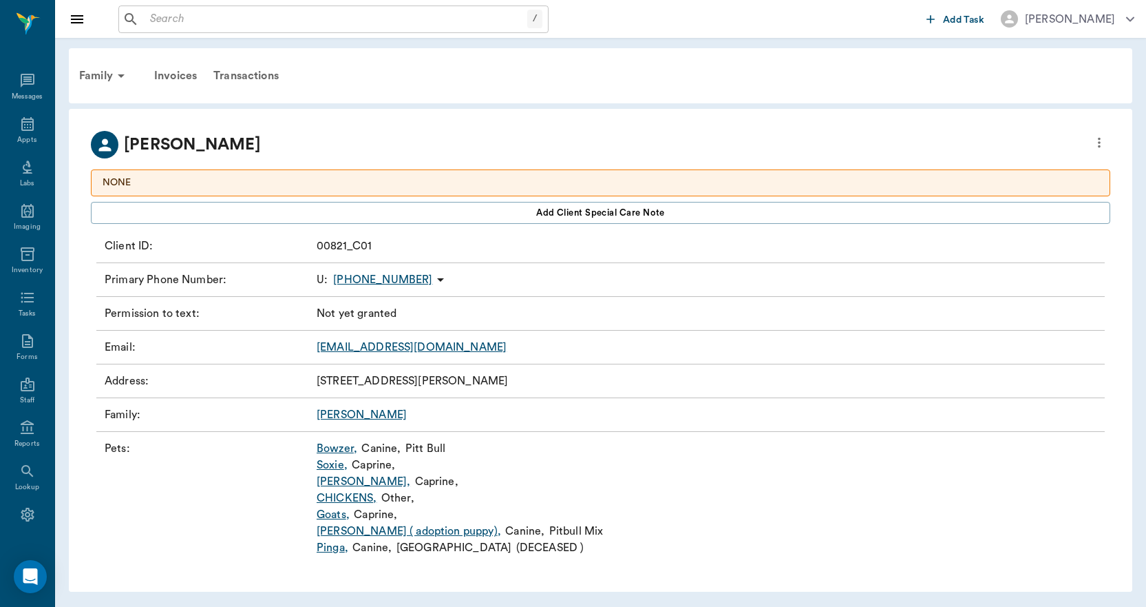
scroll to position [1, 0]
click at [340, 453] on link "Bowzer ," at bounding box center [337, 447] width 41 height 17
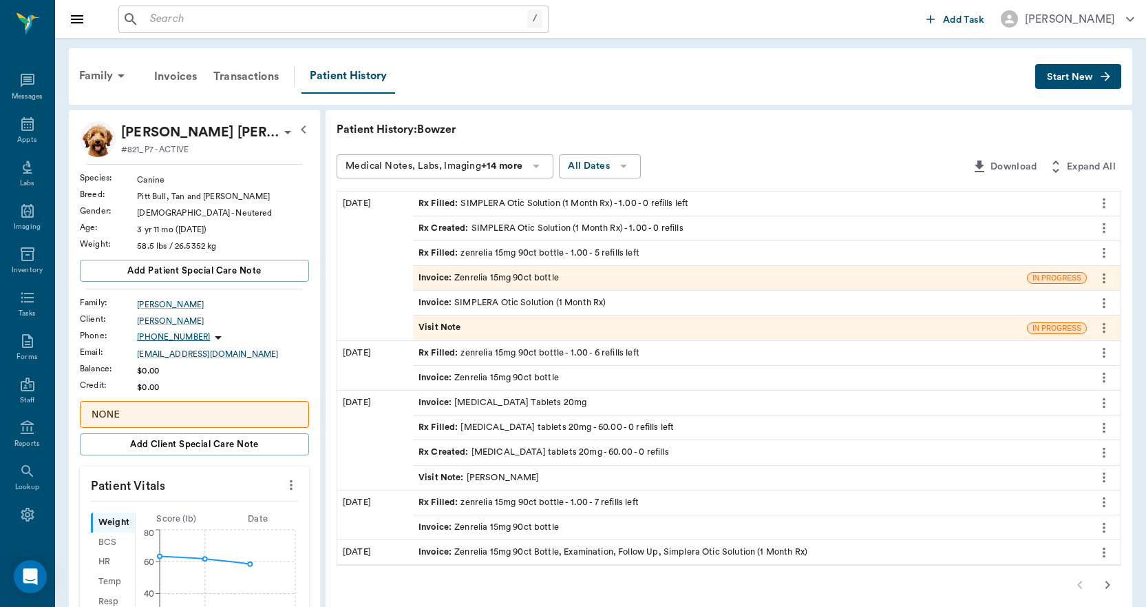
click at [213, 18] on input "text" at bounding box center [336, 19] width 383 height 19
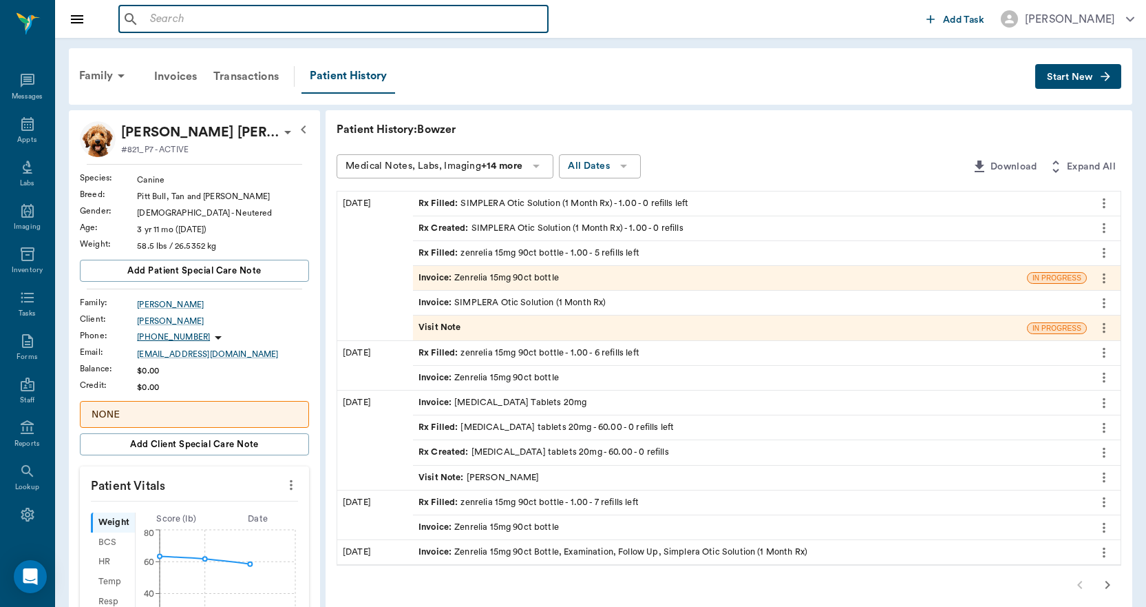
click at [1103, 426] on icon "more" at bounding box center [1104, 427] width 15 height 17
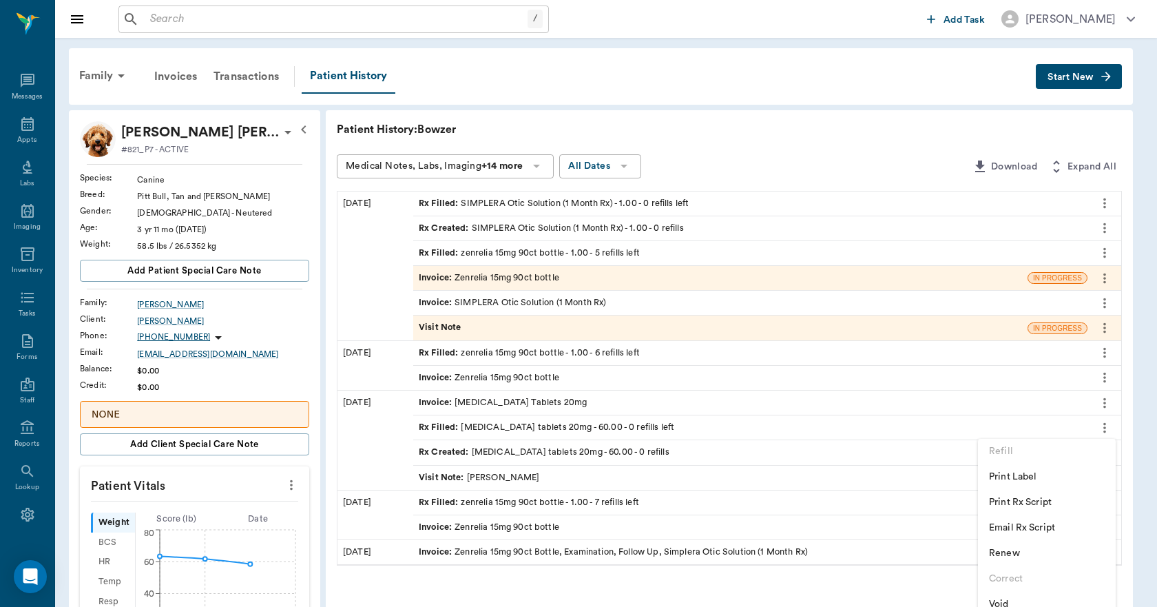
click at [1049, 502] on span "Print Rx Script" at bounding box center [1047, 502] width 116 height 14
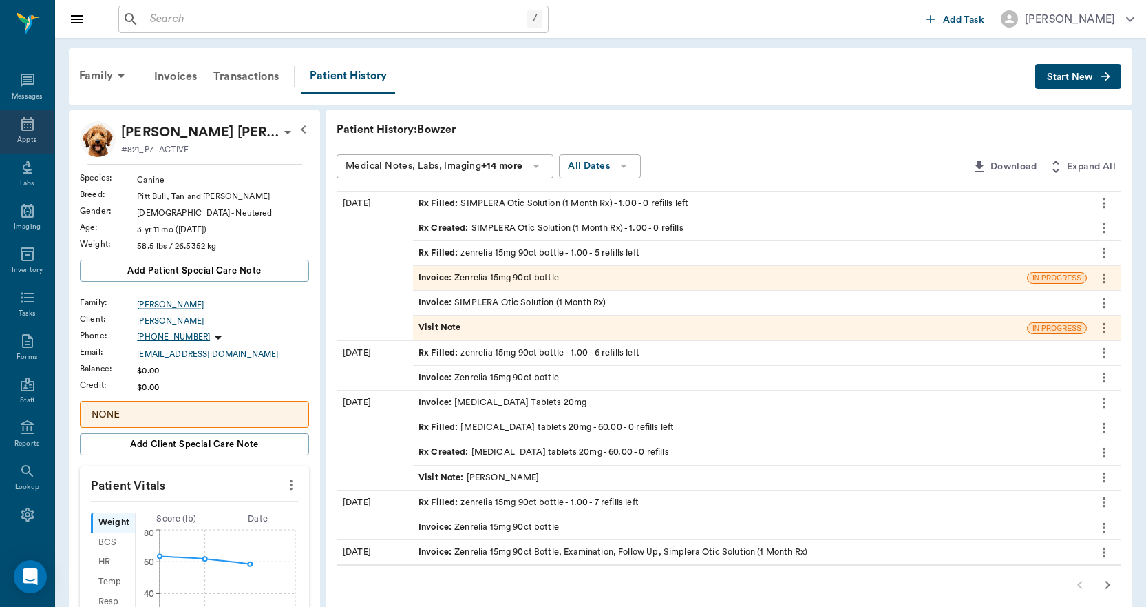
click at [21, 126] on icon at bounding box center [27, 124] width 12 height 14
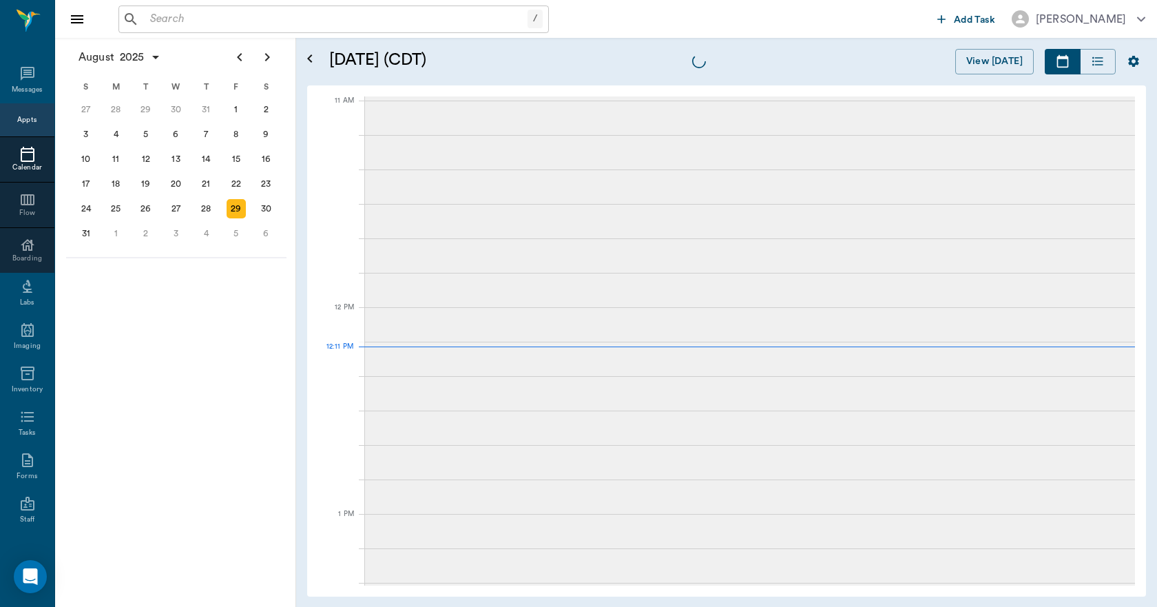
scroll to position [828, 0]
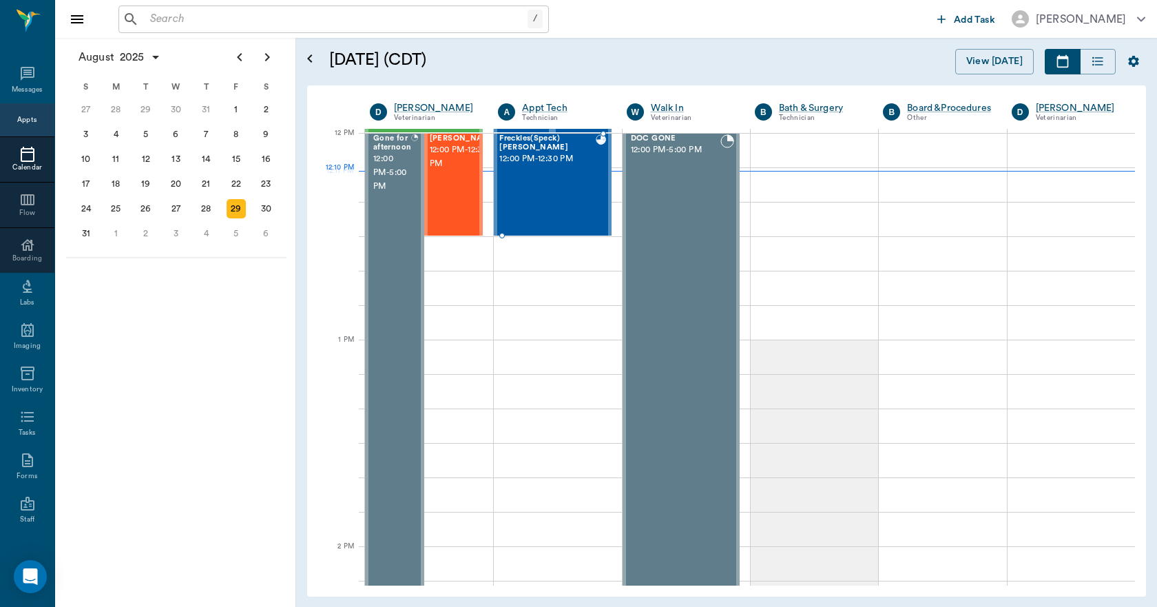
click at [517, 174] on div "Freckles(Speck) Grider 12:00 PM - 12:30 PM" at bounding box center [547, 184] width 96 height 101
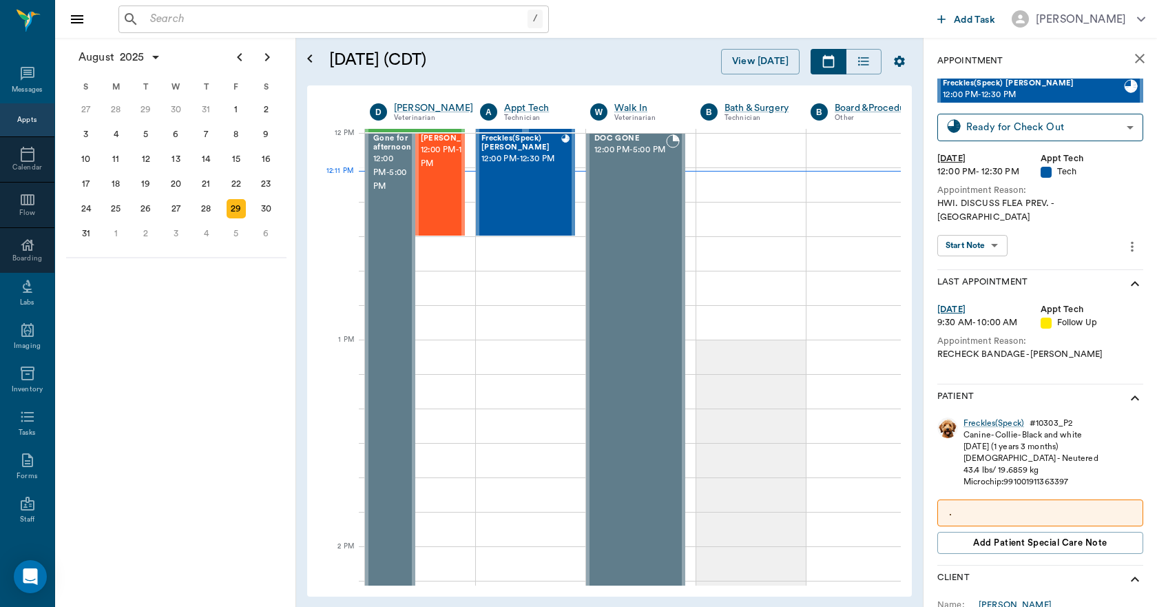
click at [974, 412] on div "Freckles(Speck) # 10303_P2 Canine - Collie - Black and white 05/19/2024 (1 year…" at bounding box center [1040, 488] width 206 height 153
click at [973, 417] on div "Freckles(Speck)" at bounding box center [993, 423] width 61 height 12
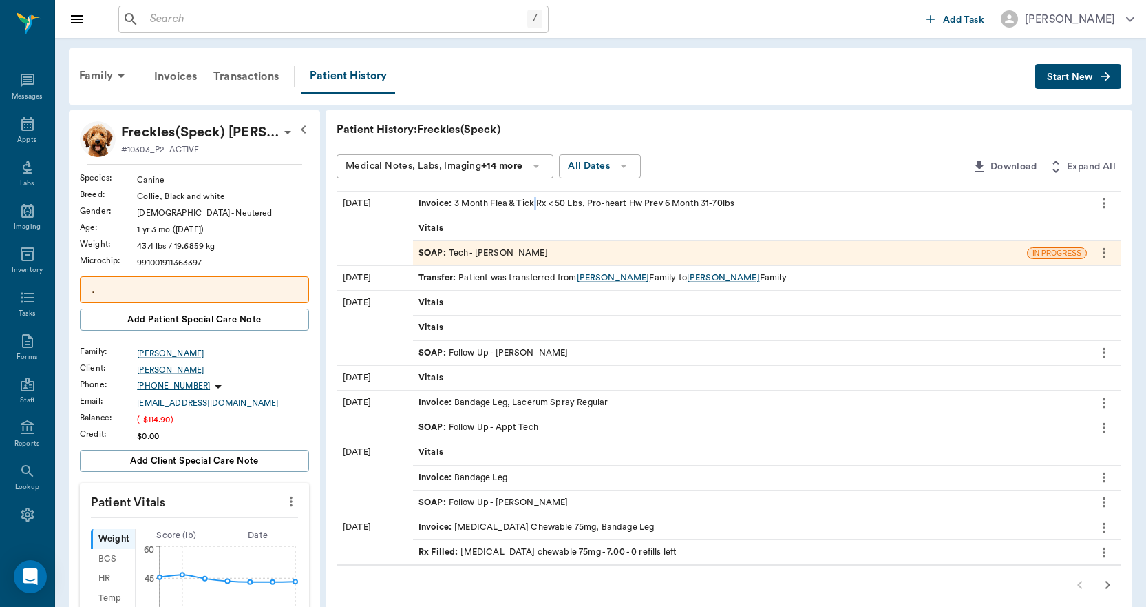
click at [536, 207] on div "Invoice : 3 Month Flea & Tick Rx < 50 Lbs, Pro-heart Hw Prev 6 Month 31-70lbs" at bounding box center [577, 203] width 316 height 13
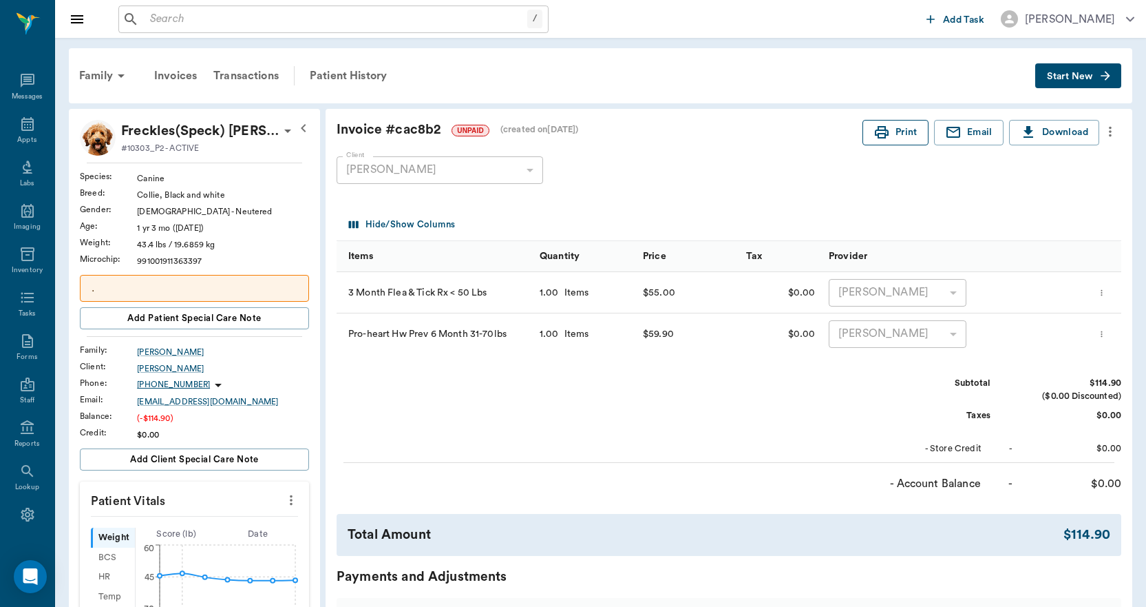
click at [879, 132] on icon "button" at bounding box center [882, 132] width 17 height 17
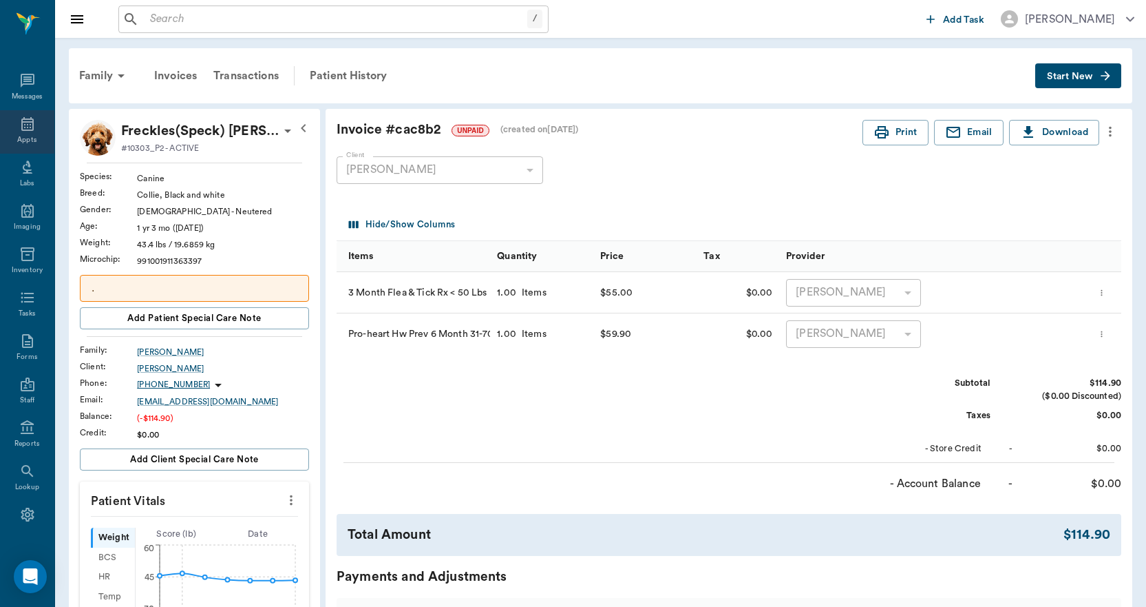
click at [23, 122] on icon at bounding box center [27, 124] width 12 height 14
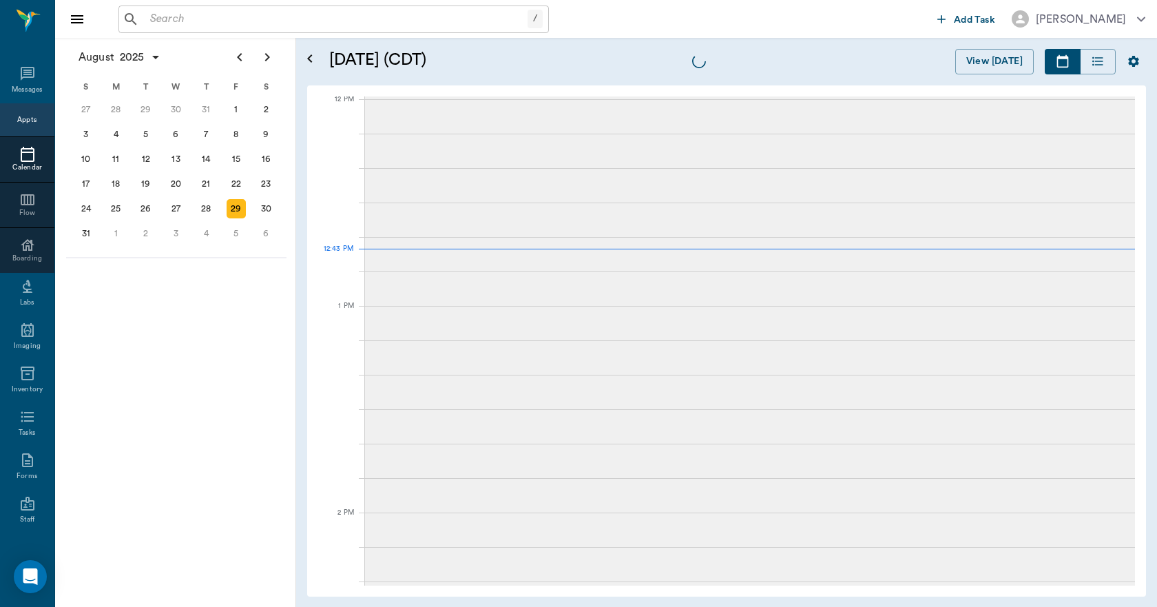
scroll to position [828, 0]
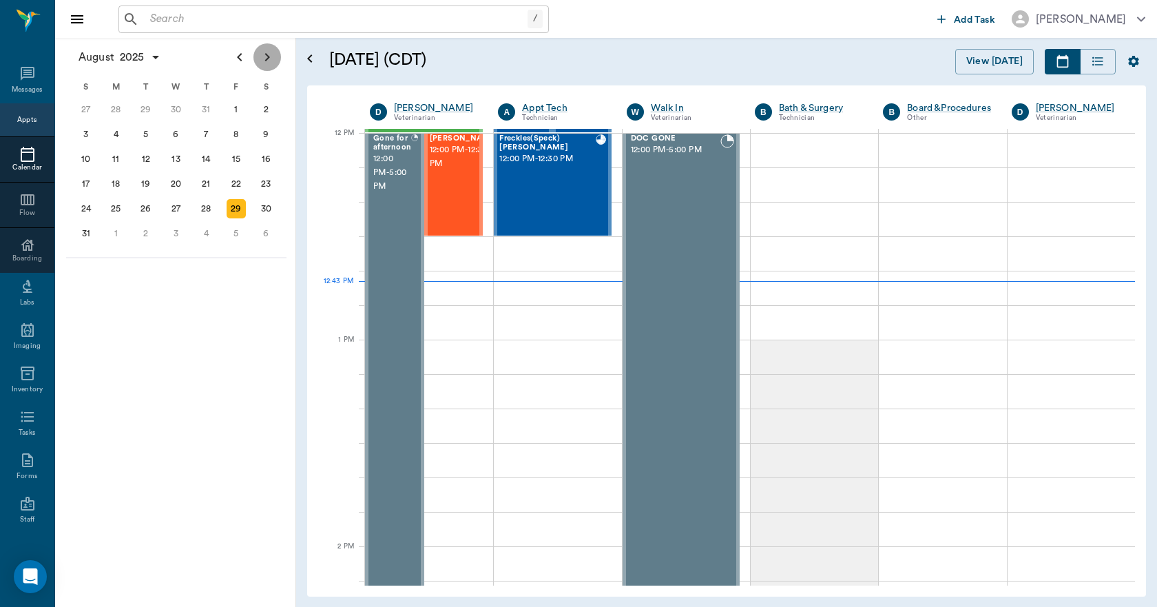
click at [267, 62] on icon "Next page" at bounding box center [267, 57] width 17 height 17
click at [234, 134] on div "10" at bounding box center [236, 134] width 19 height 19
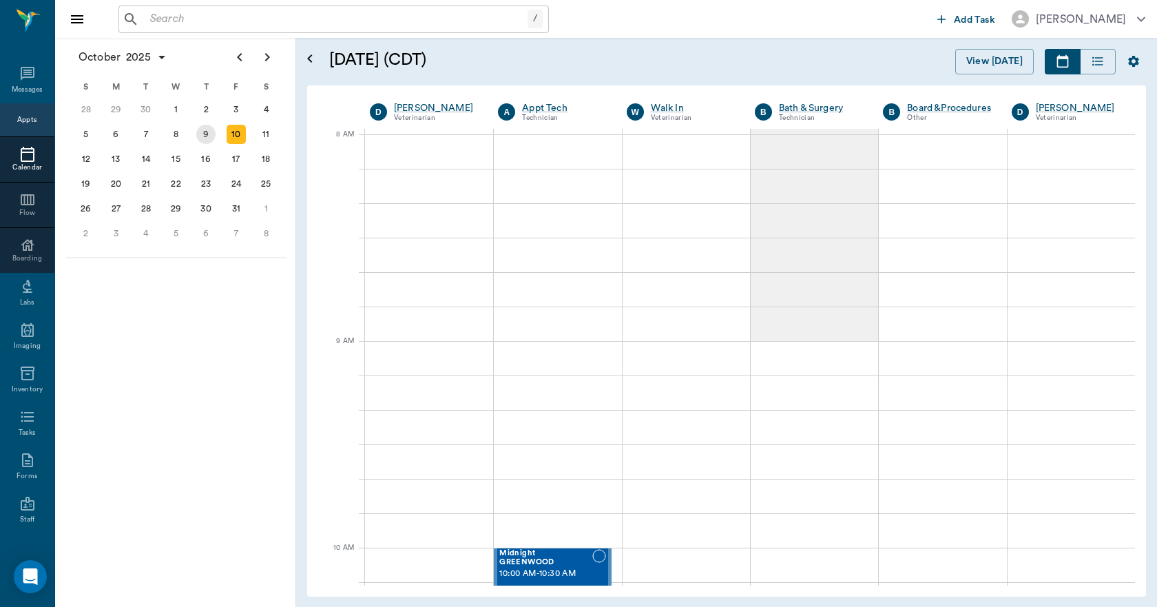
click at [207, 138] on div "9" at bounding box center [205, 134] width 19 height 19
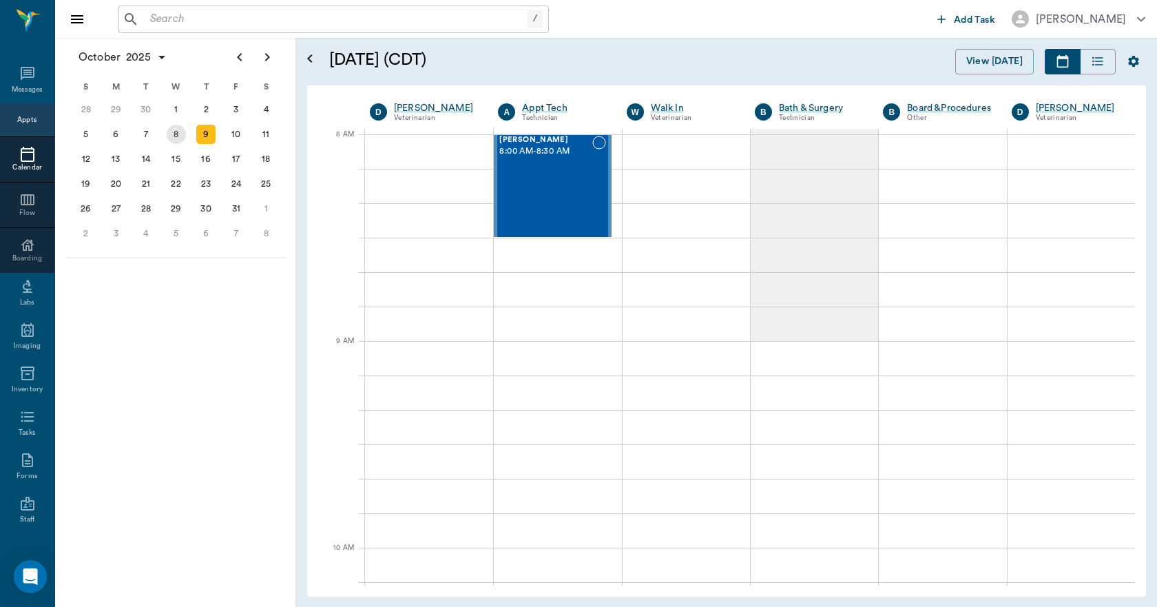
click at [182, 132] on div "8" at bounding box center [176, 134] width 19 height 19
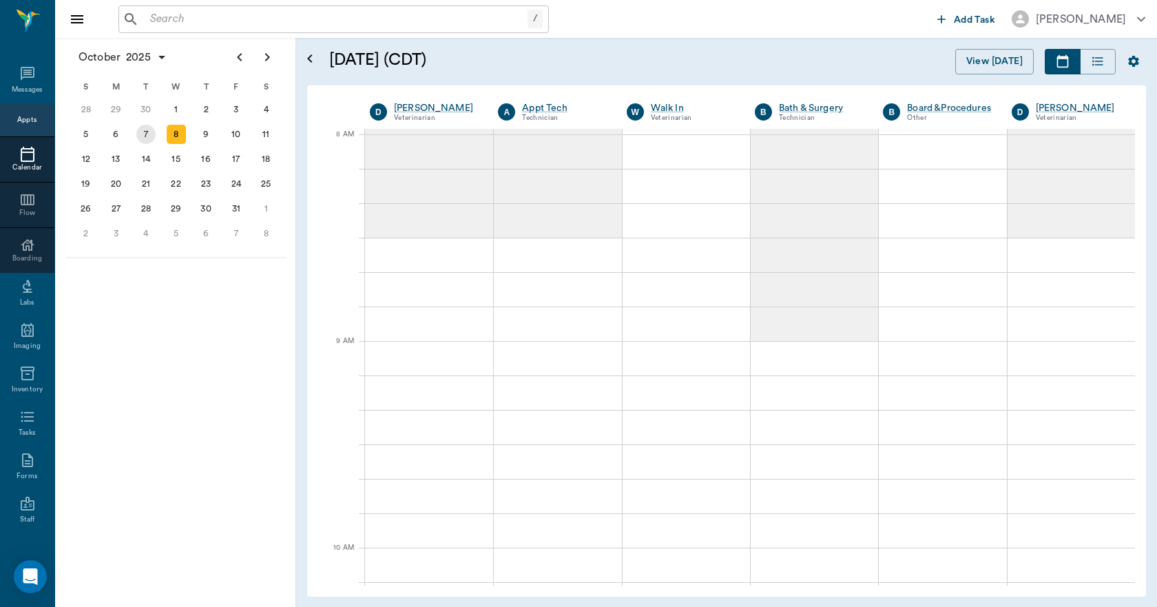
click at [145, 136] on div "7" at bounding box center [145, 134] width 19 height 19
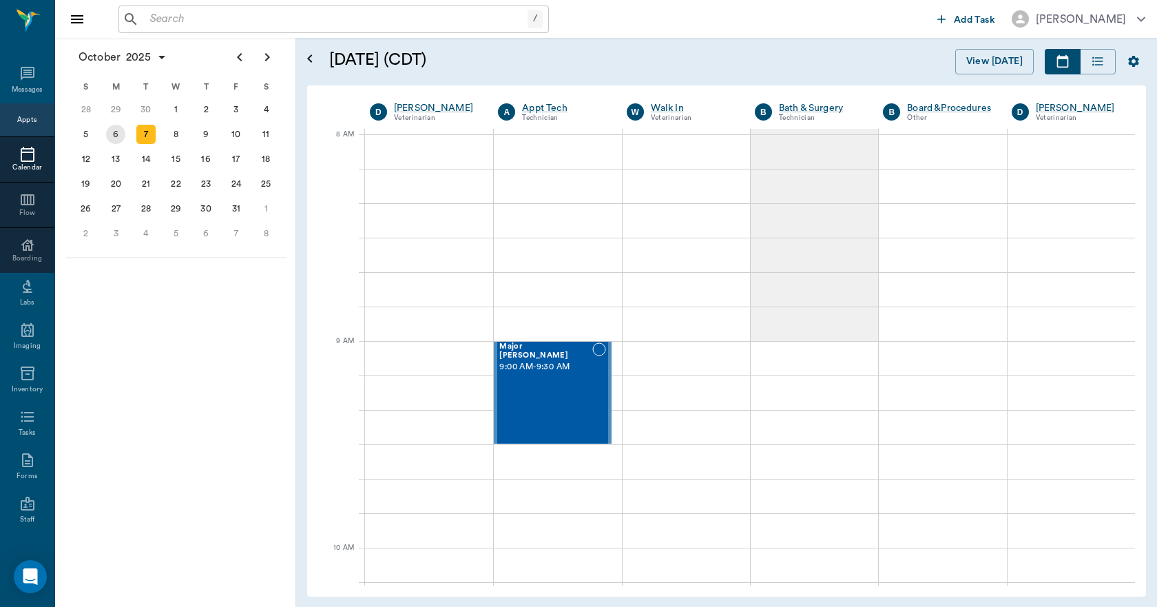
click at [117, 139] on div "6" at bounding box center [115, 134] width 19 height 19
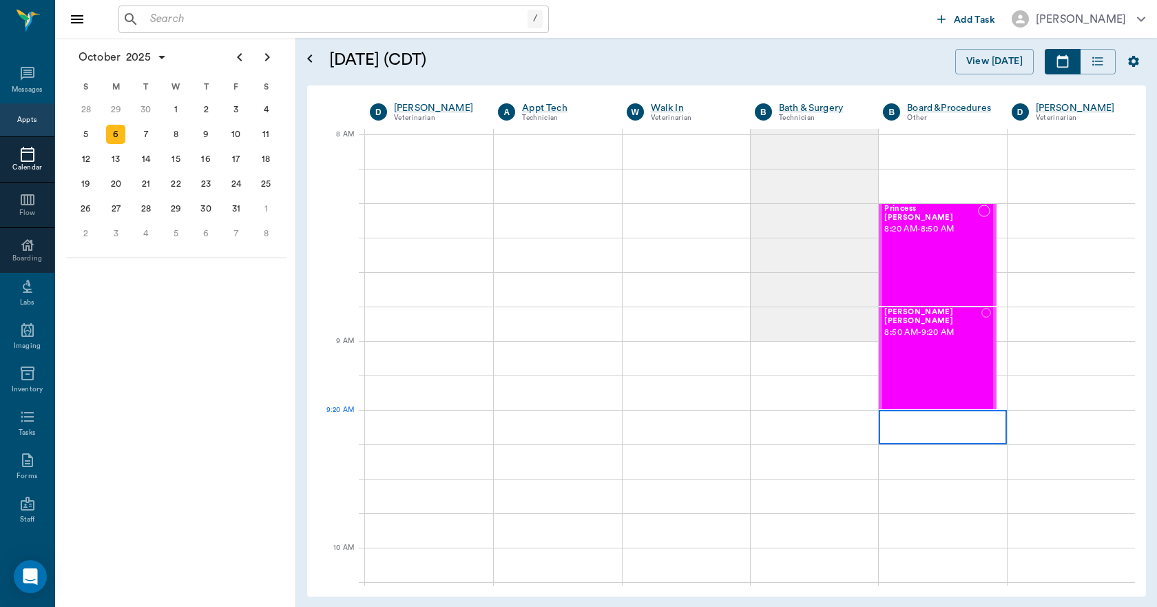
click at [879, 417] on div at bounding box center [942, 427] width 127 height 34
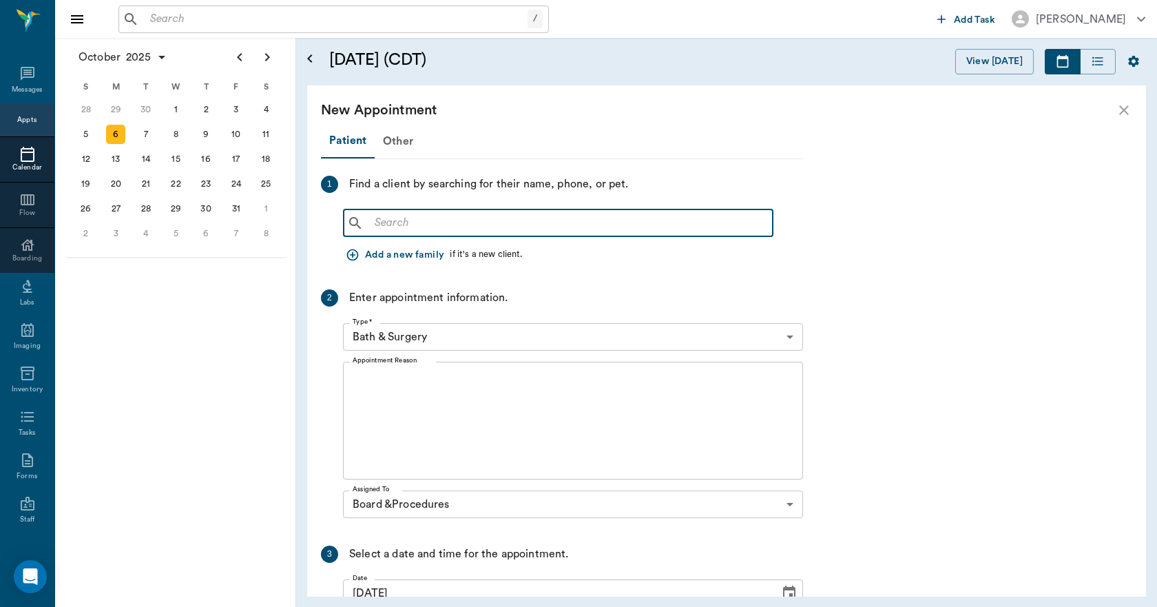
click at [392, 224] on input "text" at bounding box center [568, 222] width 398 height 19
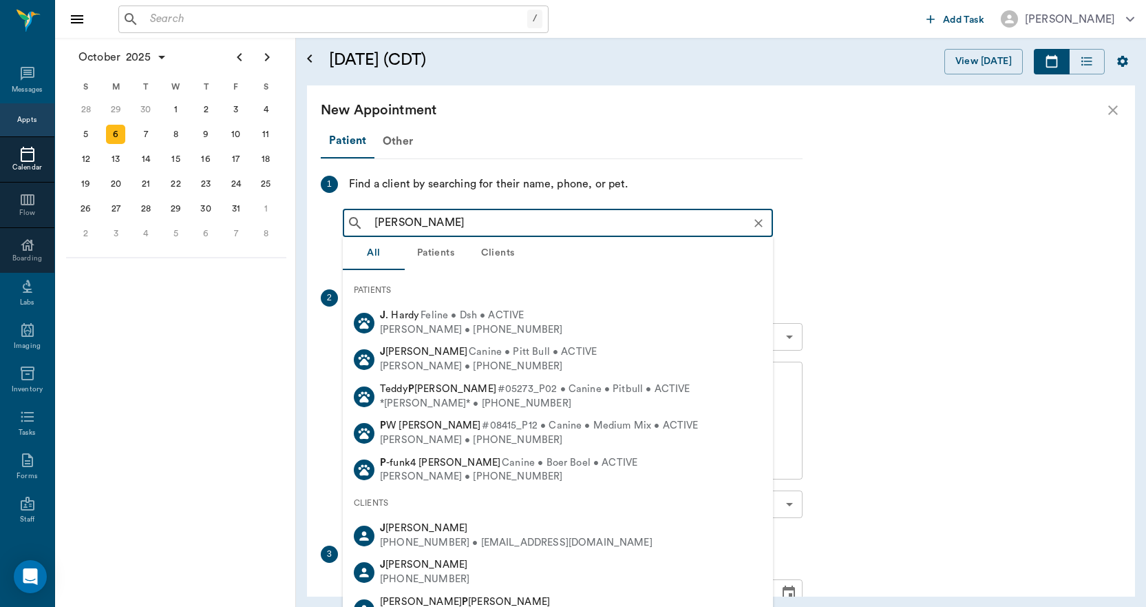
type input "J."
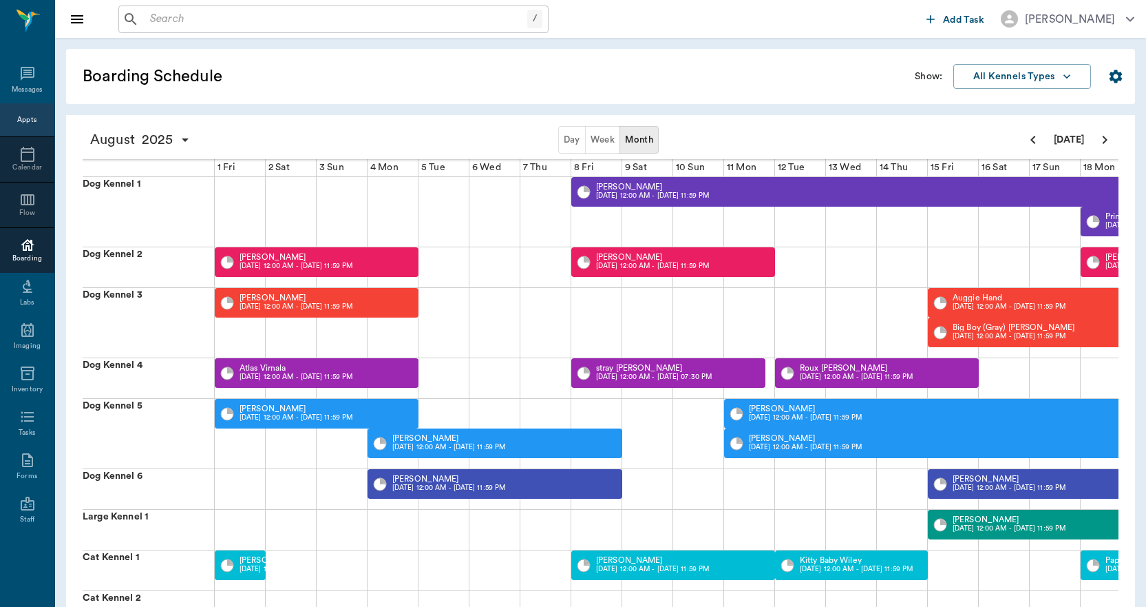
scroll to position [0, 533]
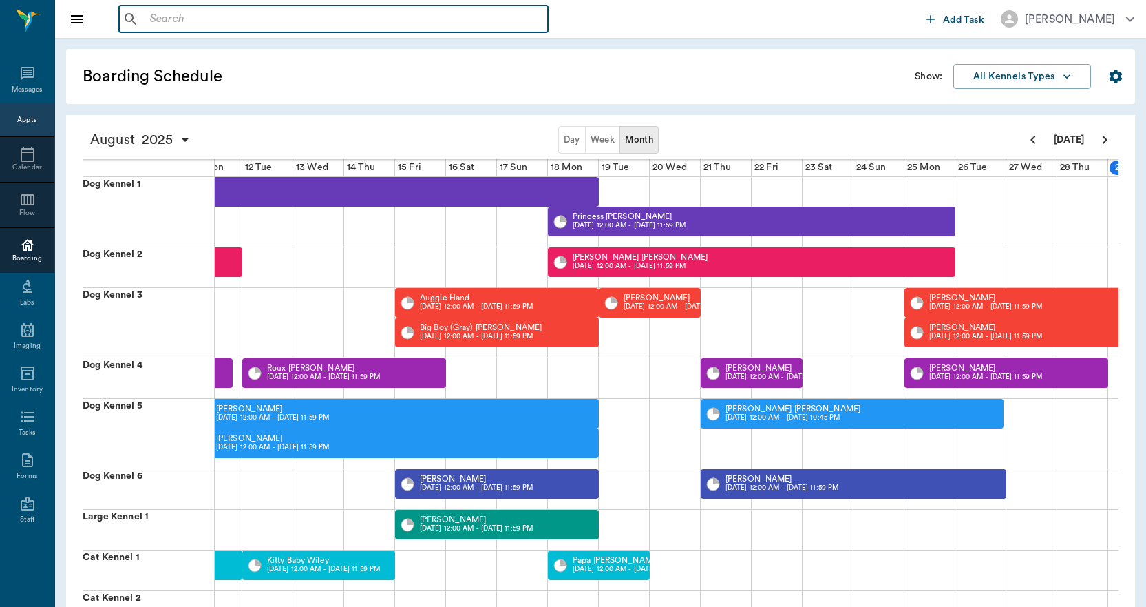
click at [260, 14] on input "text" at bounding box center [344, 19] width 398 height 19
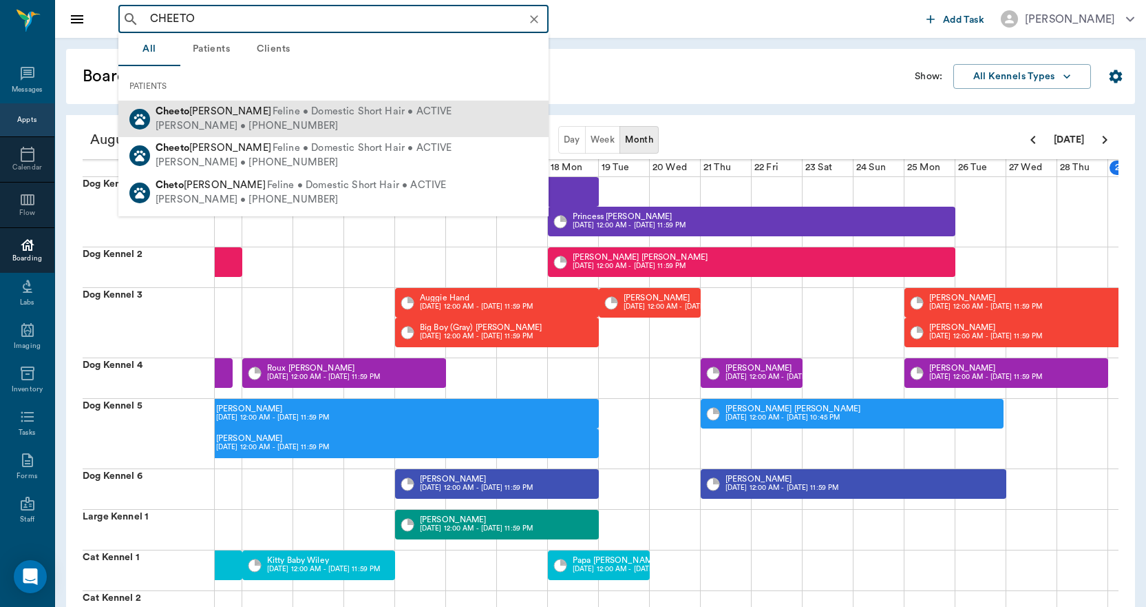
click at [243, 119] on div "[PERSON_NAME] • [PHONE_NUMBER]" at bounding box center [304, 126] width 296 height 14
type input "CHEETO"
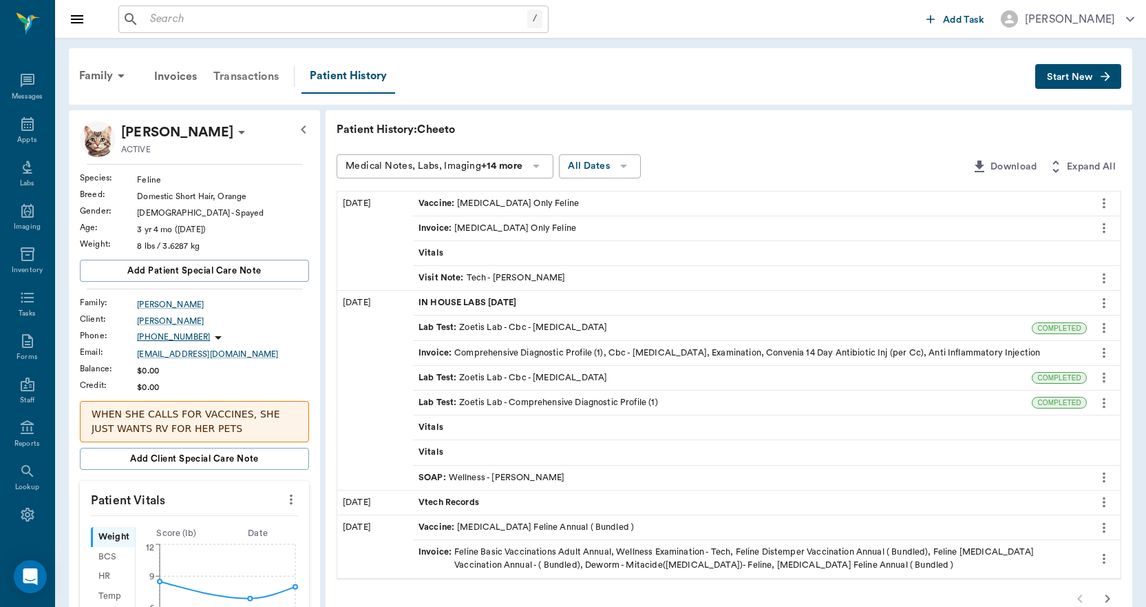
click at [252, 78] on div "Transactions" at bounding box center [246, 76] width 82 height 33
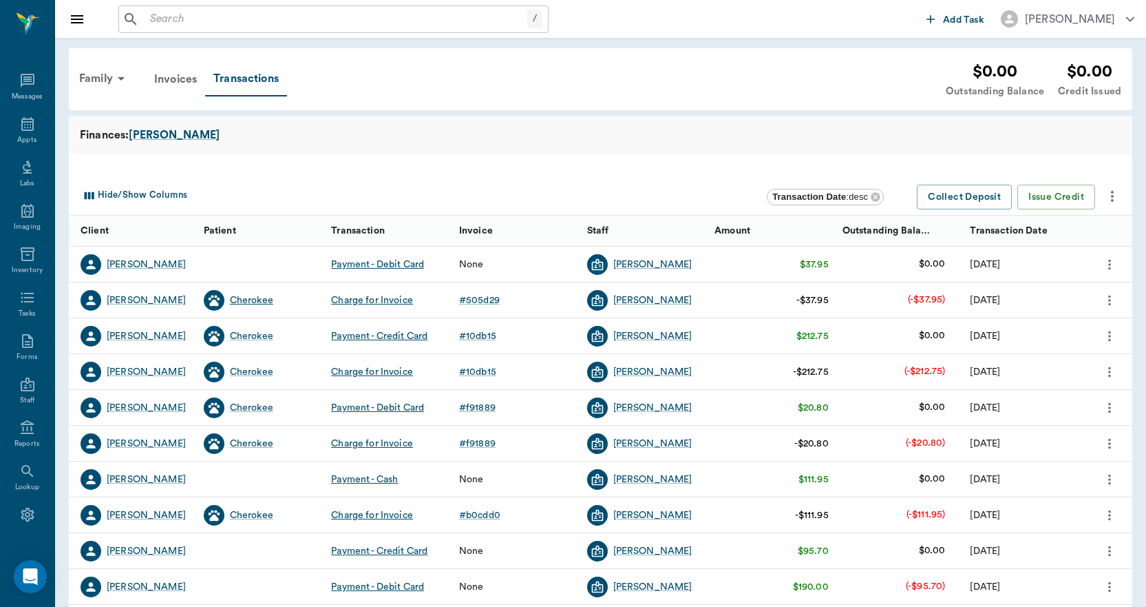
click at [261, 295] on div "Cherokee" at bounding box center [251, 300] width 43 height 14
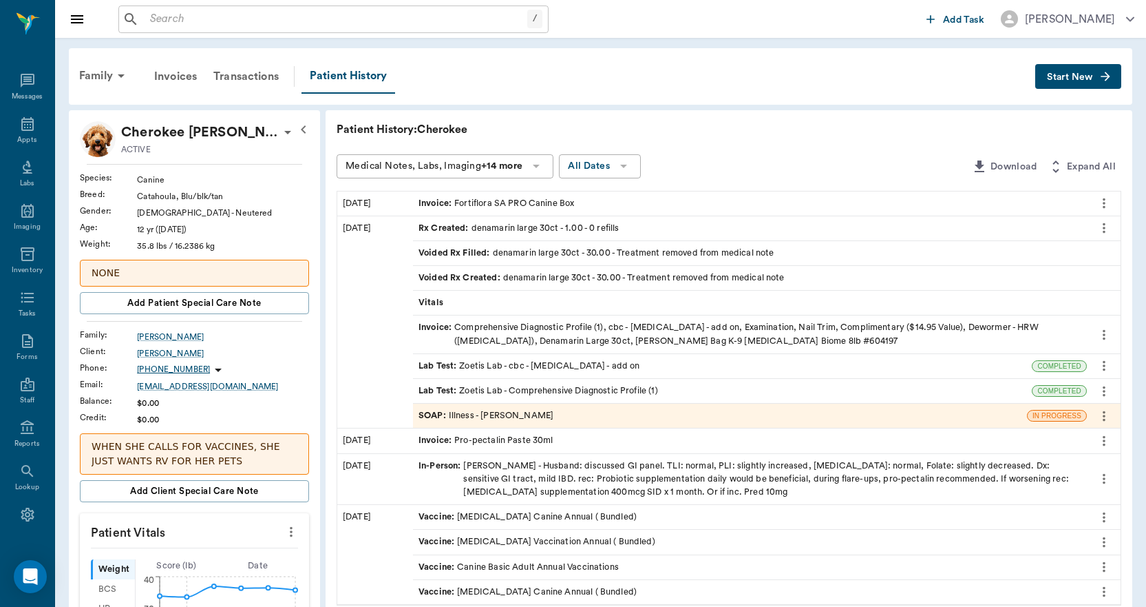
click at [300, 23] on input "text" at bounding box center [336, 19] width 383 height 19
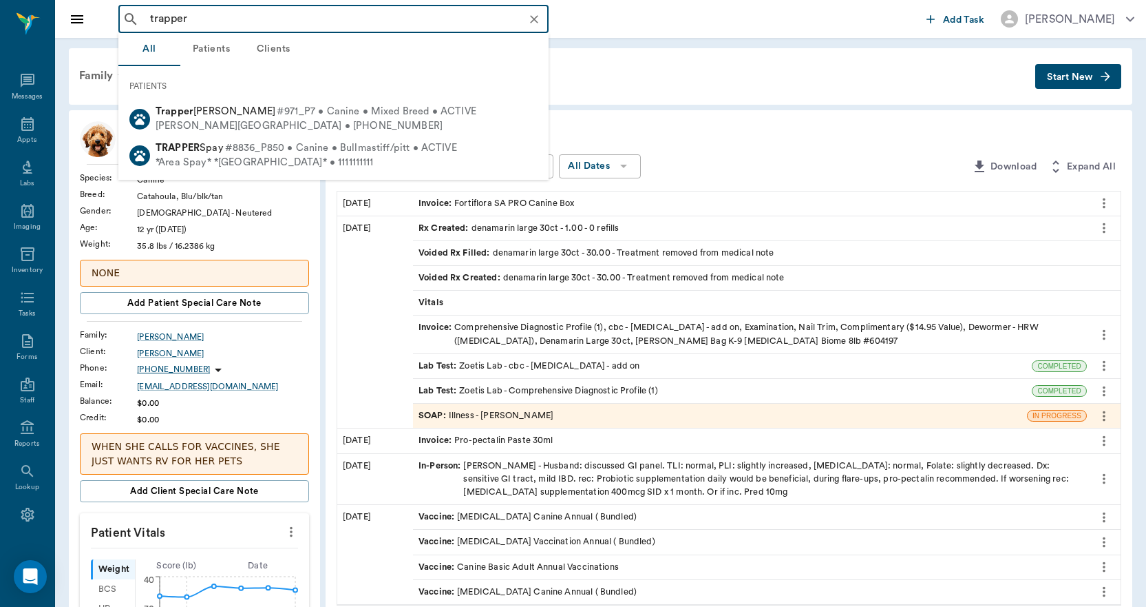
click at [239, 149] on span "#8836_P850 • Canine • Bullmastiff/pitt • ACTIVE" at bounding box center [341, 148] width 232 height 14
type input "trapper"
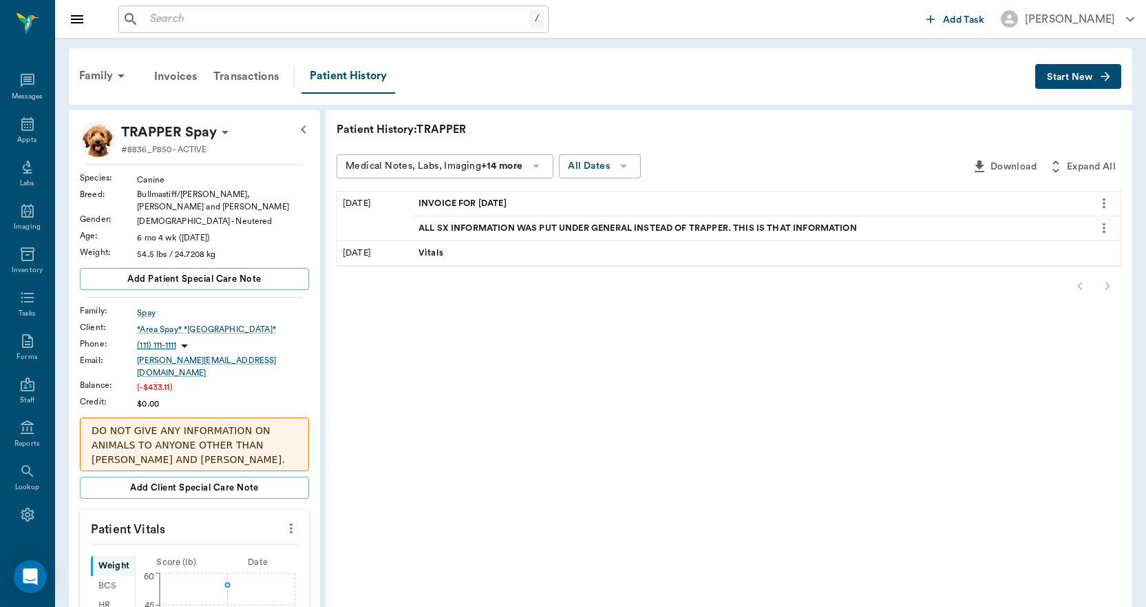
click at [1057, 77] on span "Start New" at bounding box center [1070, 77] width 46 height 0
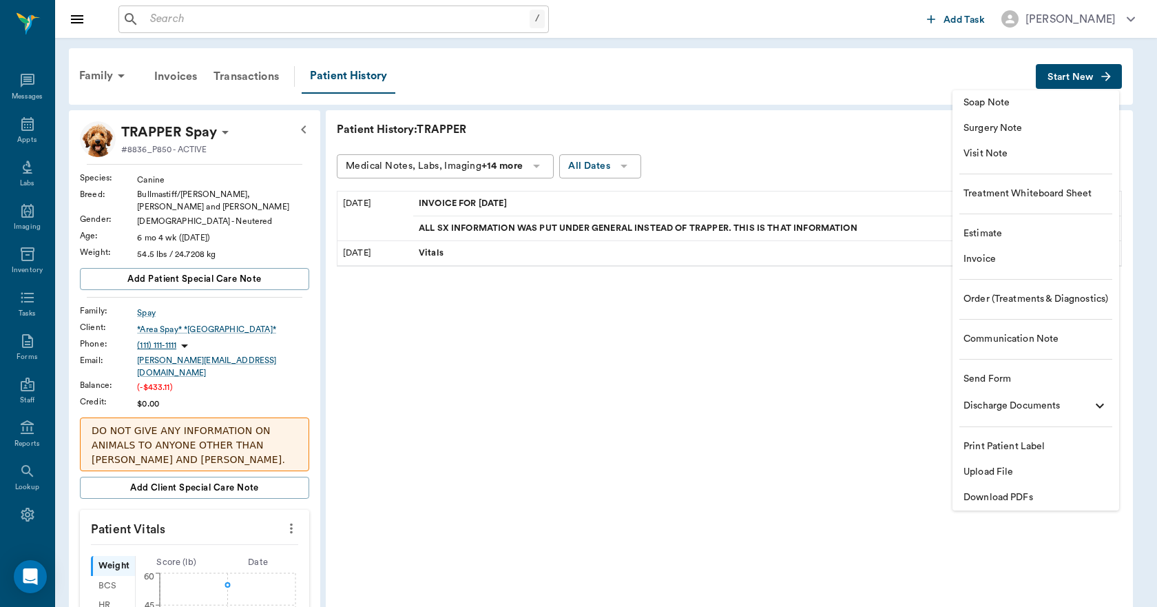
click at [974, 156] on span "Visit Note" at bounding box center [1035, 154] width 145 height 14
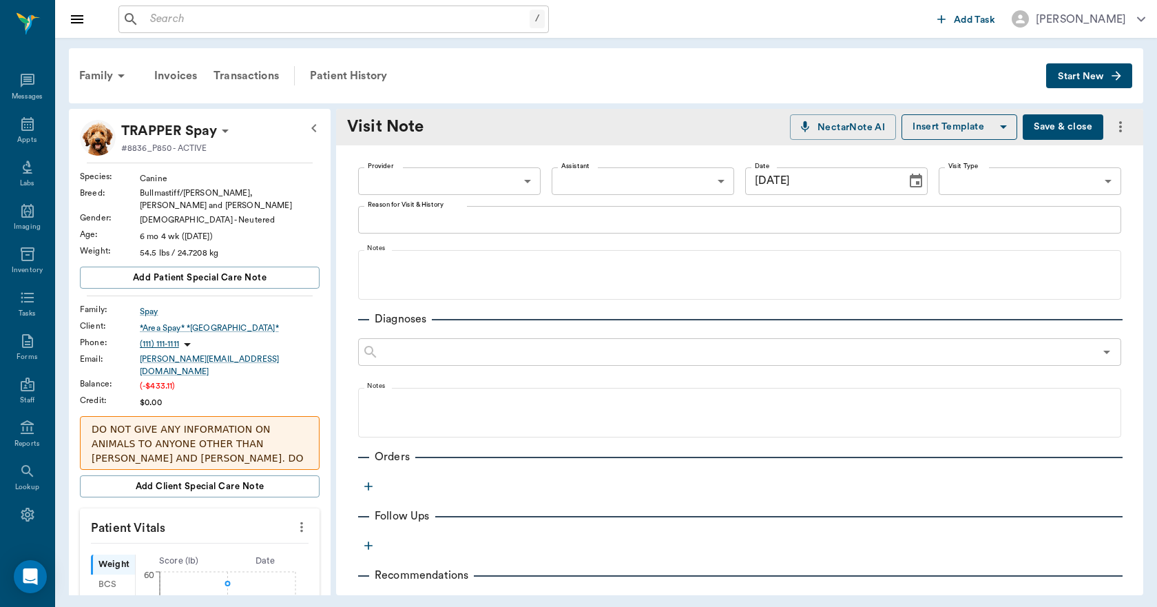
click at [485, 176] on body "/ ​ Add Task Dr. Bert Ellsworth Nectar Messages Appts Labs Imaging Inventory Ta…" at bounding box center [578, 303] width 1157 height 607
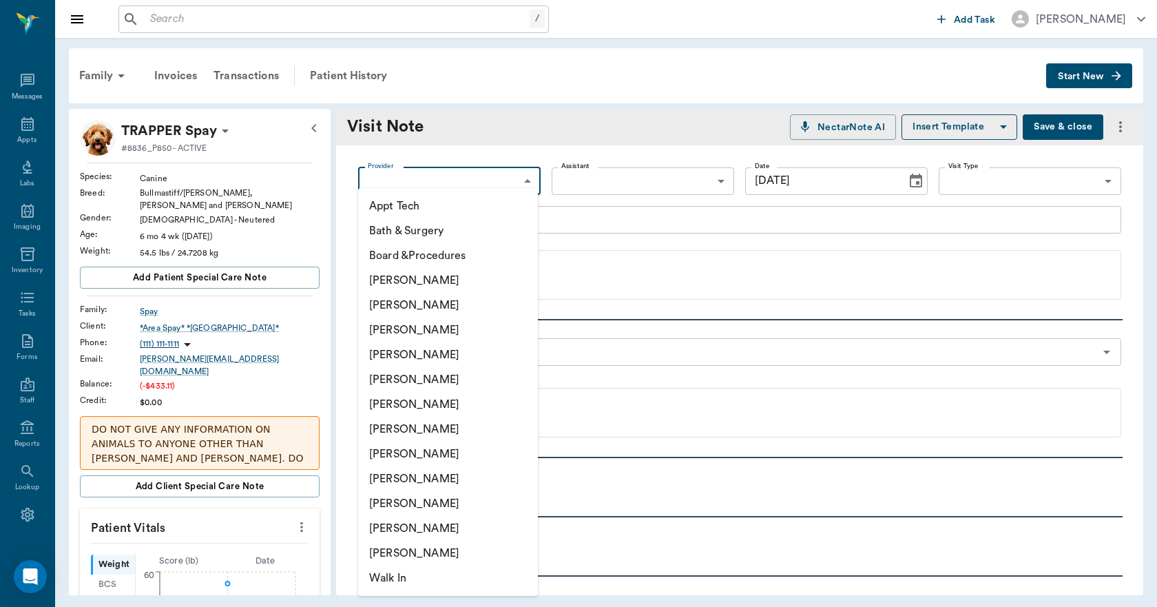
click at [395, 525] on li "[PERSON_NAME]" at bounding box center [448, 528] width 180 height 25
type input "63ec2ece52e12b0ba117cc90"
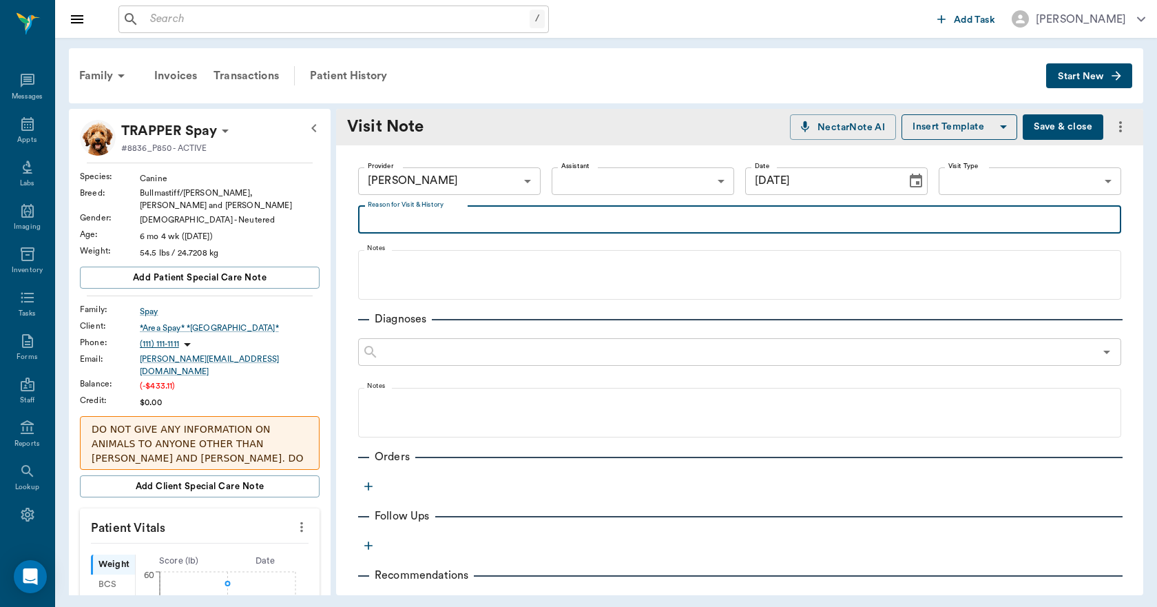
click at [453, 219] on textarea "Reason for Visit & History" at bounding box center [740, 219] width 744 height 16
type textarea "e"
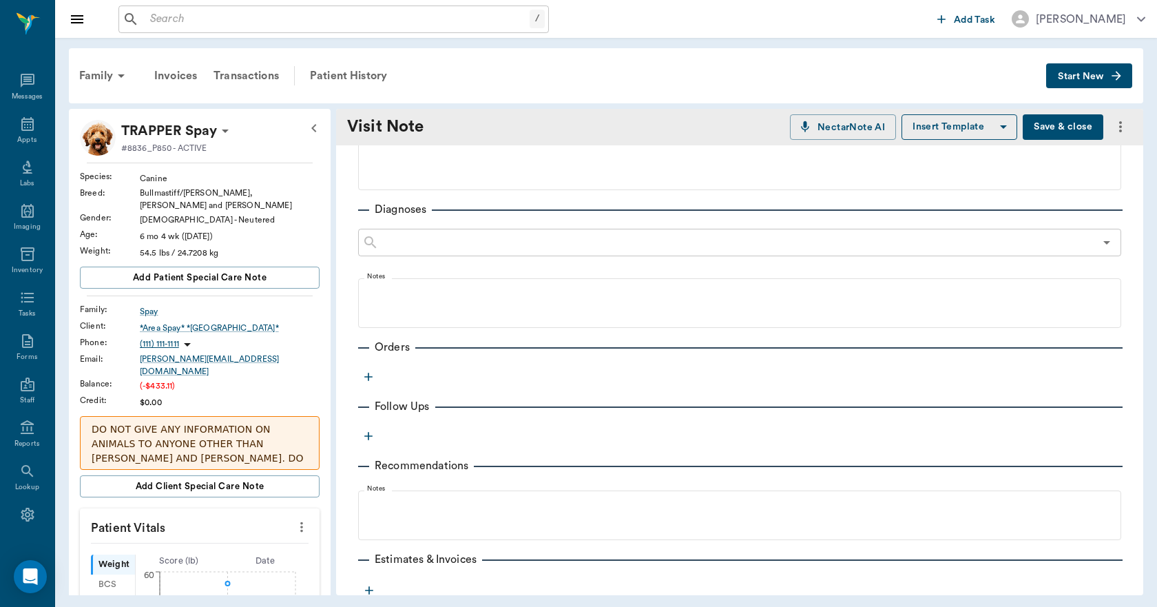
scroll to position [138, 0]
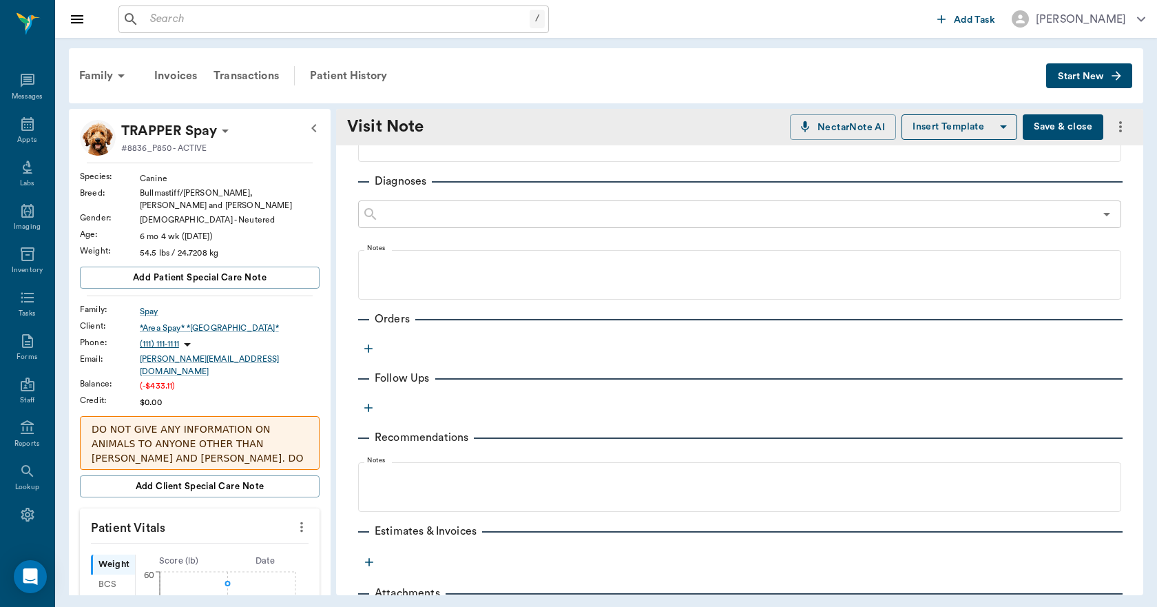
type textarea "EVERYTHING WAS PUT UNDER GENERAL INSTEAD OF TRAPPER."
click at [370, 349] on icon "button" at bounding box center [369, 349] width 14 height 14
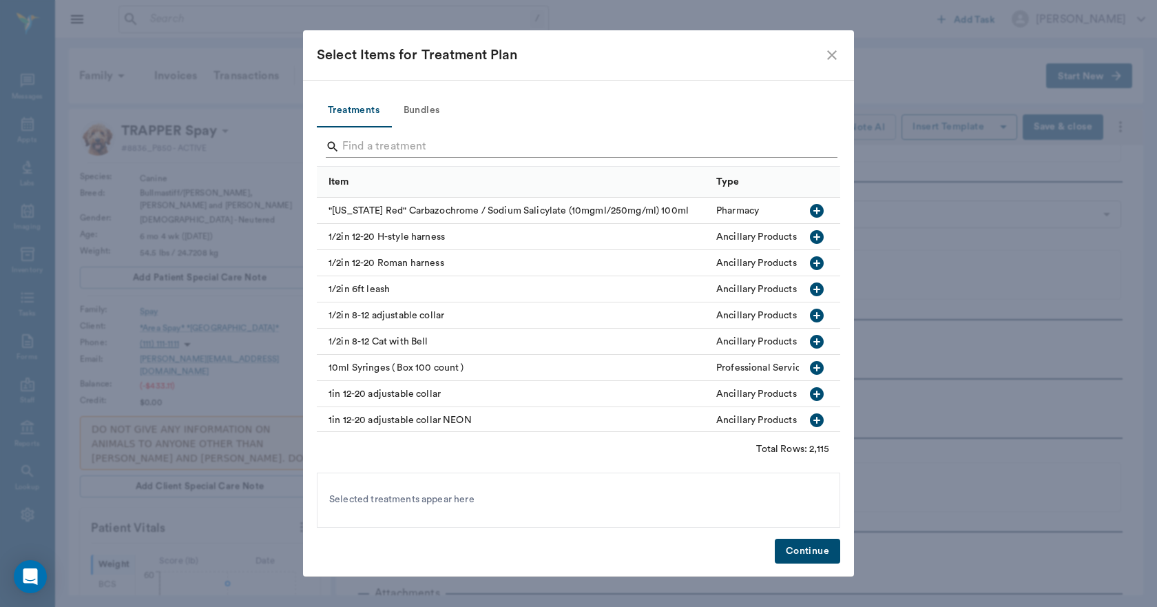
click at [395, 145] on input "Search" at bounding box center [579, 147] width 474 height 22
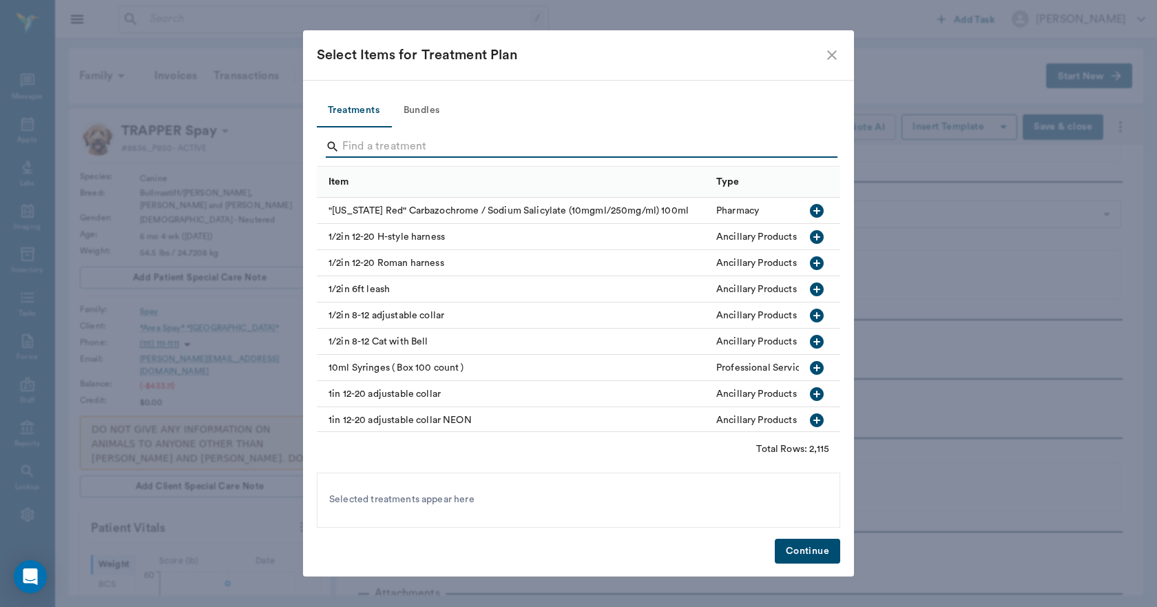
click at [395, 143] on input "Search" at bounding box center [579, 147] width 474 height 22
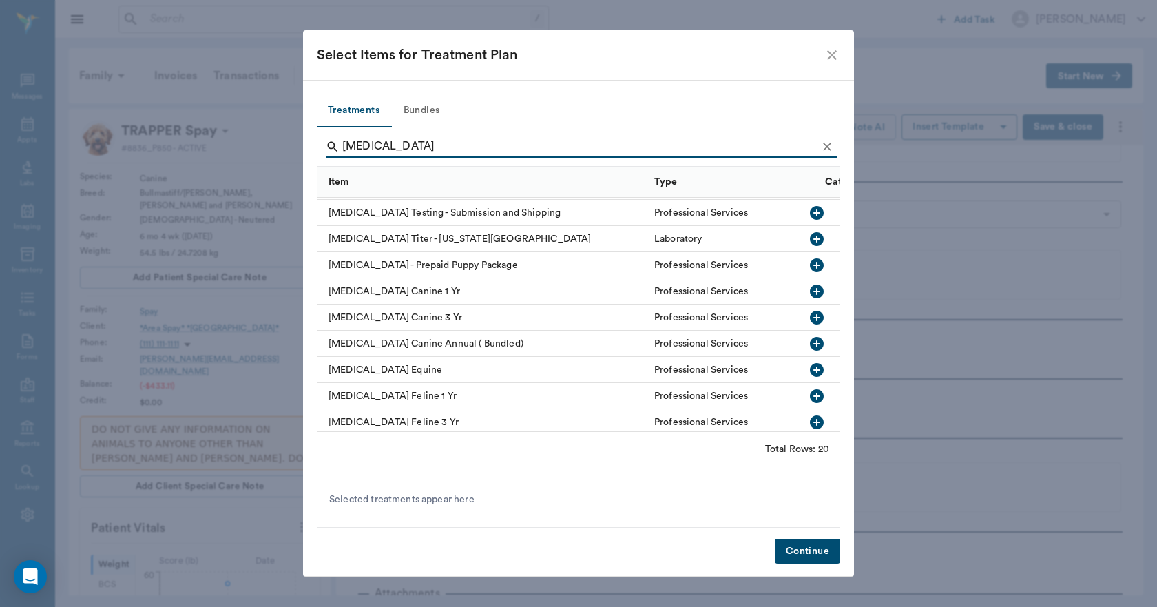
scroll to position [300, 0]
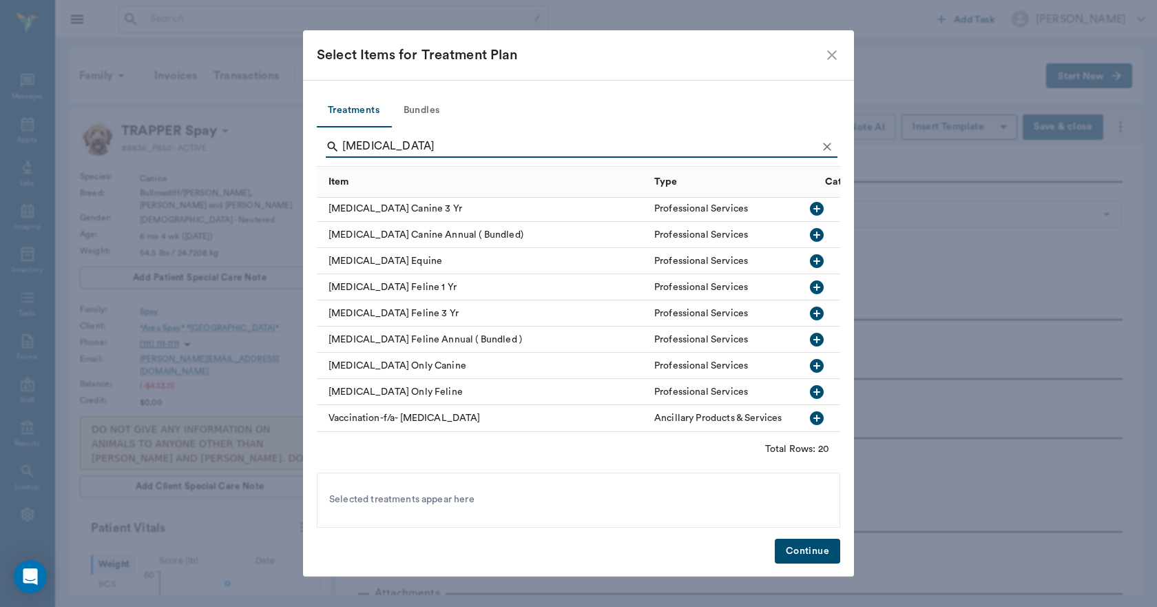
type input "RABIES"
click at [810, 359] on icon "button" at bounding box center [817, 366] width 14 height 14
click at [820, 547] on button "Continue" at bounding box center [807, 550] width 65 height 25
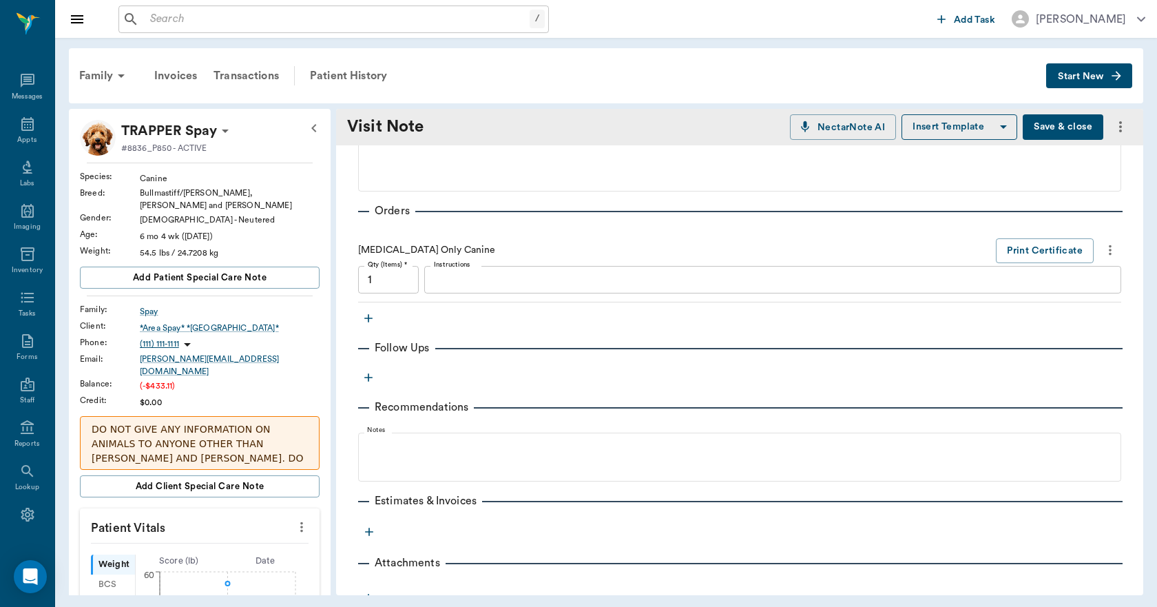
scroll to position [275, 0]
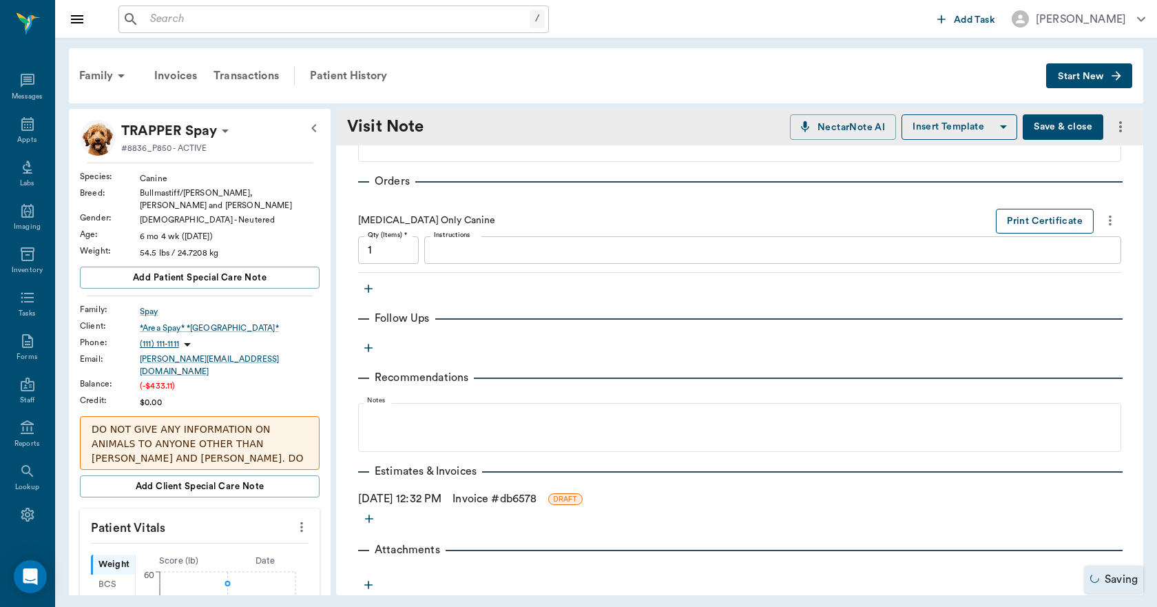
click at [1007, 221] on button "Print Certificate" at bounding box center [1045, 221] width 98 height 25
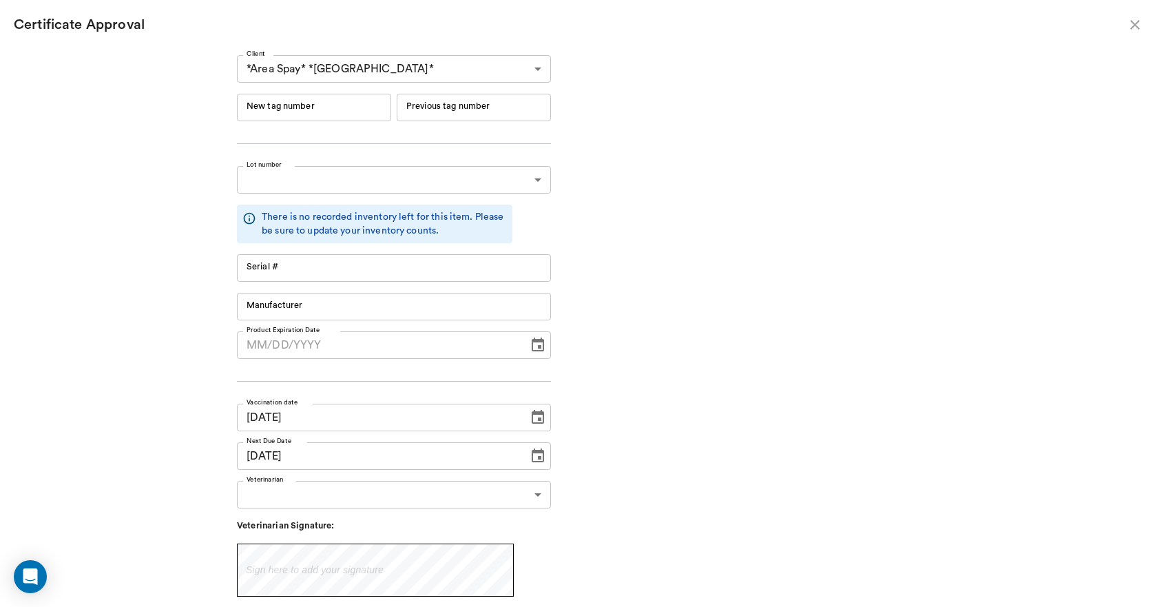
type input "RM384R9"
type input "11148"
type input "Boehringer Ingelheim"
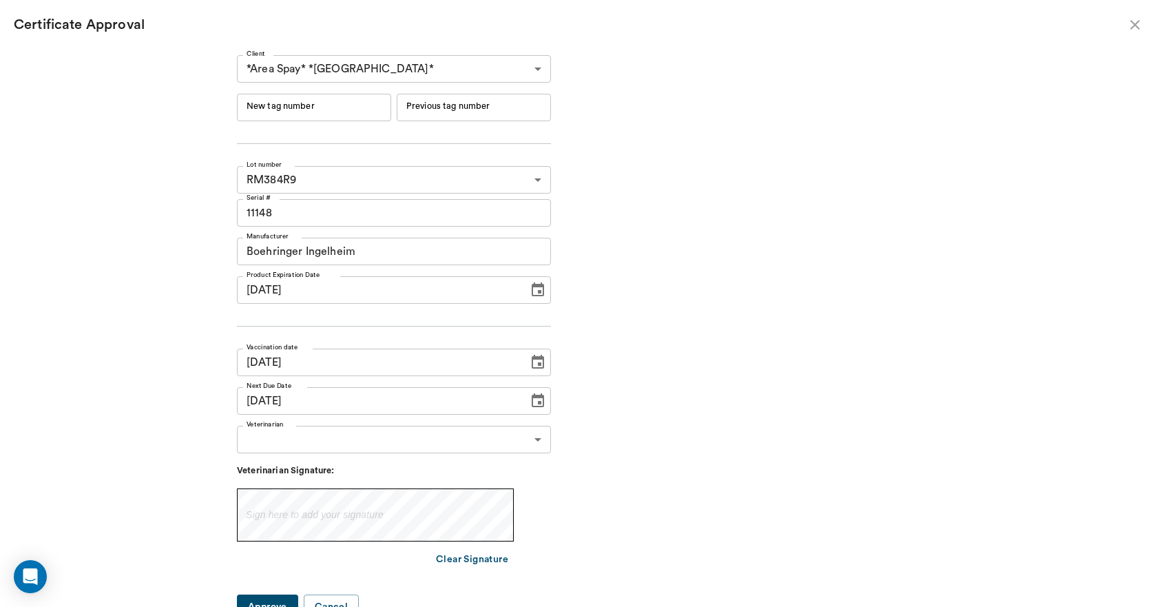
type input "06/19/2026"
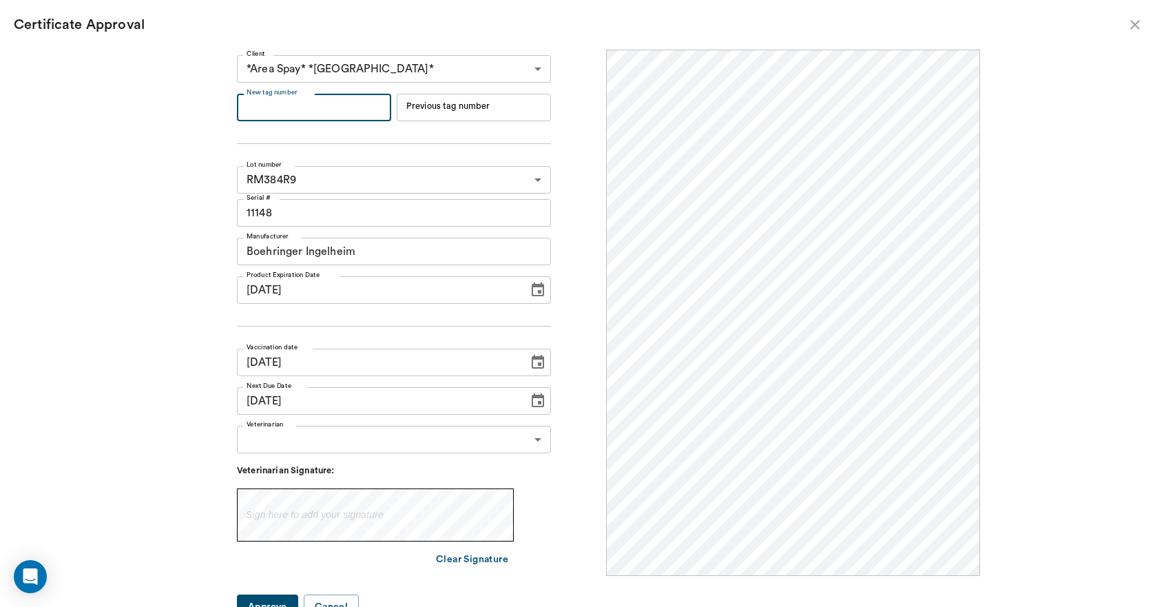
click at [355, 105] on input "New tag number" at bounding box center [314, 108] width 154 height 28
type input "251059"
click at [295, 364] on input "08/29/2025" at bounding box center [378, 362] width 282 height 28
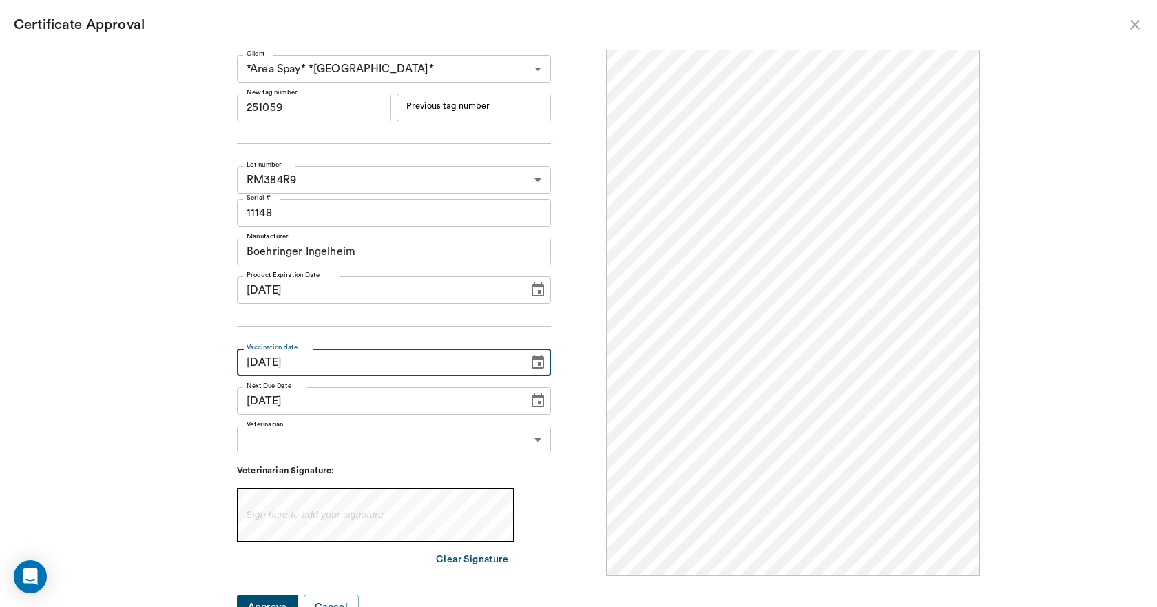
type input "08/21/2025"
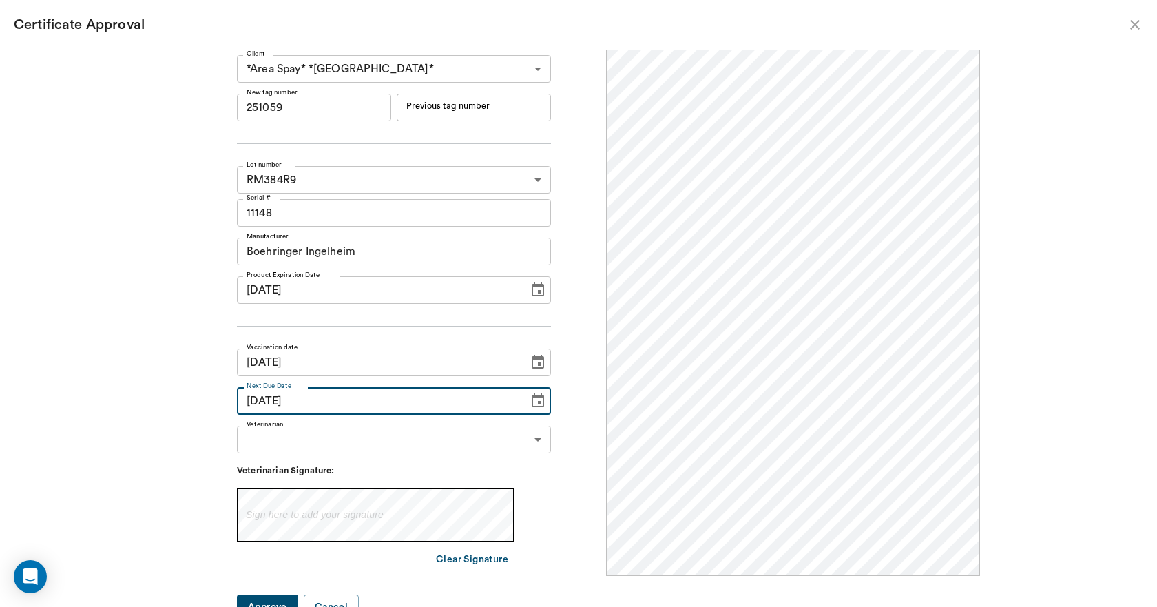
click at [293, 404] on input "08/29/2026" at bounding box center [378, 401] width 282 height 28
type input "08/21/2026"
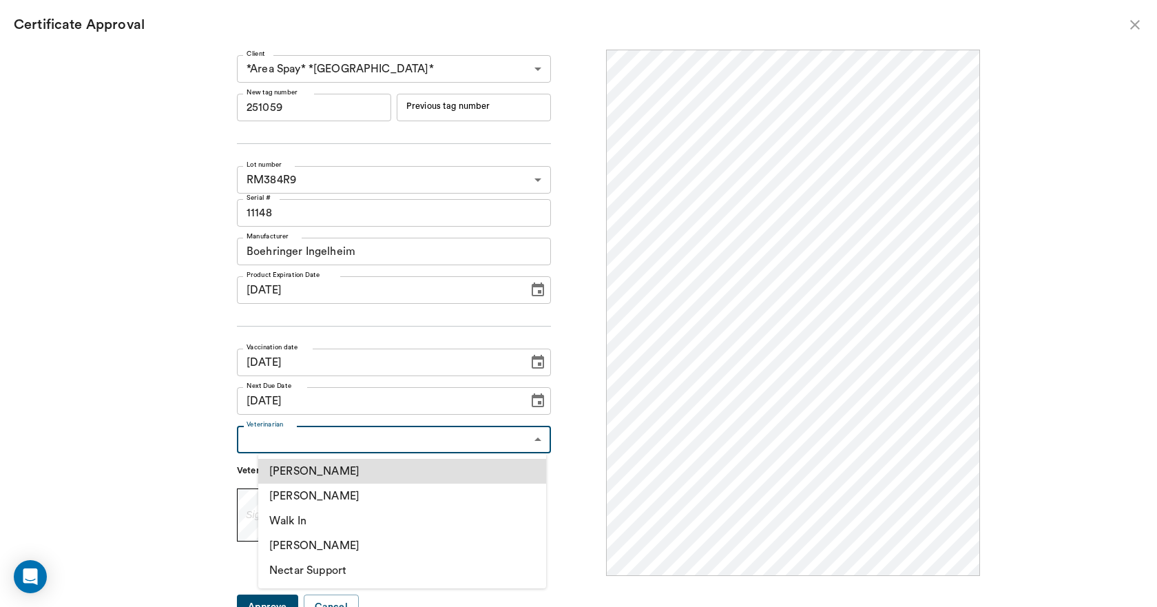
click at [441, 449] on body "/ ​ Add Task Dr. Bert Ellsworth Nectar Messages Appts Labs Imaging Inventory Ta…" at bounding box center [578, 303] width 1157 height 607
click at [375, 501] on li "[PERSON_NAME]" at bounding box center [402, 495] width 288 height 25
type input "63ec2f075fda476ae8351a4d"
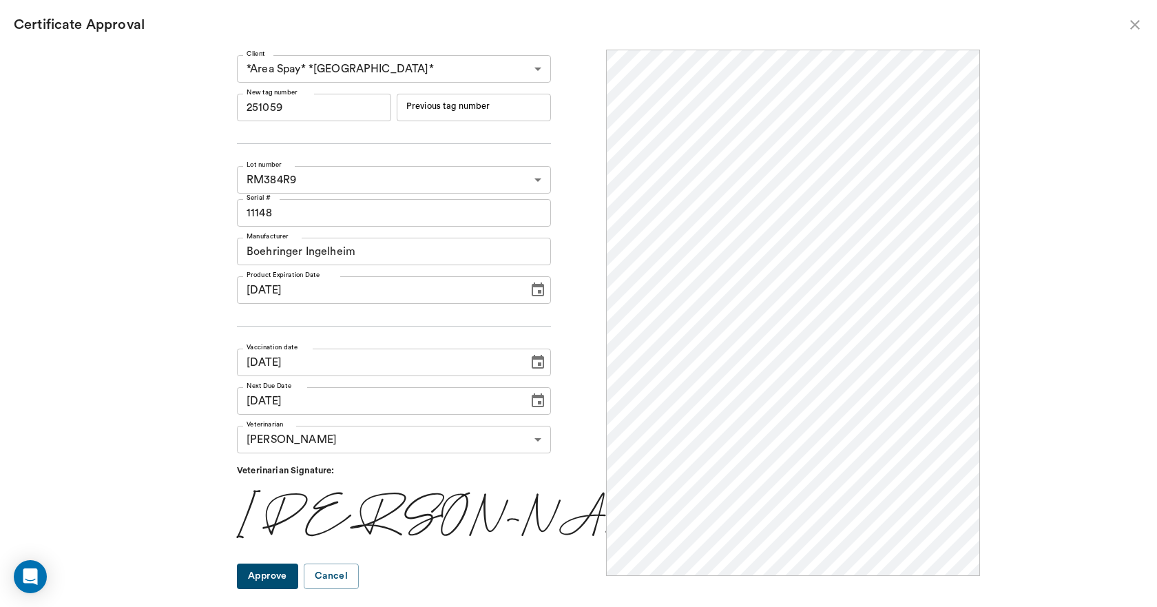
click at [298, 581] on button "Approve" at bounding box center [267, 575] width 61 height 25
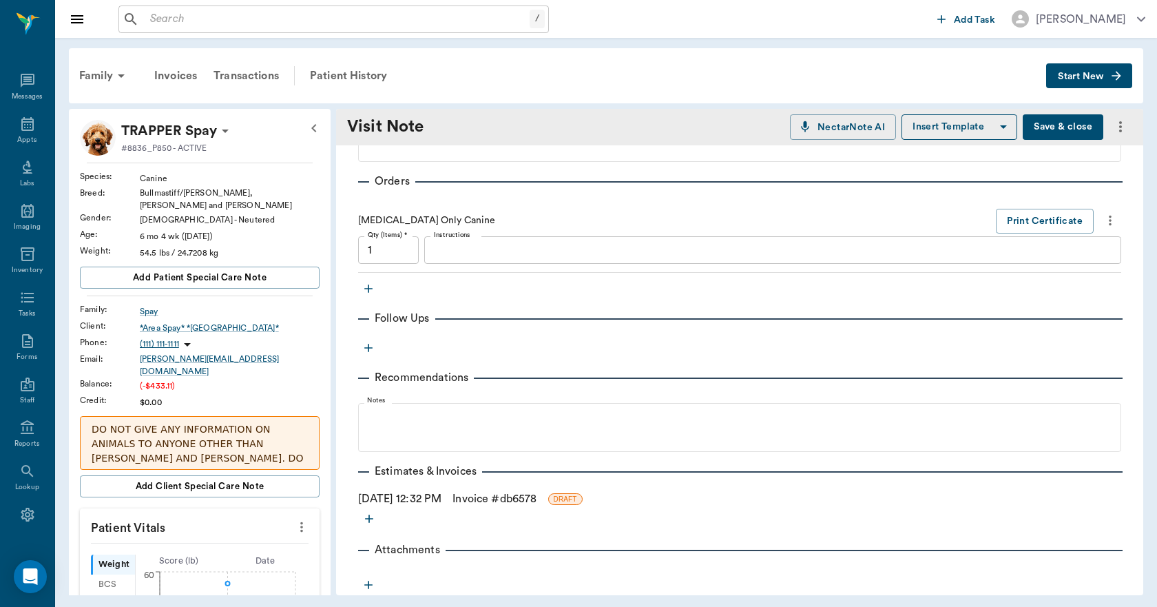
click at [536, 498] on link "Invoice # db6578" at bounding box center [494, 498] width 84 height 17
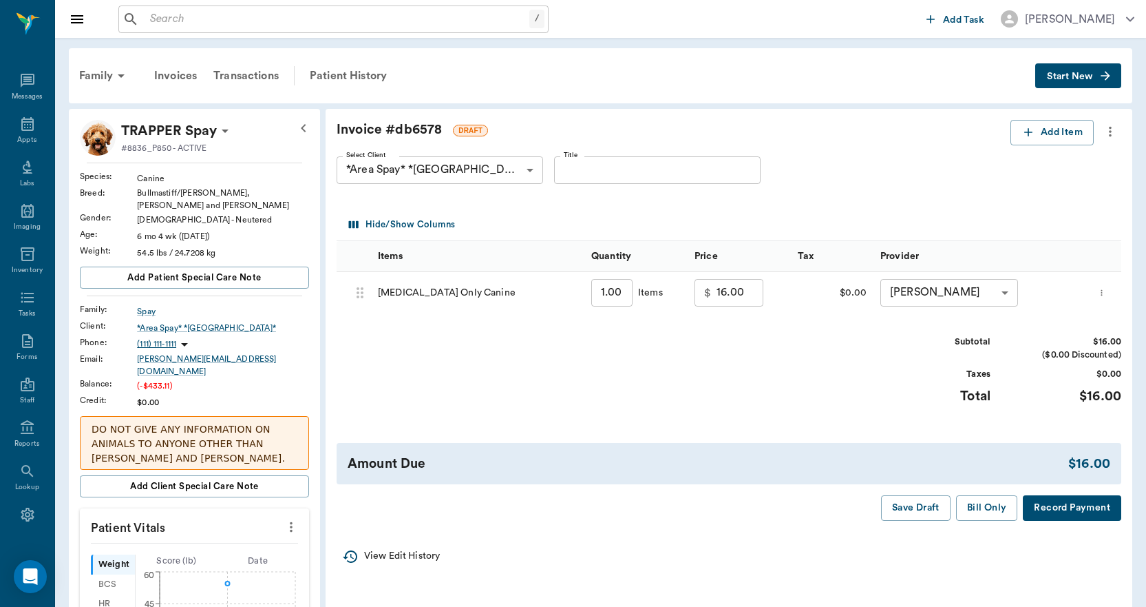
click at [754, 299] on input "16.00" at bounding box center [740, 293] width 47 height 28
type input "0.00"
click at [982, 507] on button "Bill Only" at bounding box center [987, 507] width 62 height 25
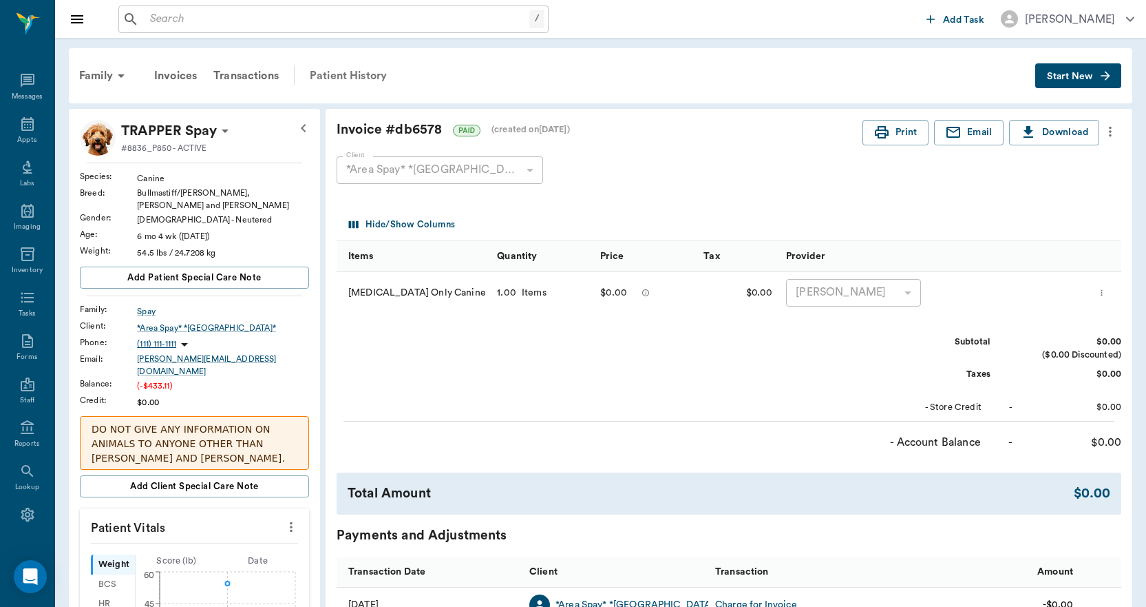
click at [342, 67] on div "Patient History" at bounding box center [349, 75] width 94 height 33
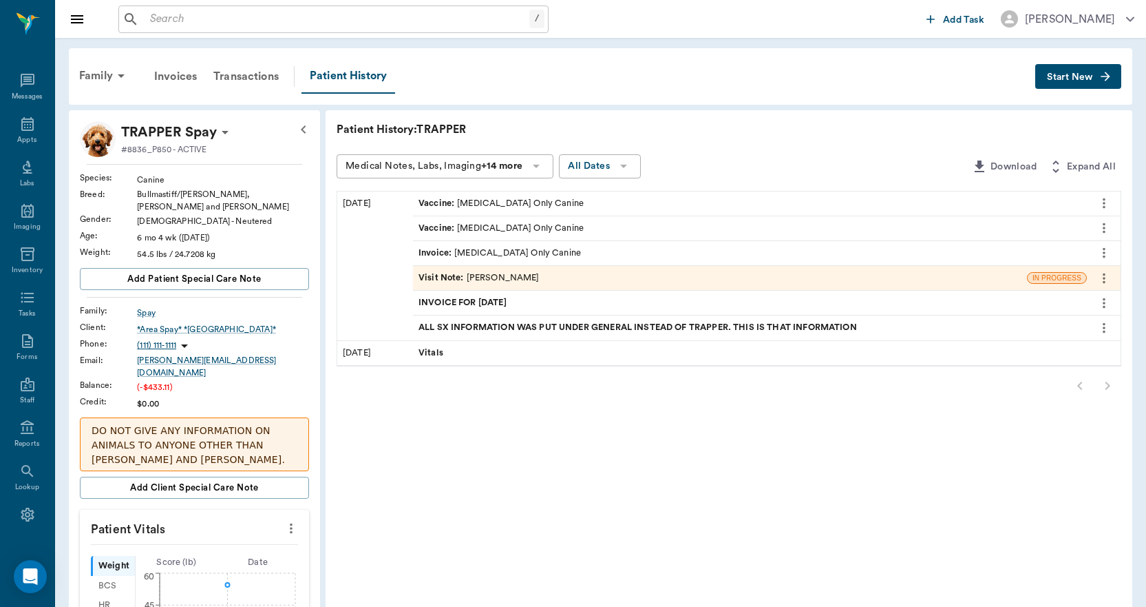
click at [492, 302] on span "INVOICE FOR 8.21.25" at bounding box center [464, 302] width 91 height 13
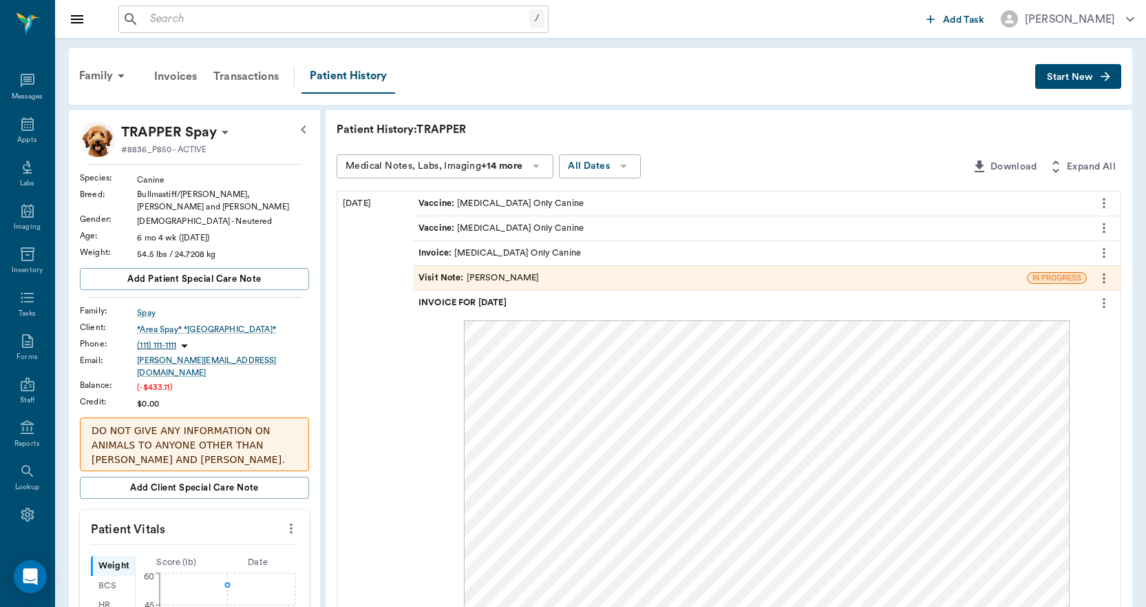
click at [1104, 307] on icon "more" at bounding box center [1104, 303] width 3 height 10
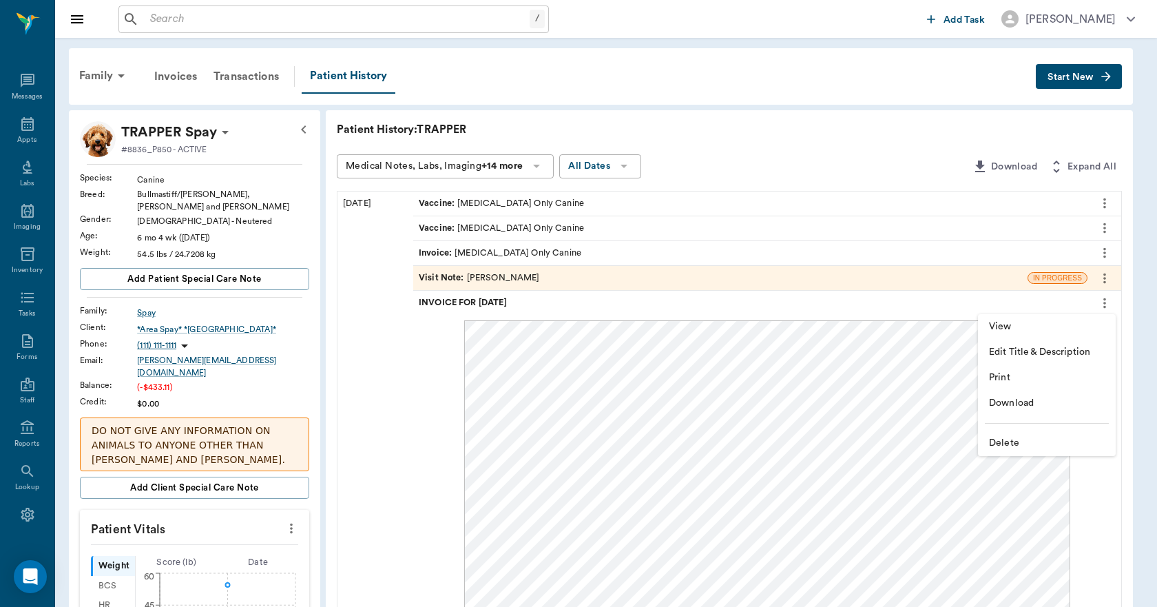
click at [1014, 375] on span "Print" at bounding box center [1047, 377] width 116 height 14
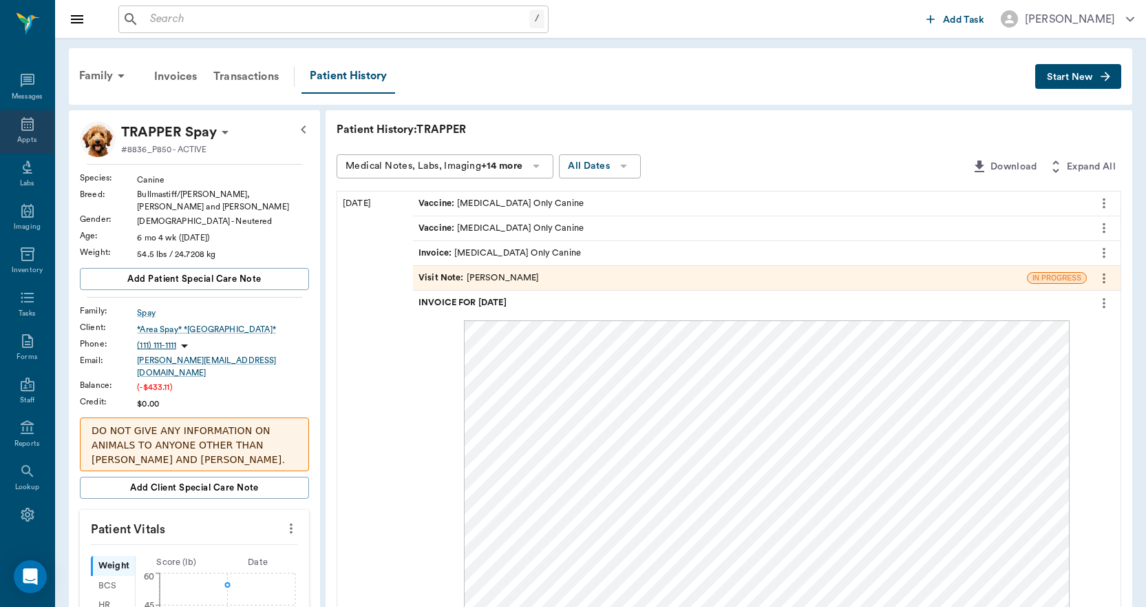
click at [21, 124] on icon at bounding box center [27, 124] width 12 height 14
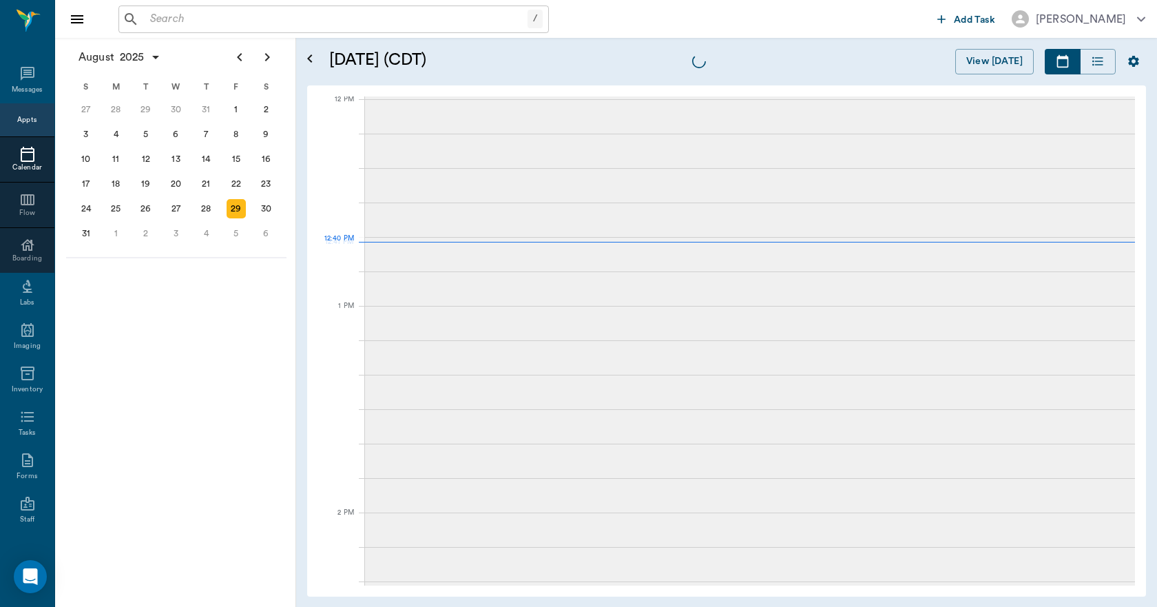
scroll to position [828, 0]
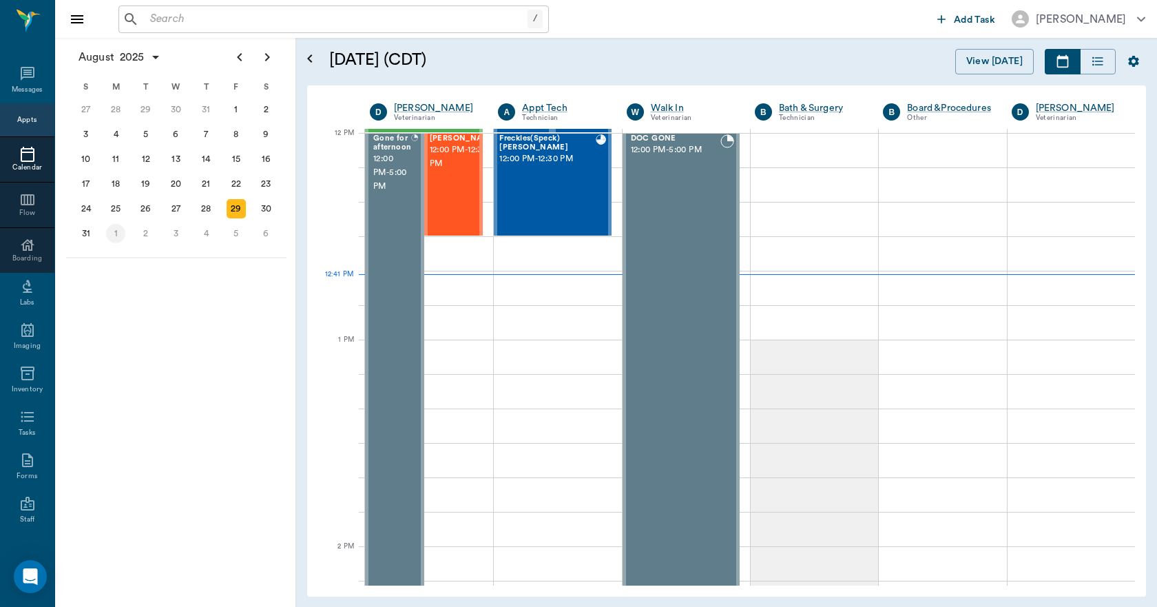
click at [116, 236] on div "1" at bounding box center [115, 233] width 19 height 19
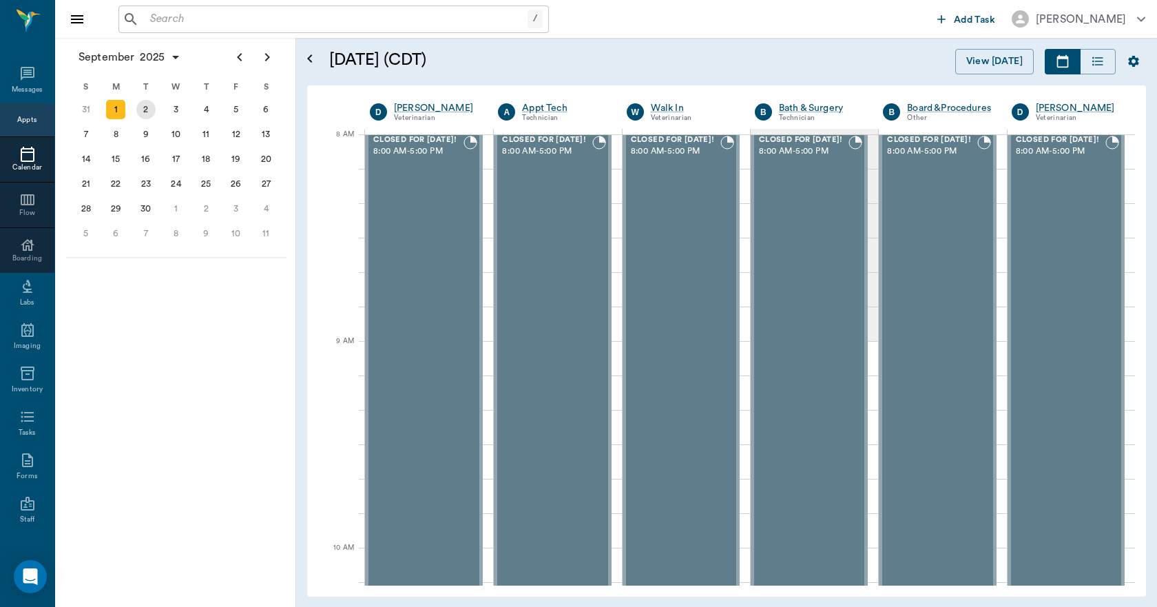
click at [141, 112] on div "2" at bounding box center [145, 109] width 19 height 19
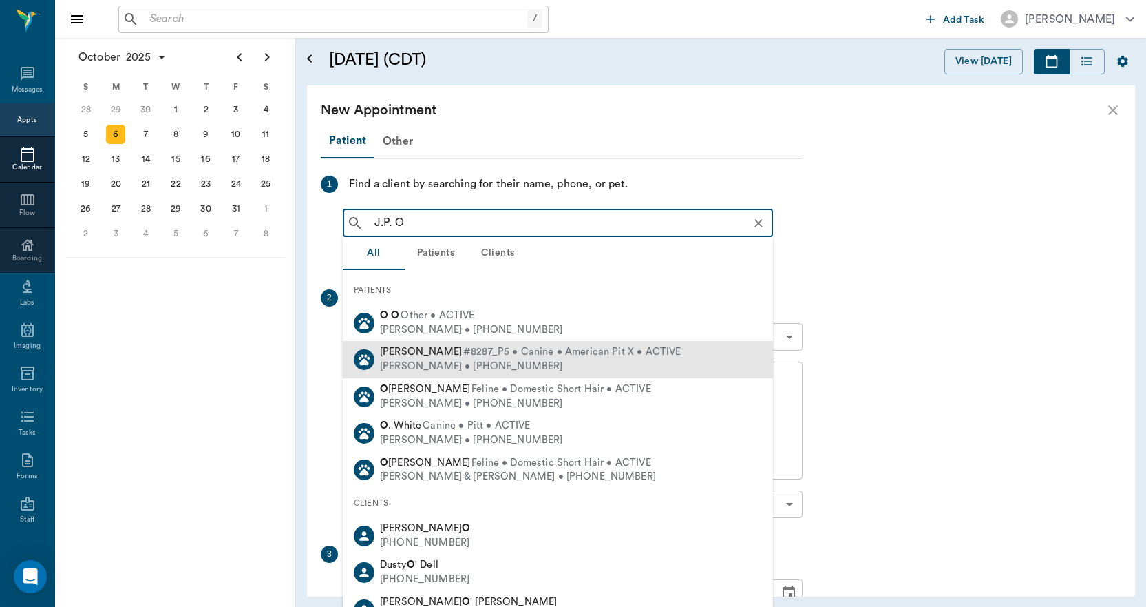
click at [415, 361] on div "[PERSON_NAME] • [PHONE_NUMBER]" at bounding box center [530, 366] width 301 height 14
type input "J.P. O"
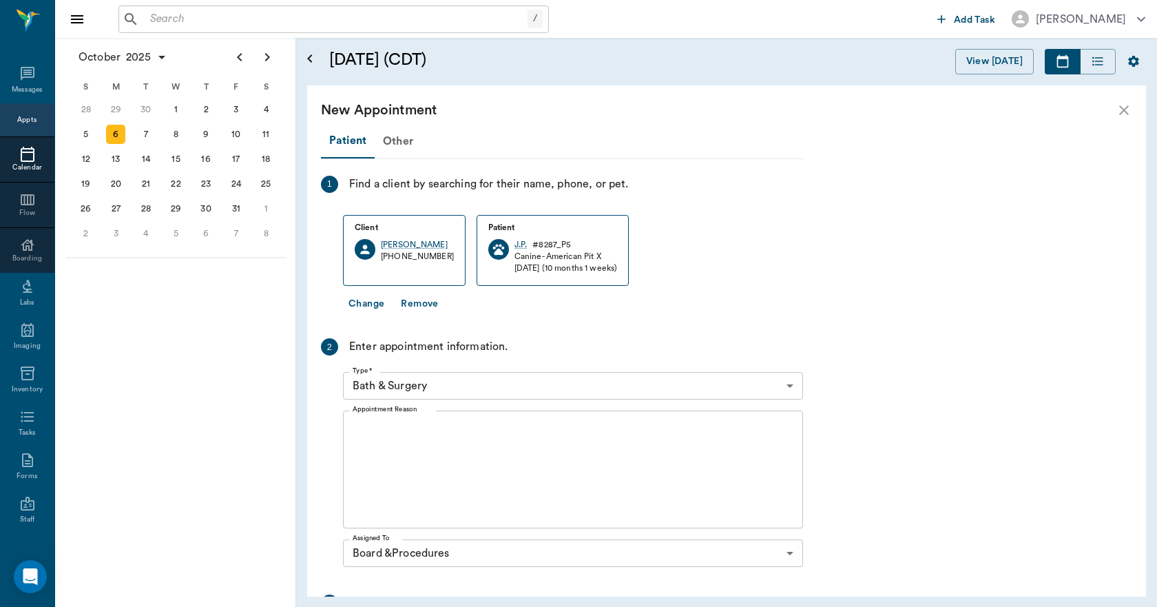
click at [417, 386] on body "/ ​ Add Task [PERSON_NAME] Nectar Messages Appts Calendar Flow Boarding Labs Im…" at bounding box center [578, 303] width 1157 height 607
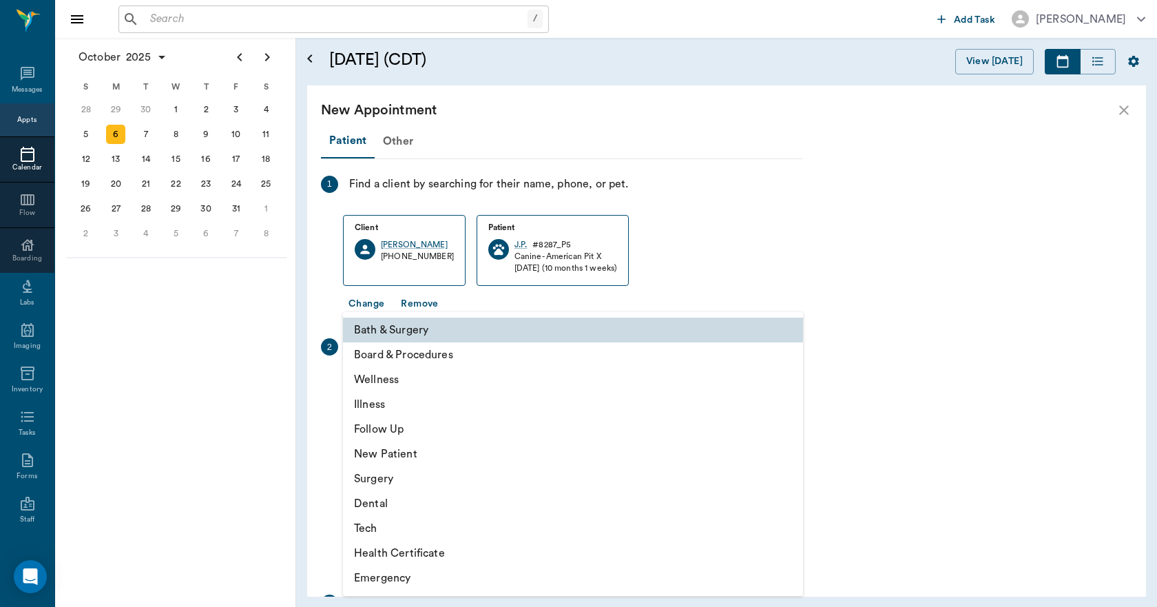
click at [394, 353] on li "Board & Procedures" at bounding box center [573, 354] width 460 height 25
type input "67816c1cf444b6f7d0a603e8"
type input "09:50 AM"
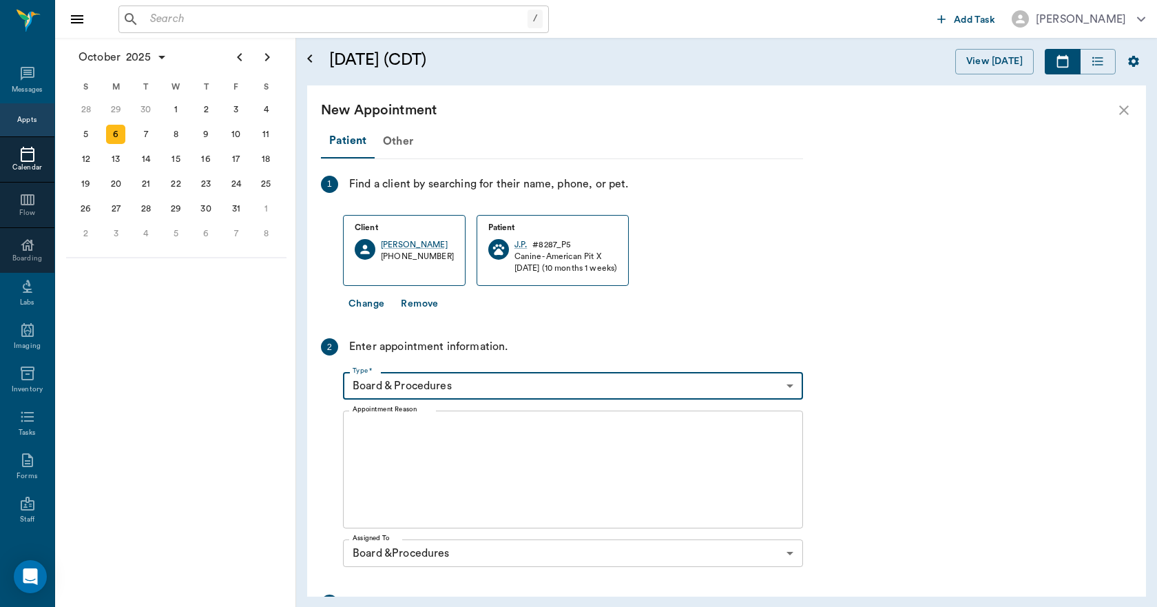
click at [361, 427] on textarea "Appointment Reason" at bounding box center [573, 469] width 441 height 95
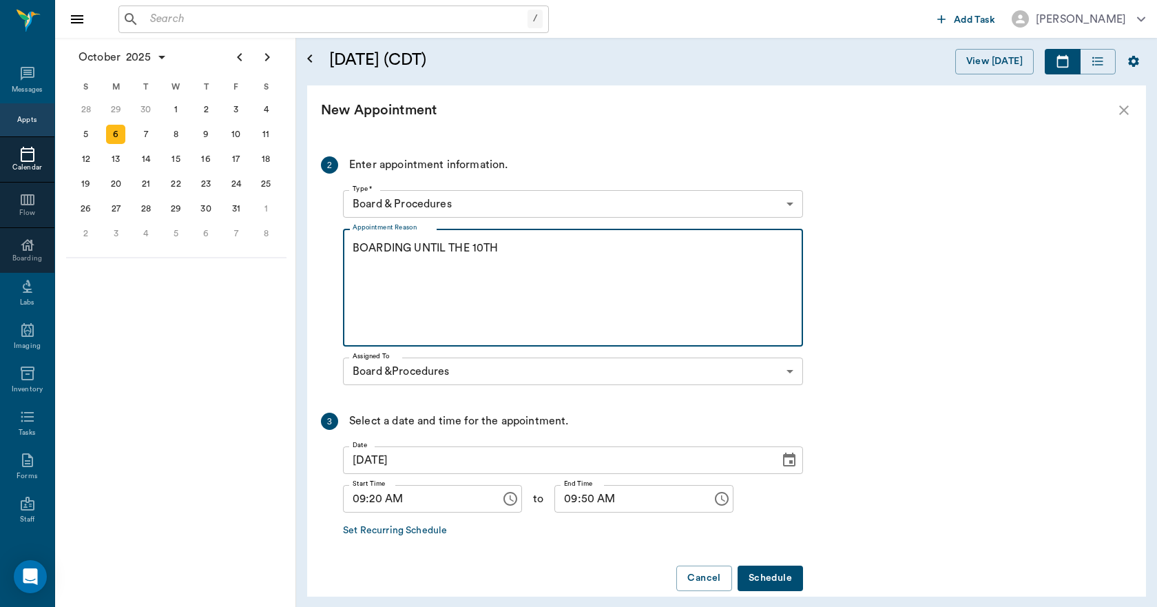
scroll to position [201, 0]
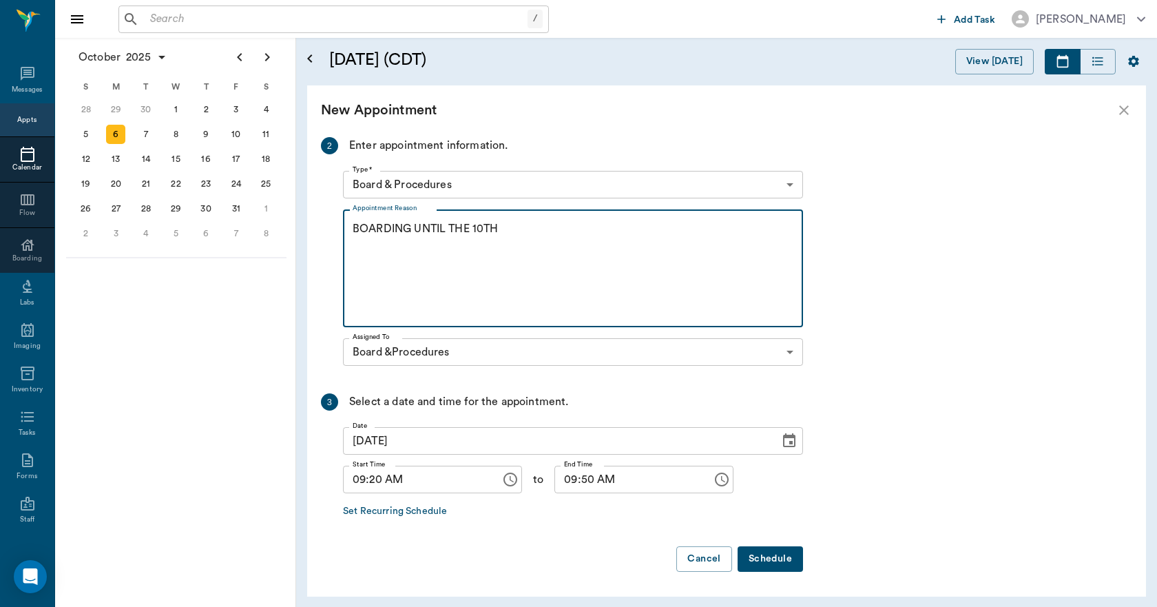
type textarea "BOARDING UNTIL THE 10TH"
click at [780, 560] on button "Schedule" at bounding box center [769, 558] width 65 height 25
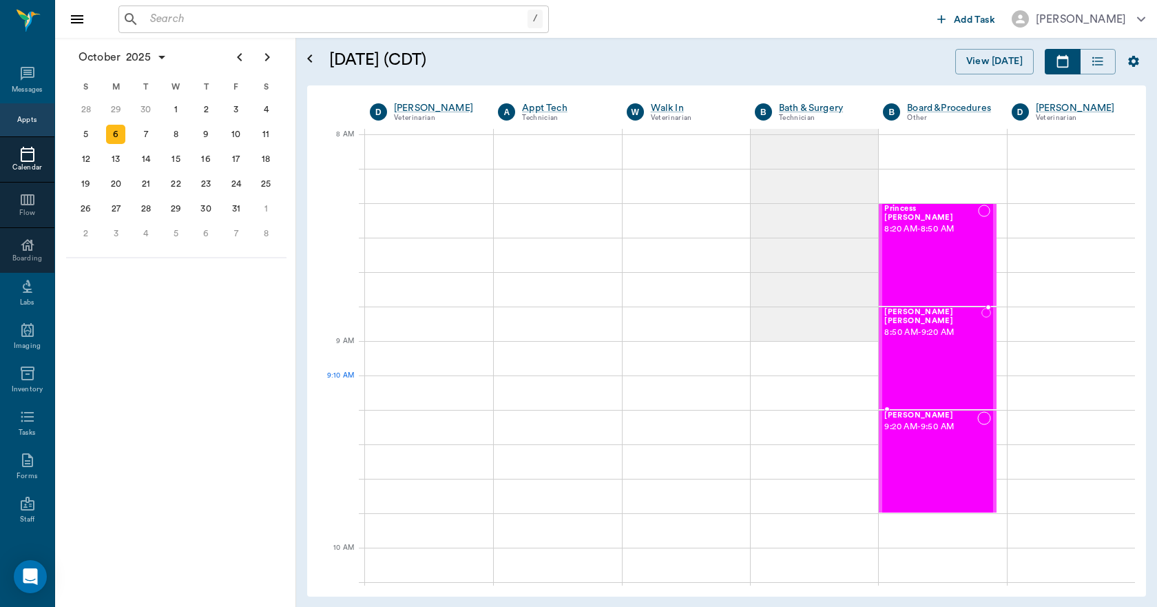
click at [920, 395] on div "[PERSON_NAME] [PERSON_NAME] 8:50 AM - 9:20 AM" at bounding box center [932, 358] width 97 height 101
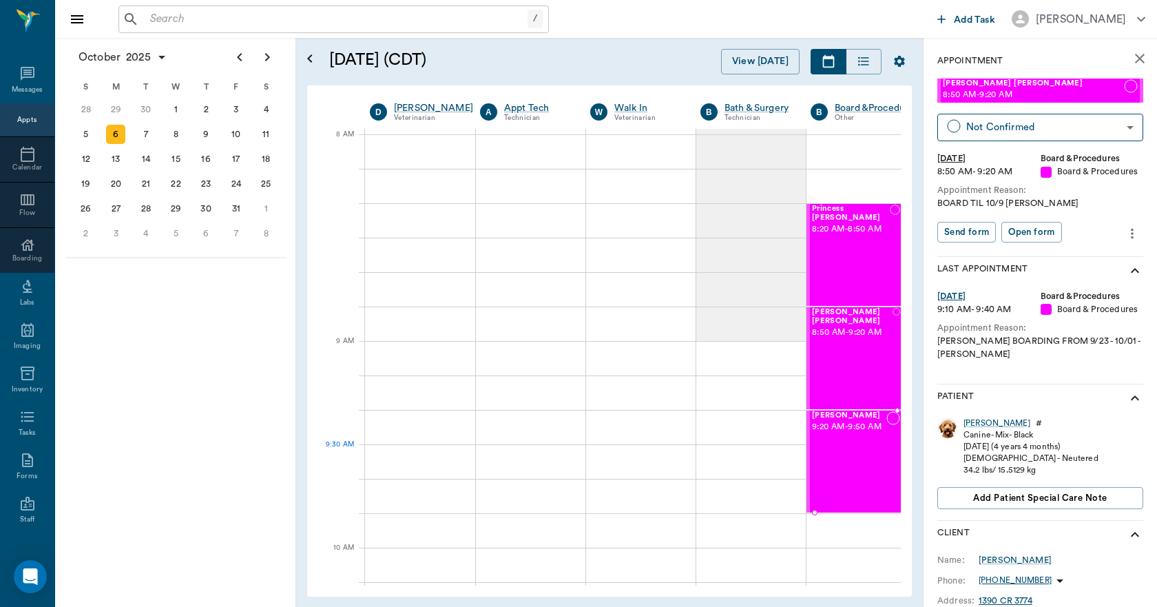
click at [852, 449] on div "[PERSON_NAME] 9:20 AM - 9:50 AM" at bounding box center [849, 461] width 74 height 101
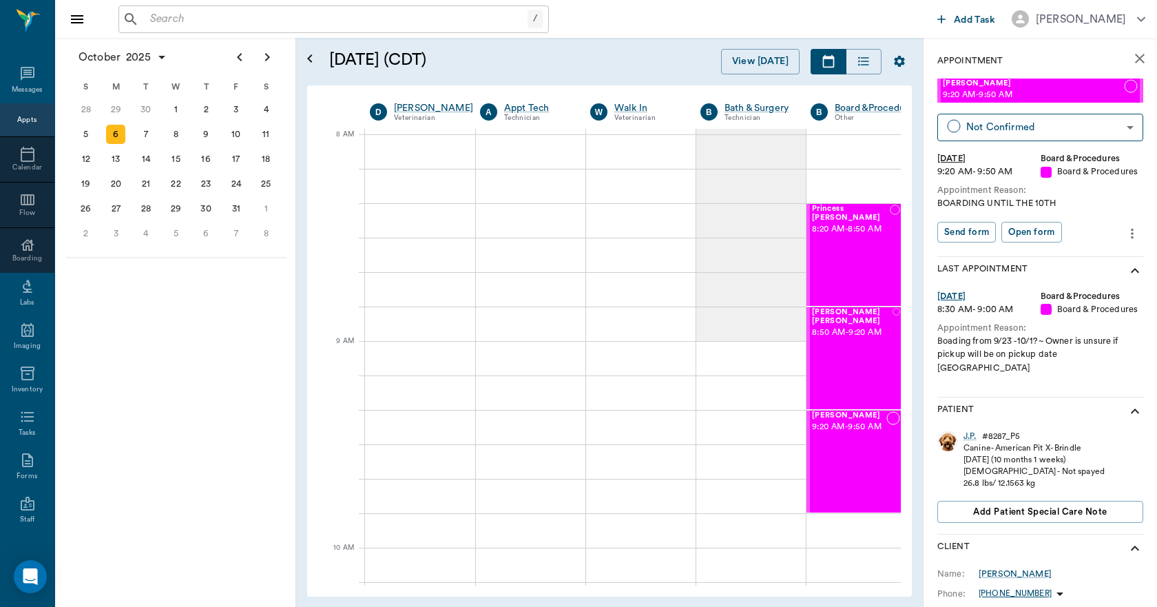
click at [1124, 235] on icon "more" at bounding box center [1131, 233] width 15 height 17
click at [1065, 255] on span "Edit appointment" at bounding box center [1064, 257] width 116 height 14
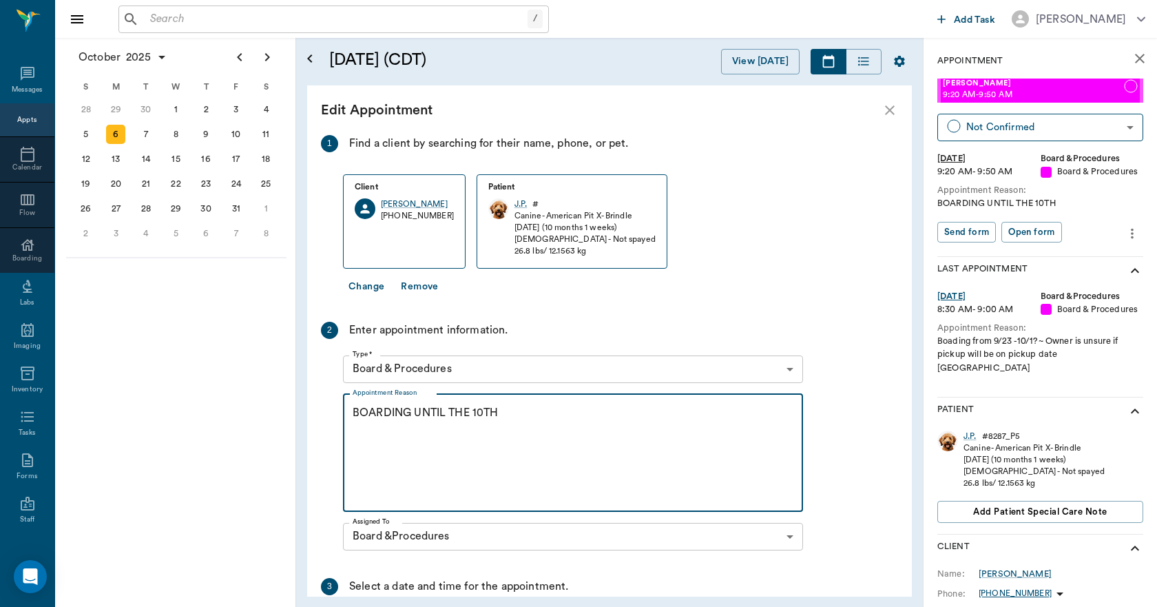
click at [483, 412] on textarea "BOARDING UNTIL THE 10TH" at bounding box center [573, 452] width 441 height 95
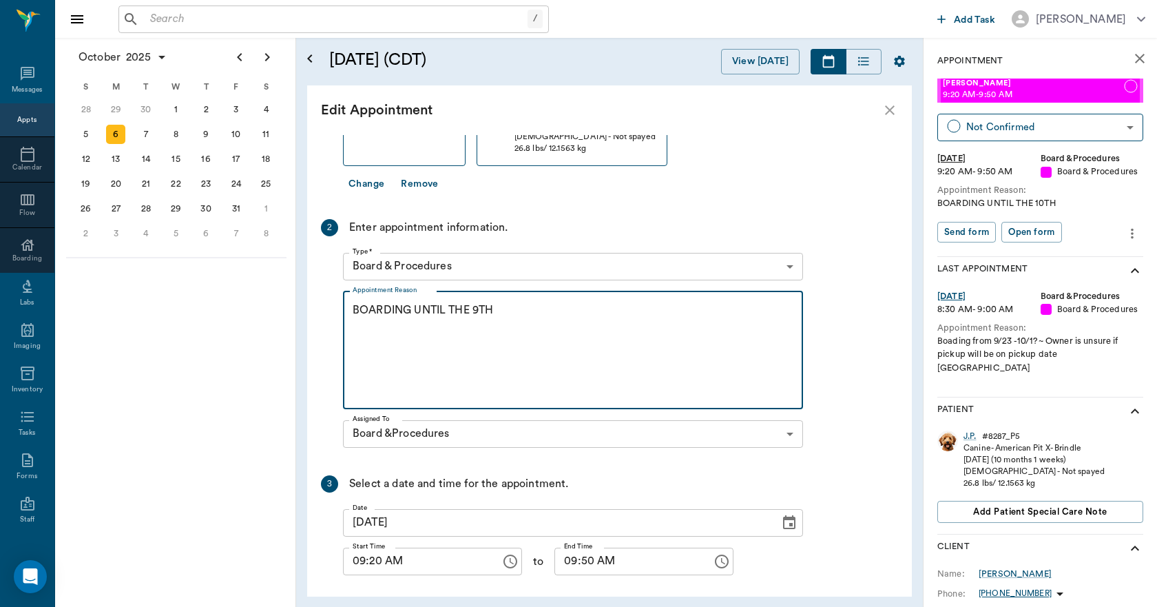
scroll to position [158, 0]
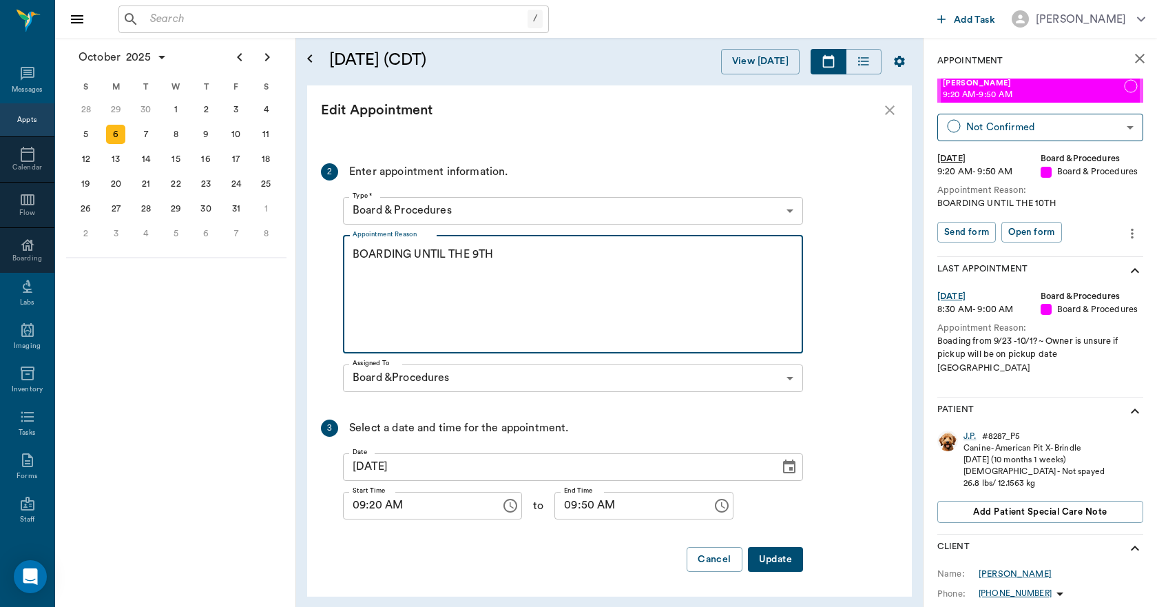
type textarea "BOARDING UNTIL THE 9TH"
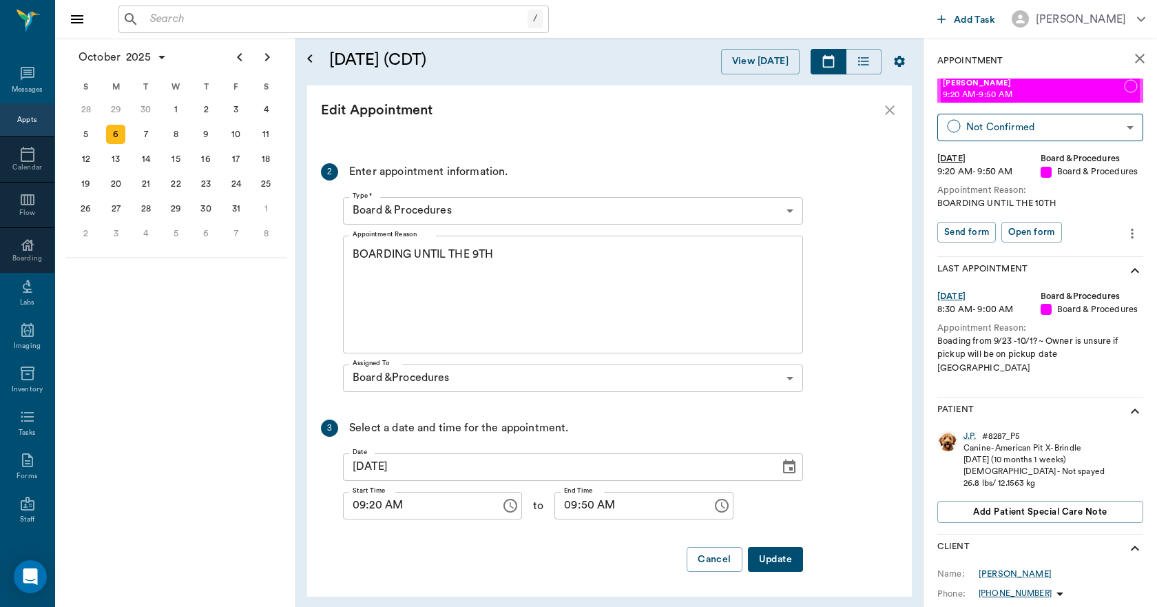
click at [789, 561] on button "Update" at bounding box center [775, 559] width 55 height 25
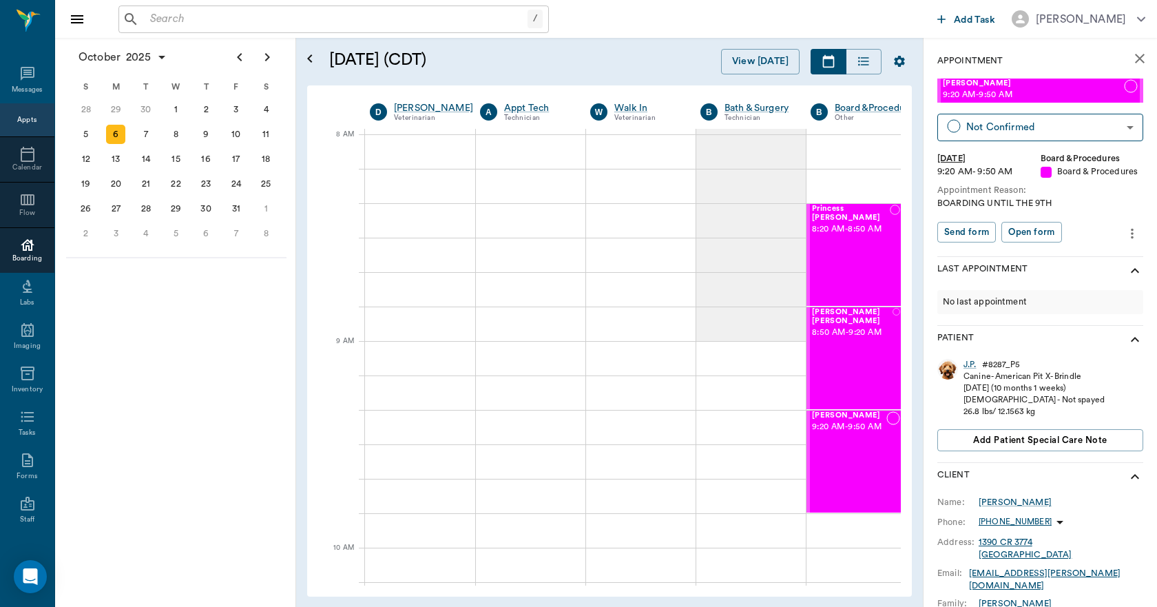
click at [19, 249] on icon at bounding box center [27, 245] width 17 height 17
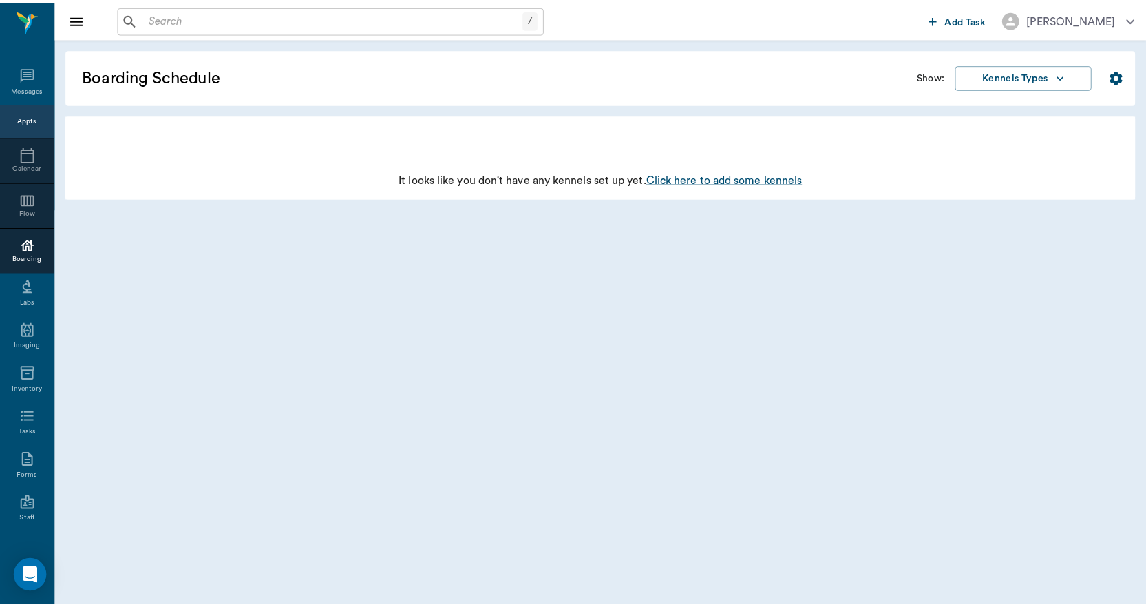
scroll to position [0, 533]
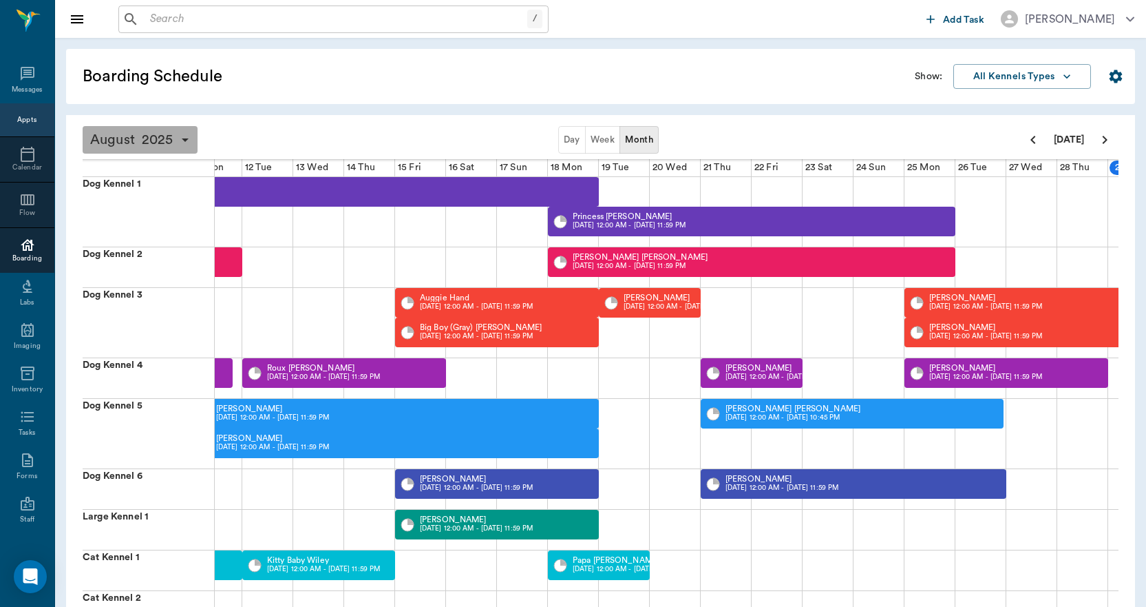
click at [185, 143] on icon "button" at bounding box center [185, 140] width 17 height 17
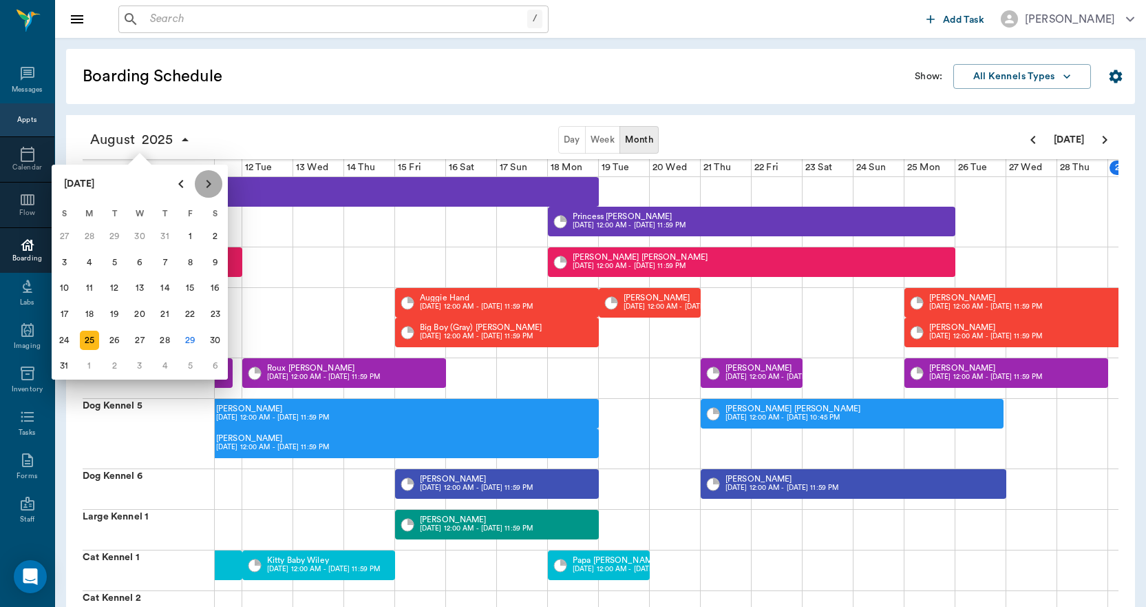
click at [205, 186] on icon "Next page" at bounding box center [208, 184] width 17 height 17
click at [89, 265] on div "6" at bounding box center [89, 262] width 19 height 19
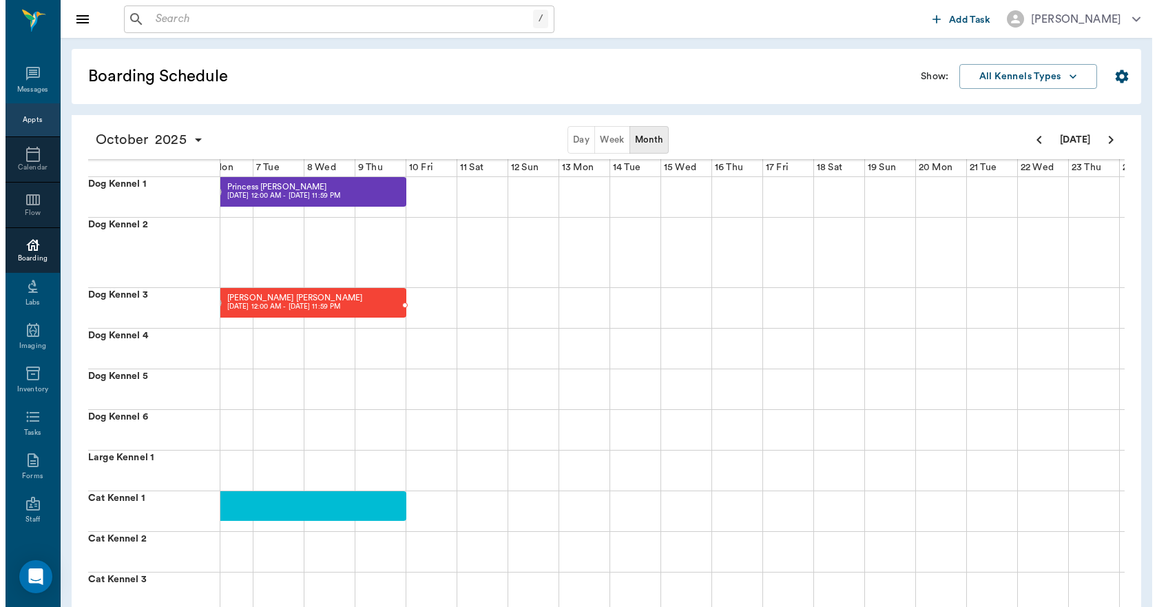
scroll to position [0, 255]
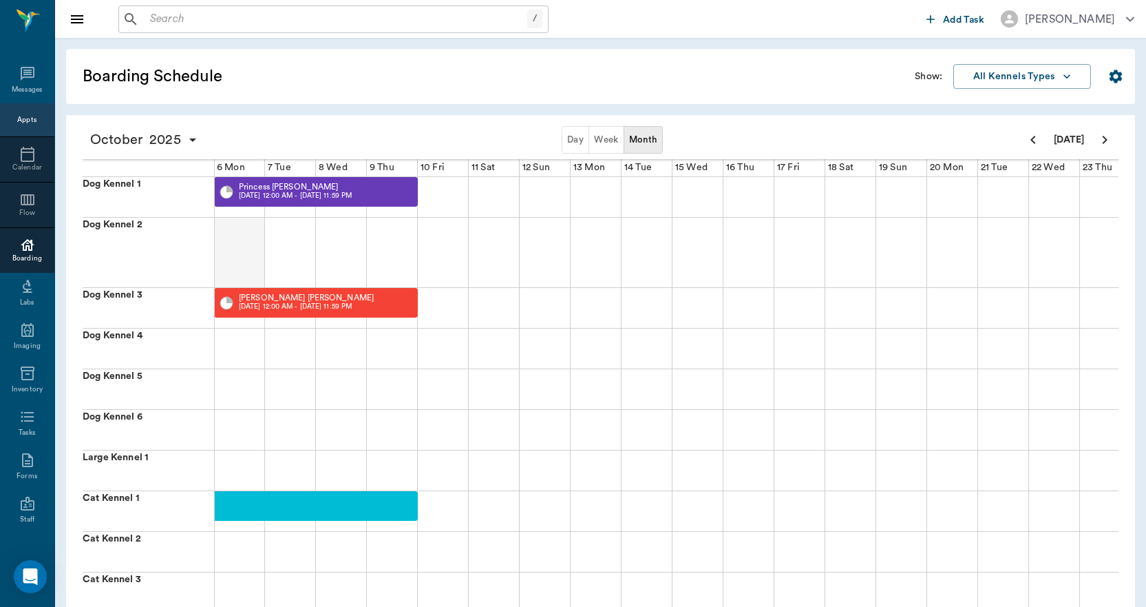
click at [223, 224] on div at bounding box center [239, 253] width 51 height 70
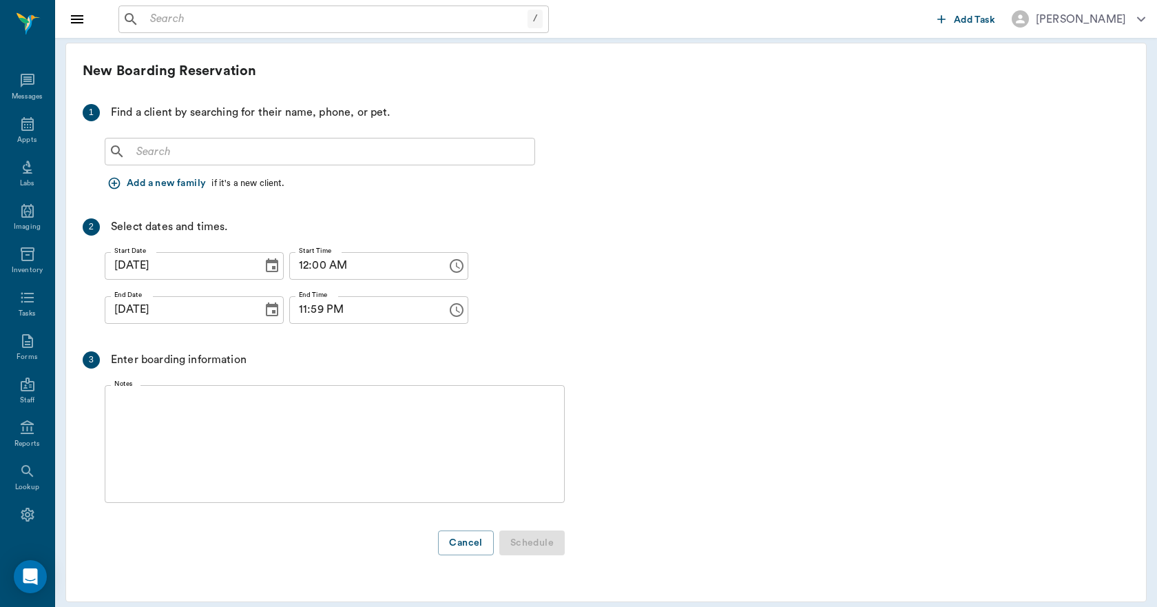
click at [145, 160] on input "text" at bounding box center [330, 151] width 398 height 19
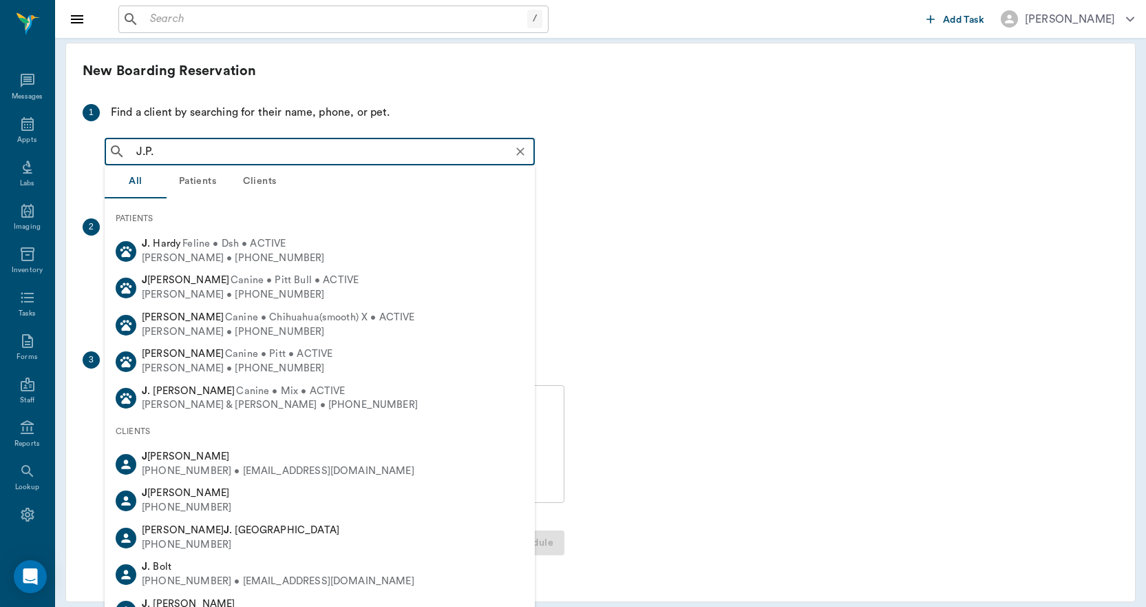
type input "J.P. O"
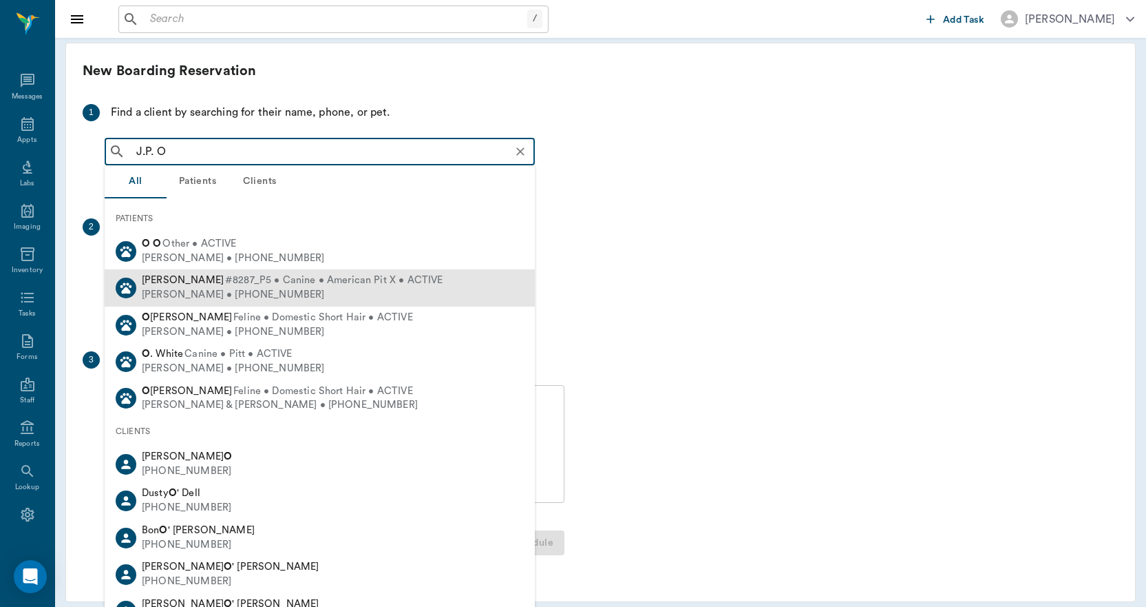
click at [239, 287] on span "#8287_P5 • Canine • American Pit X • ACTIVE" at bounding box center [334, 280] width 218 height 14
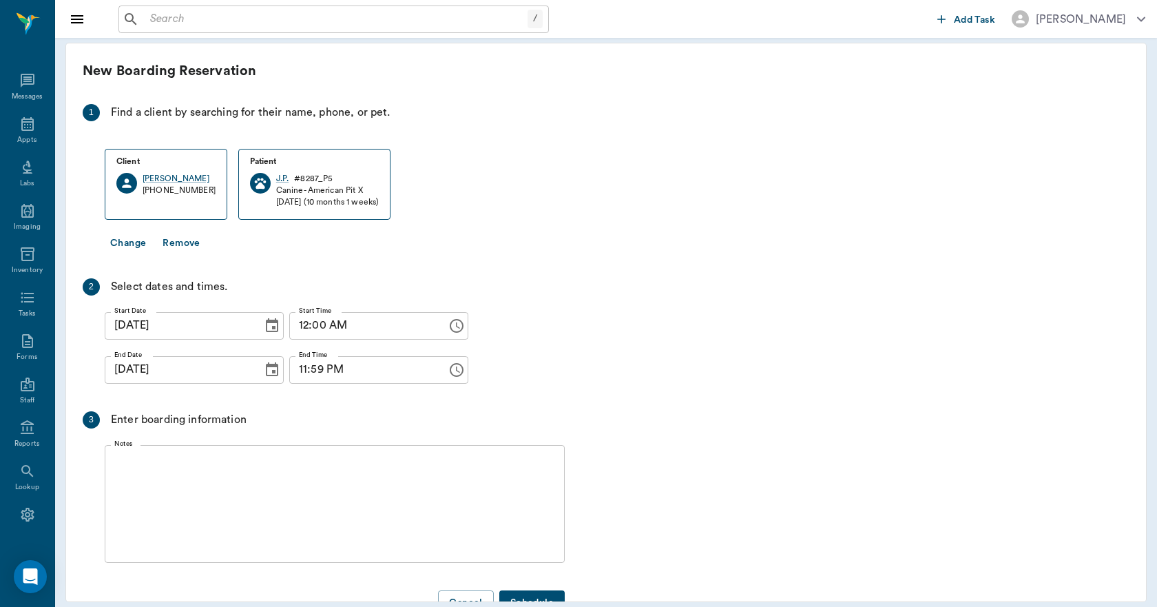
click at [264, 368] on icon "Choose date, selected date is Oct 6, 2025" at bounding box center [272, 370] width 17 height 17
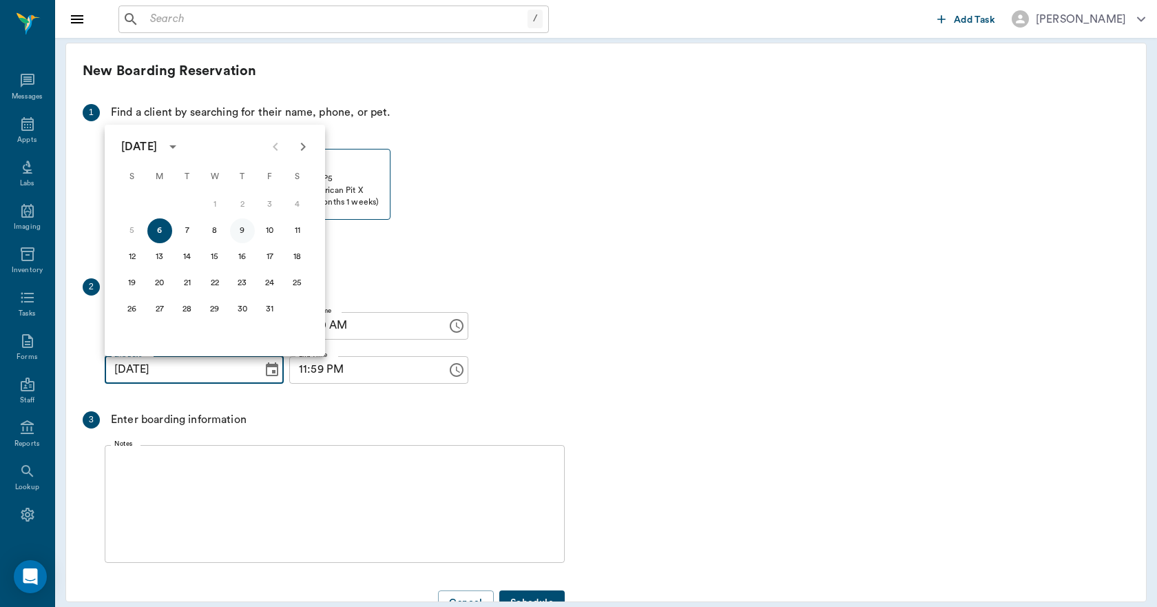
click at [244, 232] on button "9" at bounding box center [242, 230] width 25 height 25
type input "[DATE]"
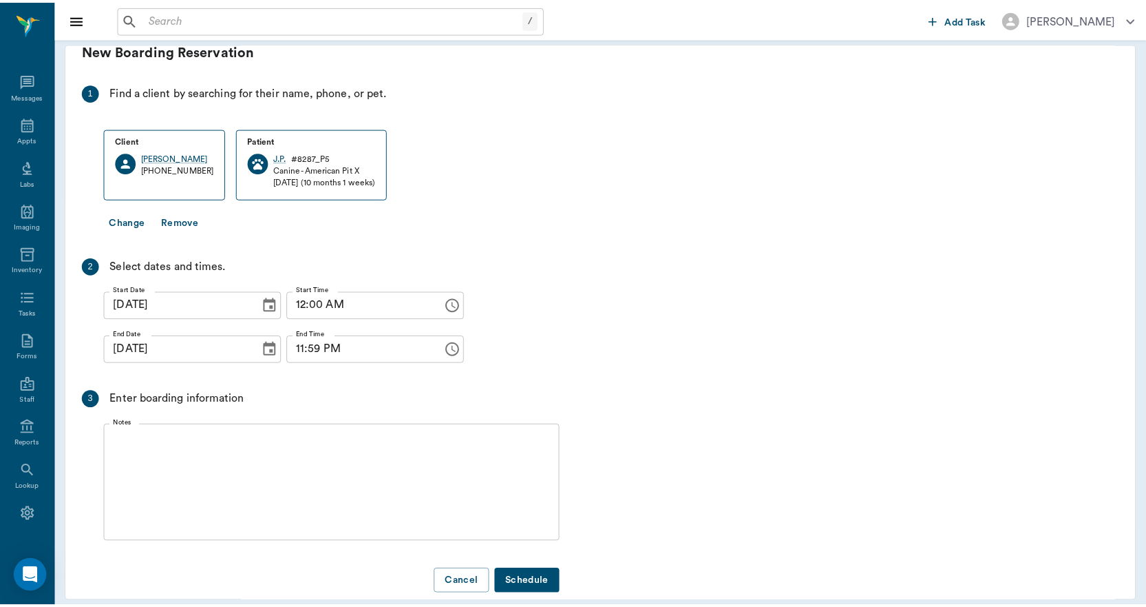
scroll to position [41, 0]
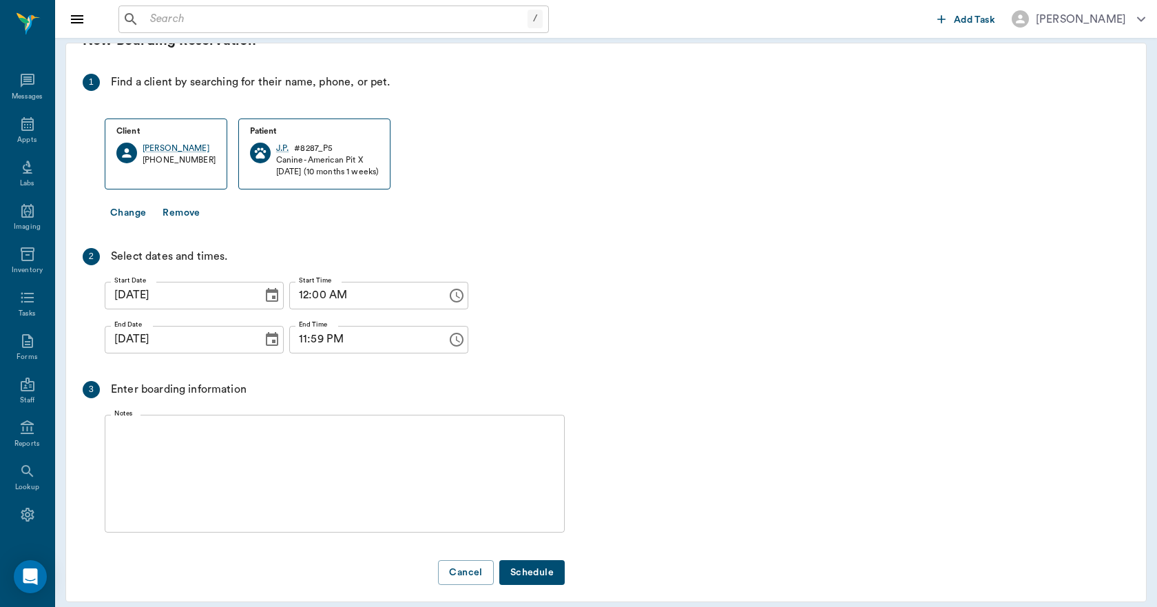
click at [530, 560] on button "Schedule" at bounding box center [531, 572] width 65 height 25
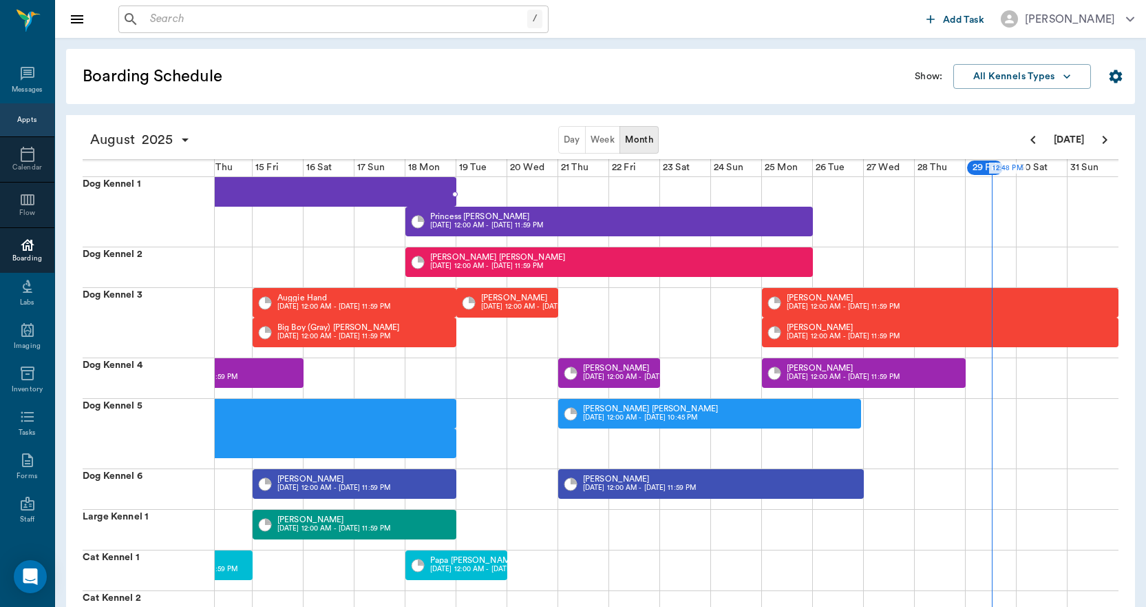
click at [417, 193] on div "Sam Chambers 08/08 12:00 AM - 08/18 11:59 PM" at bounding box center [176, 192] width 561 height 30
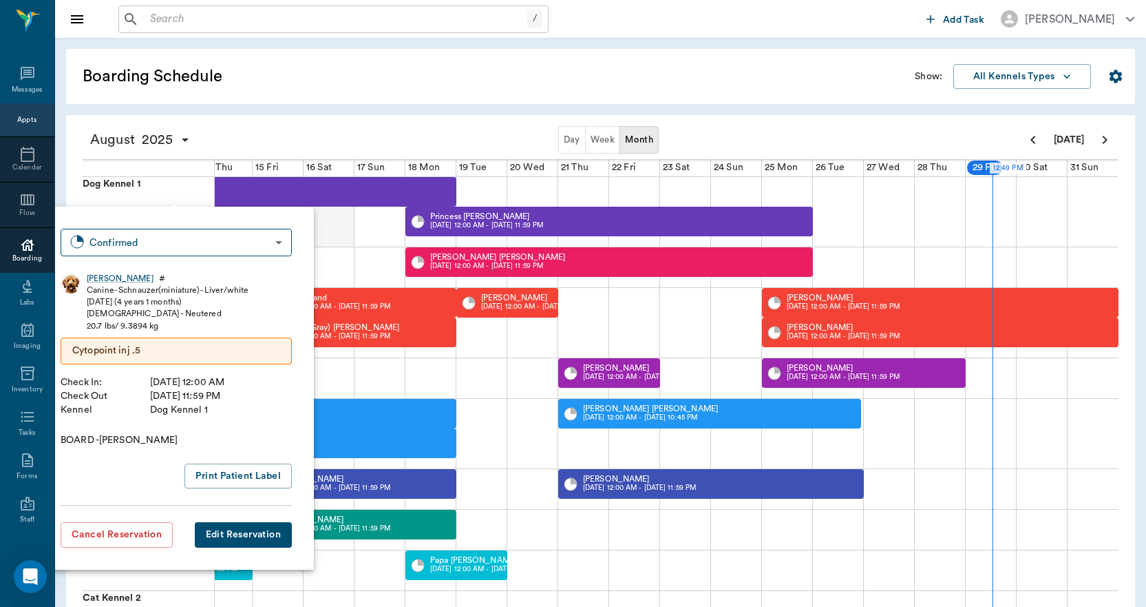
click at [337, 246] on div at bounding box center [329, 212] width 51 height 70
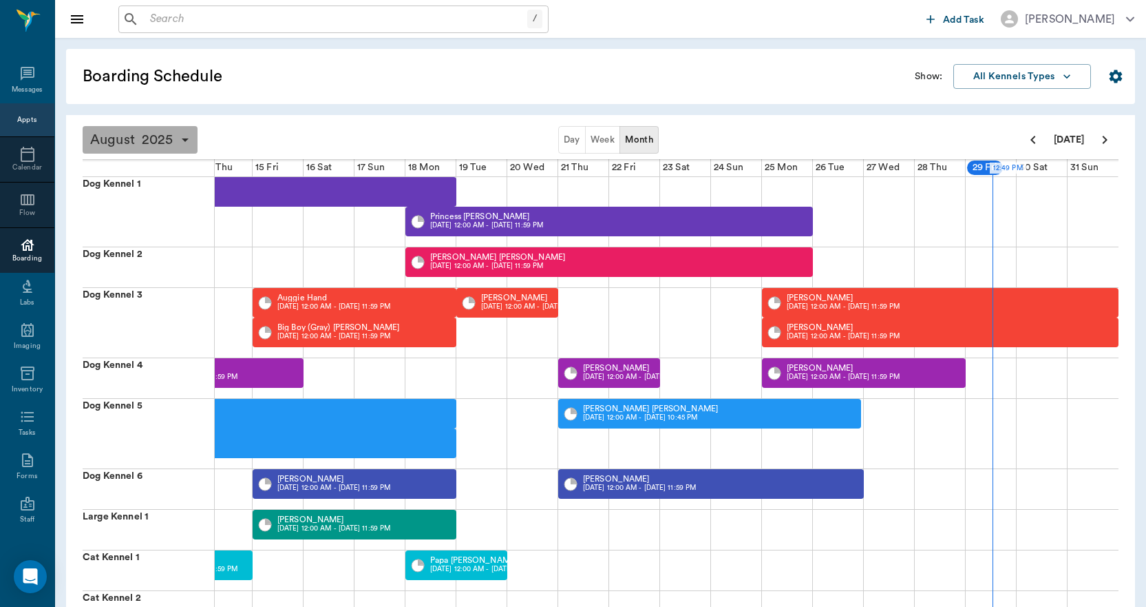
click at [189, 139] on icon "button" at bounding box center [185, 140] width 17 height 17
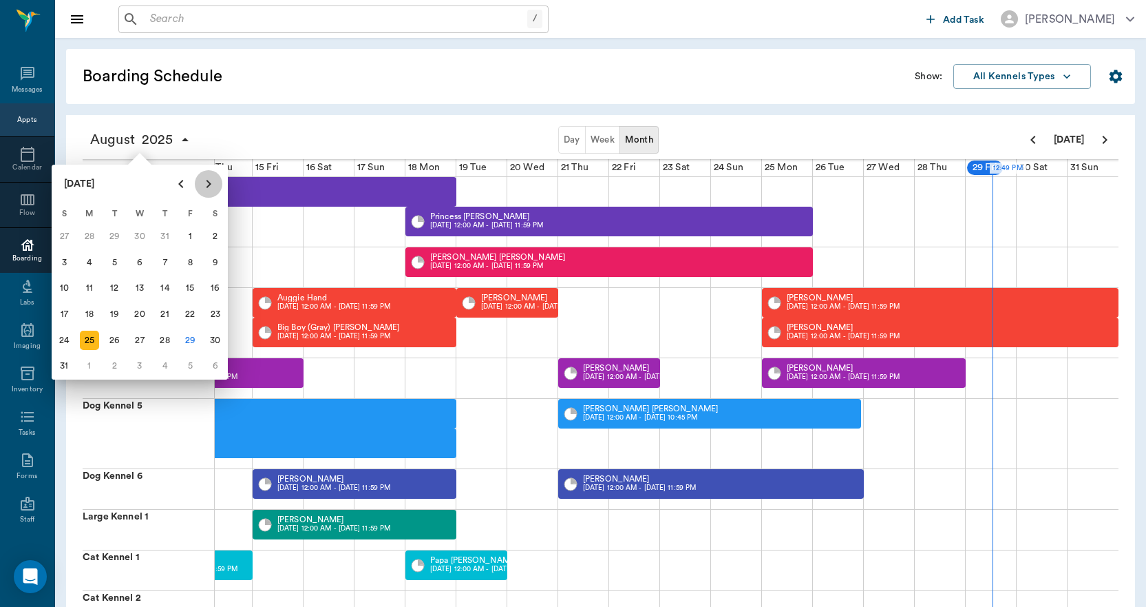
click at [209, 185] on icon "Next page" at bounding box center [209, 184] width 5 height 8
click at [88, 264] on div "6" at bounding box center [89, 262] width 19 height 19
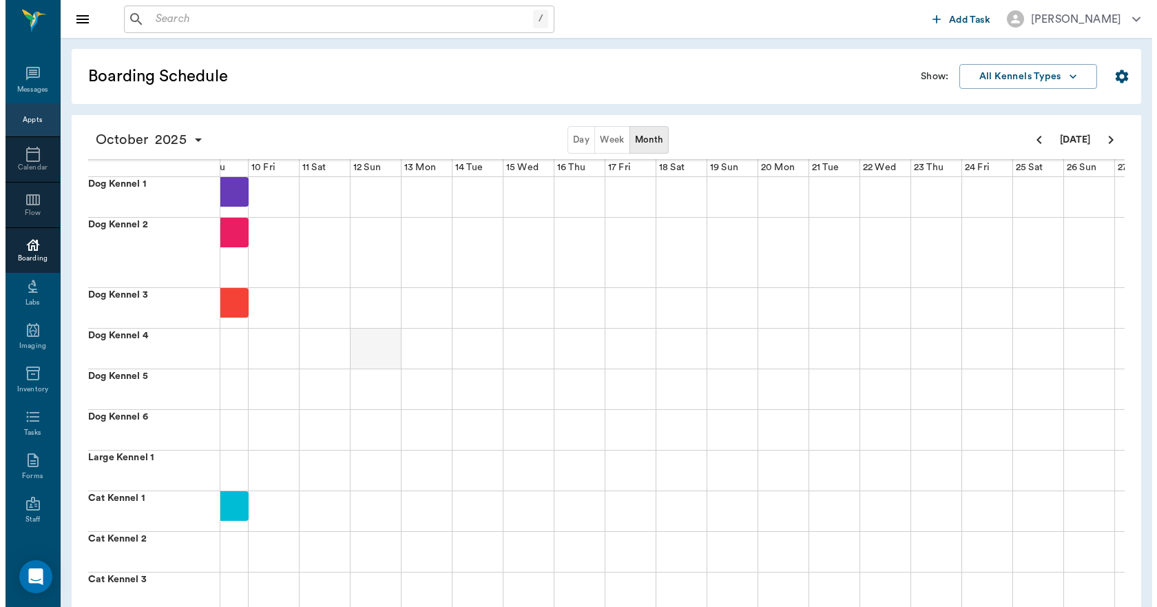
scroll to position [0, 255]
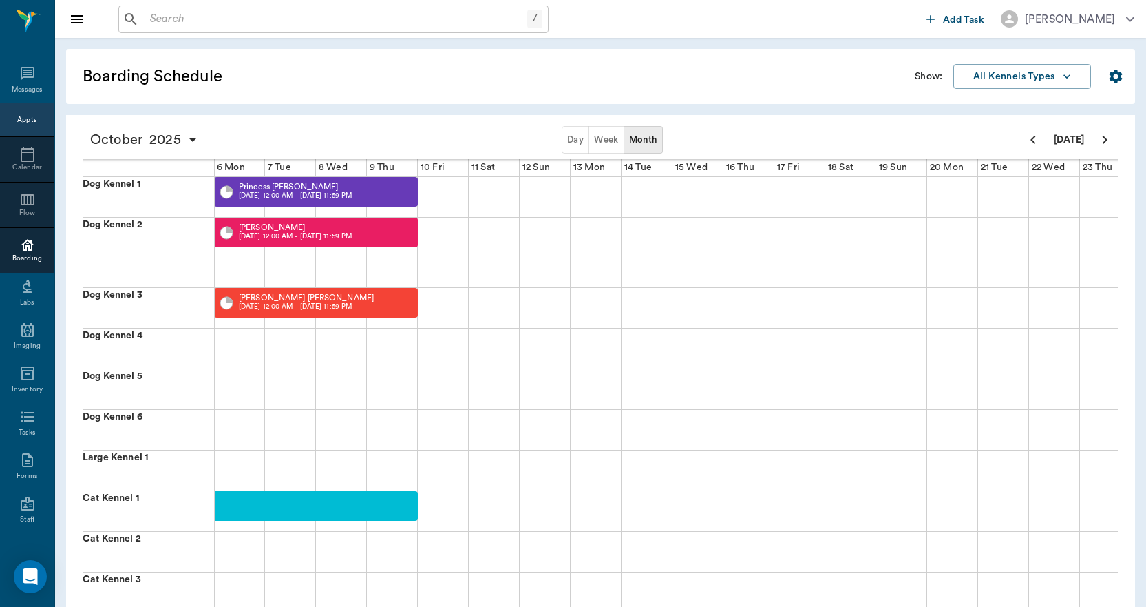
click at [19, 121] on div "Appts" at bounding box center [26, 120] width 19 height 10
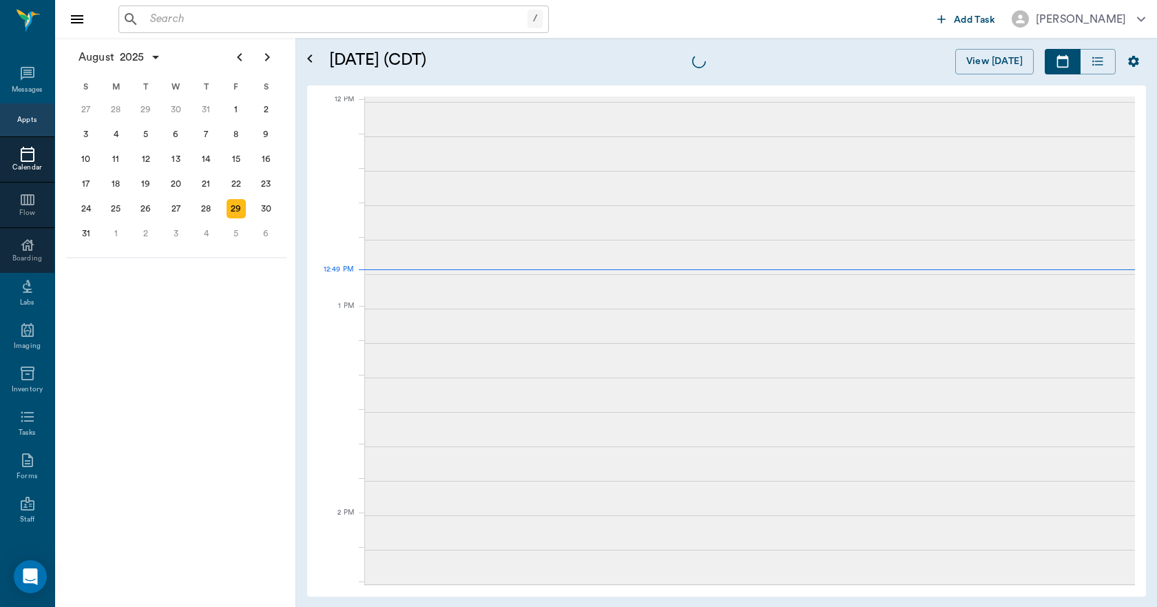
scroll to position [828, 0]
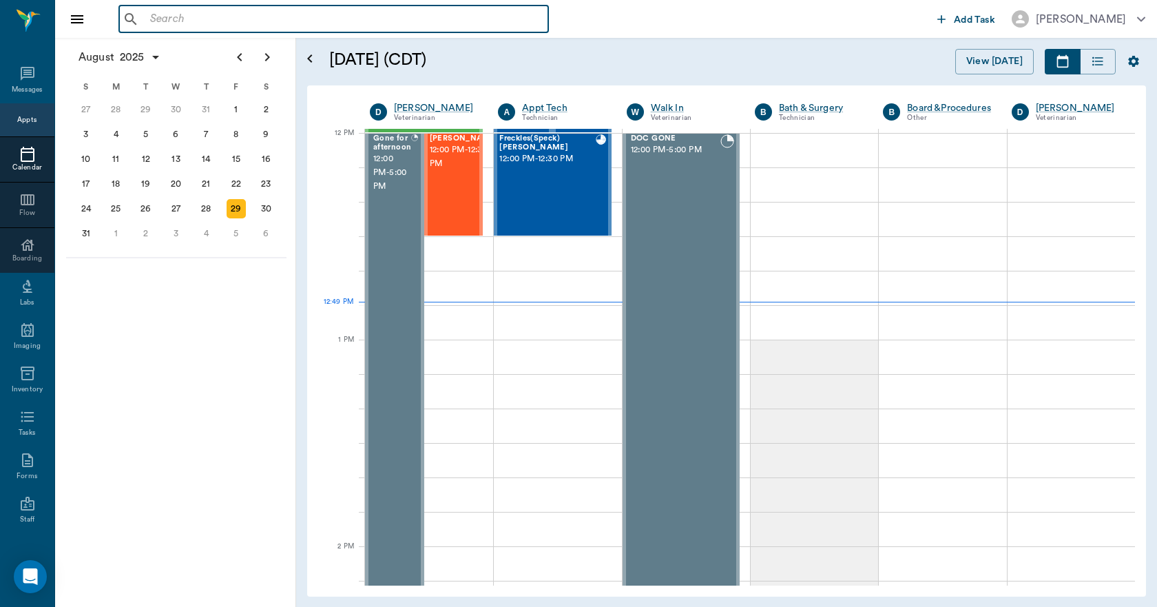
click at [161, 24] on input "text" at bounding box center [344, 19] width 398 height 19
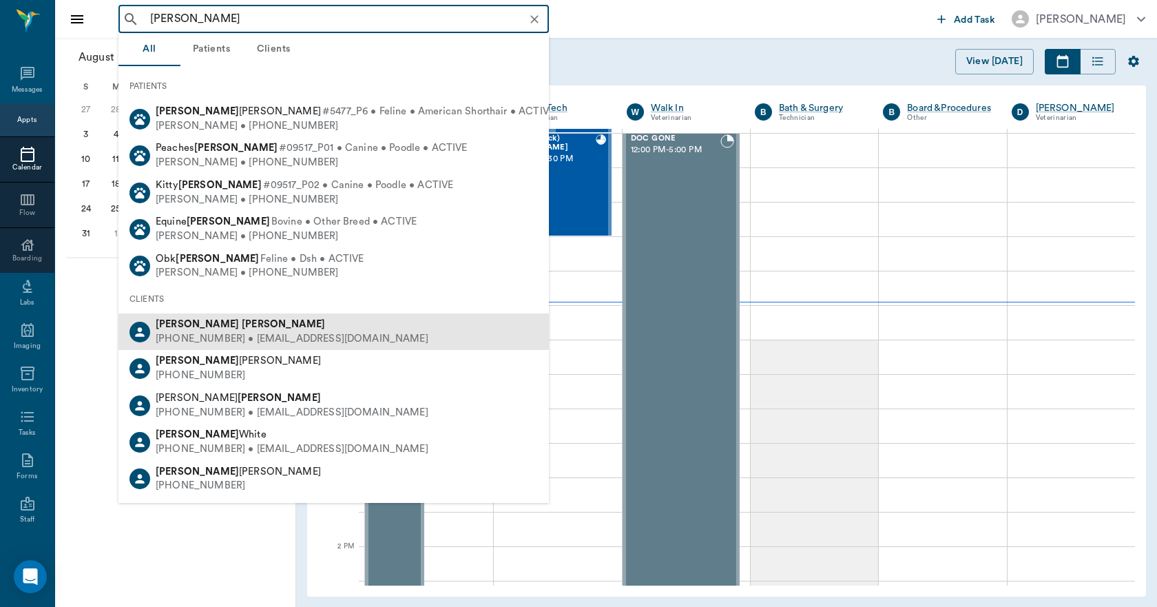
click at [242, 328] on b "[PERSON_NAME]" at bounding box center [283, 324] width 83 height 10
type input "HEATHER THURMAN ROACH"
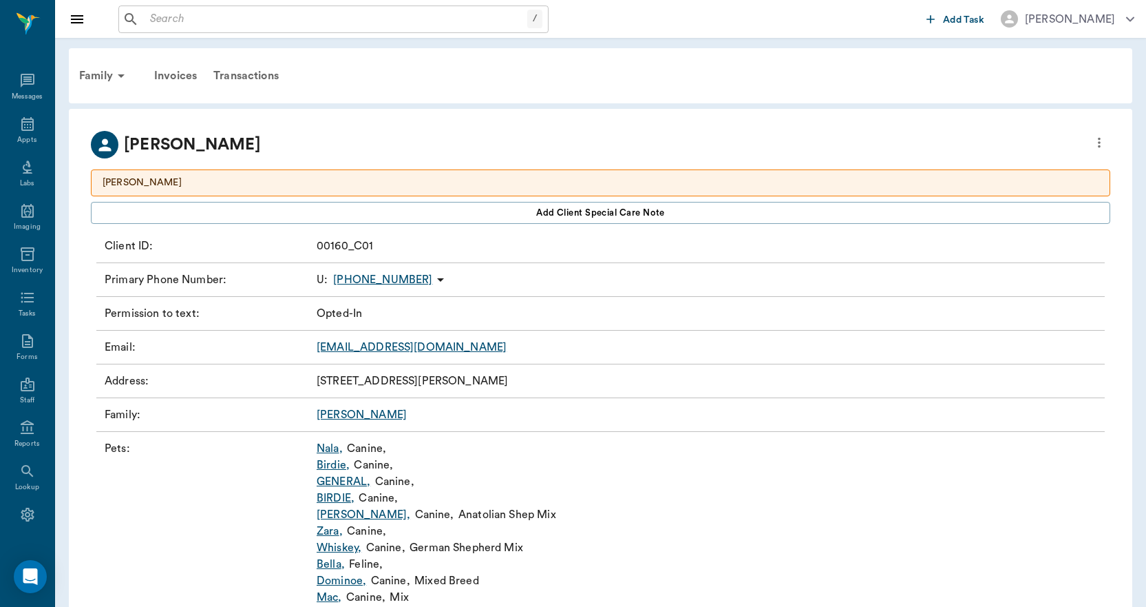
click at [326, 465] on link "Birdie ," at bounding box center [333, 465] width 33 height 17
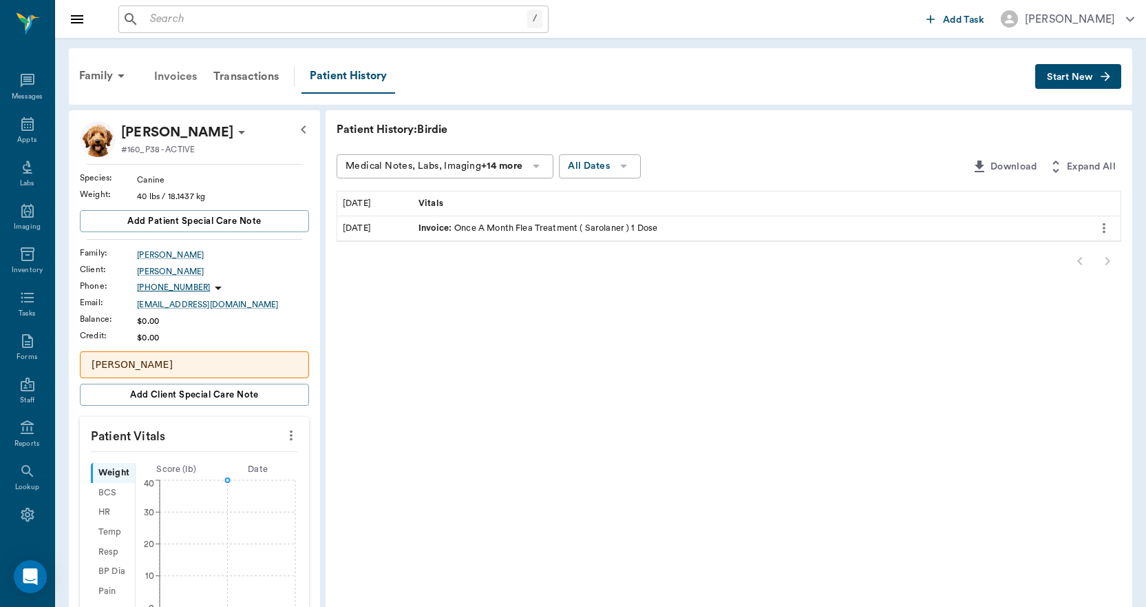
click at [178, 74] on div "Invoices" at bounding box center [175, 76] width 59 height 33
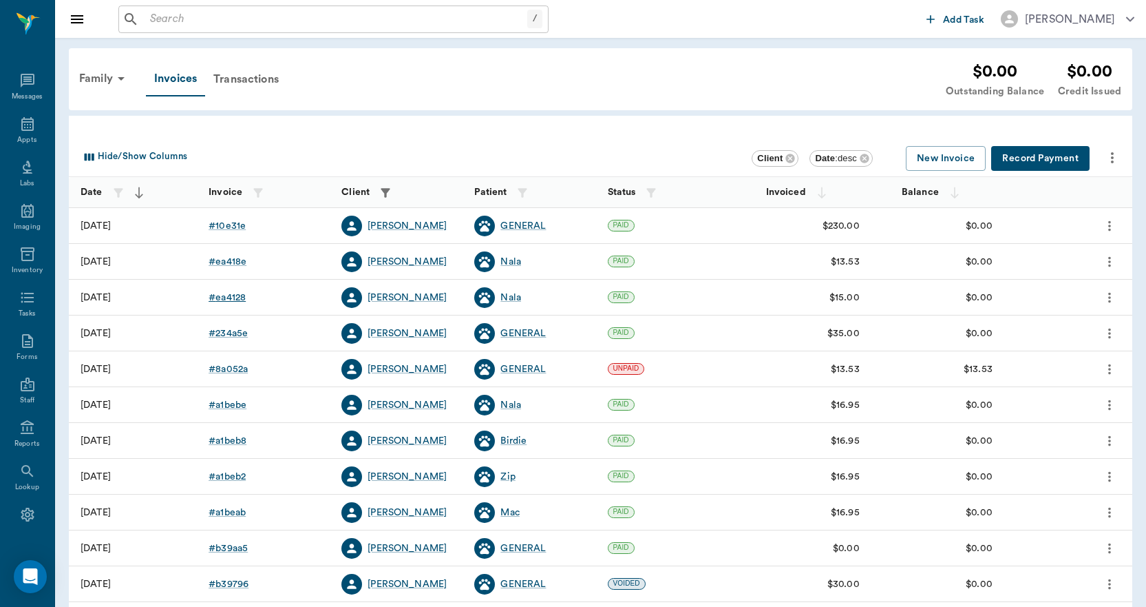
click at [220, 295] on div "# ea4128" at bounding box center [227, 298] width 37 height 14
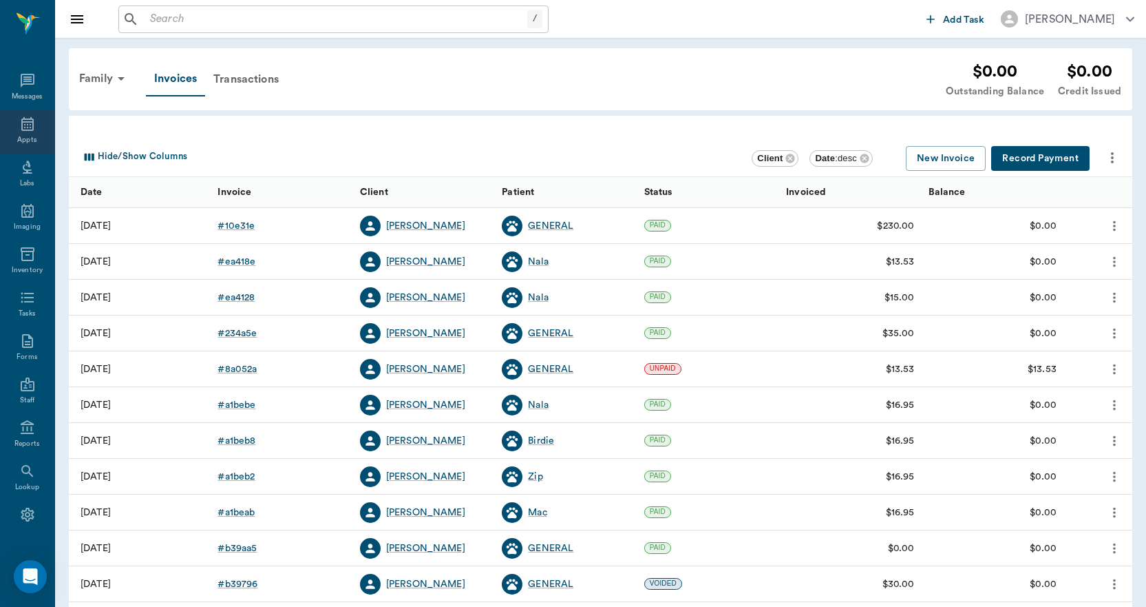
click at [23, 127] on icon at bounding box center [27, 124] width 12 height 14
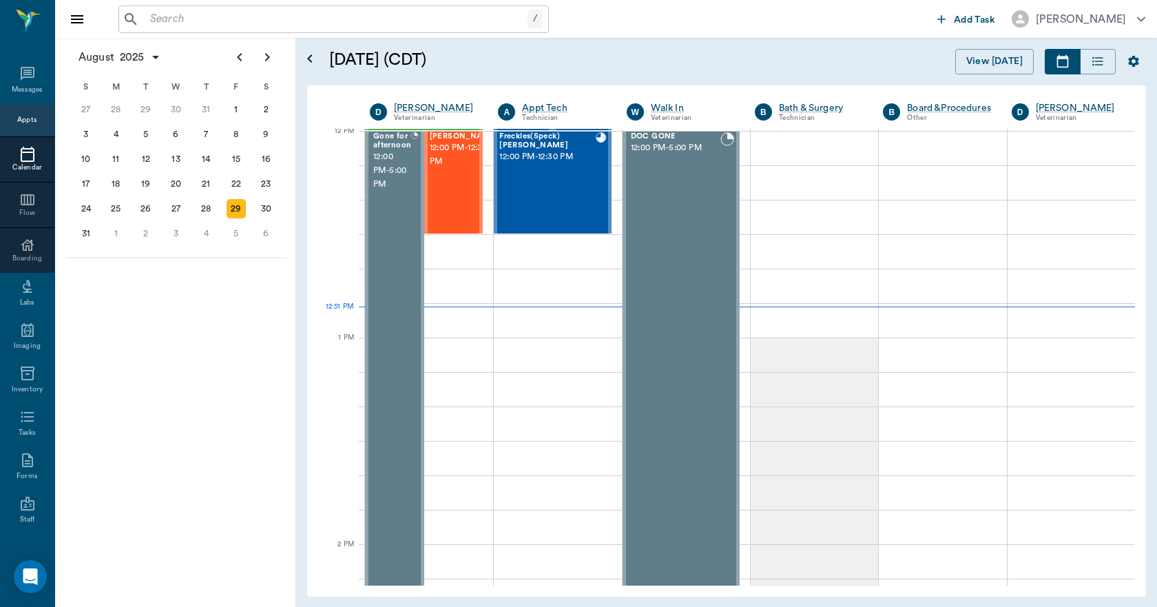
scroll to position [829, 0]
click at [116, 235] on div "1" at bounding box center [115, 233] width 19 height 19
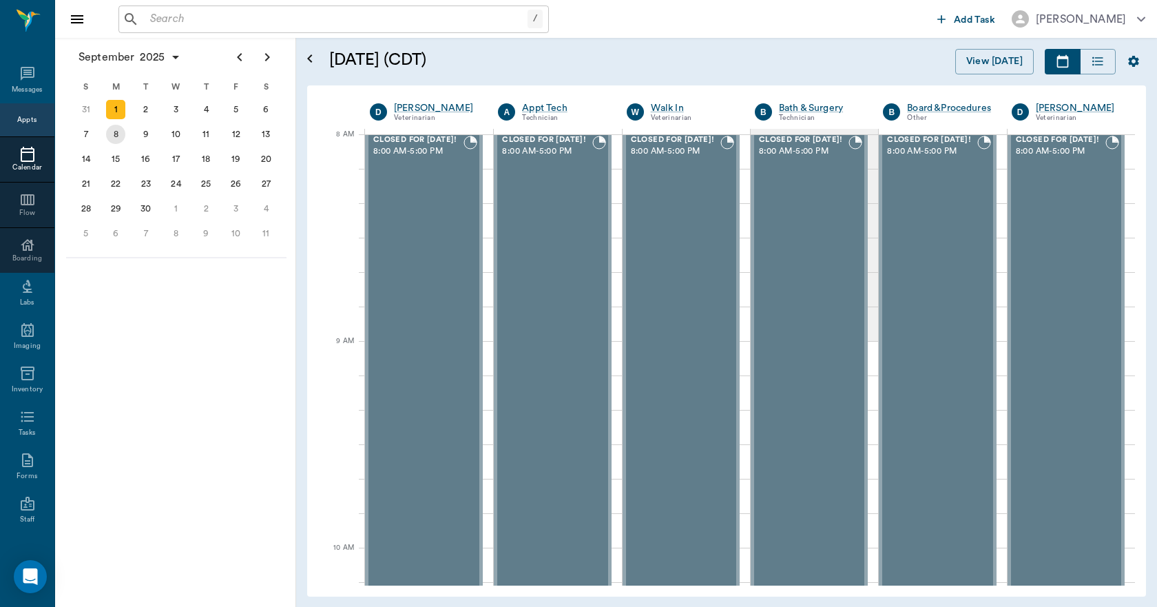
click at [118, 133] on div "8" at bounding box center [115, 134] width 19 height 19
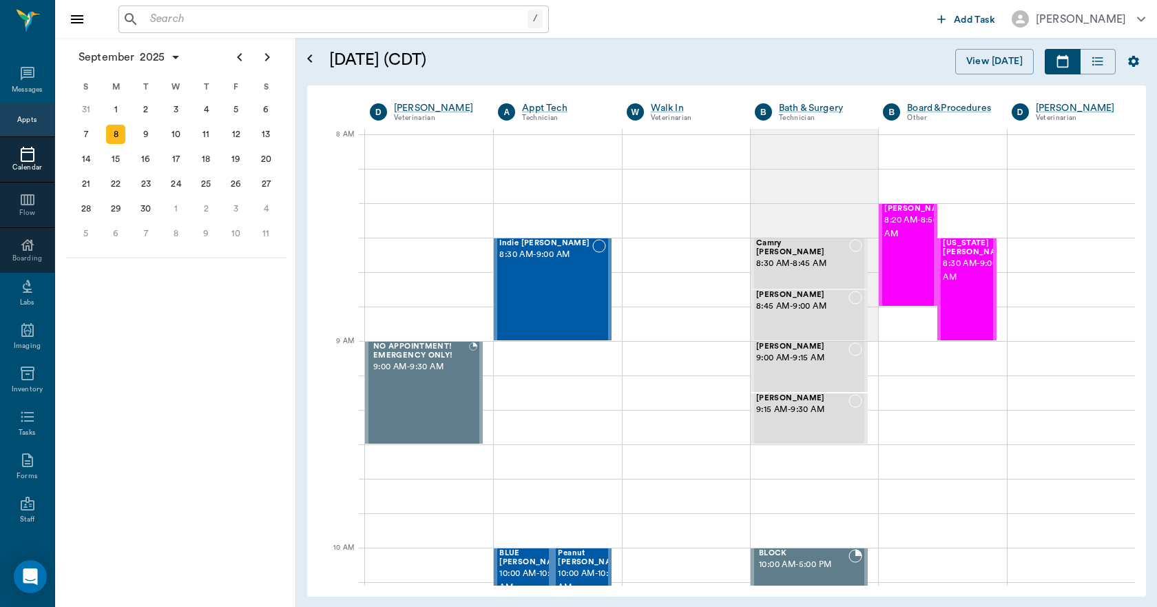
click at [19, 118] on div "Appts" at bounding box center [26, 120] width 19 height 10
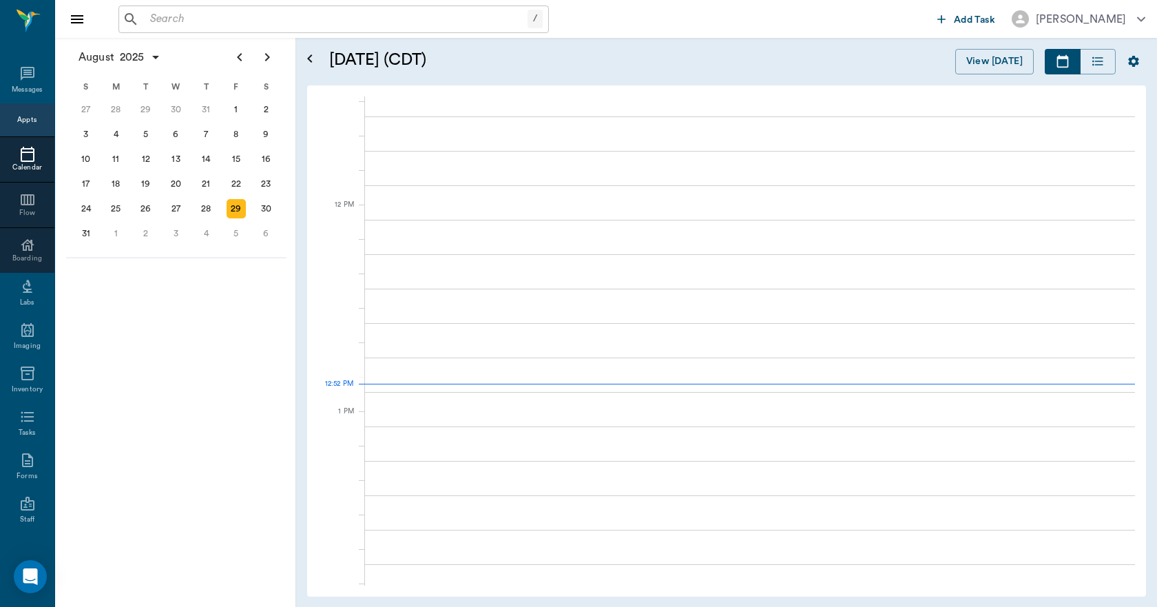
scroll to position [828, 0]
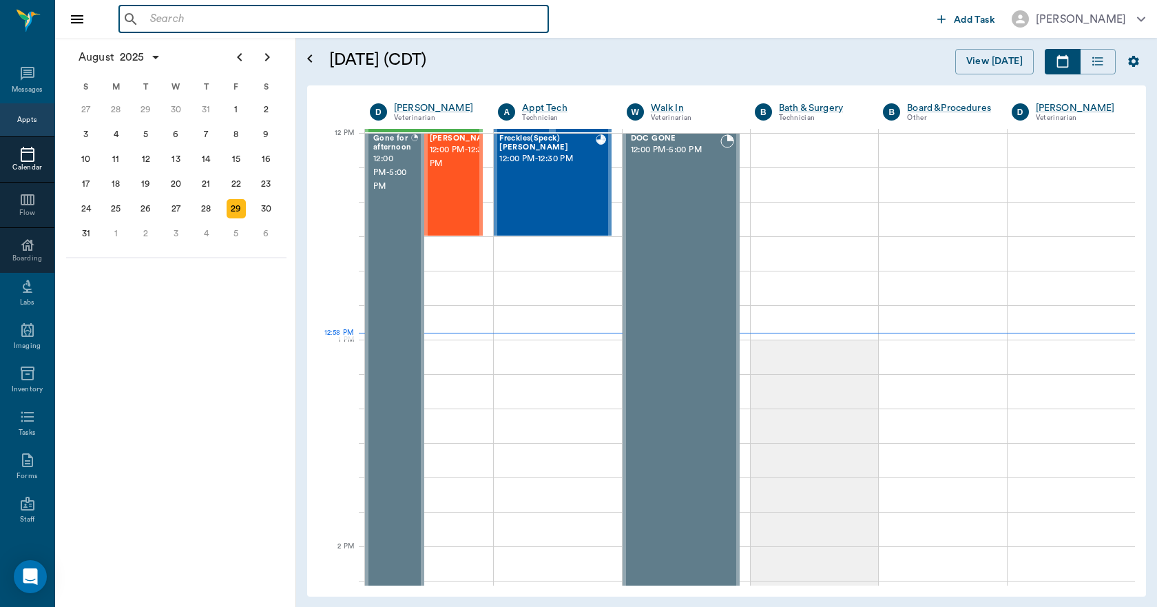
click at [160, 24] on input "text" at bounding box center [344, 19] width 398 height 19
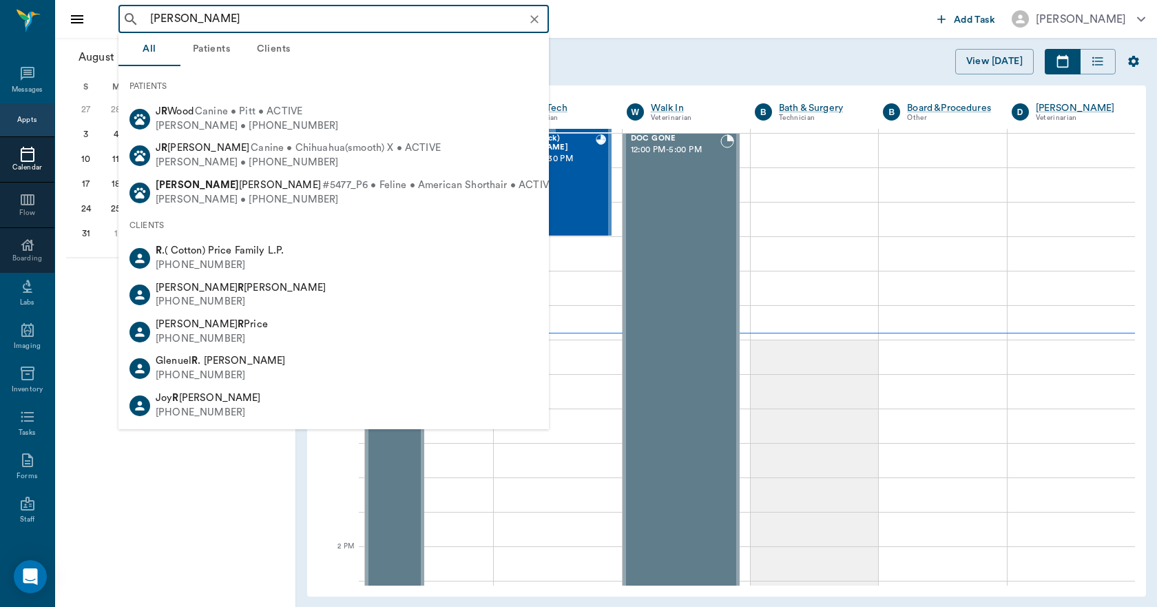
type input "HEATHER ROACH"
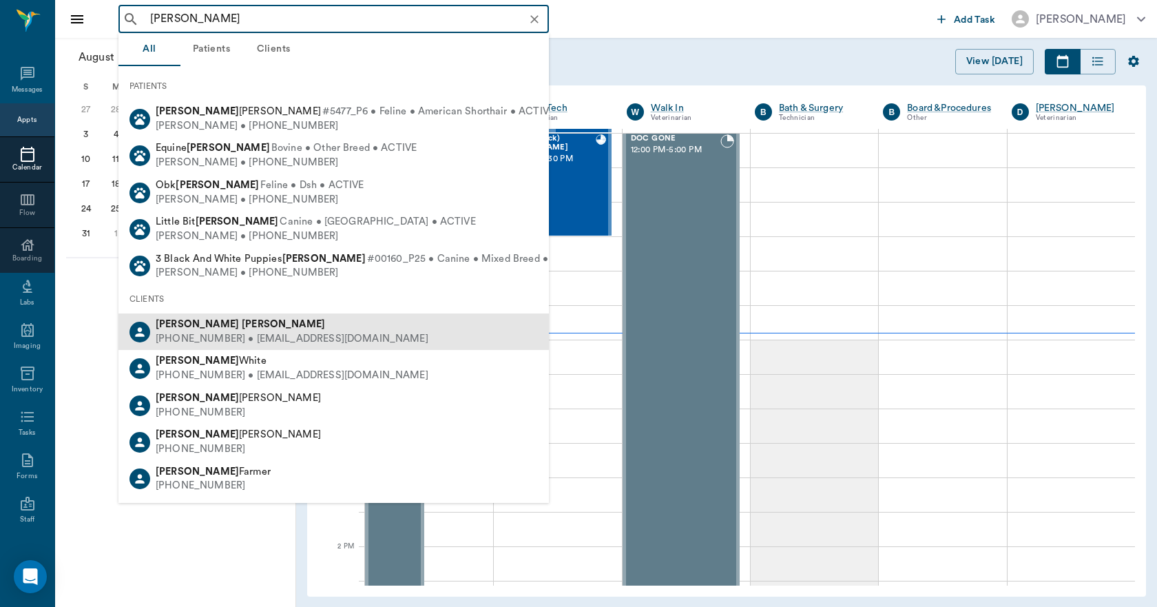
click at [226, 333] on div "(903) 733-6518 • HTHURMANROACH@gmail.com" at bounding box center [292, 339] width 273 height 14
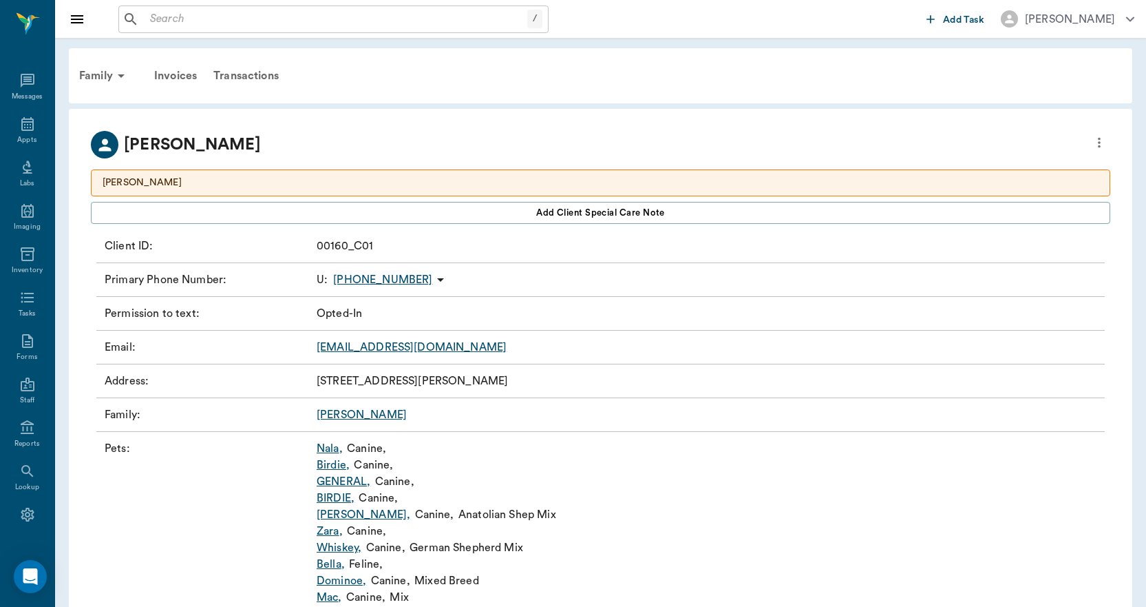
click at [333, 450] on link "Nala ," at bounding box center [330, 448] width 26 height 17
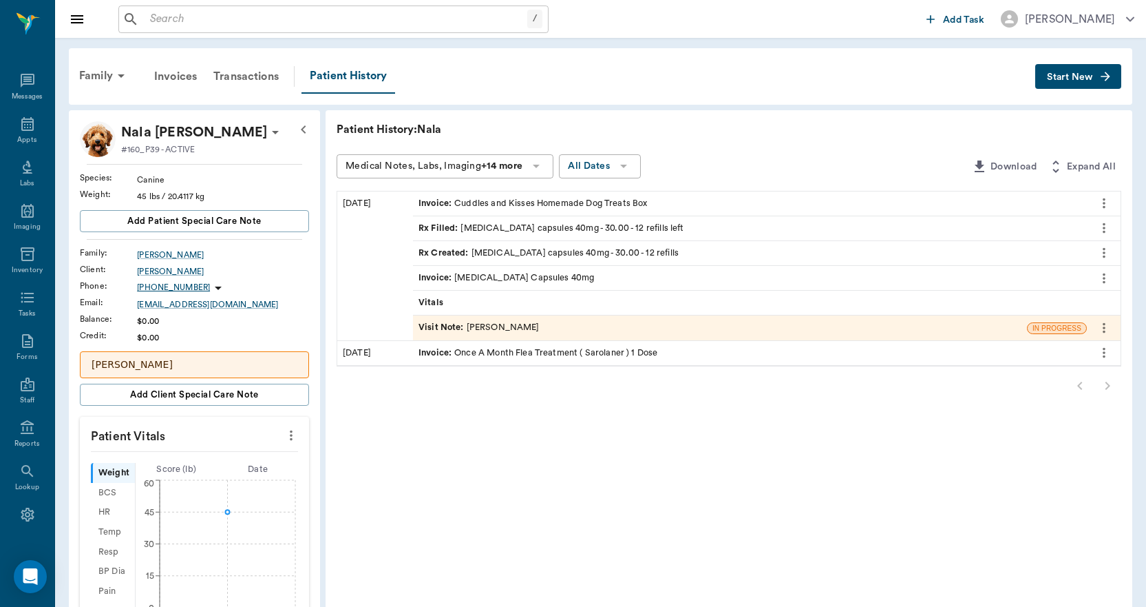
click at [1062, 77] on span "Start New" at bounding box center [1070, 77] width 46 height 0
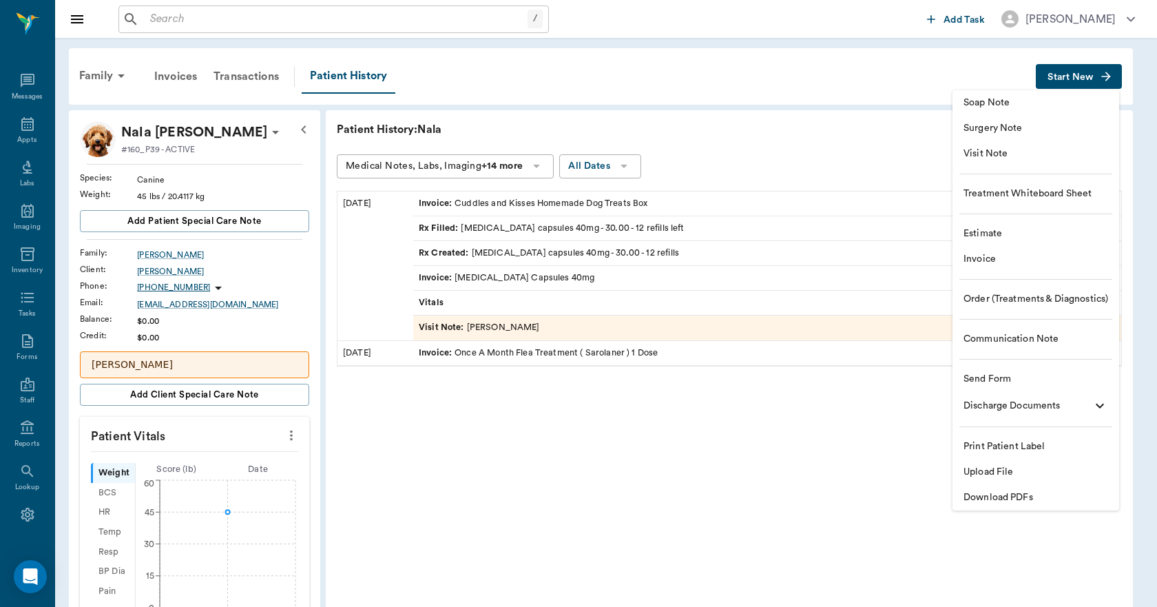
click at [985, 257] on span "Invoice" at bounding box center [1035, 259] width 145 height 14
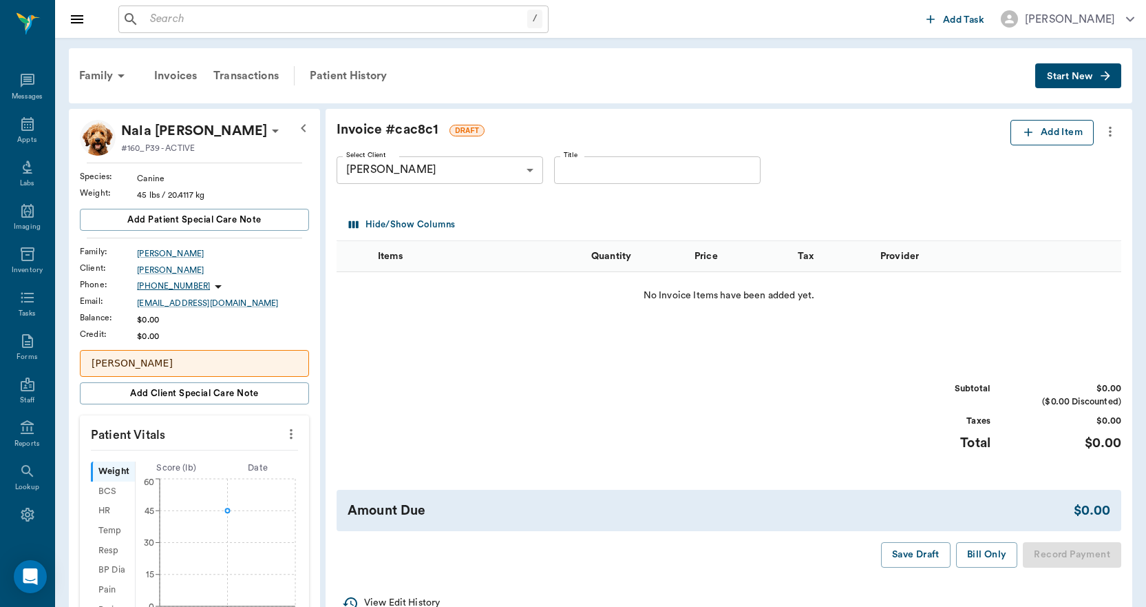
click at [1029, 134] on icon "button" at bounding box center [1029, 132] width 14 height 14
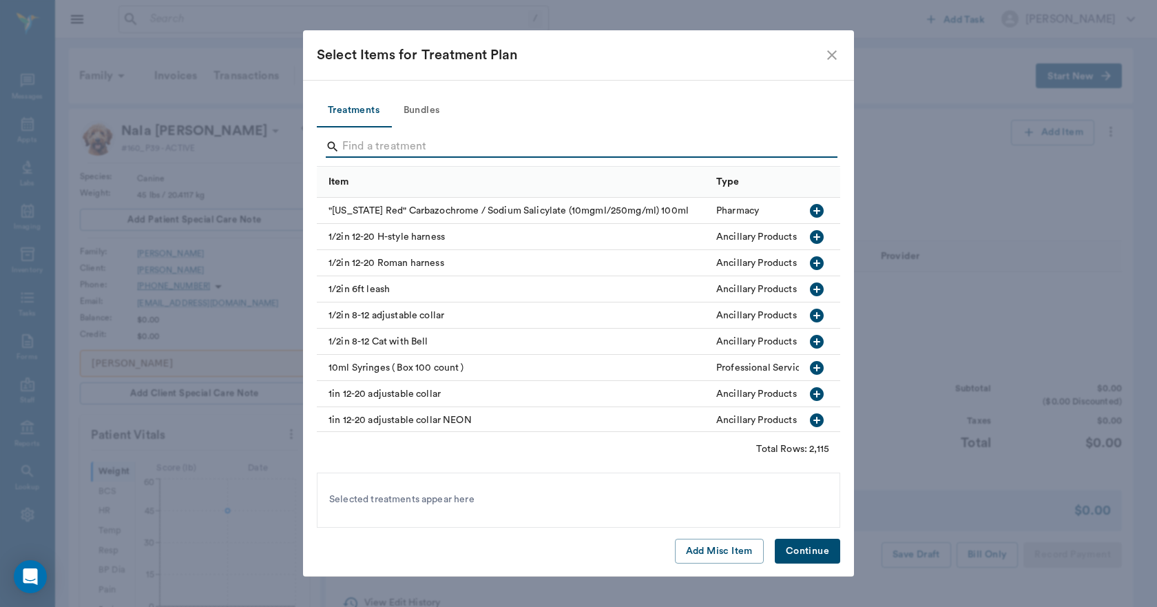
click at [353, 154] on input "Search" at bounding box center [579, 147] width 474 height 22
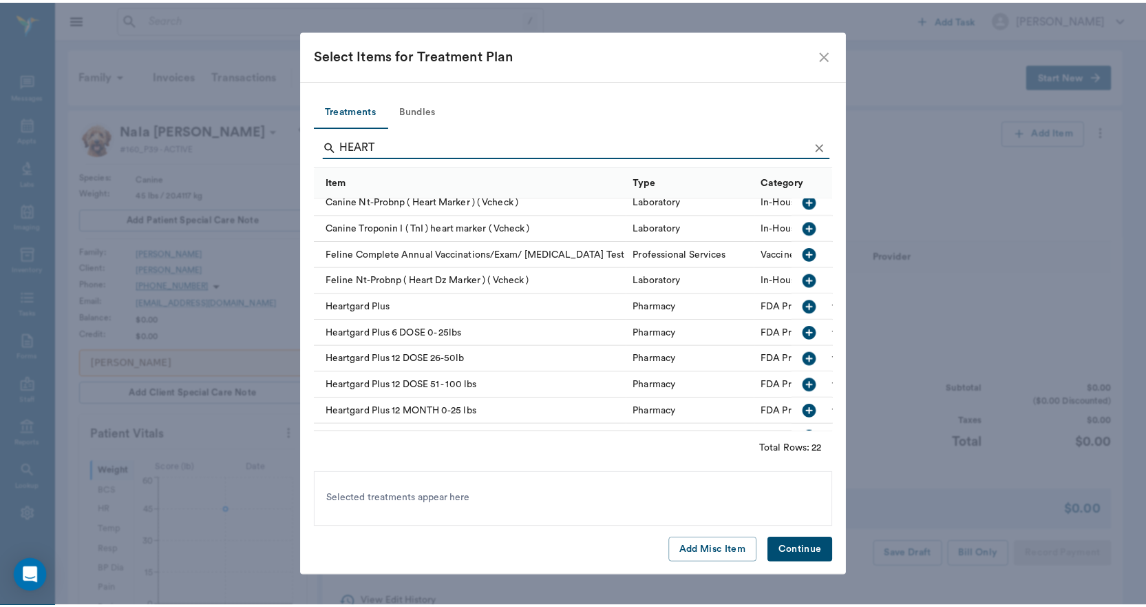
scroll to position [69, 0]
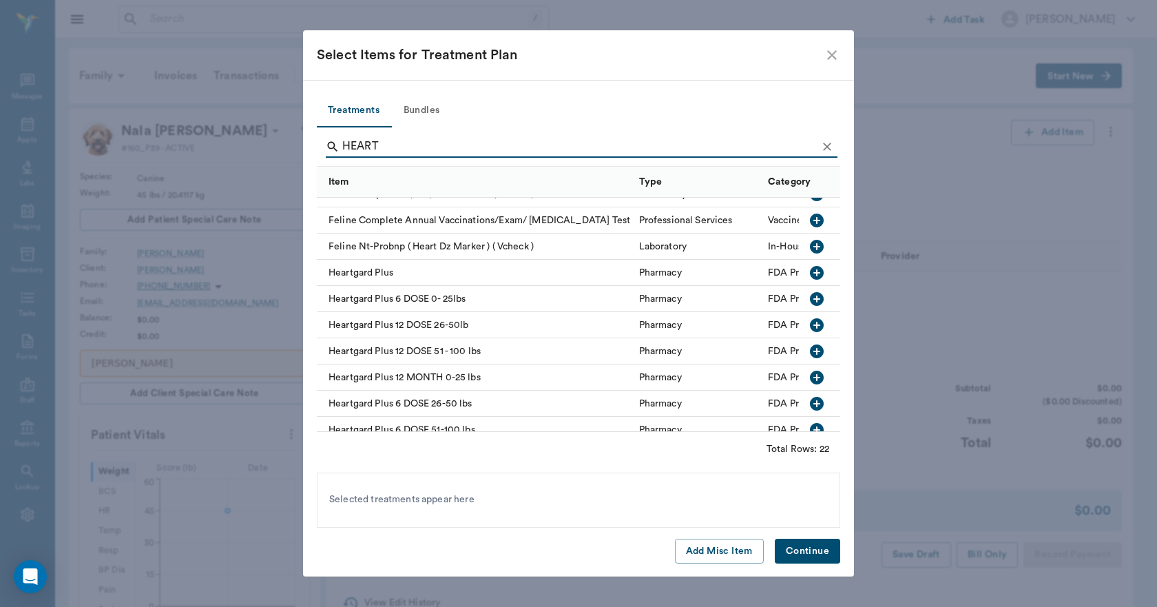
type input "HEART"
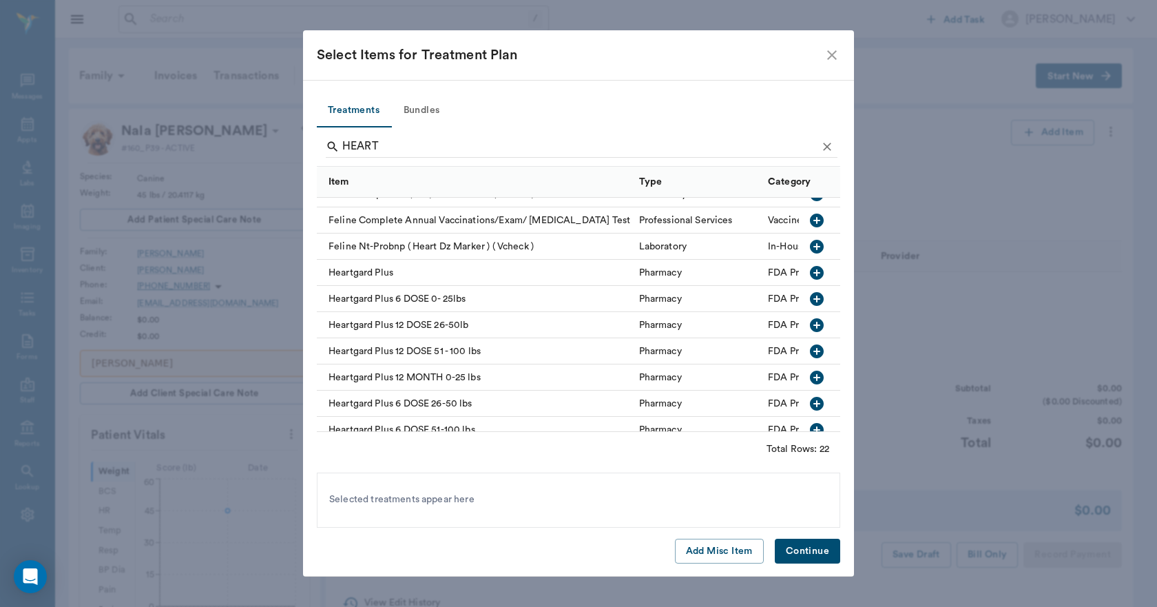
click at [810, 349] on icon "button" at bounding box center [817, 351] width 14 height 14
click at [810, 548] on button "Continue" at bounding box center [807, 550] width 65 height 25
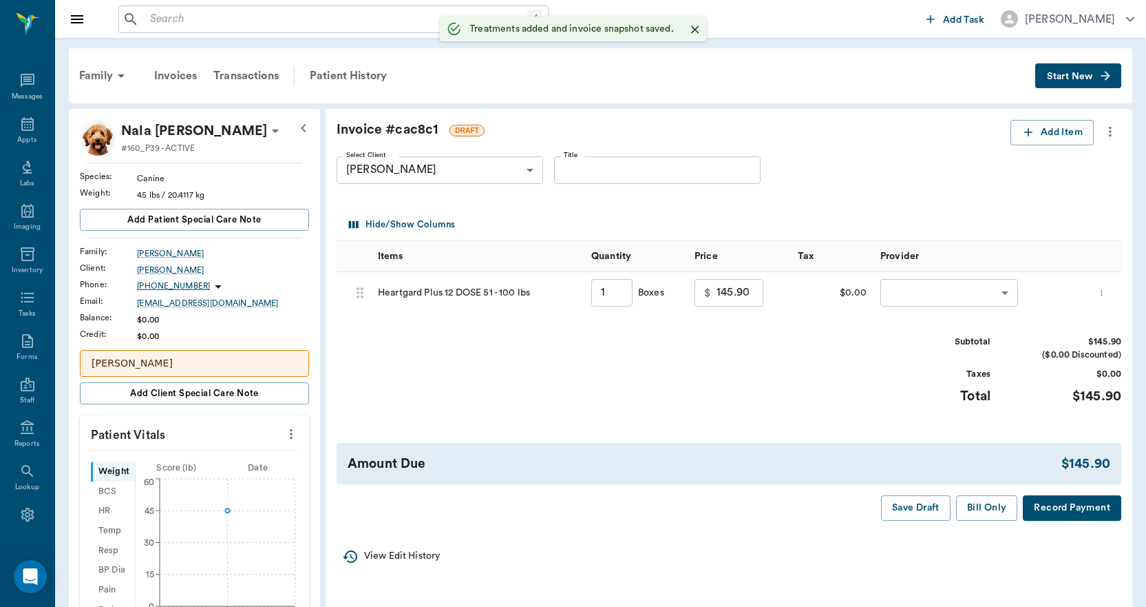
type input "1.00"
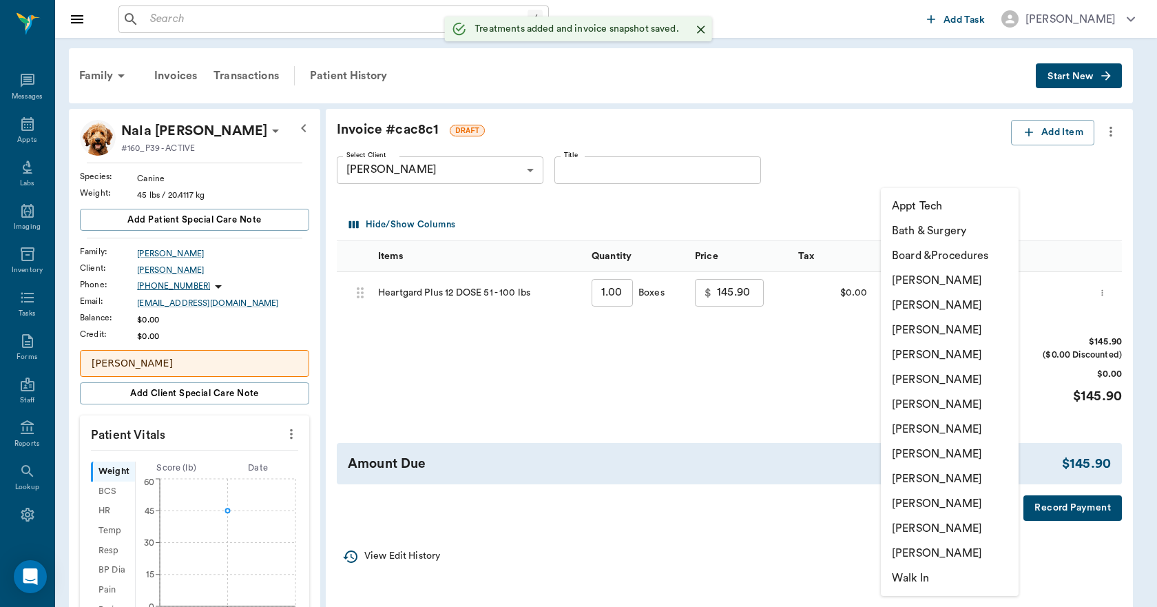
click at [910, 297] on body "/ ​ Add Task Dr. Bert Ellsworth Nectar Messages Appts Labs Imaging Inventory Ta…" at bounding box center [578, 480] width 1157 height 960
click at [917, 501] on li "[PERSON_NAME]" at bounding box center [950, 503] width 138 height 25
type input "none-63ec2ede52e12b0ba117d0d7"
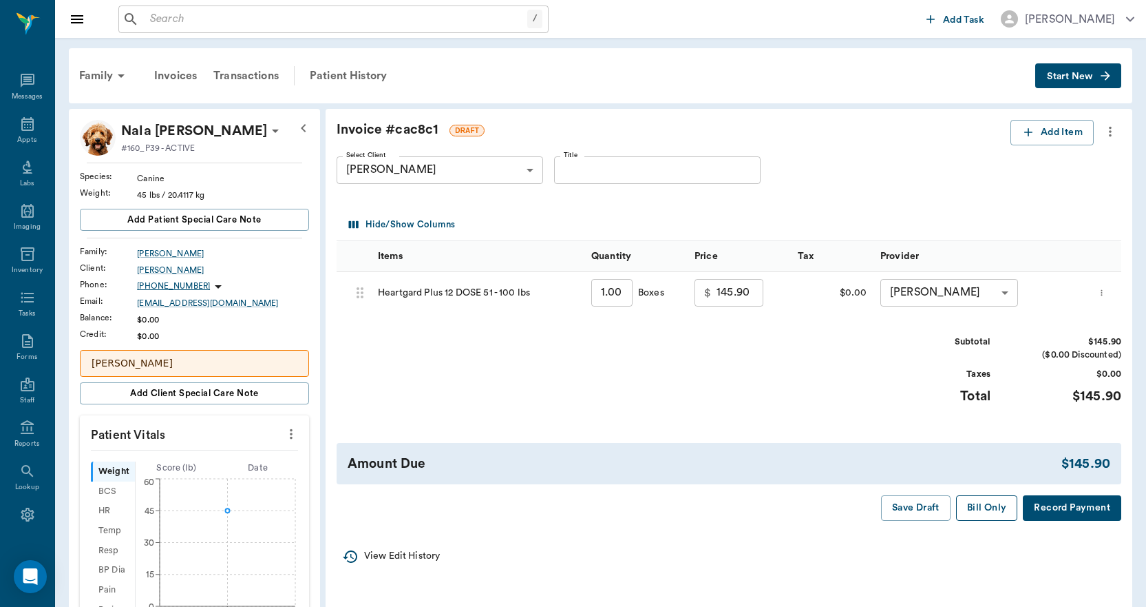
click at [986, 503] on button "Bill Only" at bounding box center [987, 507] width 62 height 25
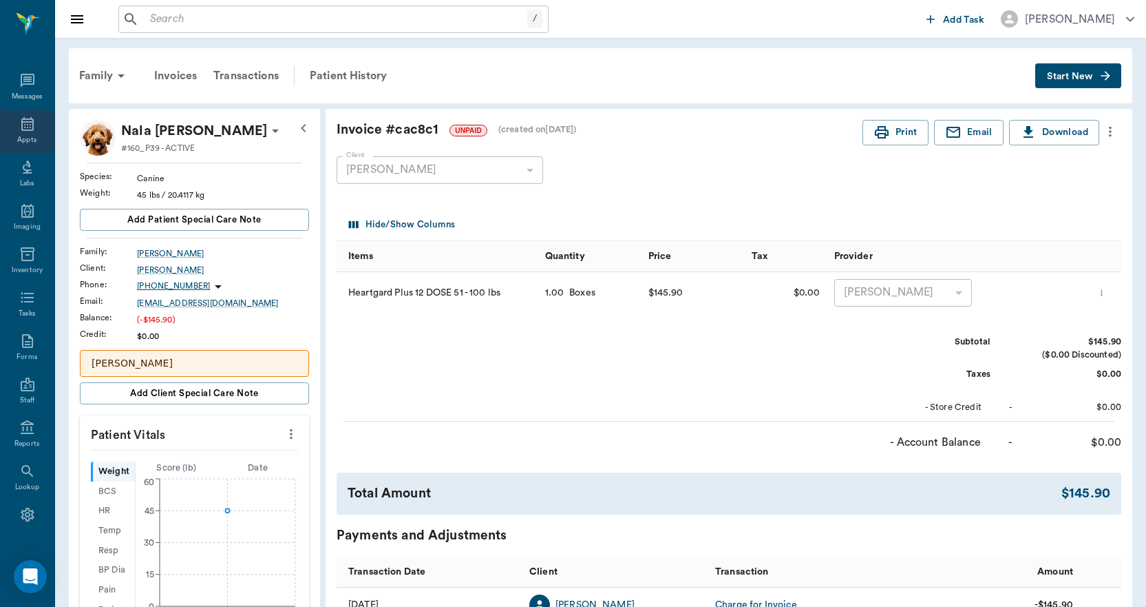
click at [23, 123] on icon at bounding box center [27, 124] width 17 height 17
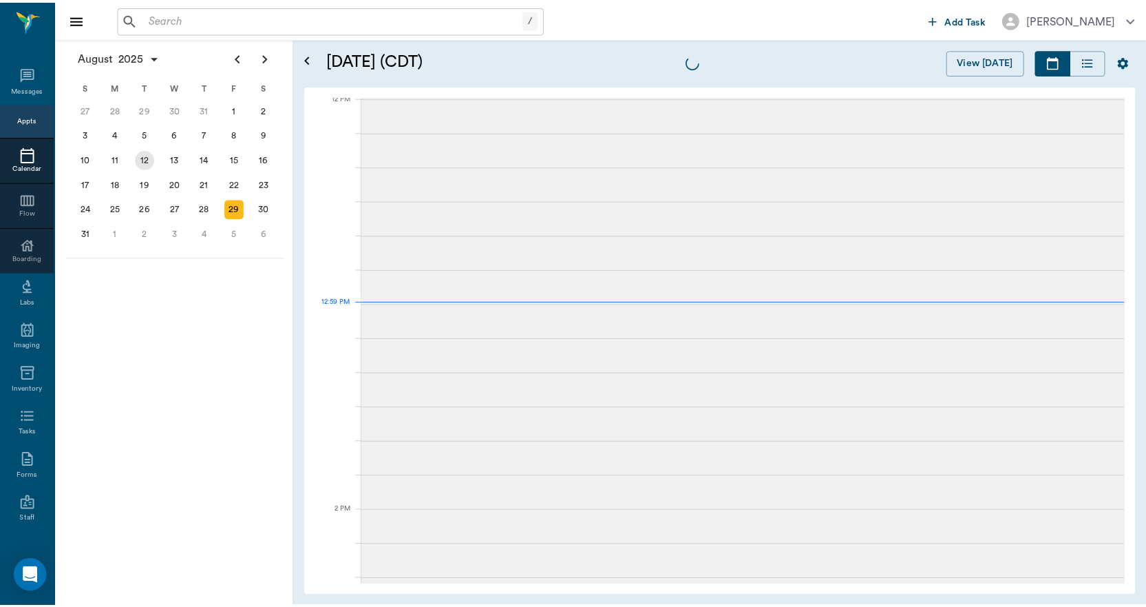
scroll to position [830, 0]
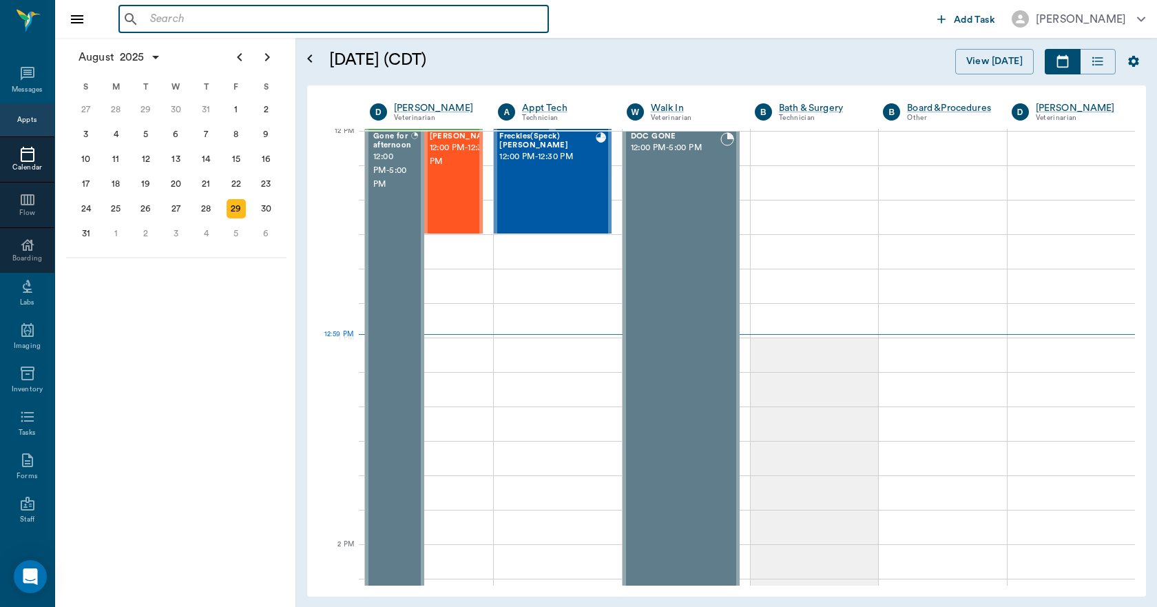
click at [147, 15] on input "text" at bounding box center [344, 19] width 398 height 19
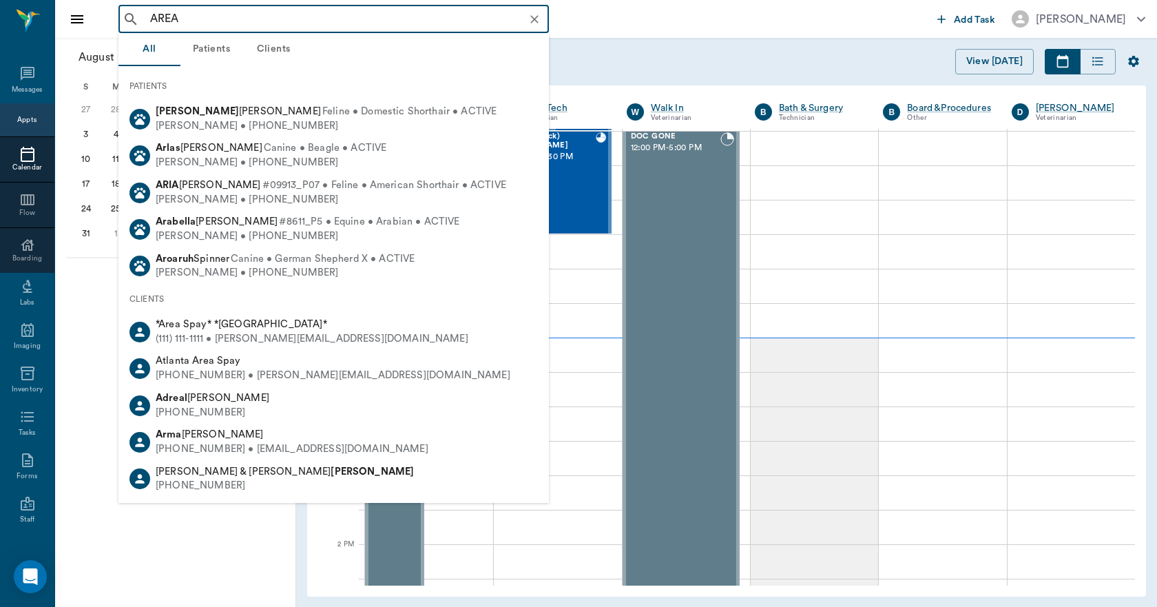
click at [245, 342] on div "(111) 111-1111 • [PERSON_NAME][EMAIL_ADDRESS][DOMAIN_NAME]" at bounding box center [312, 339] width 313 height 14
type input "AREA"
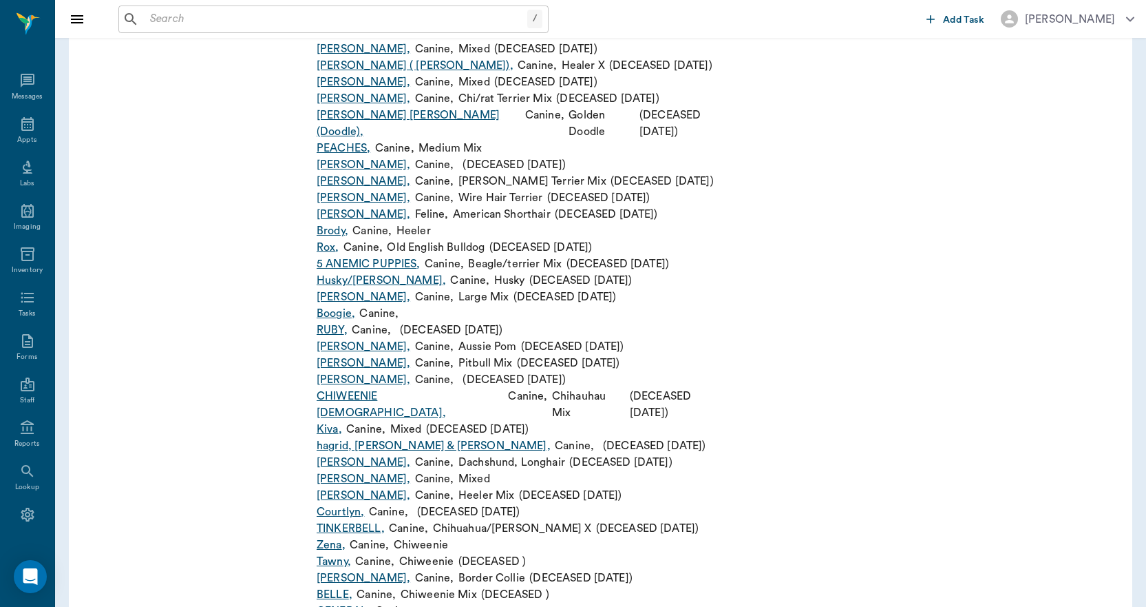
scroll to position [2754, 0]
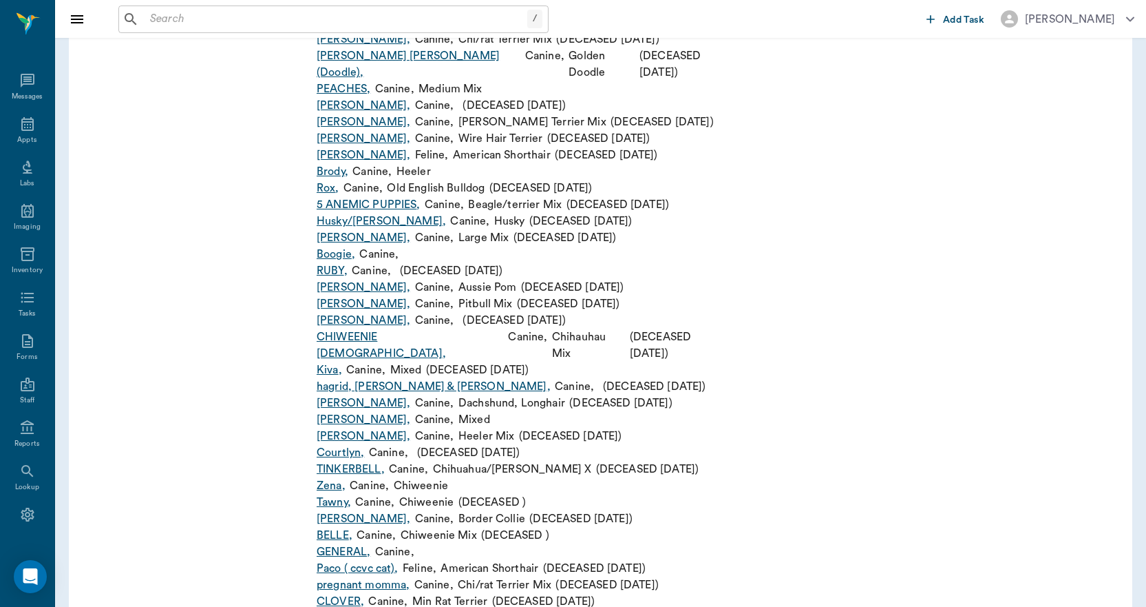
click at [350, 543] on link "GENERAL ," at bounding box center [344, 551] width 54 height 17
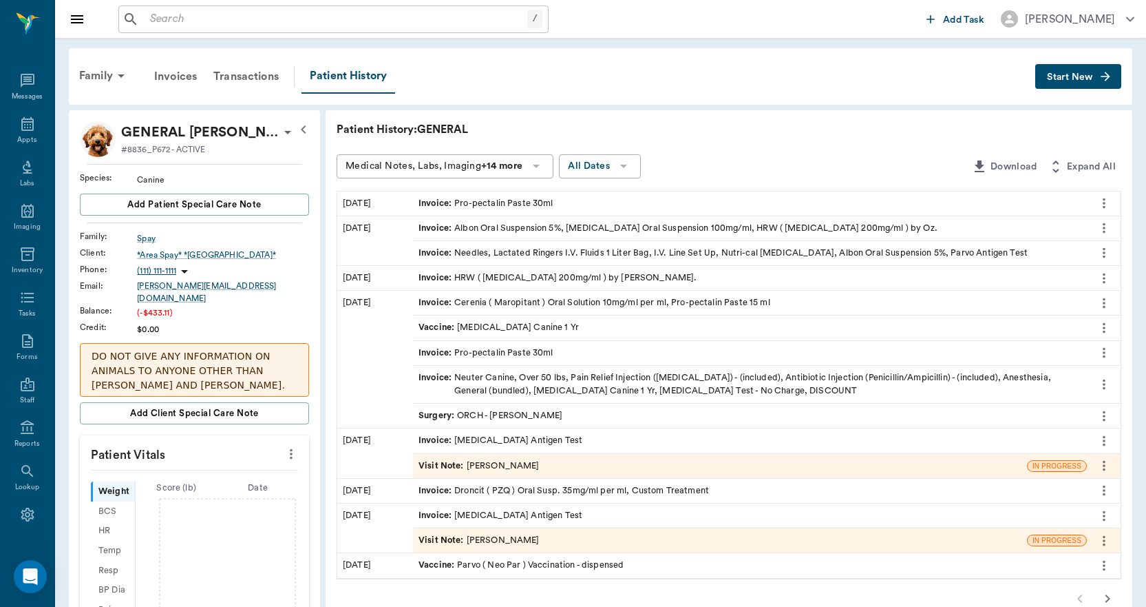
click at [1072, 70] on button "Start New" at bounding box center [1079, 76] width 86 height 25
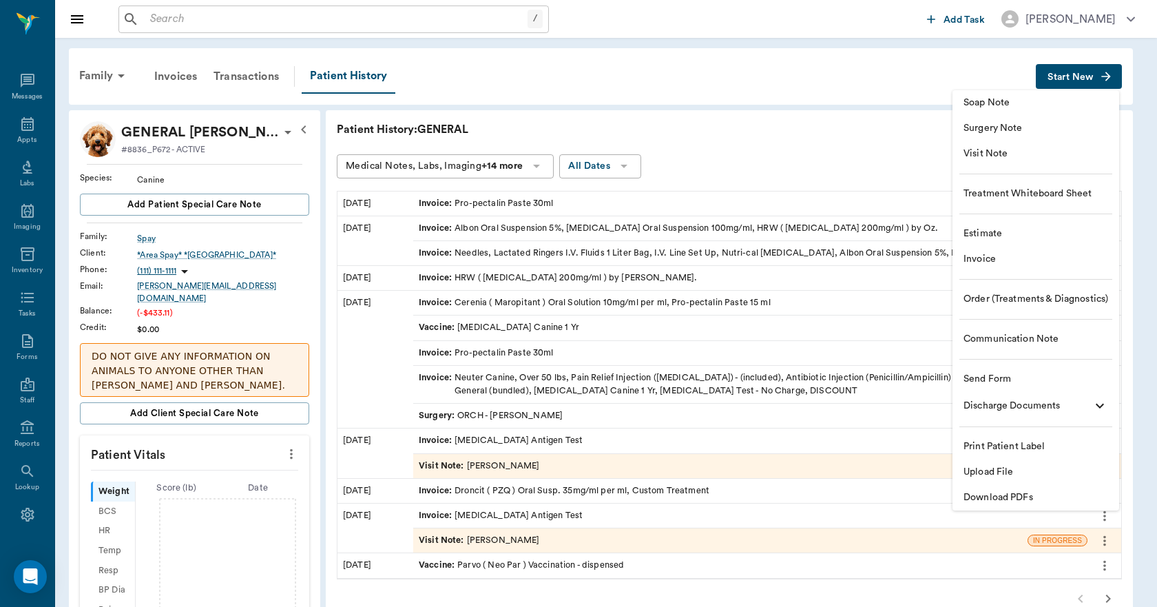
click at [985, 258] on span "Invoice" at bounding box center [1035, 259] width 145 height 14
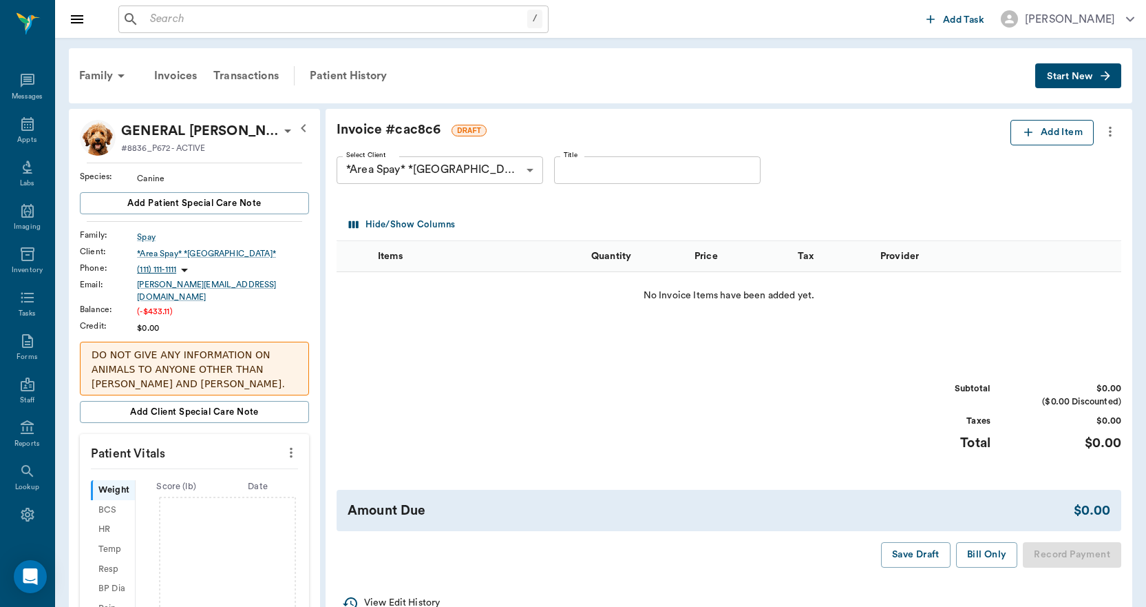
click at [1025, 132] on icon "button" at bounding box center [1029, 132] width 8 height 8
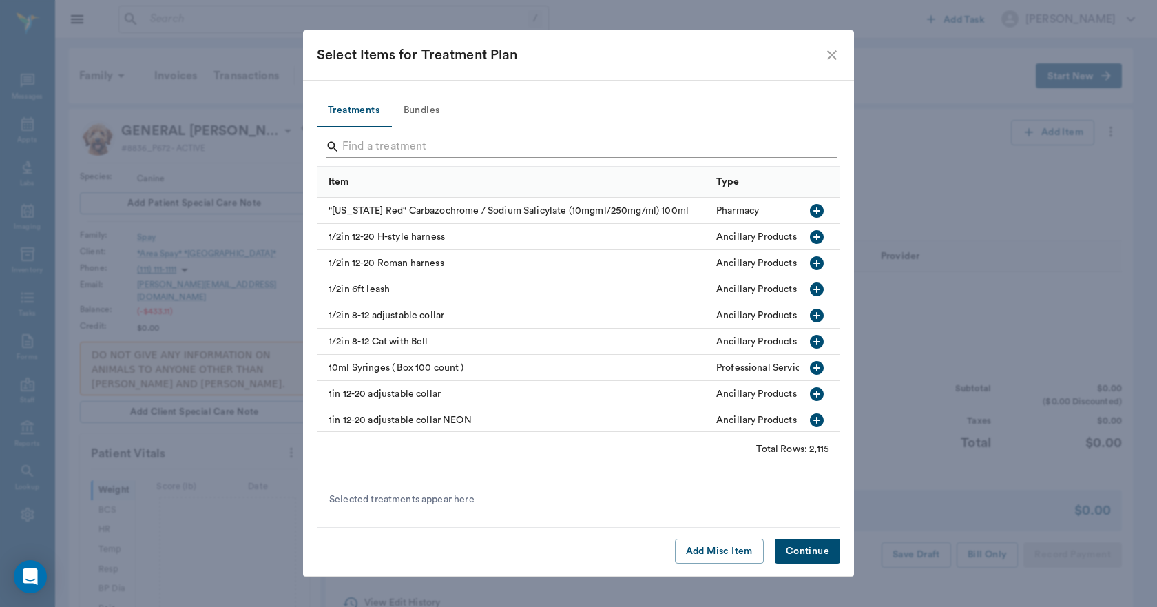
click at [378, 151] on input "Search" at bounding box center [579, 147] width 474 height 22
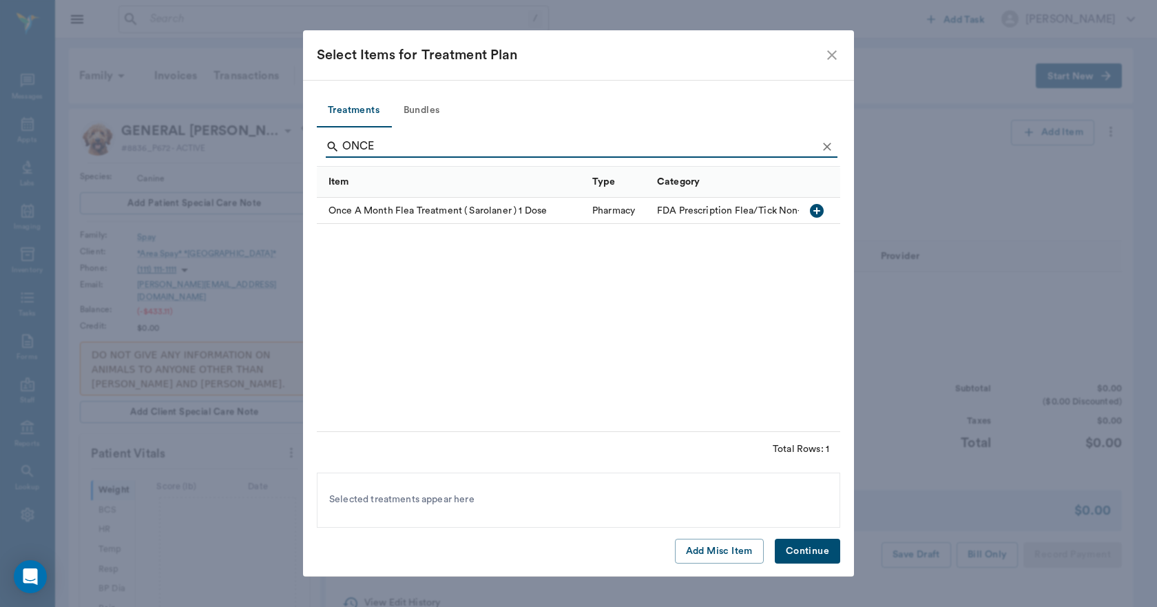
type input "ONCE"
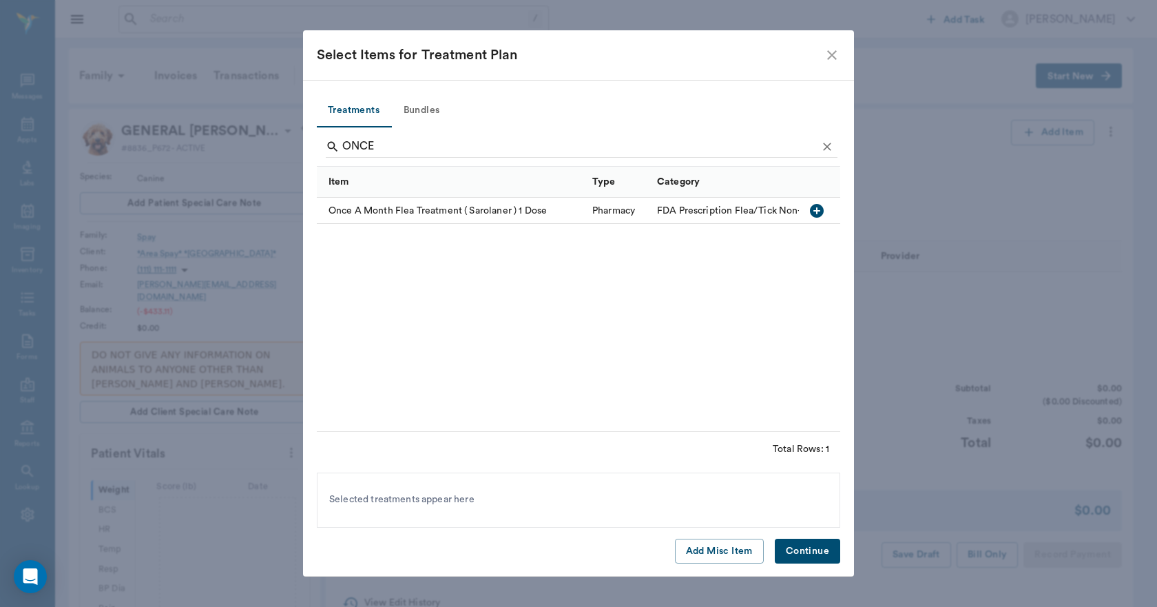
click at [817, 209] on icon "button" at bounding box center [816, 210] width 17 height 17
drag, startPoint x: 804, startPoint y: 549, endPoint x: 805, endPoint y: 538, distance: 10.4
click at [804, 548] on button "Continue" at bounding box center [807, 550] width 65 height 25
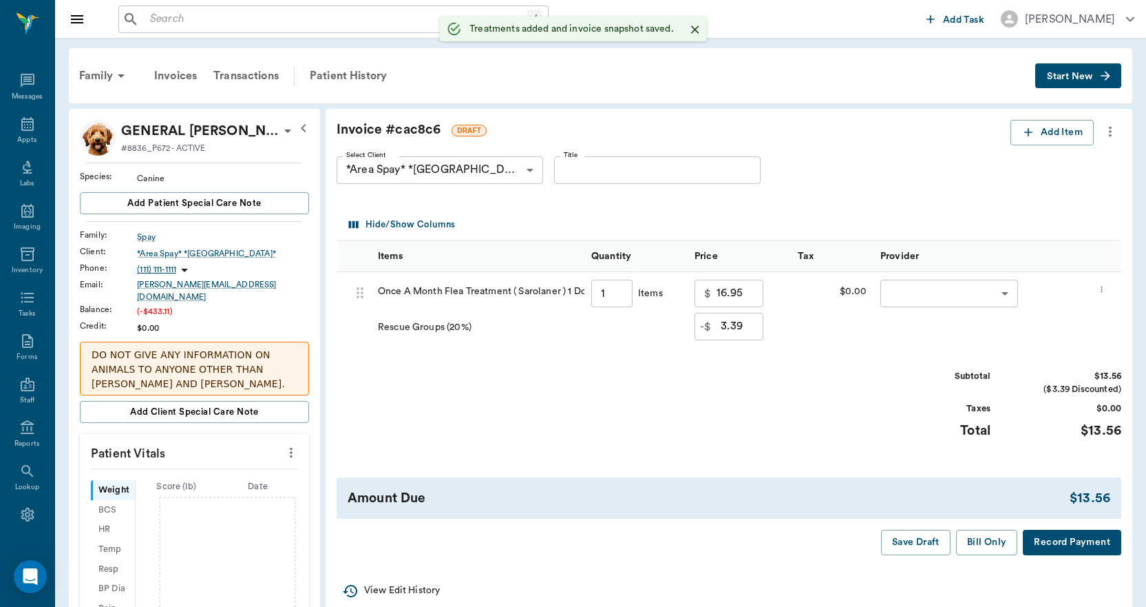
type input "1.00"
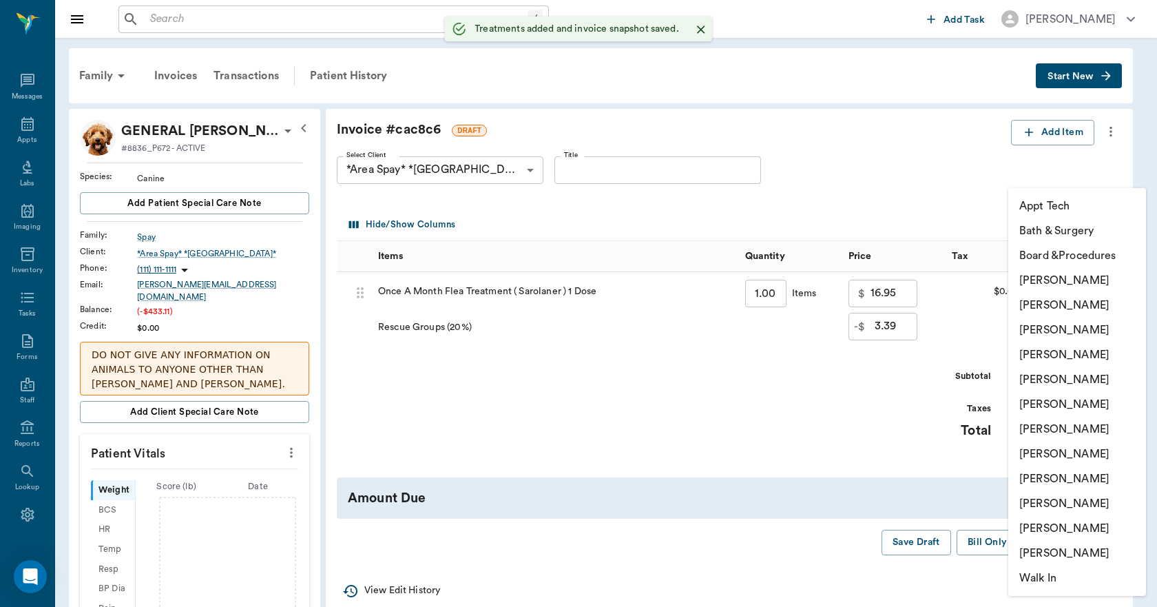
click at [1058, 300] on body "/ ​ Add Task [PERSON_NAME] Nectar Messages Appts Labs Imaging Inventory Tasks F…" at bounding box center [578, 614] width 1157 height 1228
click at [1055, 503] on li "[PERSON_NAME]" at bounding box center [1077, 503] width 138 height 25
type input "none-63ec2ede52e12b0ba117d0d7"
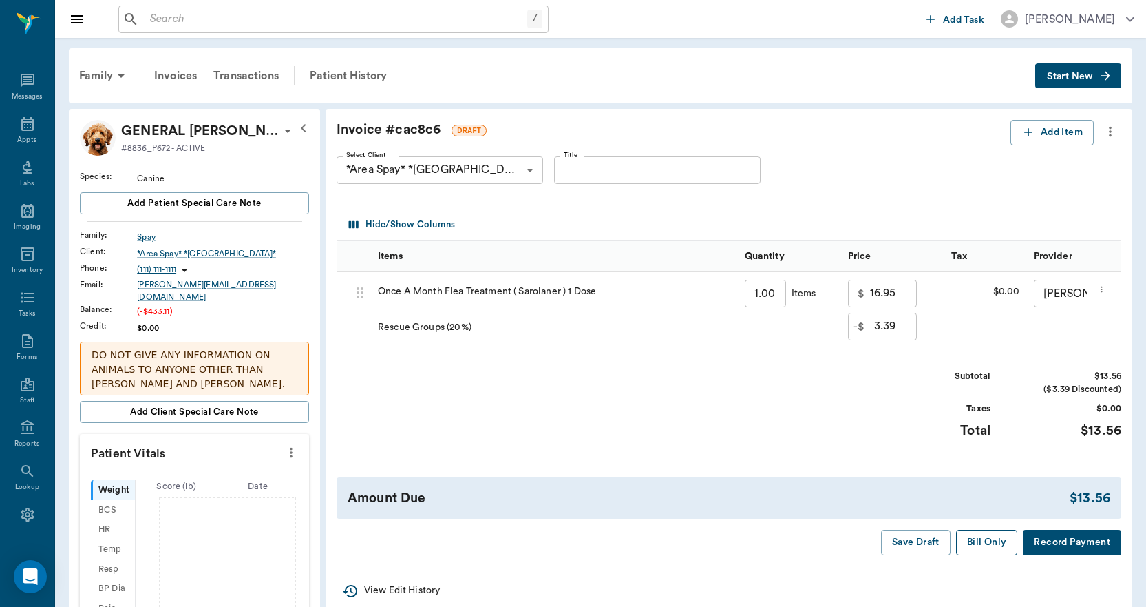
click at [992, 555] on button "Bill Only" at bounding box center [987, 542] width 62 height 25
click at [991, 553] on button "Bill Only" at bounding box center [987, 542] width 62 height 25
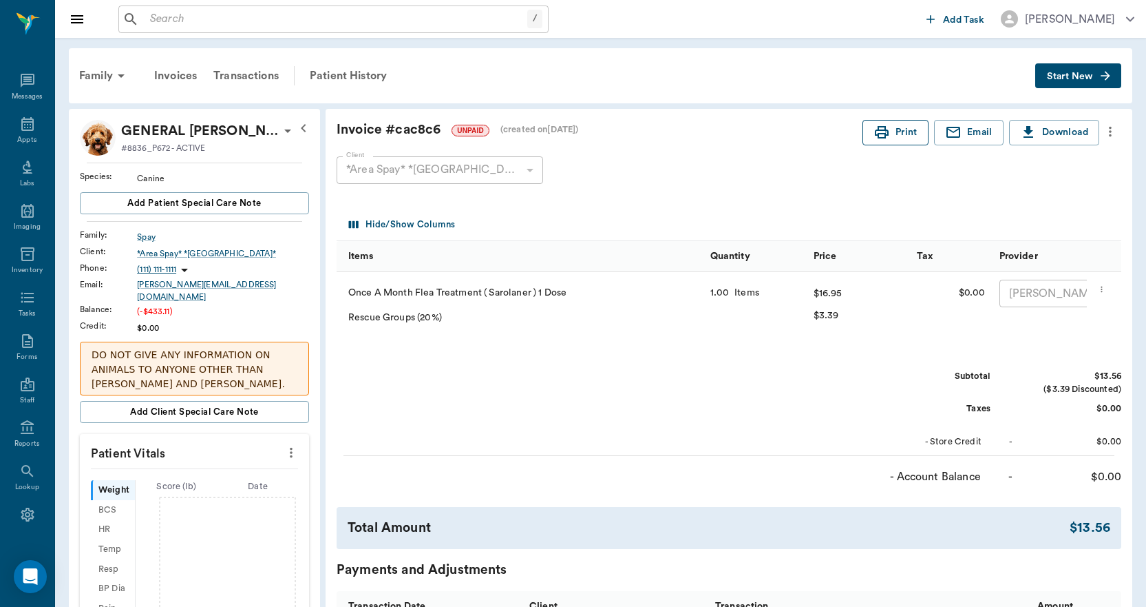
click at [900, 125] on button "Print" at bounding box center [896, 132] width 66 height 25
drag, startPoint x: 178, startPoint y: 18, endPoint x: 169, endPoint y: 20, distance: 9.2
click at [178, 21] on input "text" at bounding box center [336, 19] width 383 height 19
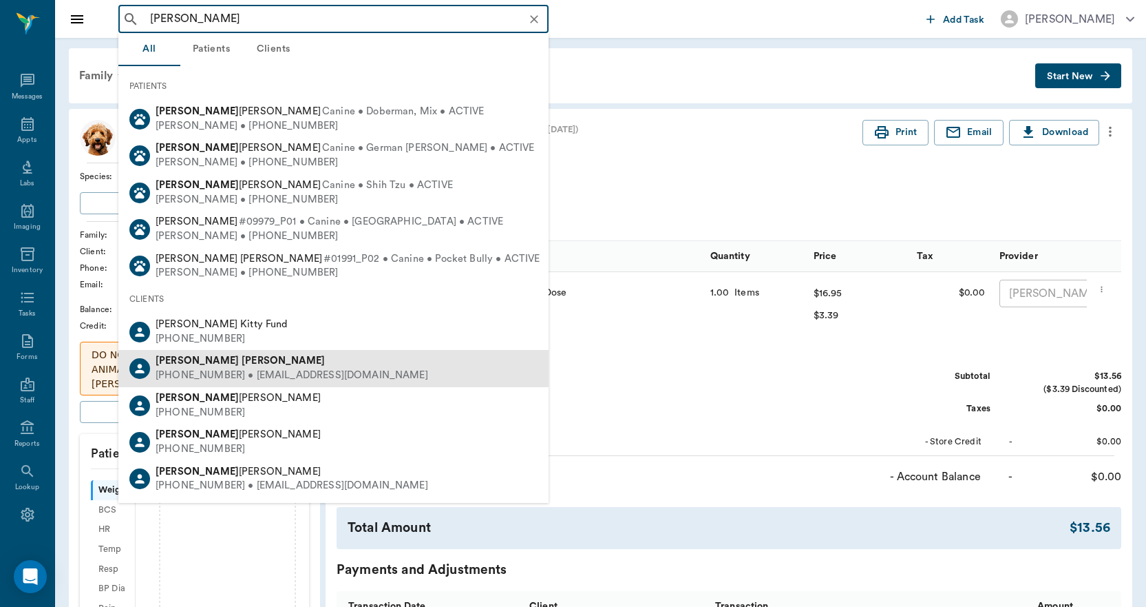
click at [164, 366] on b "[PERSON_NAME]" at bounding box center [197, 360] width 83 height 10
type input "[PERSON_NAME]"
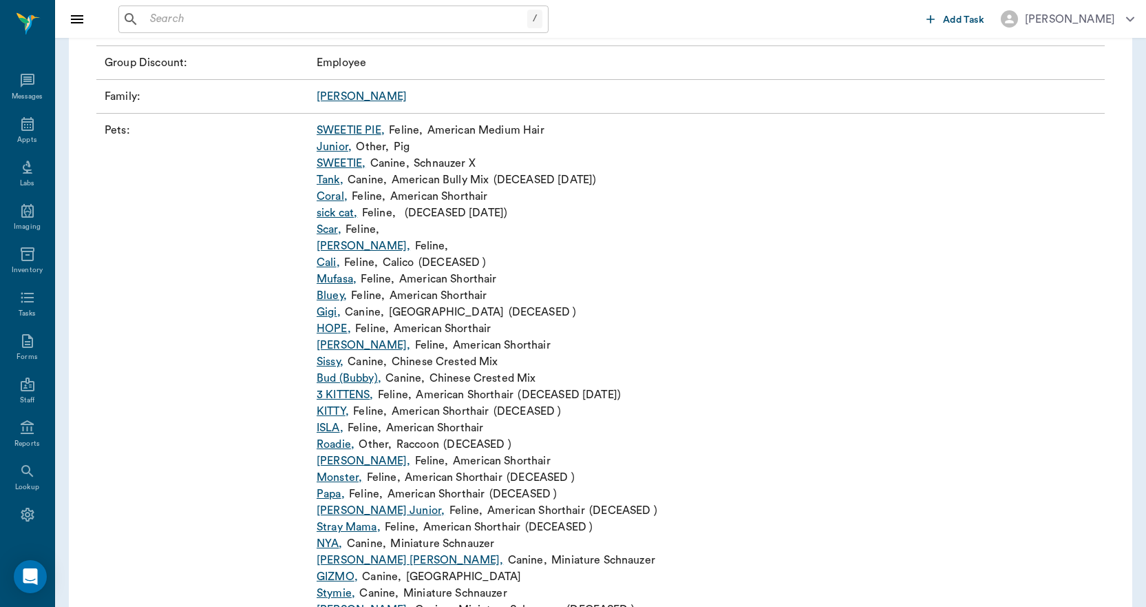
scroll to position [413, 0]
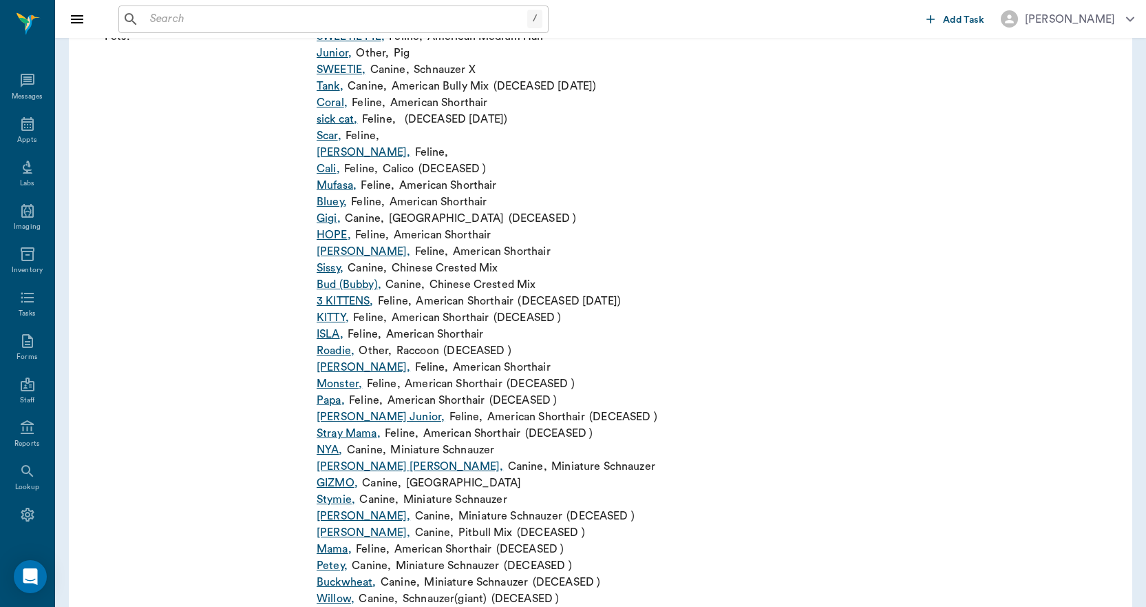
click at [335, 497] on link "Stymie ," at bounding box center [336, 499] width 39 height 17
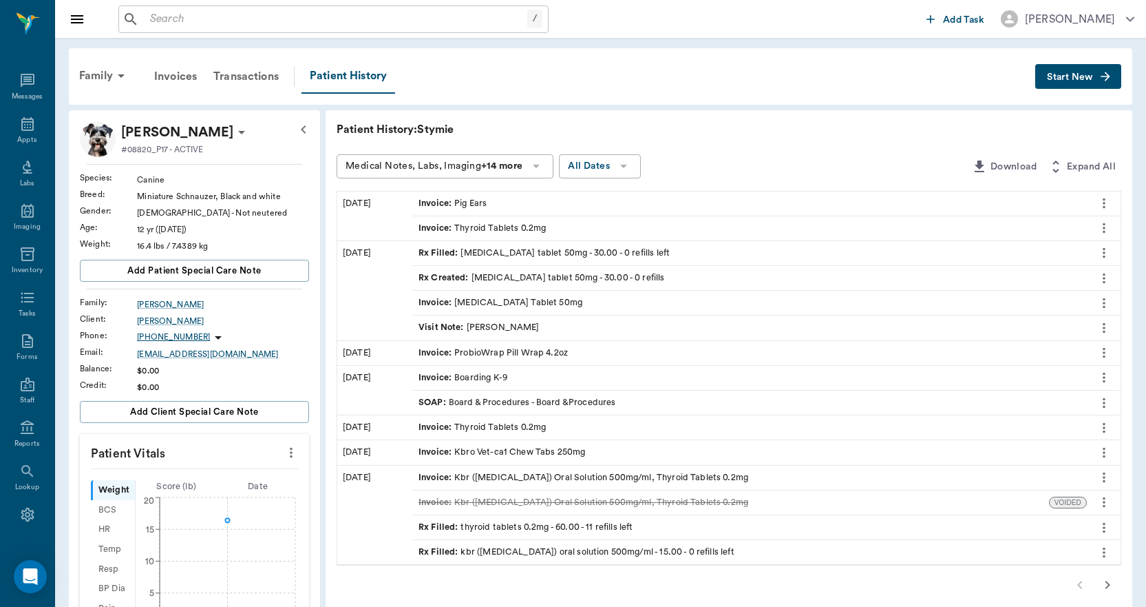
click at [1065, 77] on span "Start New" at bounding box center [1070, 77] width 46 height 0
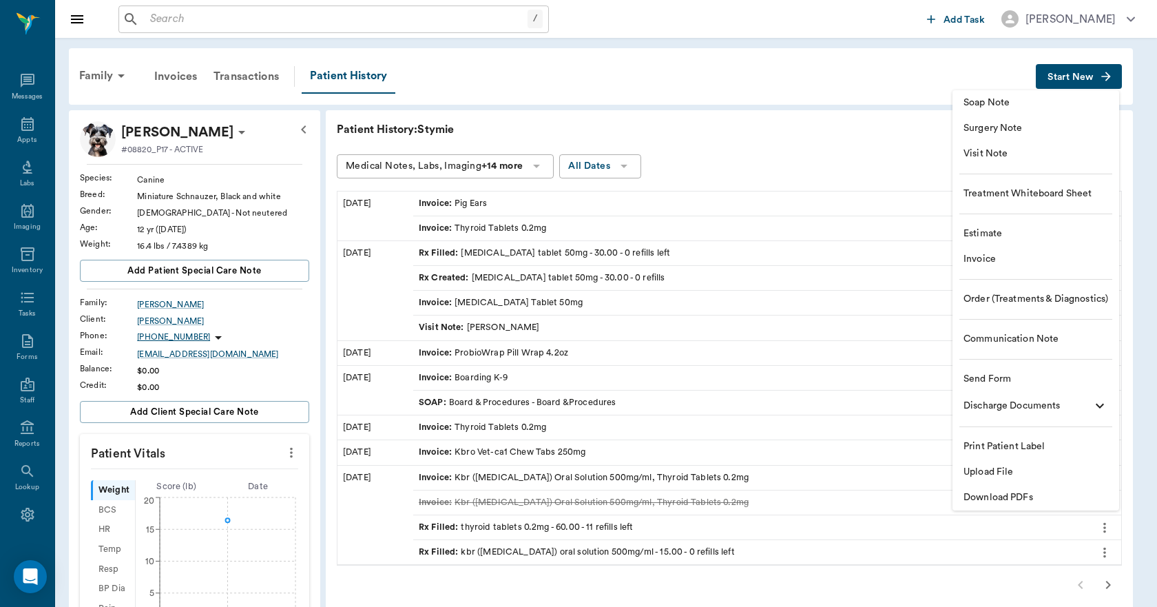
click at [982, 260] on span "Invoice" at bounding box center [1035, 259] width 145 height 14
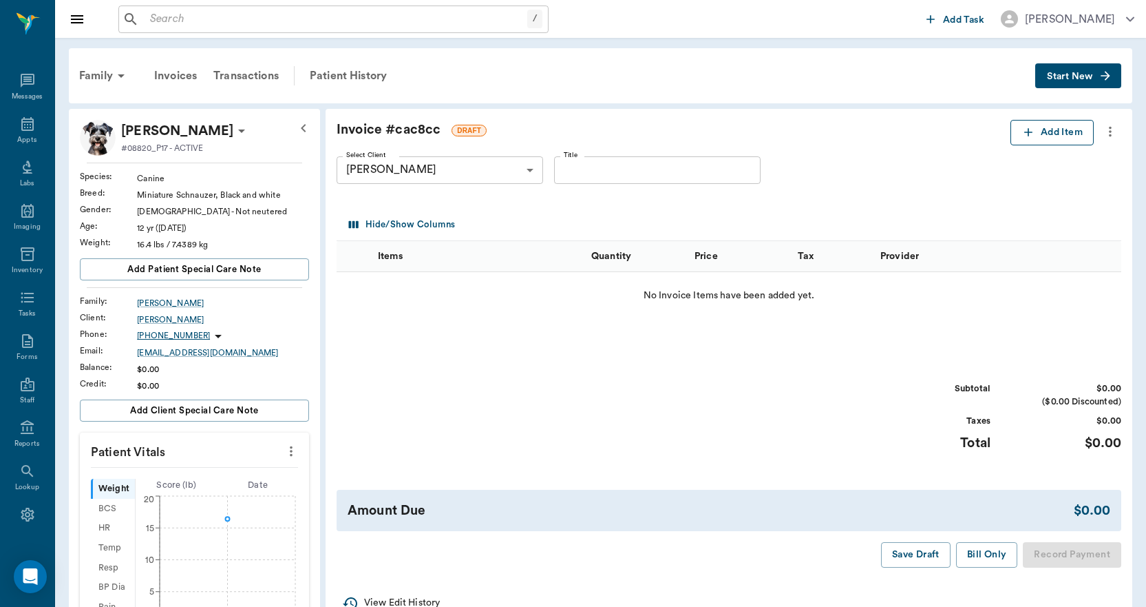
click at [1027, 134] on icon "button" at bounding box center [1029, 132] width 14 height 14
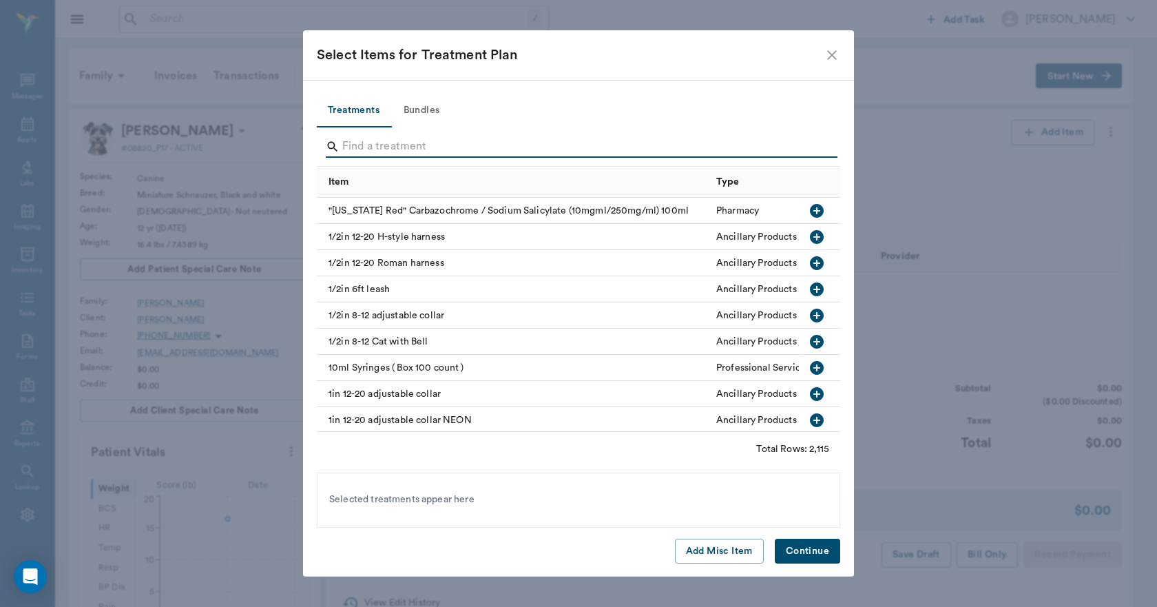
click at [372, 151] on input "Search" at bounding box center [579, 147] width 474 height 22
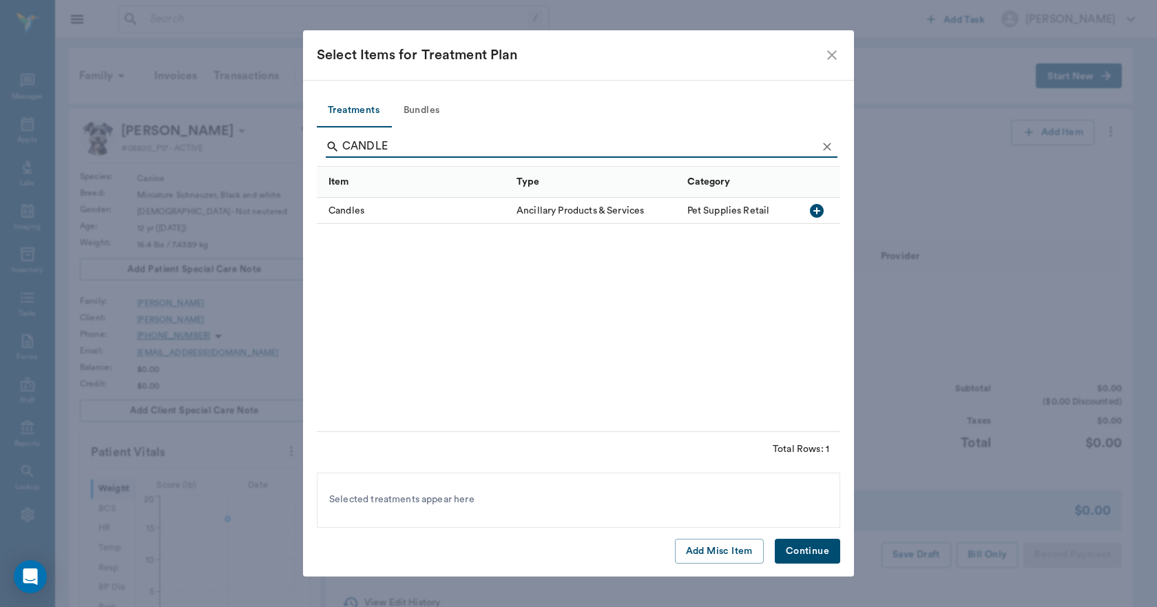
click at [816, 208] on icon "button" at bounding box center [817, 211] width 14 height 14
drag, startPoint x: 401, startPoint y: 143, endPoint x: 306, endPoint y: 155, distance: 96.5
click at [327, 156] on div "CANDLE" at bounding box center [582, 147] width 512 height 22
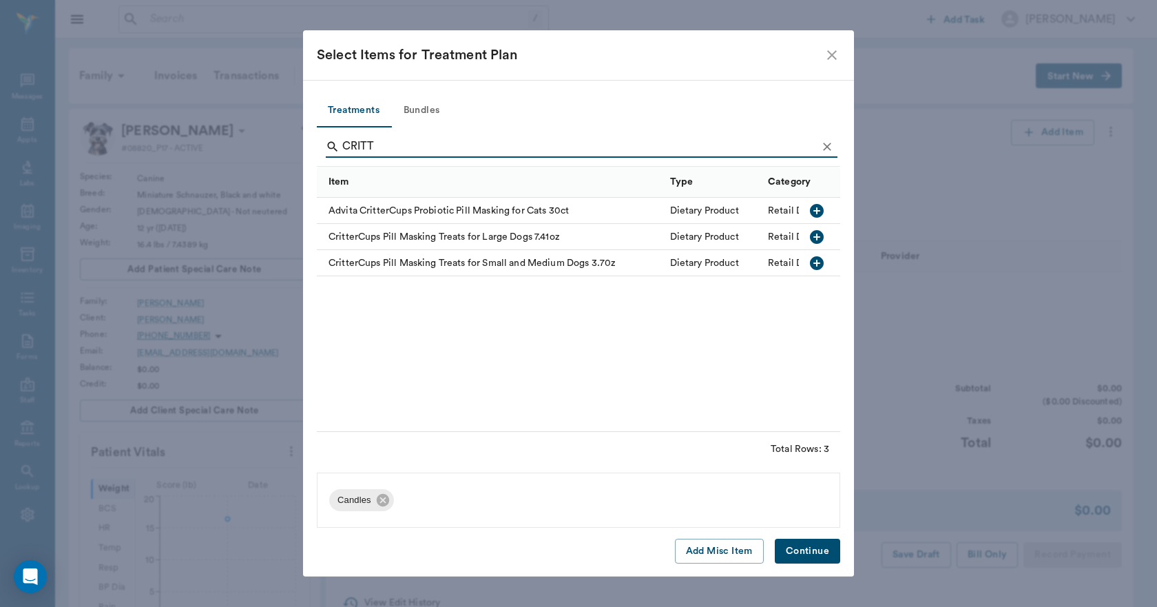
type input "CRITT"
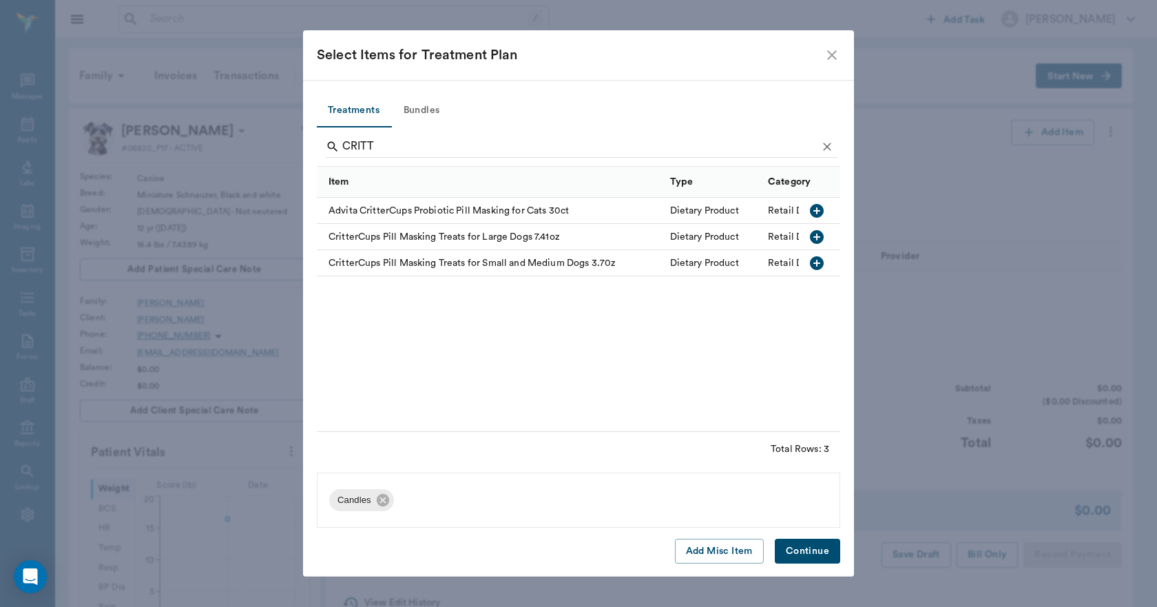
click at [817, 236] on icon "button" at bounding box center [816, 237] width 17 height 17
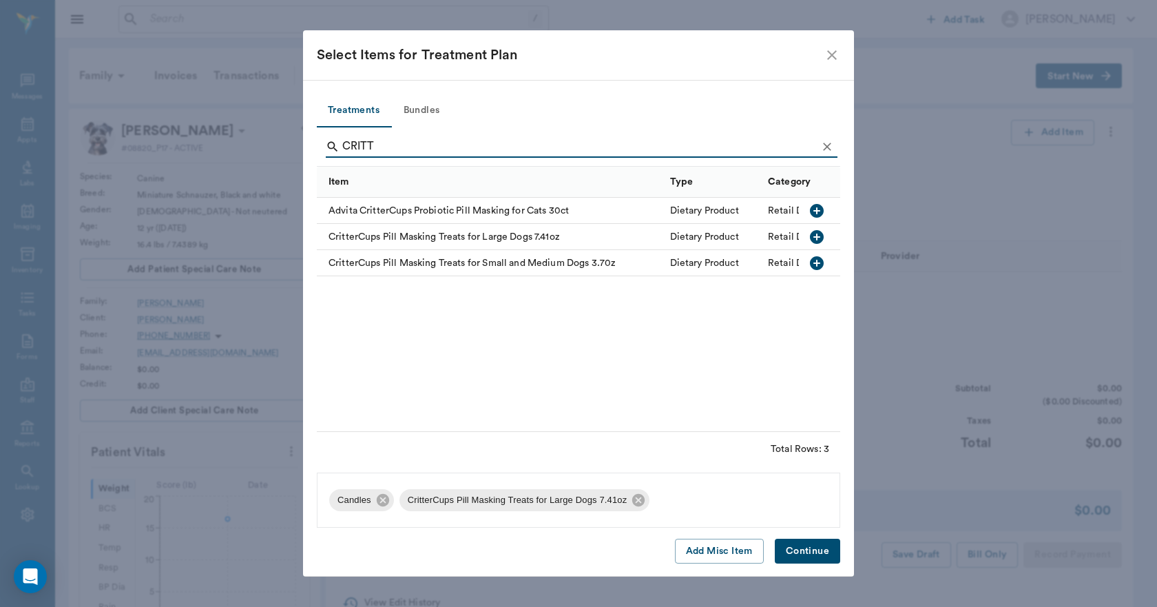
click at [815, 550] on button "Continue" at bounding box center [807, 550] width 65 height 25
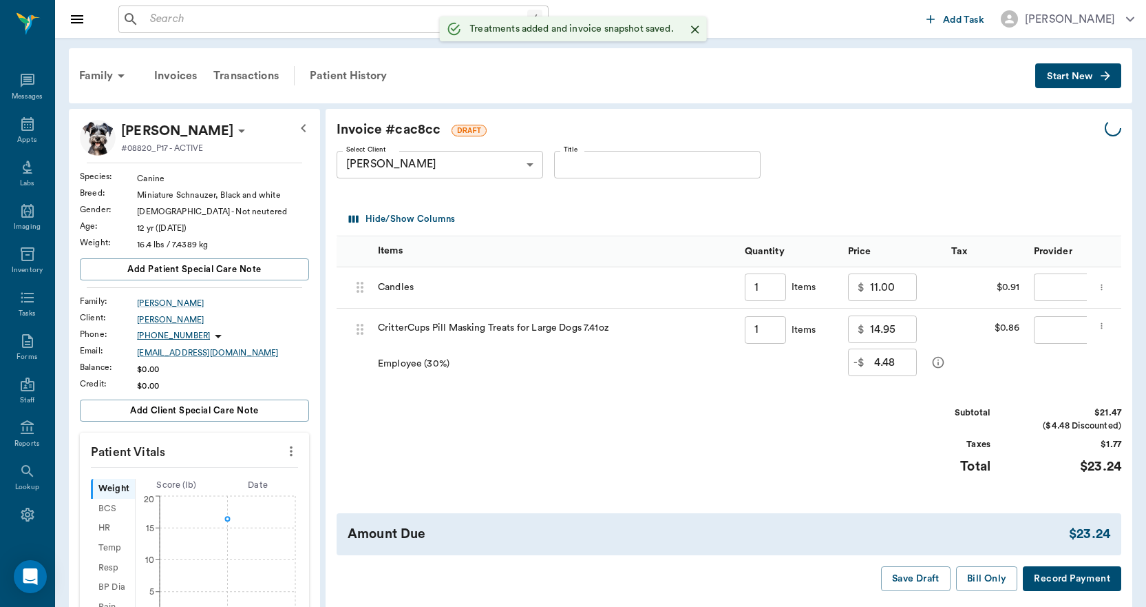
type input "1.00"
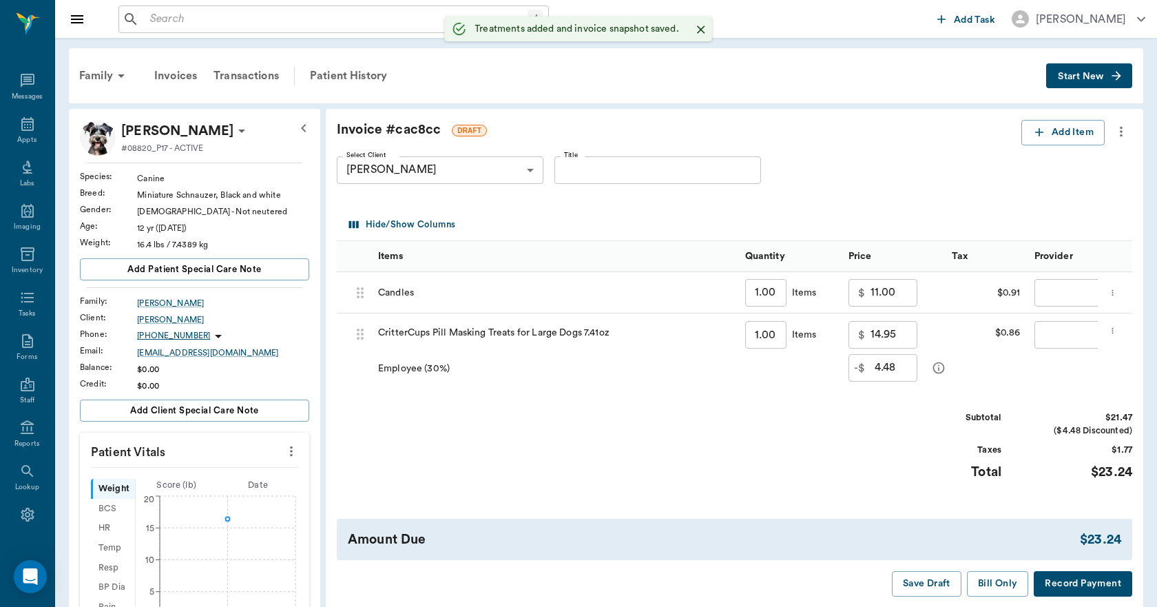
click at [1052, 293] on body "/ ​ Add Task [PERSON_NAME] Nectar Messages Appts Labs Imaging Inventory Tasks F…" at bounding box center [578, 501] width 1157 height 1002
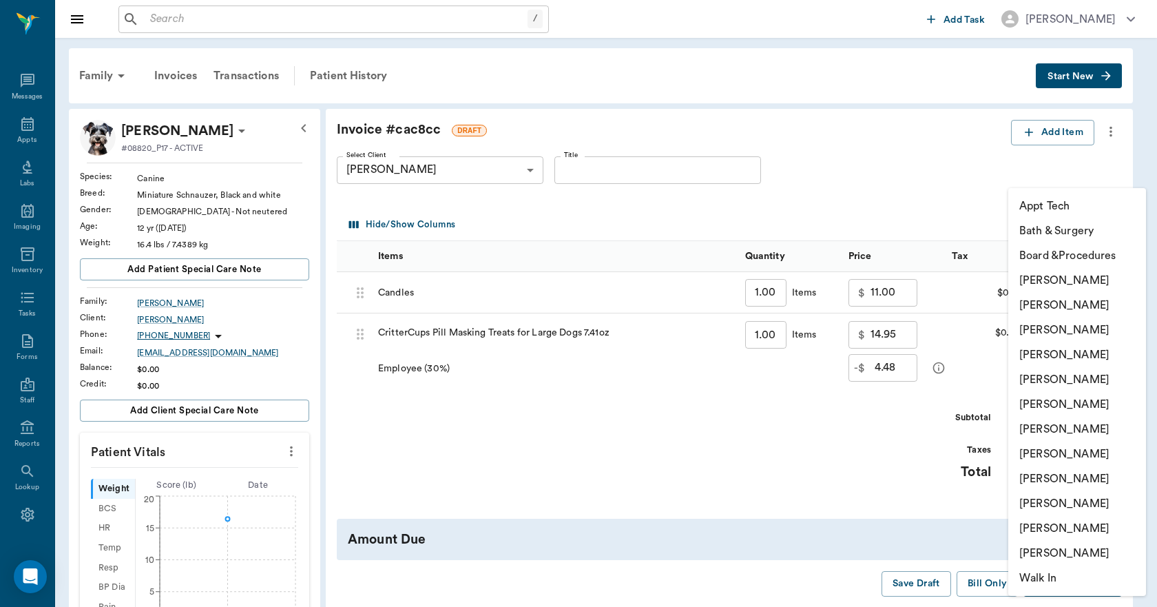
click at [1029, 504] on li "[PERSON_NAME]" at bounding box center [1077, 503] width 138 height 25
type input "none-63ec2ede52e12b0ba117d0d7"
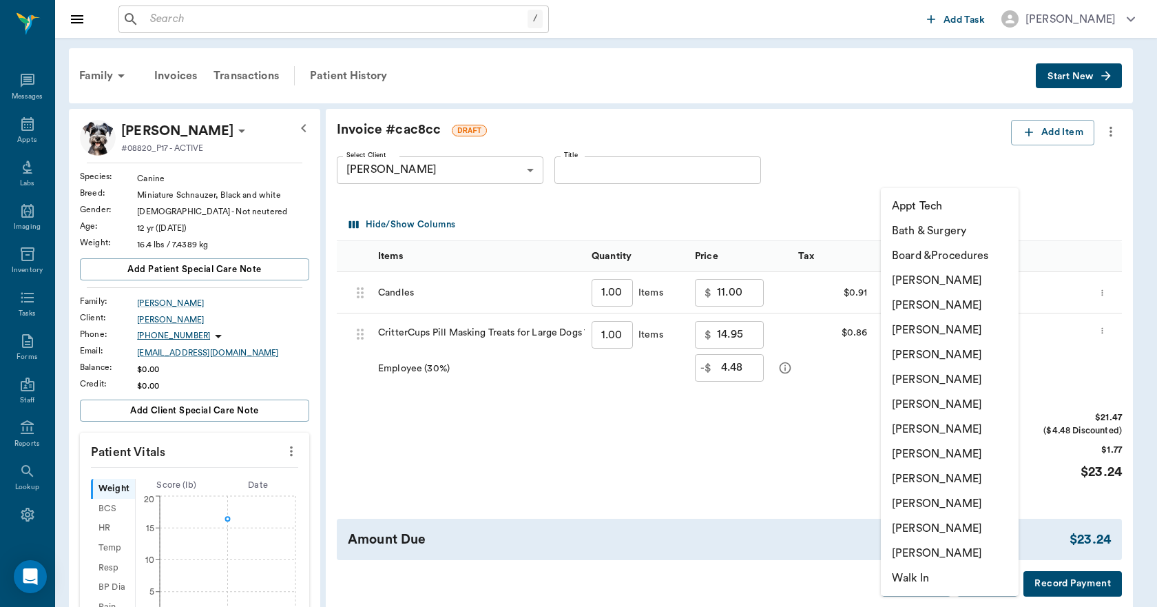
click at [915, 339] on body "/ ​ Add Task [PERSON_NAME] Nectar Messages Appts Labs Imaging Inventory Tasks F…" at bounding box center [578, 501] width 1157 height 1002
click at [924, 502] on li "[PERSON_NAME]" at bounding box center [950, 503] width 138 height 25
type input "none-63ec2ede52e12b0ba117d0d7"
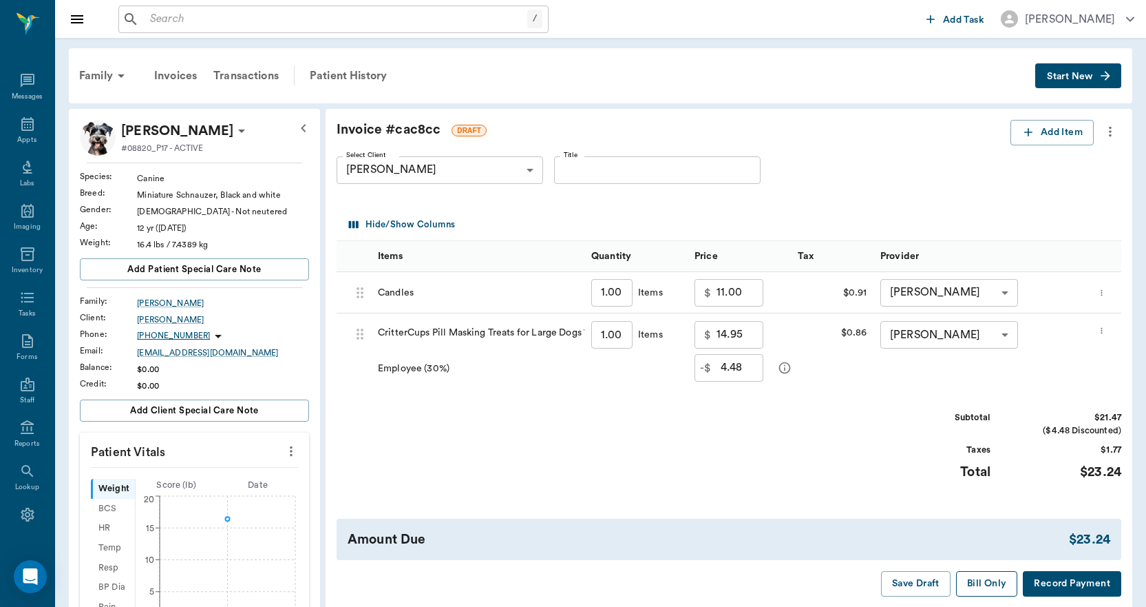
click at [987, 585] on button "Bill Only" at bounding box center [987, 583] width 62 height 25
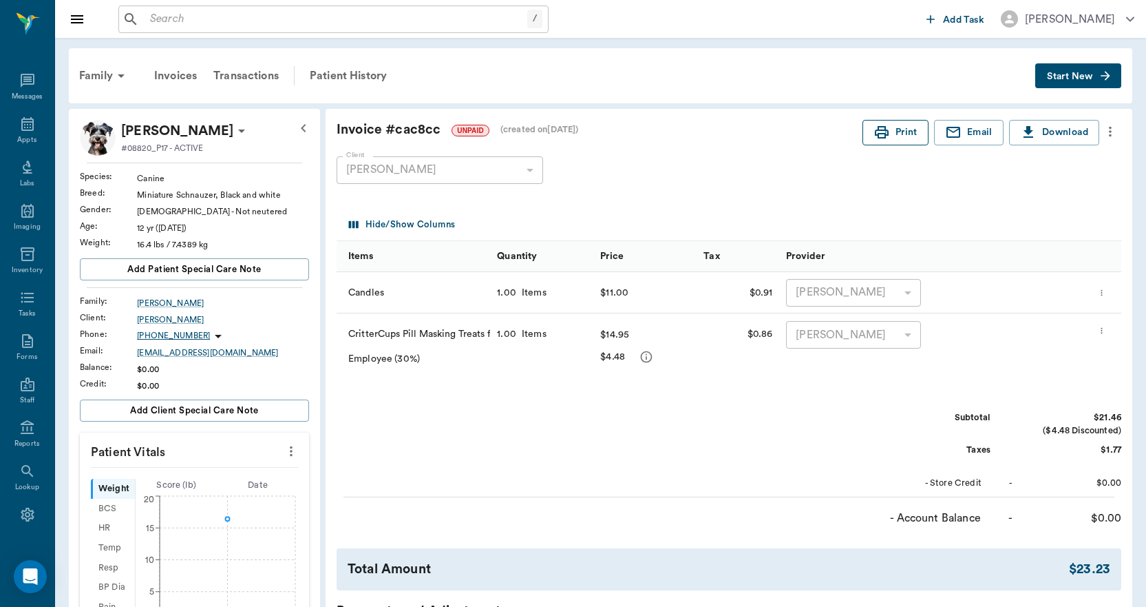
click at [908, 135] on button "Print" at bounding box center [896, 132] width 66 height 25
click at [187, 75] on div "Invoices" at bounding box center [175, 75] width 59 height 33
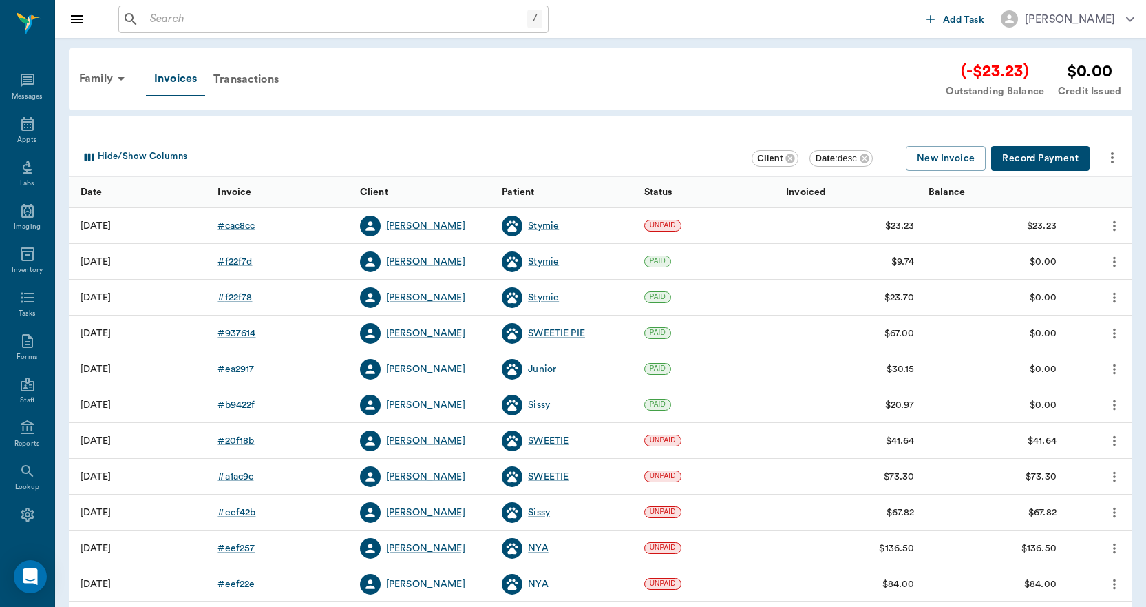
click at [1016, 157] on button "Record Payment" at bounding box center [1041, 158] width 98 height 25
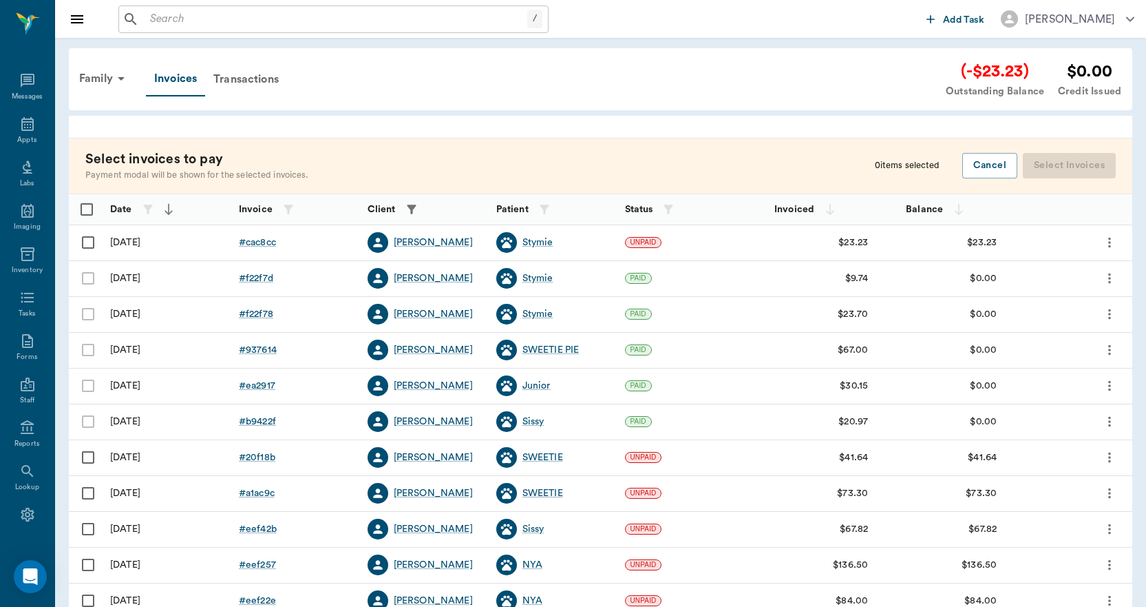
click at [85, 242] on input "Select row" at bounding box center [88, 242] width 29 height 29
checkbox input "false"
checkbox input "true"
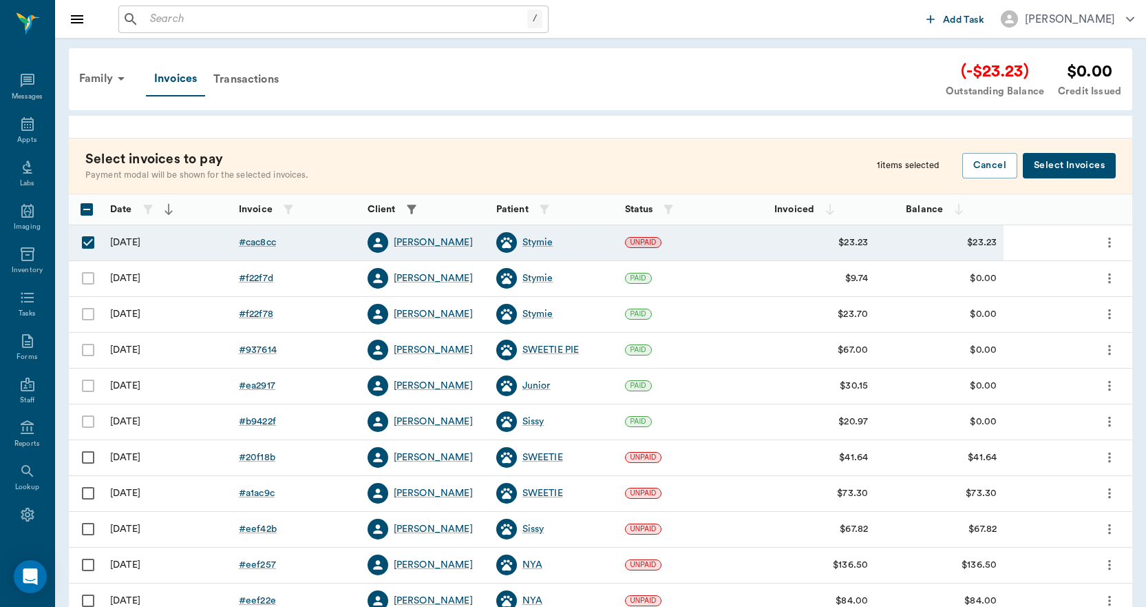
click at [1069, 165] on button "Select Invoices" at bounding box center [1069, 165] width 93 height 25
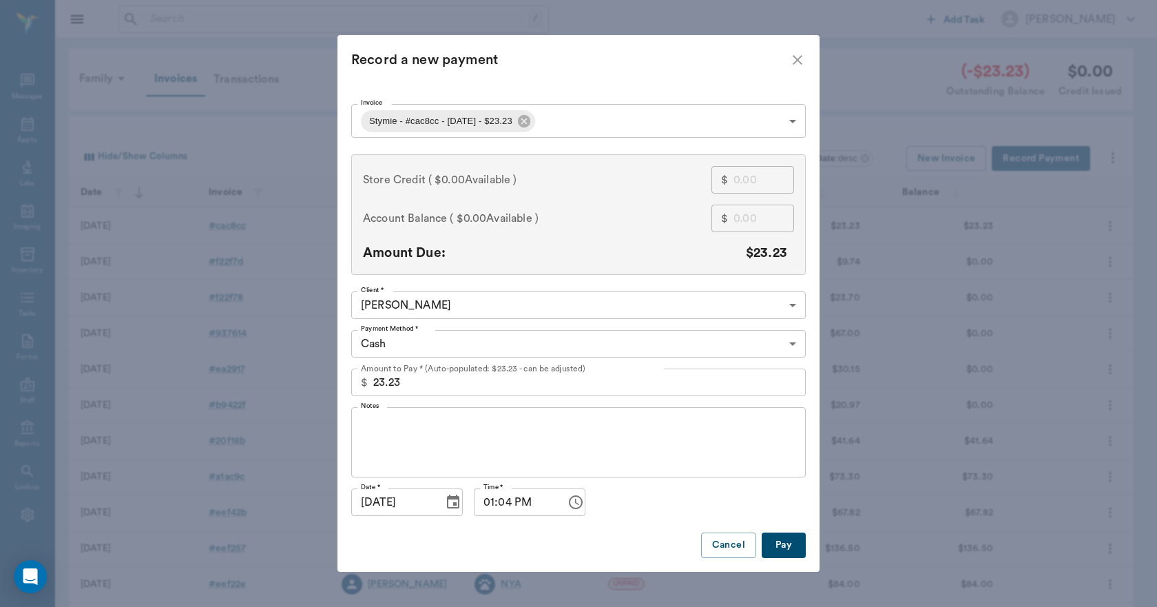
click at [400, 342] on body "/ ​ Add Task [PERSON_NAME] Nectar Messages Appts Labs Imaging Inventory Tasks F…" at bounding box center [578, 404] width 1157 height 808
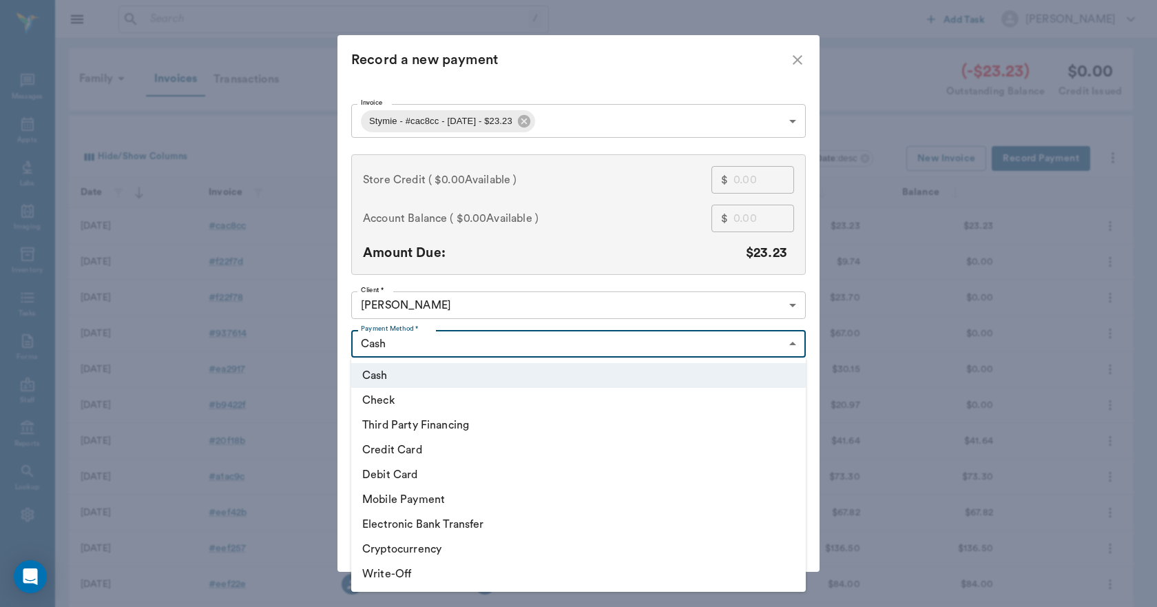
click at [408, 450] on li "Credit Card" at bounding box center [578, 449] width 454 height 25
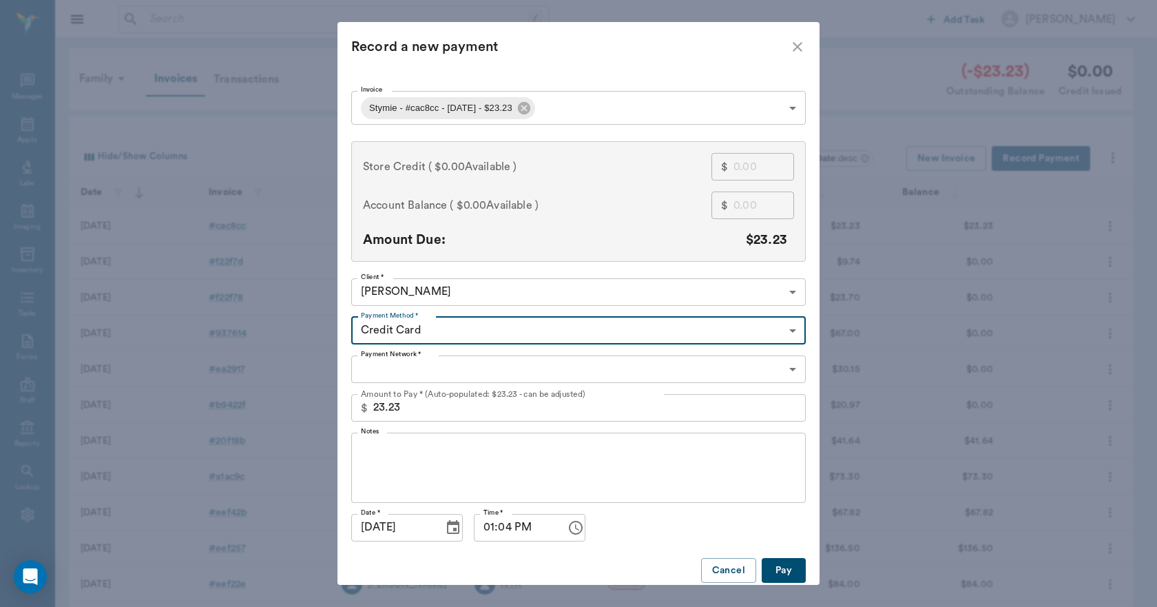
type input "CREDIT_CARD"
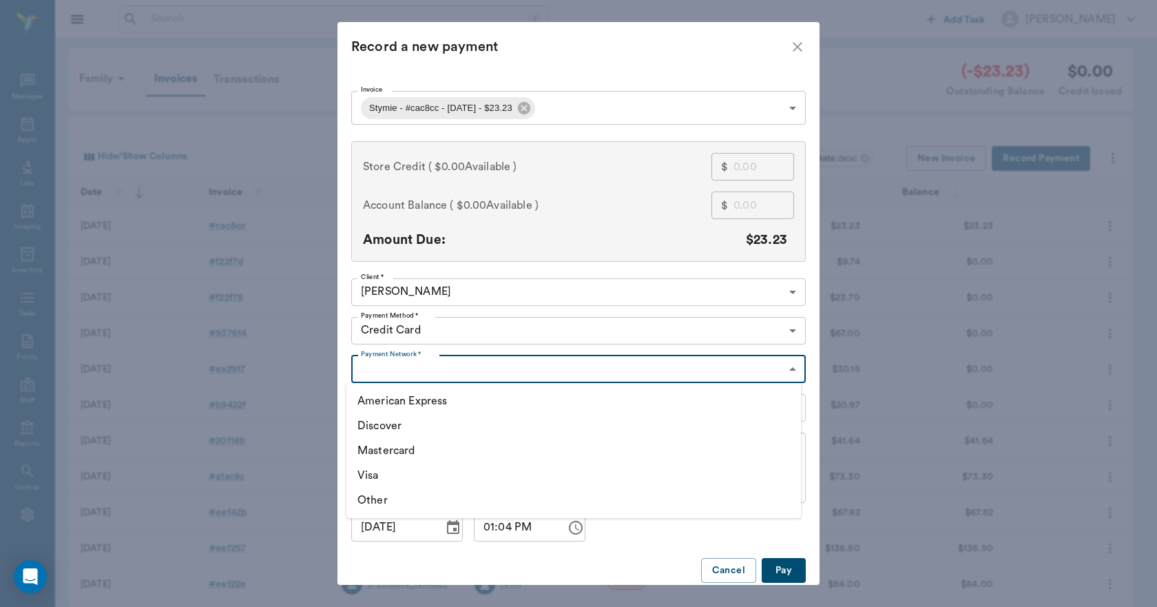
click at [371, 373] on body "/ ​ Add Task [PERSON_NAME] Nectar Messages Appts Labs Imaging Inventory Tasks F…" at bounding box center [578, 404] width 1157 height 808
drag, startPoint x: 373, startPoint y: 474, endPoint x: 426, endPoint y: 463, distance: 55.0
click at [373, 474] on li "Visa" at bounding box center [573, 475] width 454 height 25
type input "VISA"
click at [782, 574] on button "Pay" at bounding box center [784, 570] width 44 height 25
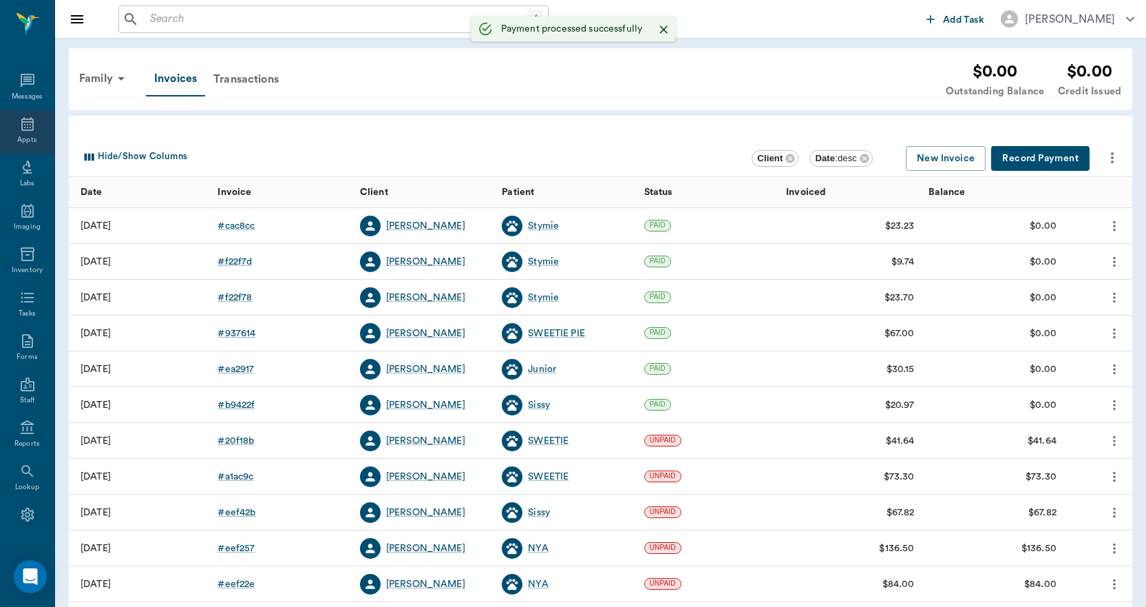
click at [23, 123] on icon at bounding box center [27, 124] width 17 height 17
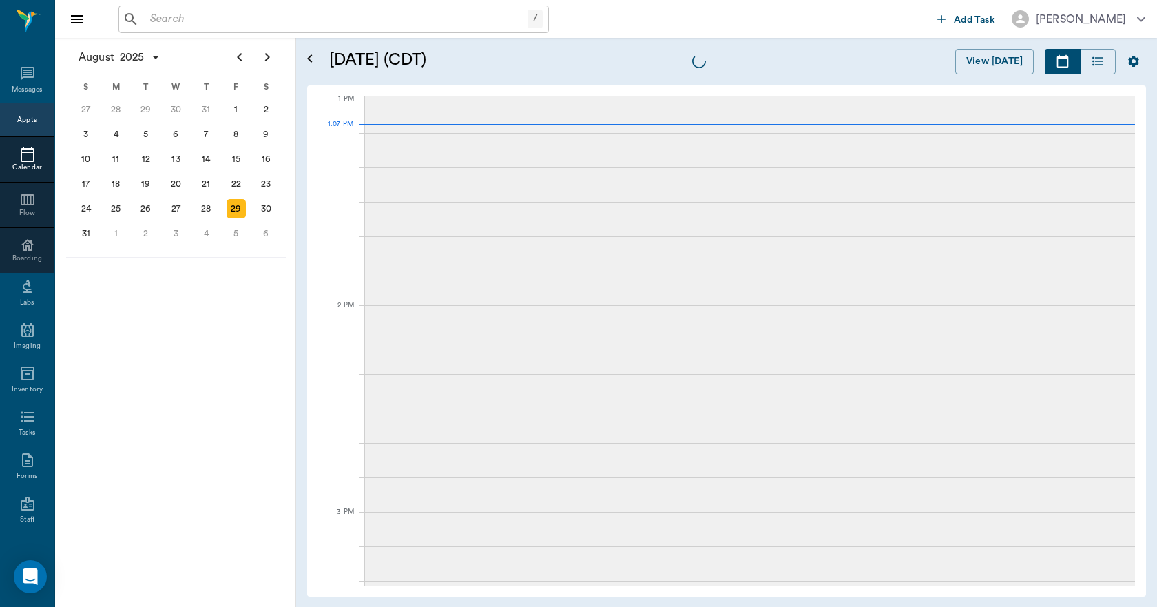
scroll to position [1034, 0]
